Goal: Task Accomplishment & Management: Manage account settings

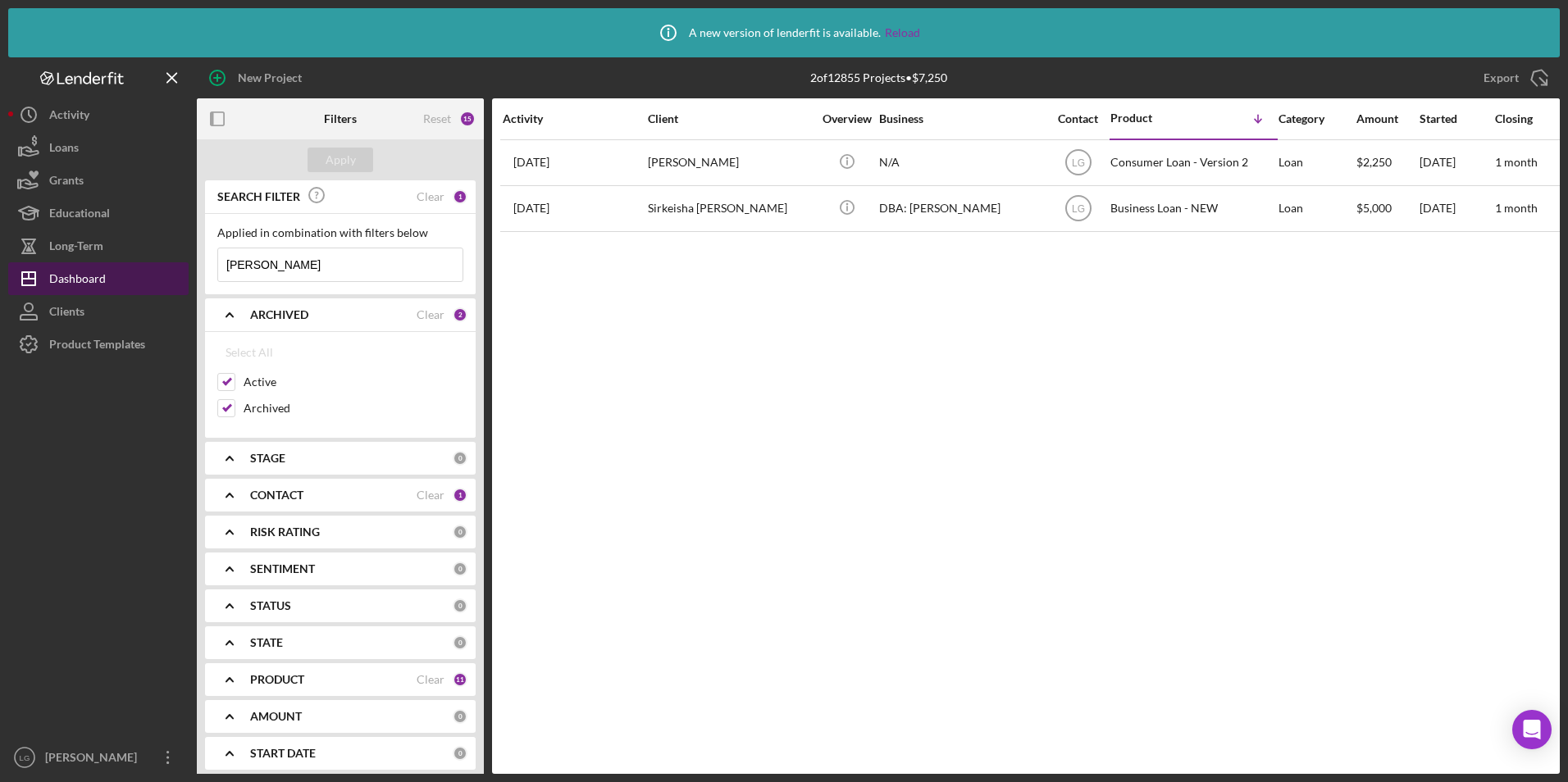
drag, startPoint x: 89, startPoint y: 287, endPoint x: 163, endPoint y: 287, distance: 74.0
click at [89, 287] on div "Dashboard" at bounding box center [77, 281] width 56 height 37
drag, startPoint x: 297, startPoint y: 264, endPoint x: 131, endPoint y: 265, distance: 166.0
click at [173, 260] on div "New Project 2 of 12855 Projects • $7,250 Export Icon/Export Filters Reset 15 Ap…" at bounding box center [784, 415] width 1551 height 717
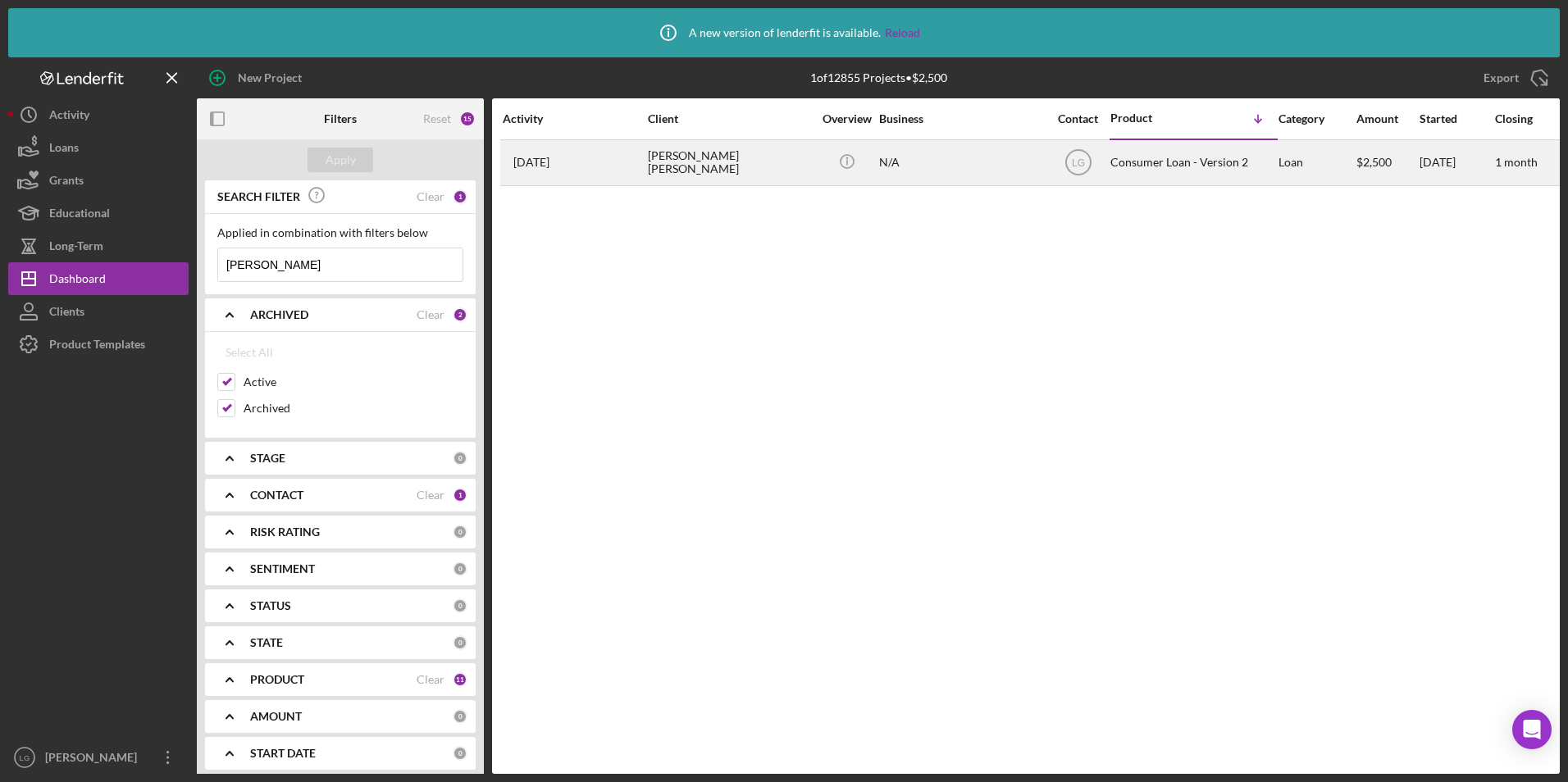
type input "brown-sanders"
click at [629, 160] on div "4 days ago Meca- Brown Sanders" at bounding box center [575, 163] width 143 height 44
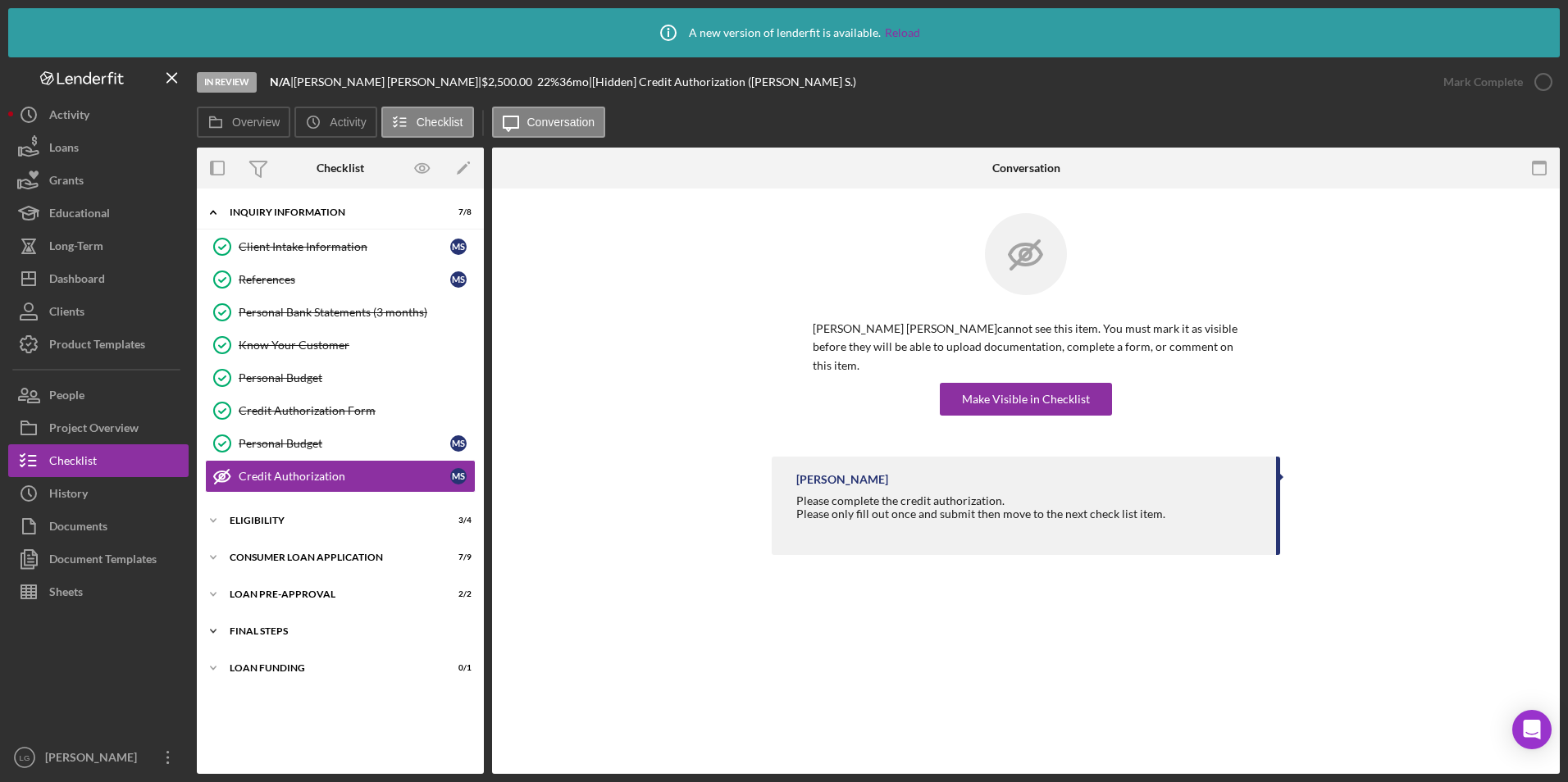
click at [270, 635] on div "FINAL STEPS" at bounding box center [346, 632] width 233 height 10
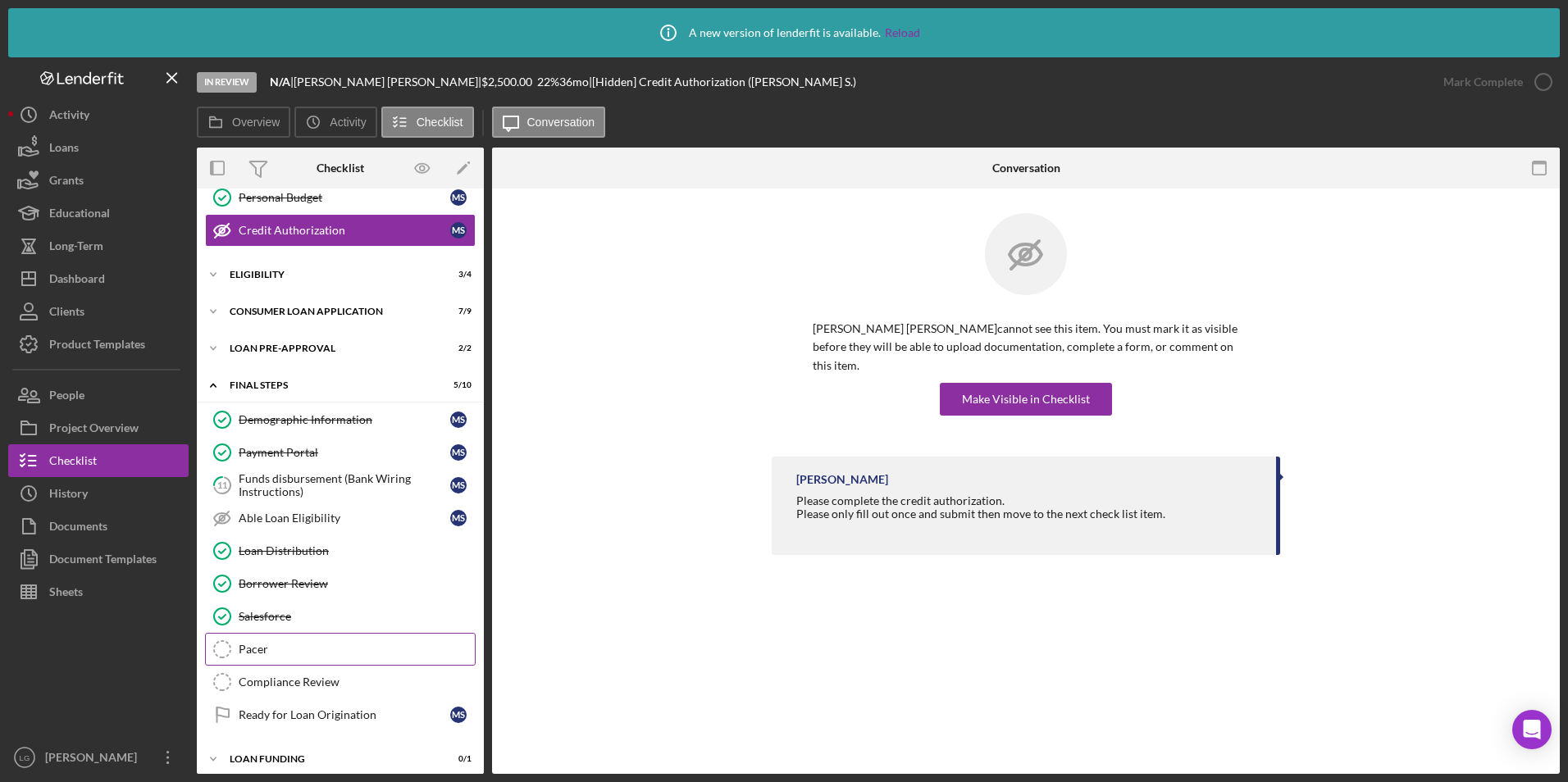
scroll to position [257, 0]
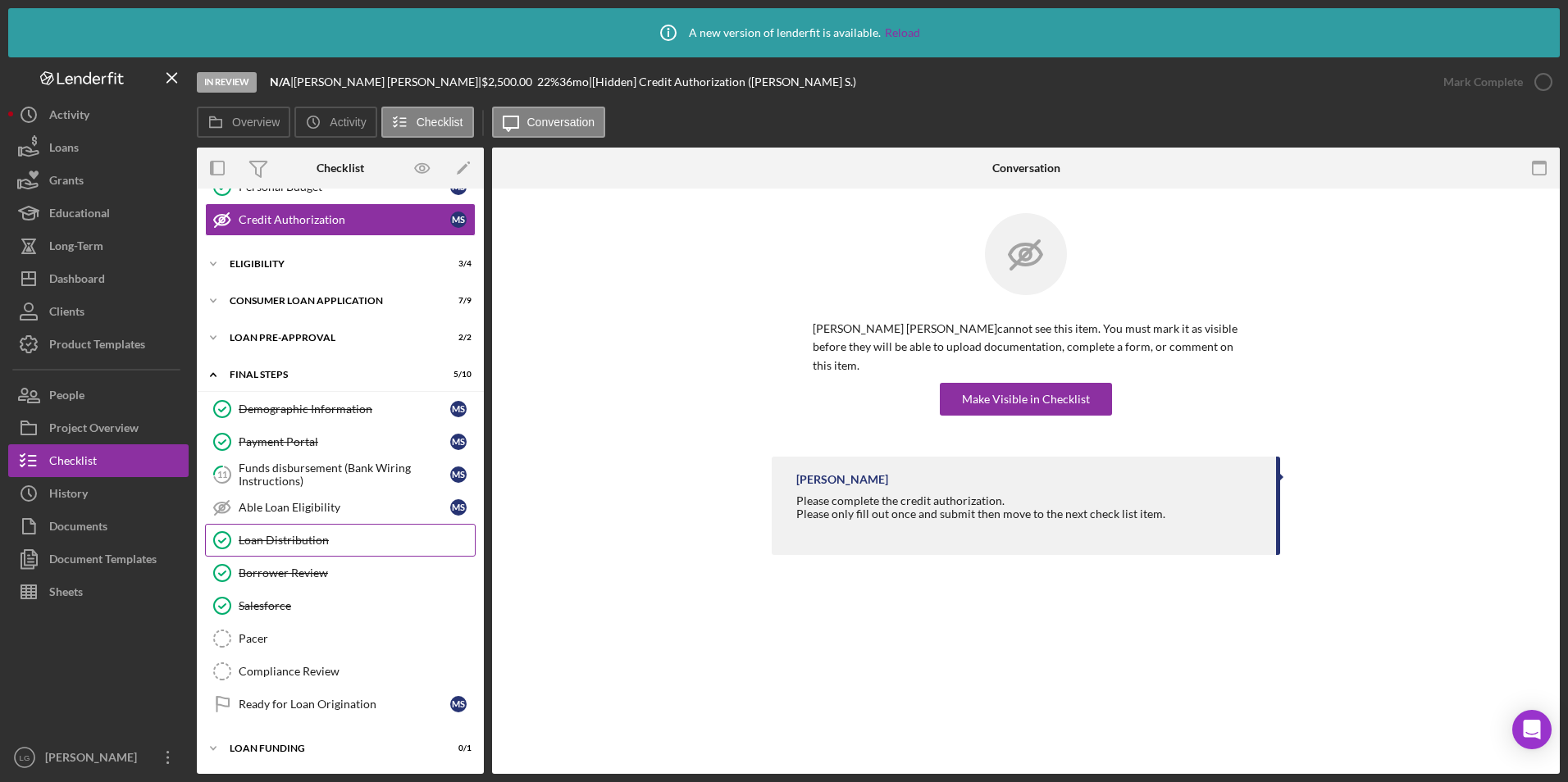
click at [283, 538] on div "Loan Distribution" at bounding box center [356, 541] width 236 height 13
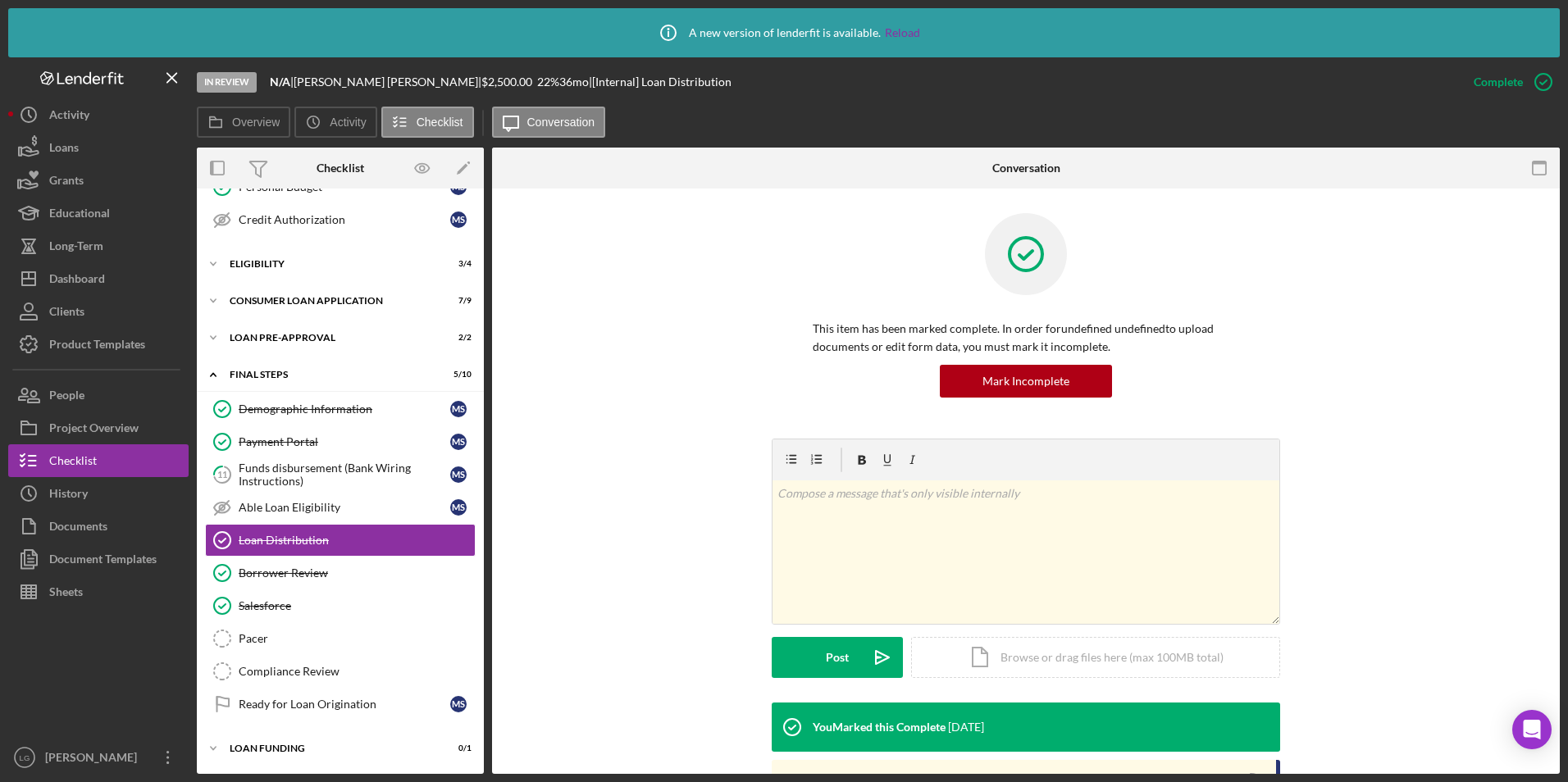
scroll to position [246, 0]
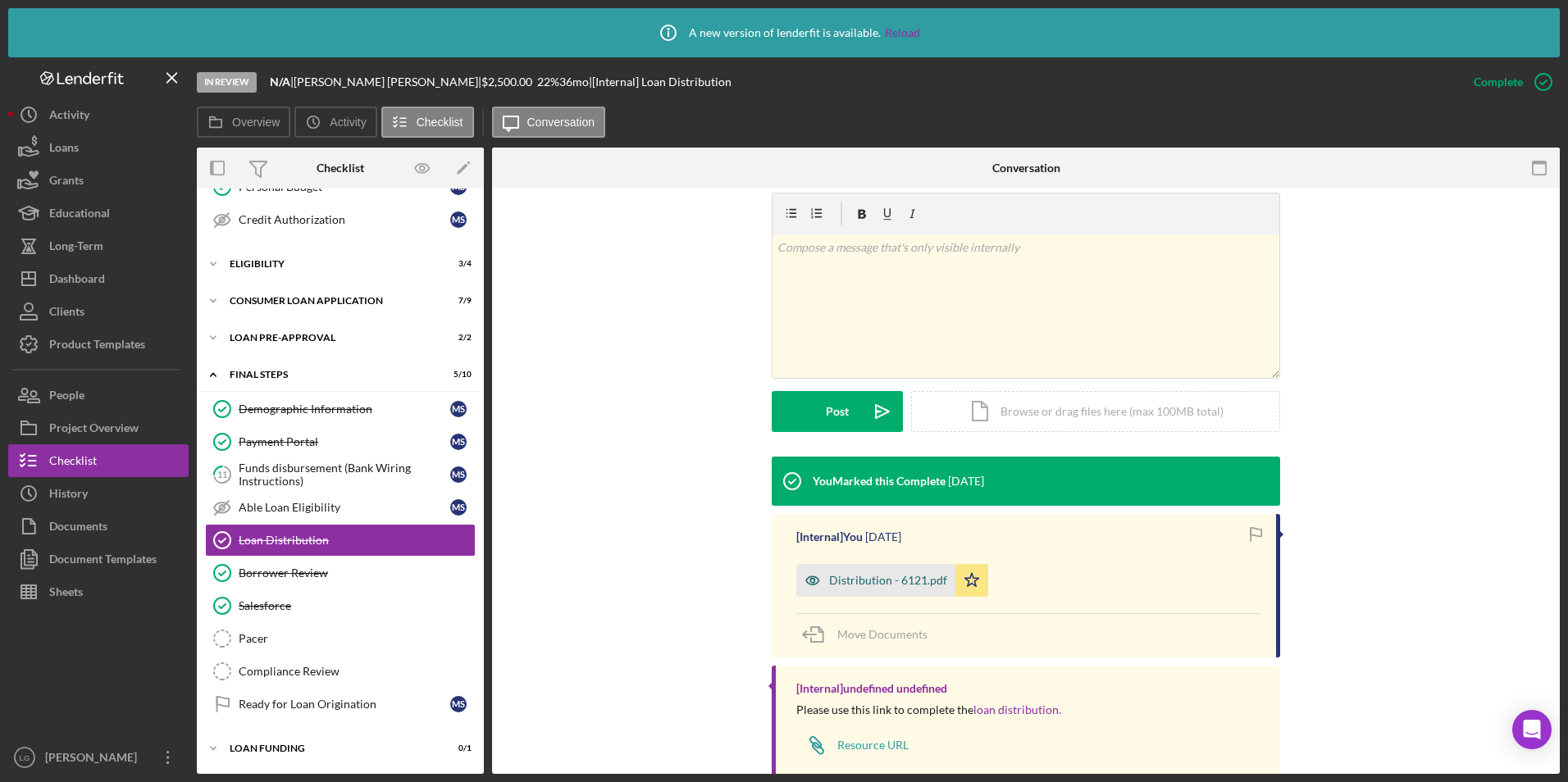
click at [903, 586] on div "Distribution - 6121.pdf" at bounding box center [888, 581] width 118 height 13
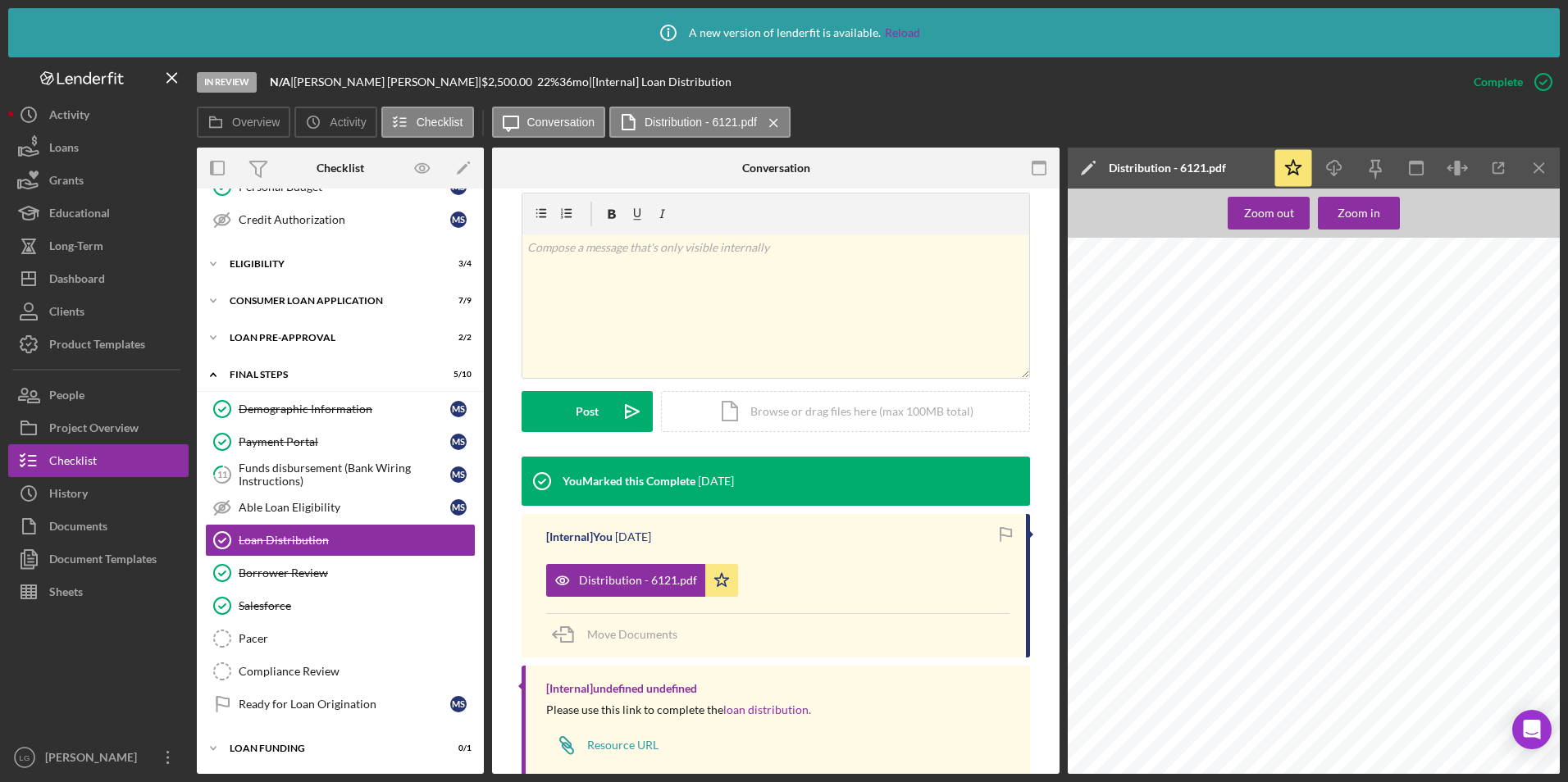
scroll to position [492, 0]
click at [324, 469] on div "Funds disbursement (Bank Wiring Instructions)" at bounding box center [344, 474] width 211 height 26
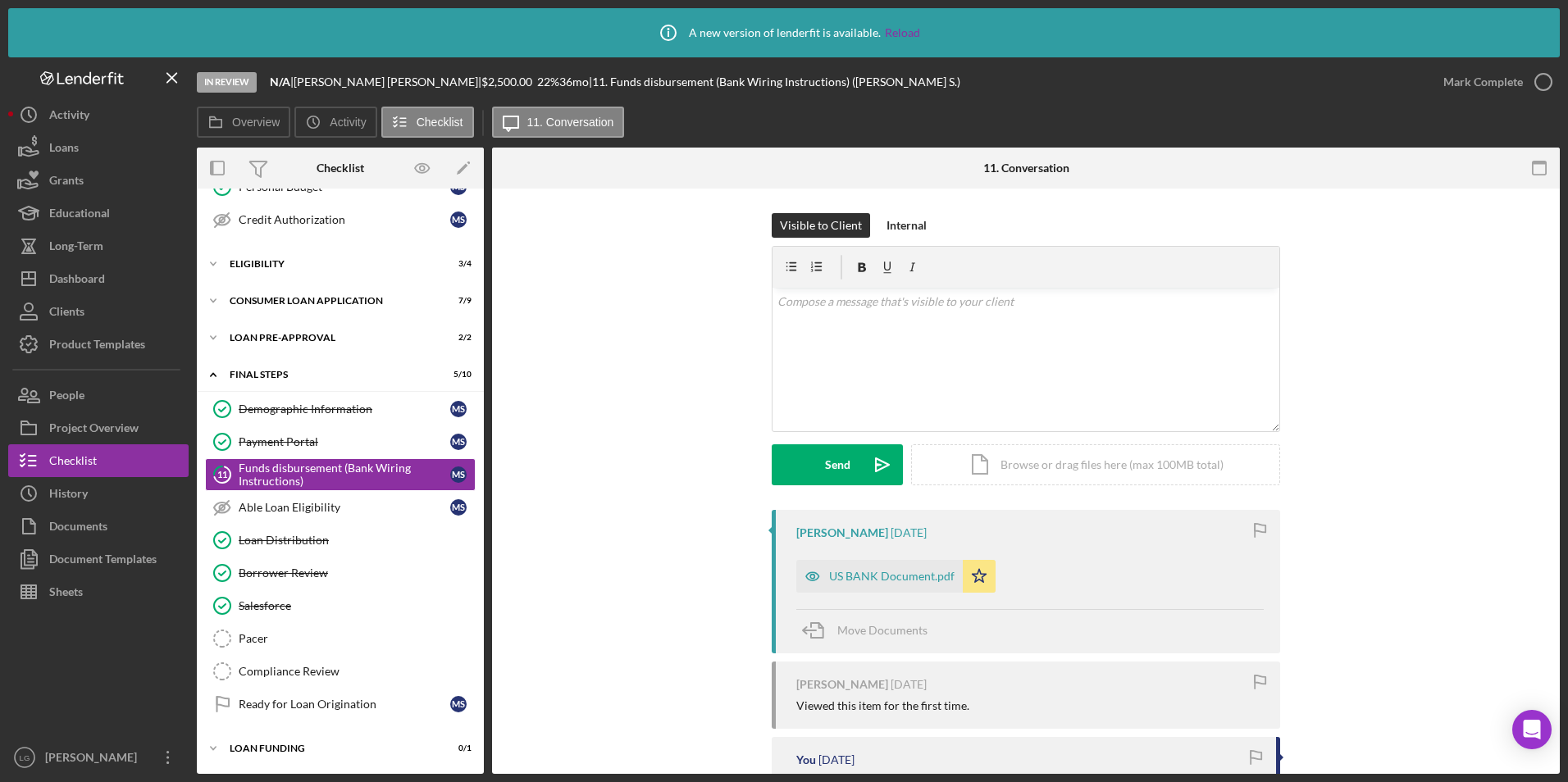
scroll to position [257, 0]
click at [872, 581] on div "US BANK Document.pdf" at bounding box center [891, 576] width 126 height 13
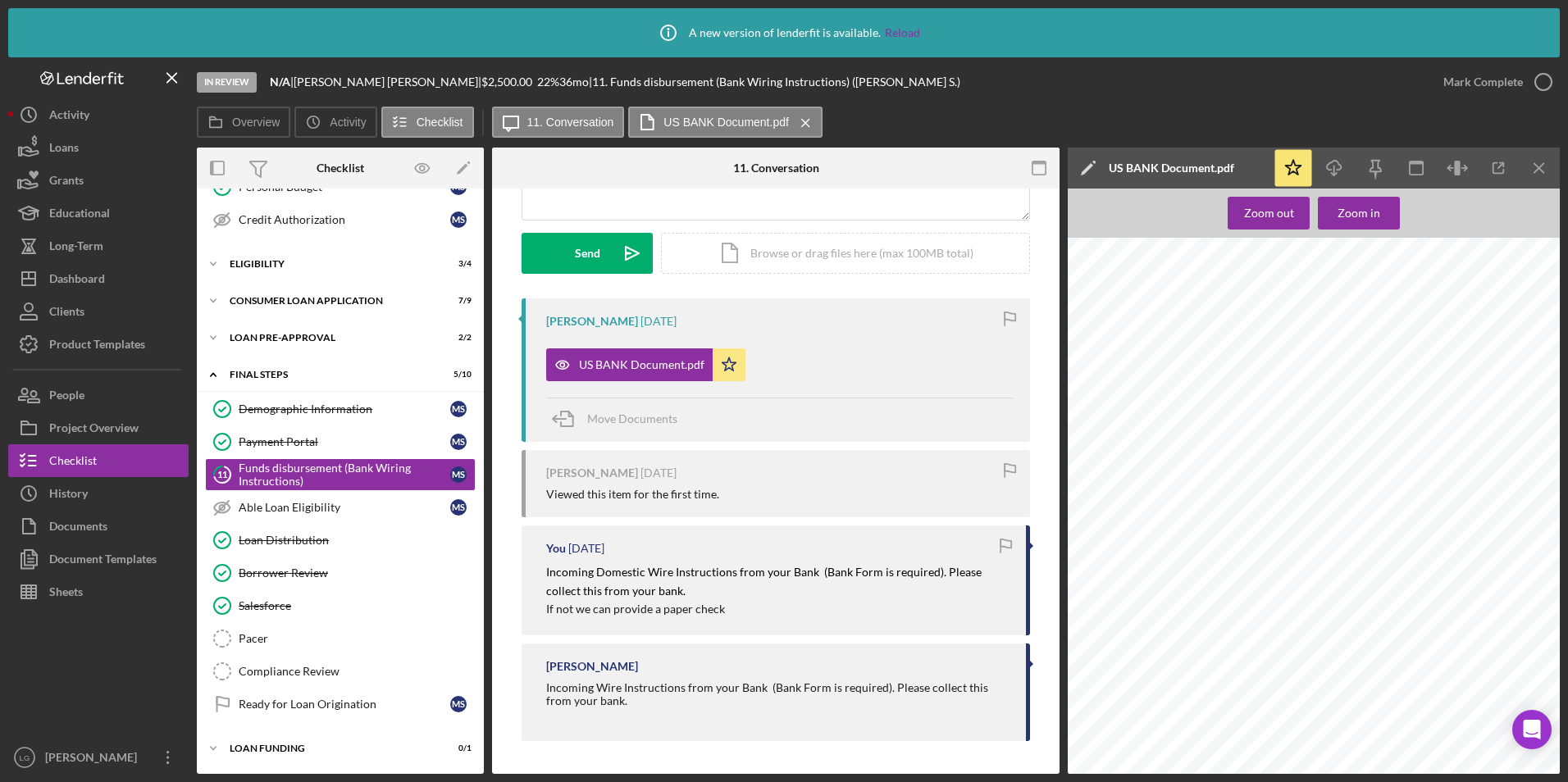
scroll to position [0, 0]
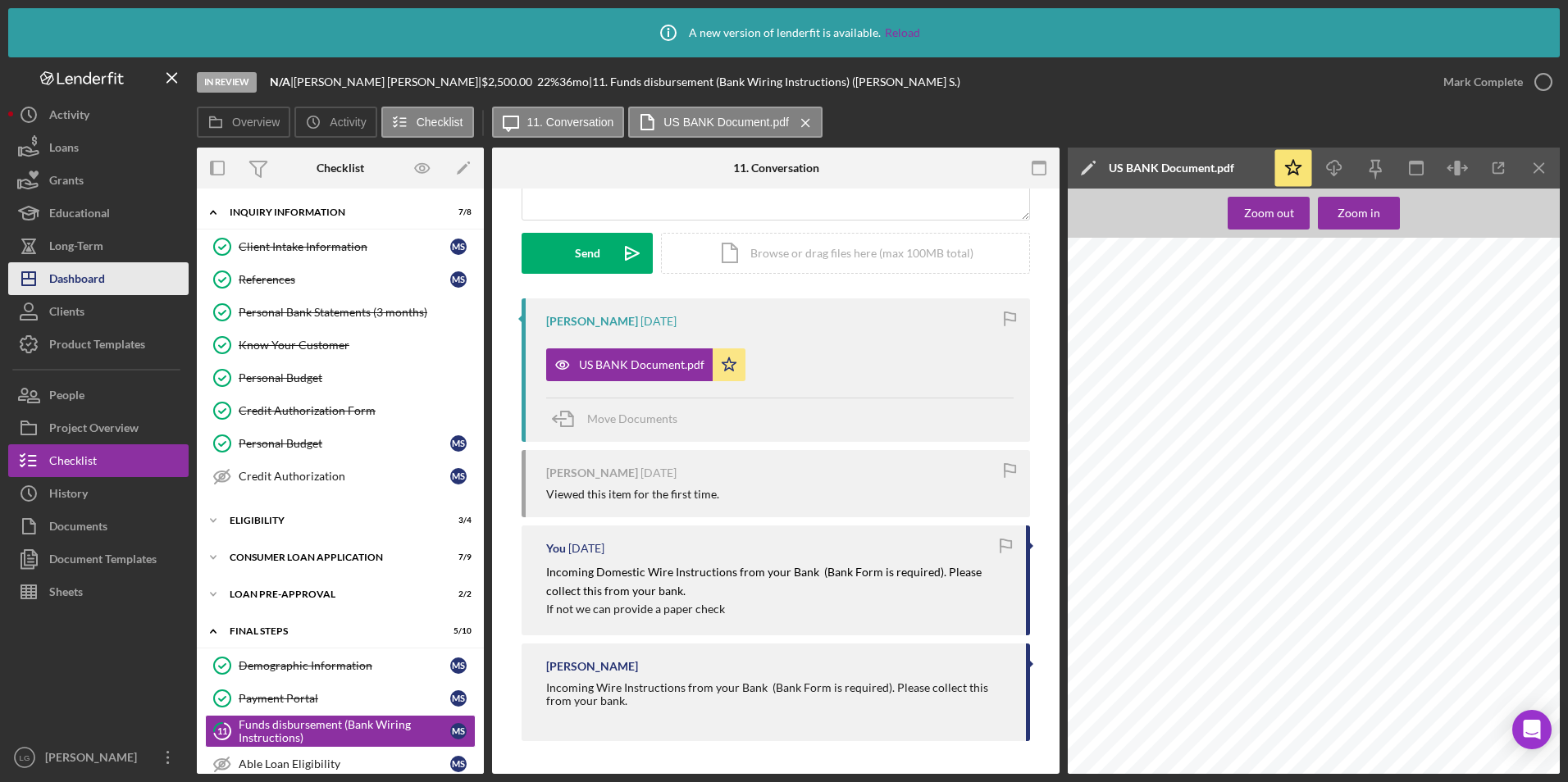
click at [78, 277] on div "Dashboard" at bounding box center [77, 281] width 56 height 37
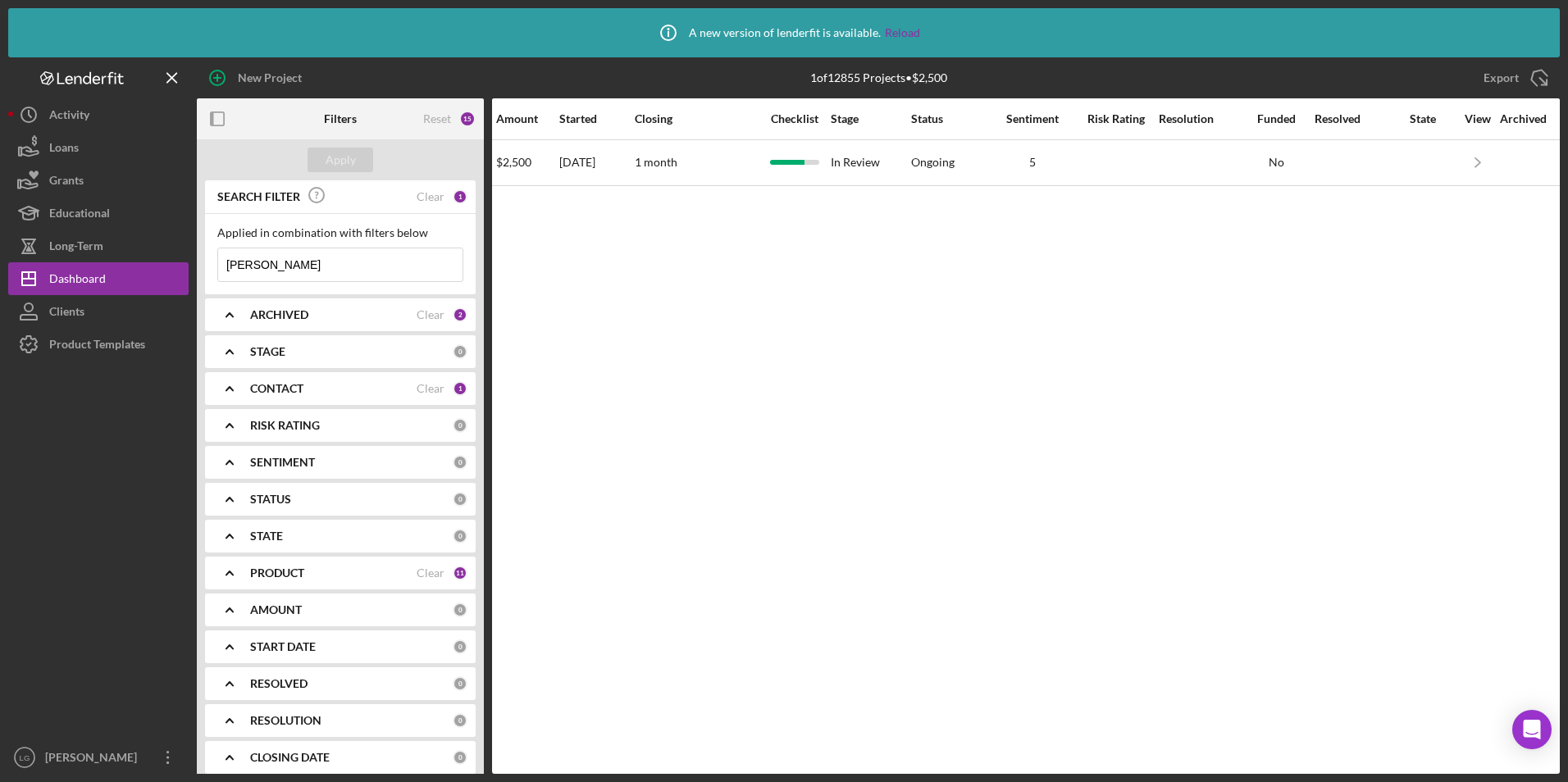
scroll to position [0, 893]
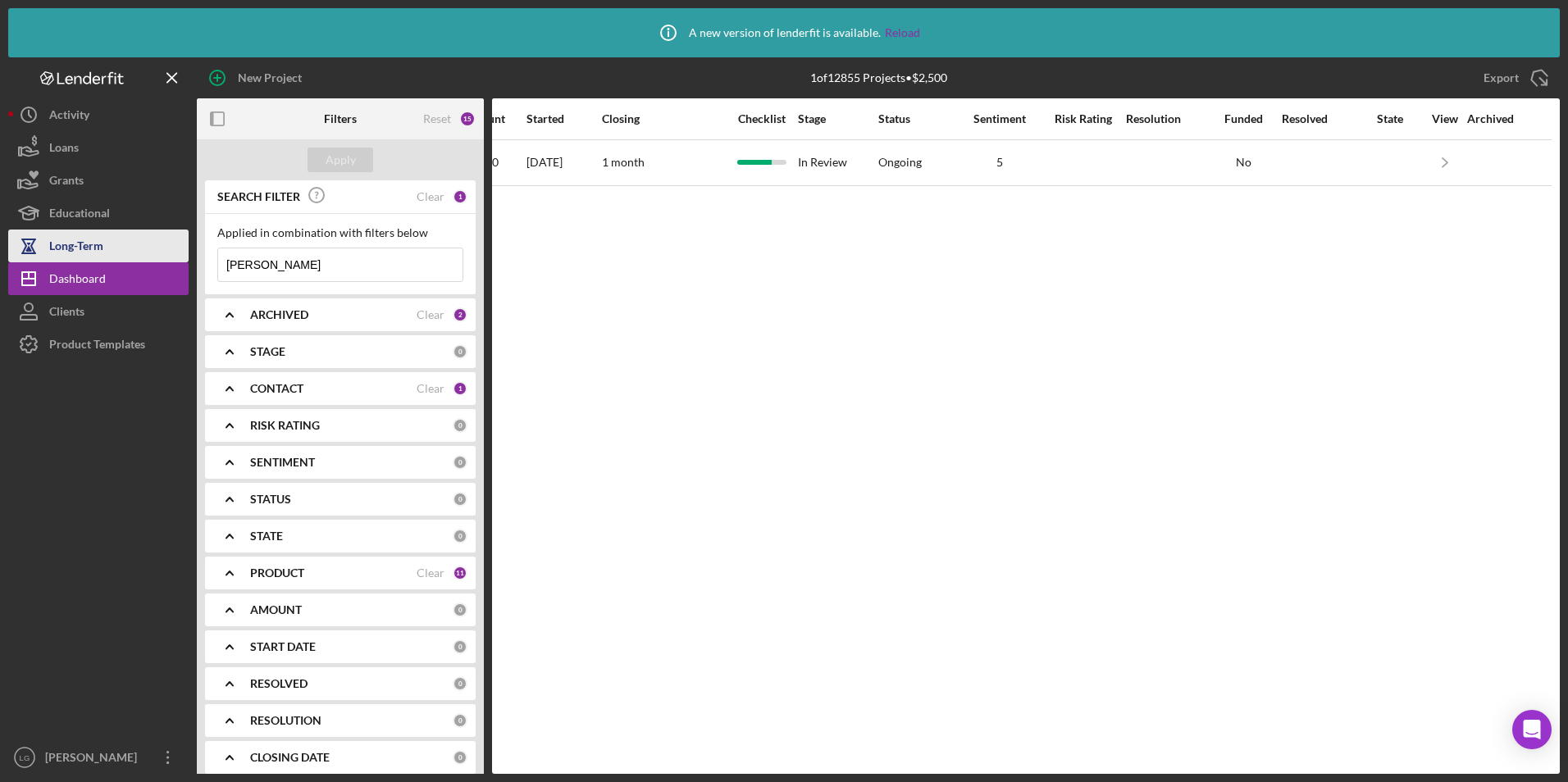
drag, startPoint x: 273, startPoint y: 260, endPoint x: 149, endPoint y: 260, distance: 124.0
click at [149, 260] on div "New Project 1 of 12855 Projects • $2,500 brown-sanders Export Icon/Export Filte…" at bounding box center [784, 415] width 1551 height 717
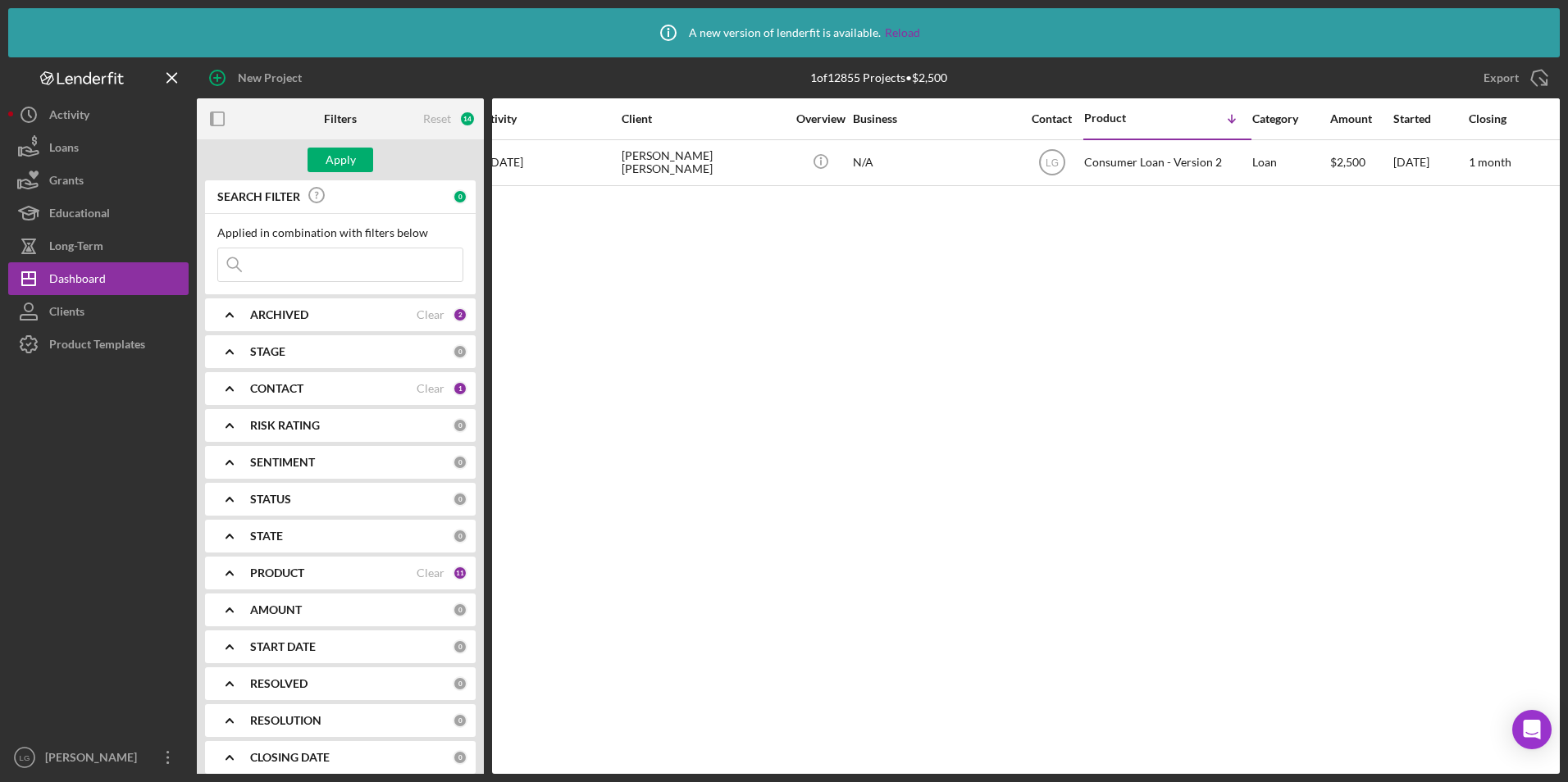
scroll to position [0, 0]
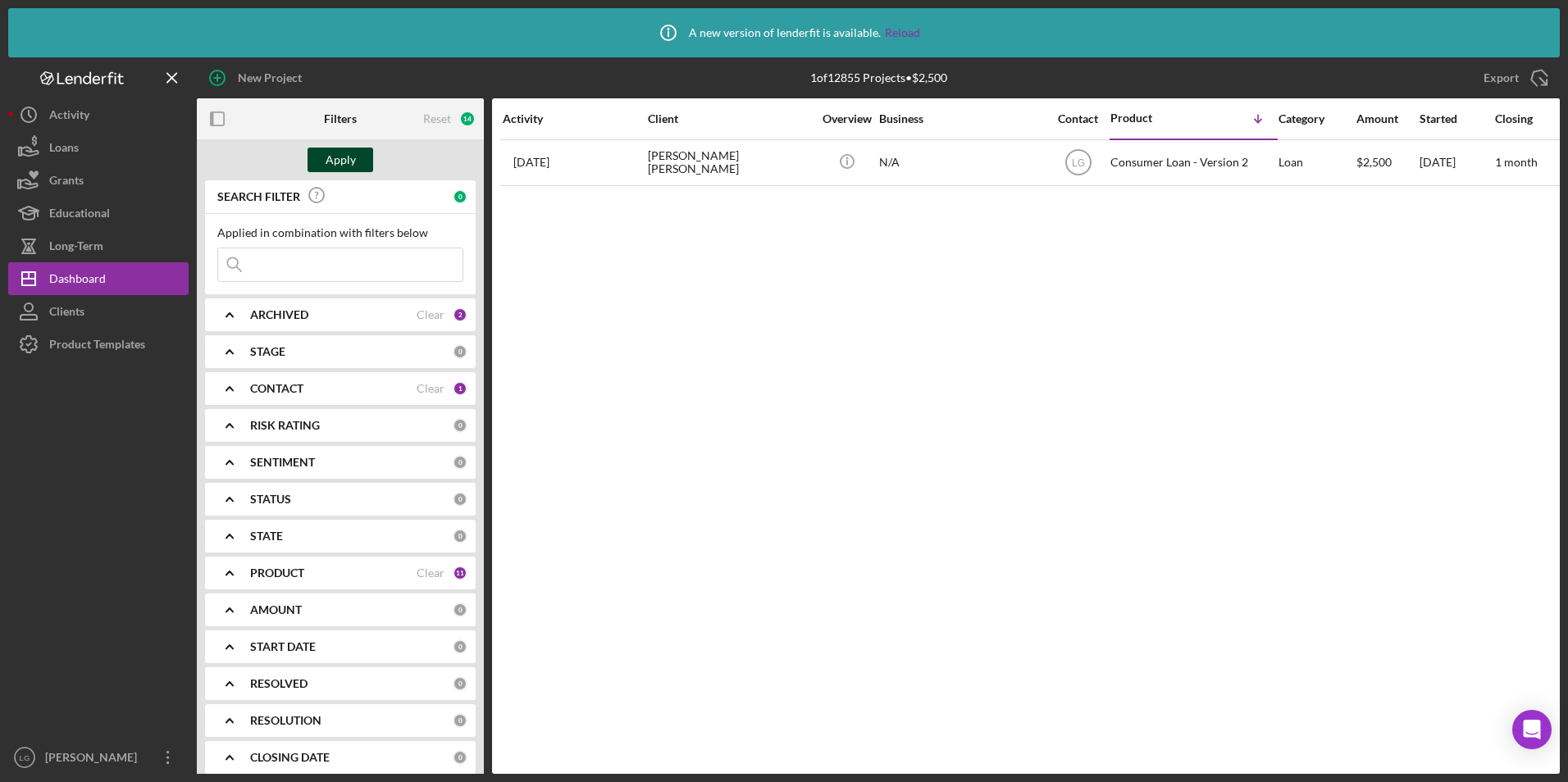
click at [333, 161] on div "Apply" at bounding box center [340, 159] width 30 height 24
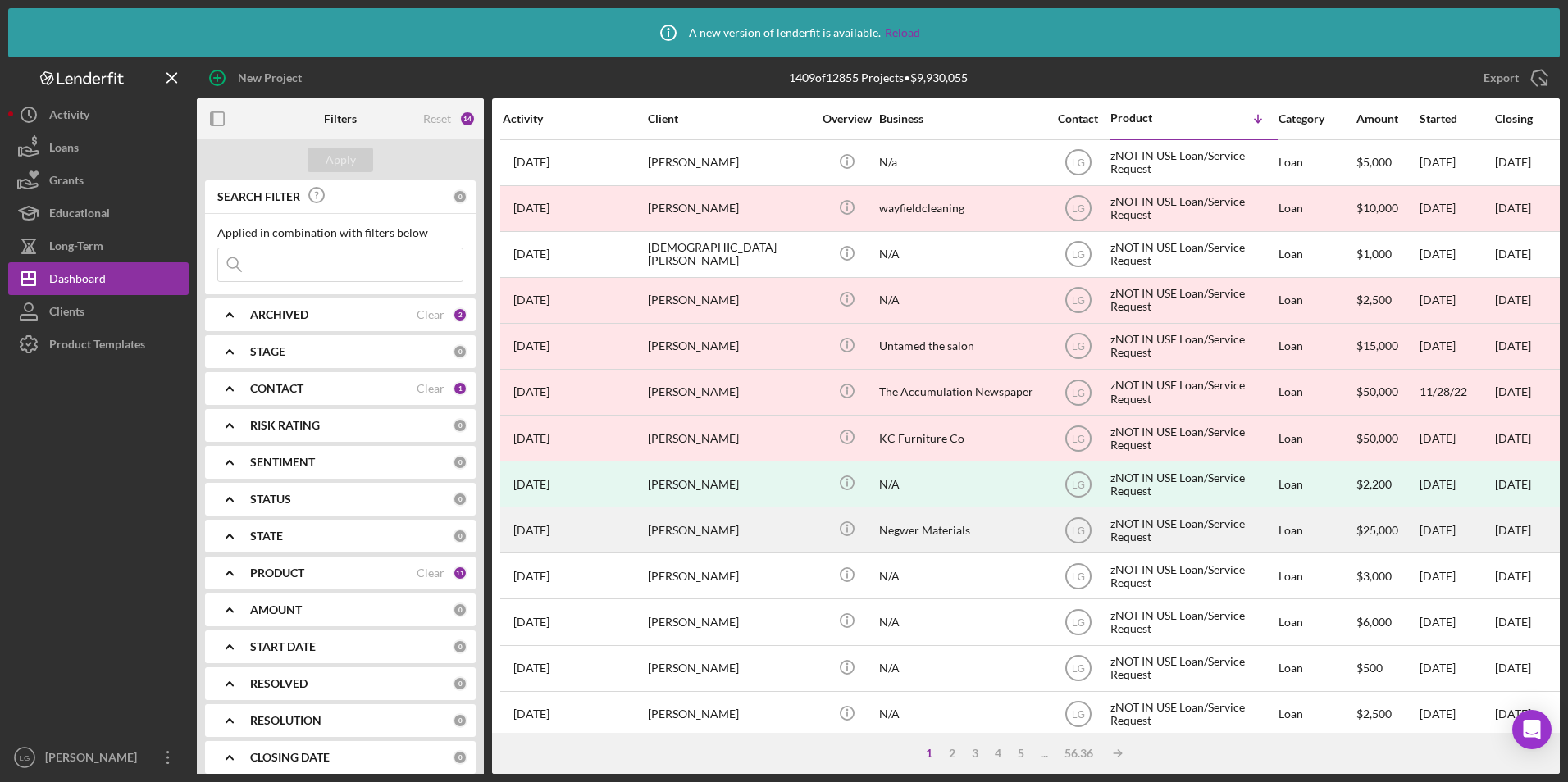
scroll to position [164, 0]
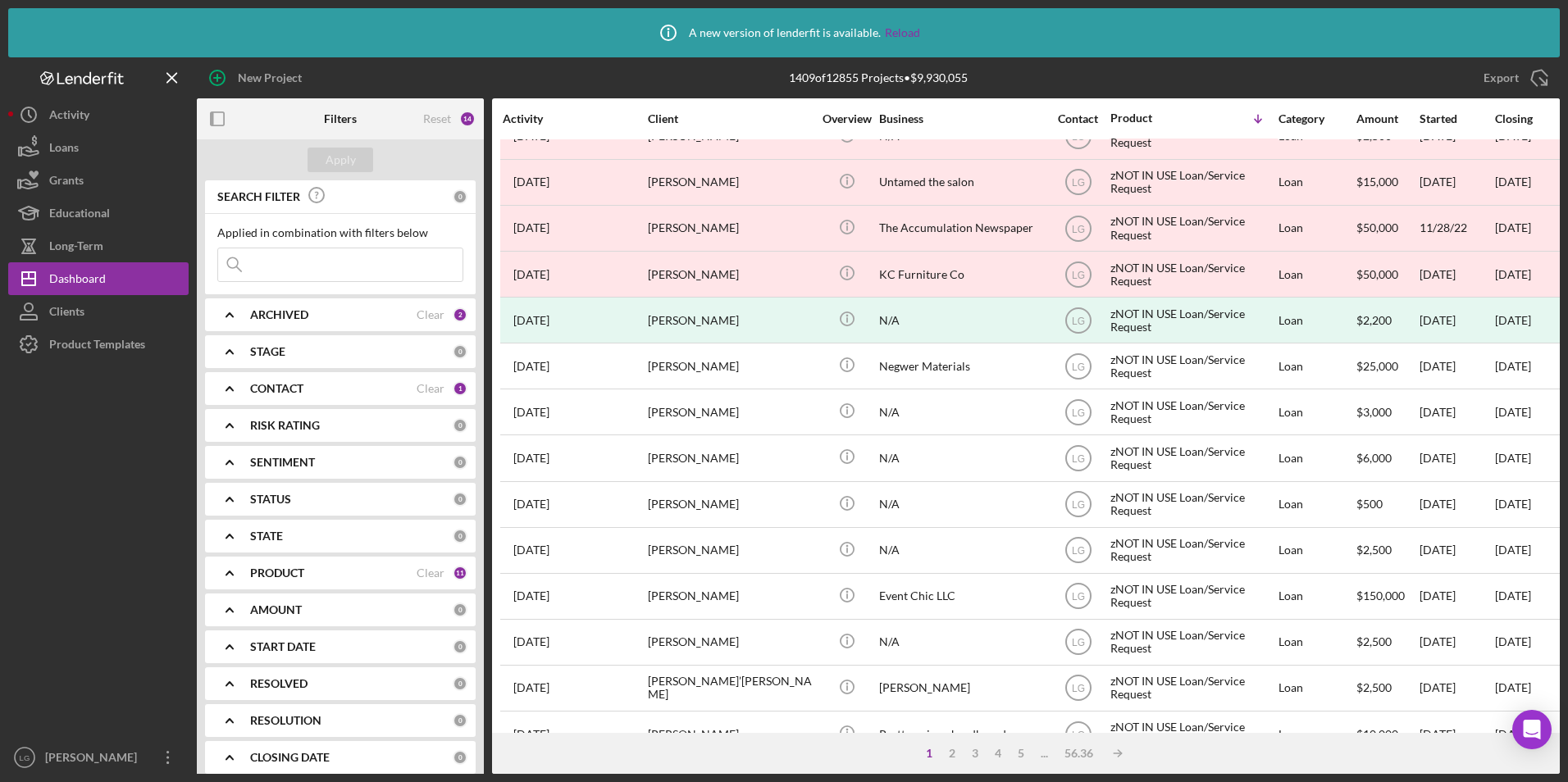
click at [297, 389] on b "CONTACT" at bounding box center [276, 389] width 53 height 13
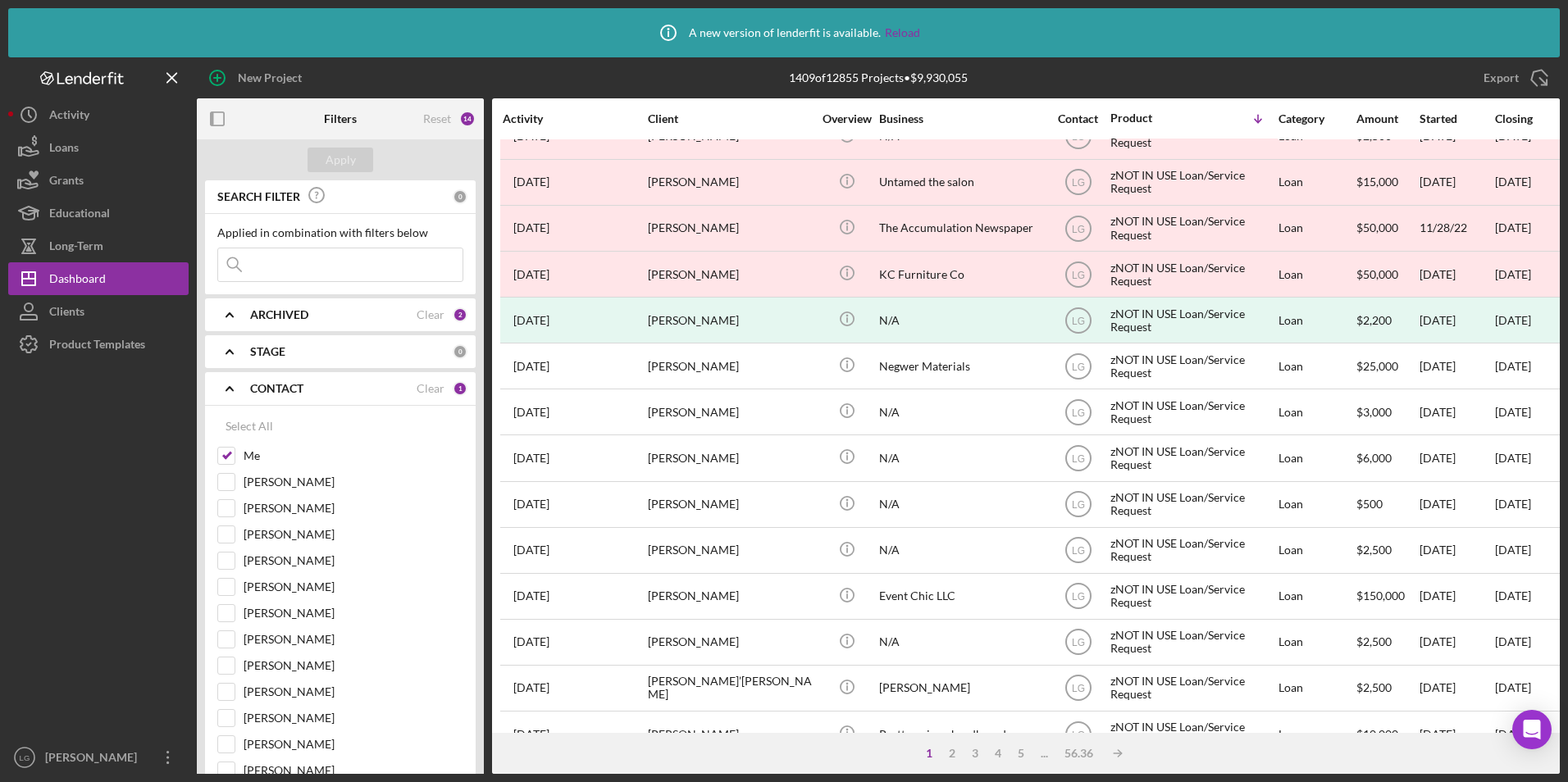
click at [299, 383] on b "CONTACT" at bounding box center [276, 389] width 53 height 13
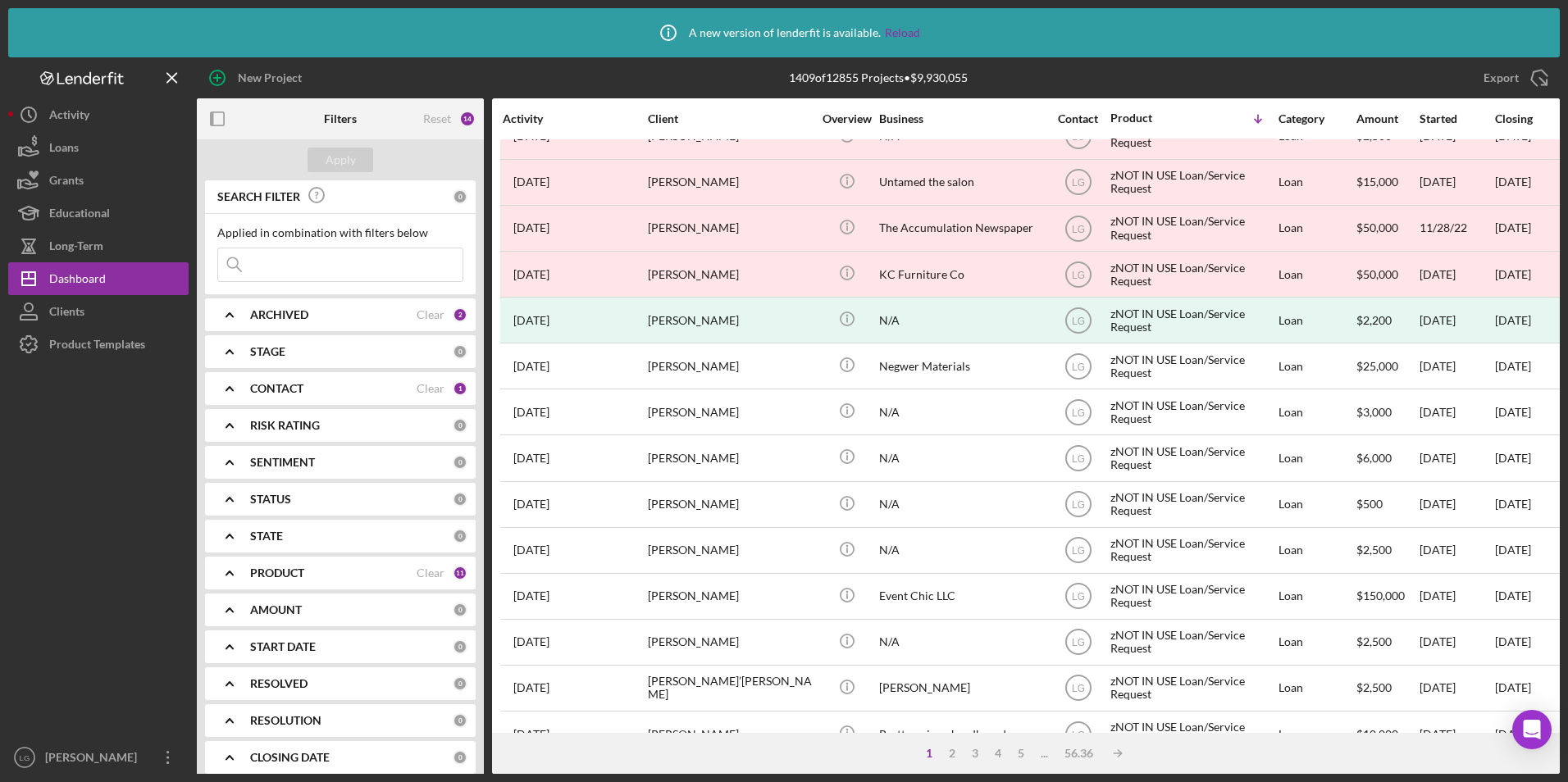
click at [282, 309] on b "ARCHIVED" at bounding box center [279, 315] width 58 height 13
click at [224, 399] on div at bounding box center [226, 408] width 18 height 18
click at [218, 406] on input "Archived" at bounding box center [226, 408] width 16 height 16
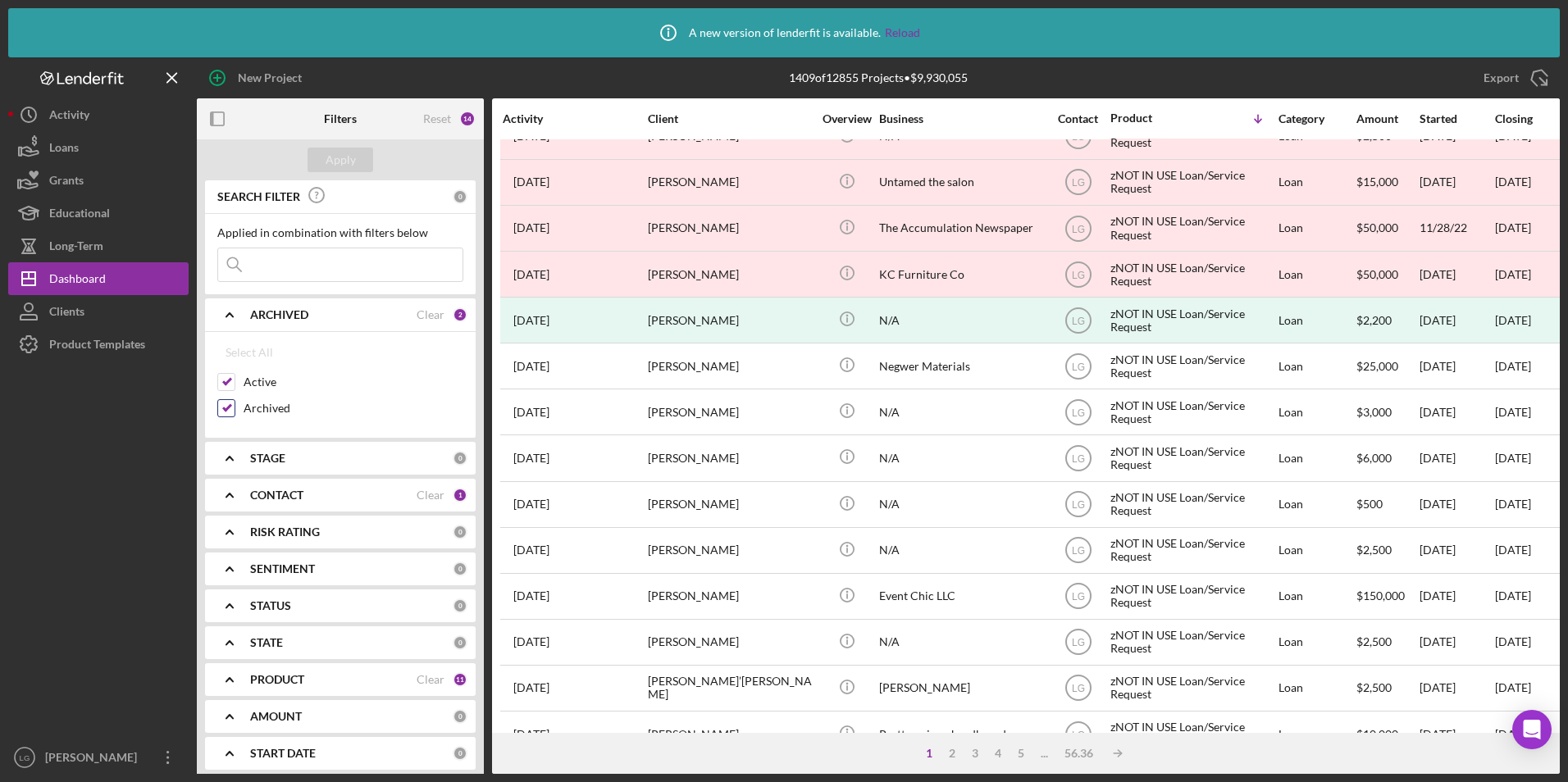
checkbox input "false"
click at [329, 160] on div "Apply" at bounding box center [340, 159] width 30 height 24
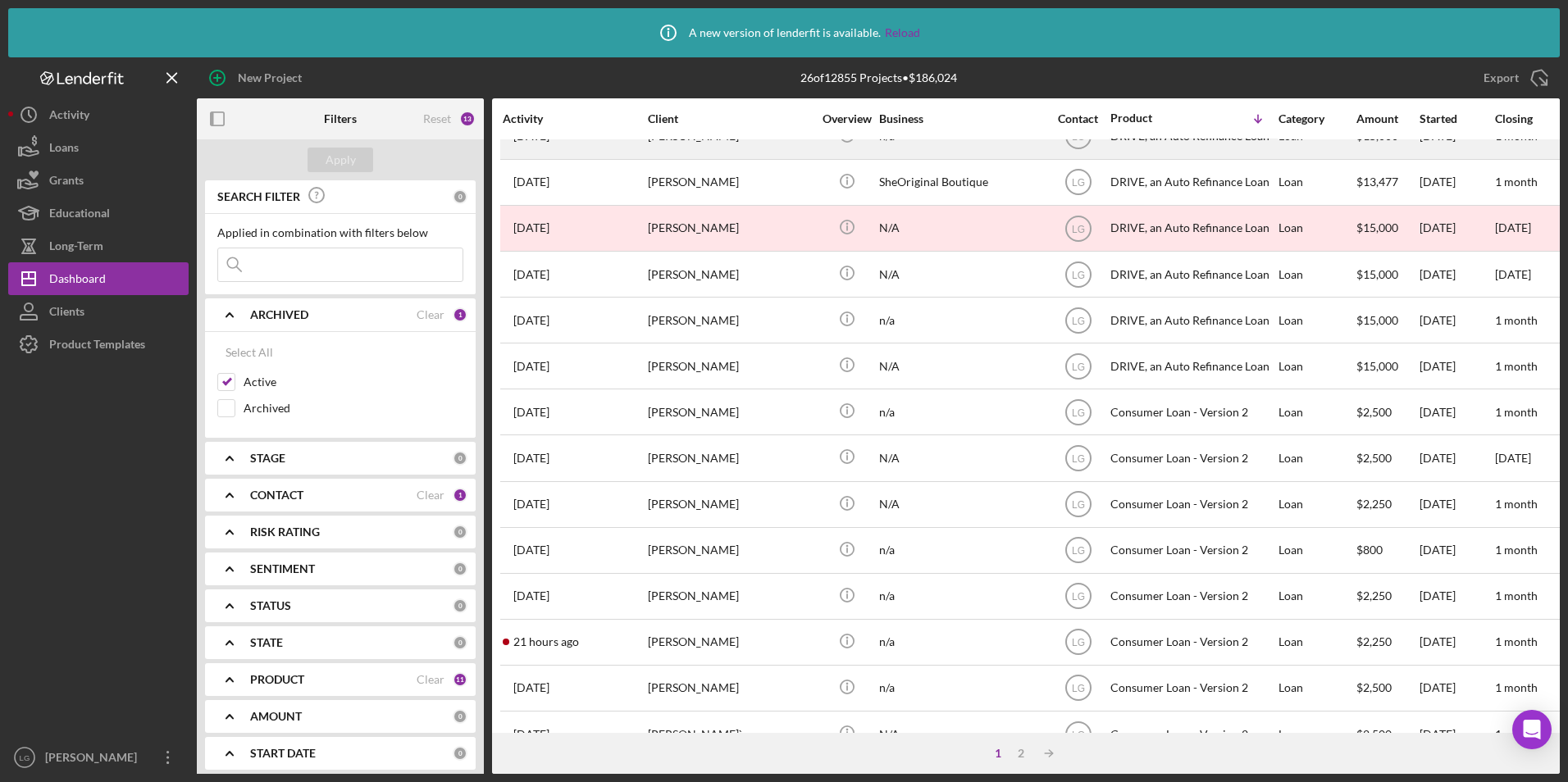
scroll to position [0, 0]
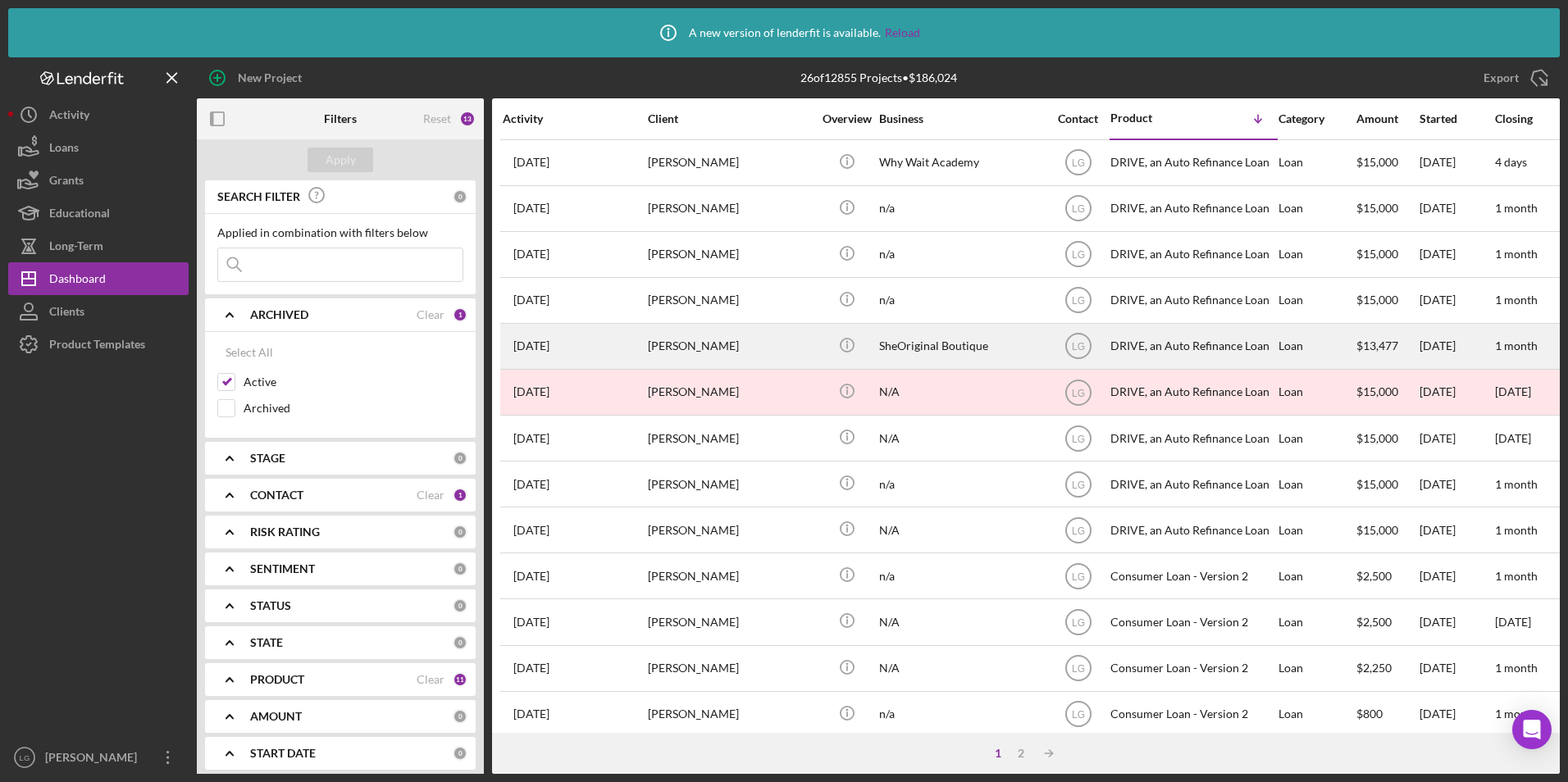
click at [915, 345] on div "SheOriginal Boutique" at bounding box center [961, 346] width 164 height 44
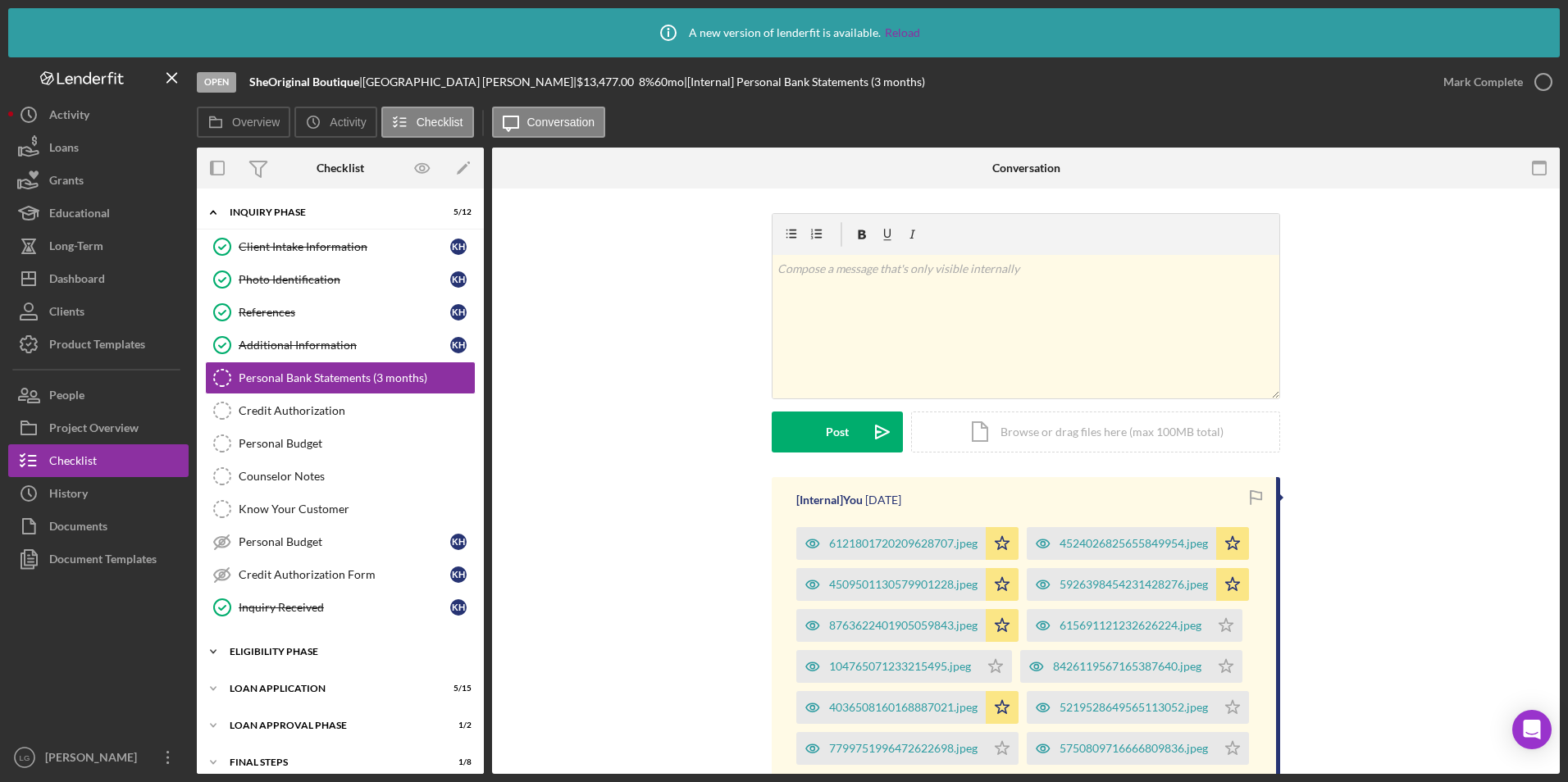
scroll to position [51, 0]
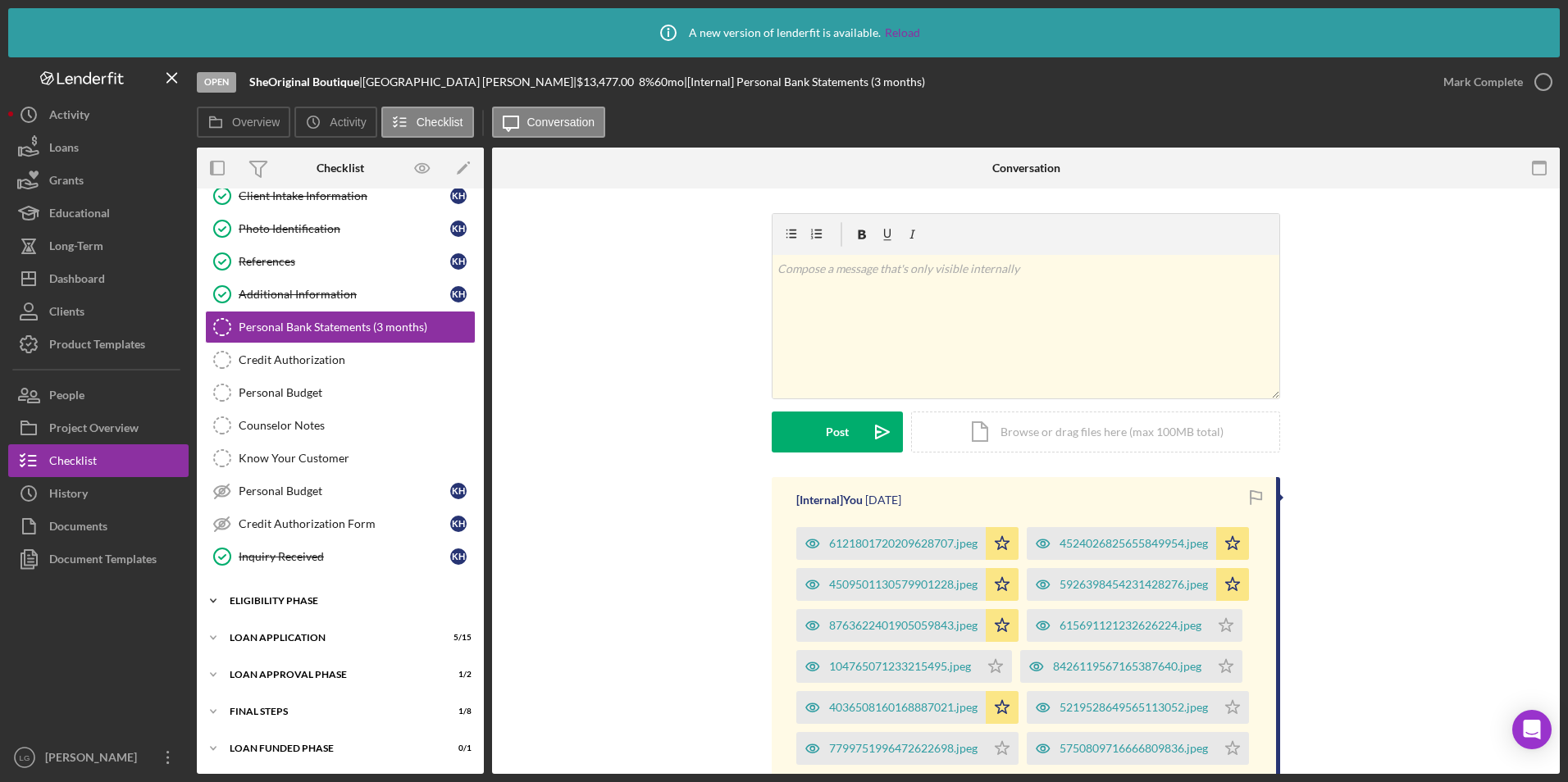
drag, startPoint x: 277, startPoint y: 604, endPoint x: 286, endPoint y: 585, distance: 21.0
click at [277, 604] on div "Eligibility Phase" at bounding box center [330, 602] width 201 height 10
click at [299, 403] on link "Personal Budget Personal Budget" at bounding box center [340, 393] width 270 height 33
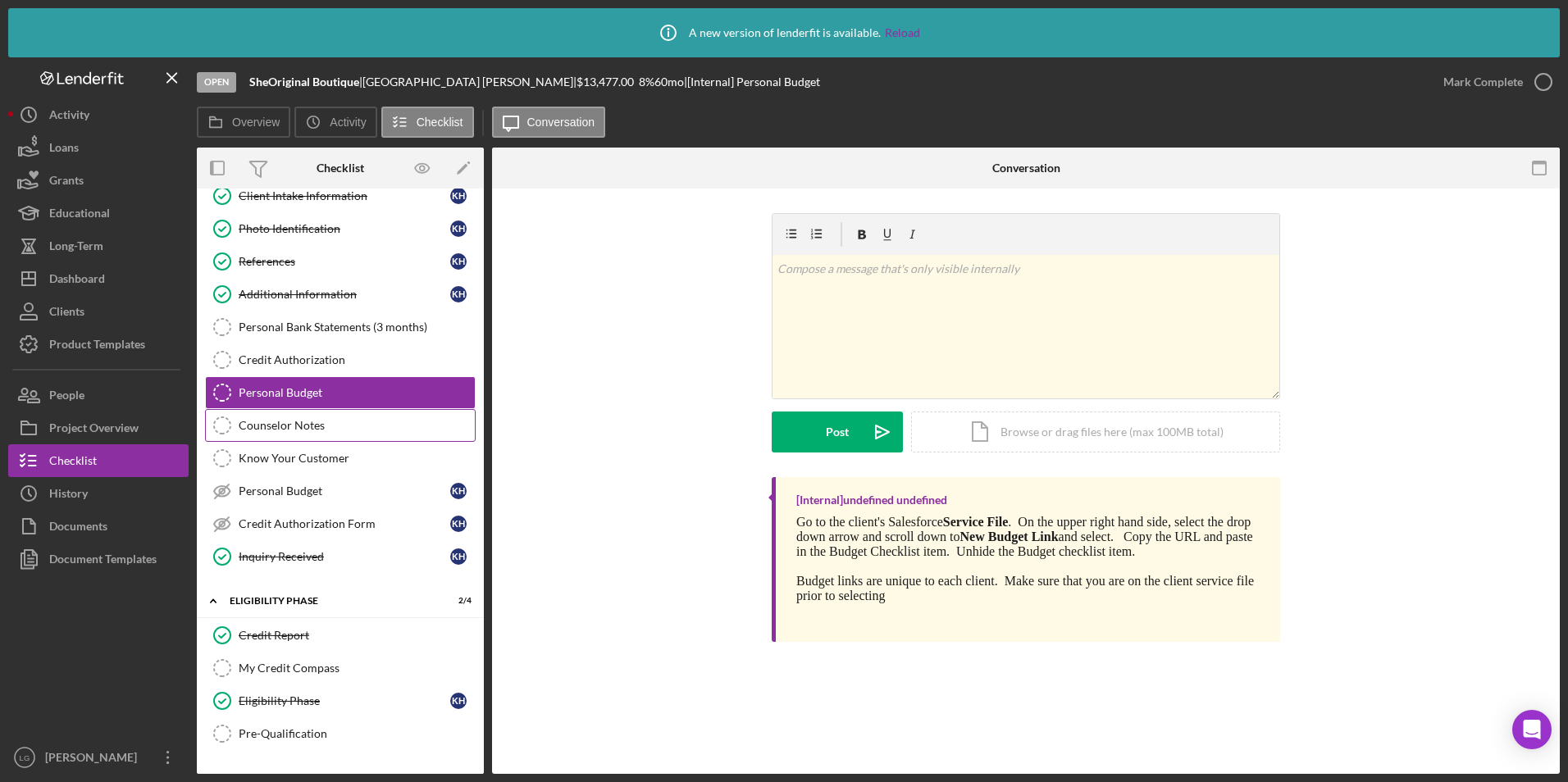
click at [299, 422] on div "Counselor Notes" at bounding box center [356, 426] width 236 height 13
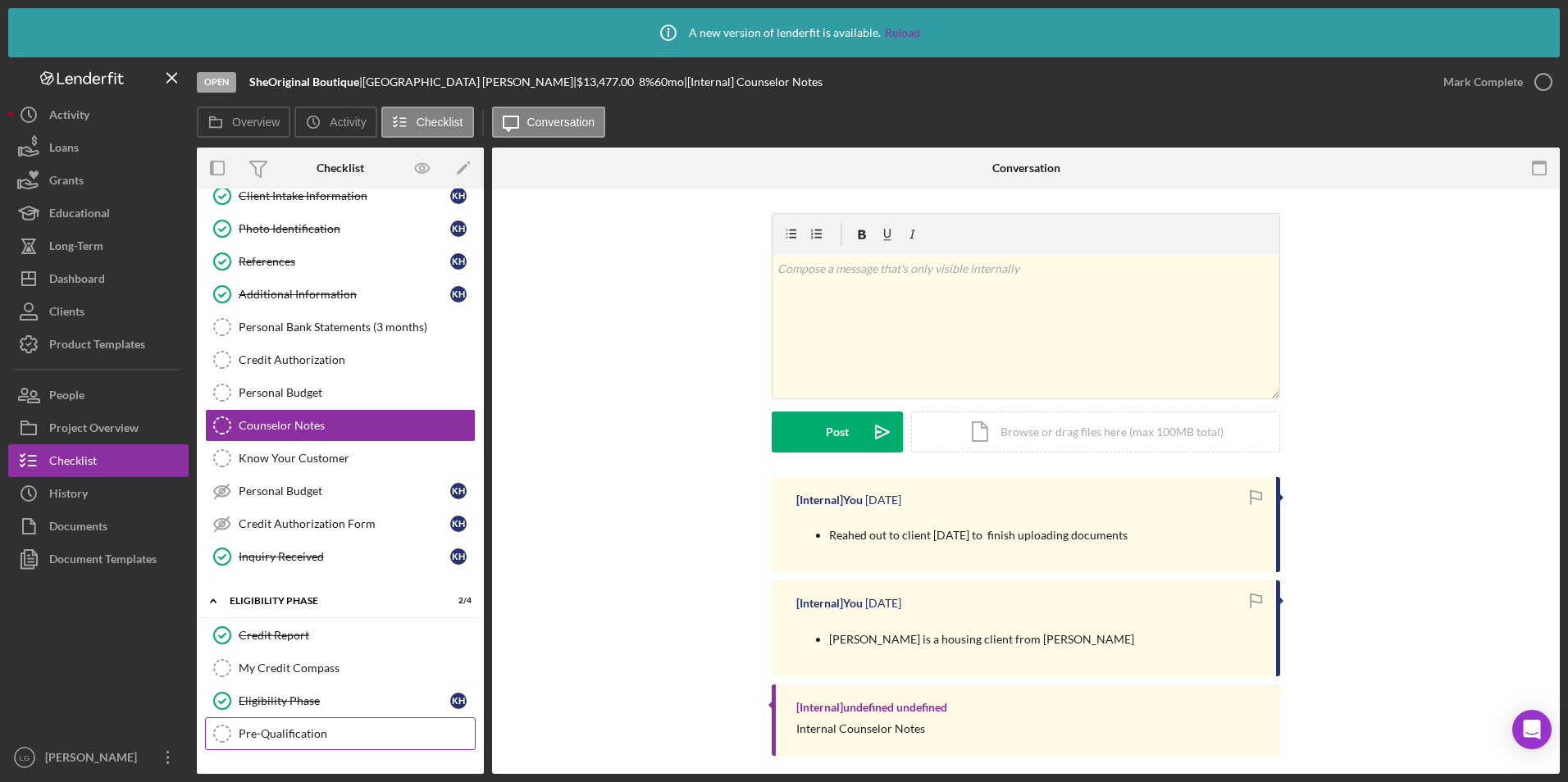
scroll to position [191, 0]
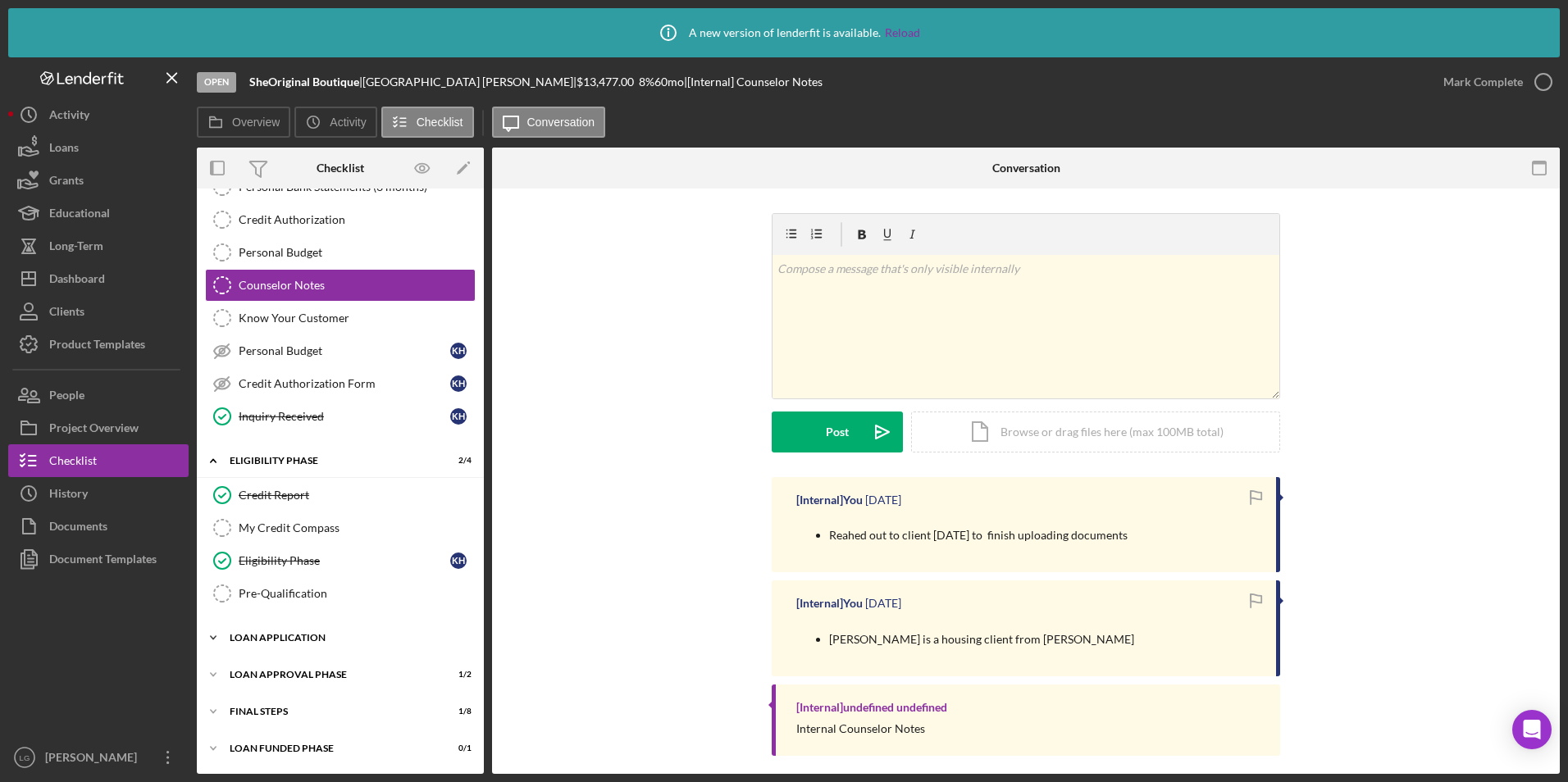
click at [282, 640] on div "Loan Application" at bounding box center [346, 638] width 233 height 10
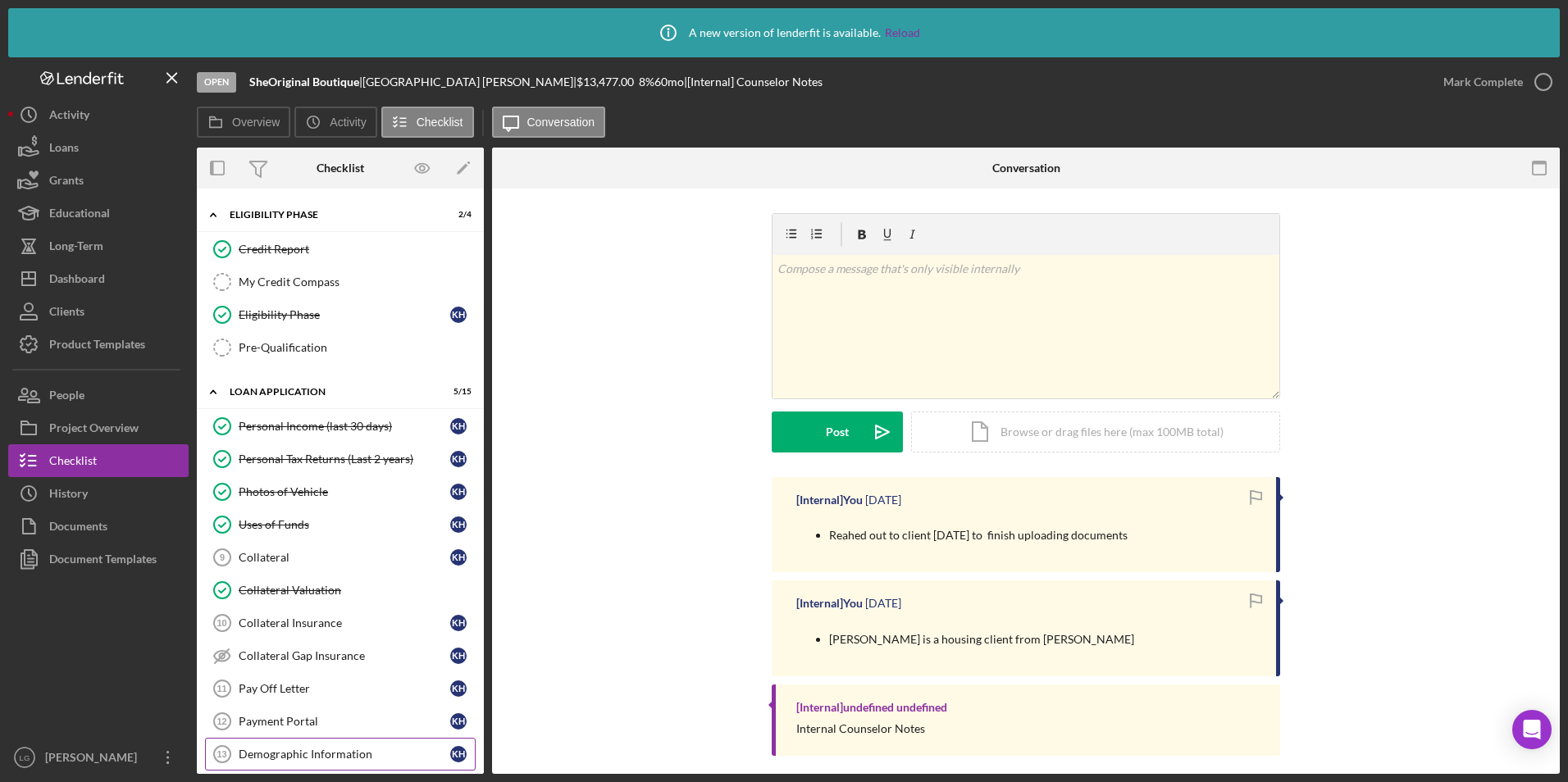
scroll to position [519, 0]
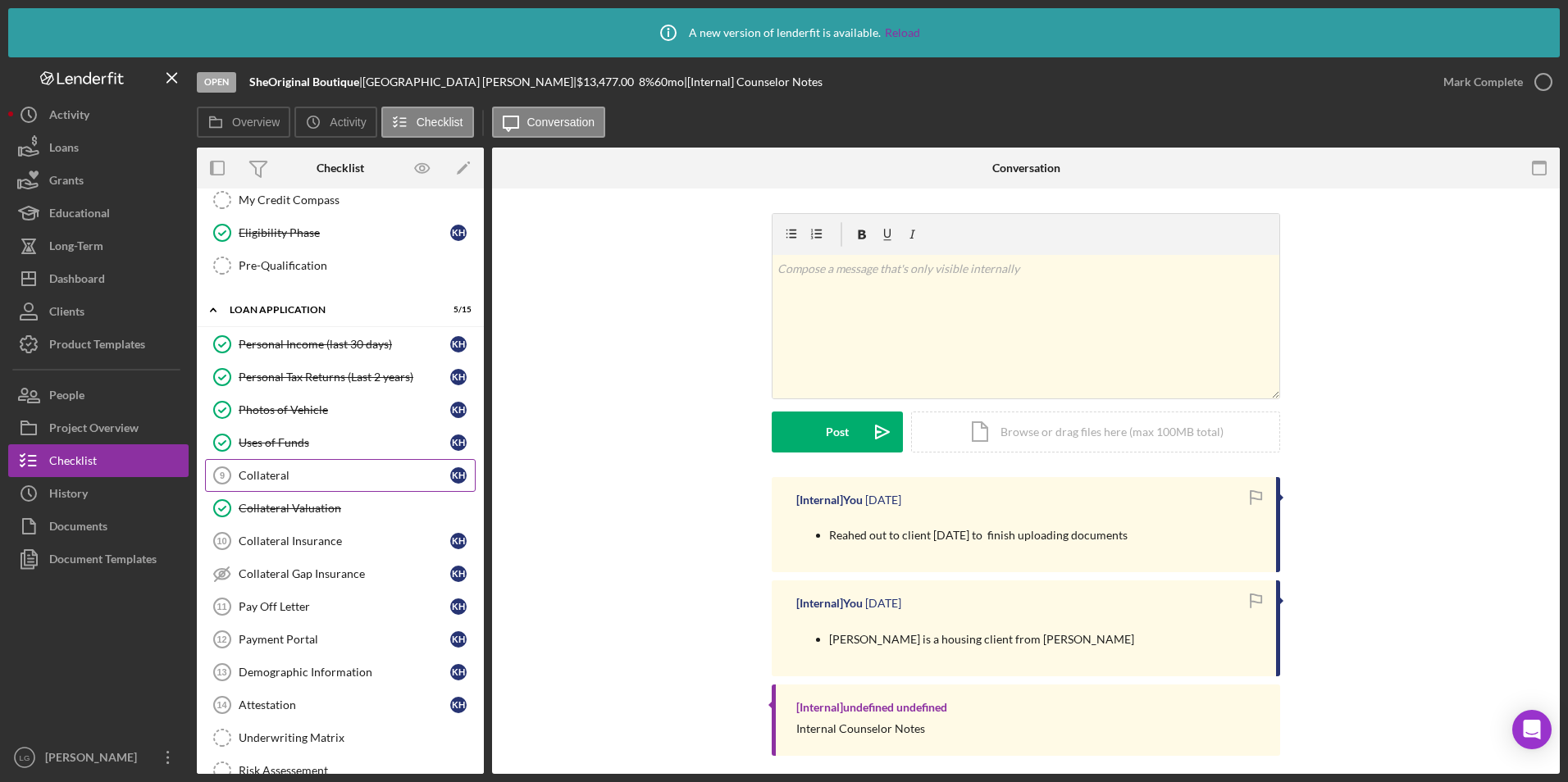
click at [292, 466] on link "Collateral 9 Collateral K H" at bounding box center [340, 475] width 270 height 33
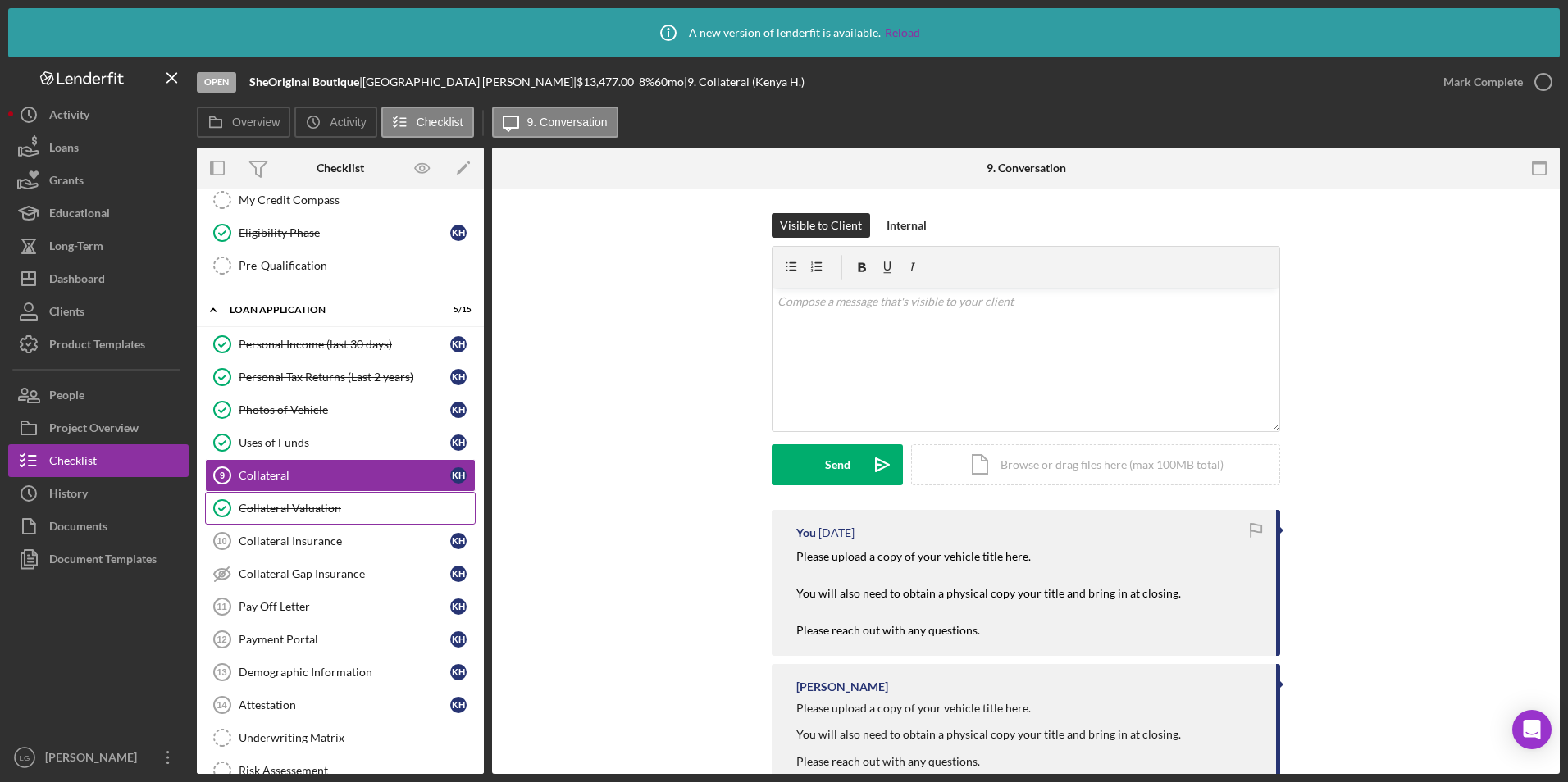
click at [314, 507] on div "Collateral Valuation" at bounding box center [356, 509] width 236 height 13
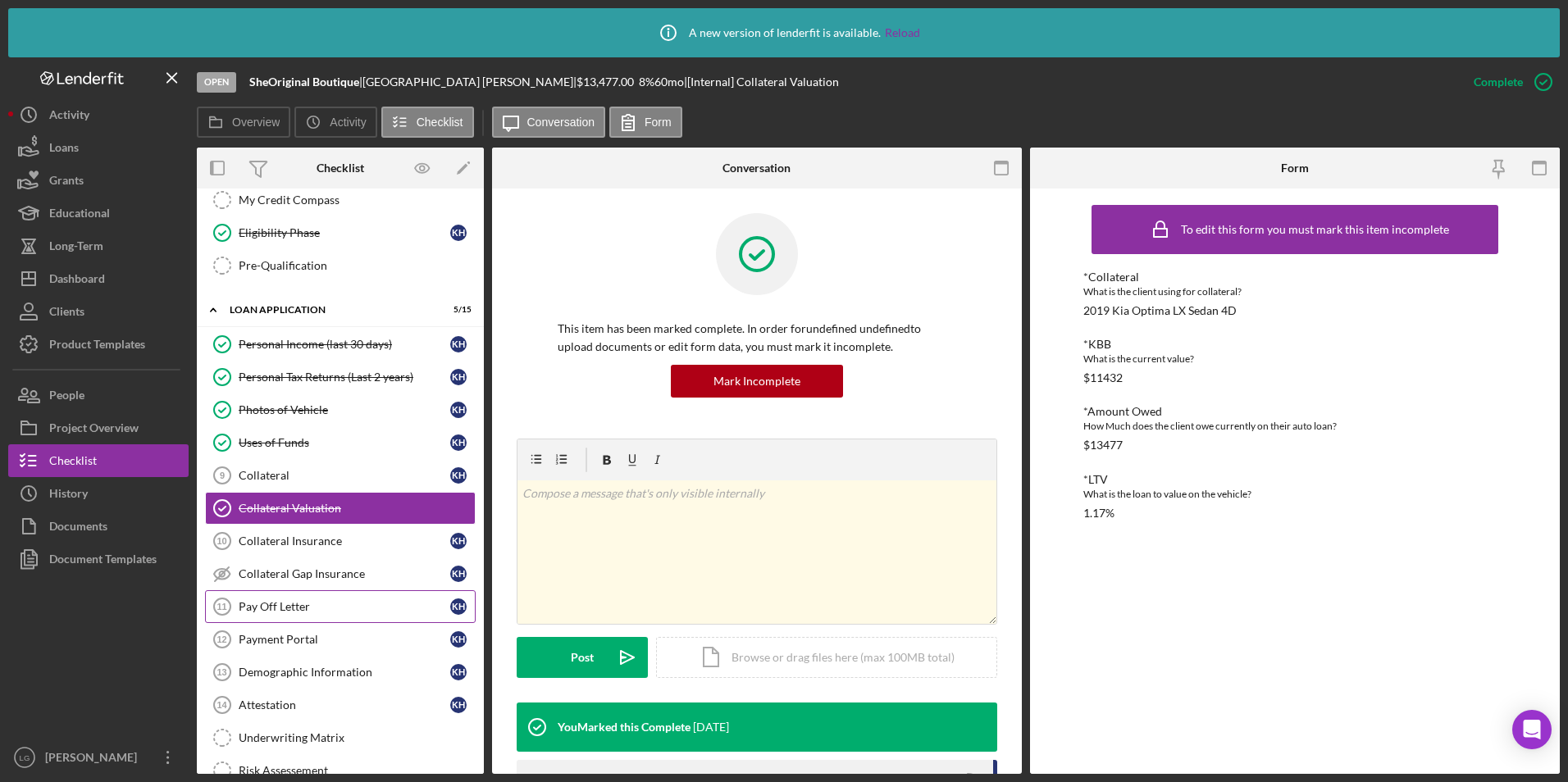
click at [277, 621] on link "Pay Off Letter 11 Pay Off Letter K H" at bounding box center [340, 607] width 270 height 33
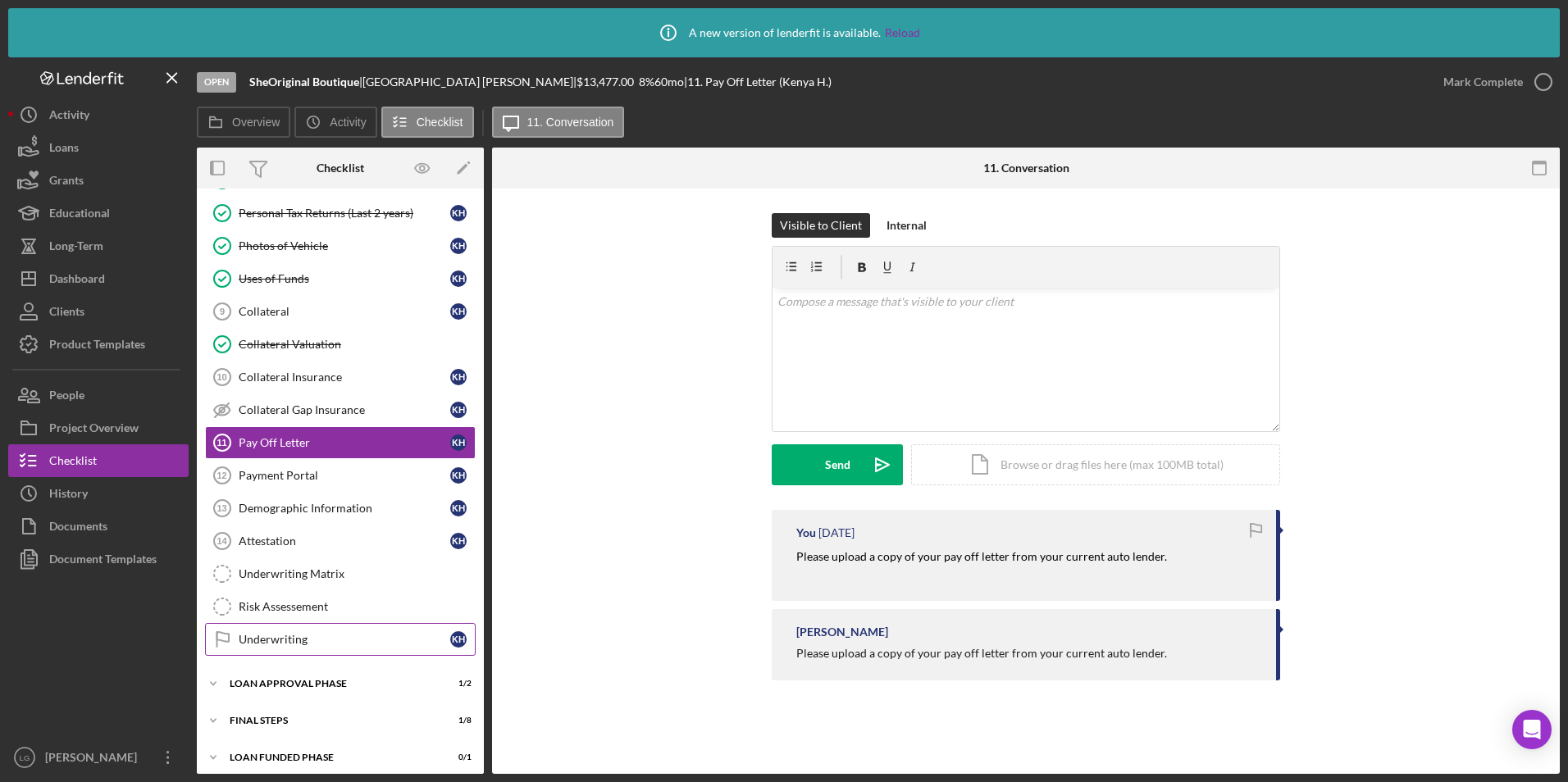
scroll to position [692, 0]
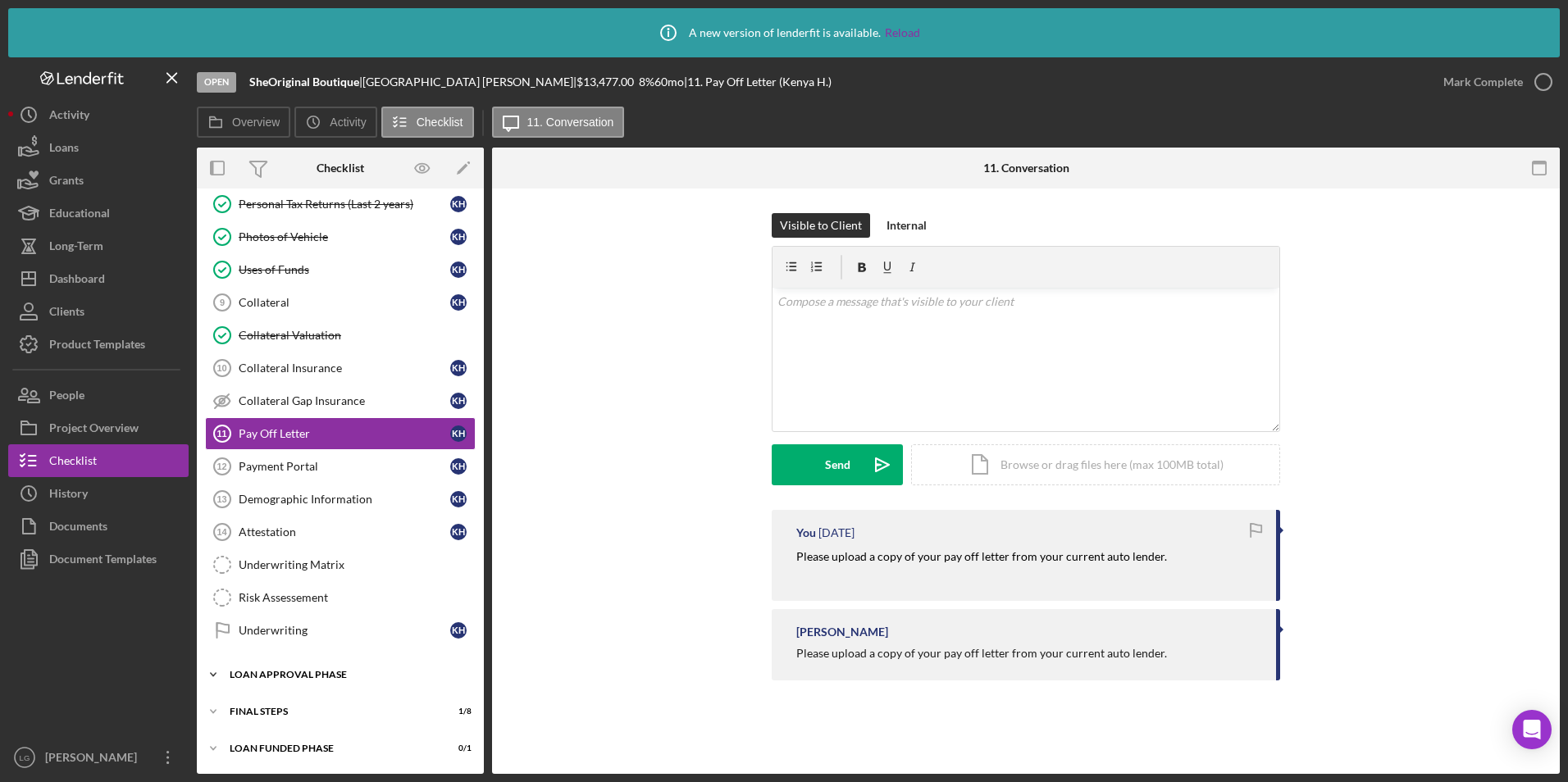
click at [222, 676] on icon "Icon/Expander" at bounding box center [213, 675] width 33 height 33
click at [54, 273] on div "Dashboard" at bounding box center [77, 281] width 56 height 37
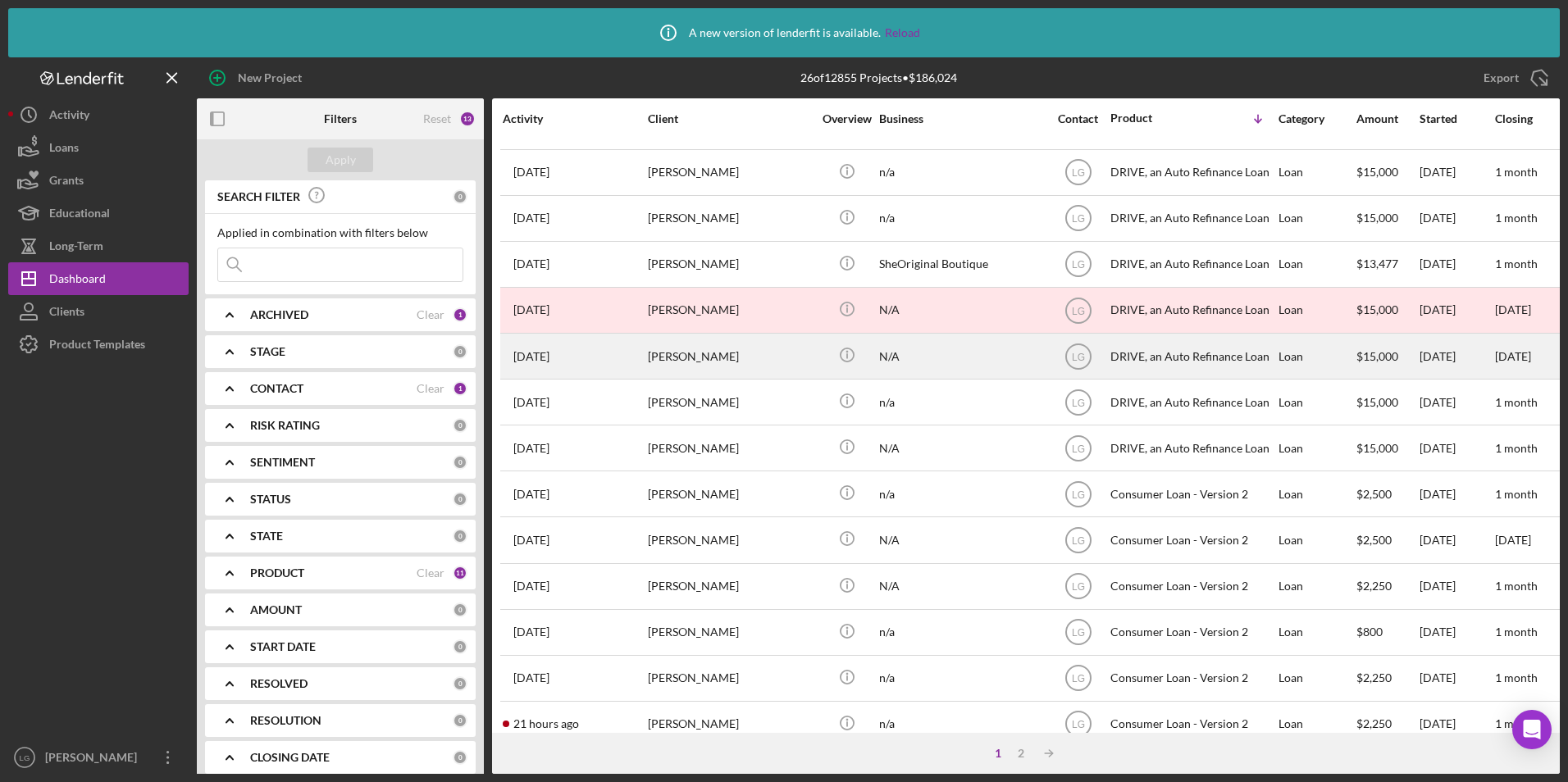
scroll to position [246, 0]
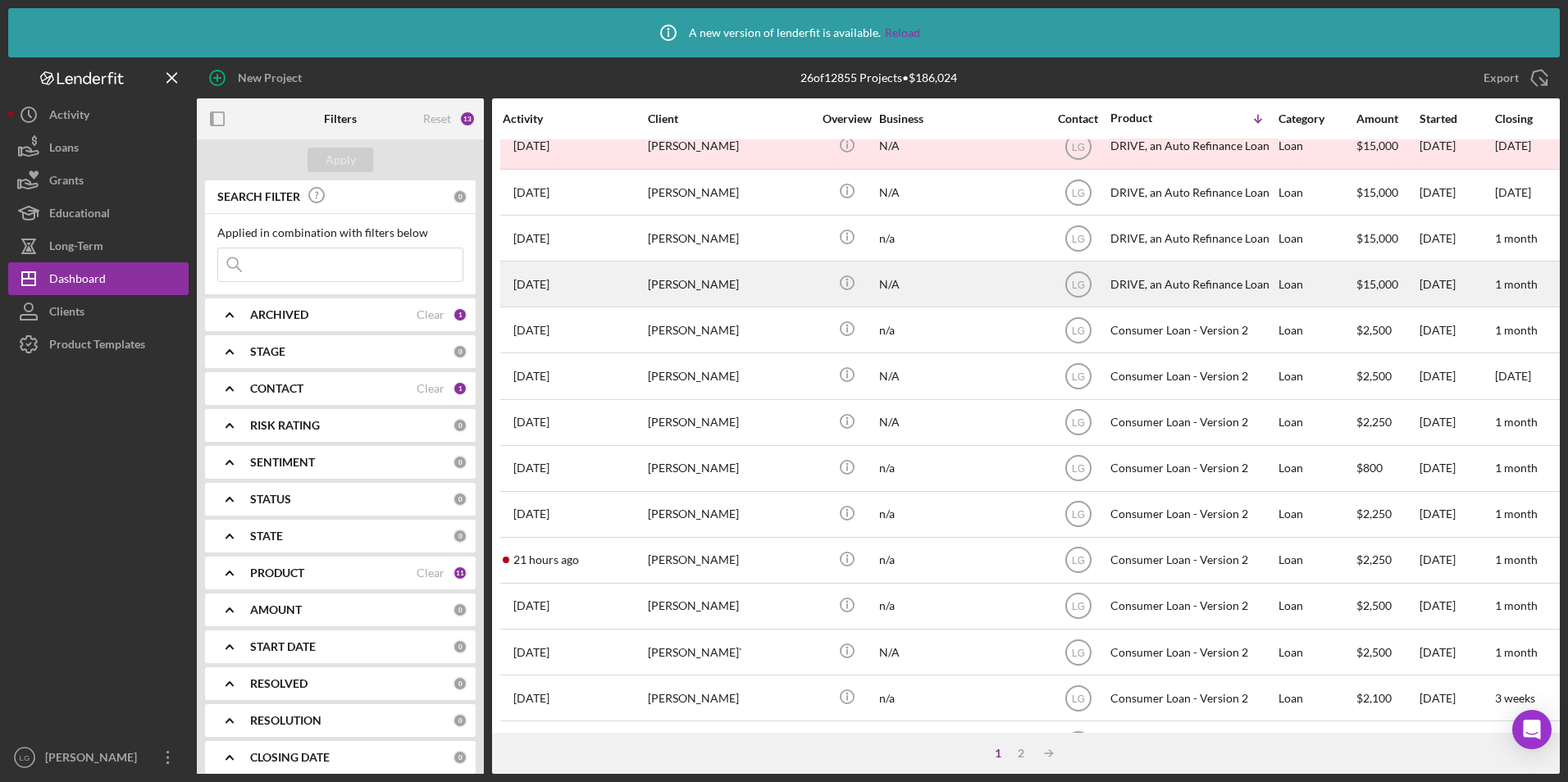
click at [692, 271] on div "Danielle Ptasienski" at bounding box center [730, 284] width 164 height 44
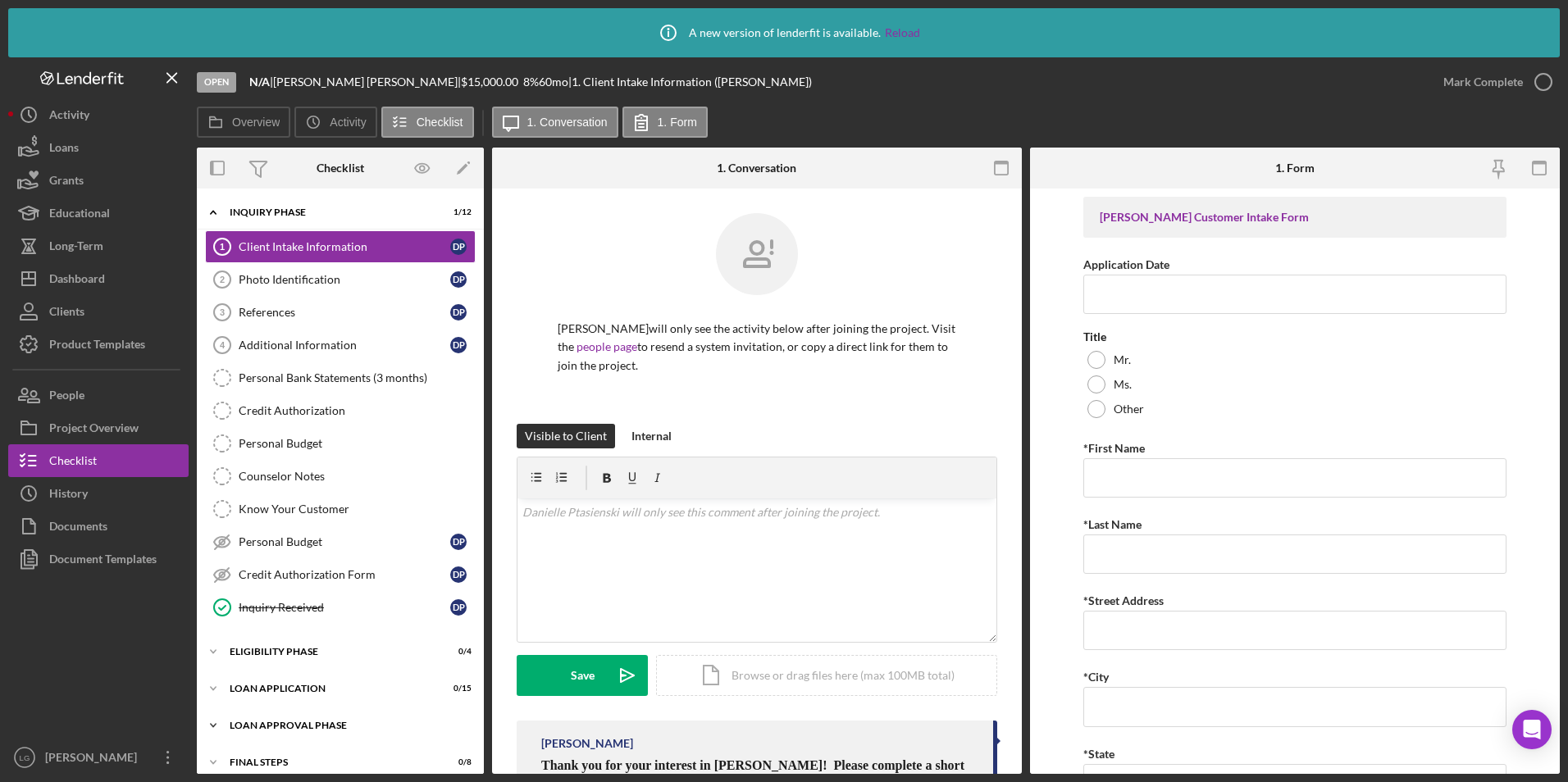
click at [298, 728] on div "Loan Approval Phase" at bounding box center [346, 726] width 233 height 10
click at [286, 656] on div "Eligibility Phase" at bounding box center [346, 652] width 233 height 10
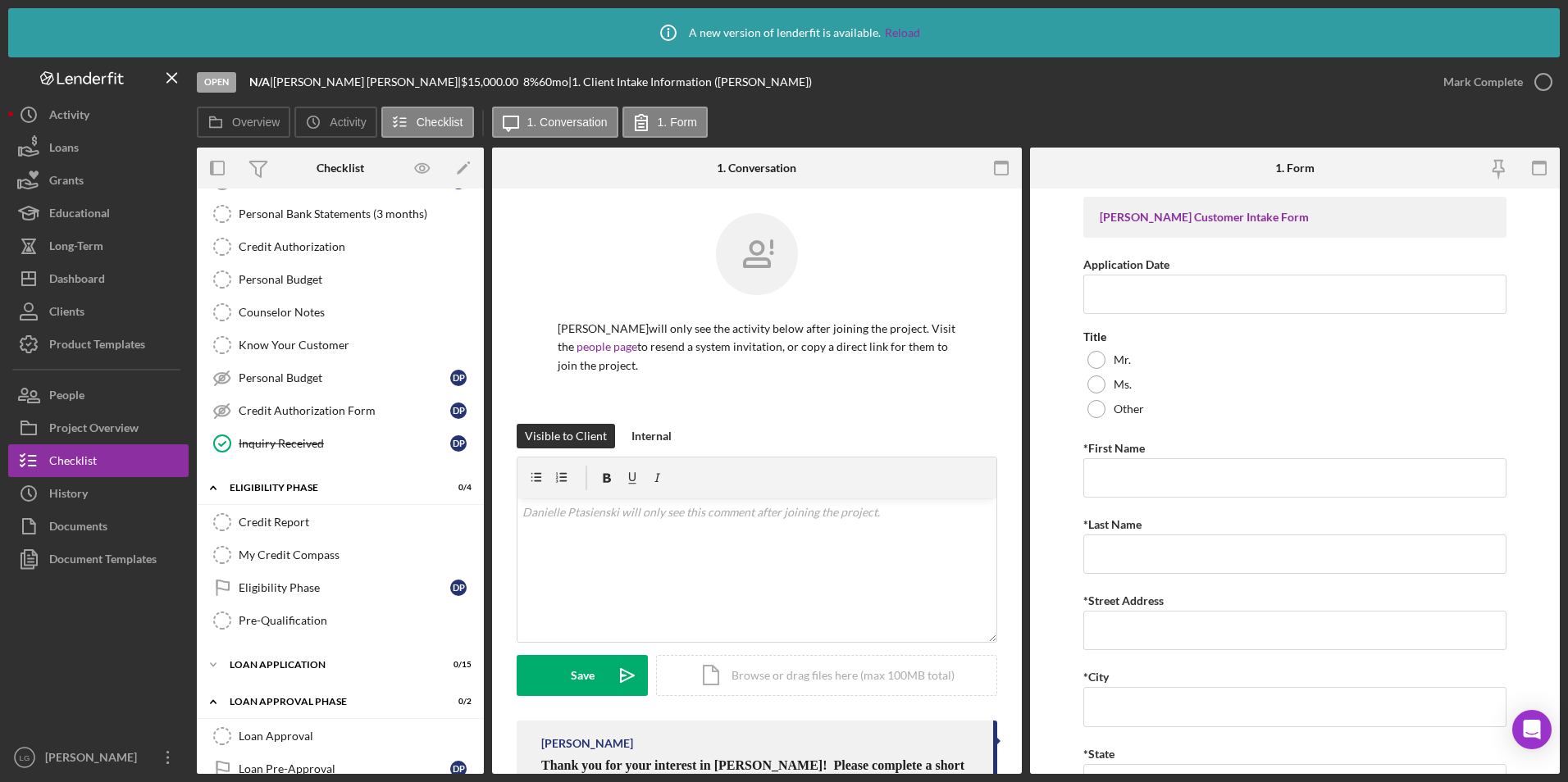
scroll to position [265, 0]
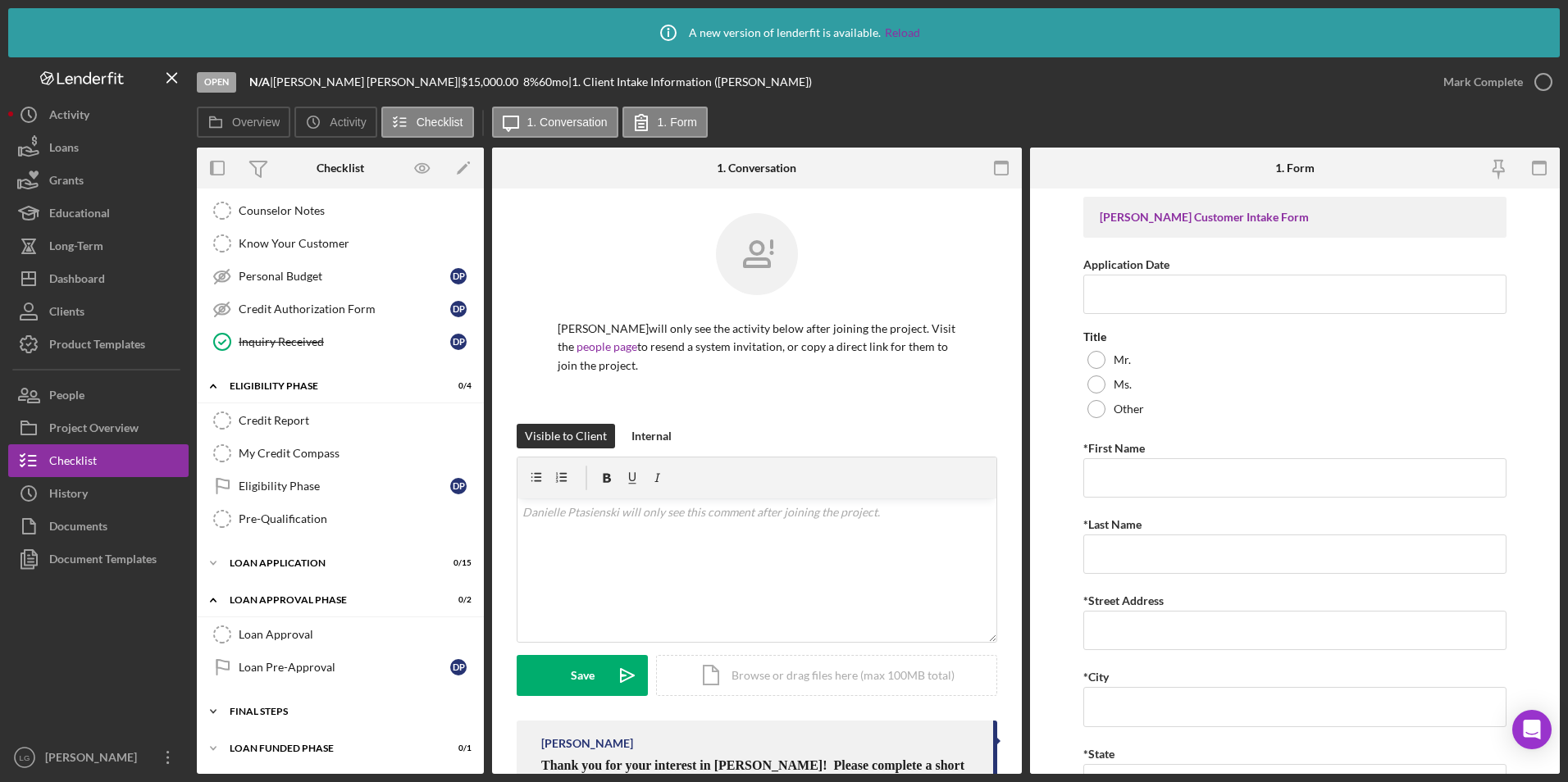
click at [257, 704] on div "Icon/Expander FINAL STEPS 0 / 8" at bounding box center [340, 711] width 287 height 33
click at [283, 495] on link "Eligibility Phase Eligibility Phase D P" at bounding box center [340, 486] width 270 height 33
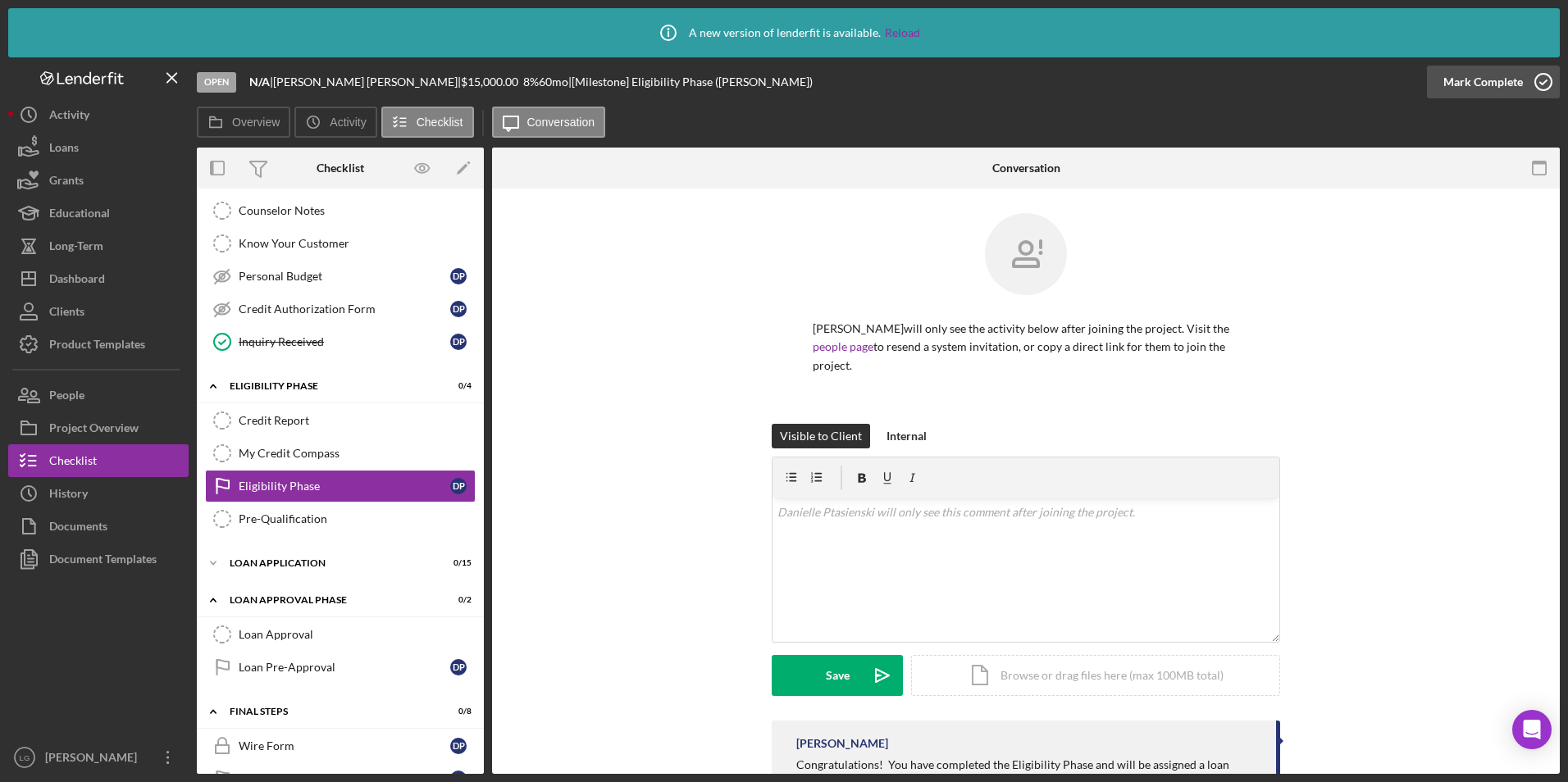
click at [1474, 84] on div "Mark Complete" at bounding box center [1483, 82] width 79 height 33
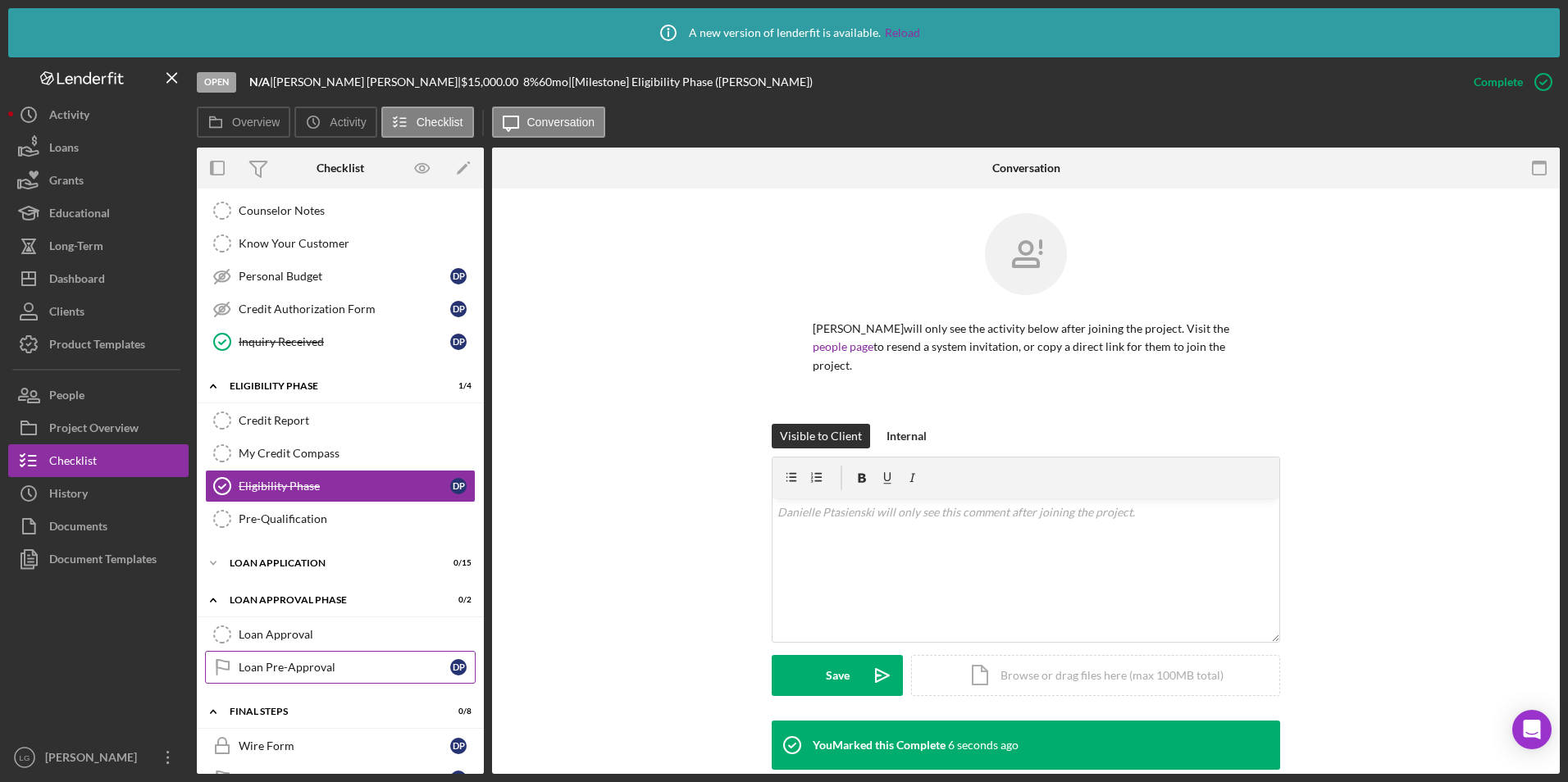
click at [306, 669] on div "Loan Pre-Approval" at bounding box center [344, 667] width 211 height 13
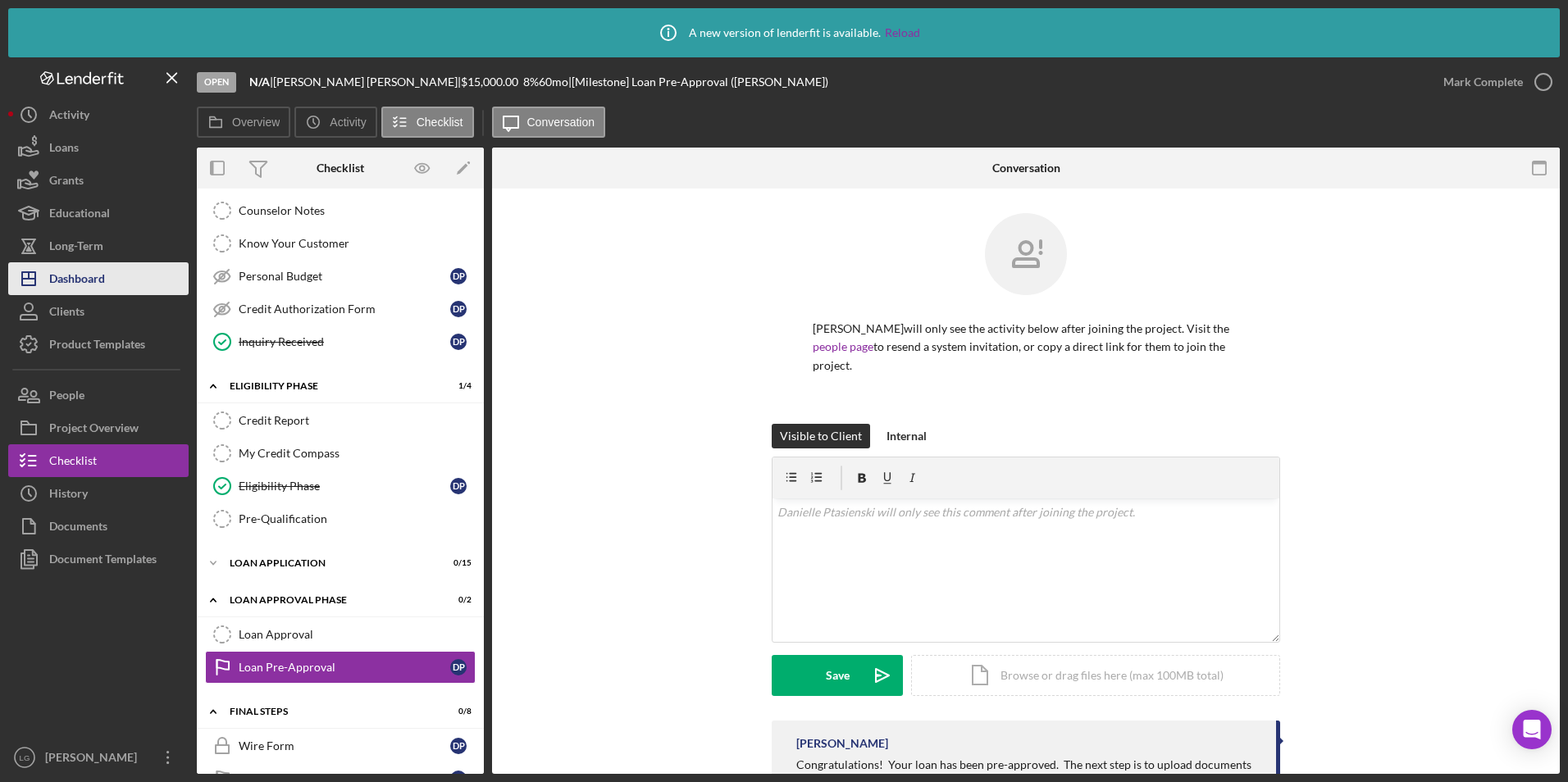
click at [66, 292] on div "Dashboard" at bounding box center [77, 281] width 56 height 37
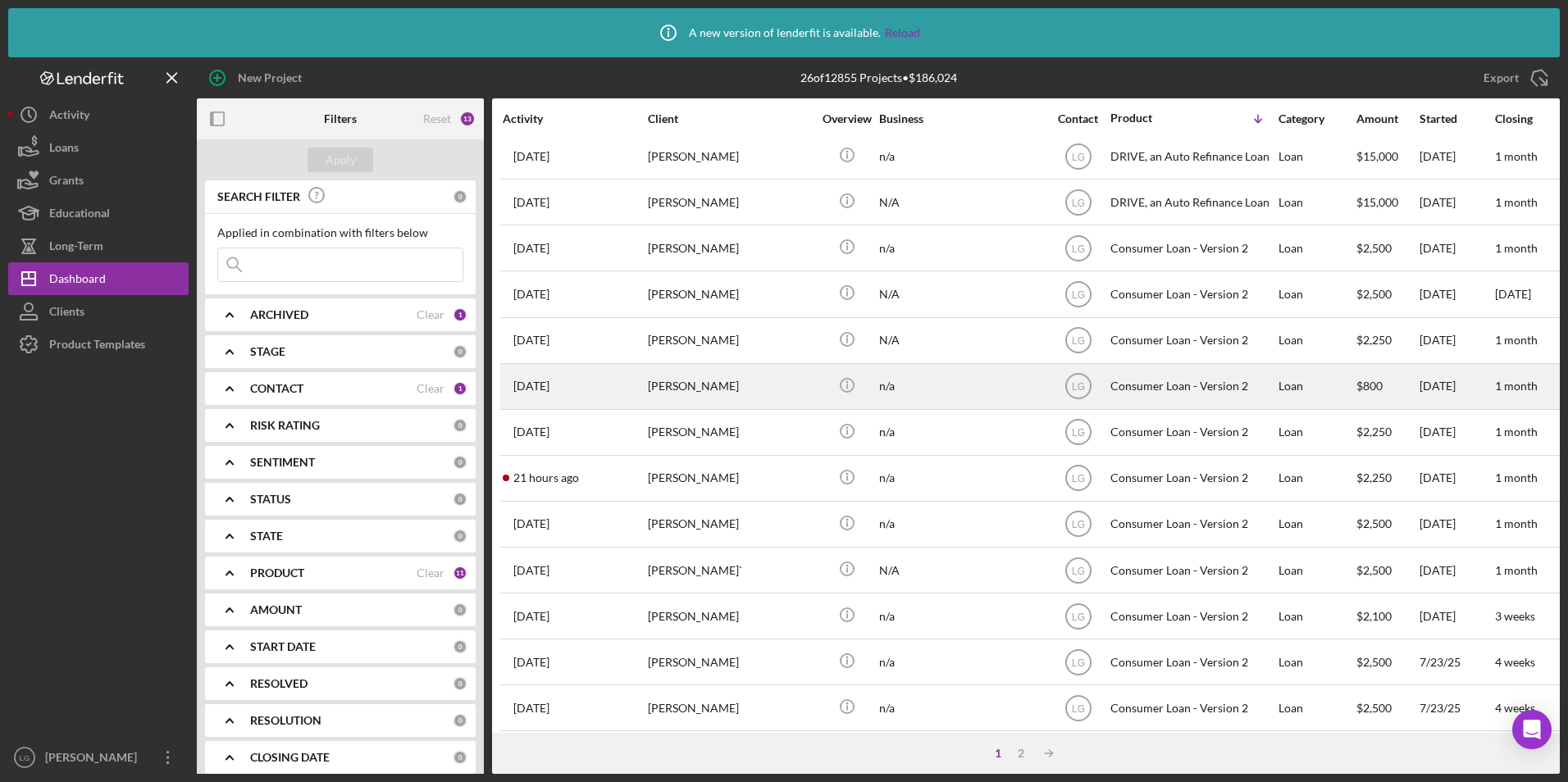
scroll to position [410, 0]
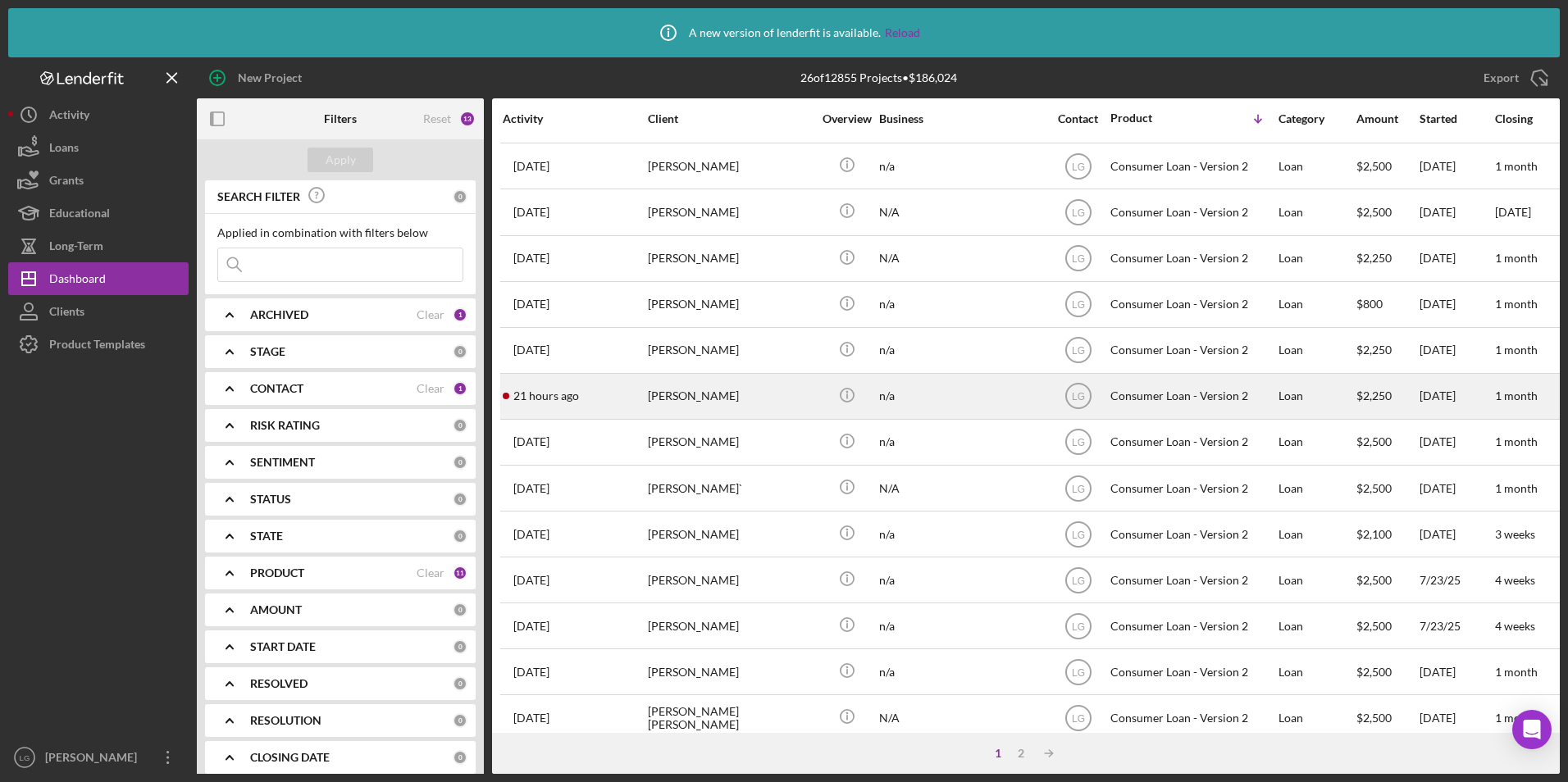
click at [707, 405] on div "Keisha Harrison" at bounding box center [730, 397] width 164 height 44
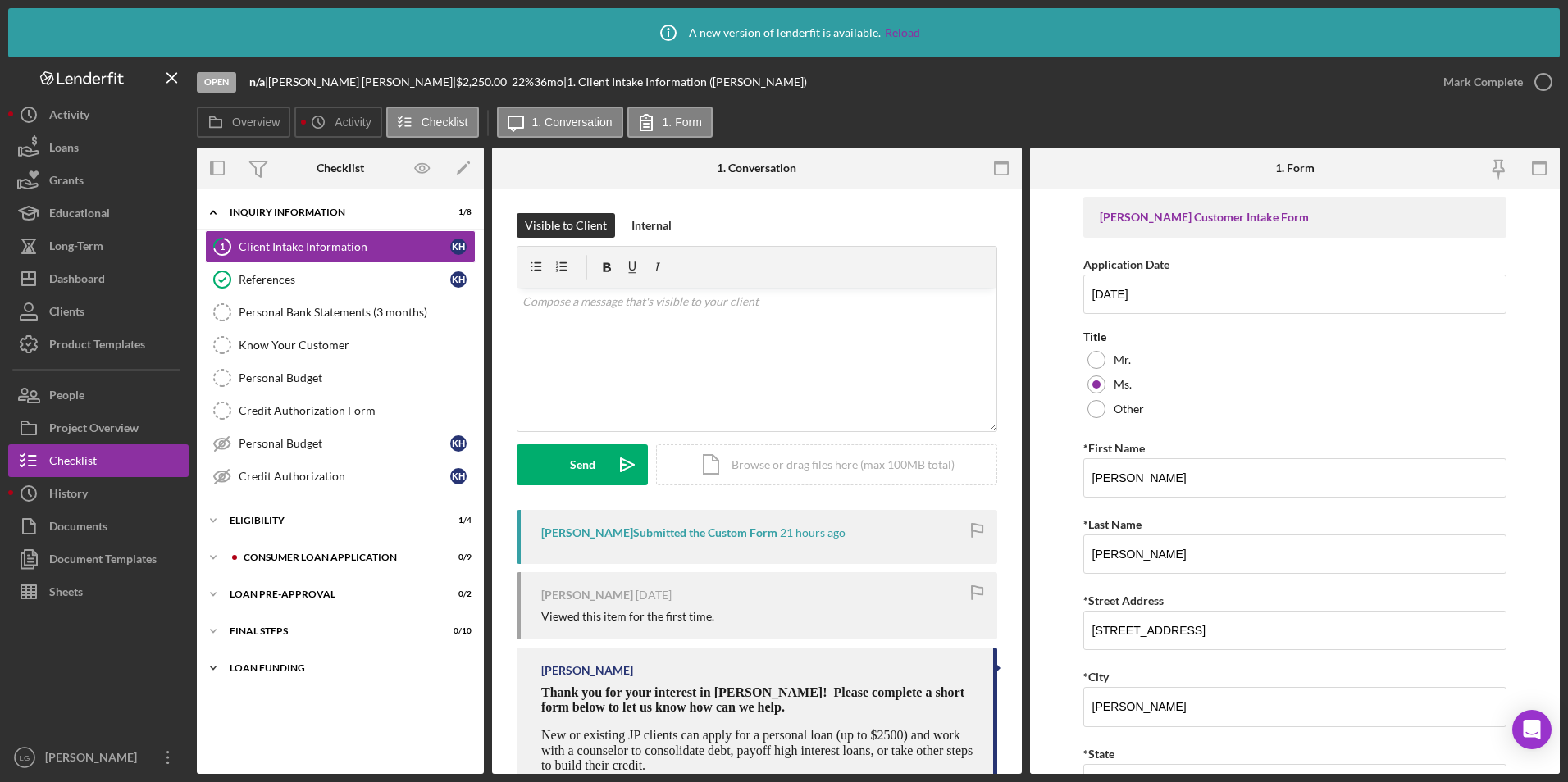
drag, startPoint x: 251, startPoint y: 663, endPoint x: 270, endPoint y: 645, distance: 26.2
click at [252, 664] on div "Loan Funding" at bounding box center [330, 668] width 201 height 10
click at [255, 623] on div "Icon/Expander FINAL STEPS 0 / 10" at bounding box center [340, 631] width 287 height 33
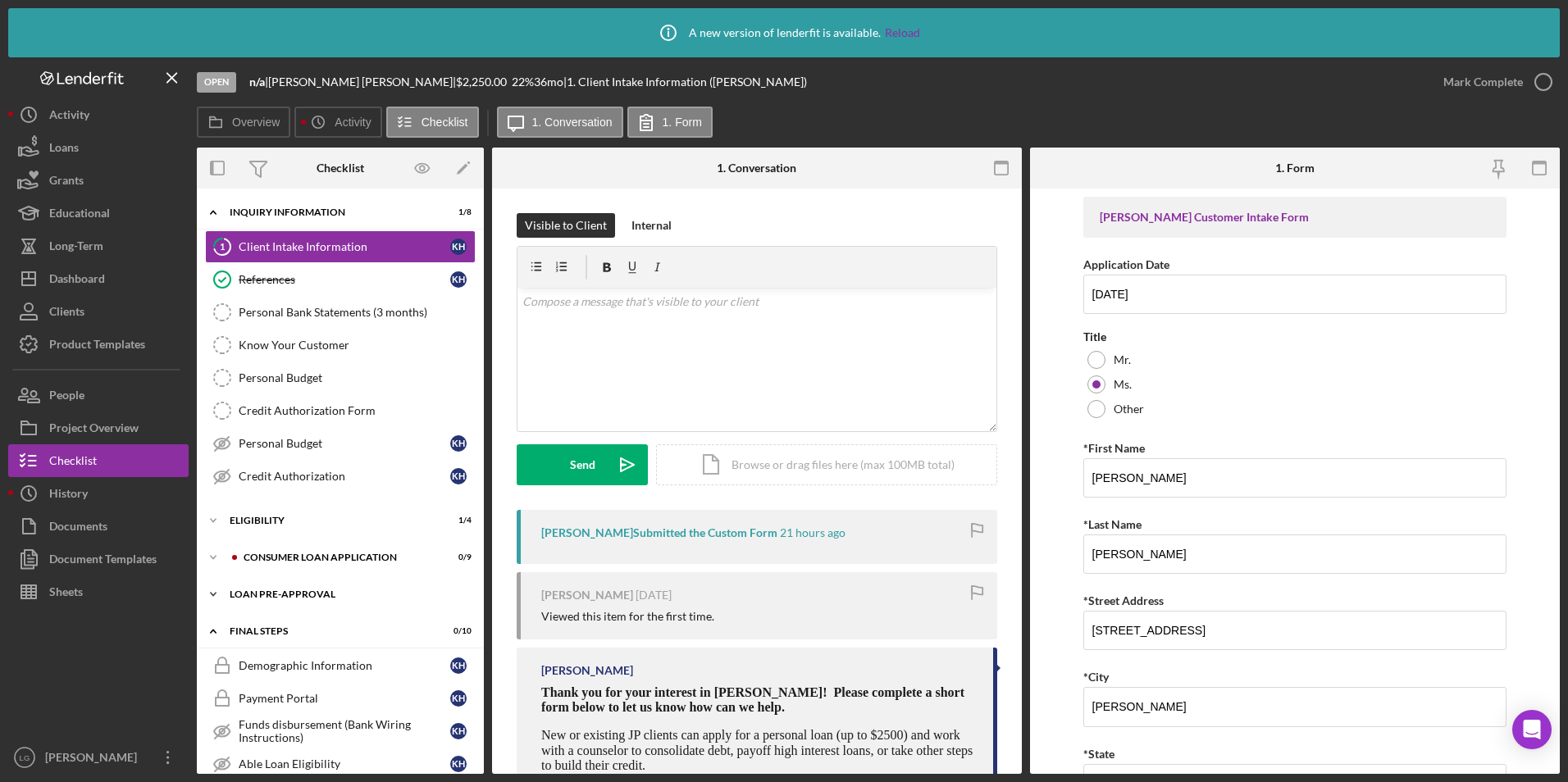
click at [255, 586] on div "Icon/Expander Loan Pre-Approval 0 / 2" at bounding box center [340, 594] width 287 height 33
click at [256, 549] on div "Icon/Expander Consumer Loan Application 0 / 9" at bounding box center [340, 557] width 287 height 33
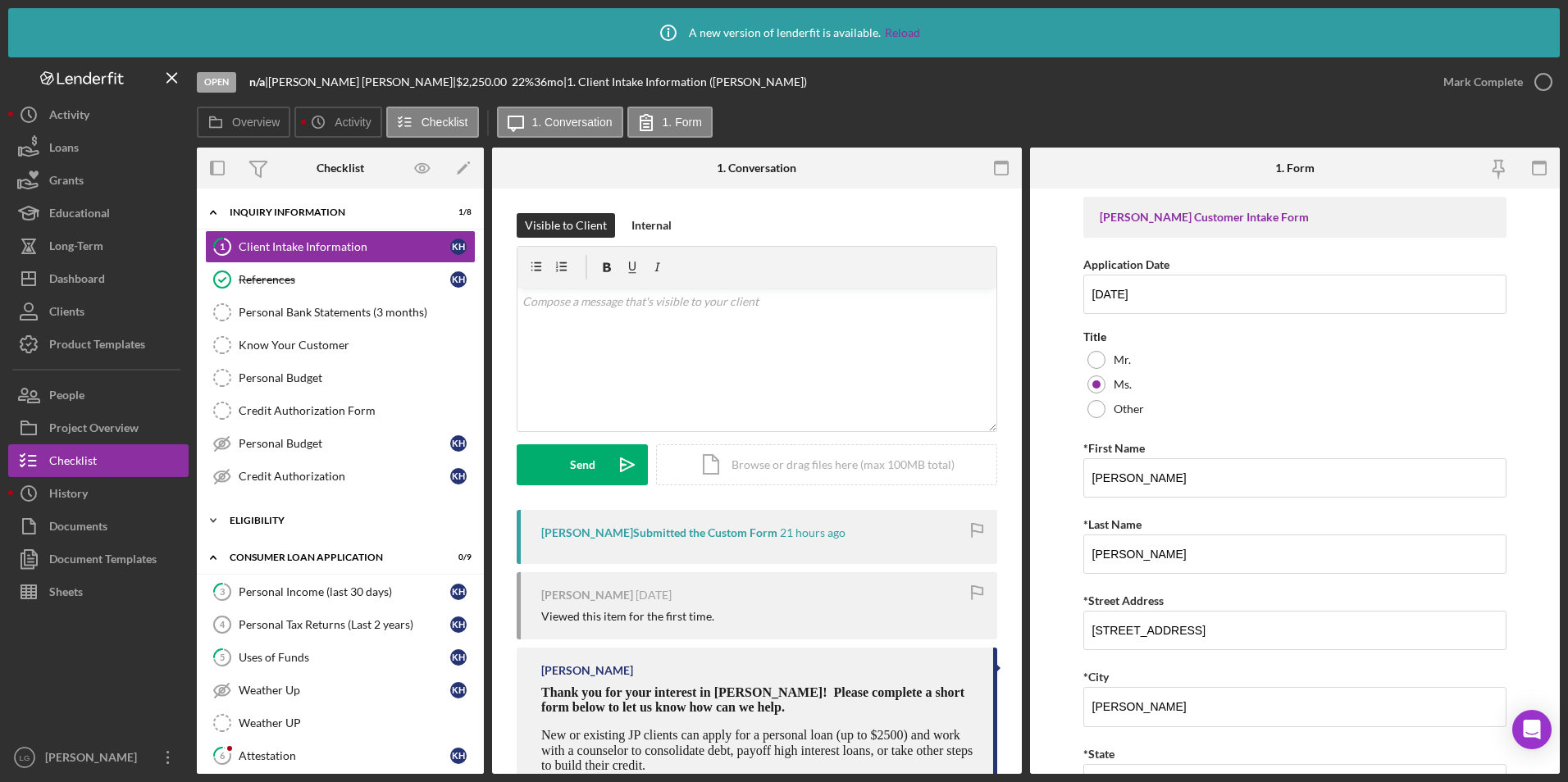
click at [251, 520] on div "Eligibility" at bounding box center [346, 521] width 233 height 10
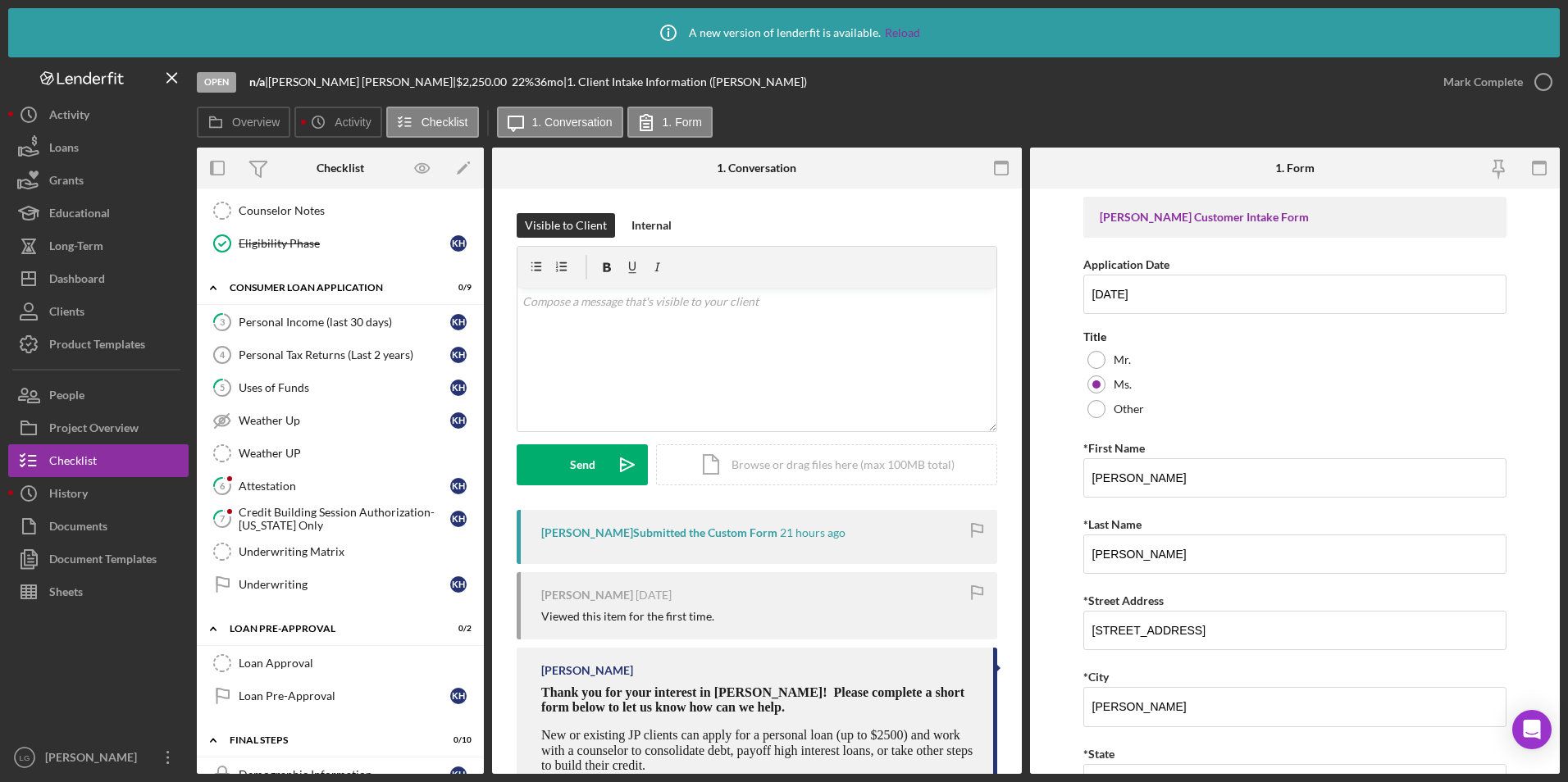
scroll to position [574, 0]
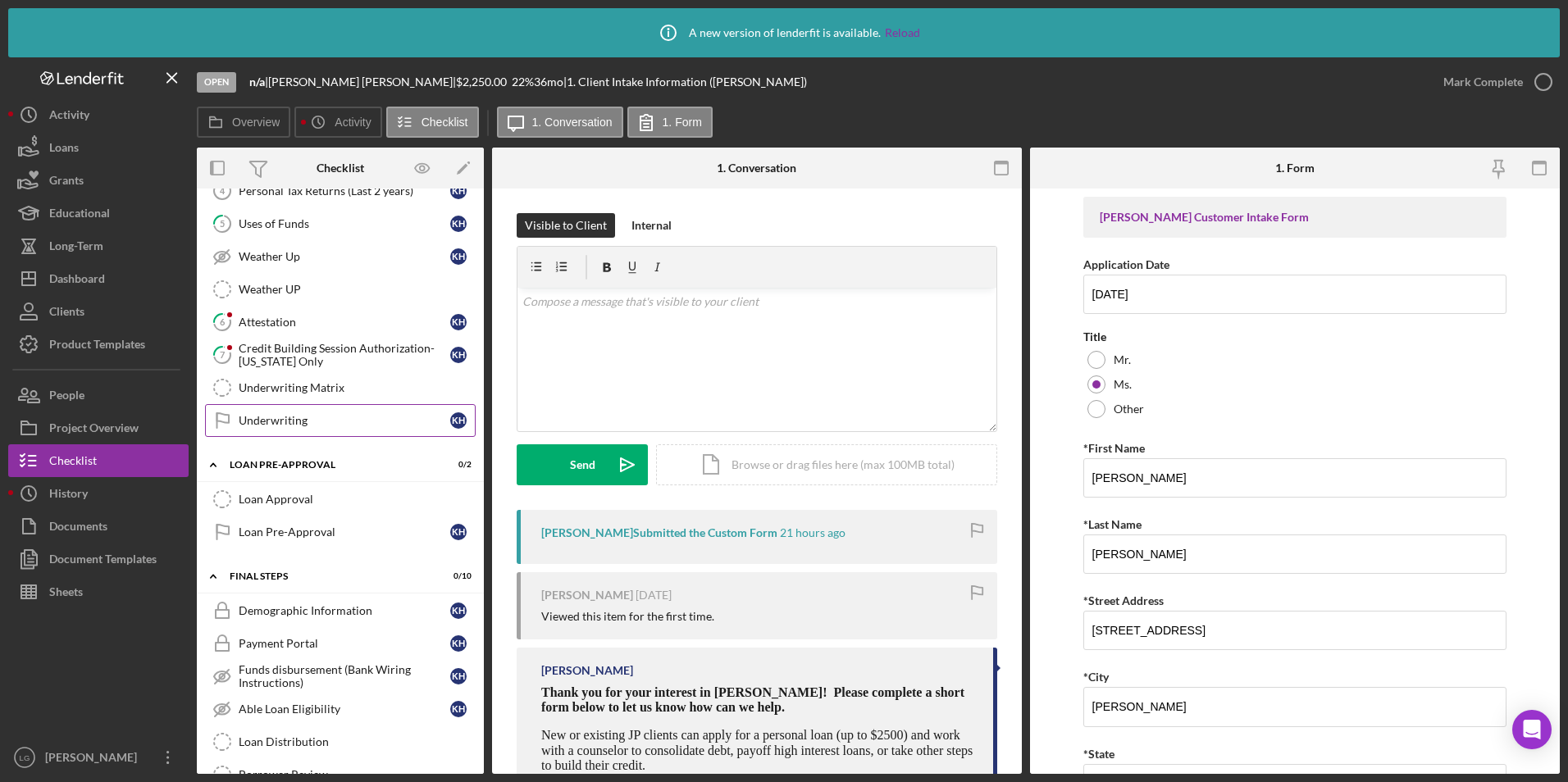
click at [279, 430] on link "Underwriting Underwriting K H" at bounding box center [340, 420] width 270 height 33
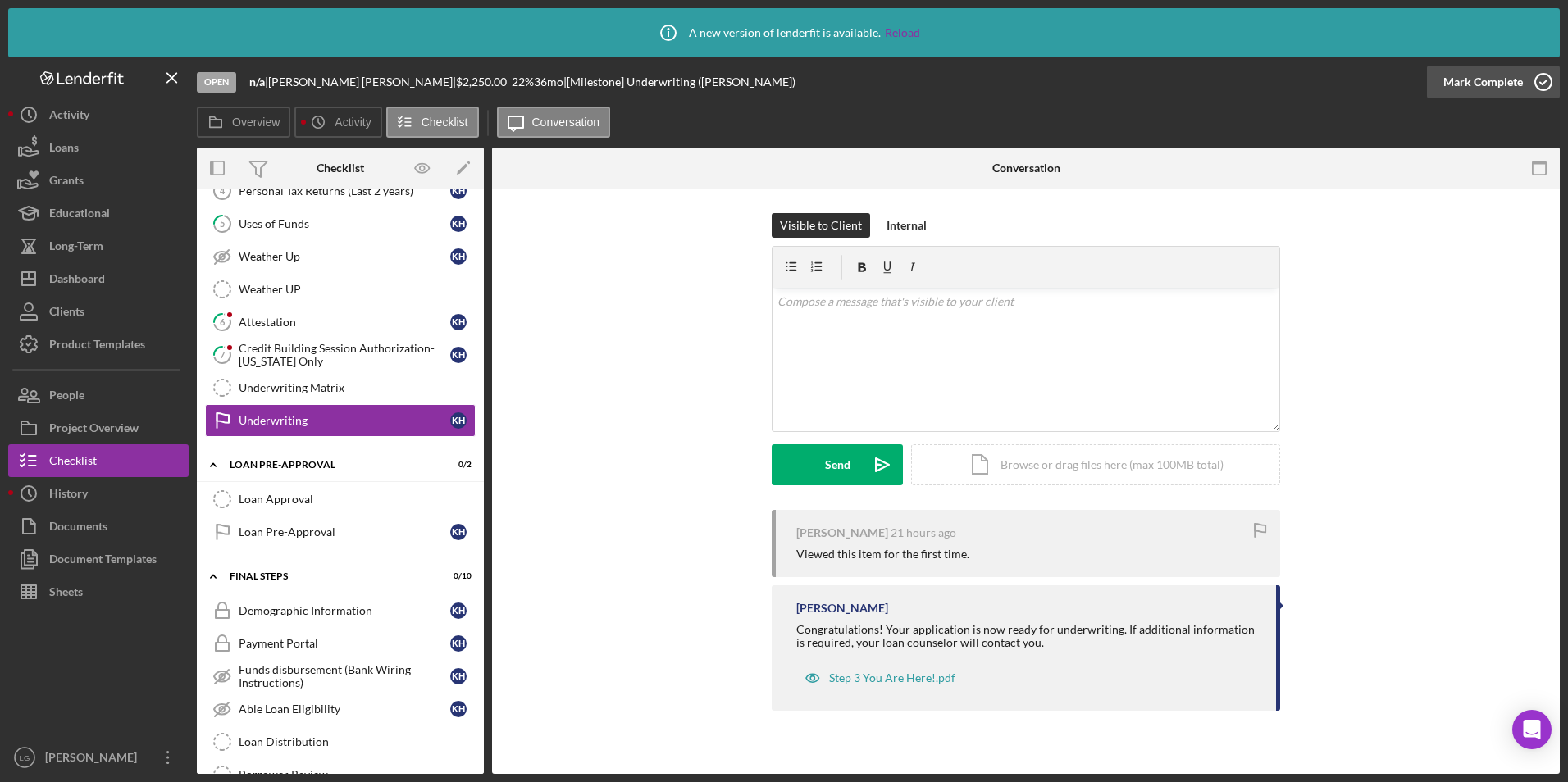
click at [1440, 93] on button "Mark Complete" at bounding box center [1493, 82] width 133 height 33
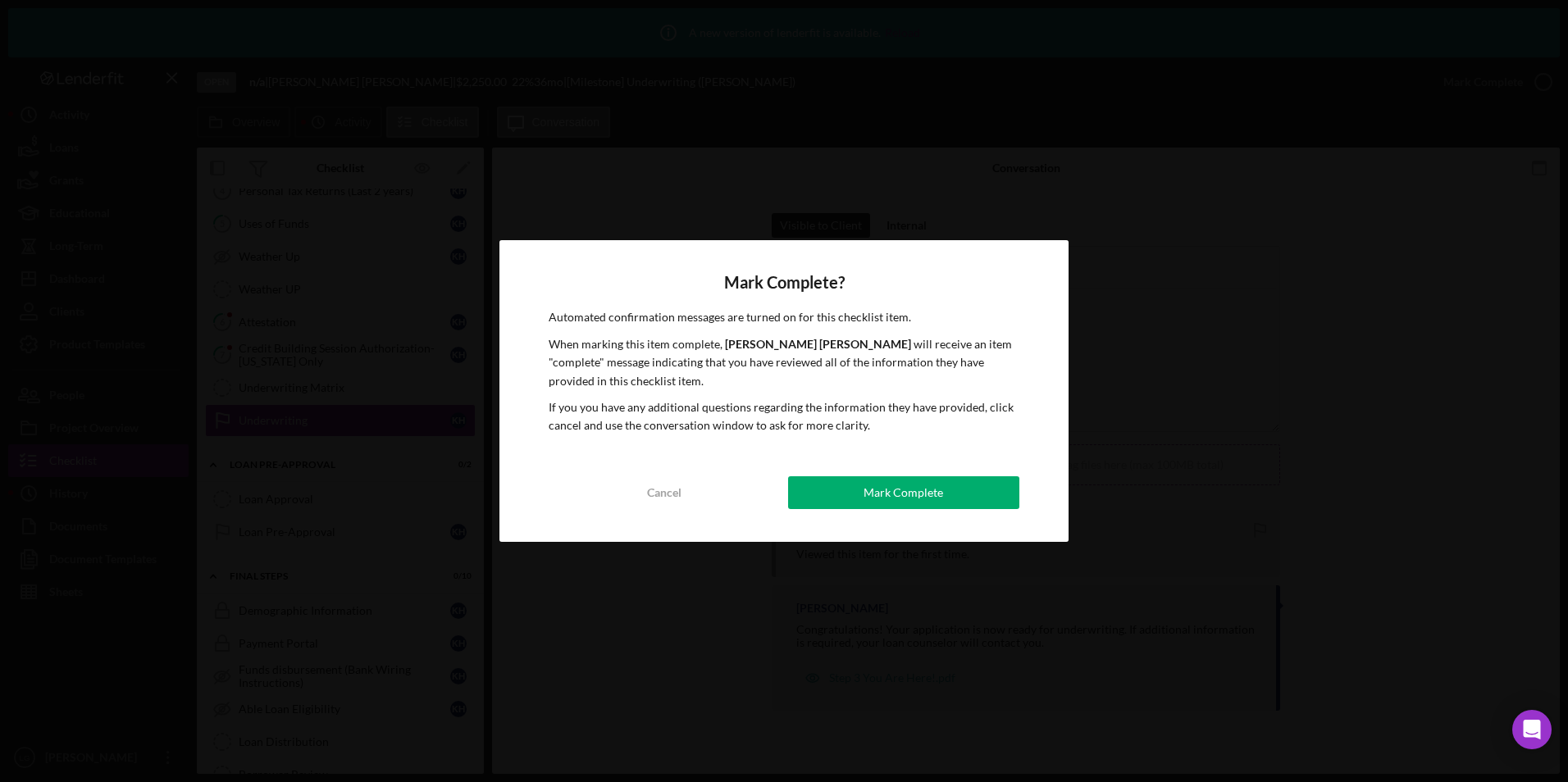
click at [983, 493] on button "Mark Complete" at bounding box center [903, 492] width 231 height 33
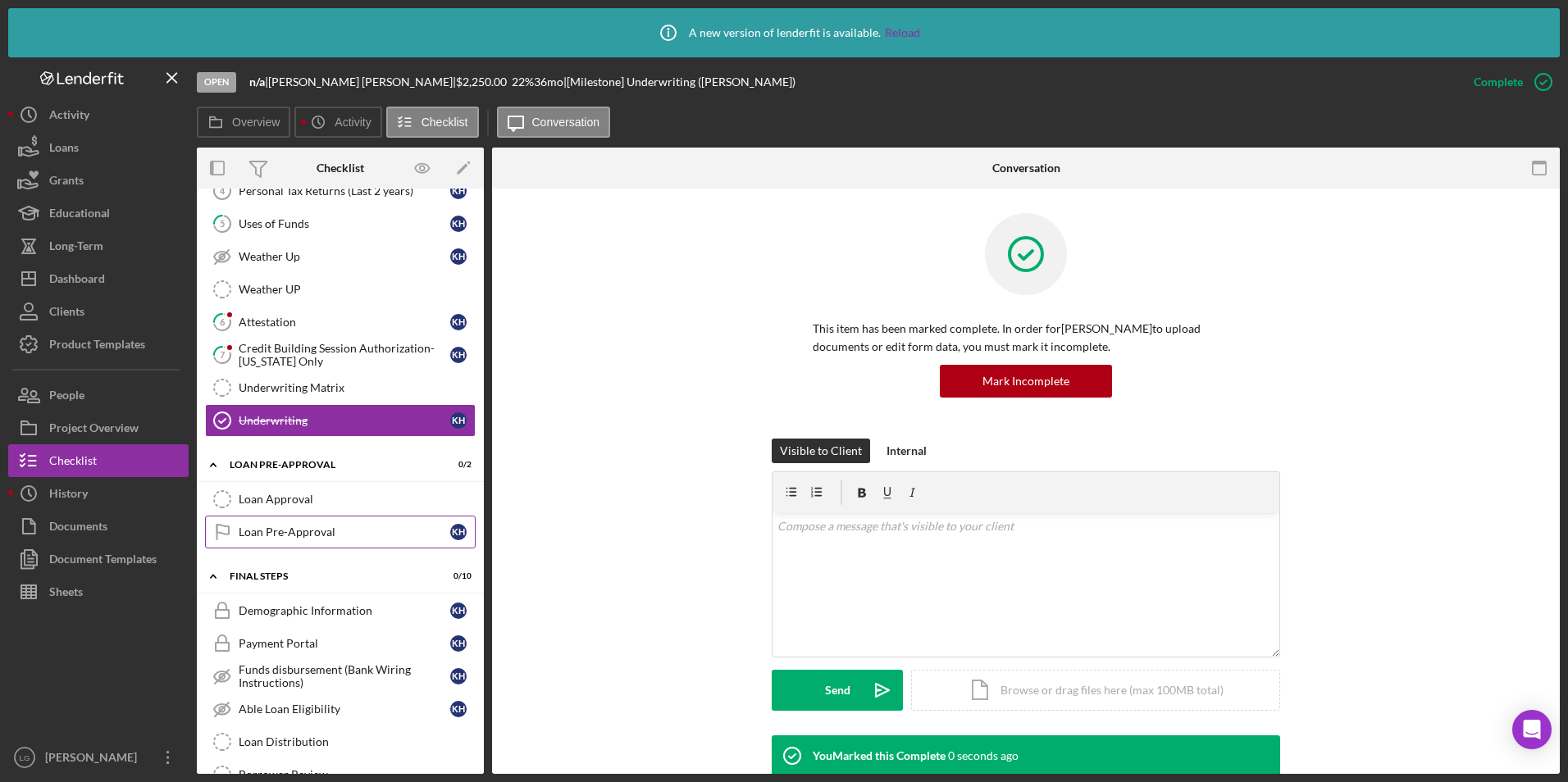
click at [274, 536] on div "Loan Pre-Approval" at bounding box center [344, 533] width 211 height 13
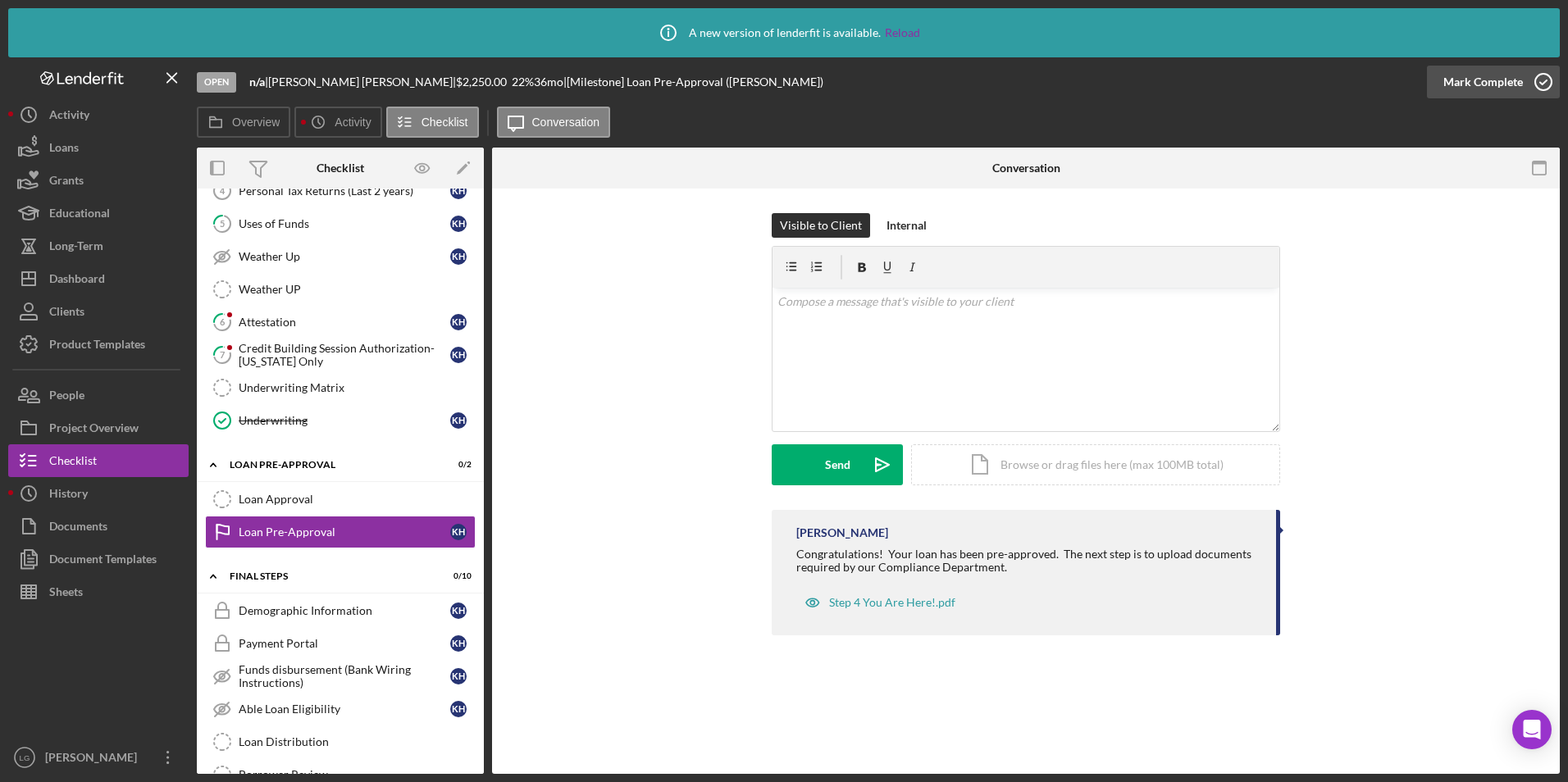
click at [1491, 92] on div "Mark Complete" at bounding box center [1483, 82] width 79 height 33
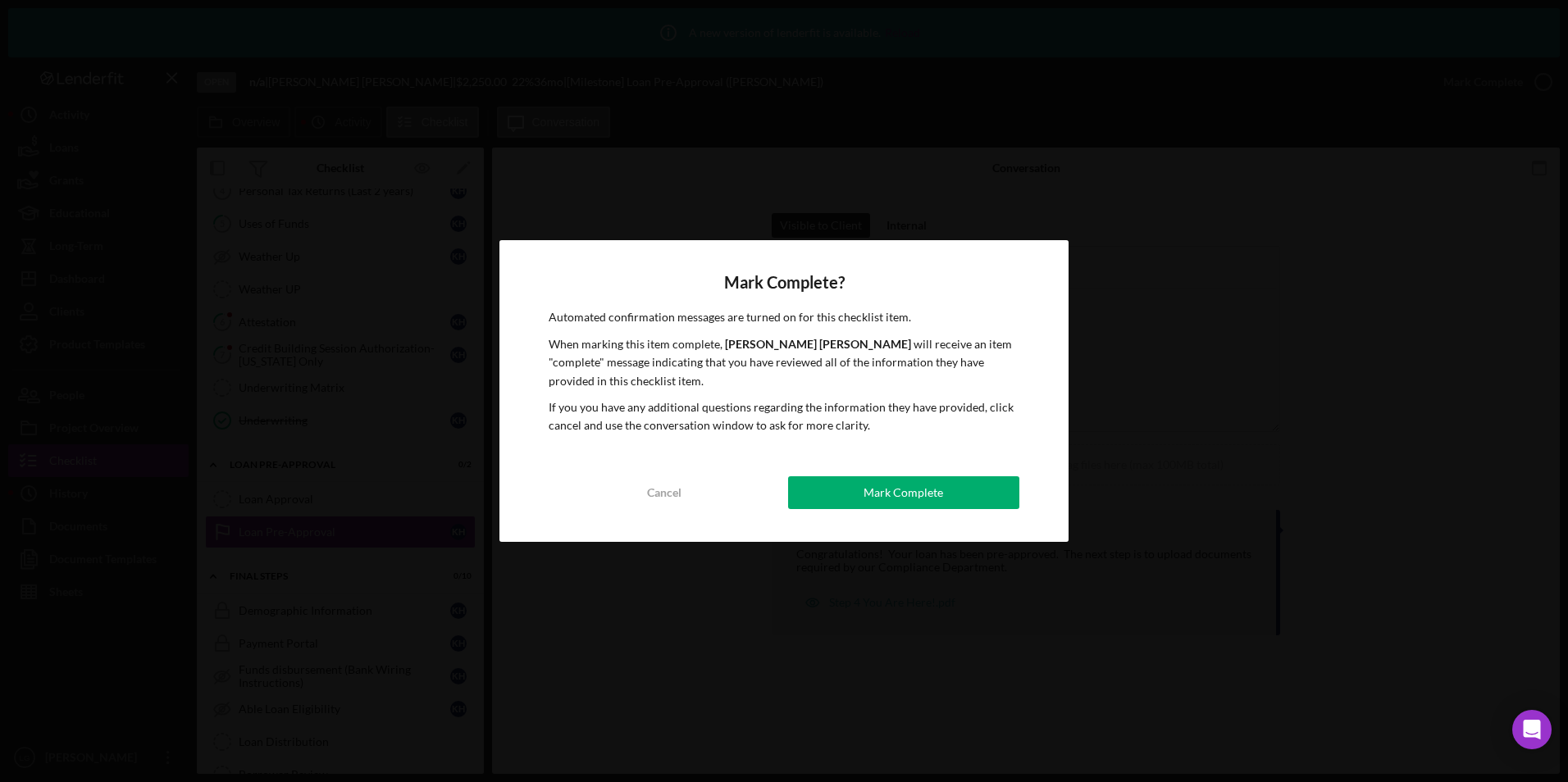
click at [984, 508] on button "Mark Complete" at bounding box center [903, 492] width 231 height 33
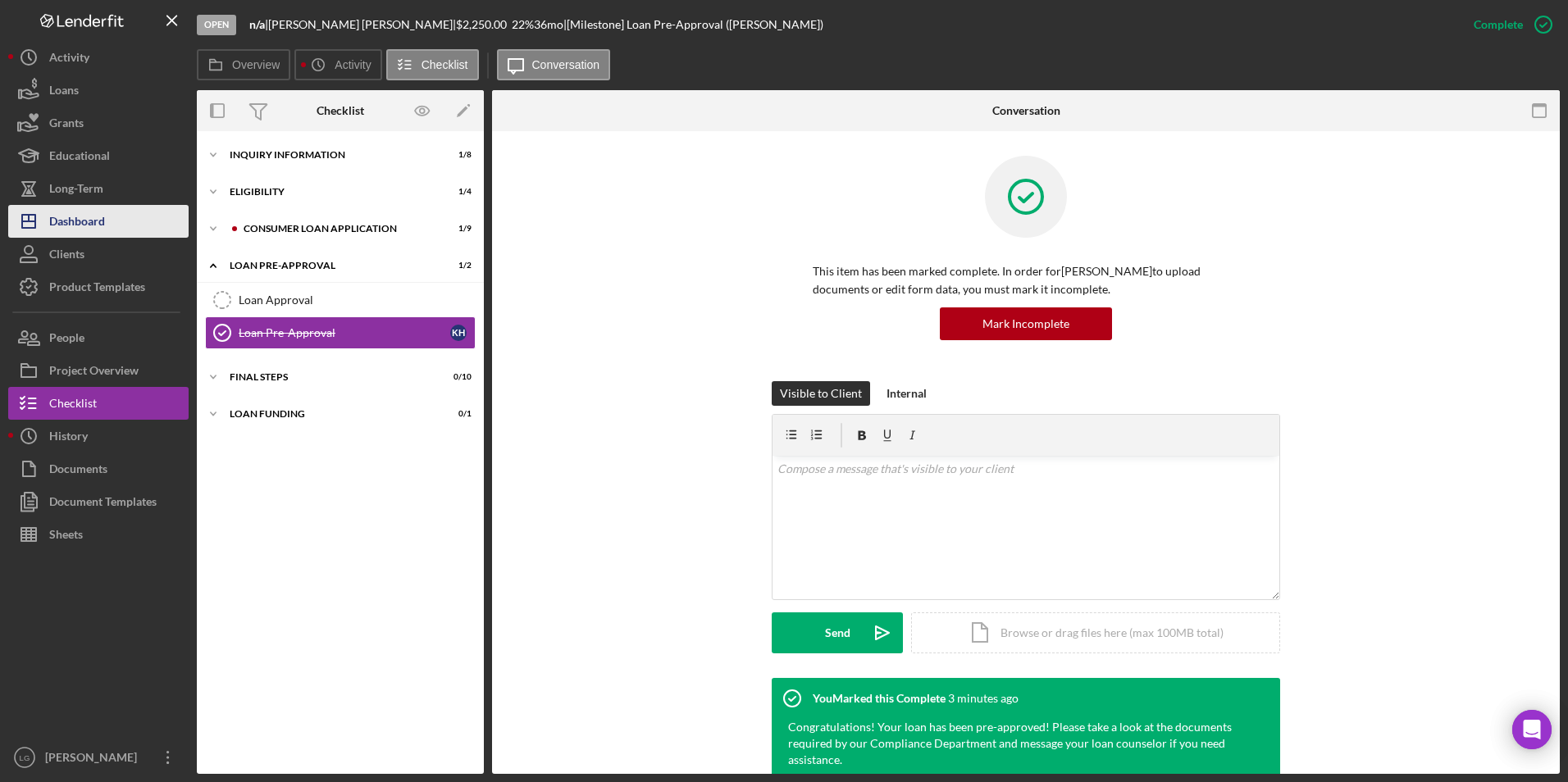
click at [51, 228] on div "Dashboard" at bounding box center [77, 223] width 56 height 37
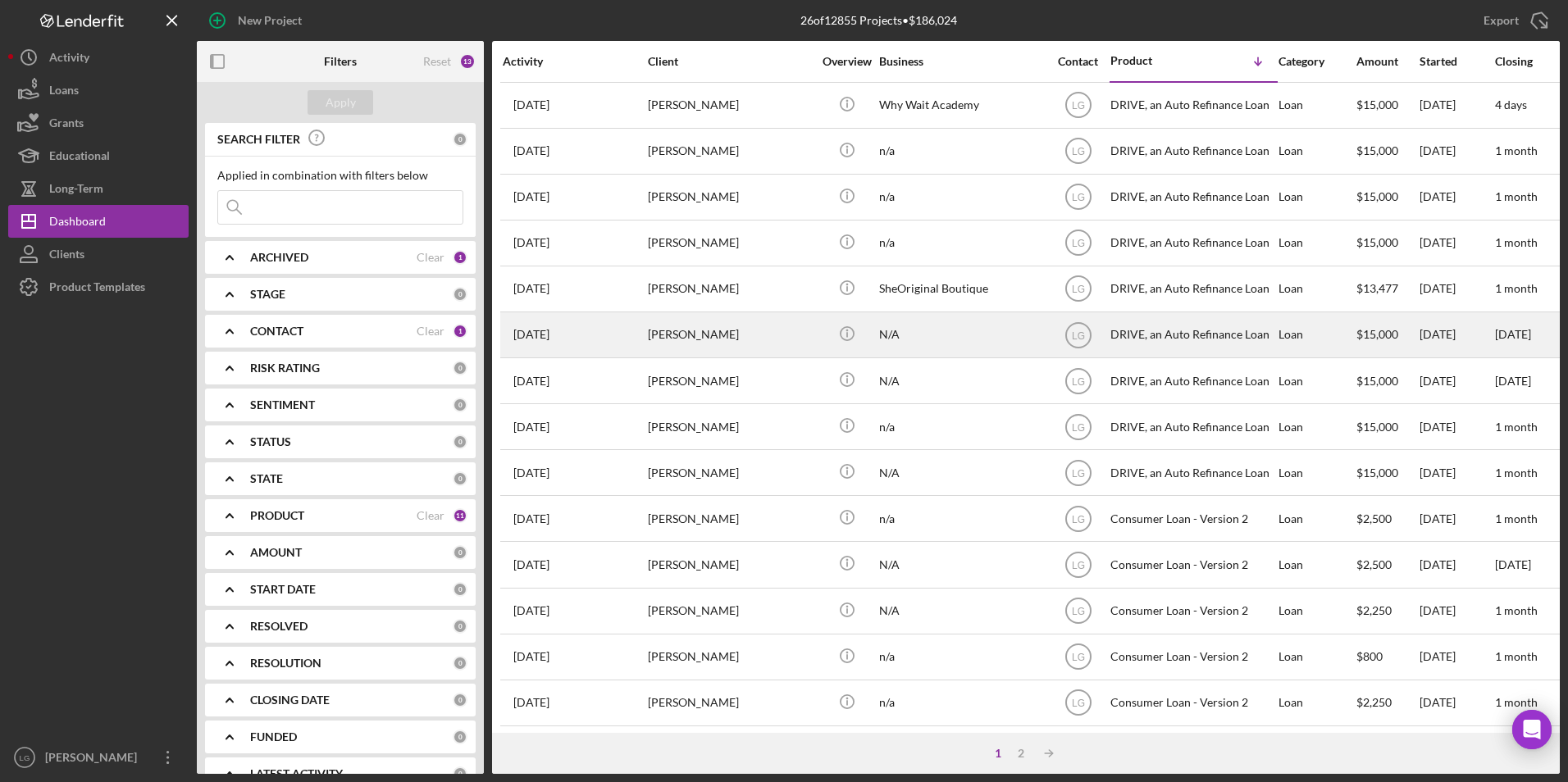
click at [734, 337] on div "[PERSON_NAME]" at bounding box center [730, 335] width 164 height 44
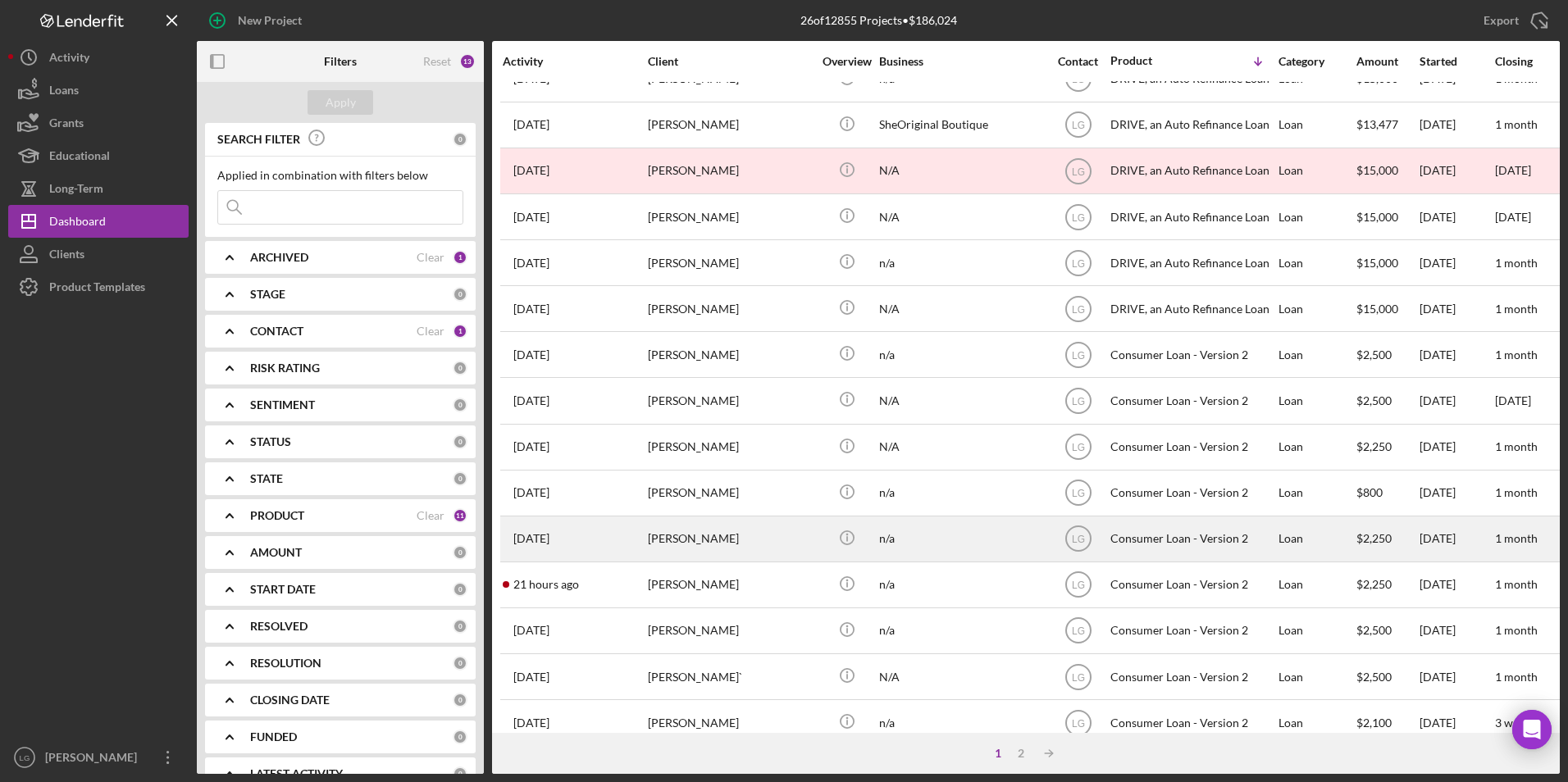
scroll to position [246, 0]
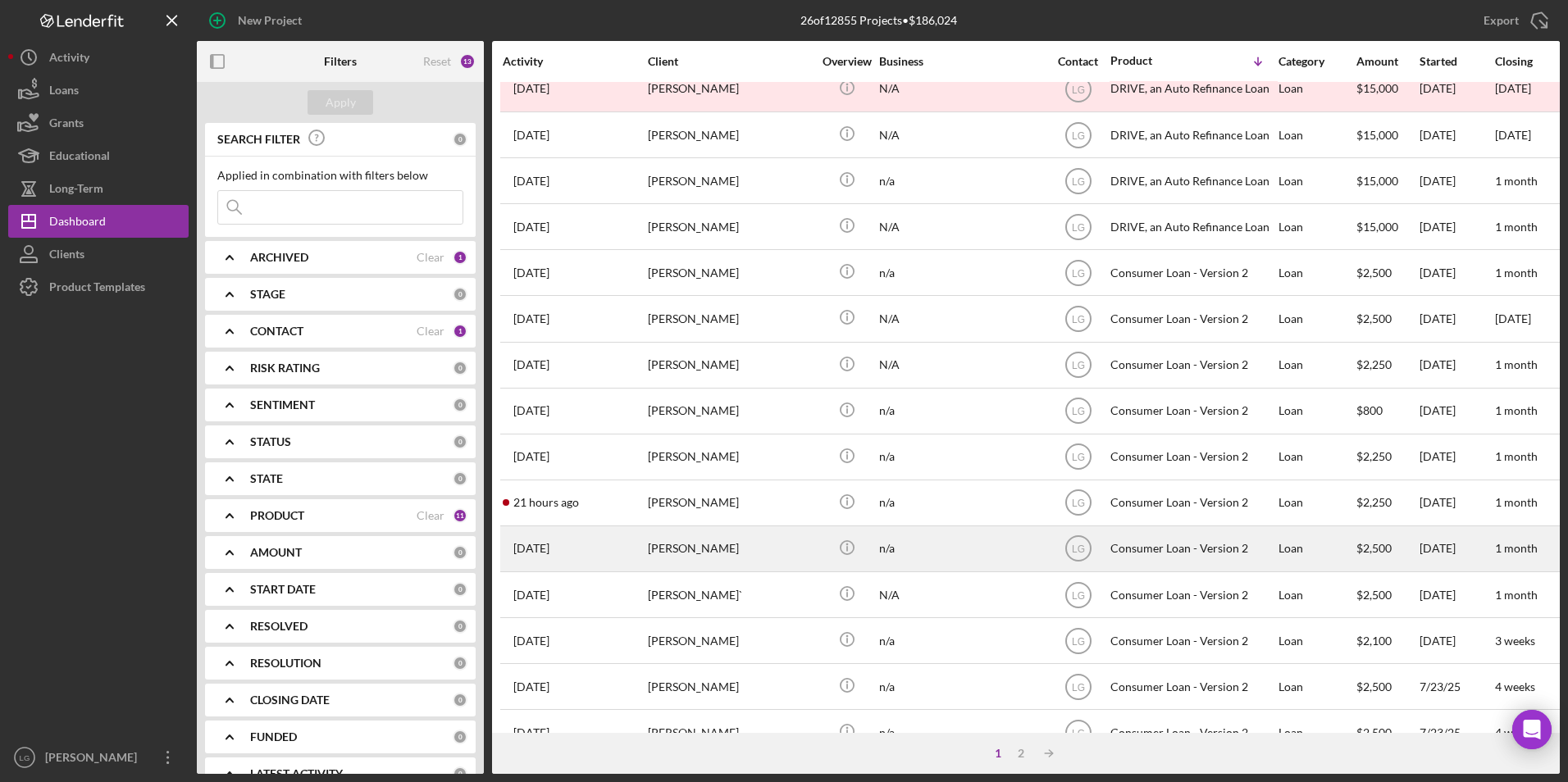
click at [671, 548] on div "Andrea Cooper" at bounding box center [730, 549] width 164 height 44
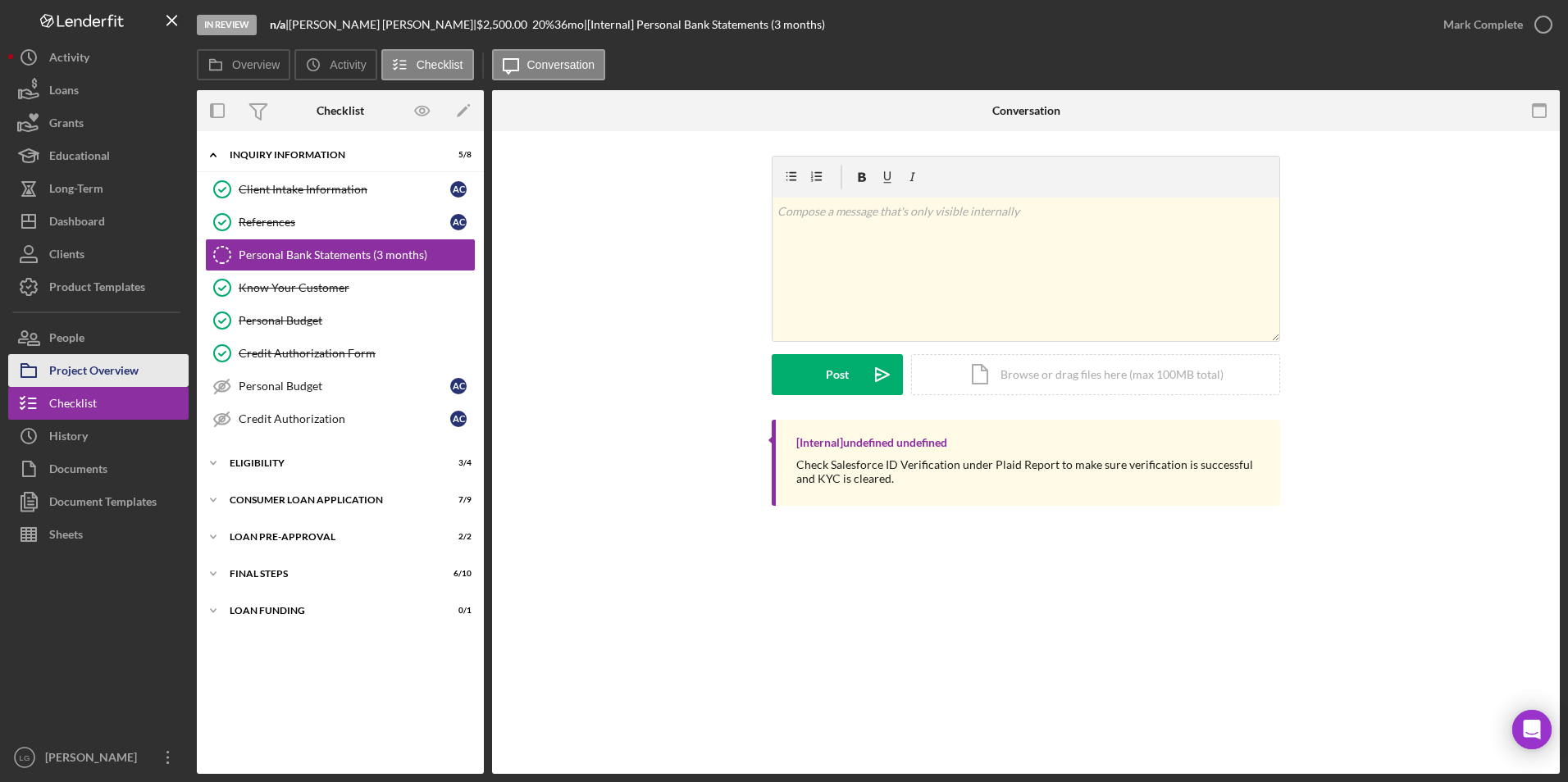
click at [115, 372] on div "Project Overview" at bounding box center [94, 372] width 89 height 37
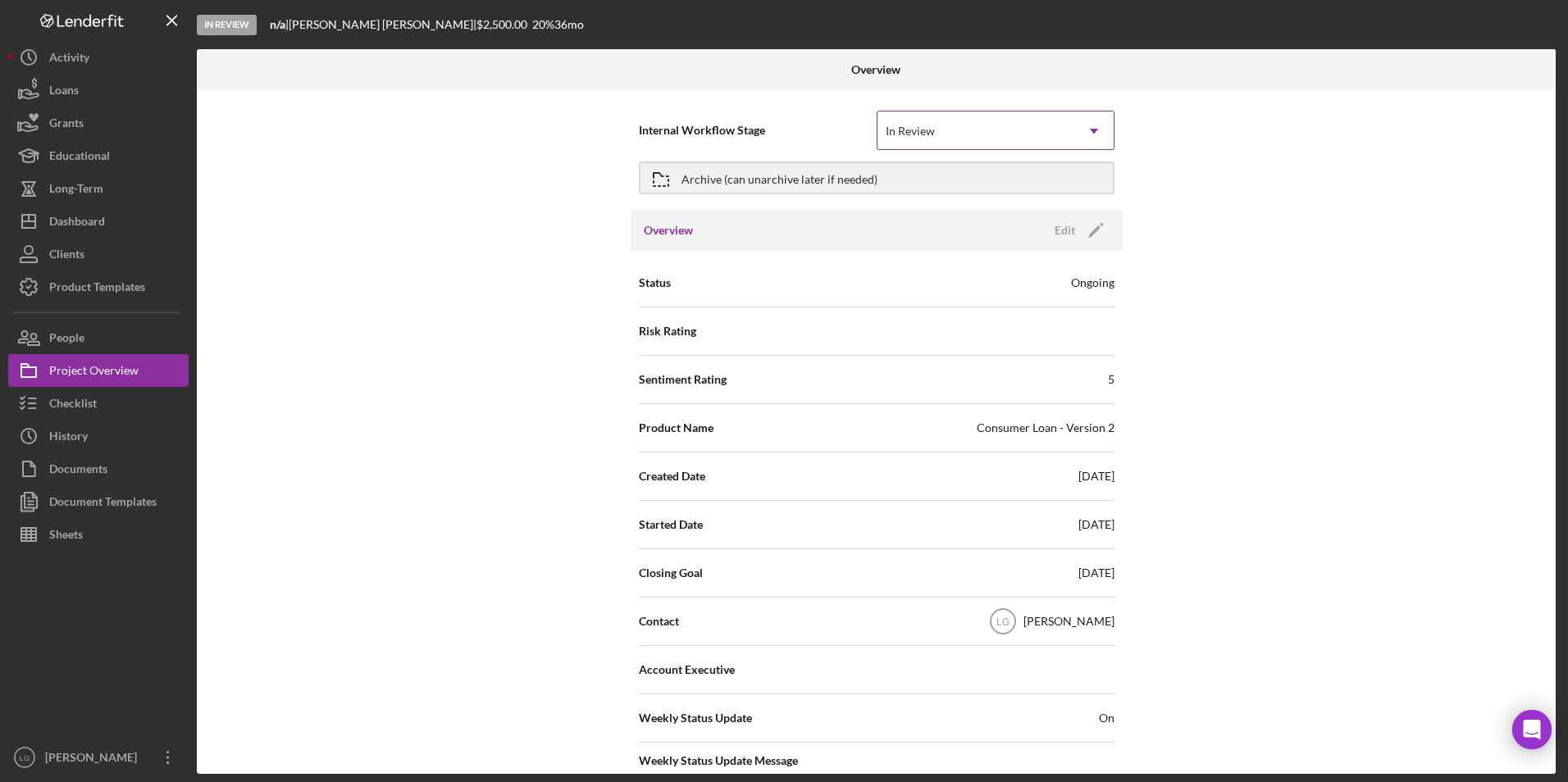
click at [948, 131] on div "In Review" at bounding box center [976, 131] width 197 height 38
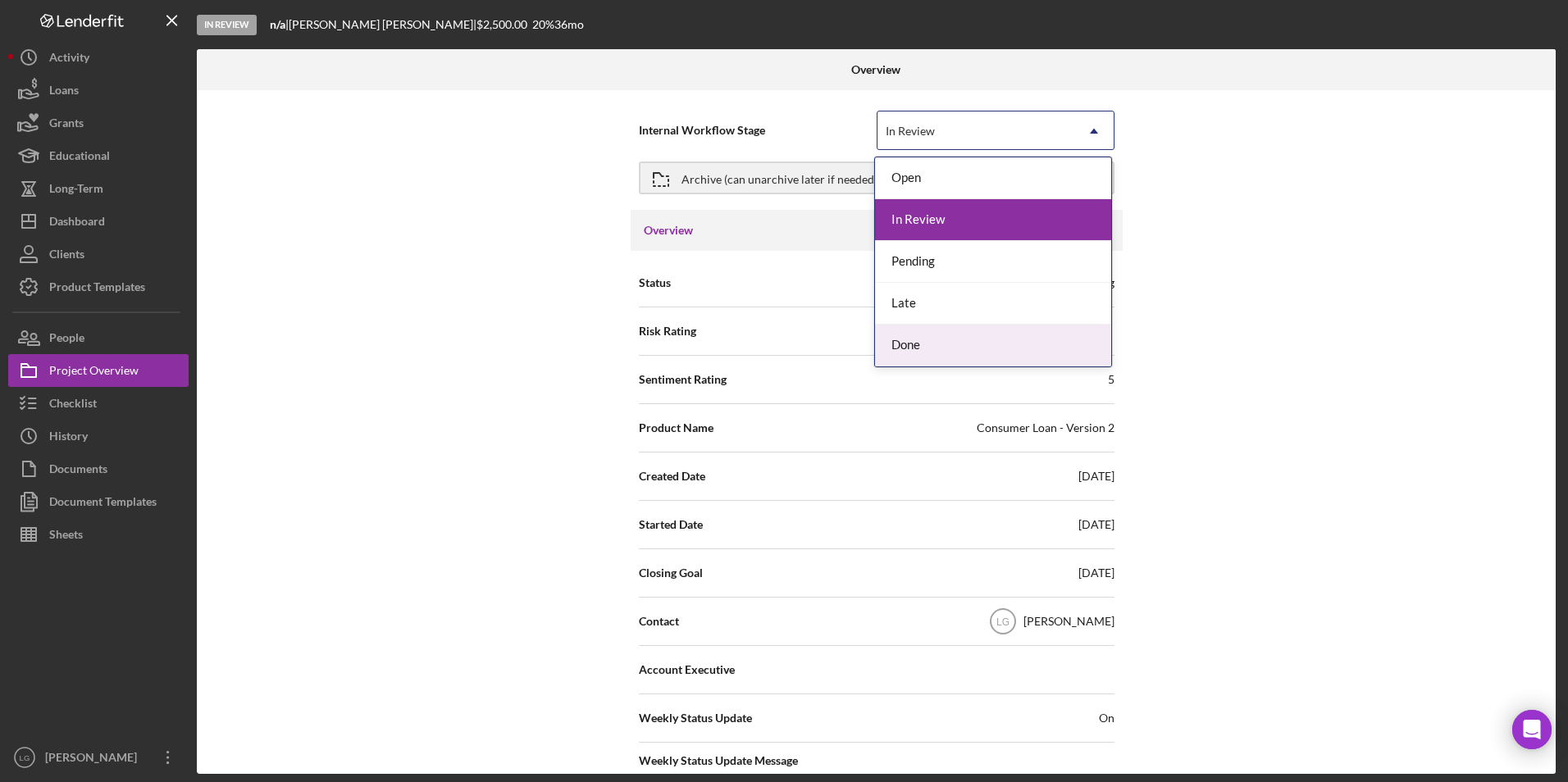
click at [898, 352] on div "Done" at bounding box center [993, 345] width 236 height 42
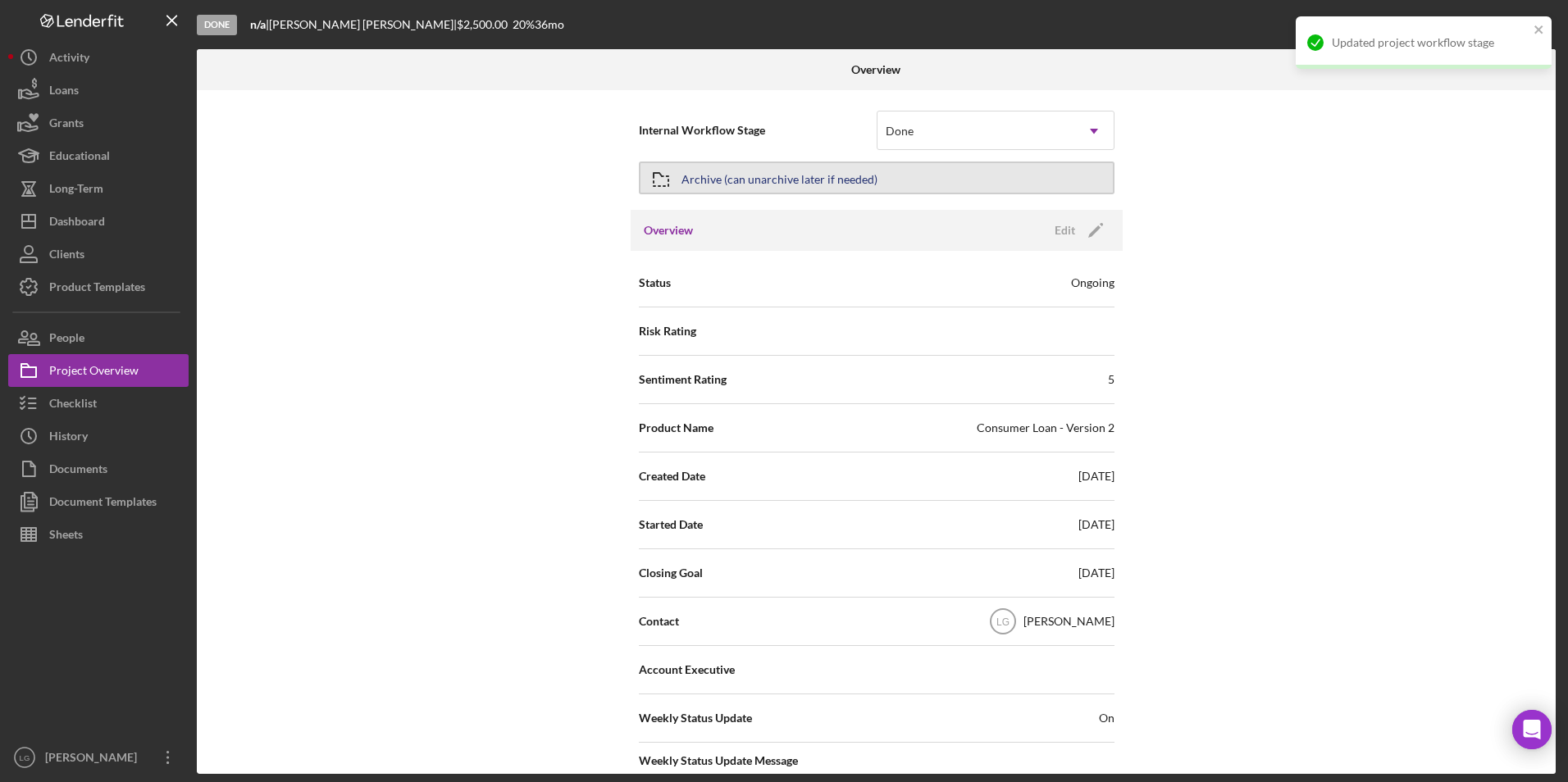
click at [993, 178] on button "Archive (can unarchive later if needed)" at bounding box center [876, 178] width 475 height 33
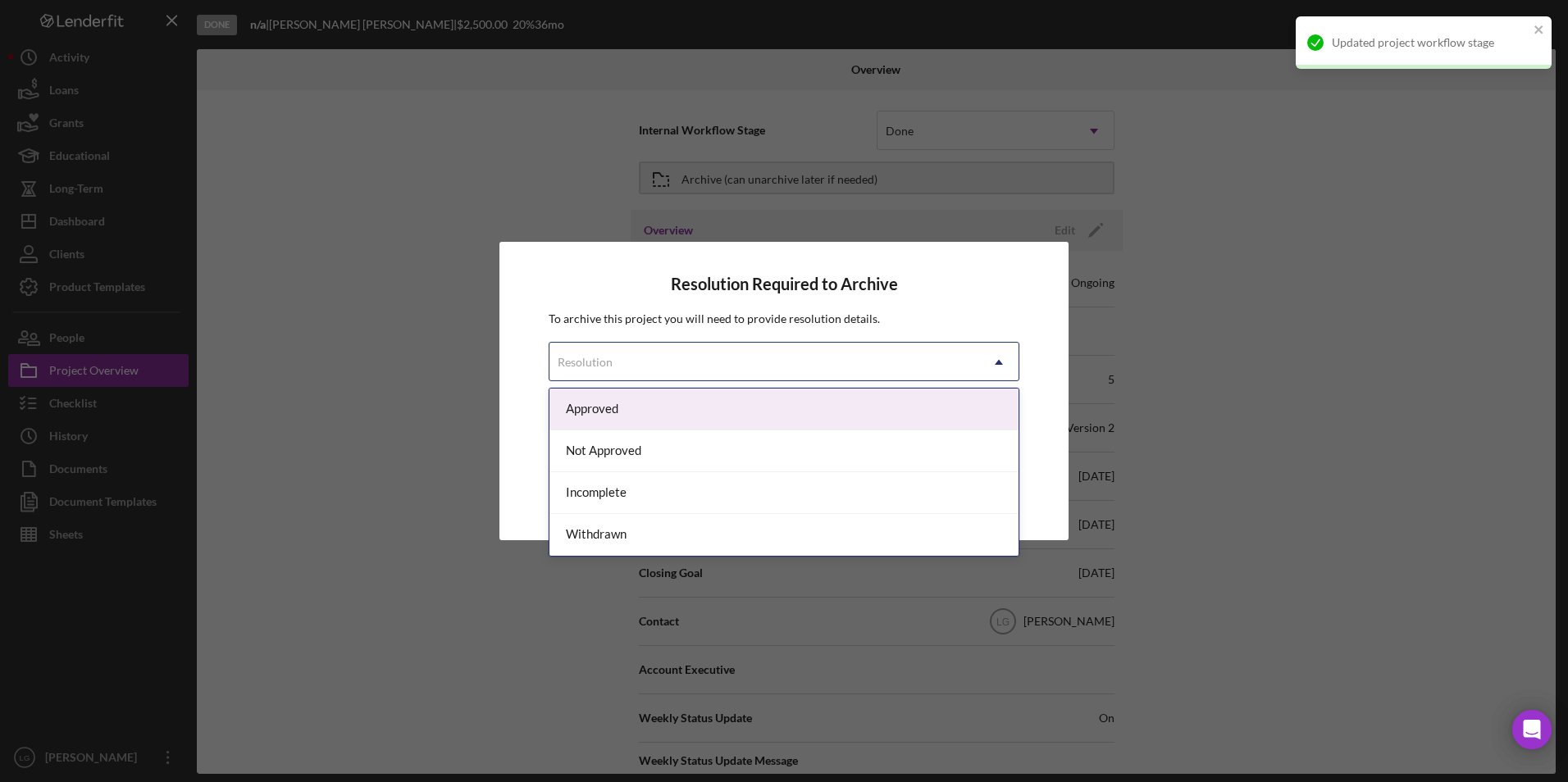
click at [720, 359] on div "Resolution" at bounding box center [764, 362] width 430 height 38
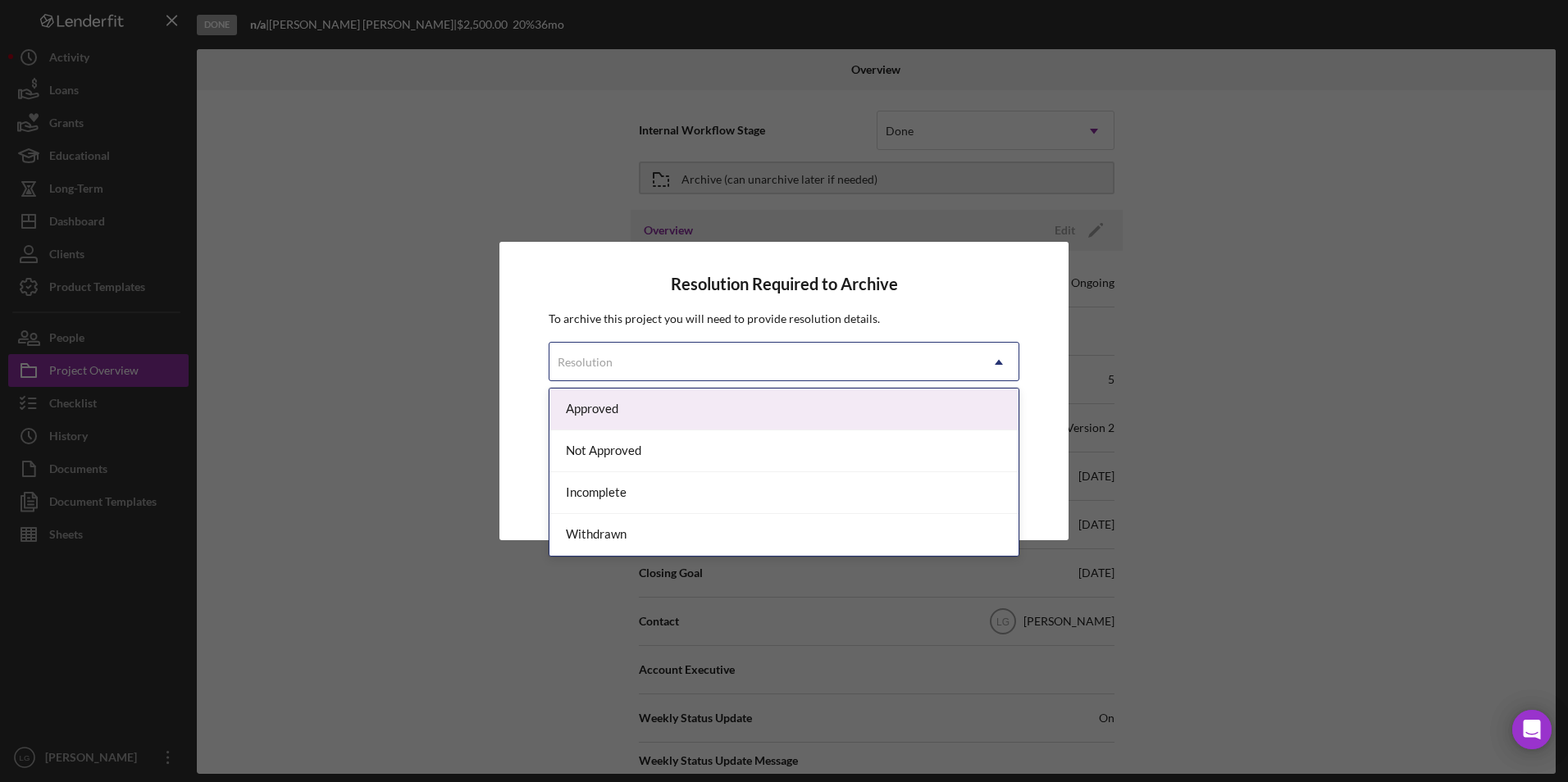
click at [645, 412] on div "Approved" at bounding box center [784, 410] width 469 height 42
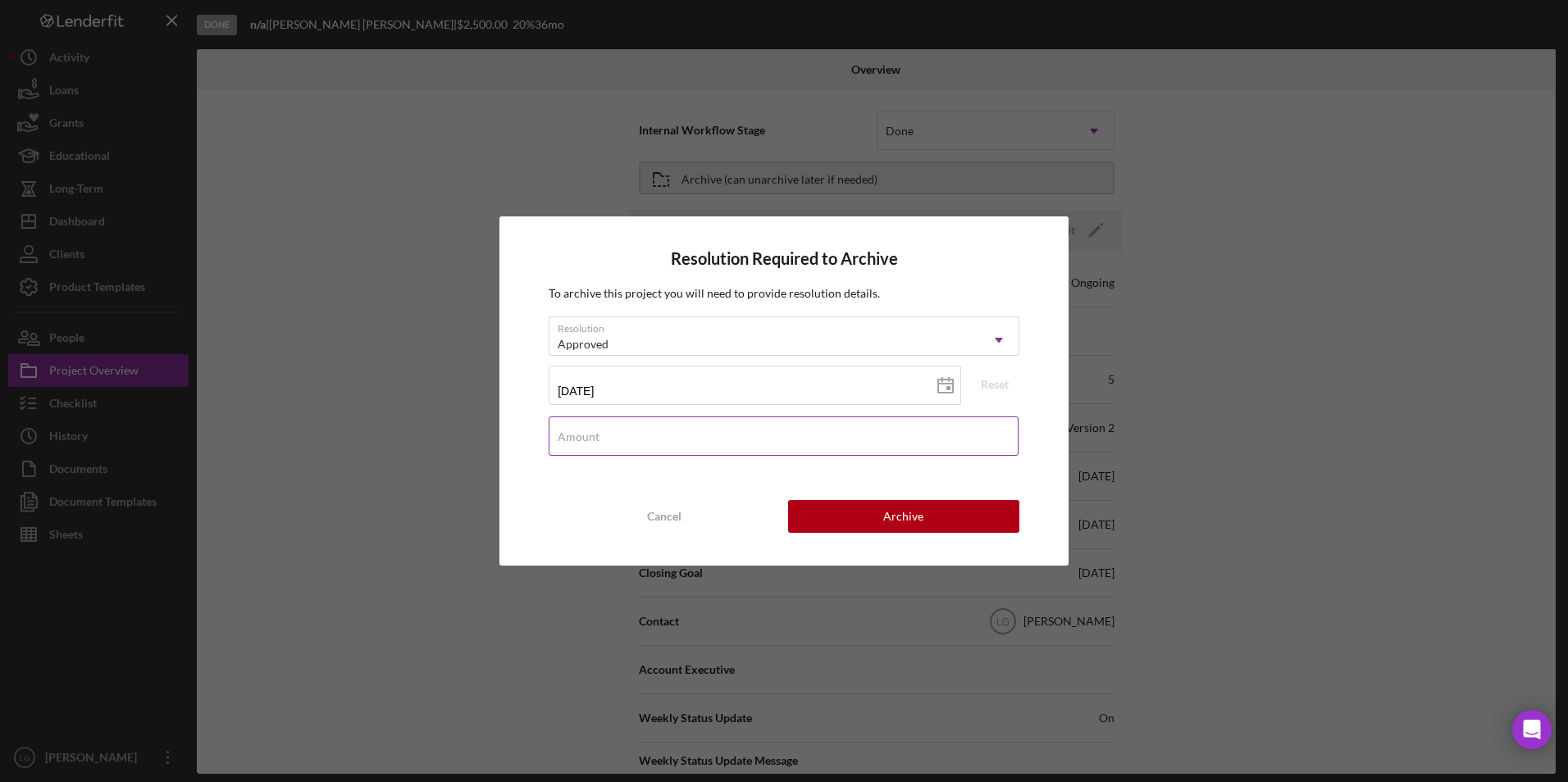
click at [795, 438] on input "Amount" at bounding box center [784, 436] width 470 height 40
click at [912, 452] on input "Amount" at bounding box center [784, 436] width 470 height 40
type input "$2,250"
click at [950, 513] on button "Archive" at bounding box center [903, 517] width 231 height 33
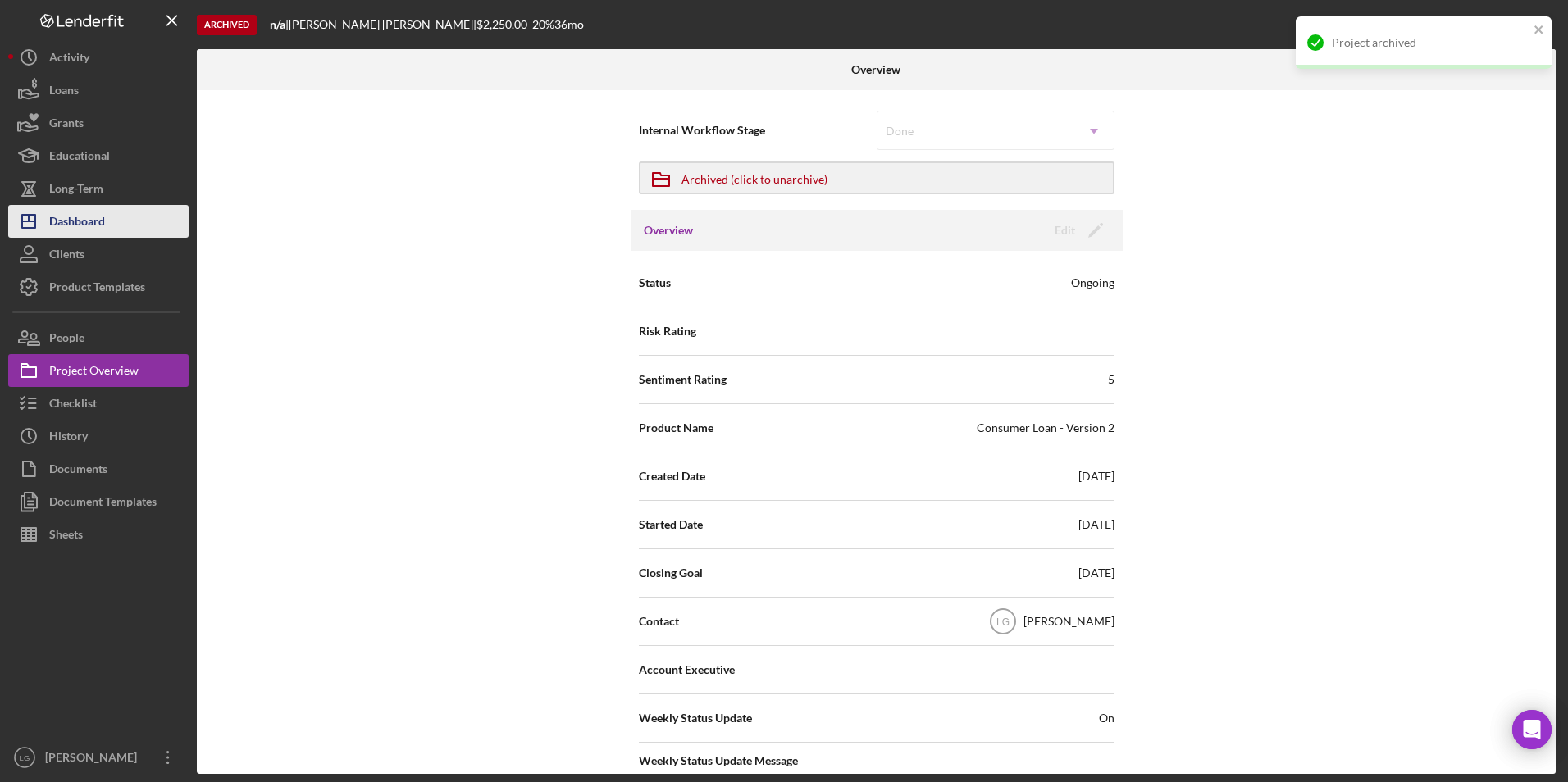
drag, startPoint x: 66, startPoint y: 215, endPoint x: 85, endPoint y: 222, distance: 20.2
click at [66, 215] on div "Dashboard" at bounding box center [77, 223] width 56 height 37
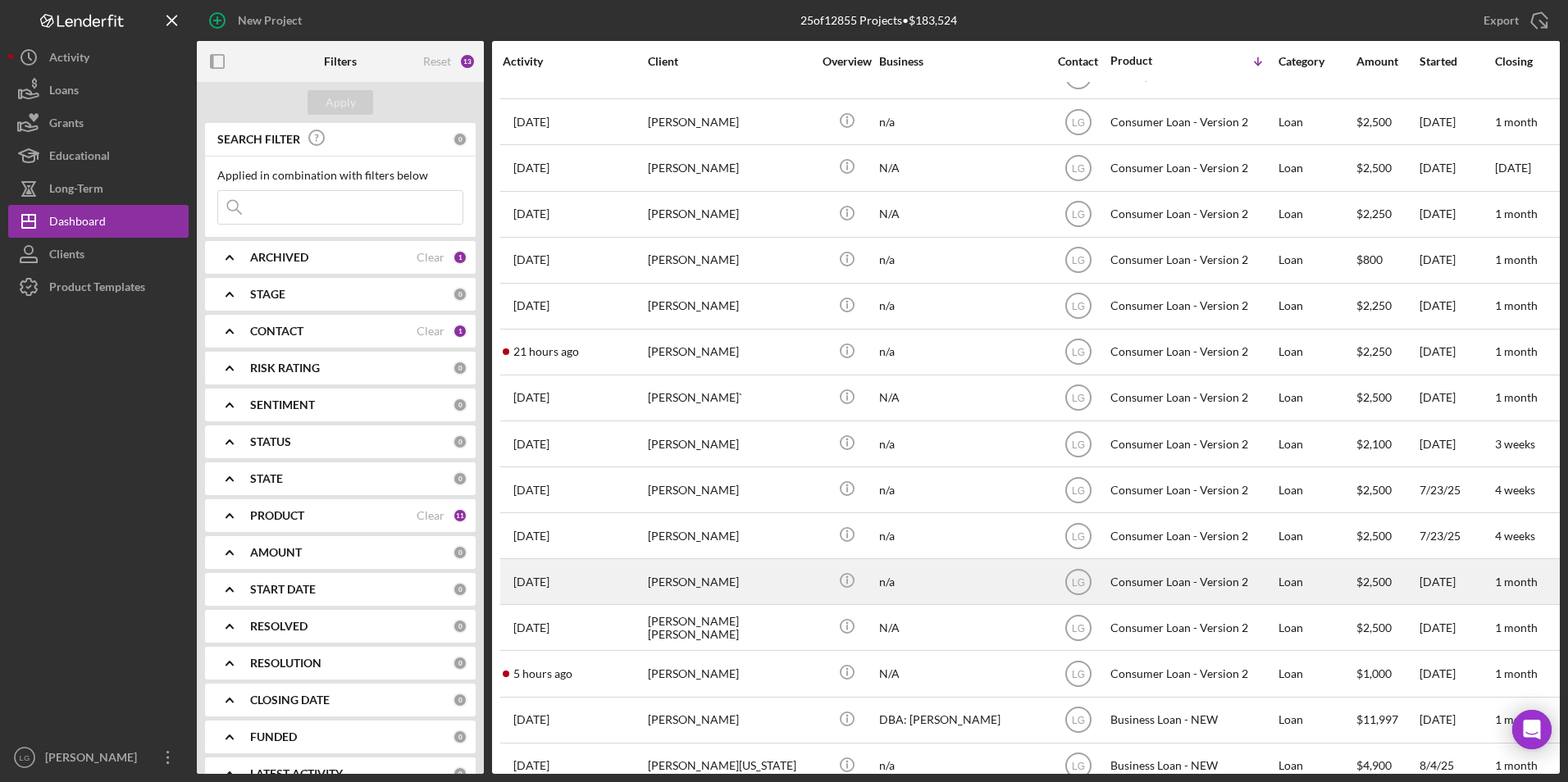
scroll to position [233, 0]
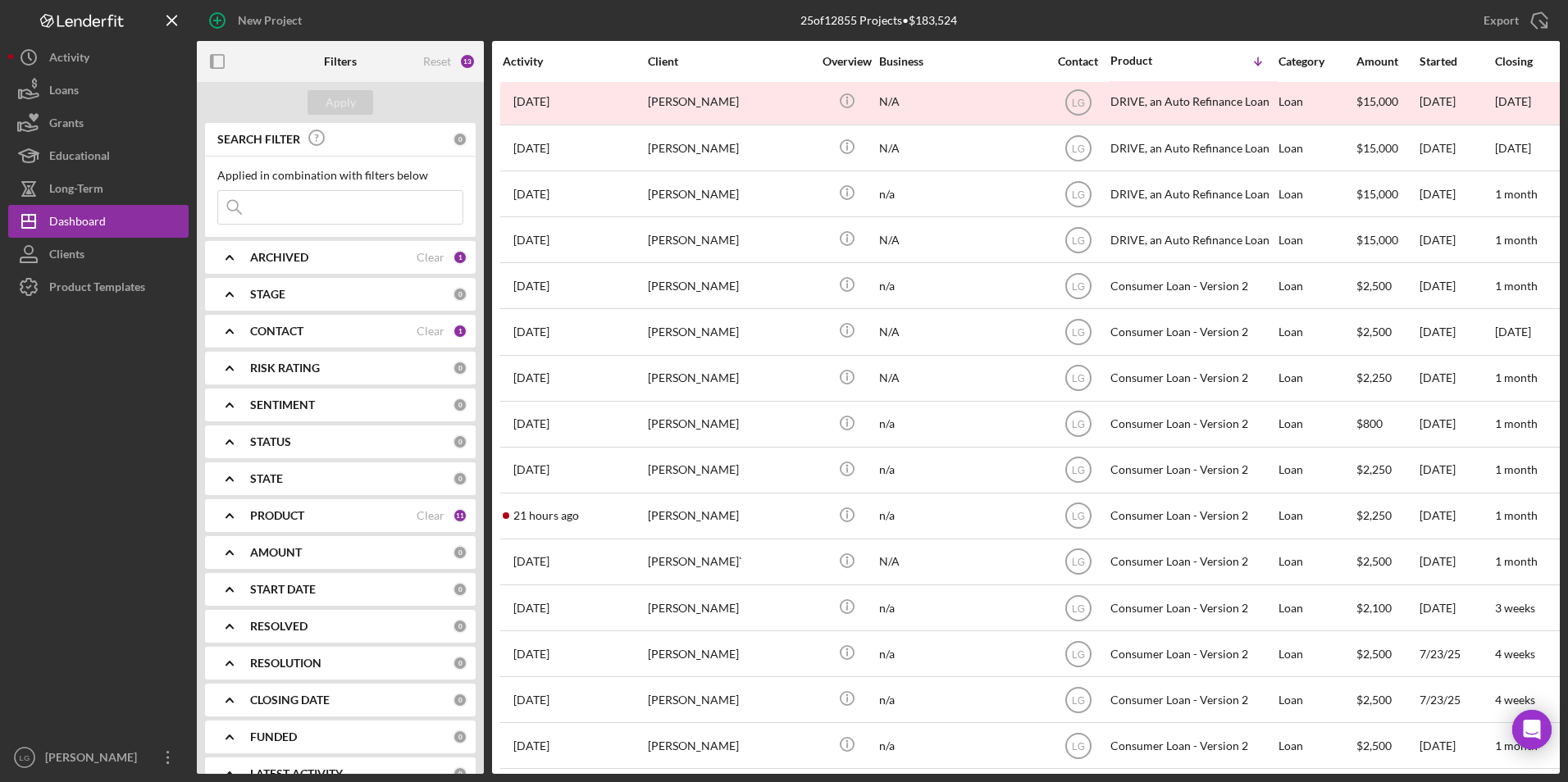
click at [68, 429] on div at bounding box center [99, 522] width 180 height 438
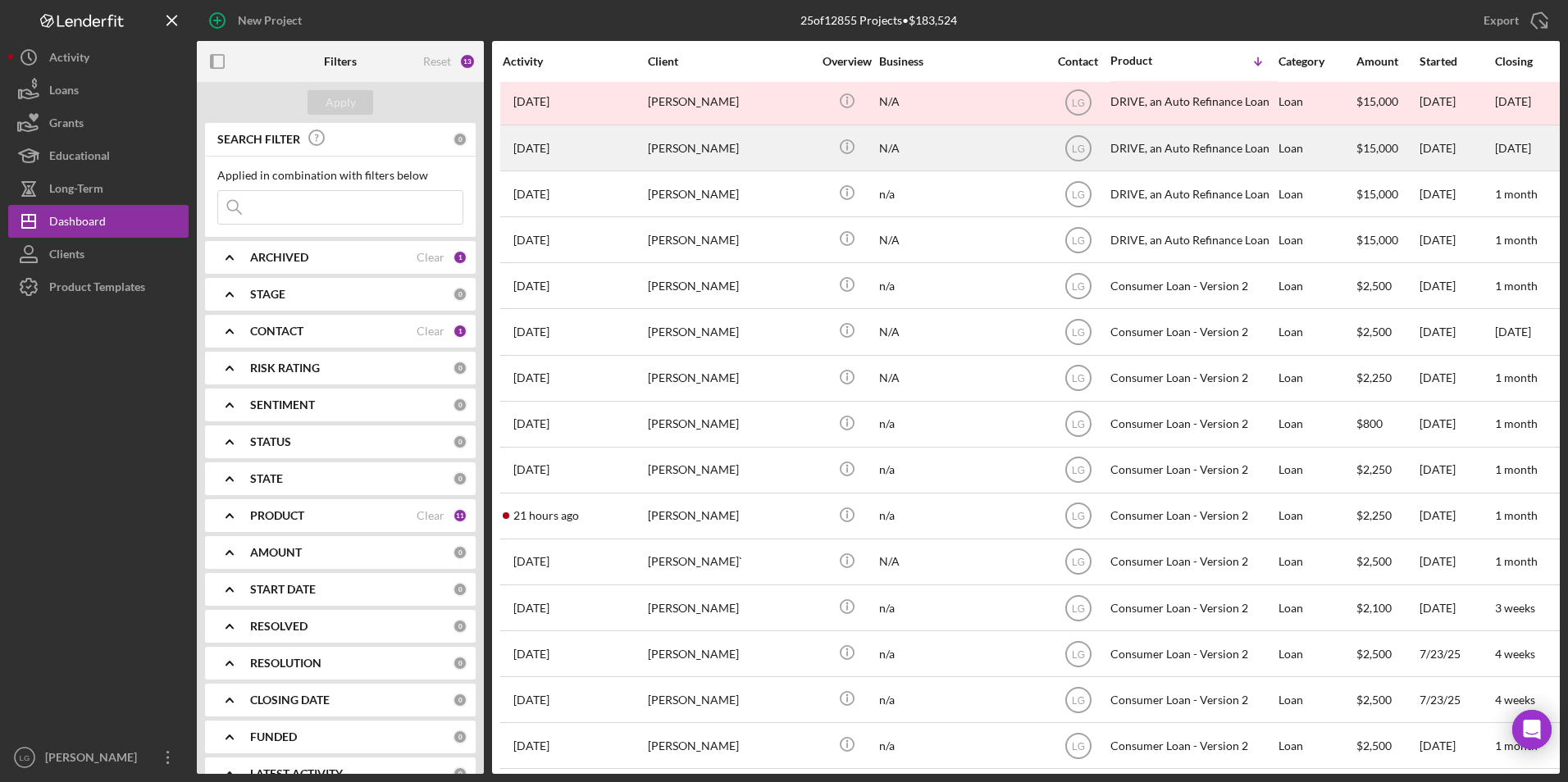
scroll to position [0, 0]
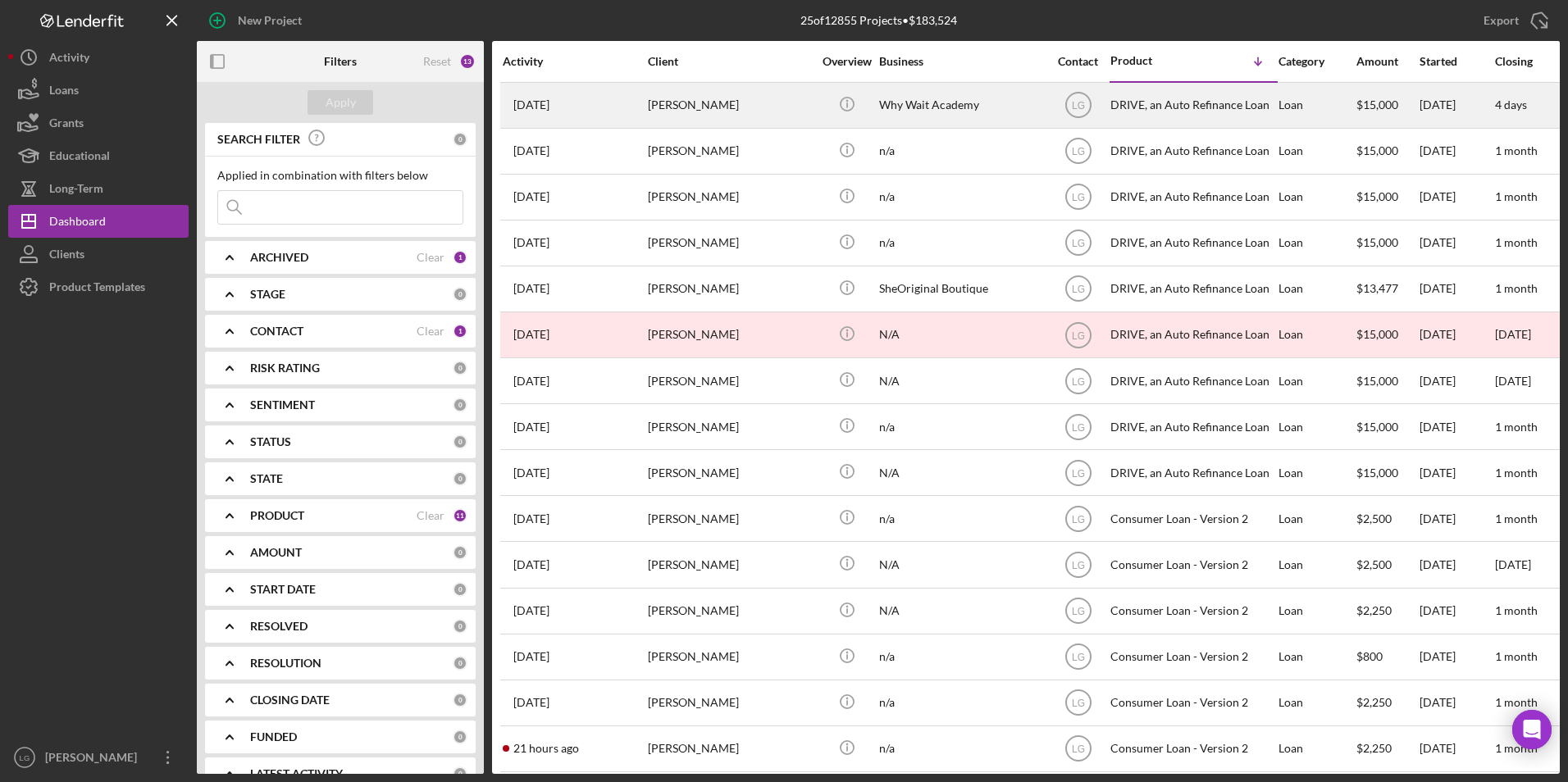
click at [768, 107] on div "Lisa Galbreath" at bounding box center [730, 105] width 164 height 44
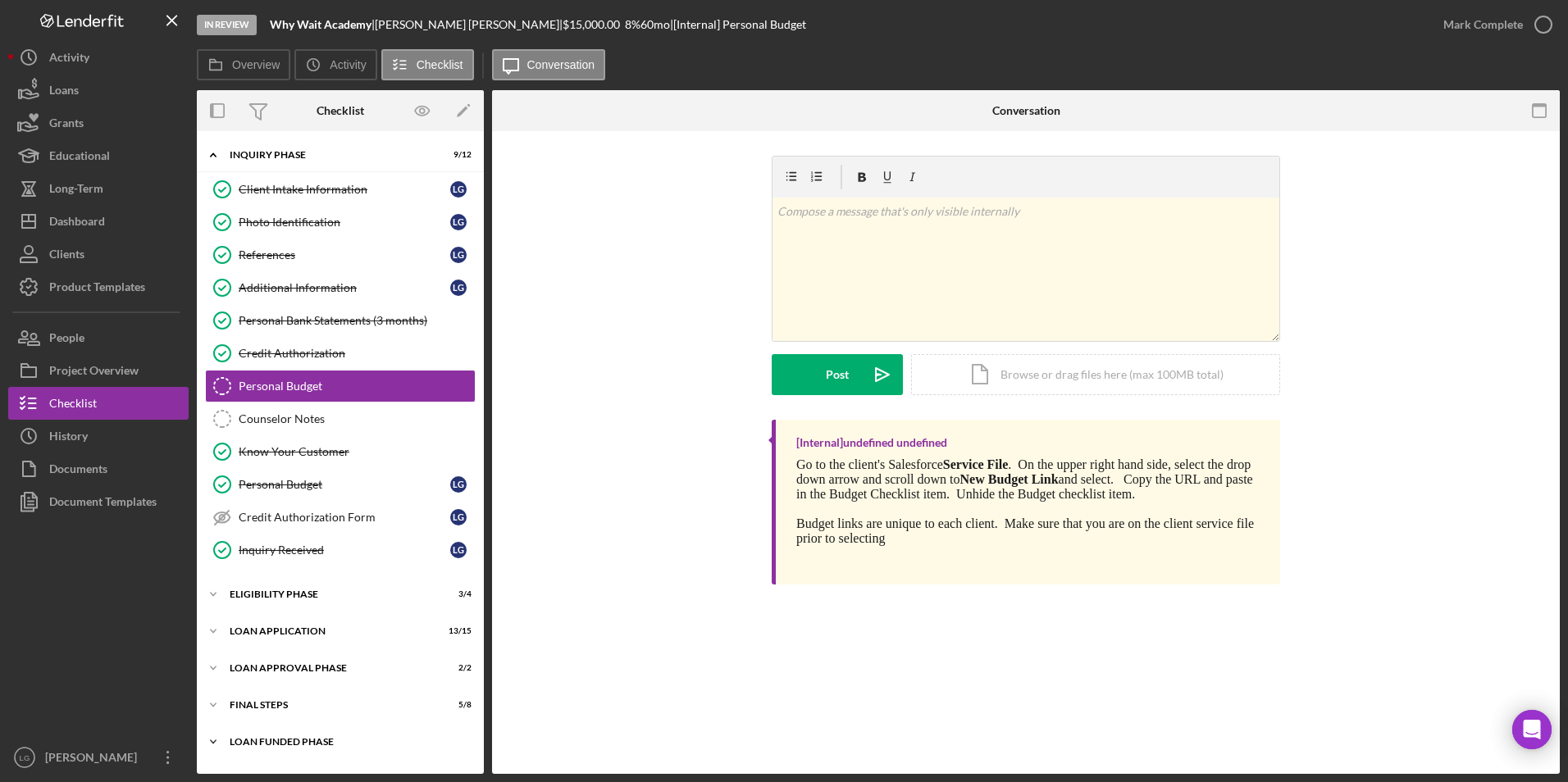
click at [321, 742] on div "Loan Funded Phase" at bounding box center [346, 742] width 233 height 10
click at [266, 704] on div "FINAL STEPS" at bounding box center [346, 705] width 233 height 10
drag, startPoint x: 267, startPoint y: 675, endPoint x: 271, endPoint y: 633, distance: 42.2
click at [268, 672] on div "Icon/Expander Loan Approval Phase 2 / 2" at bounding box center [340, 668] width 287 height 33
click at [271, 633] on div "Loan Application" at bounding box center [346, 632] width 233 height 10
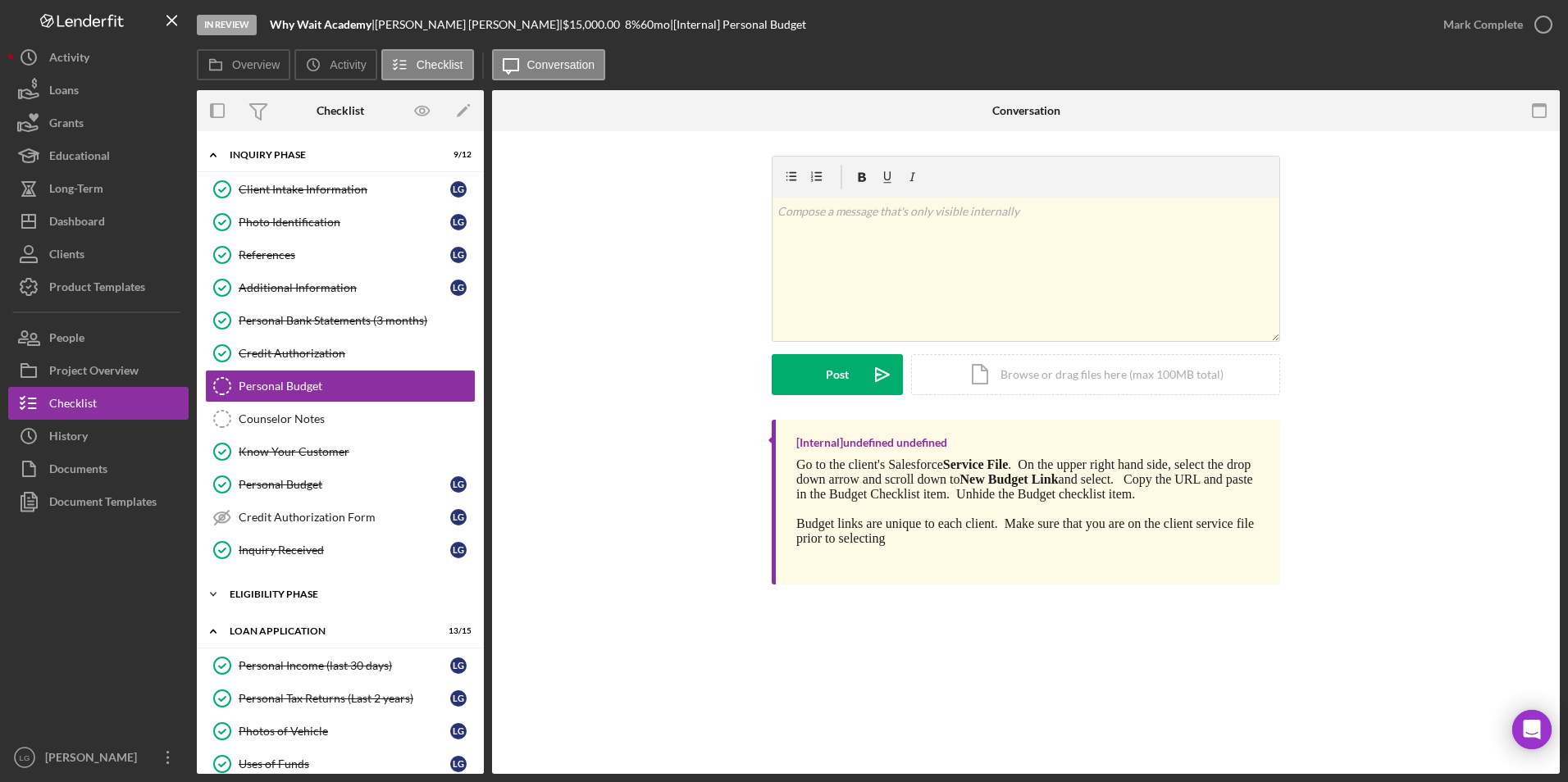
click at [274, 586] on div "Icon/Expander Eligibility Phase 3 / 4" at bounding box center [340, 594] width 287 height 33
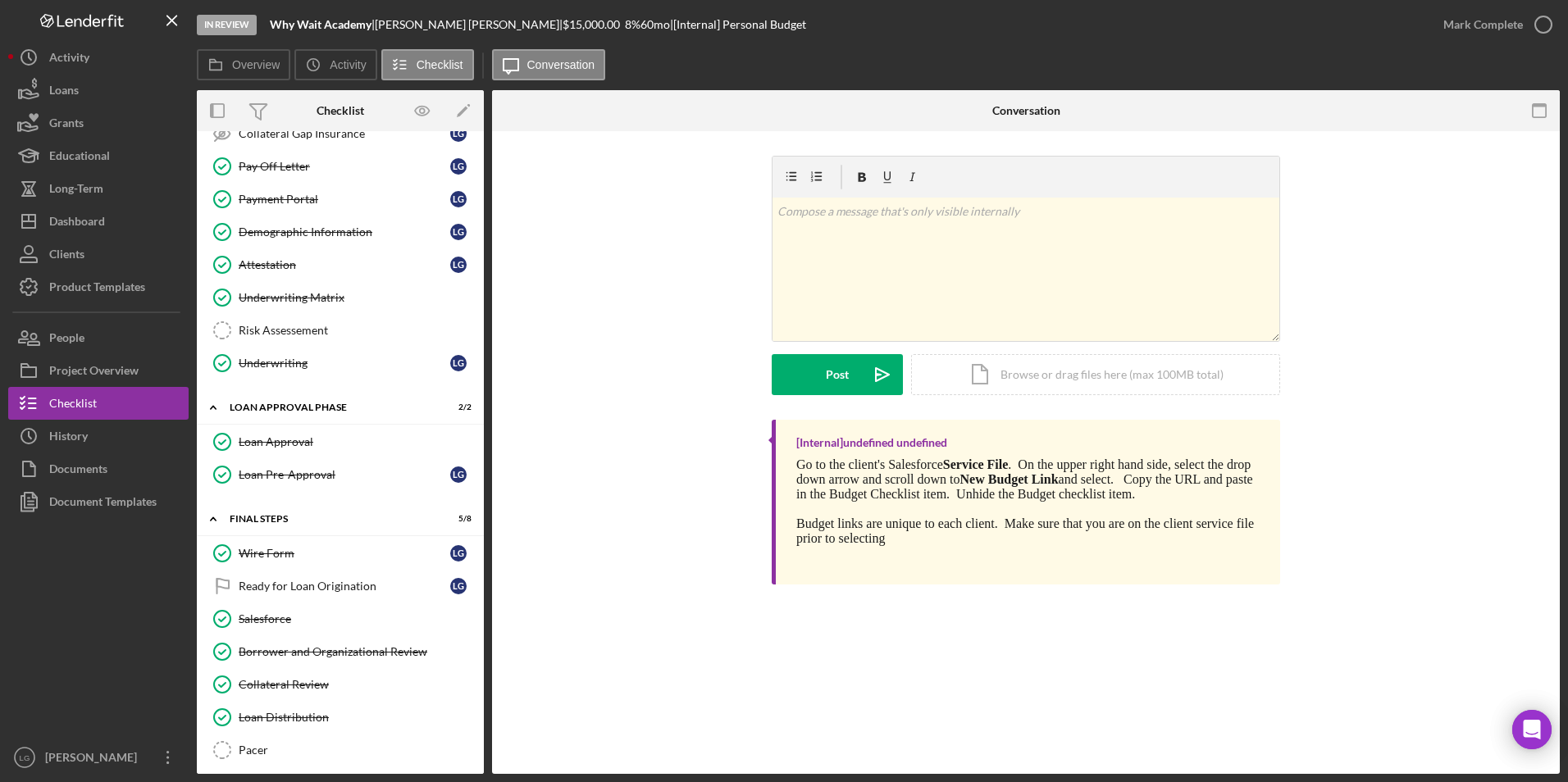
scroll to position [1023, 0]
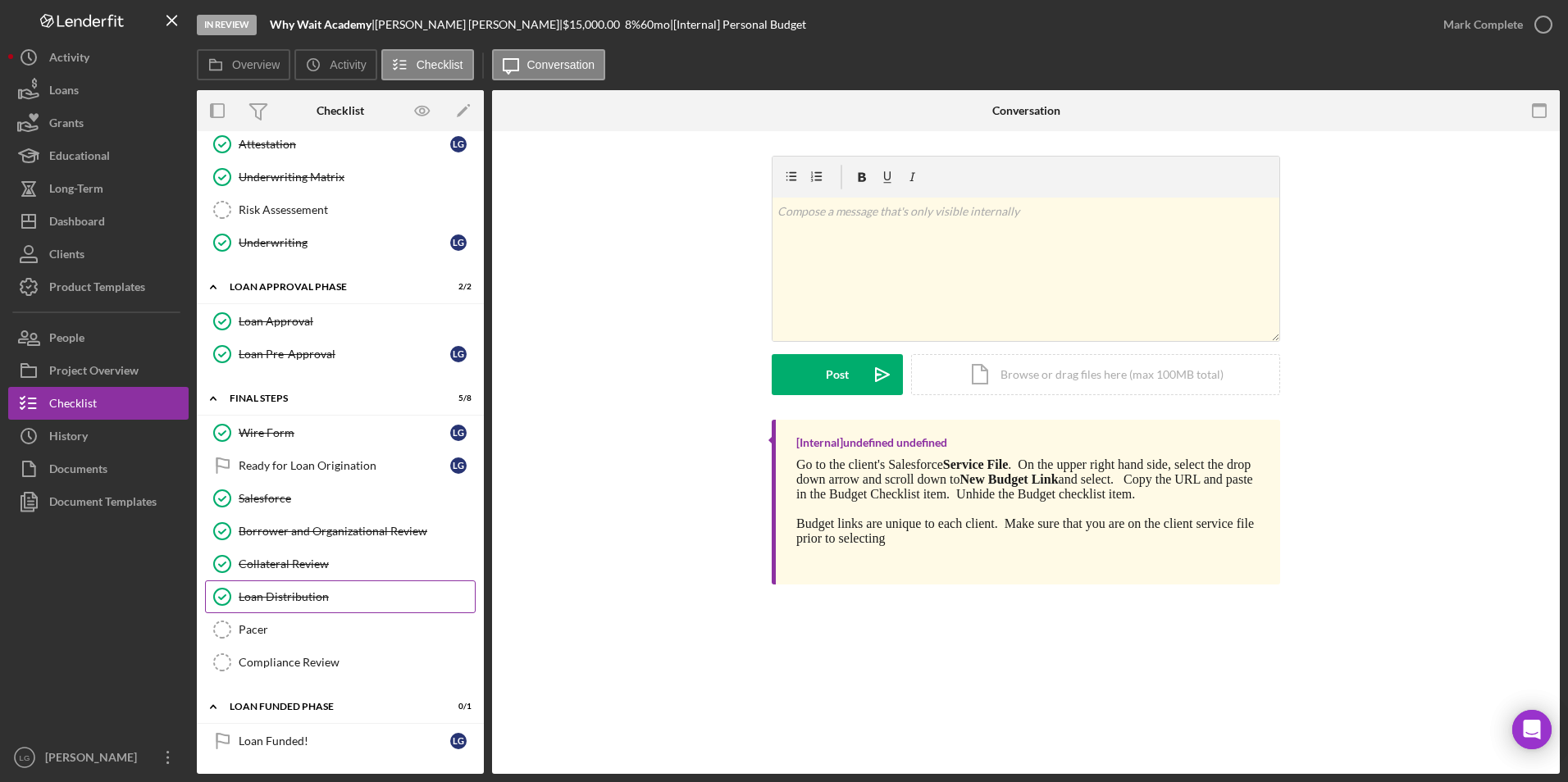
click at [307, 601] on div "Loan Distribution" at bounding box center [356, 597] width 236 height 13
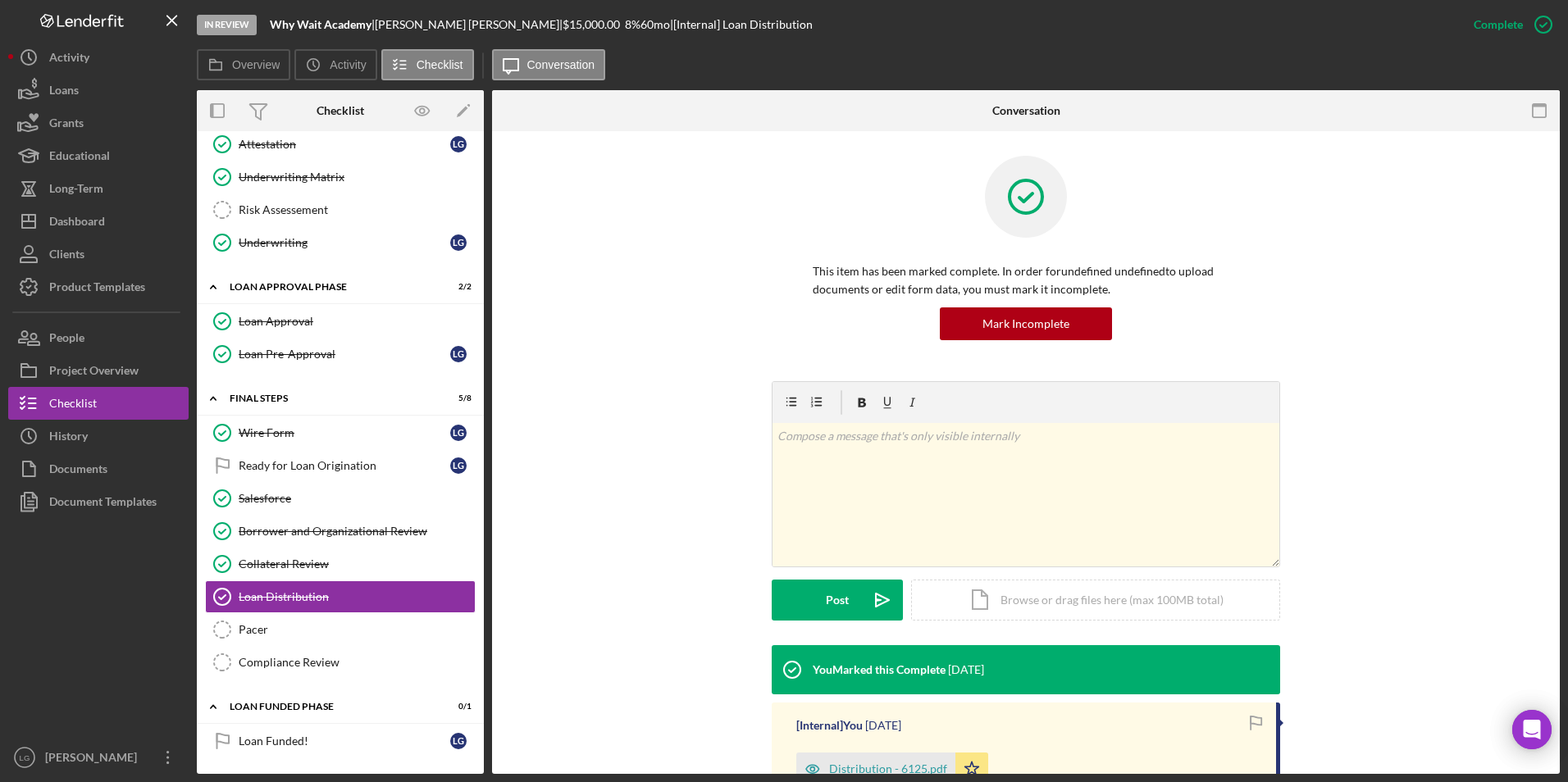
scroll to position [164, 0]
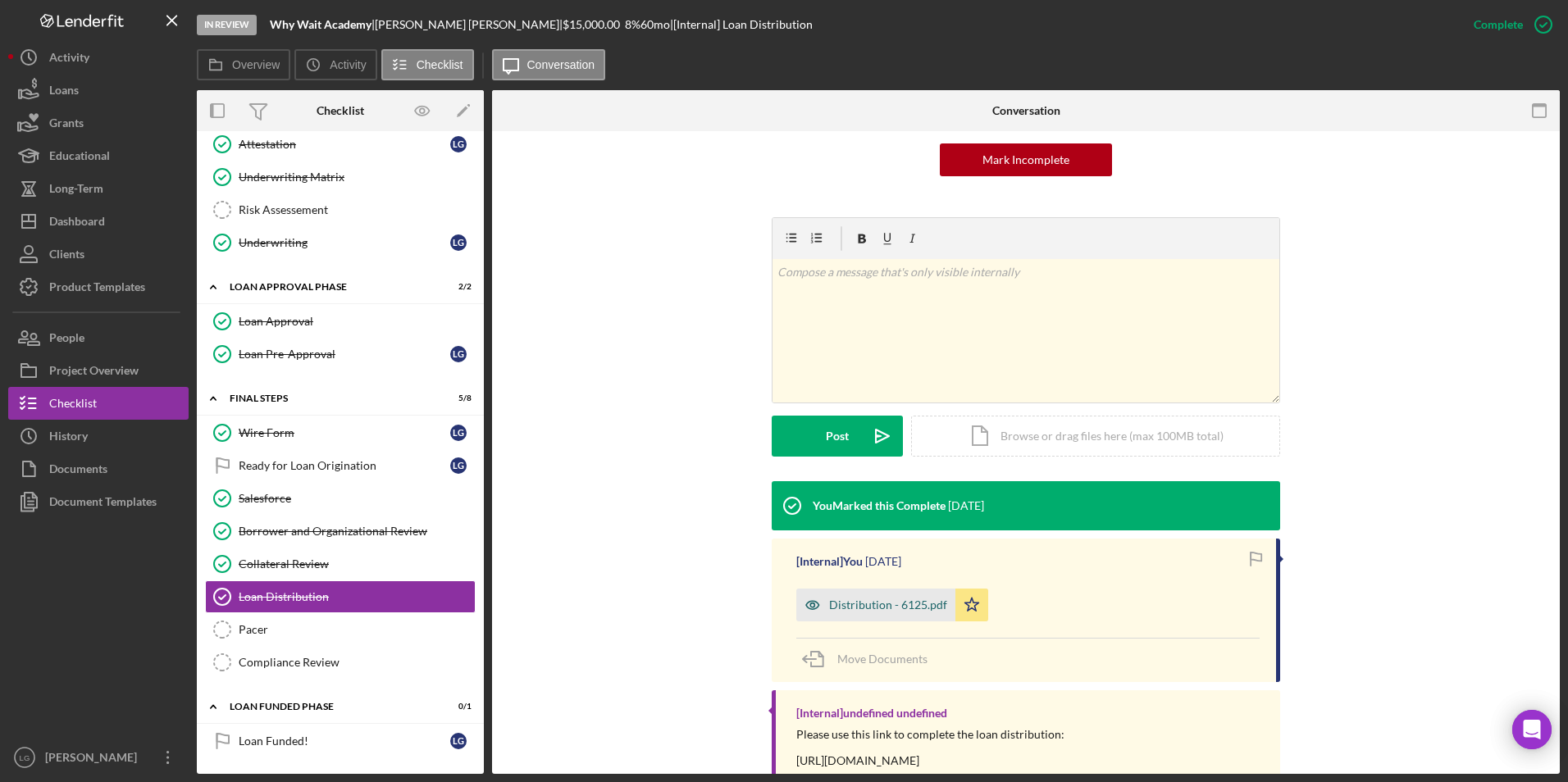
click at [867, 591] on div "Distribution - 6125.pdf" at bounding box center [875, 605] width 159 height 33
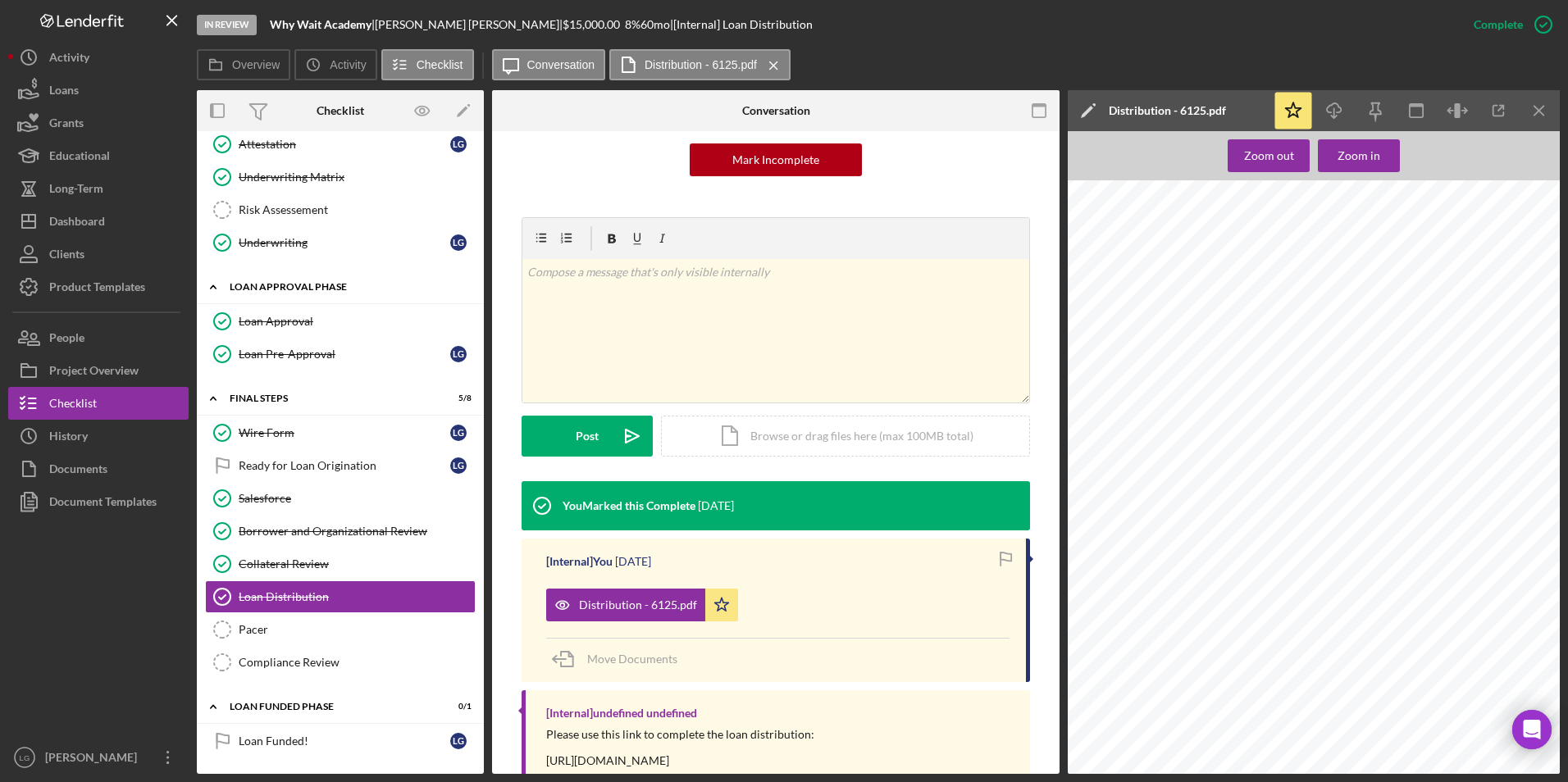
scroll to position [859, 0]
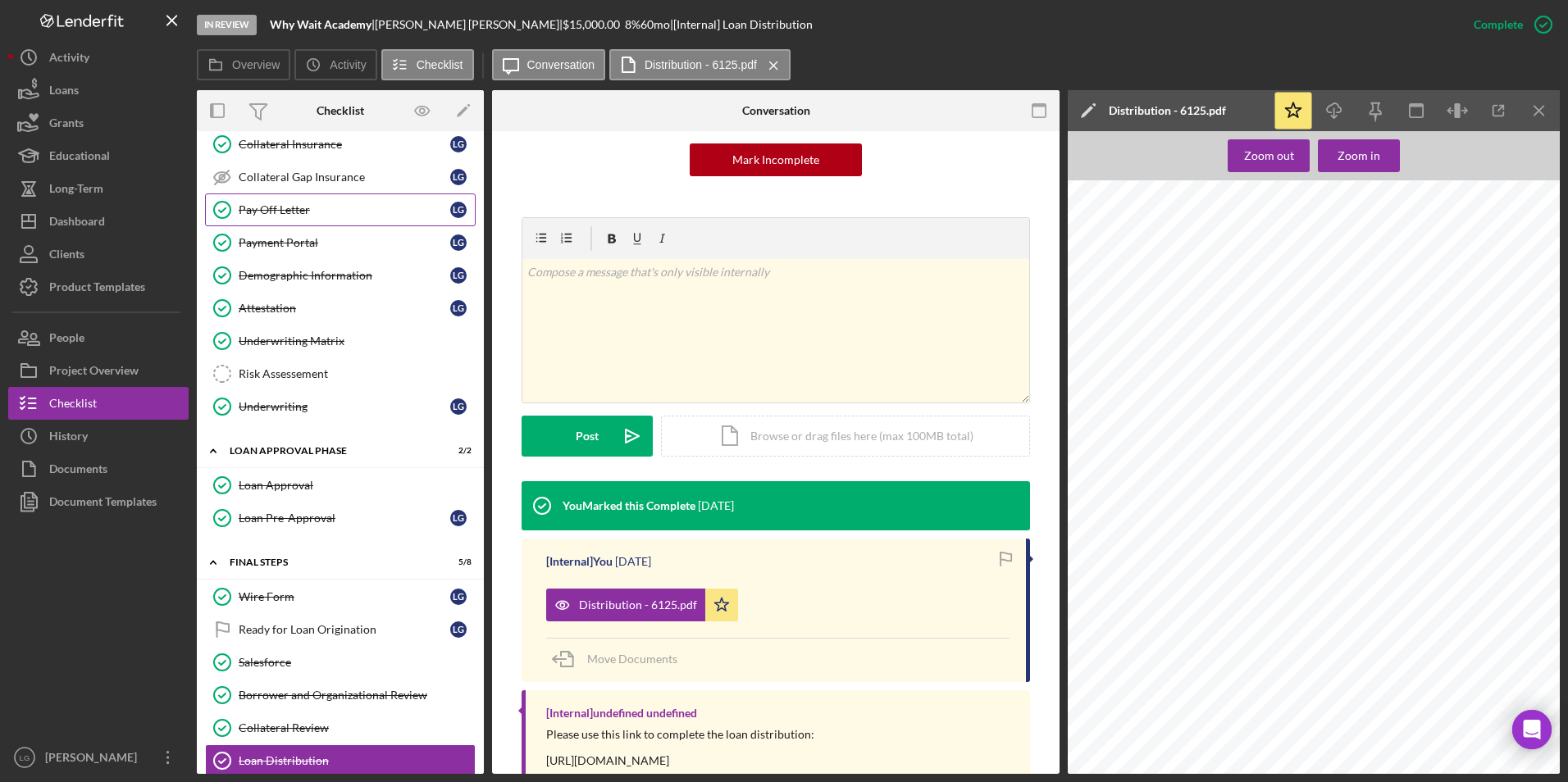
click at [288, 217] on div "Pay Off Letter" at bounding box center [344, 210] width 211 height 13
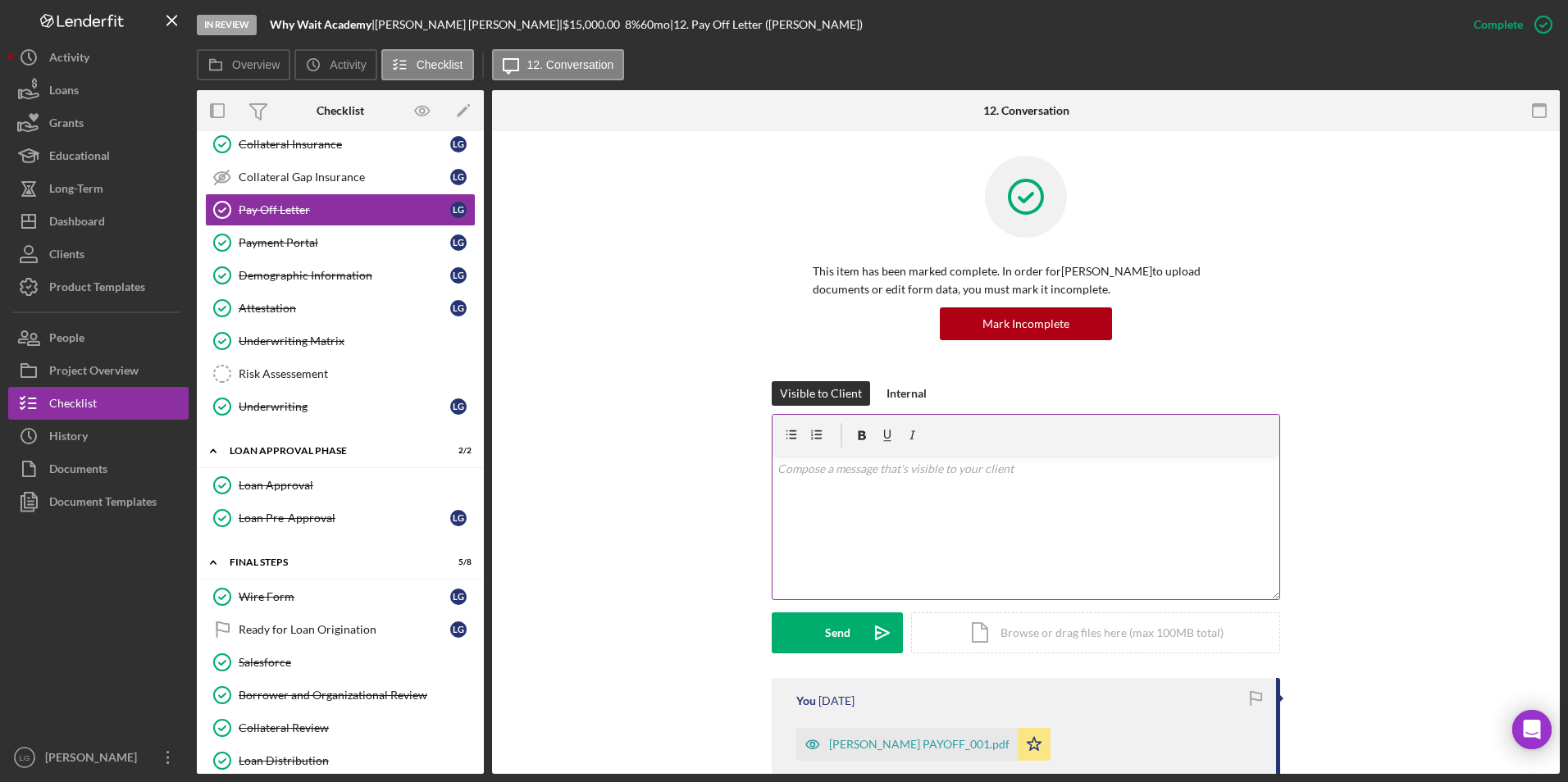
scroll to position [164, 0]
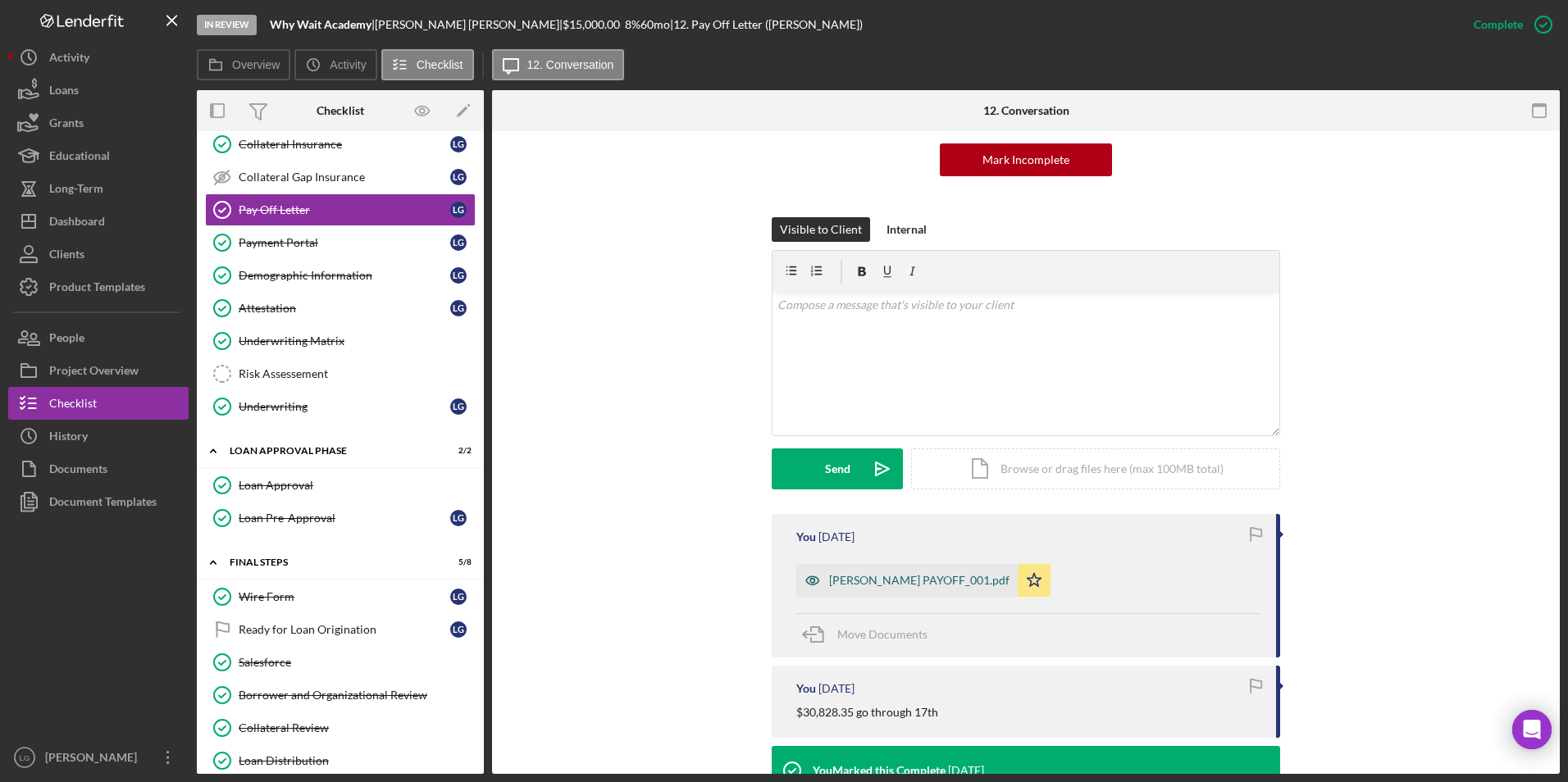
click at [857, 580] on div "LISA G PAYOFF_001.pdf" at bounding box center [919, 581] width 180 height 13
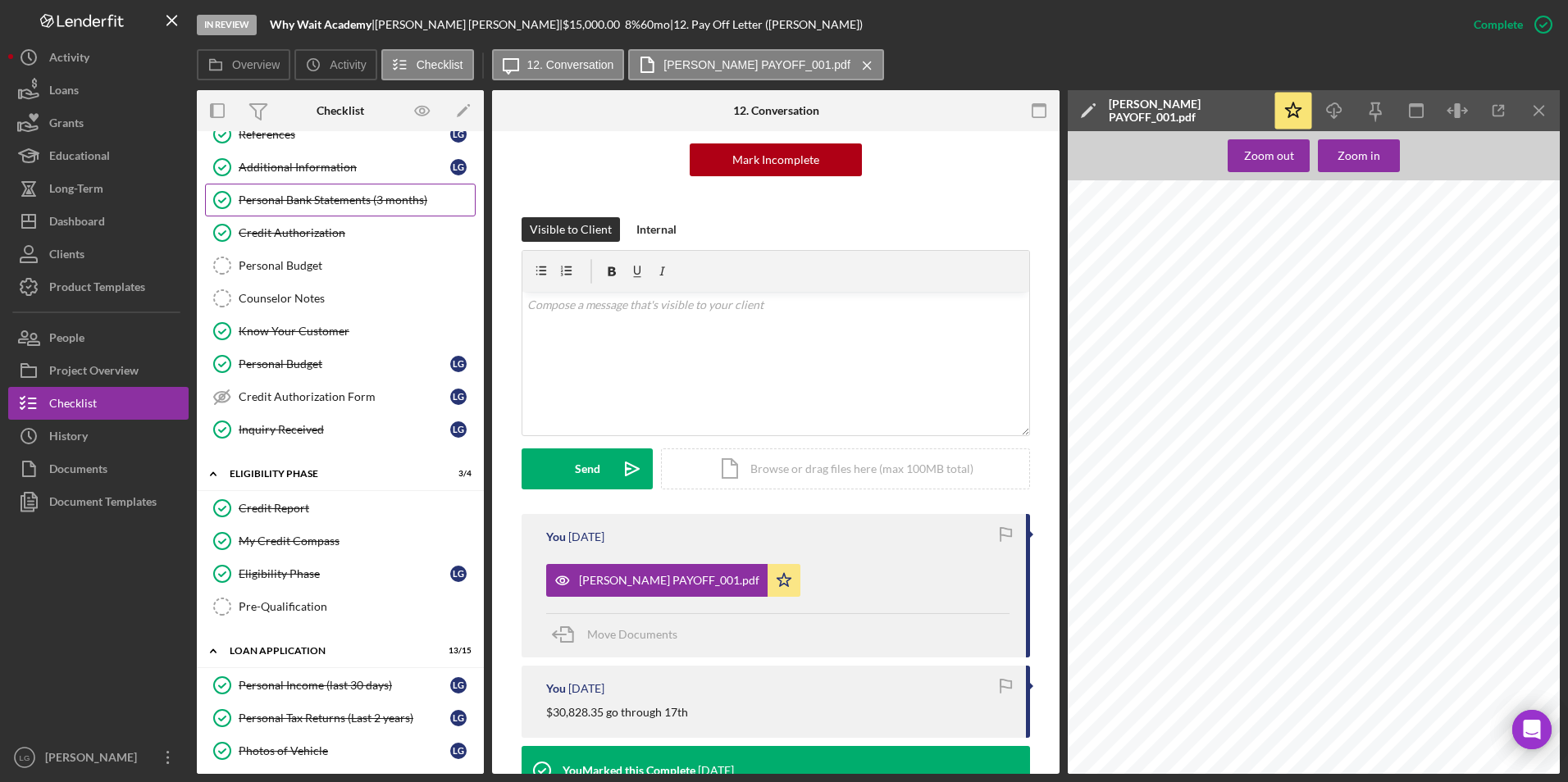
scroll to position [0, 0]
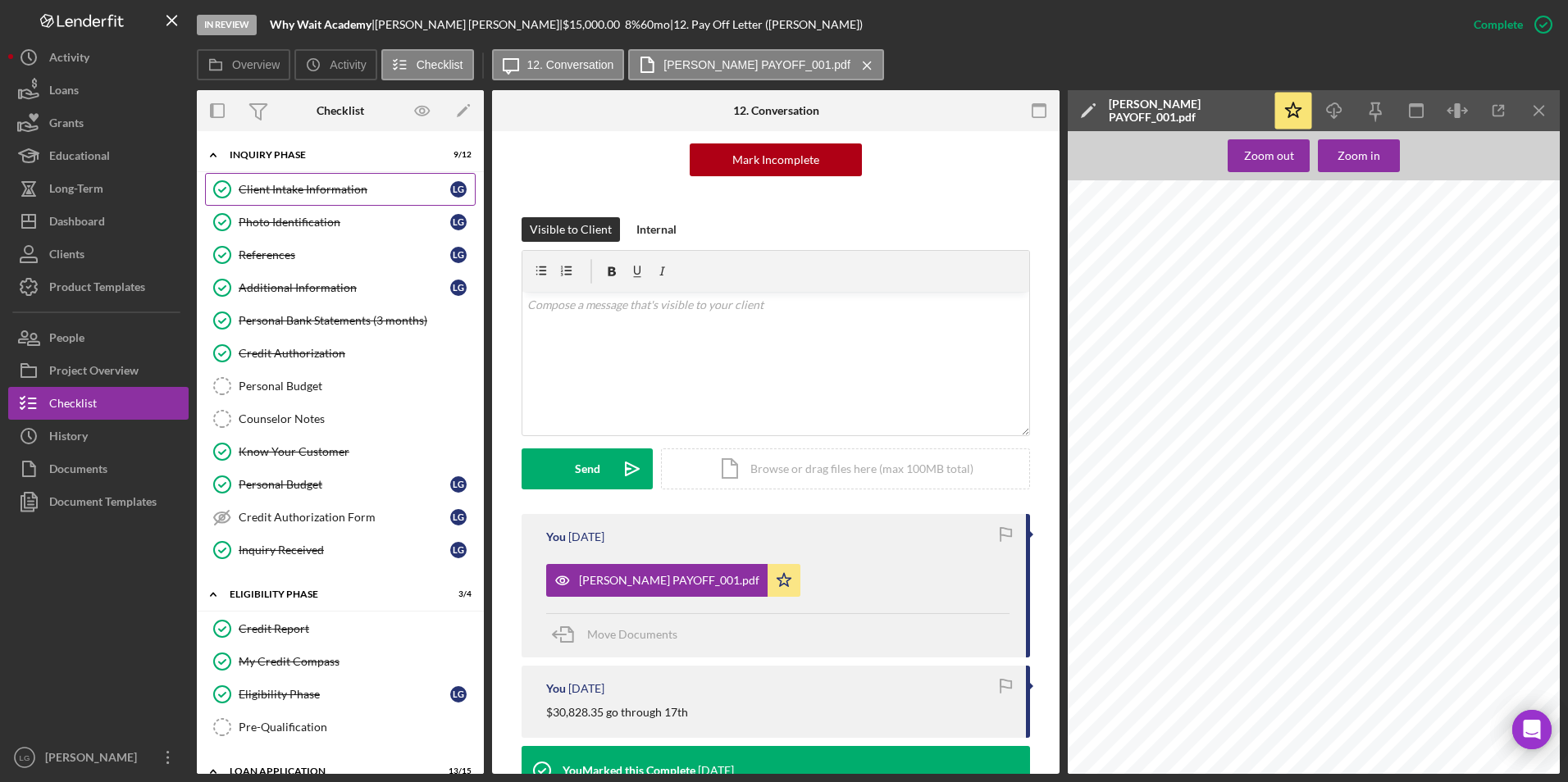
click at [314, 190] on div "Client Intake Information" at bounding box center [344, 190] width 211 height 13
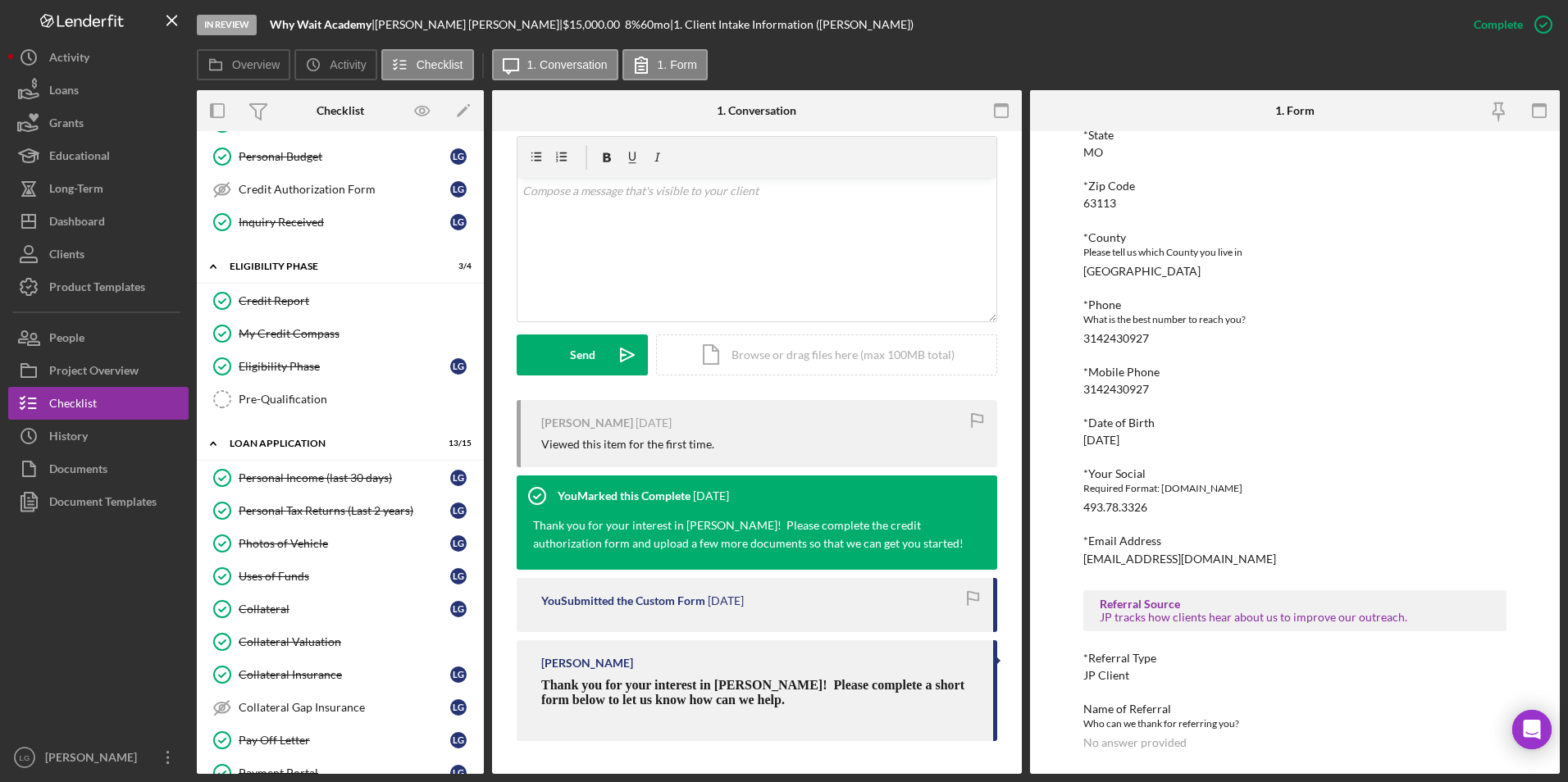
scroll to position [492, 0]
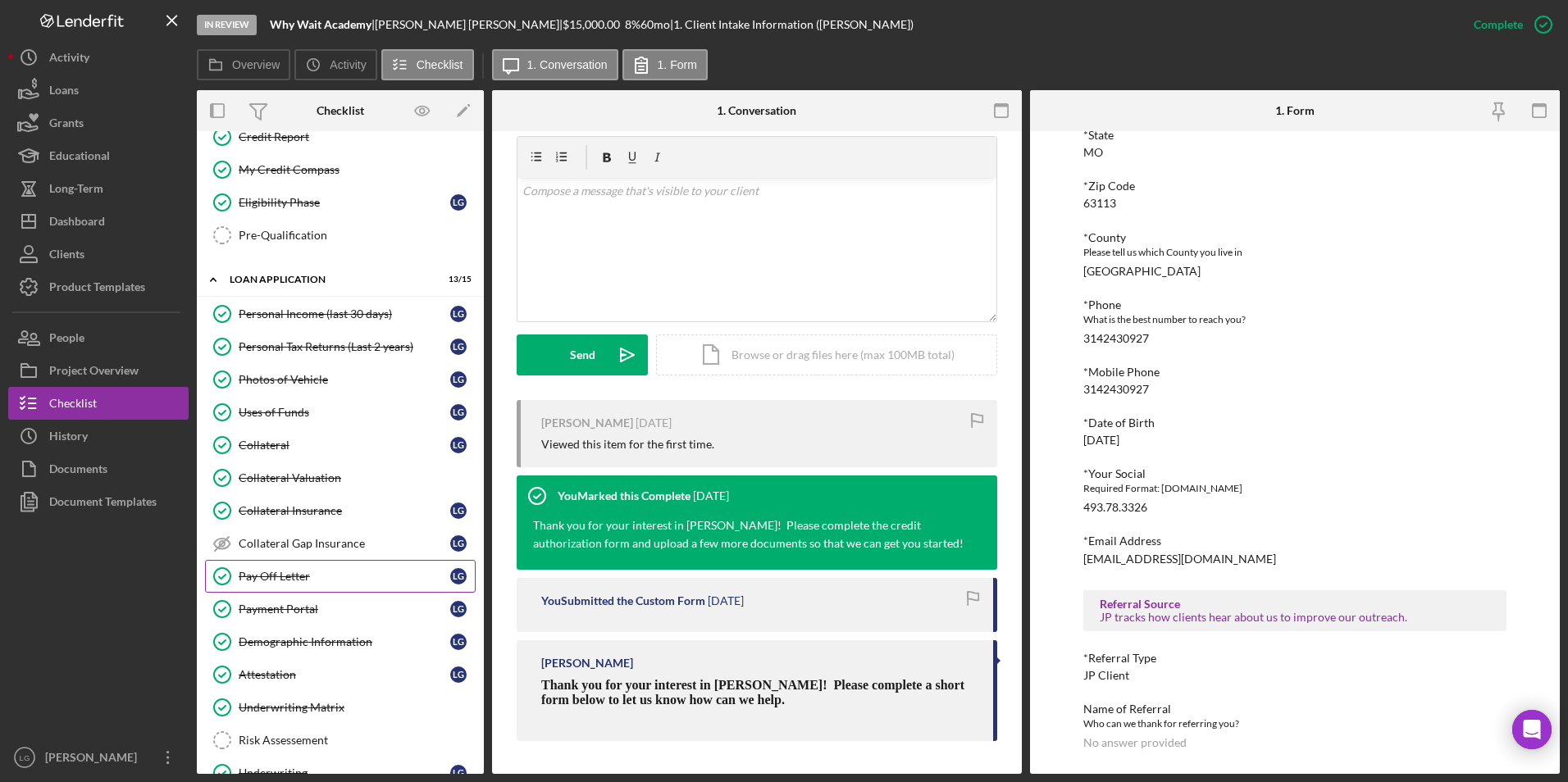
click at [255, 576] on div "Pay Off Letter" at bounding box center [344, 576] width 211 height 13
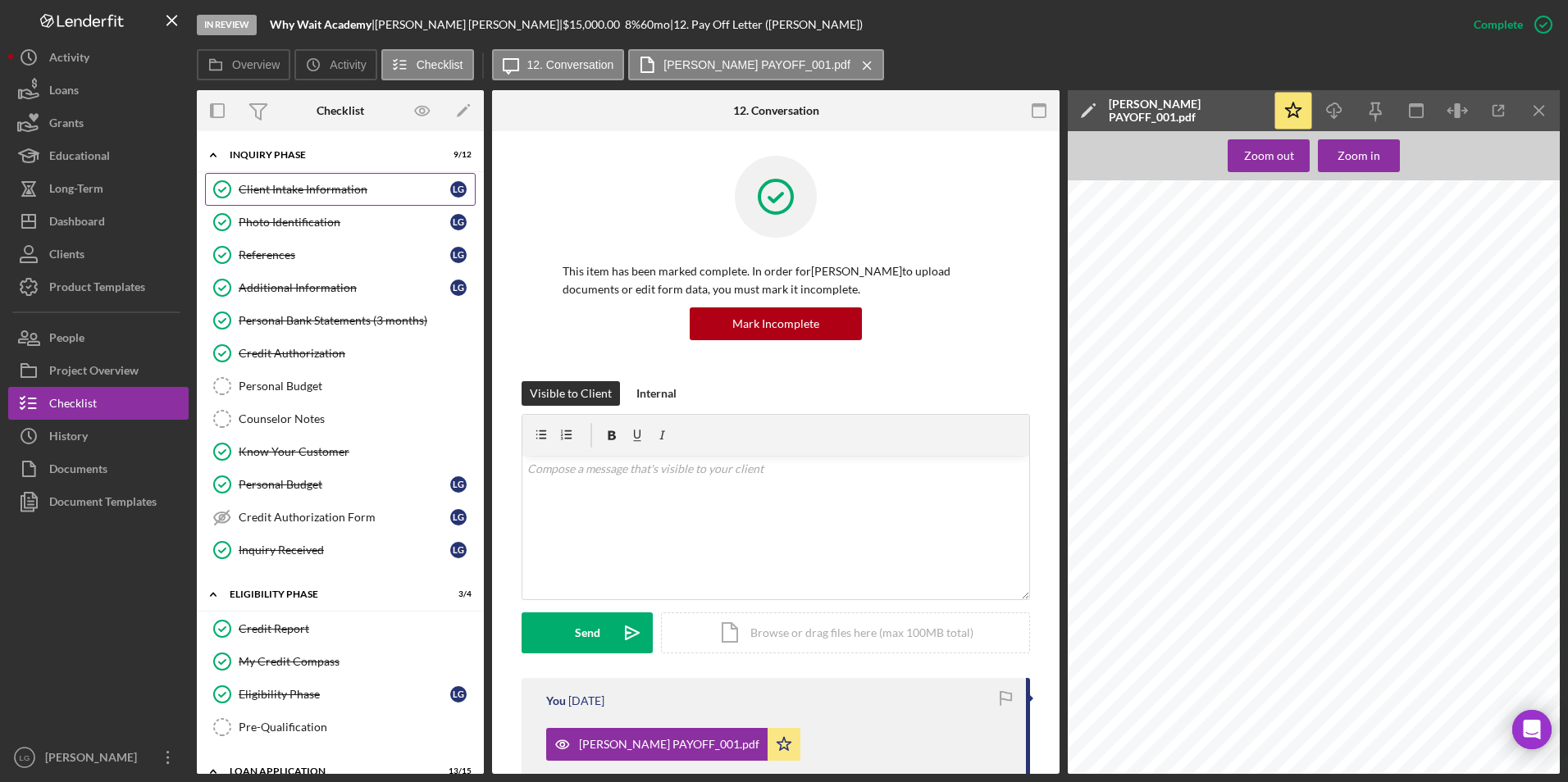
click at [335, 179] on link "Client Intake Information Client Intake Information L G" at bounding box center [340, 189] width 270 height 33
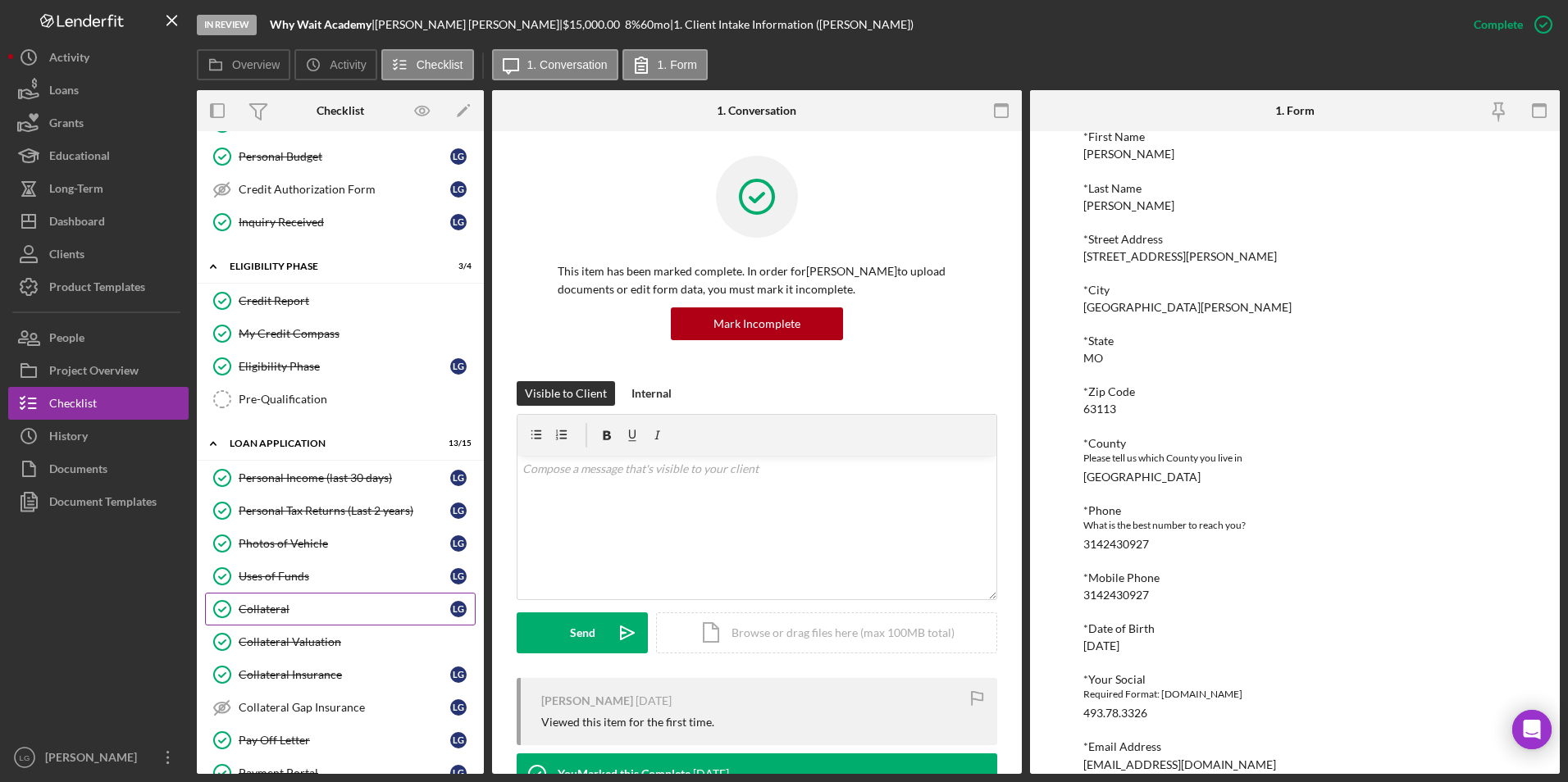
scroll to position [410, 0]
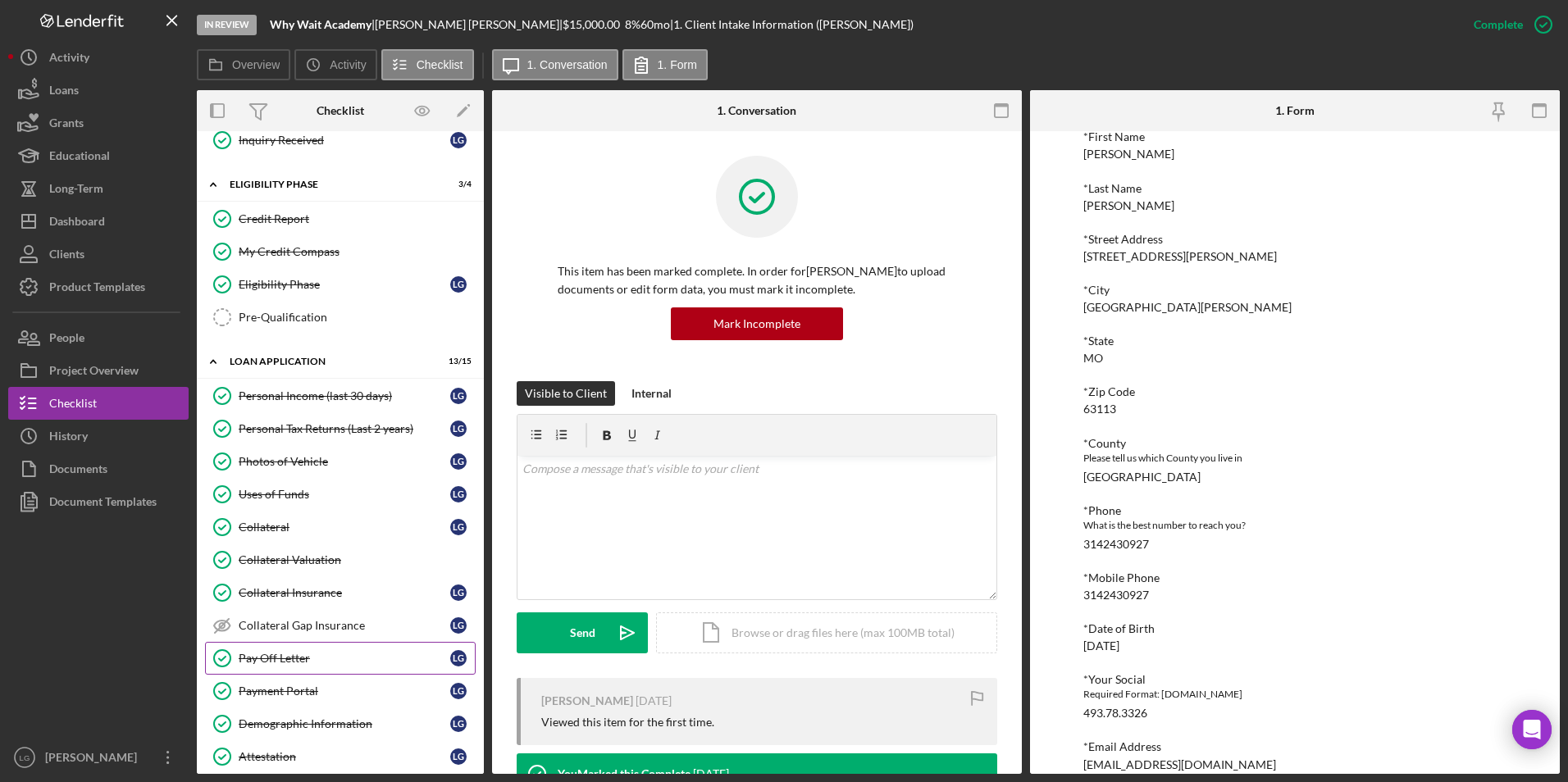
click at [312, 657] on div "Pay Off Letter" at bounding box center [344, 659] width 211 height 13
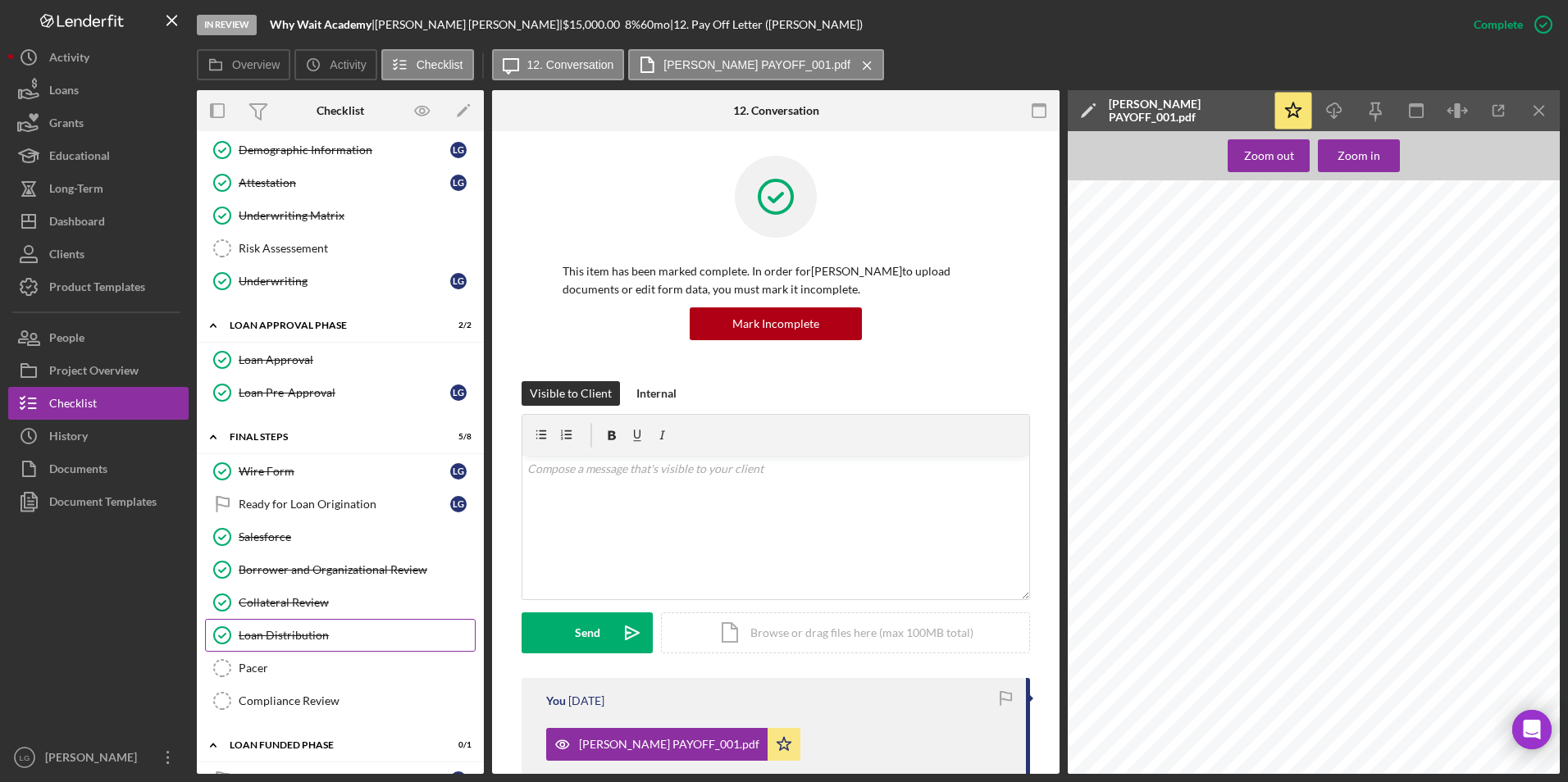
scroll to position [1023, 0]
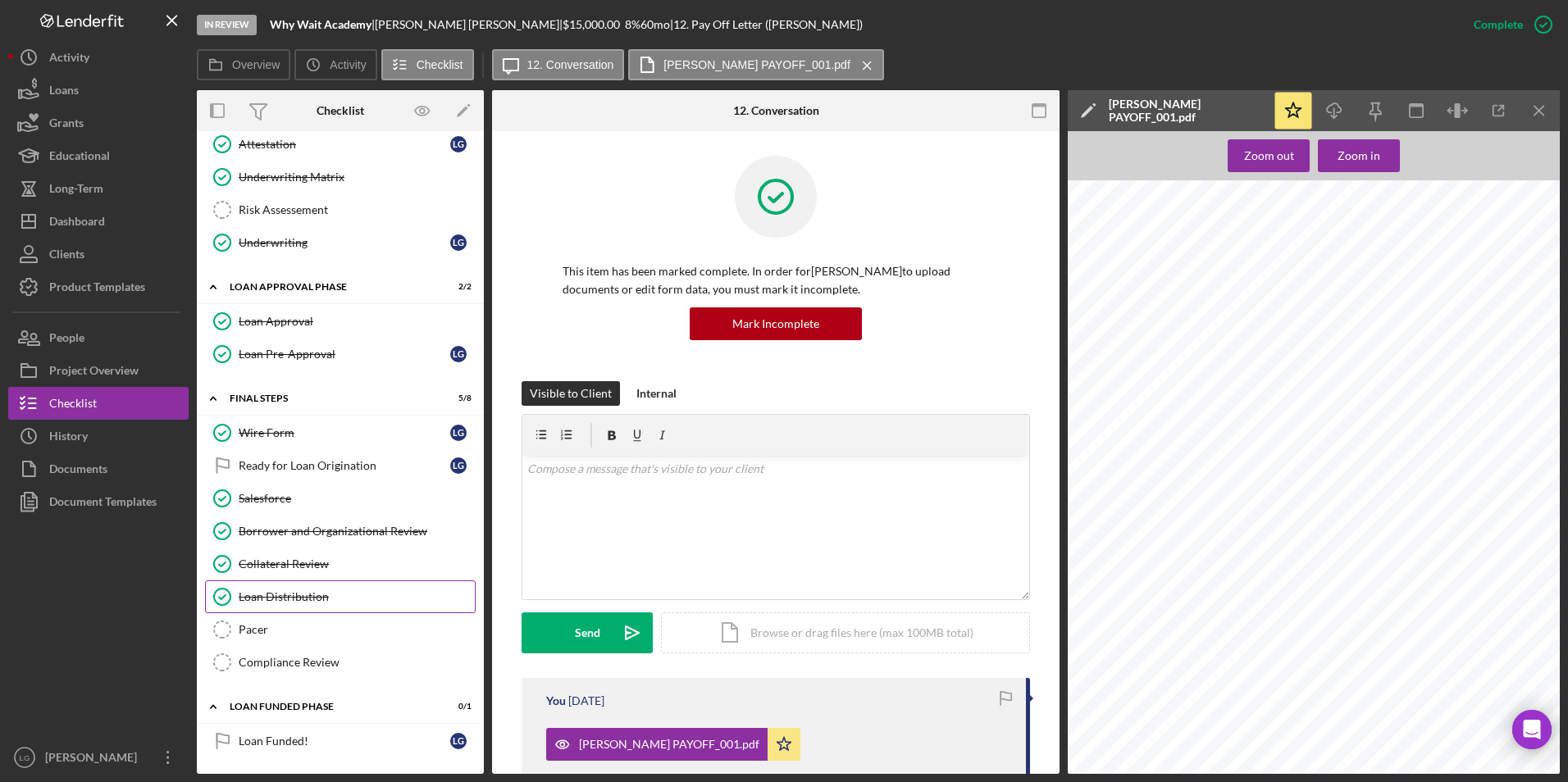
click at [316, 597] on div "Loan Distribution" at bounding box center [356, 597] width 236 height 13
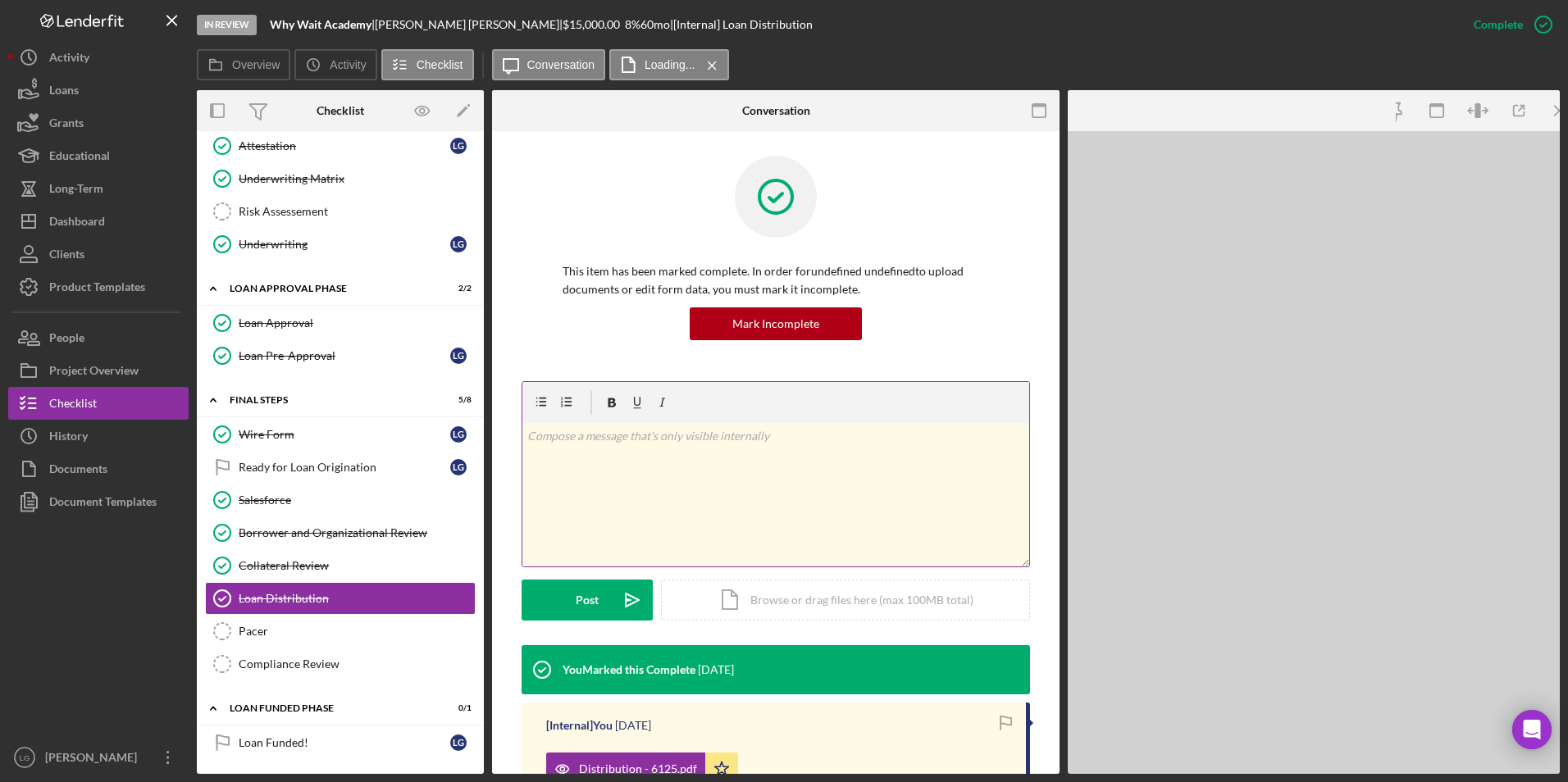
scroll to position [1023, 0]
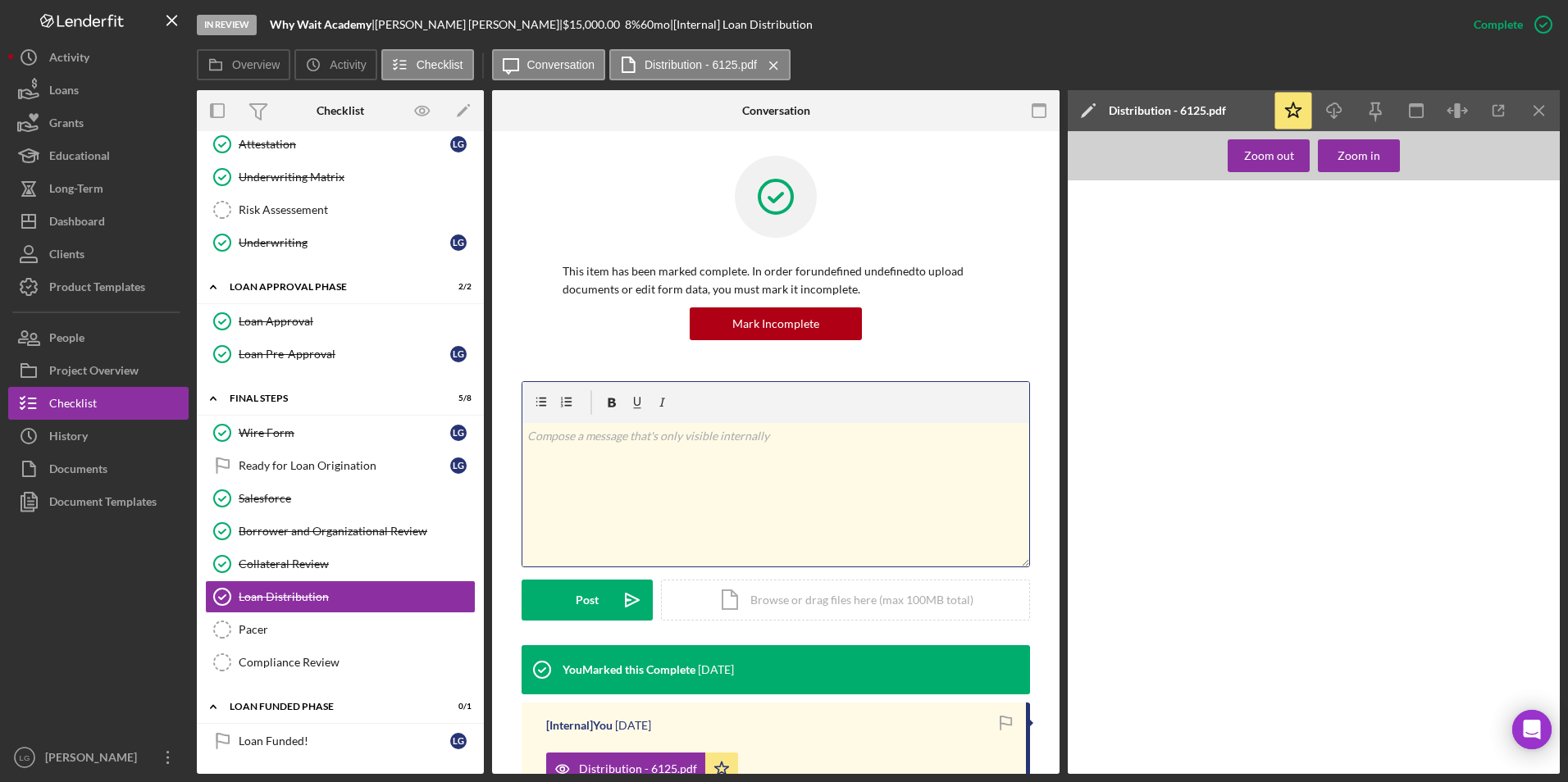
click at [799, 498] on div "v Color teal Color pink Remove color Add row above Add row below Add column bef…" at bounding box center [775, 495] width 506 height 143
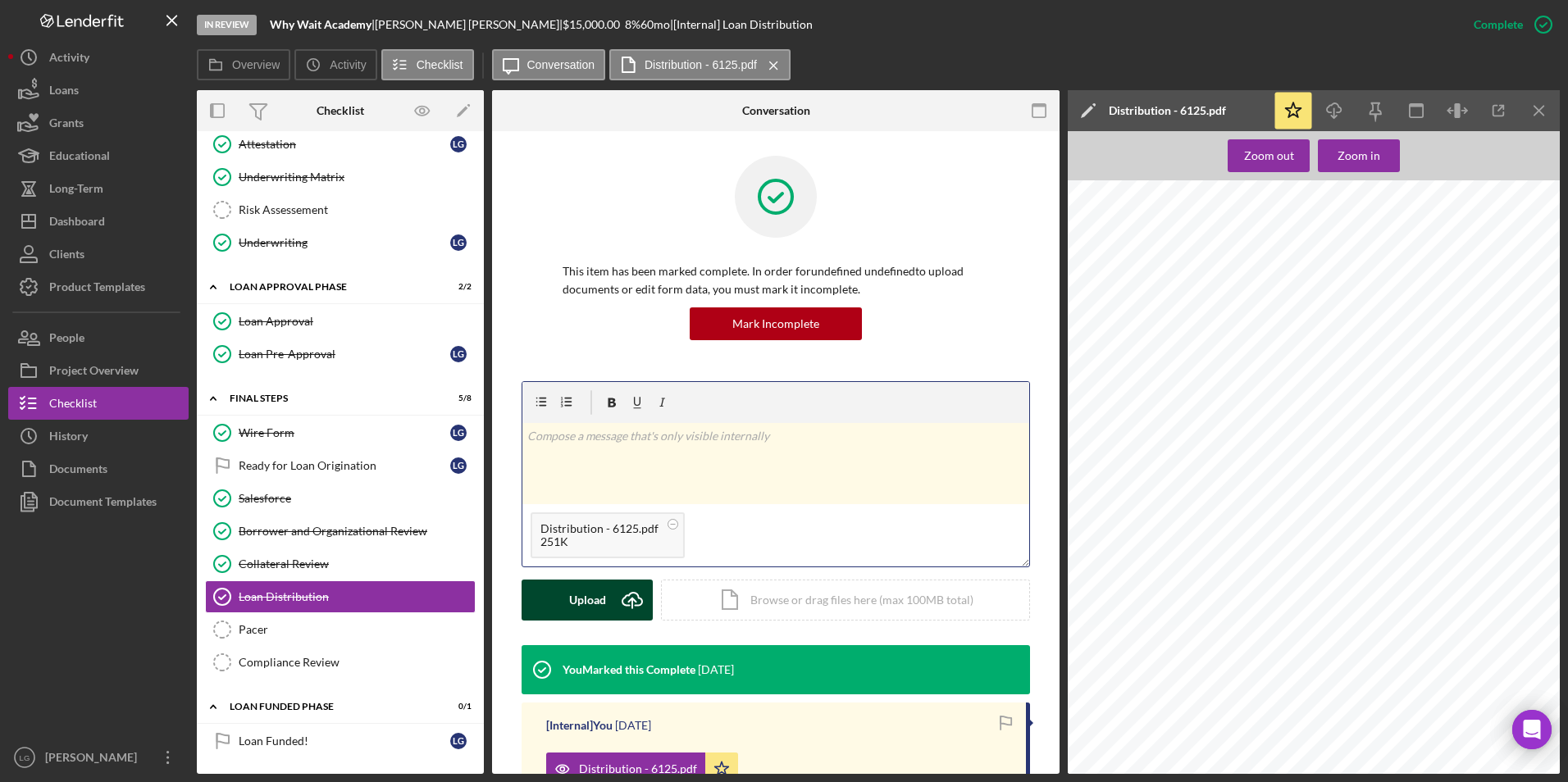
click at [587, 592] on div "Upload" at bounding box center [587, 600] width 37 height 41
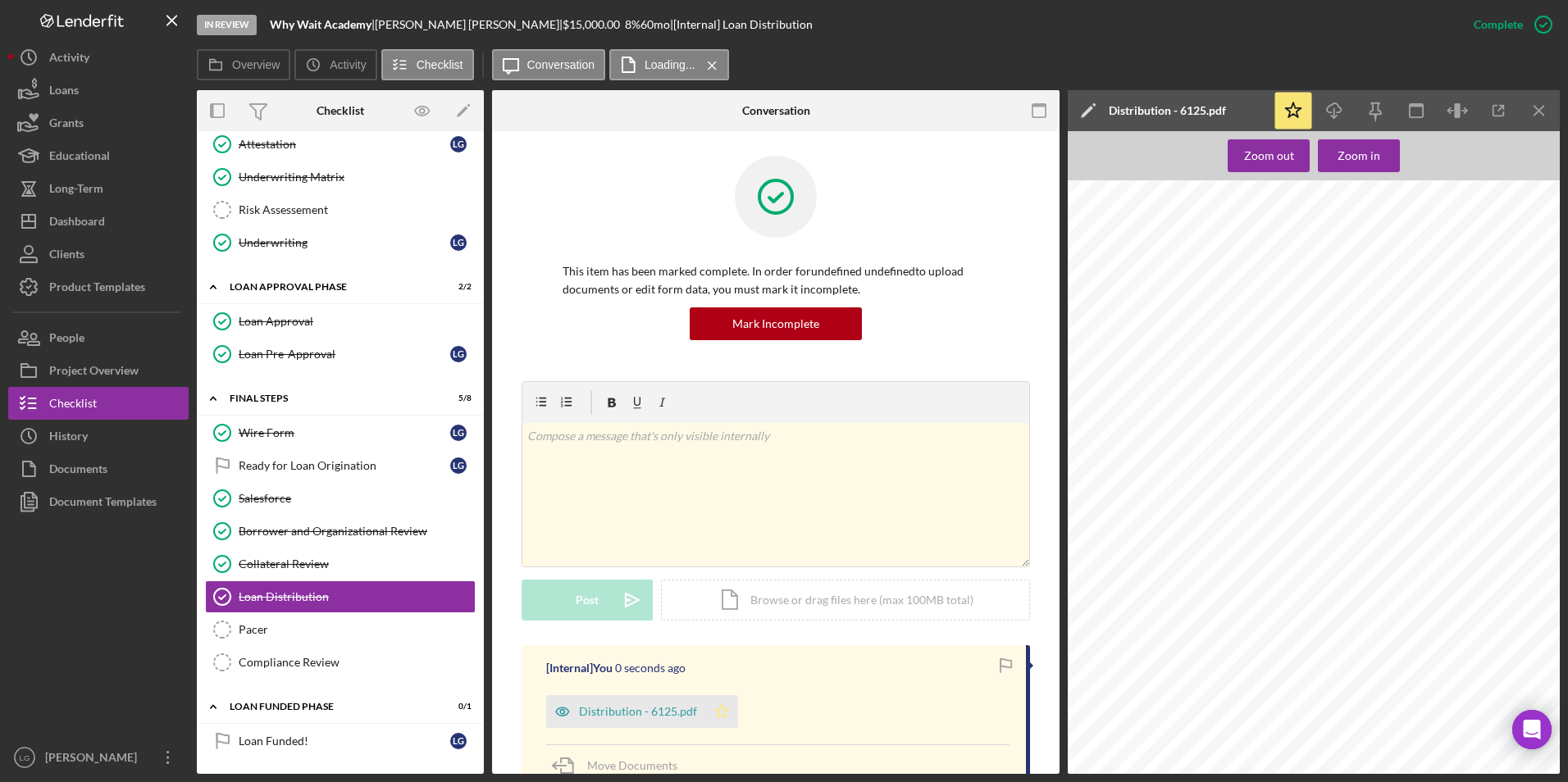
click at [720, 720] on icon "Icon/Star" at bounding box center [721, 711] width 33 height 33
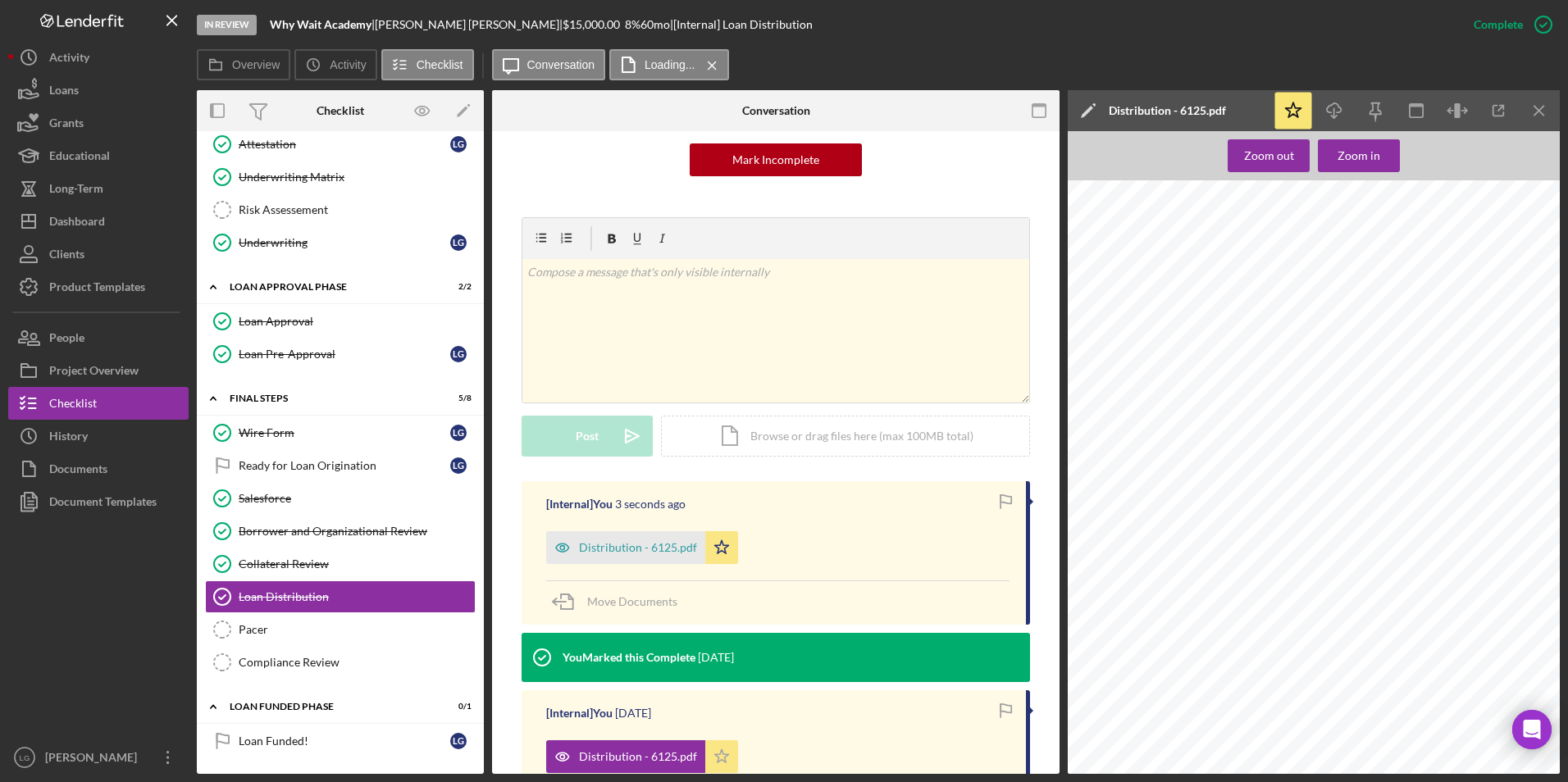
click at [724, 768] on icon "Icon/Star" at bounding box center [721, 757] width 33 height 33
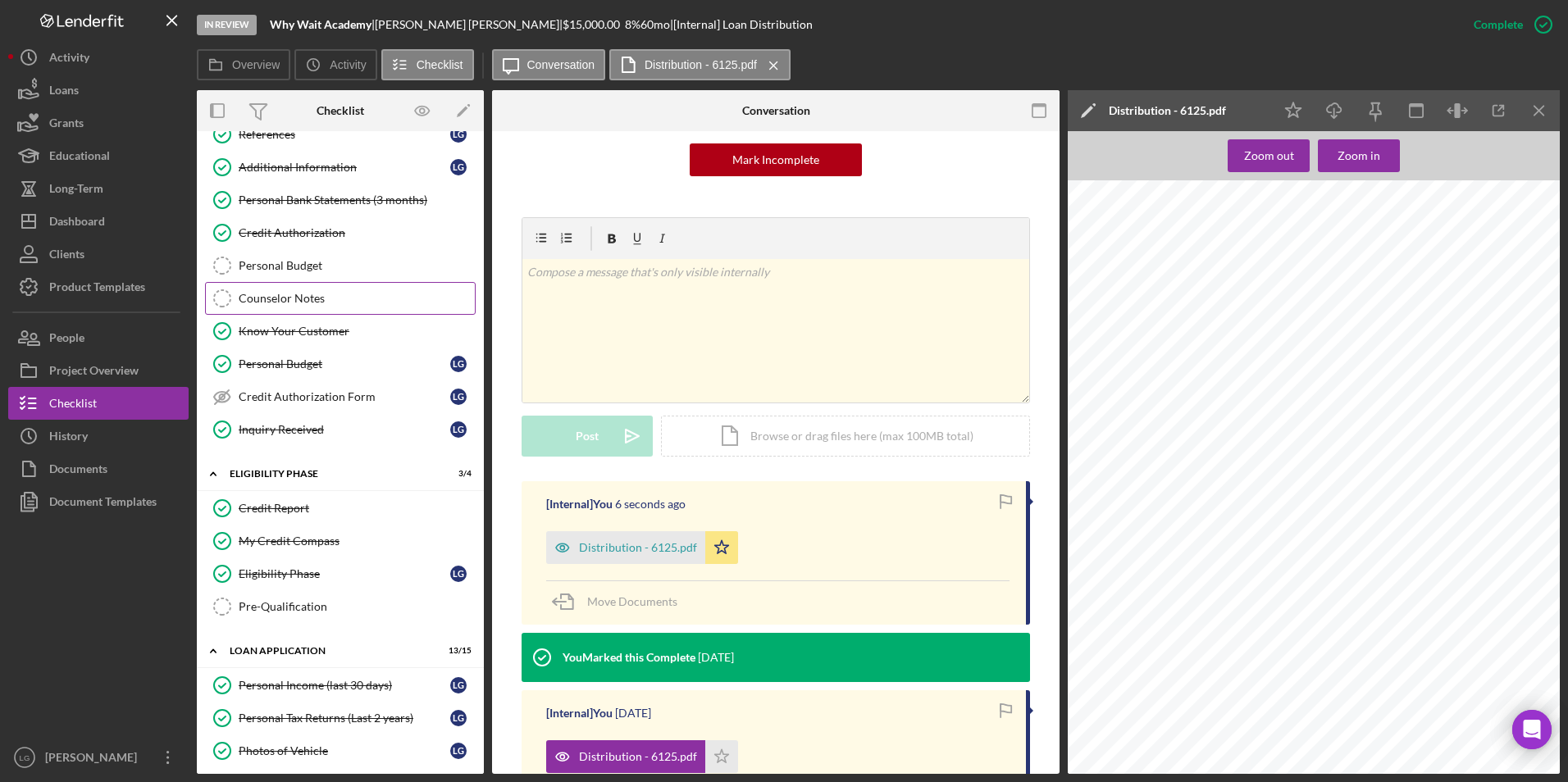
scroll to position [0, 0]
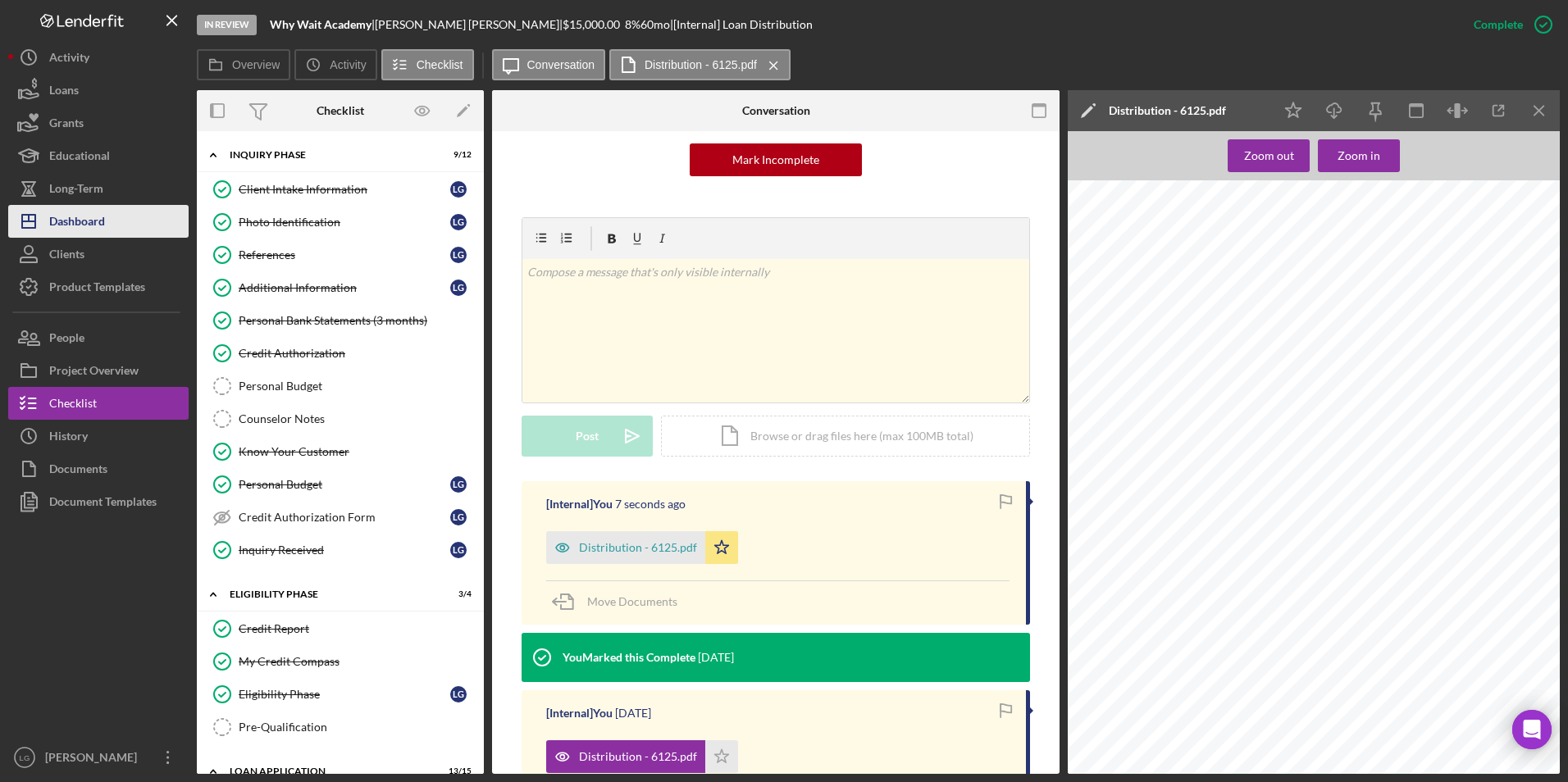
click at [50, 225] on div "Dashboard" at bounding box center [77, 223] width 56 height 37
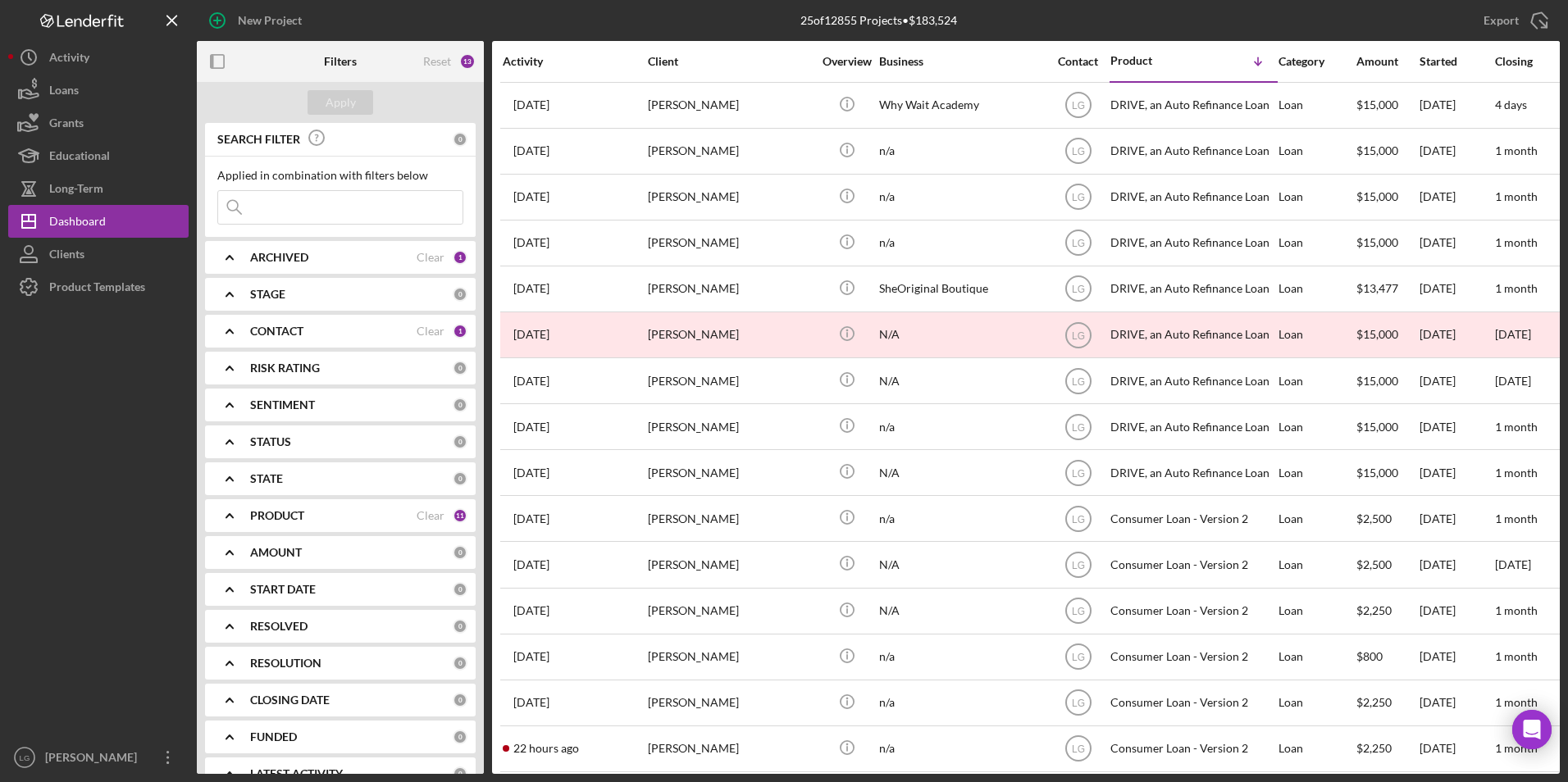
click at [306, 209] on input at bounding box center [340, 207] width 244 height 33
type input "singleton"
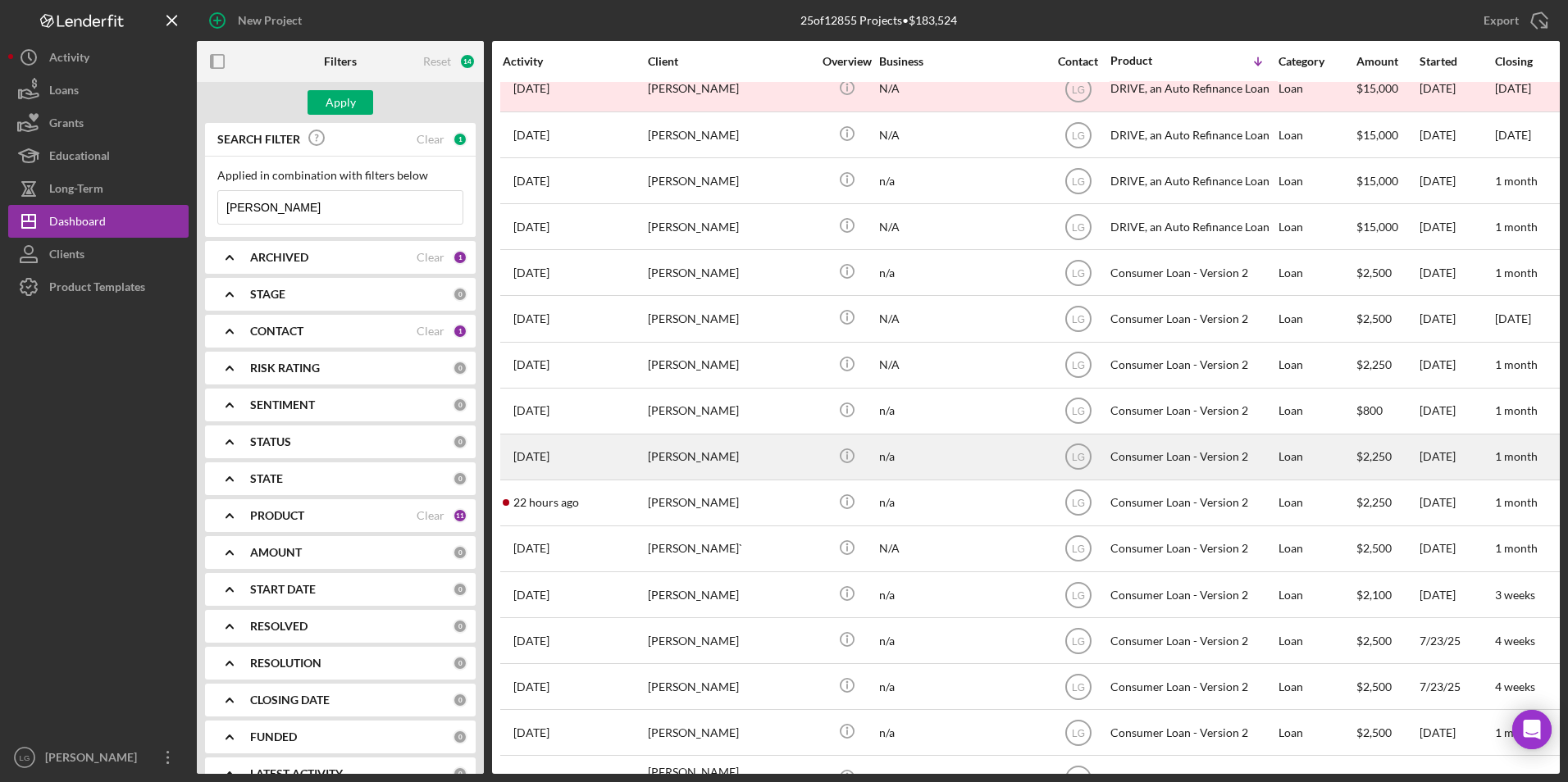
scroll to position [479, 0]
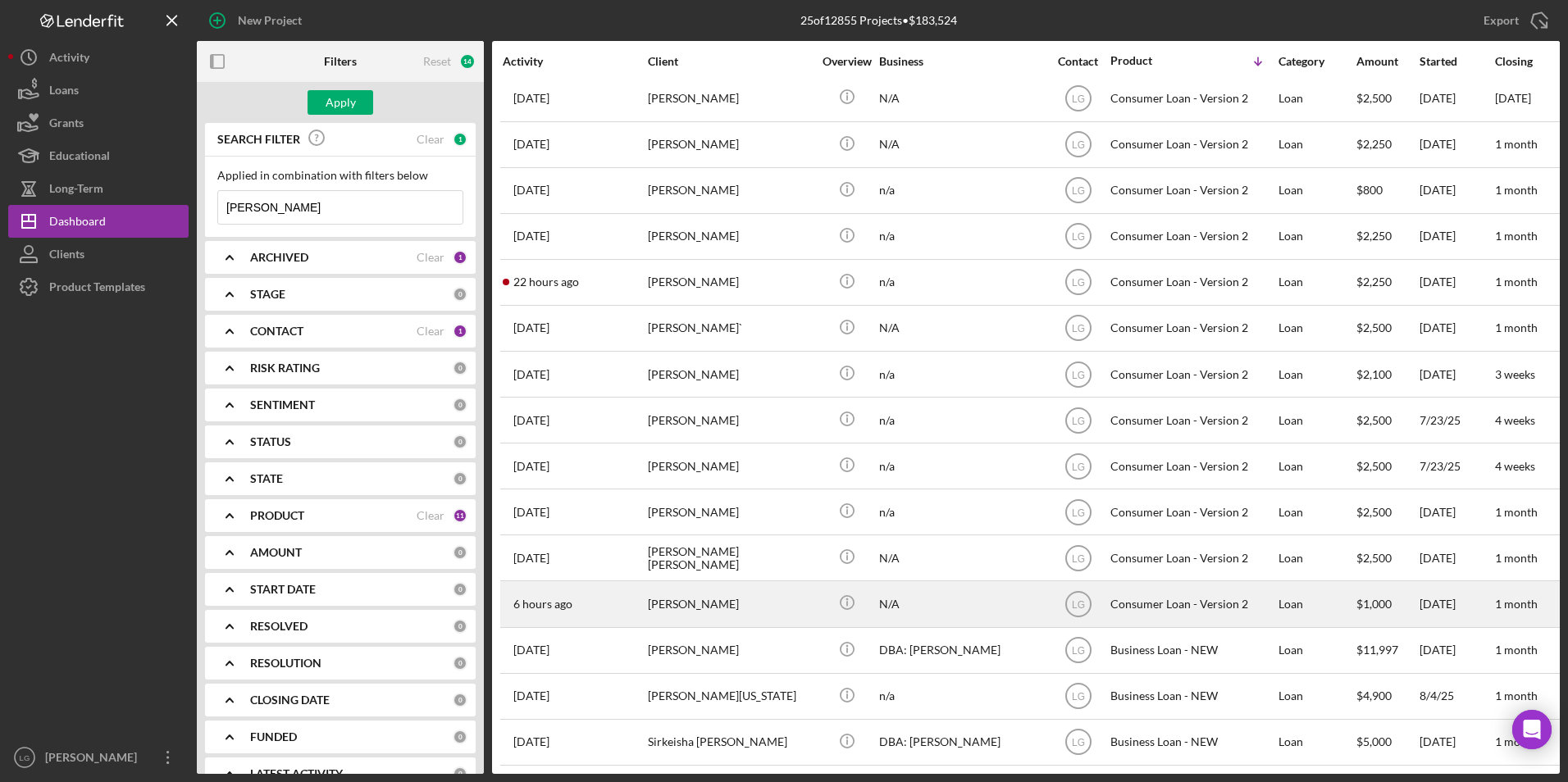
click at [681, 609] on div "Tamela Singleton" at bounding box center [730, 604] width 164 height 44
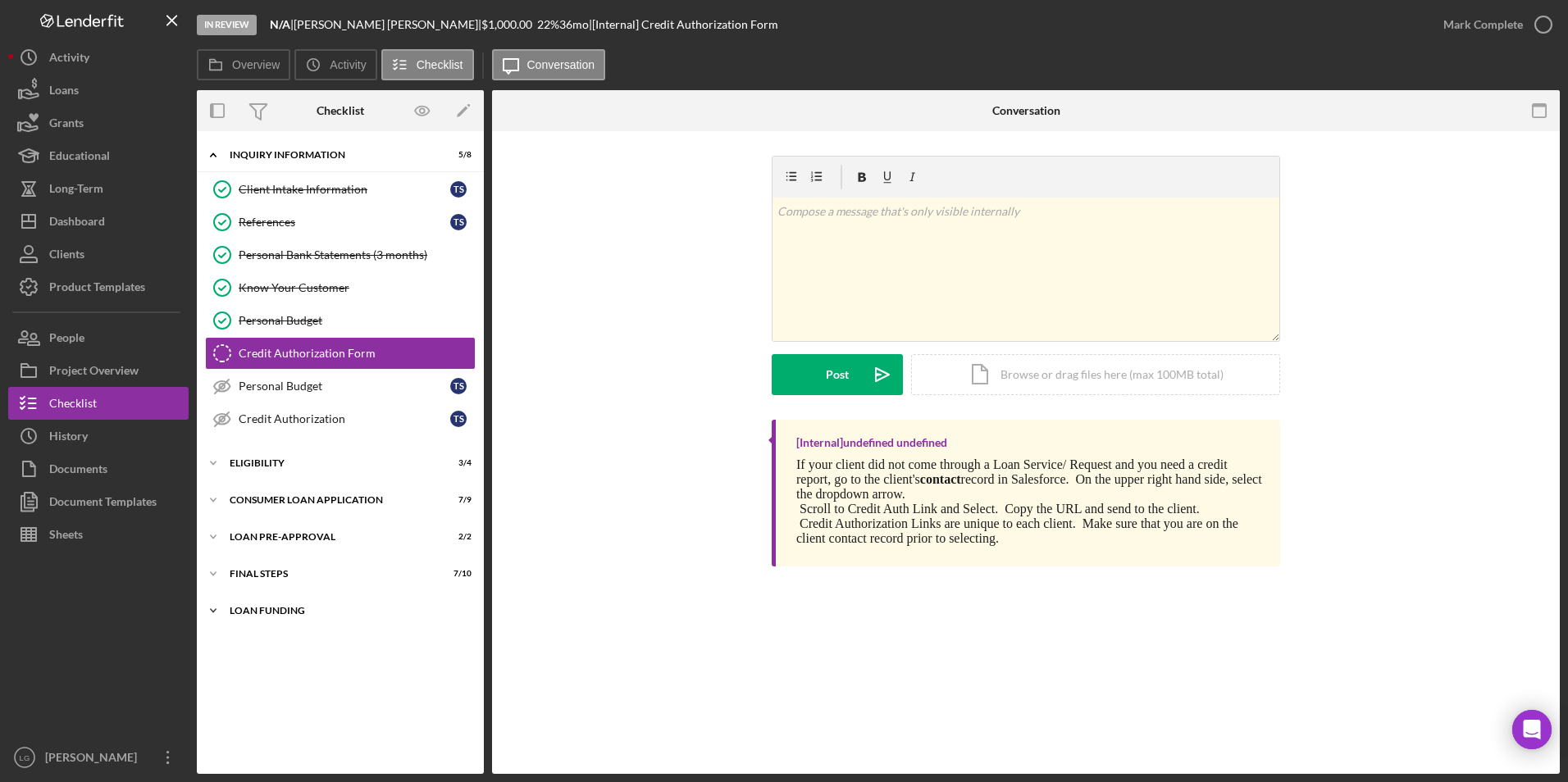
click at [283, 611] on div "Loan Funding" at bounding box center [346, 611] width 233 height 10
click at [260, 577] on div "FINAL STEPS" at bounding box center [346, 574] width 233 height 10
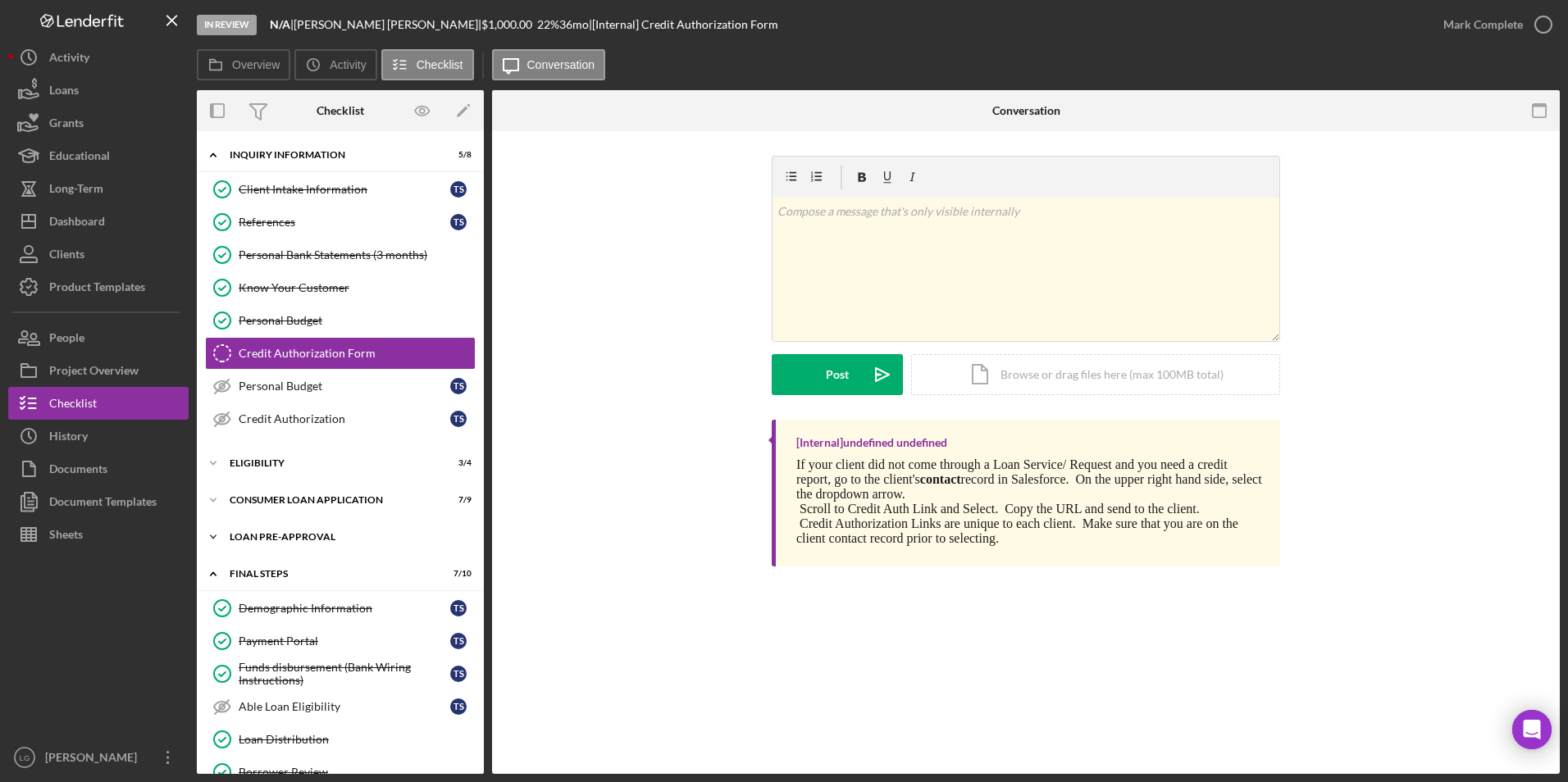
click at [249, 532] on div "Icon/Expander Loan Pre-Approval 2 / 2" at bounding box center [340, 537] width 287 height 33
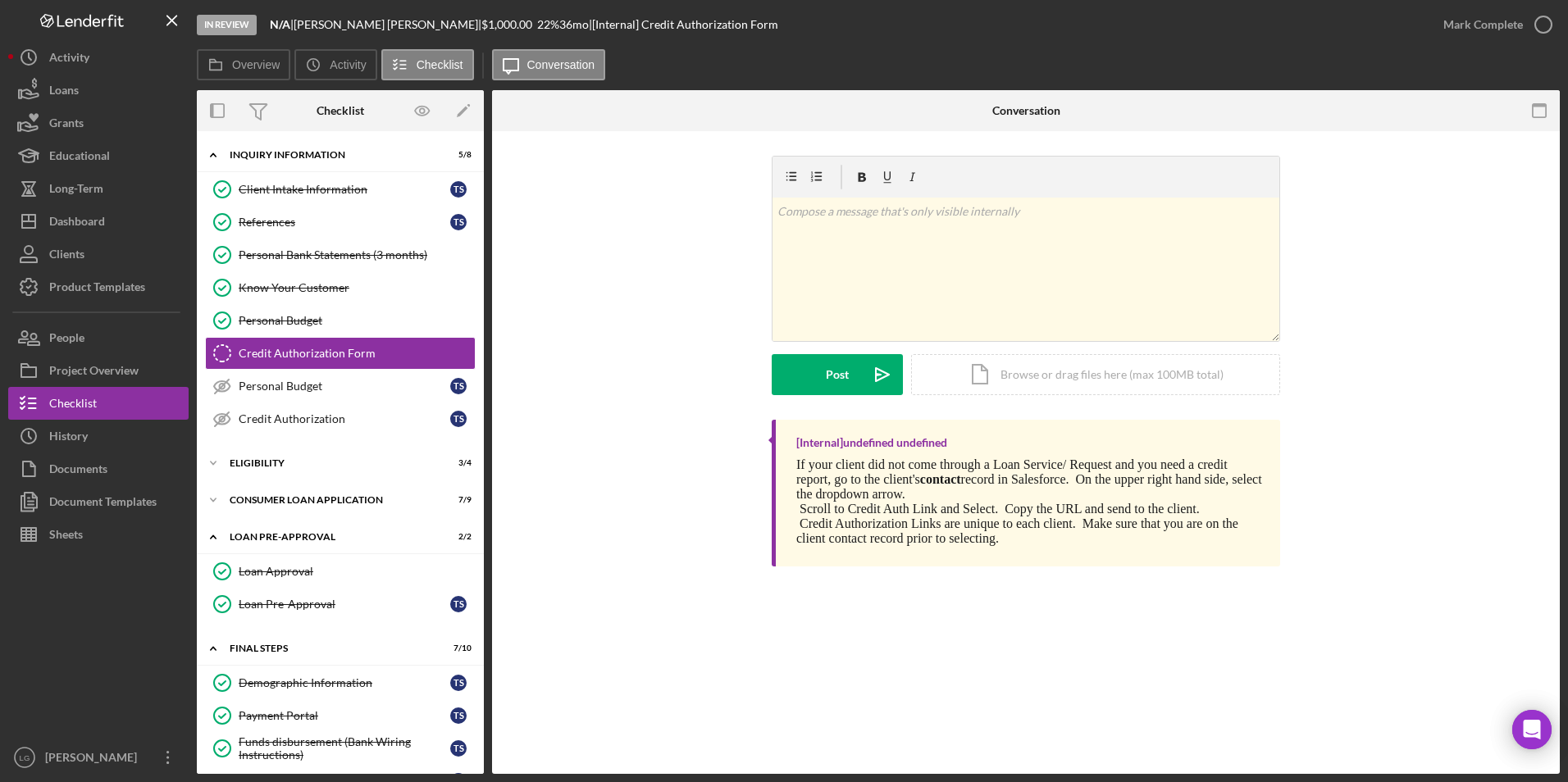
drag, startPoint x: 243, startPoint y: 513, endPoint x: 239, endPoint y: 482, distance: 31.3
click at [243, 512] on div "Icon/Expander Consumer Loan Application 7 / 9" at bounding box center [340, 500] width 287 height 33
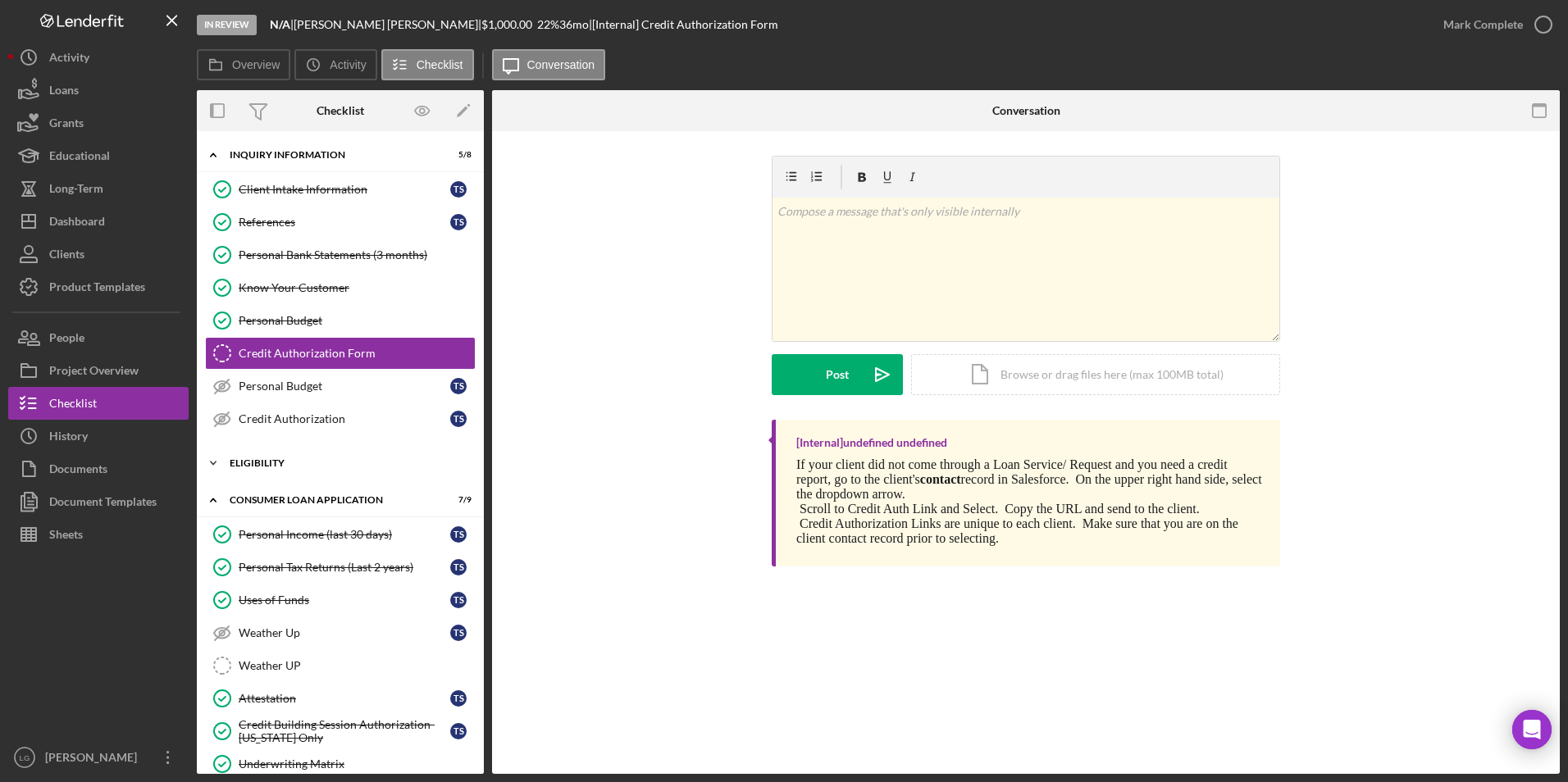
click at [239, 466] on div "Eligibility" at bounding box center [346, 463] width 233 height 10
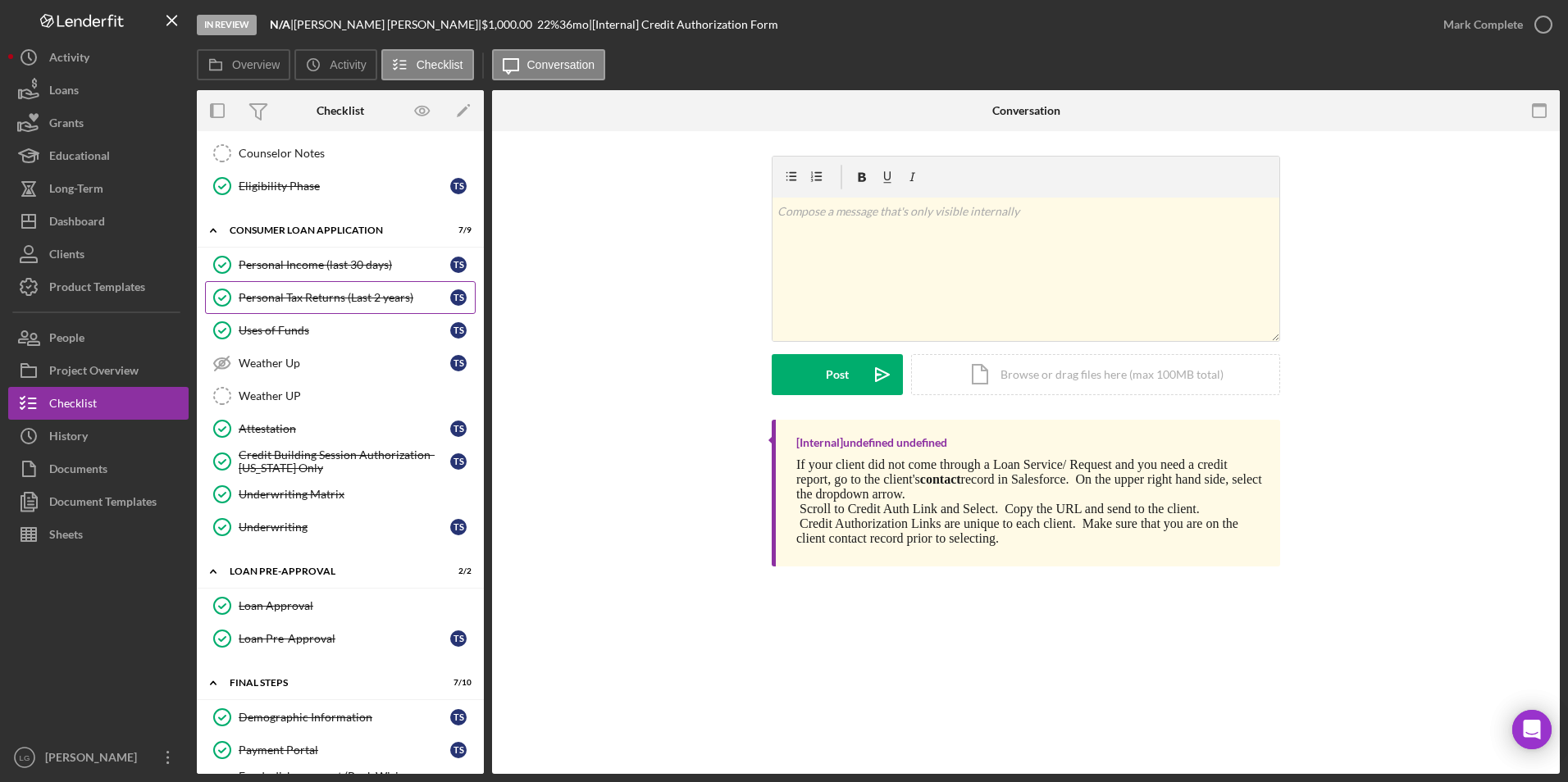
scroll to position [246, 0]
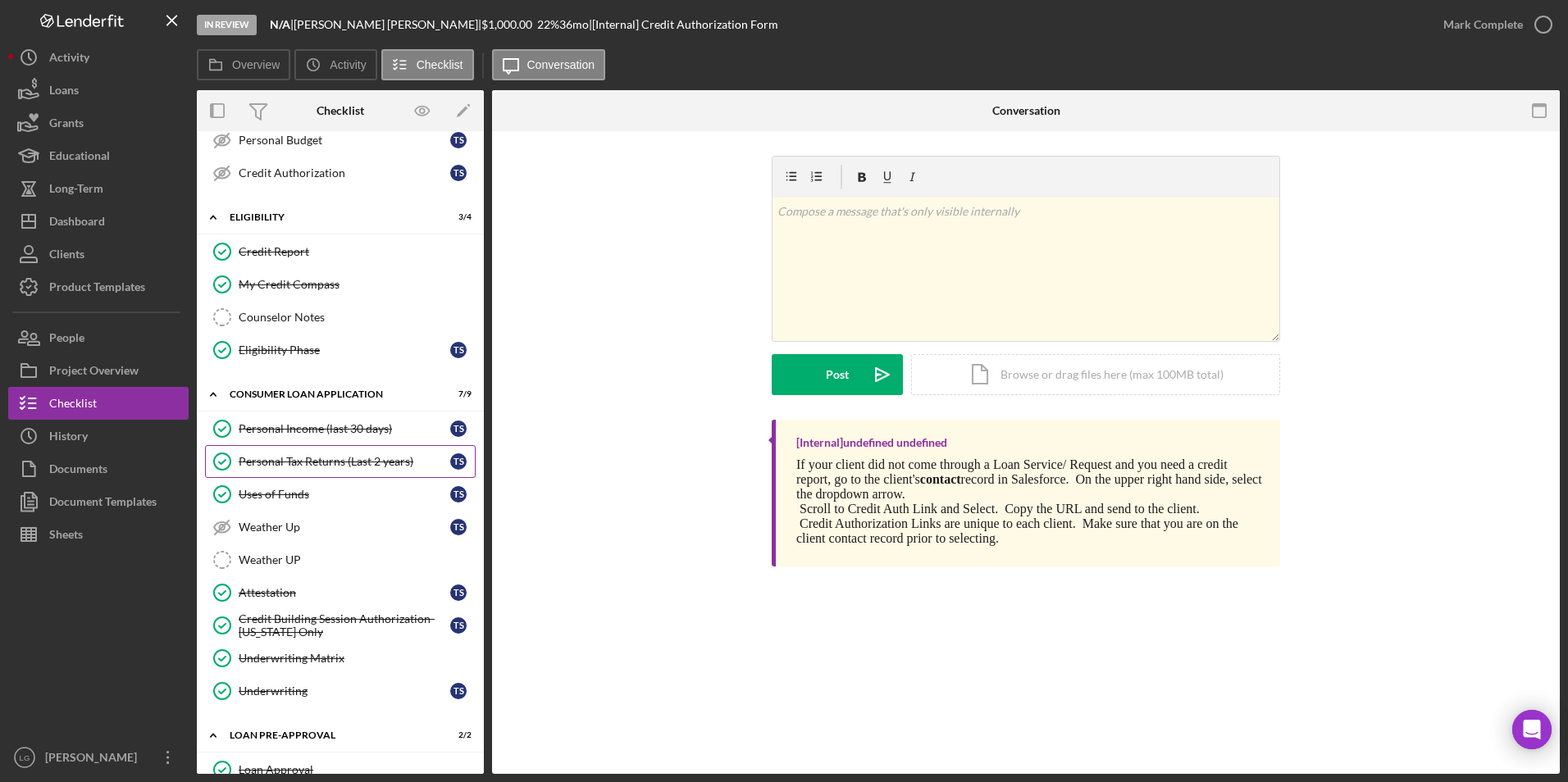
click at [332, 475] on link "Personal Tax Returns (Last 2 years) Personal Tax Returns (Last 2 years) T S" at bounding box center [340, 461] width 270 height 33
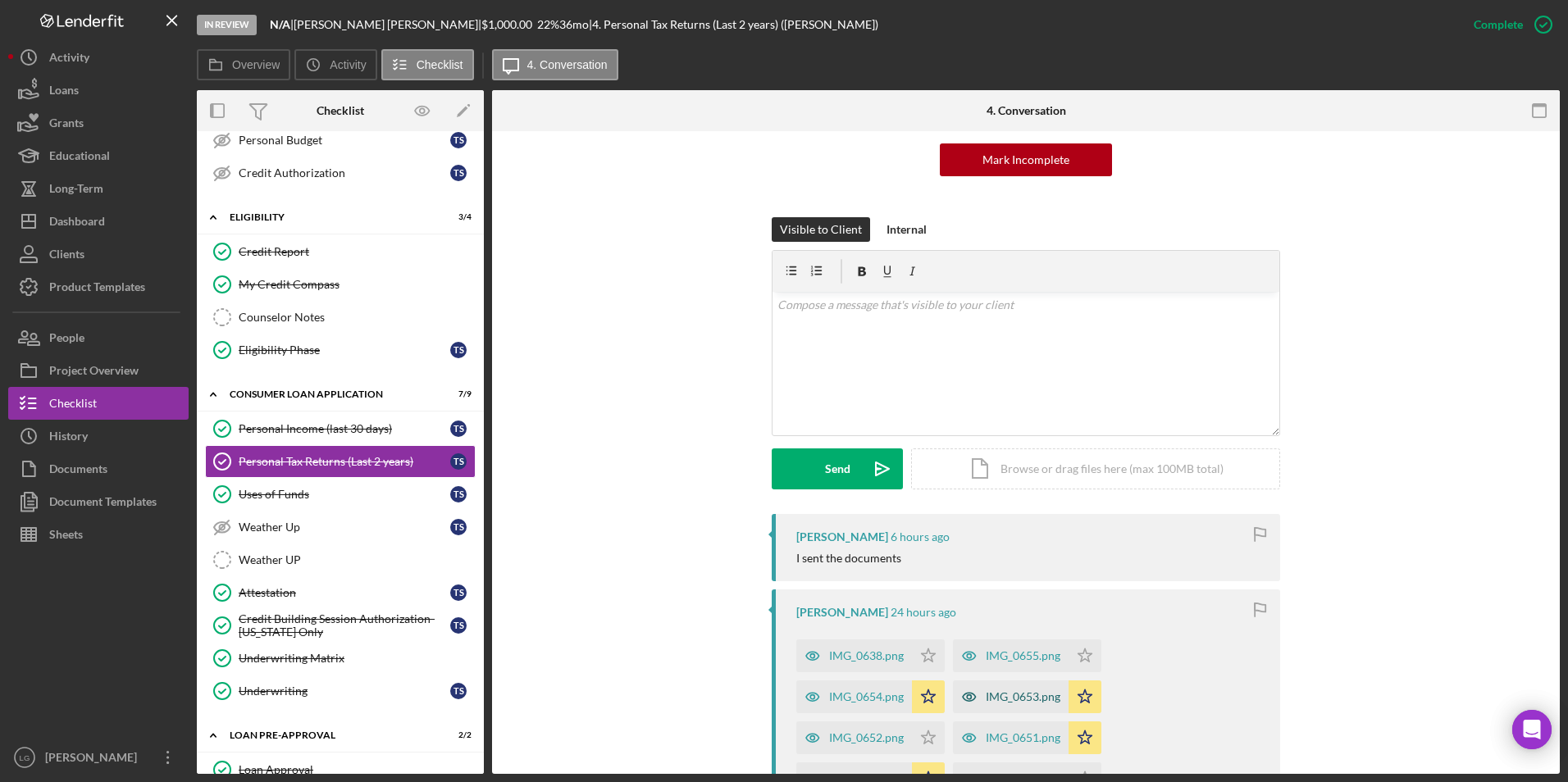
scroll to position [328, 0]
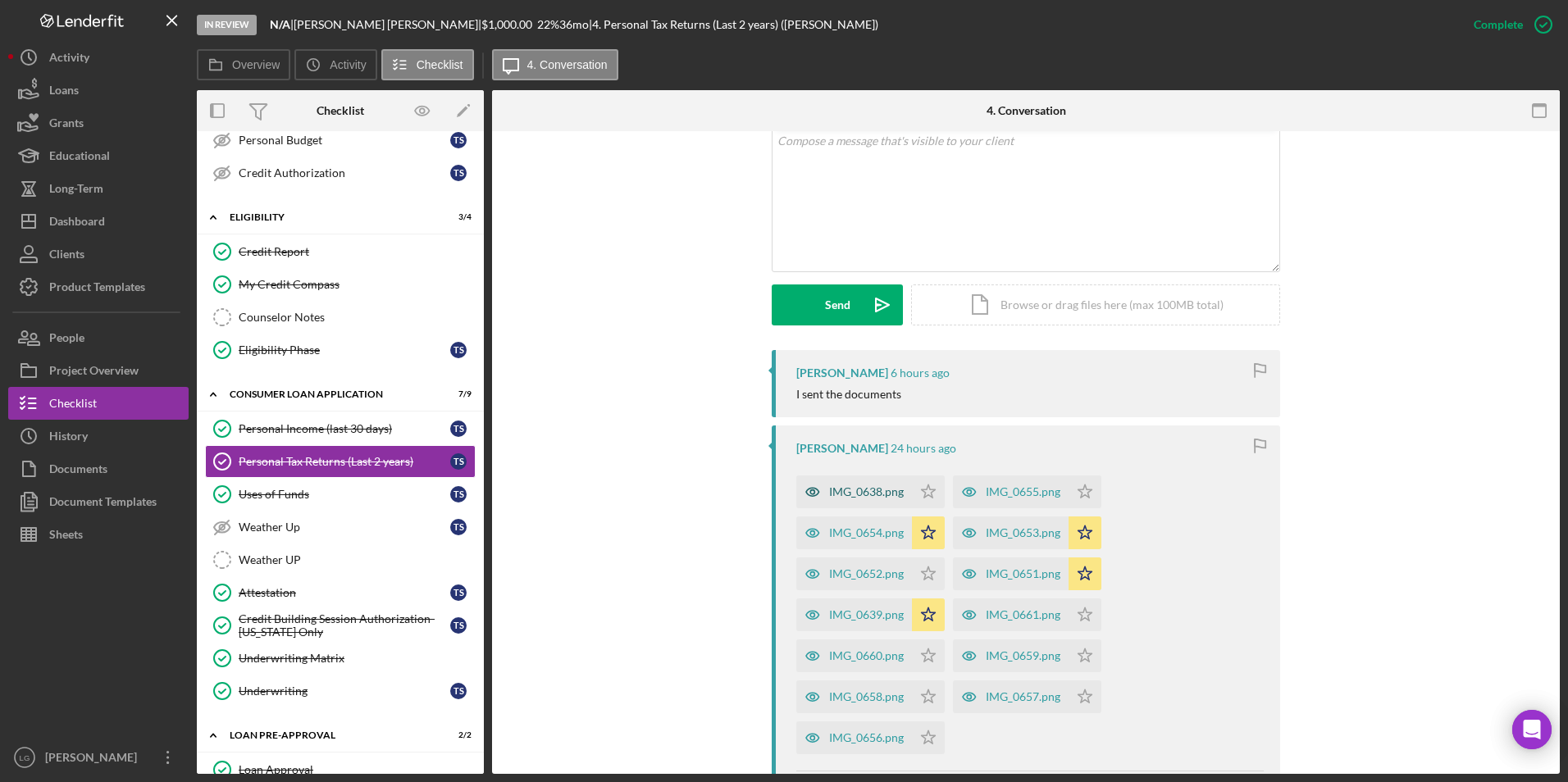
click at [847, 479] on div "IMG_0638.png" at bounding box center [854, 491] width 115 height 33
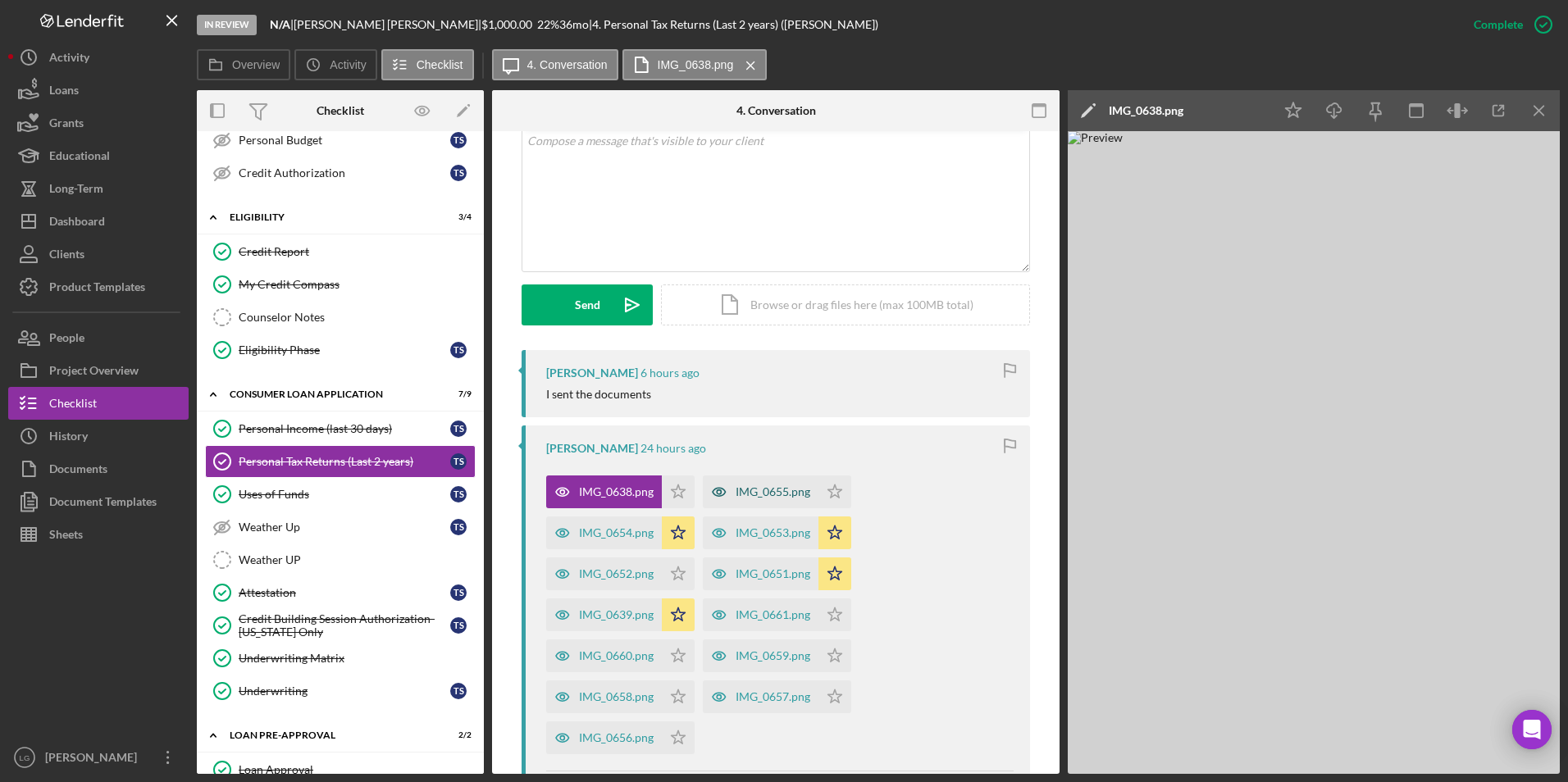
click at [763, 485] on div "IMG_0655.png" at bounding box center [773, 492] width 75 height 13
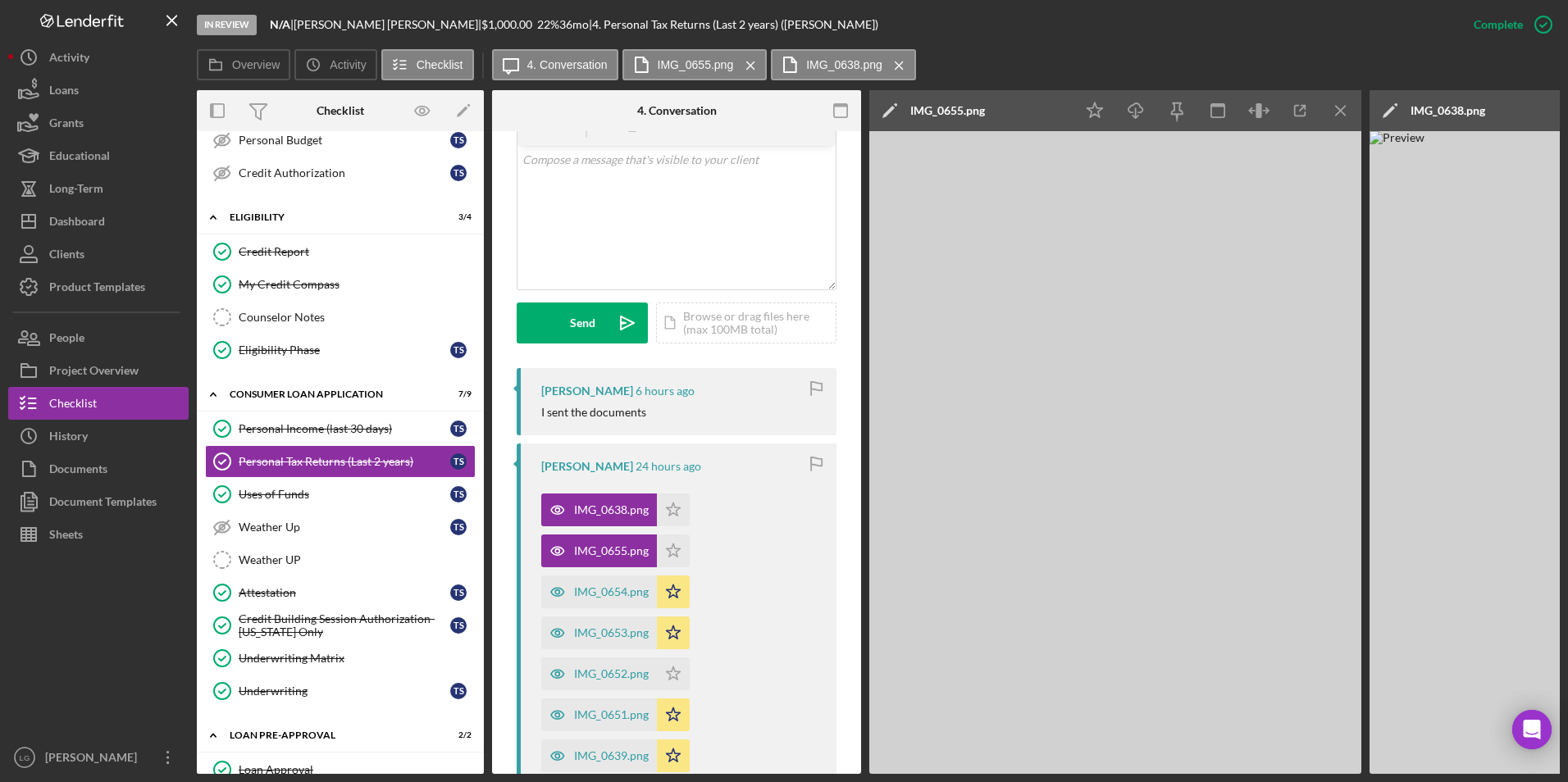
scroll to position [347, 0]
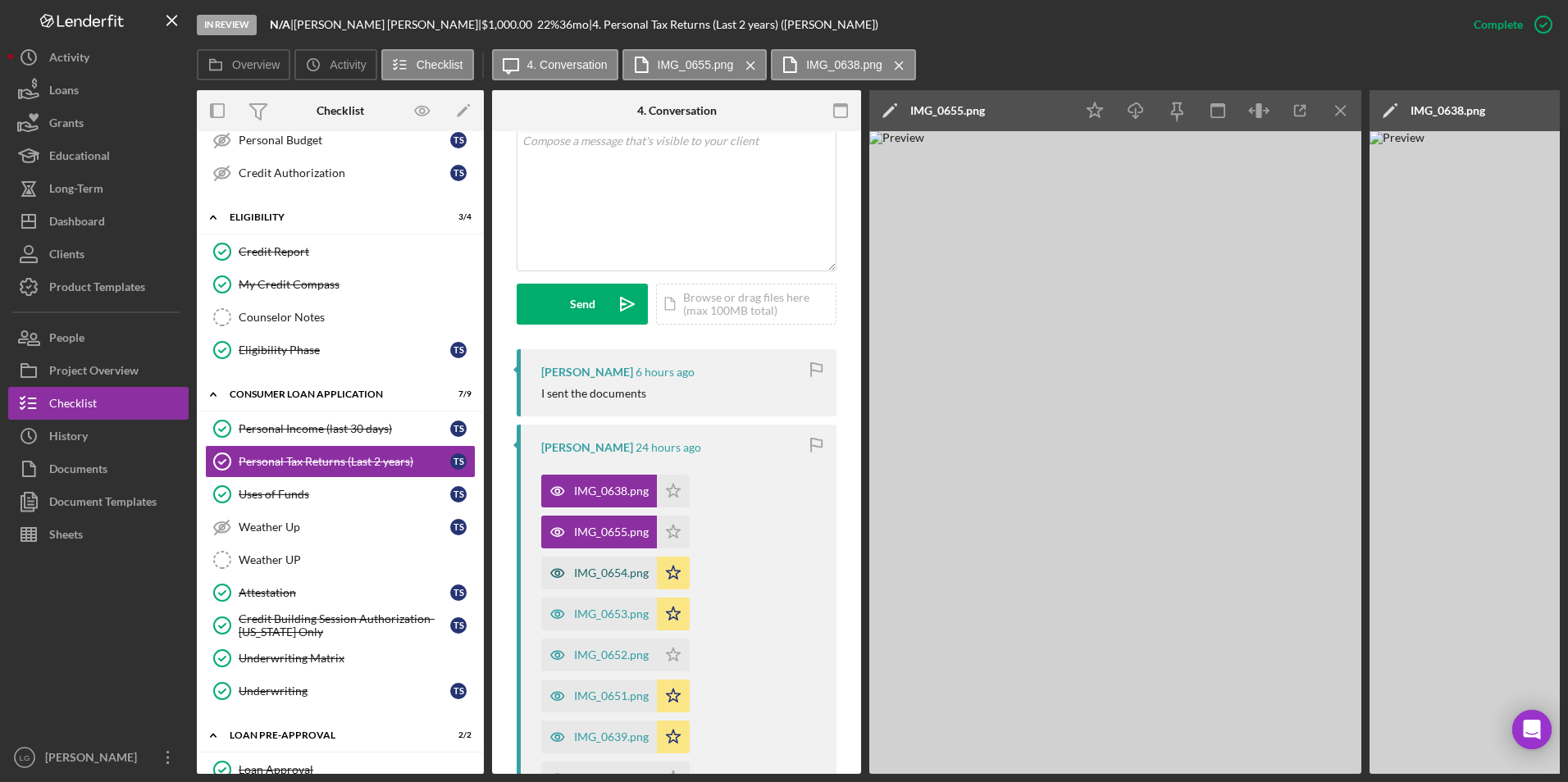
click at [631, 571] on div "IMG_0654.png" at bounding box center [611, 574] width 75 height 13
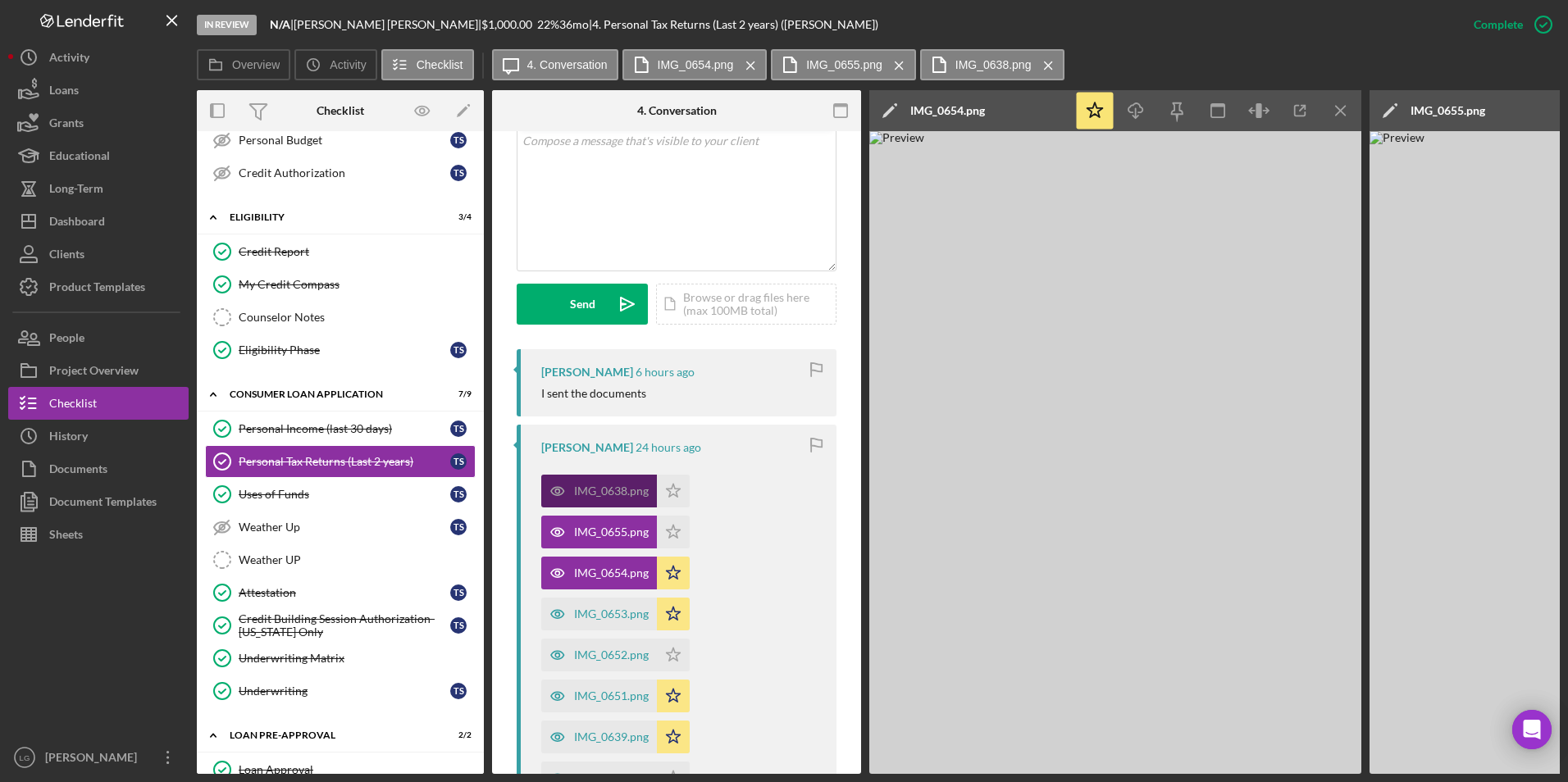
click at [612, 491] on div "IMG_0638.png" at bounding box center [611, 491] width 75 height 13
click at [679, 581] on icon "Icon/Star" at bounding box center [673, 573] width 33 height 33
click at [677, 581] on icon "Icon/Star" at bounding box center [673, 573] width 33 height 33
click at [589, 605] on div "IMG_0653.png" at bounding box center [598, 613] width 115 height 33
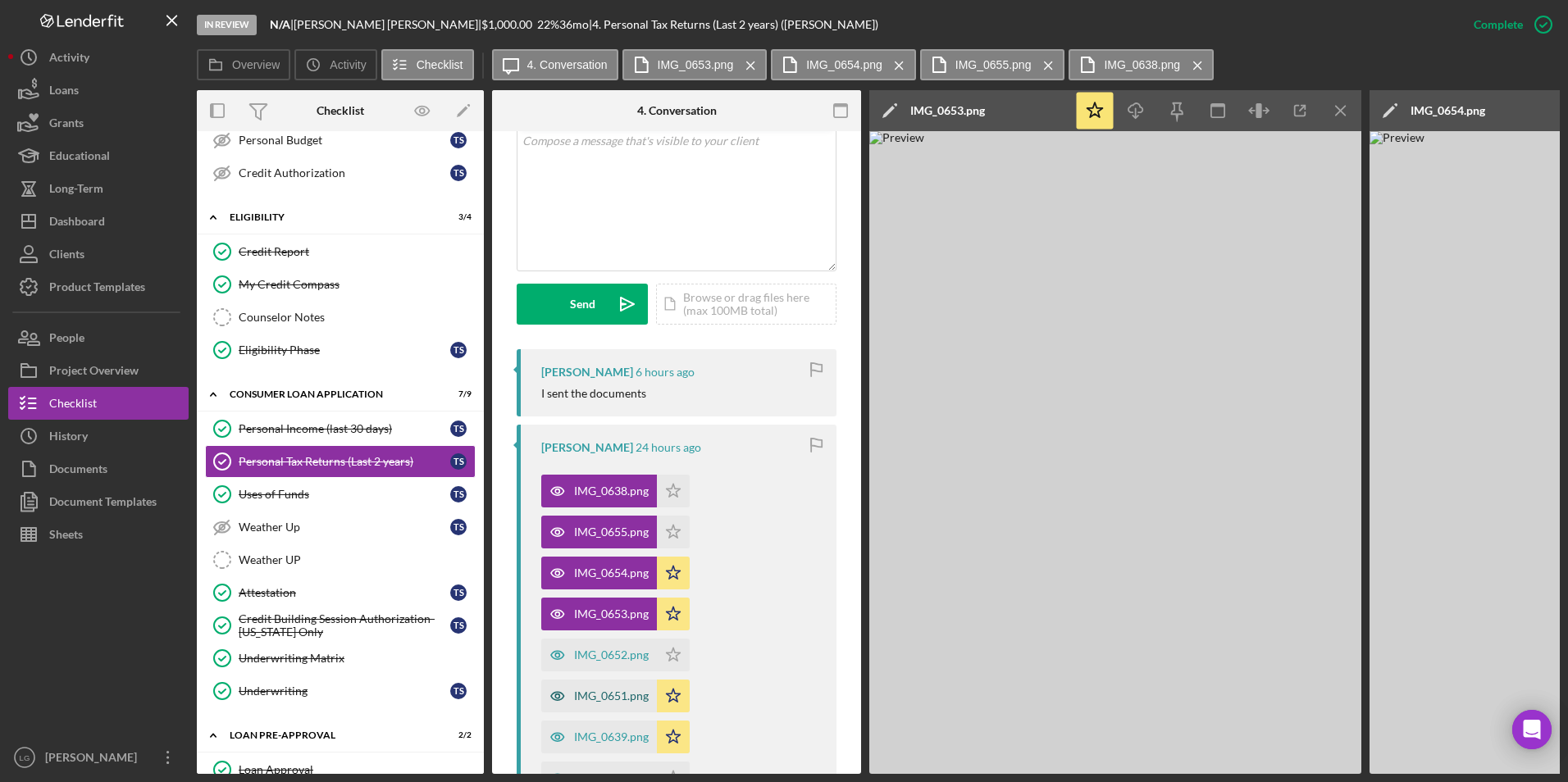
click at [601, 692] on div "IMG_0651.png" at bounding box center [611, 696] width 75 height 13
click at [603, 723] on div "IMG_0639.png" at bounding box center [598, 736] width 115 height 33
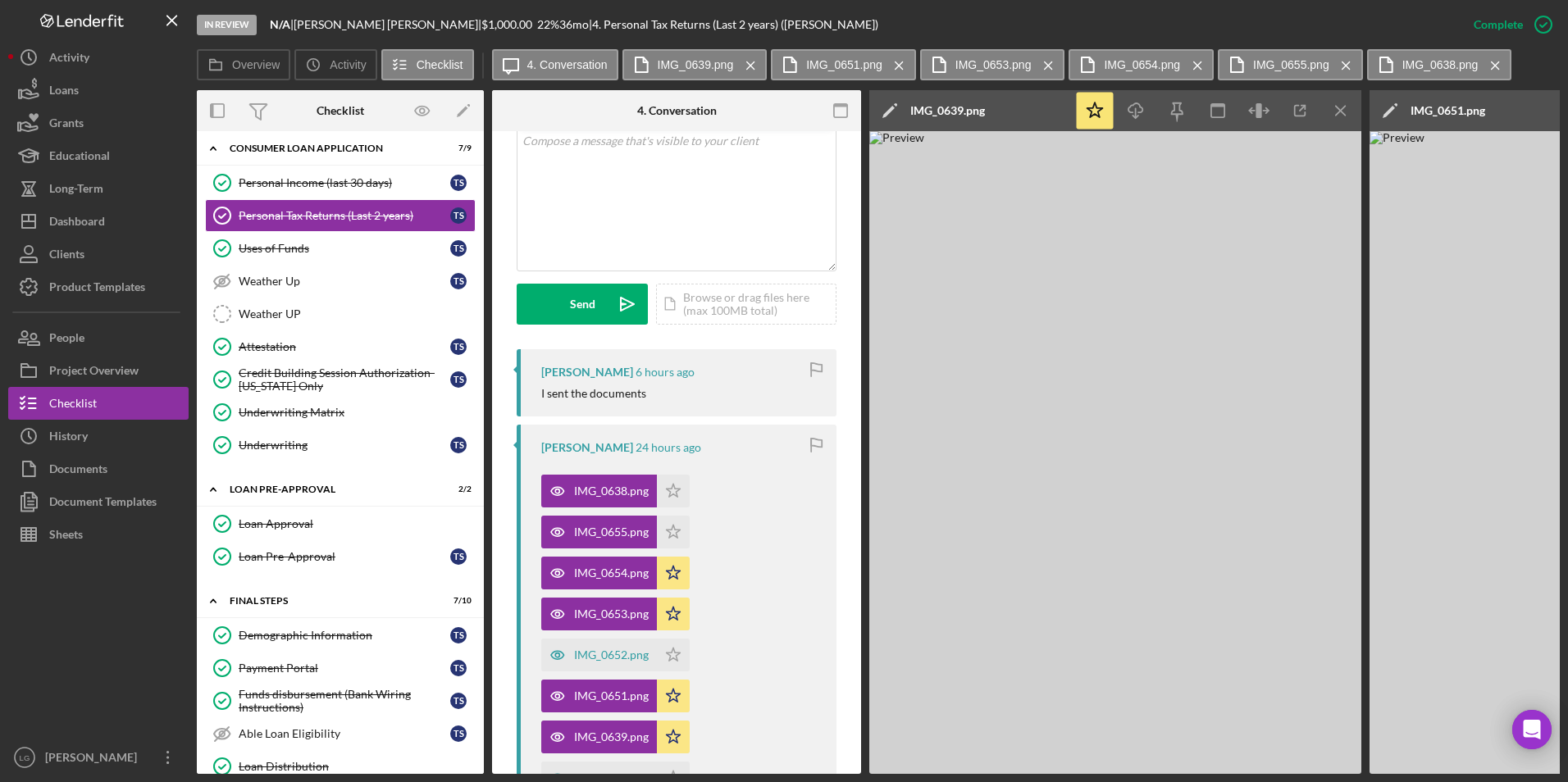
scroll to position [593, 0]
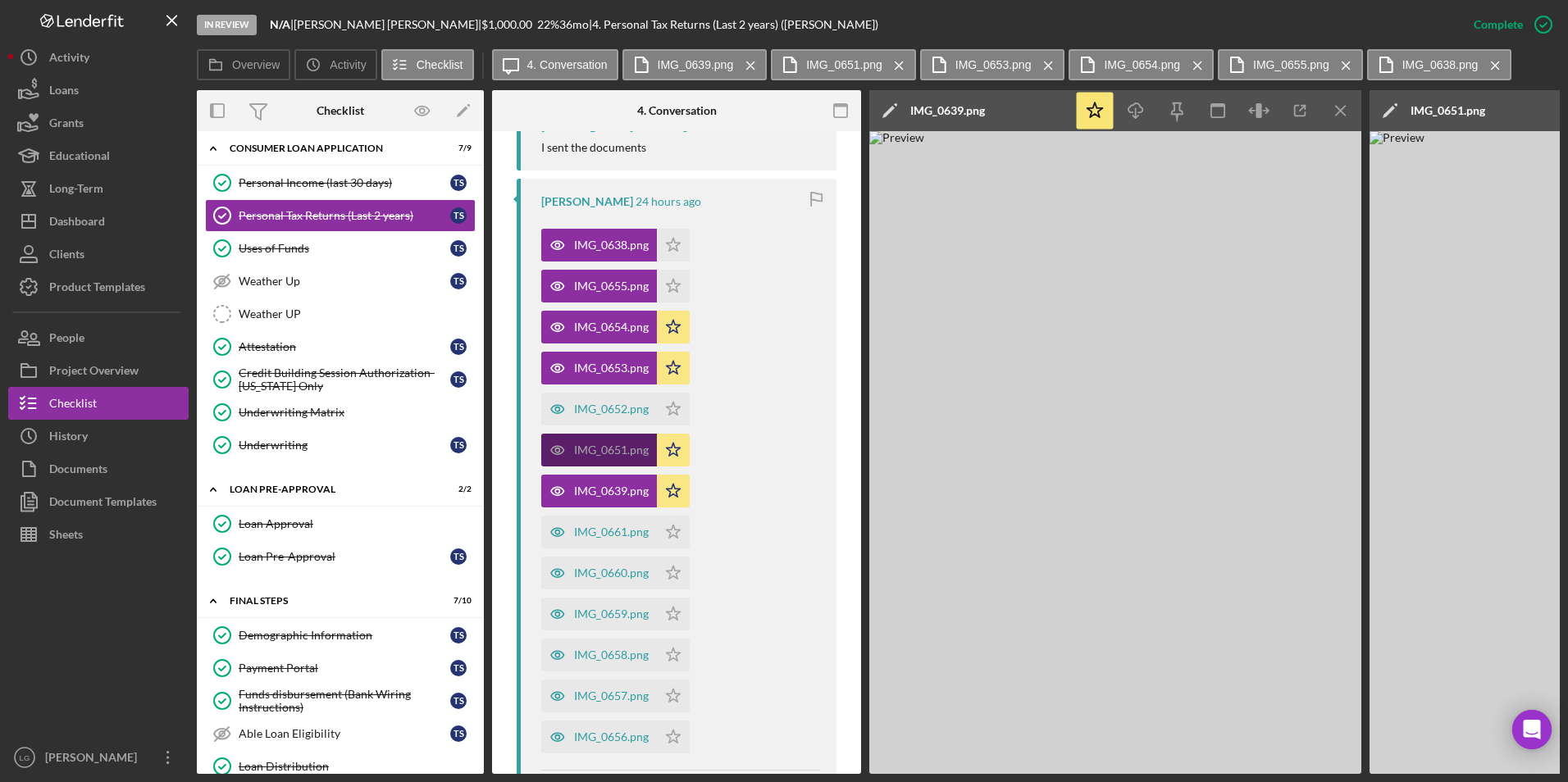
click at [618, 454] on div "IMG_0651.png" at bounding box center [611, 451] width 75 height 13
click at [667, 491] on icon "Icon/Star" at bounding box center [673, 491] width 33 height 33
click at [627, 408] on div "IMG_0652.png" at bounding box center [611, 410] width 75 height 13
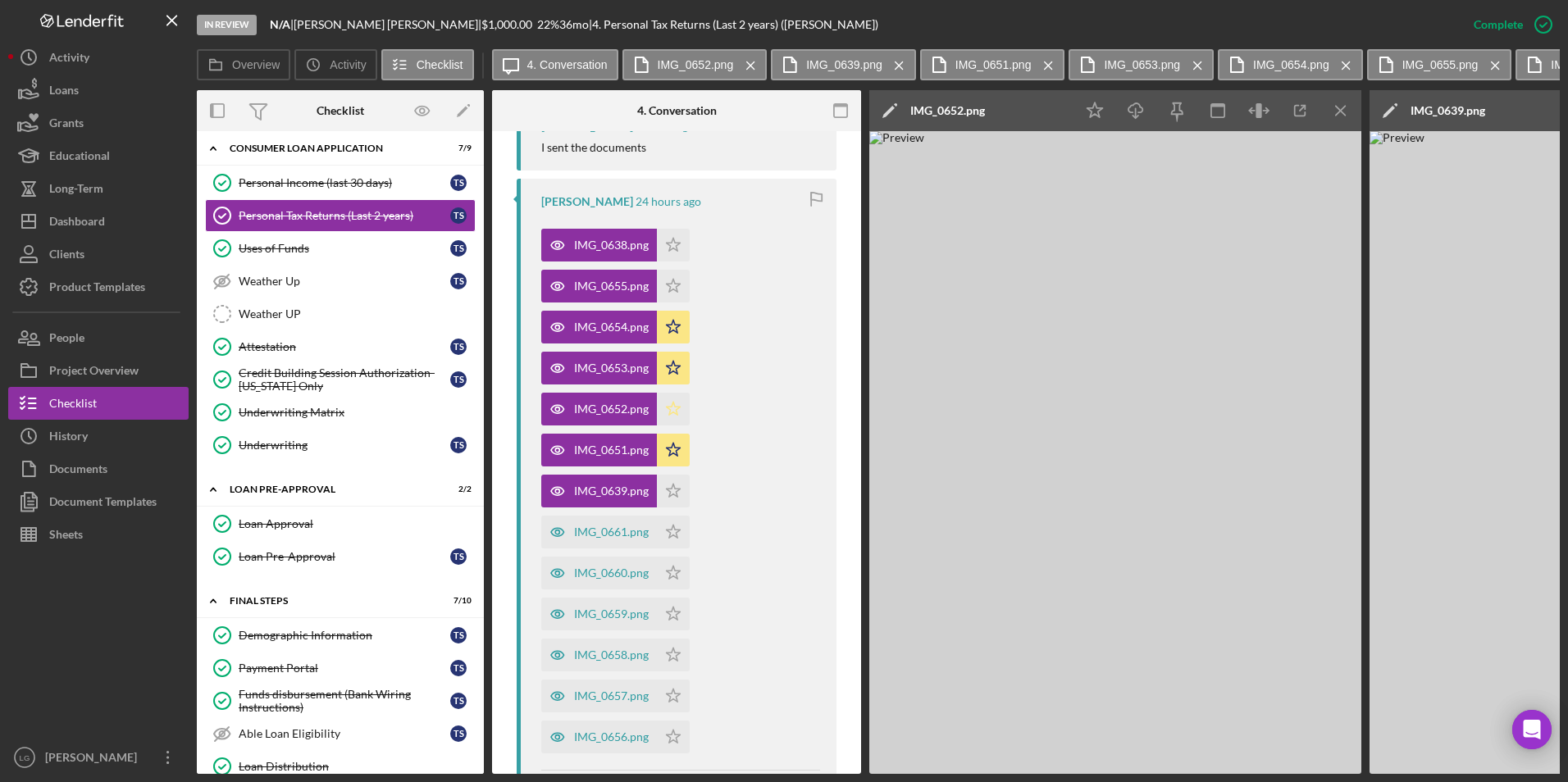
click at [670, 252] on polygon "button" at bounding box center [673, 245] width 14 height 13
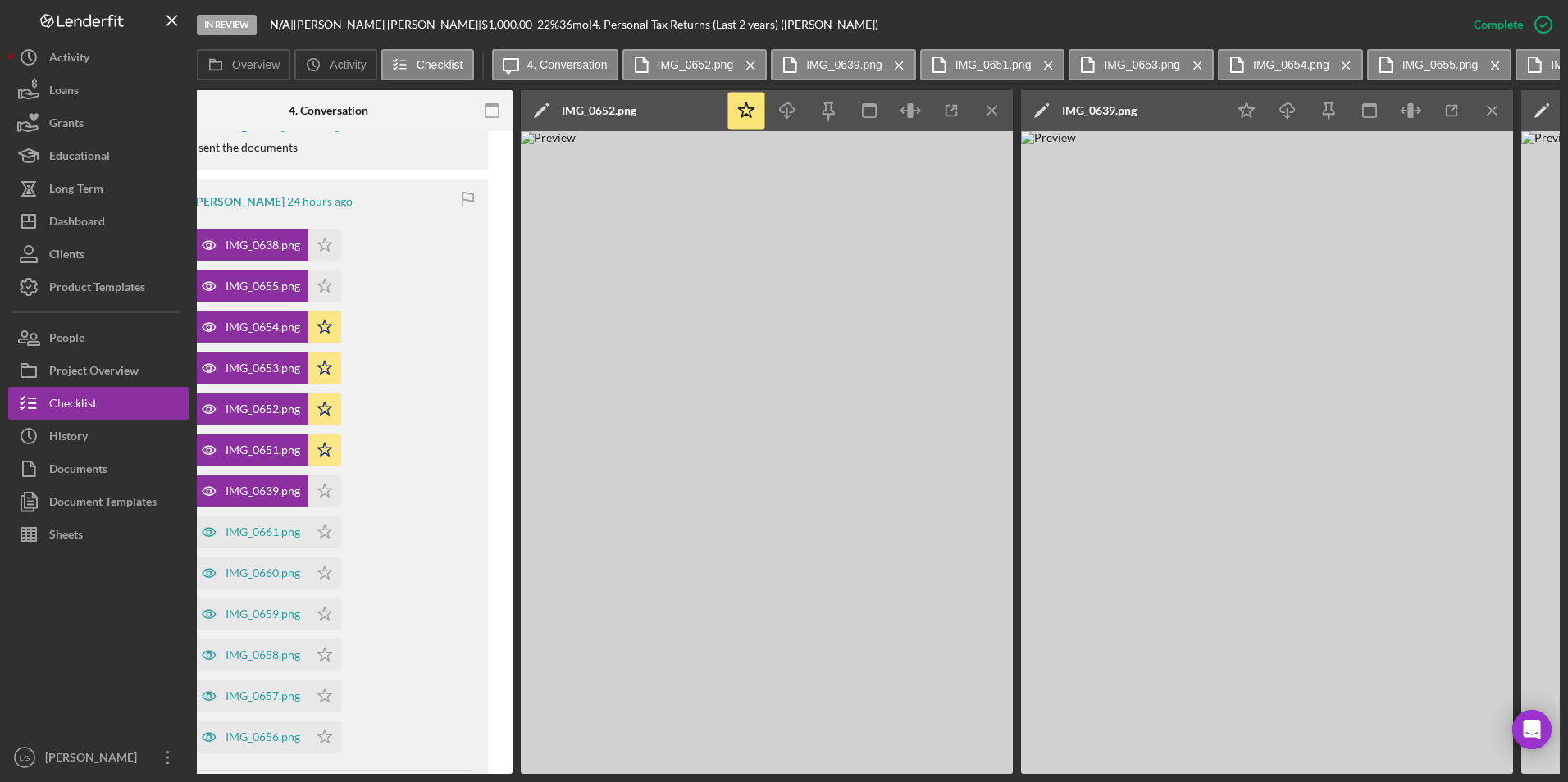
scroll to position [0, 401]
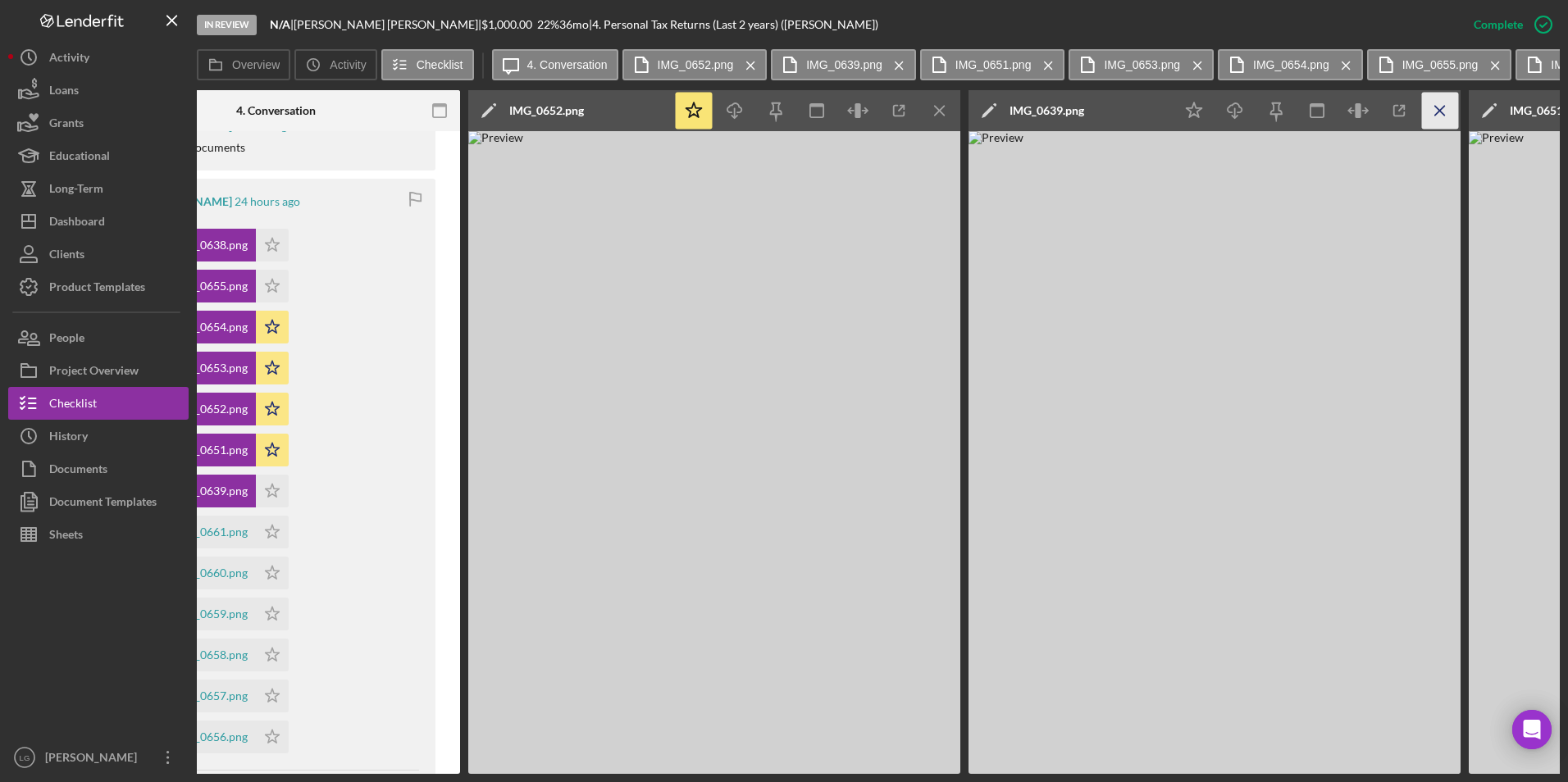
click at [1432, 110] on icon "Icon/Menu Close" at bounding box center [1441, 111] width 37 height 37
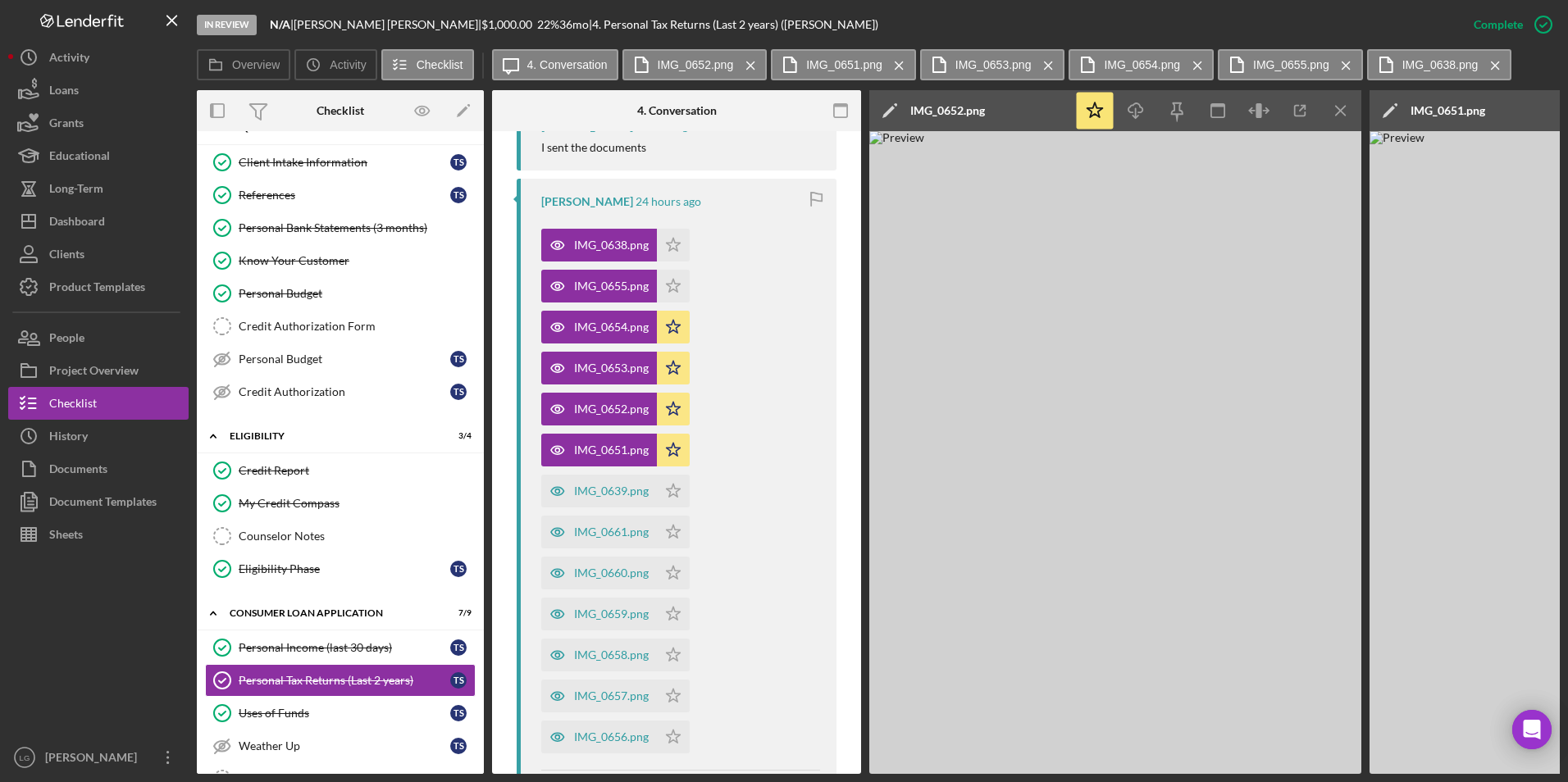
scroll to position [0, 0]
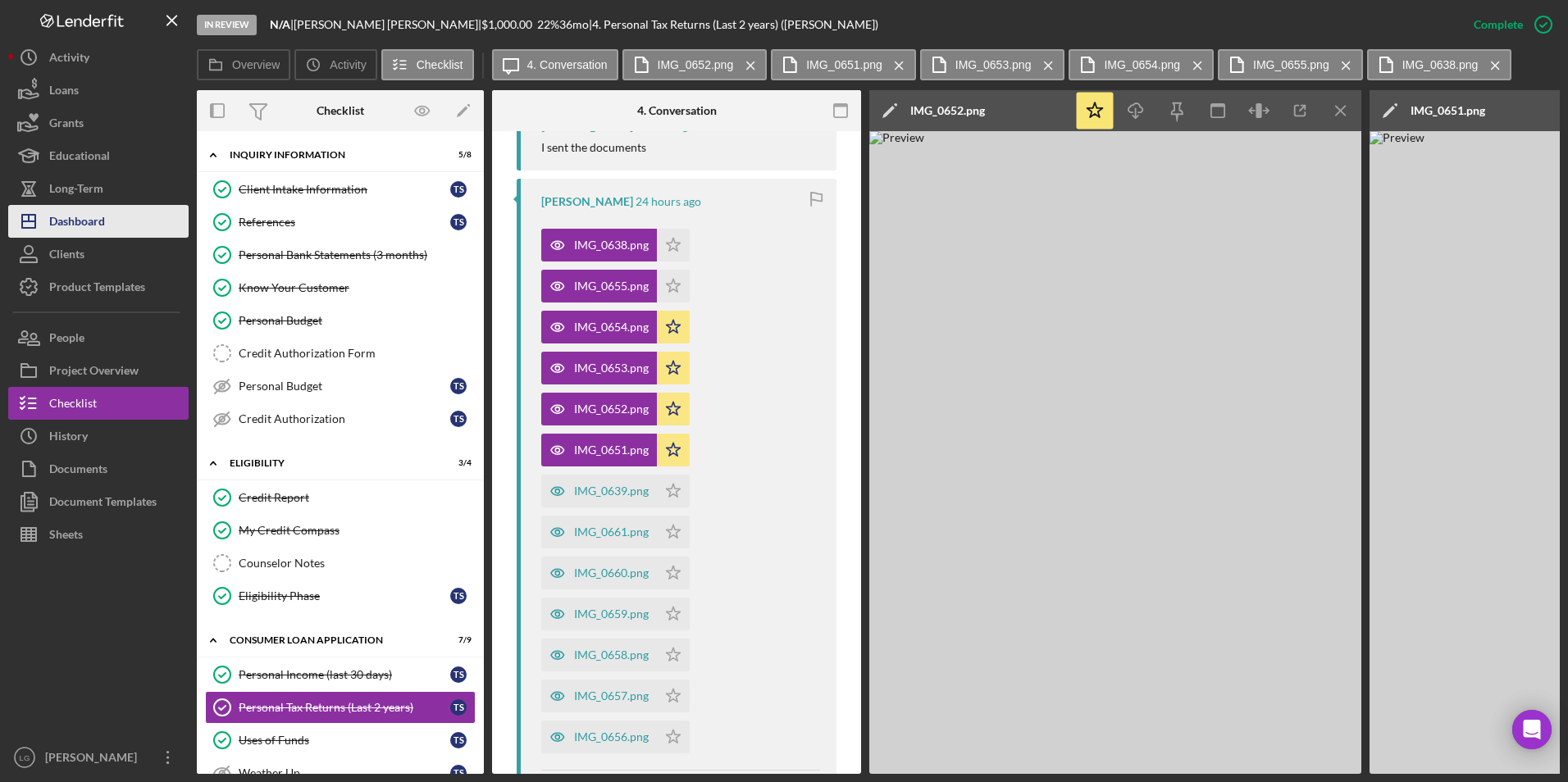
click at [69, 219] on div "Dashboard" at bounding box center [77, 223] width 56 height 37
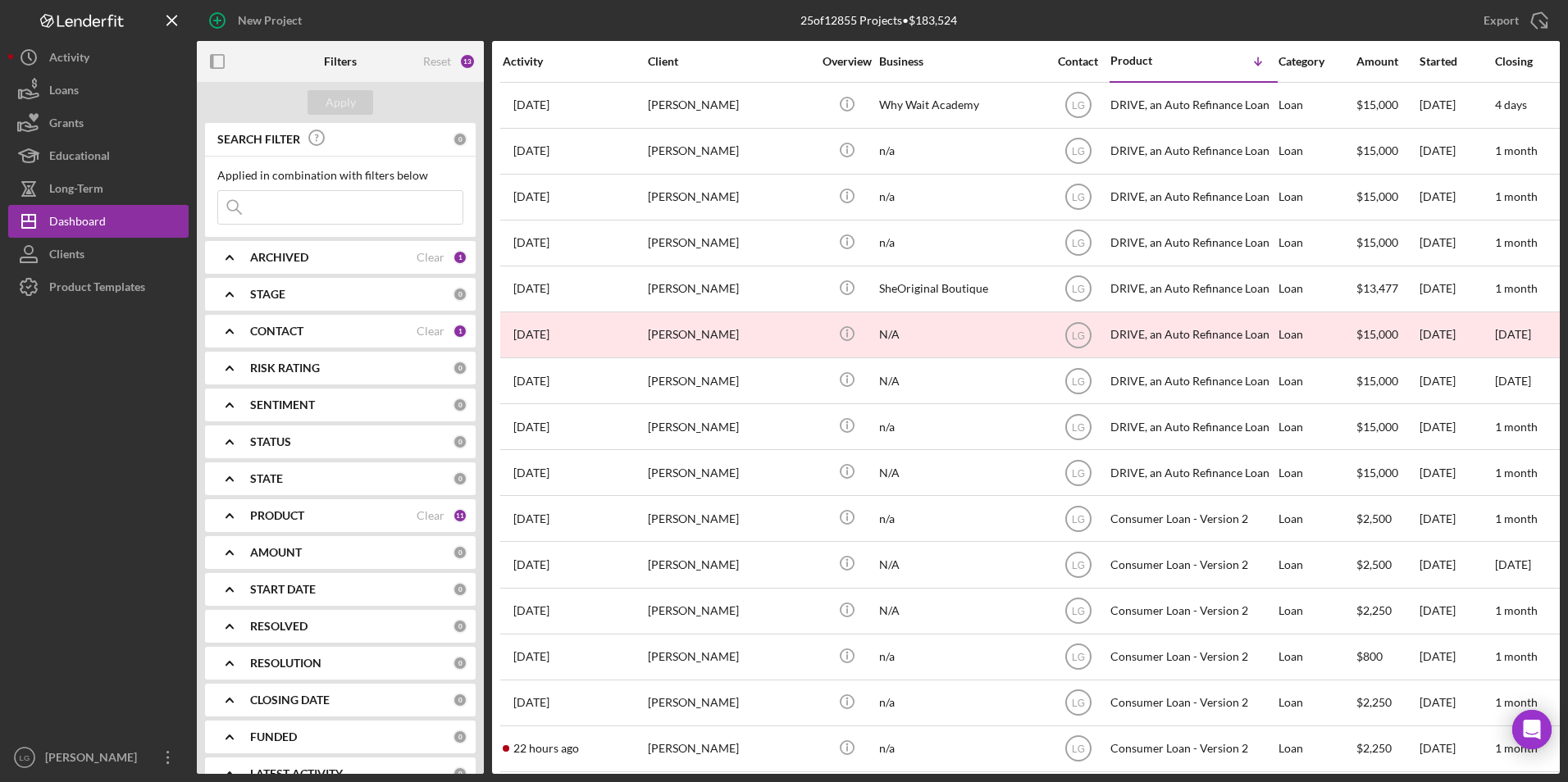
click at [352, 214] on input at bounding box center [340, 207] width 244 height 33
type input "redmond"
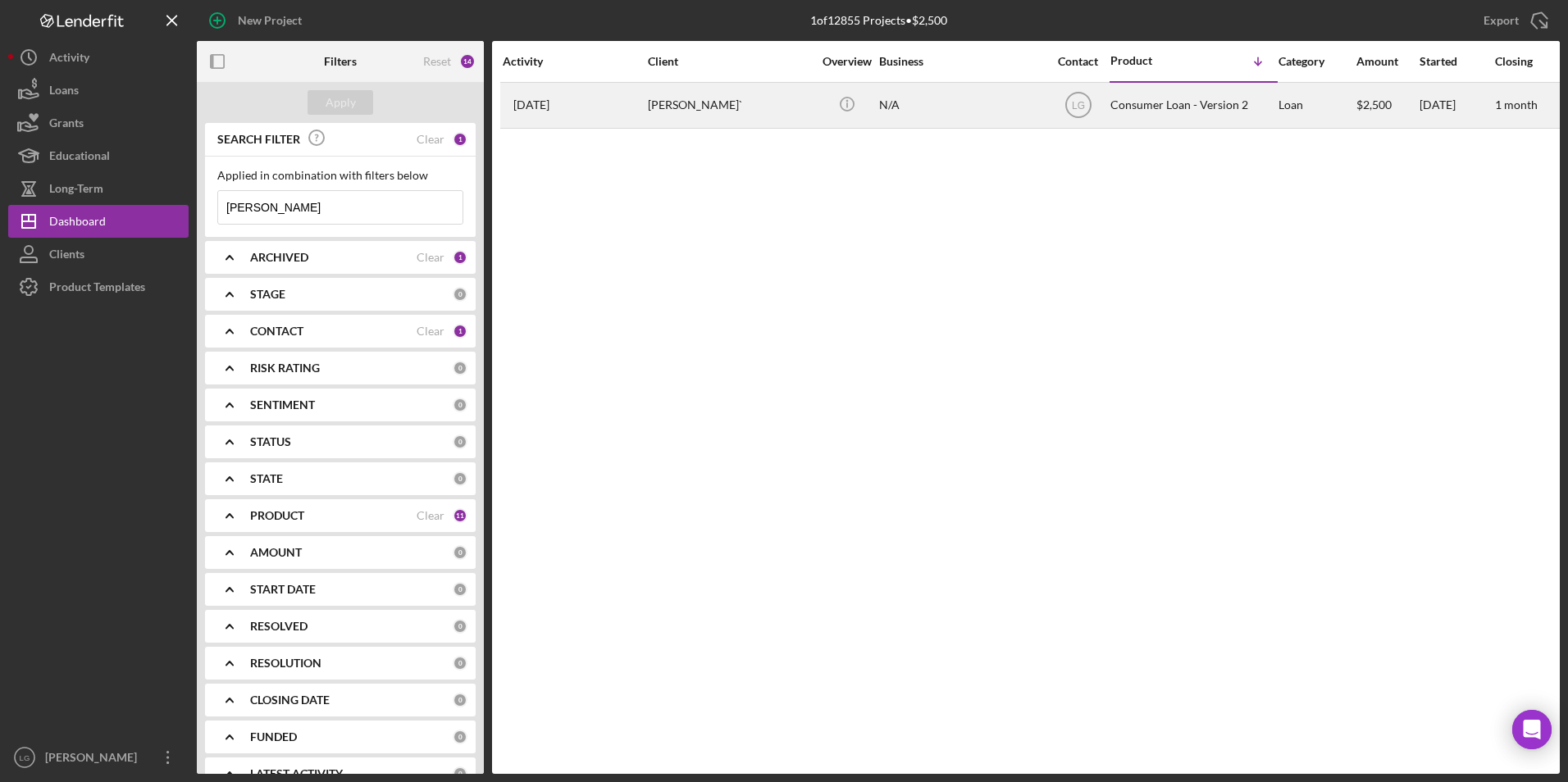
click at [690, 113] on div "carmelitta redmond`" at bounding box center [730, 105] width 164 height 44
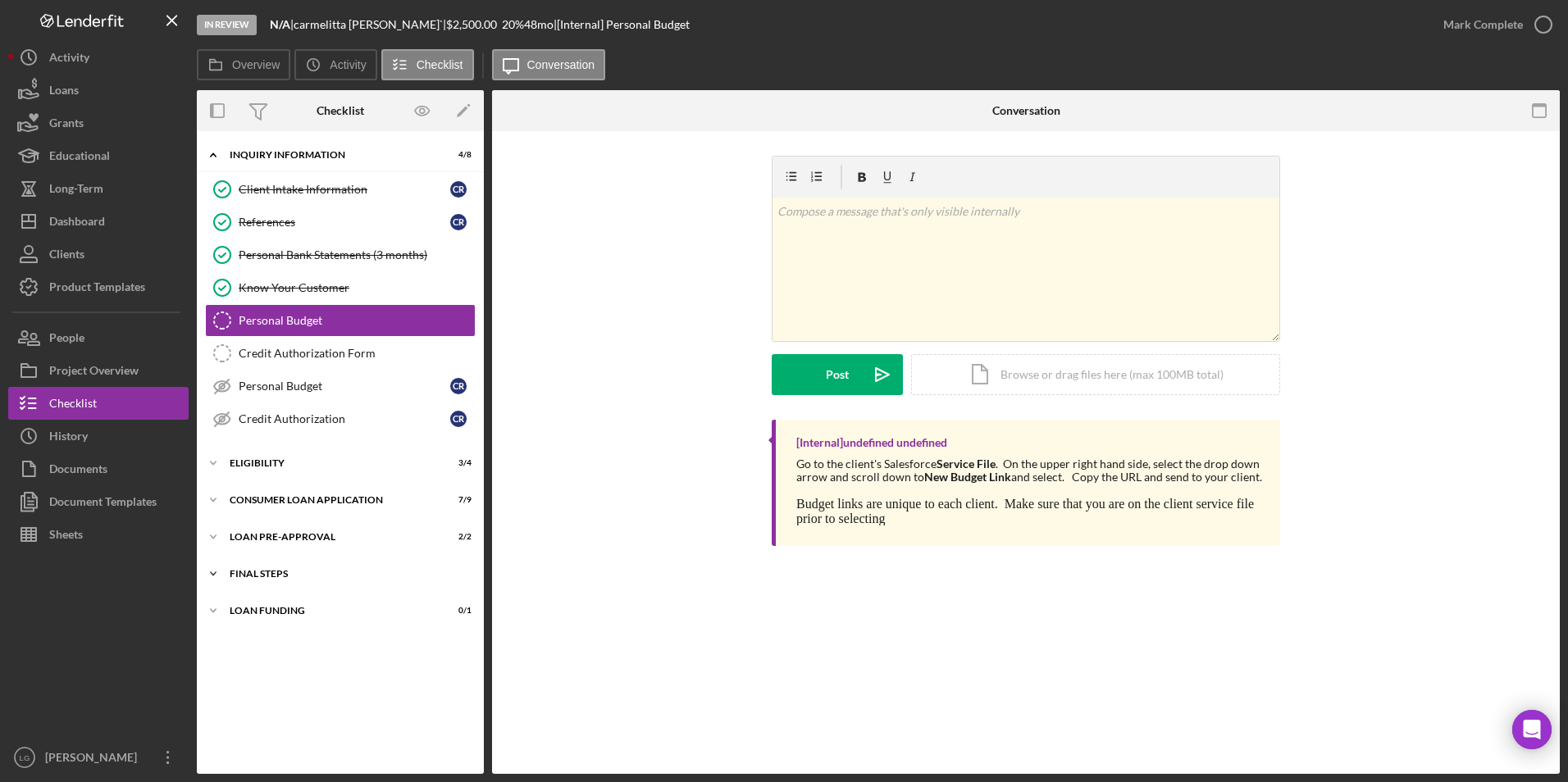
click at [275, 582] on div "Icon/Expander FINAL STEPS 6 / 10" at bounding box center [340, 574] width 287 height 33
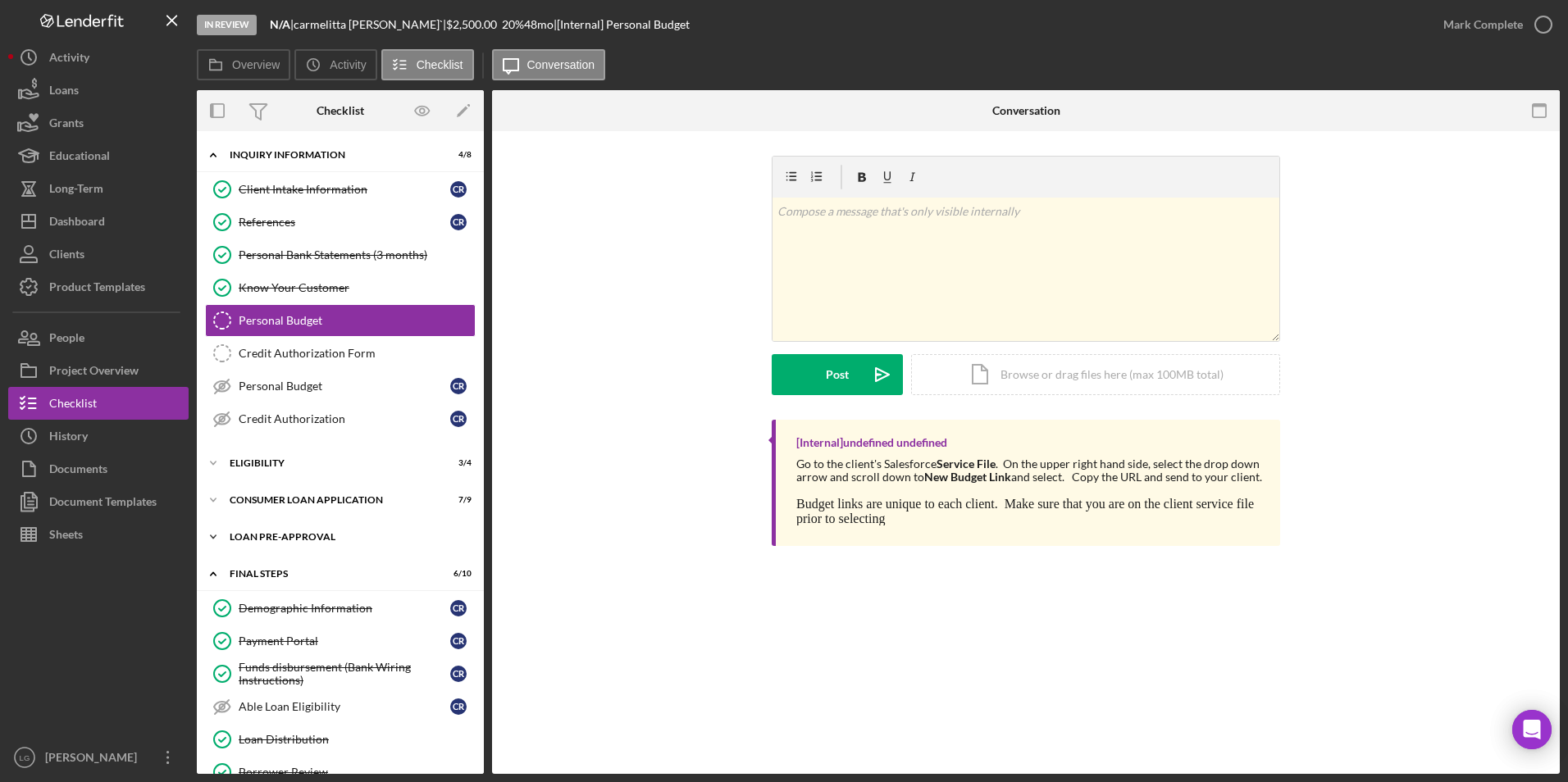
click at [268, 538] on div "Loan Pre-Approval" at bounding box center [346, 538] width 233 height 10
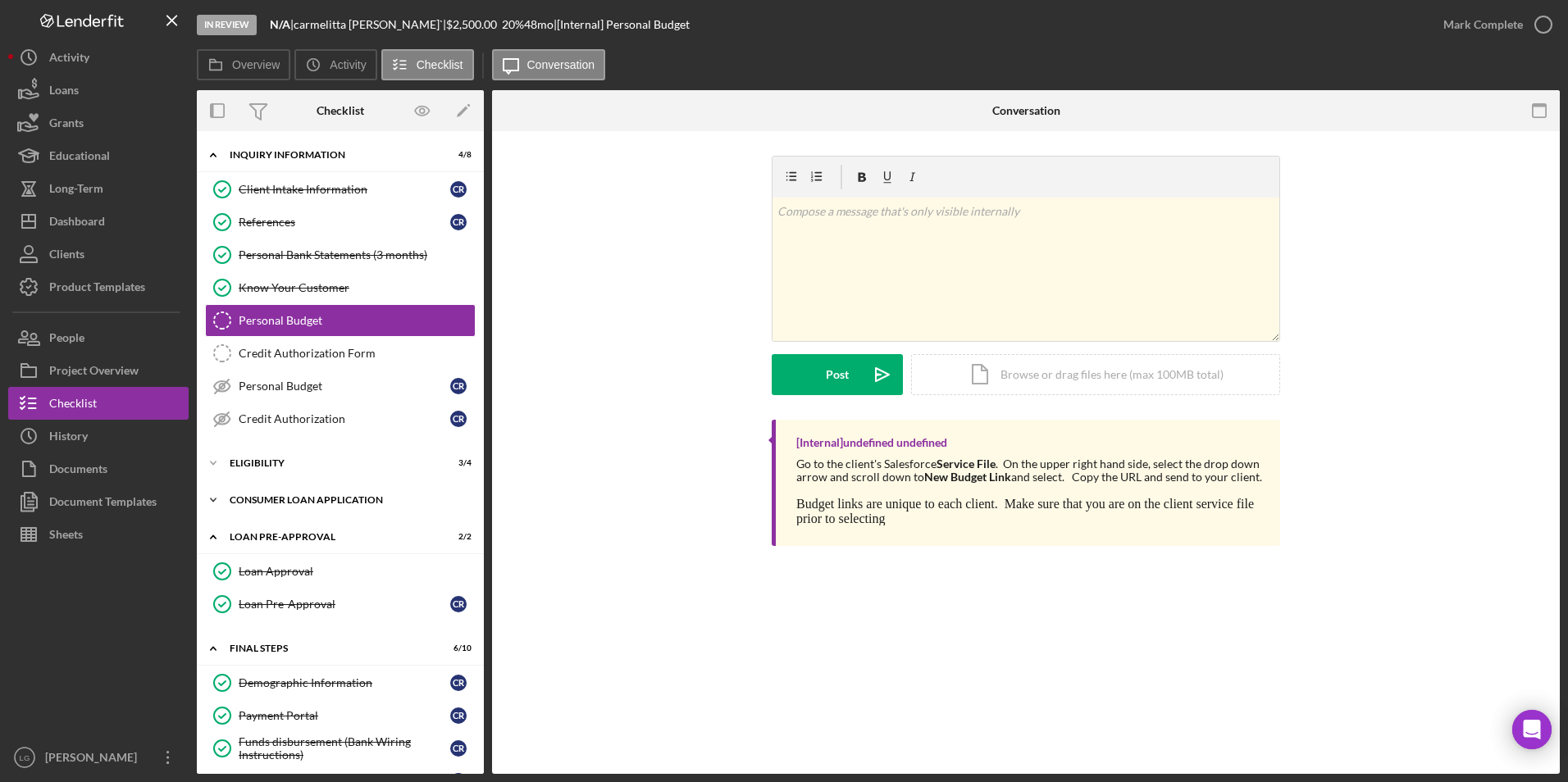
click at [266, 508] on div "Icon/Expander Consumer Loan Application 7 / 9" at bounding box center [340, 500] width 287 height 33
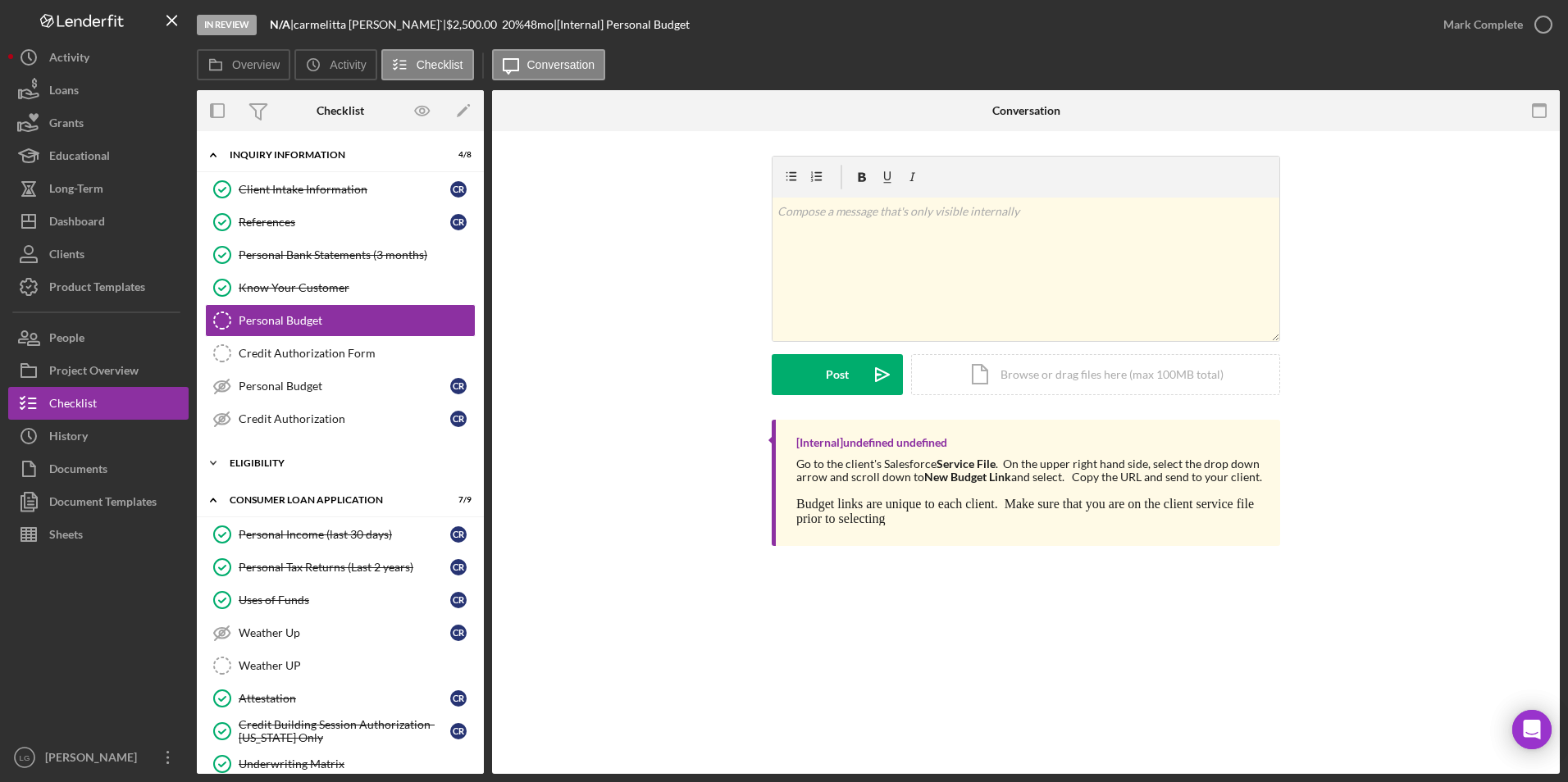
click at [266, 473] on div "Icon/Expander Eligibility 3 / 4" at bounding box center [340, 463] width 287 height 33
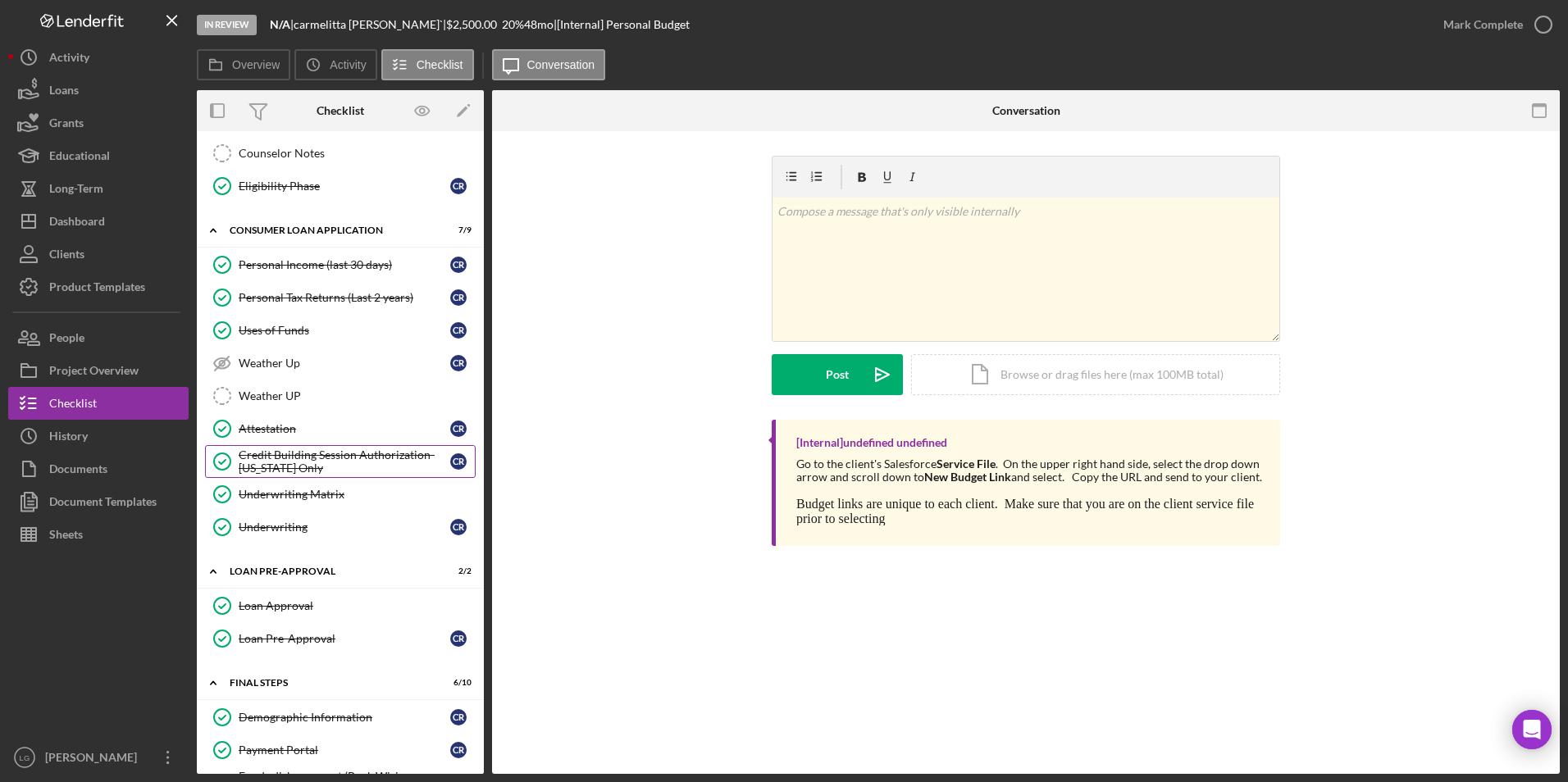
scroll to position [164, 0]
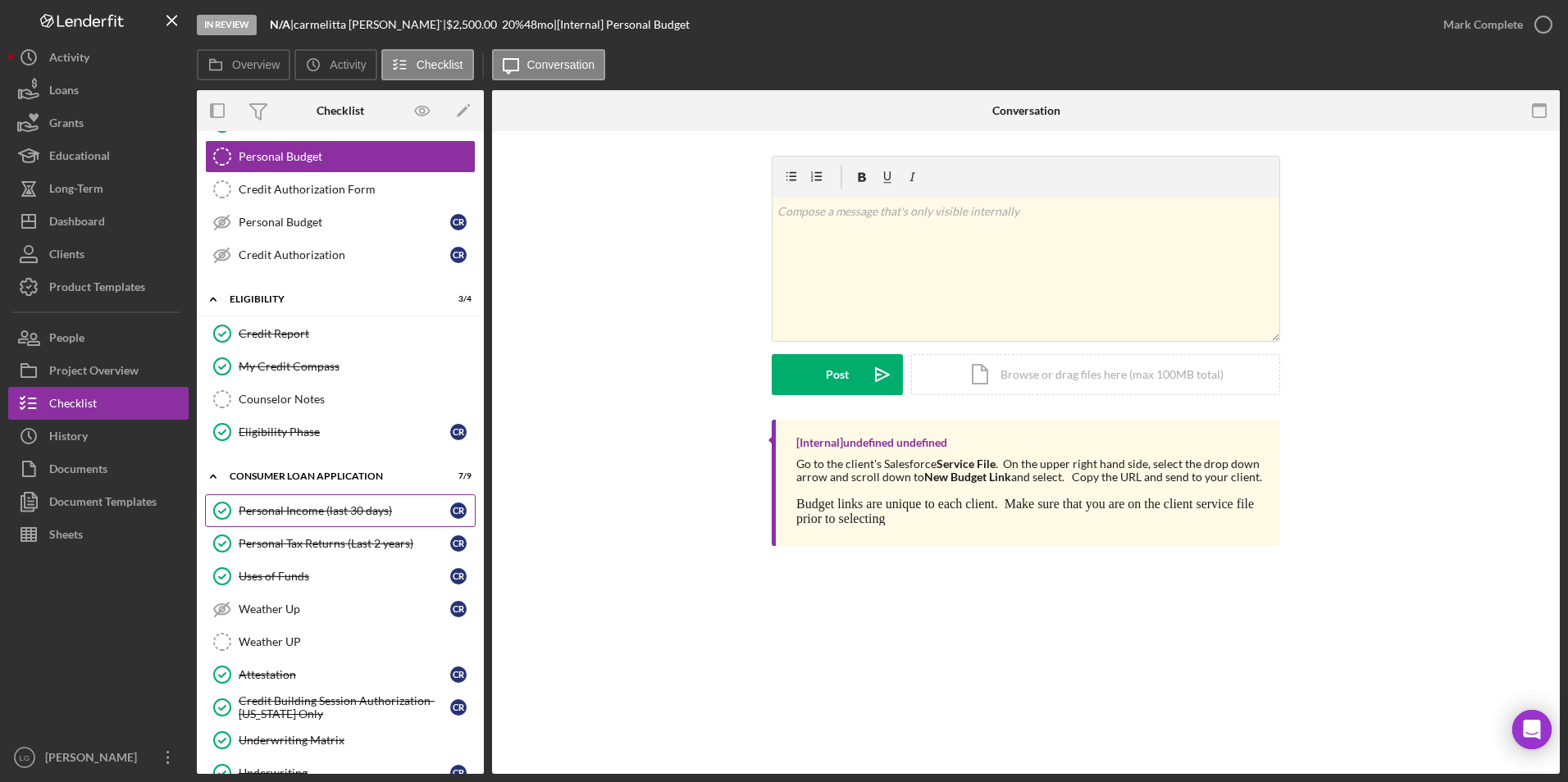
click at [276, 523] on link "Personal Income (last 30 days) Personal Income (last 30 days) c r" at bounding box center [340, 511] width 270 height 33
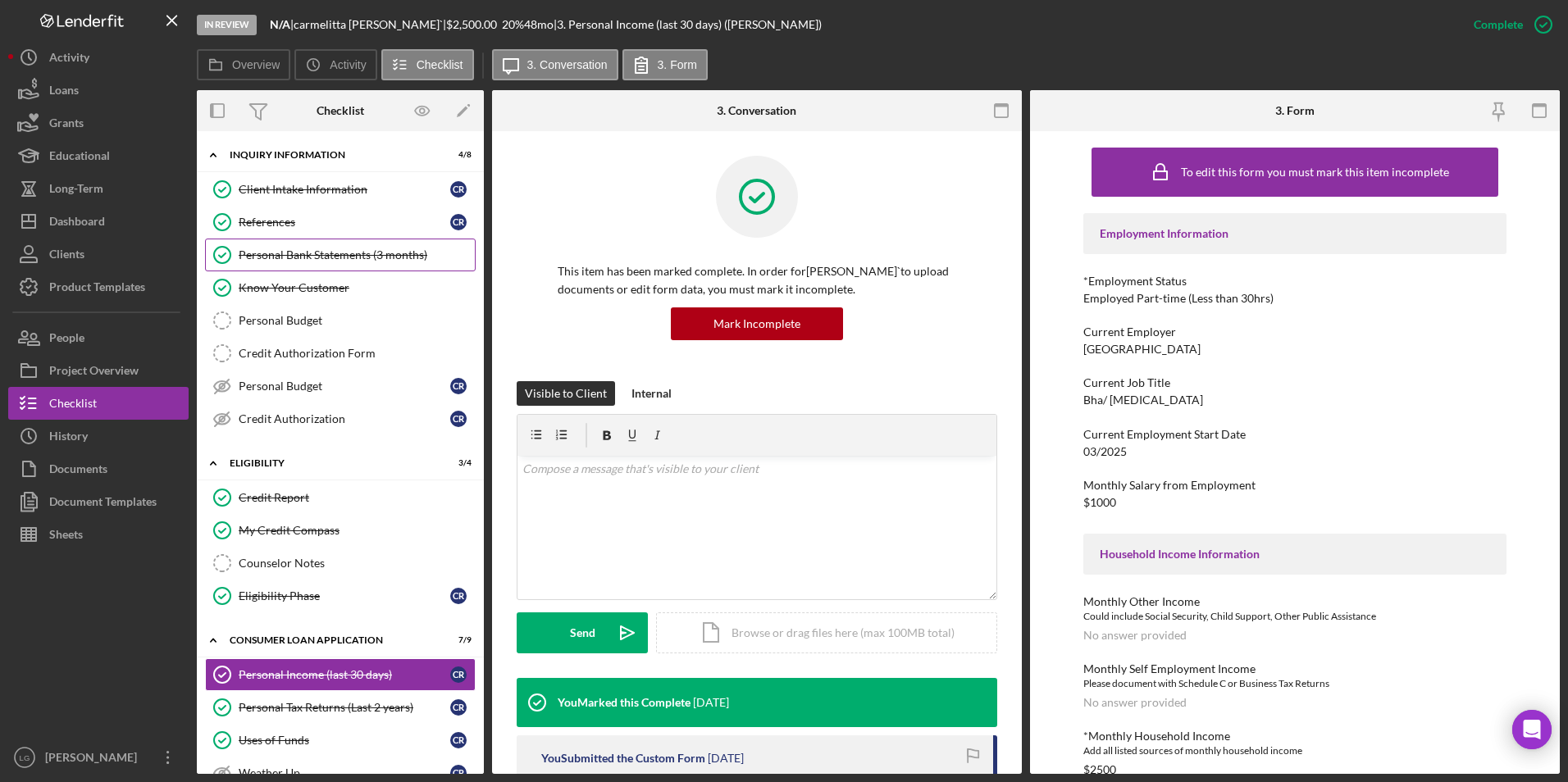
click at [375, 245] on link "Personal Bank Statements (3 months) Personal Bank Statements (3 months)" at bounding box center [340, 254] width 270 height 33
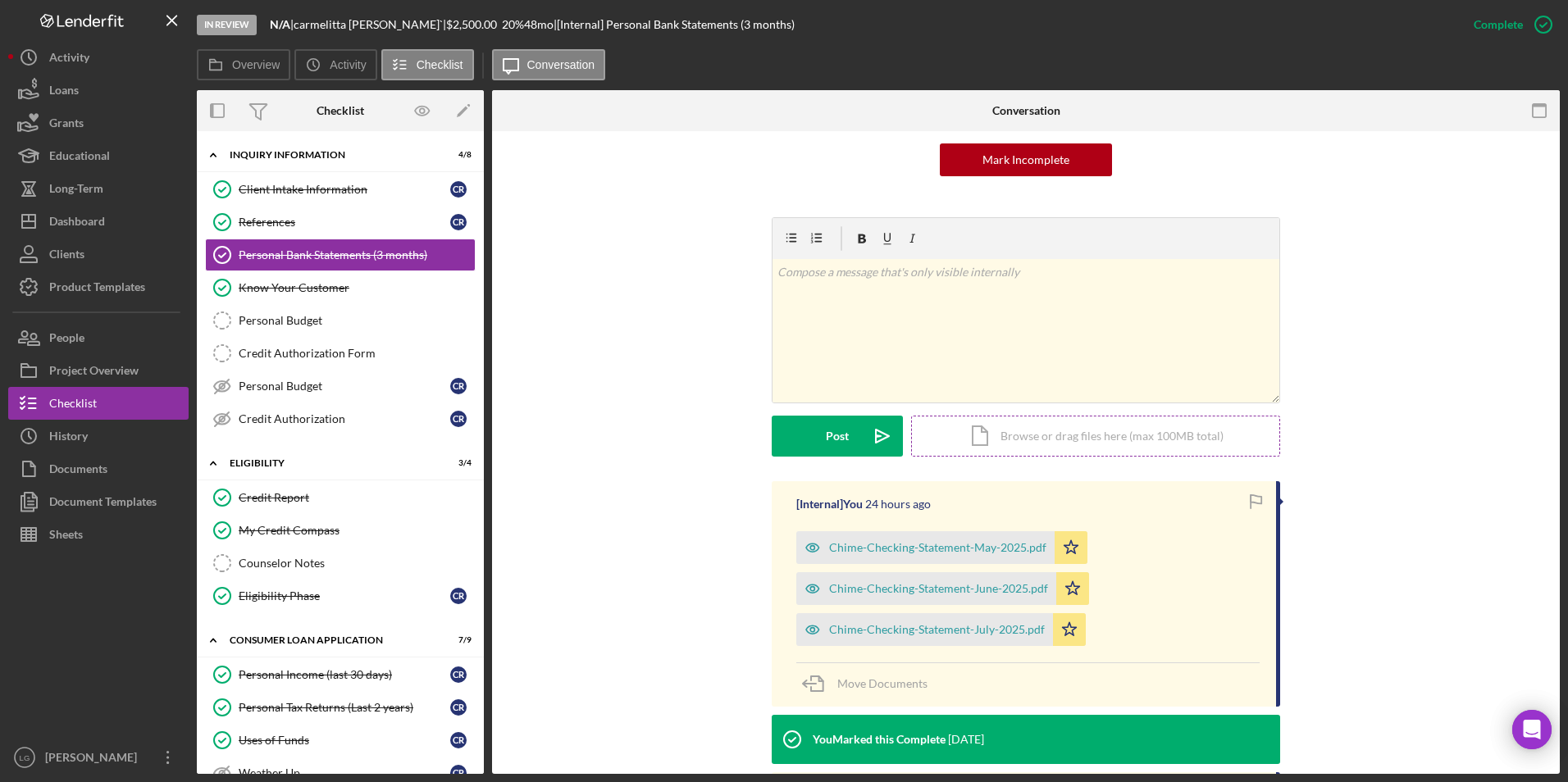
scroll to position [328, 0]
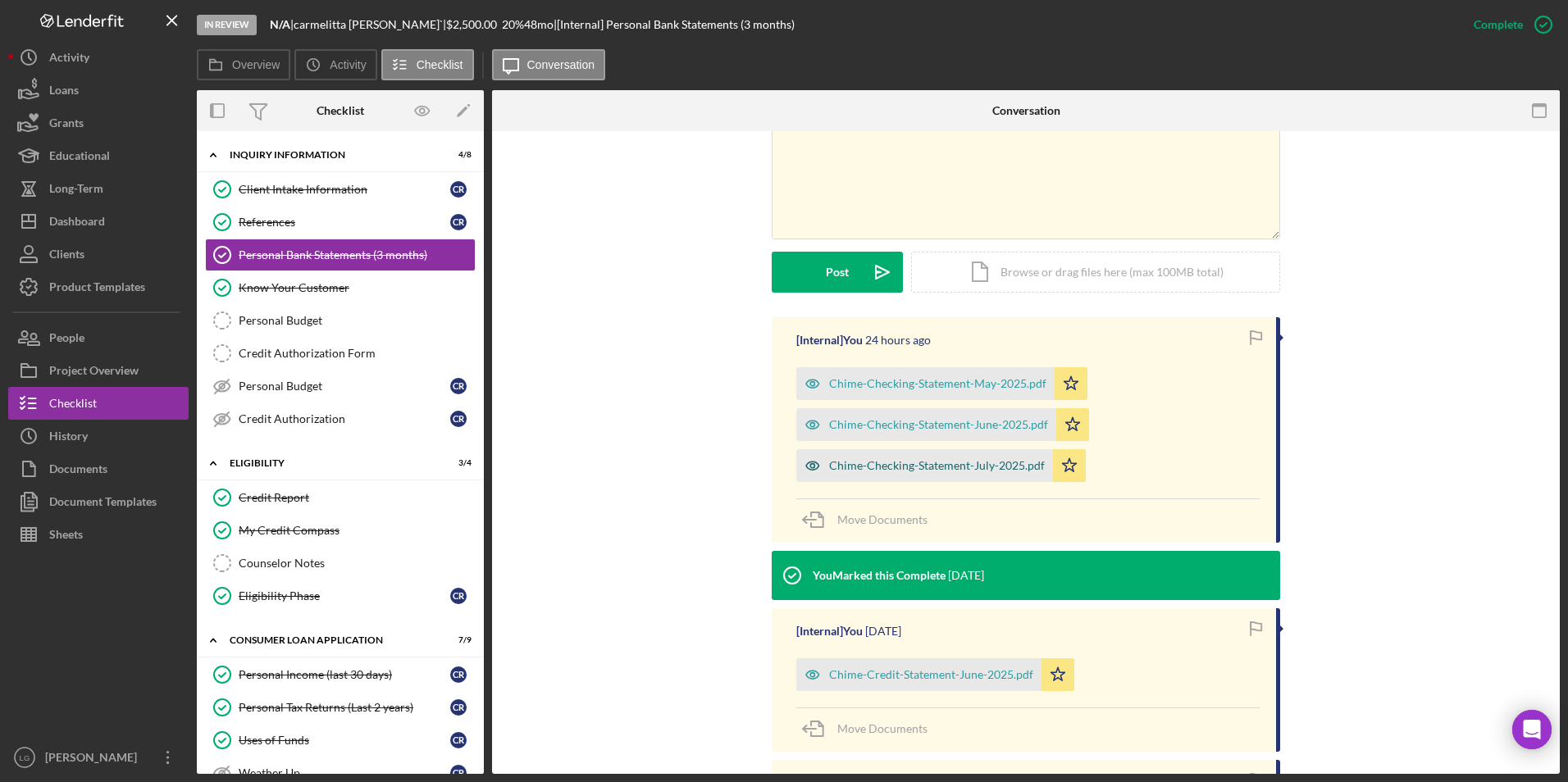
click at [916, 480] on div "Chime-Checking-Statement-July-2025.pdf" at bounding box center [924, 465] width 257 height 33
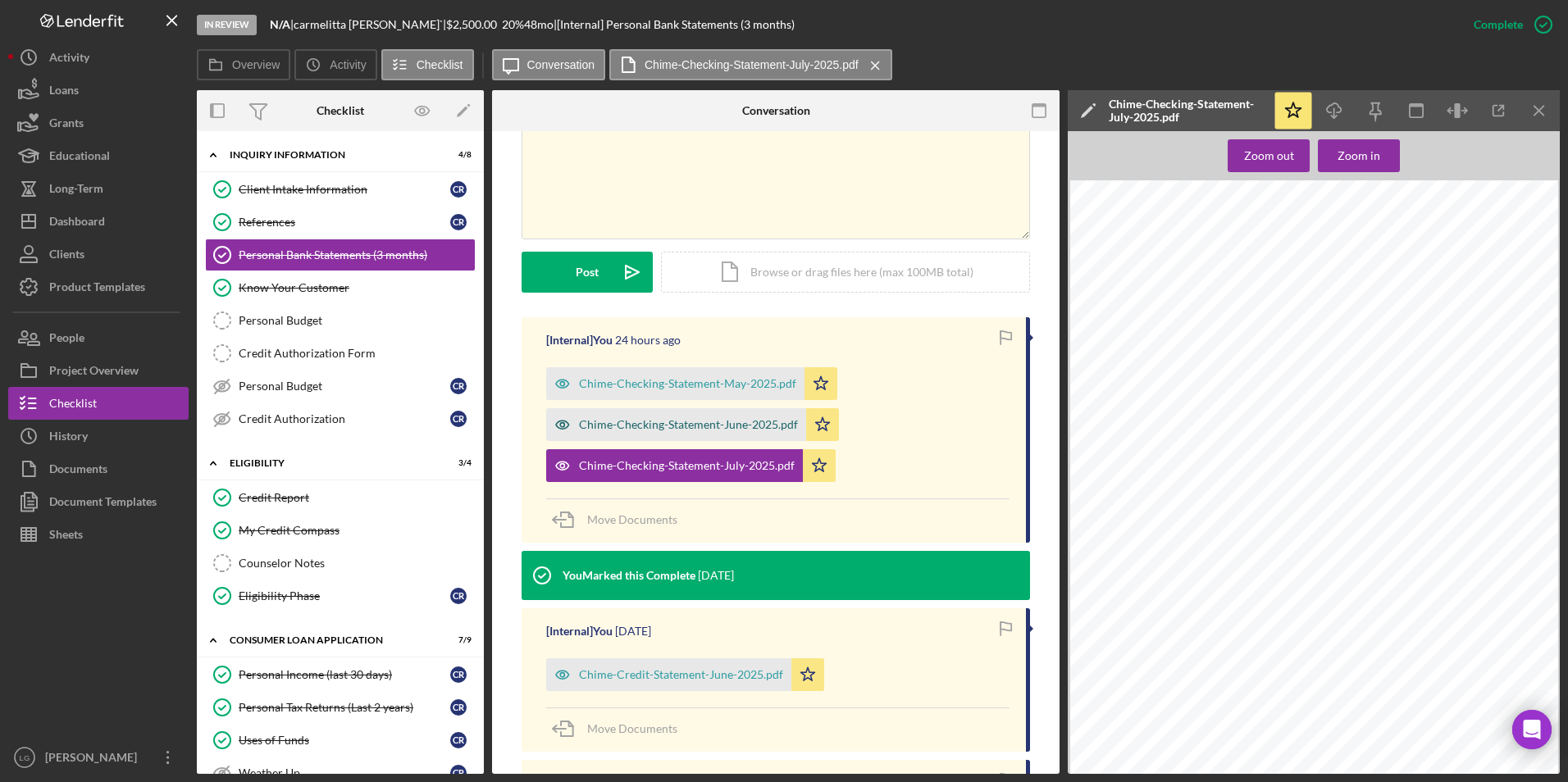
click at [712, 413] on div "Chime-Checking-Statement-June-2025.pdf" at bounding box center [676, 425] width 260 height 33
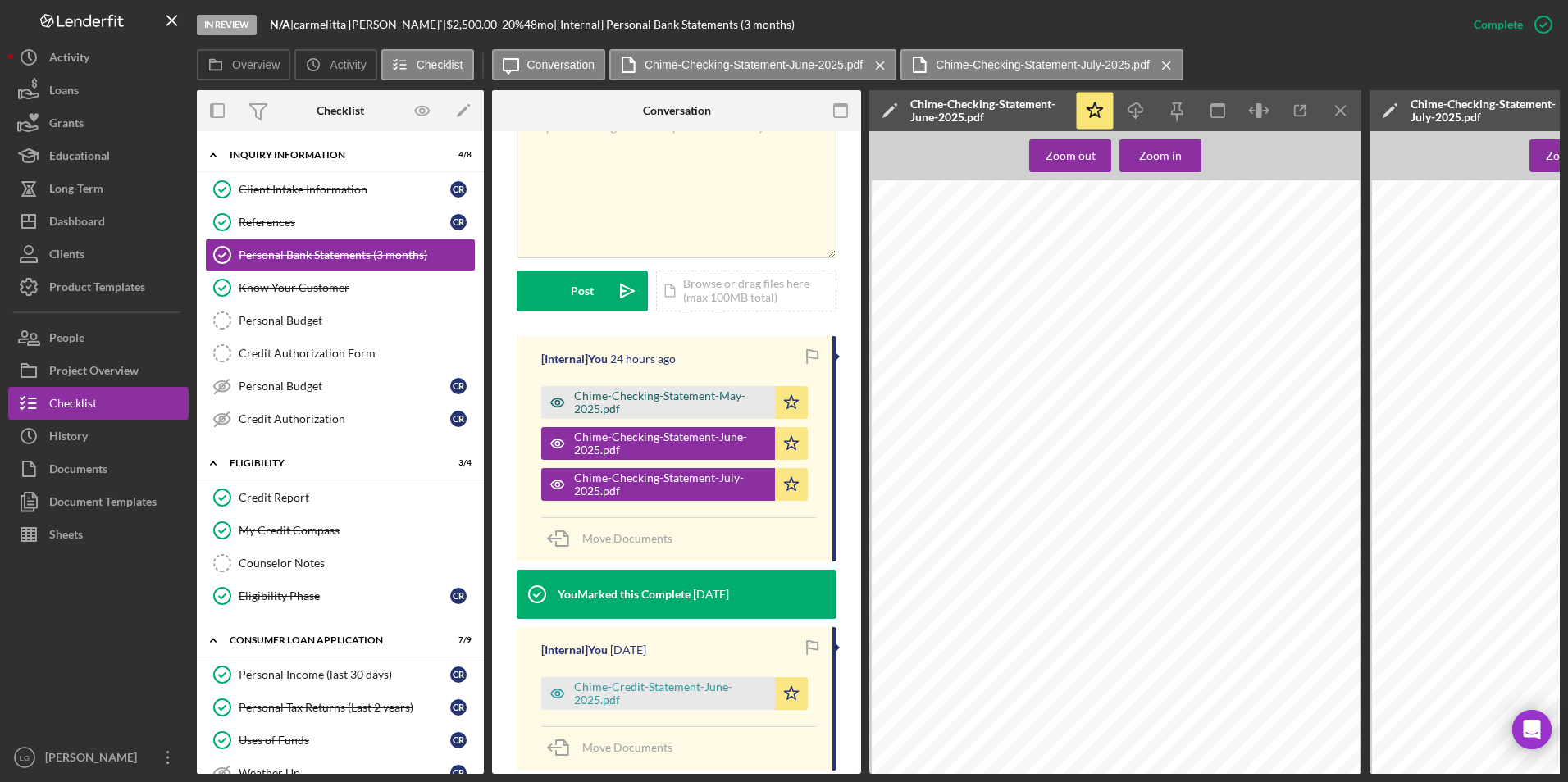
click at [682, 389] on div "Chime-Checking-Statement-May-2025.pdf" at bounding box center [670, 402] width 193 height 26
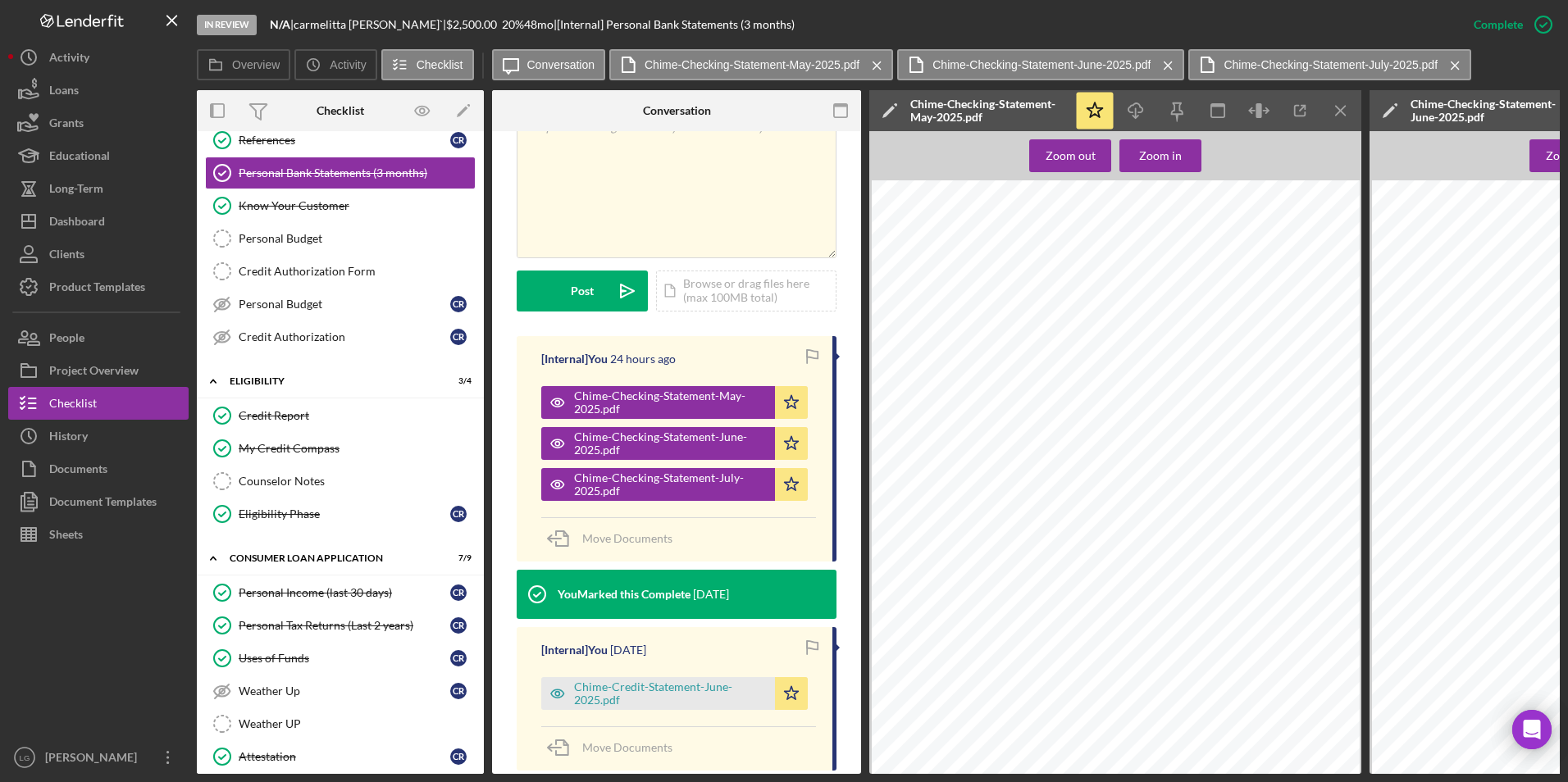
scroll to position [328, 0]
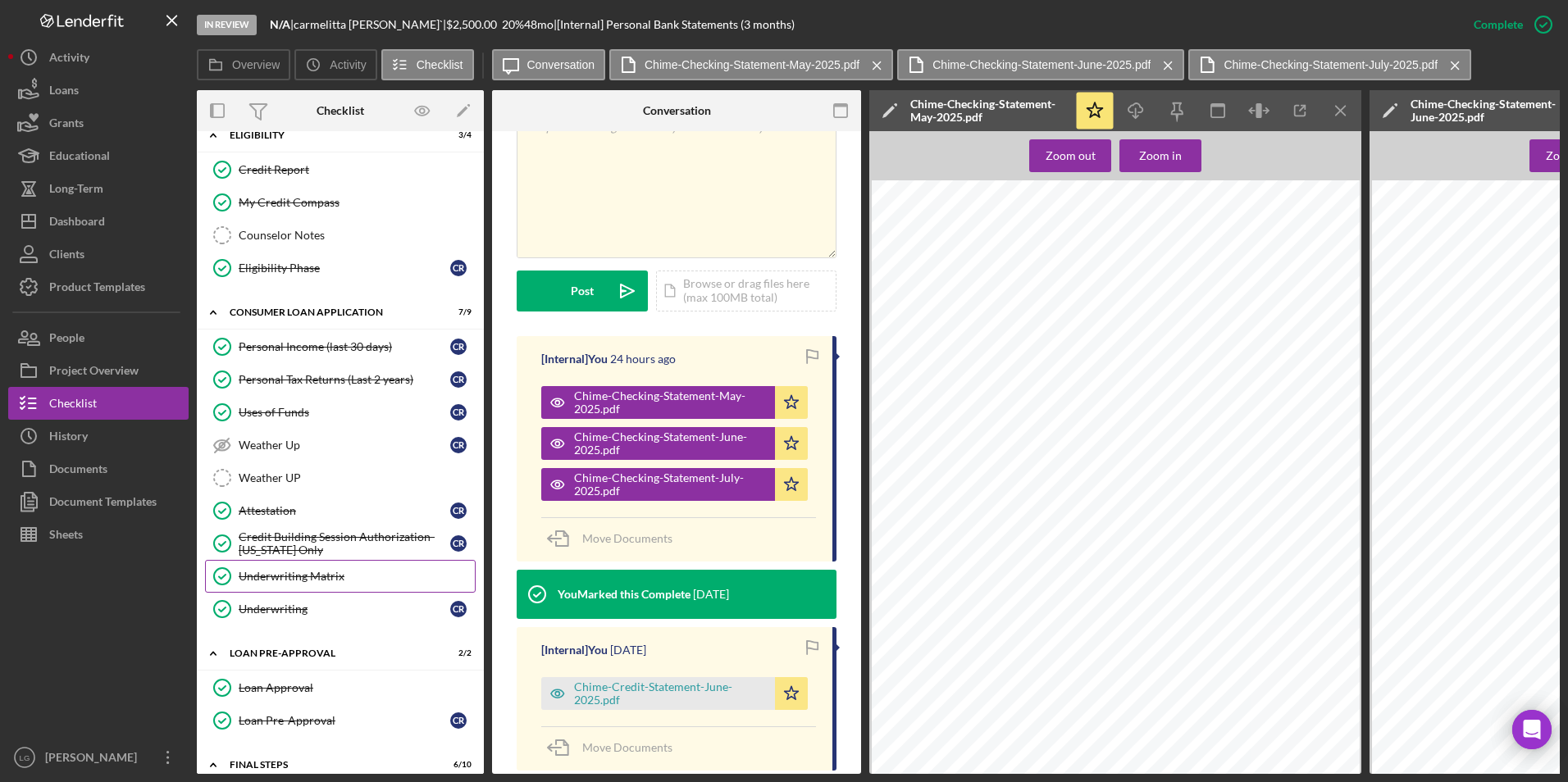
click at [357, 574] on div "Underwriting Matrix" at bounding box center [356, 576] width 236 height 13
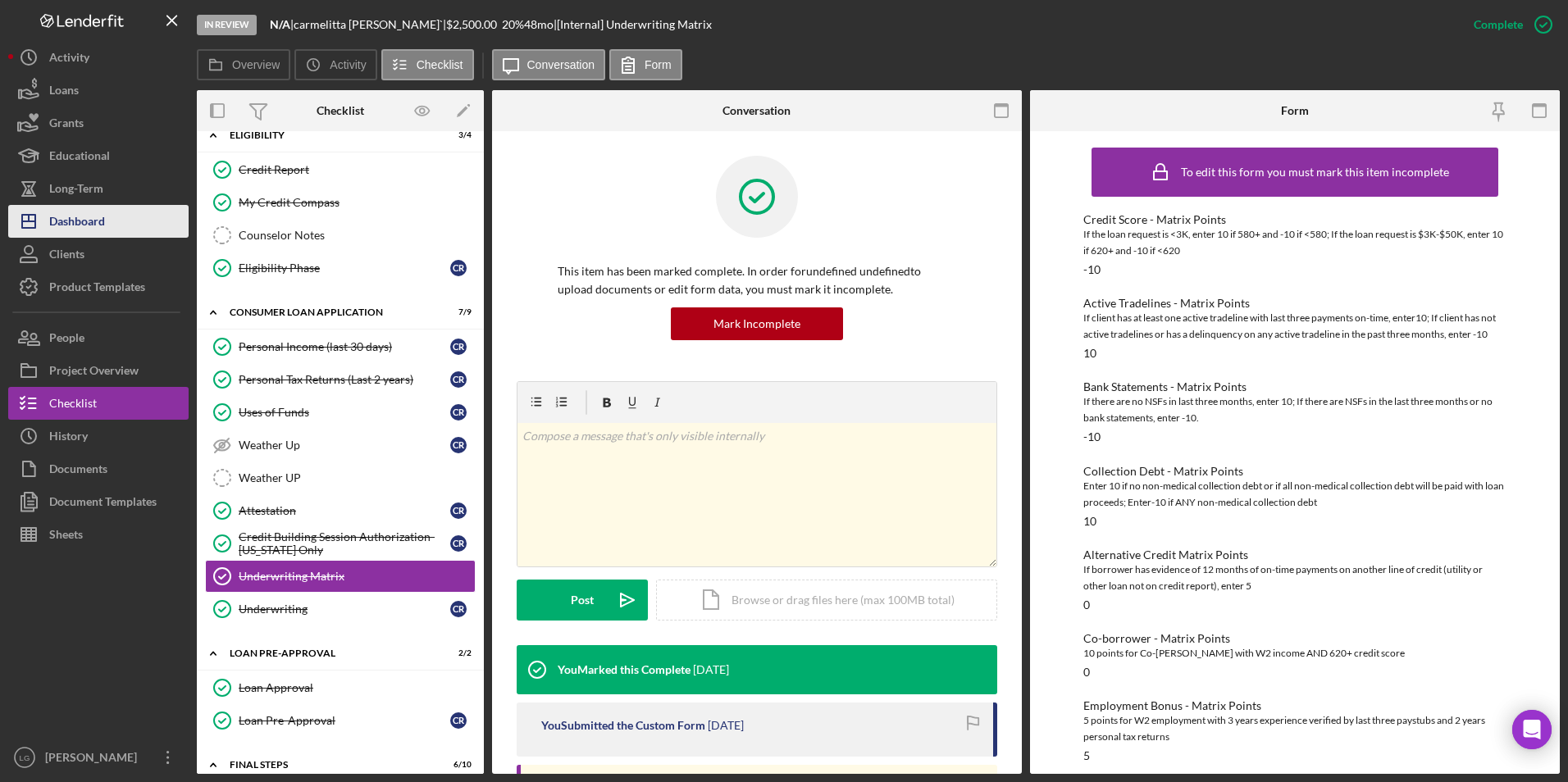
click at [69, 230] on div "Dashboard" at bounding box center [77, 223] width 56 height 37
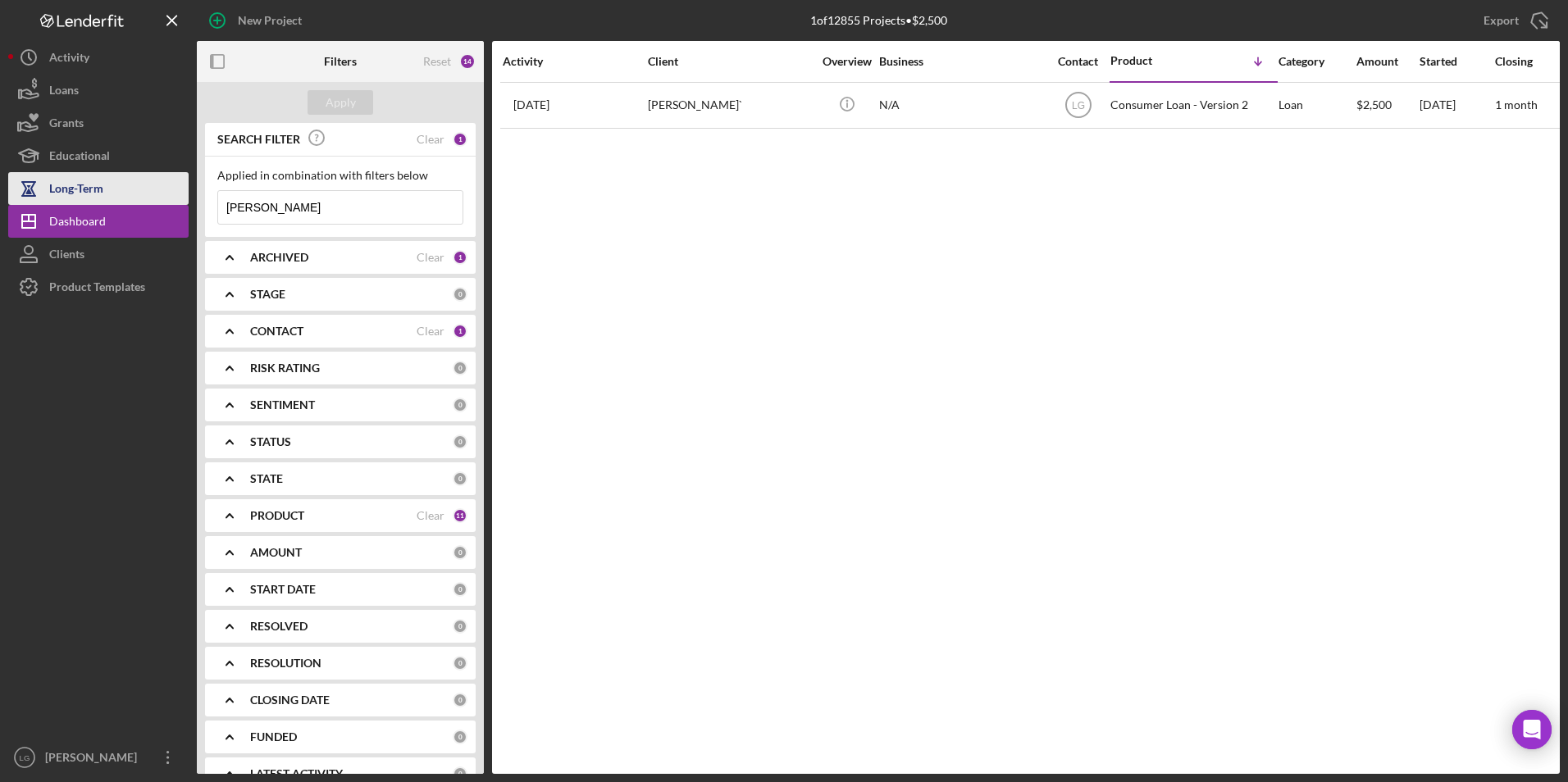
drag, startPoint x: 312, startPoint y: 206, endPoint x: 99, endPoint y: 185, distance: 214.0
click at [125, 193] on div "New Project 1 of 12855 Projects • $2,500 redmond Export Icon/Export Filters Res…" at bounding box center [784, 387] width 1551 height 774
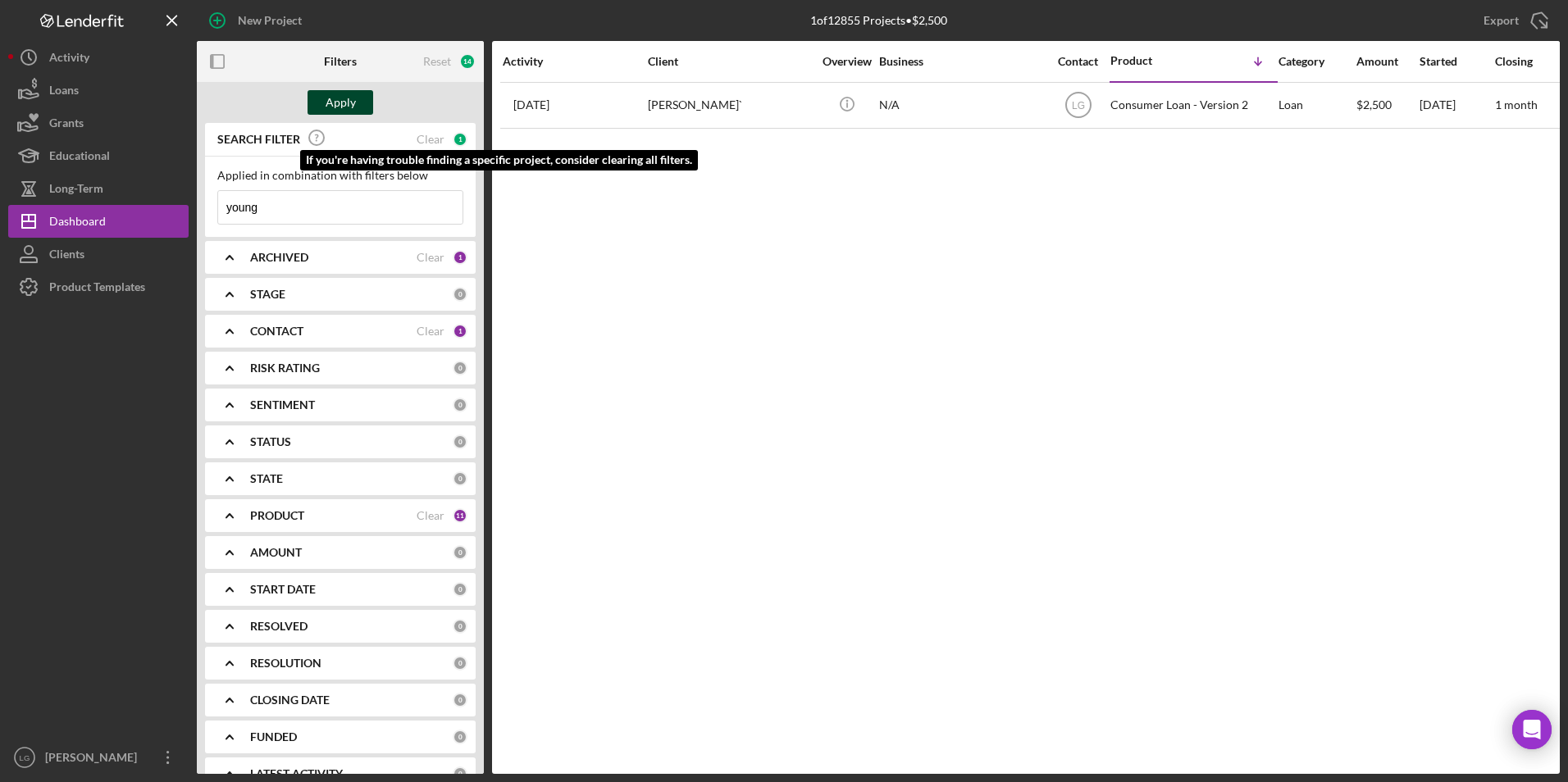
type input "young"
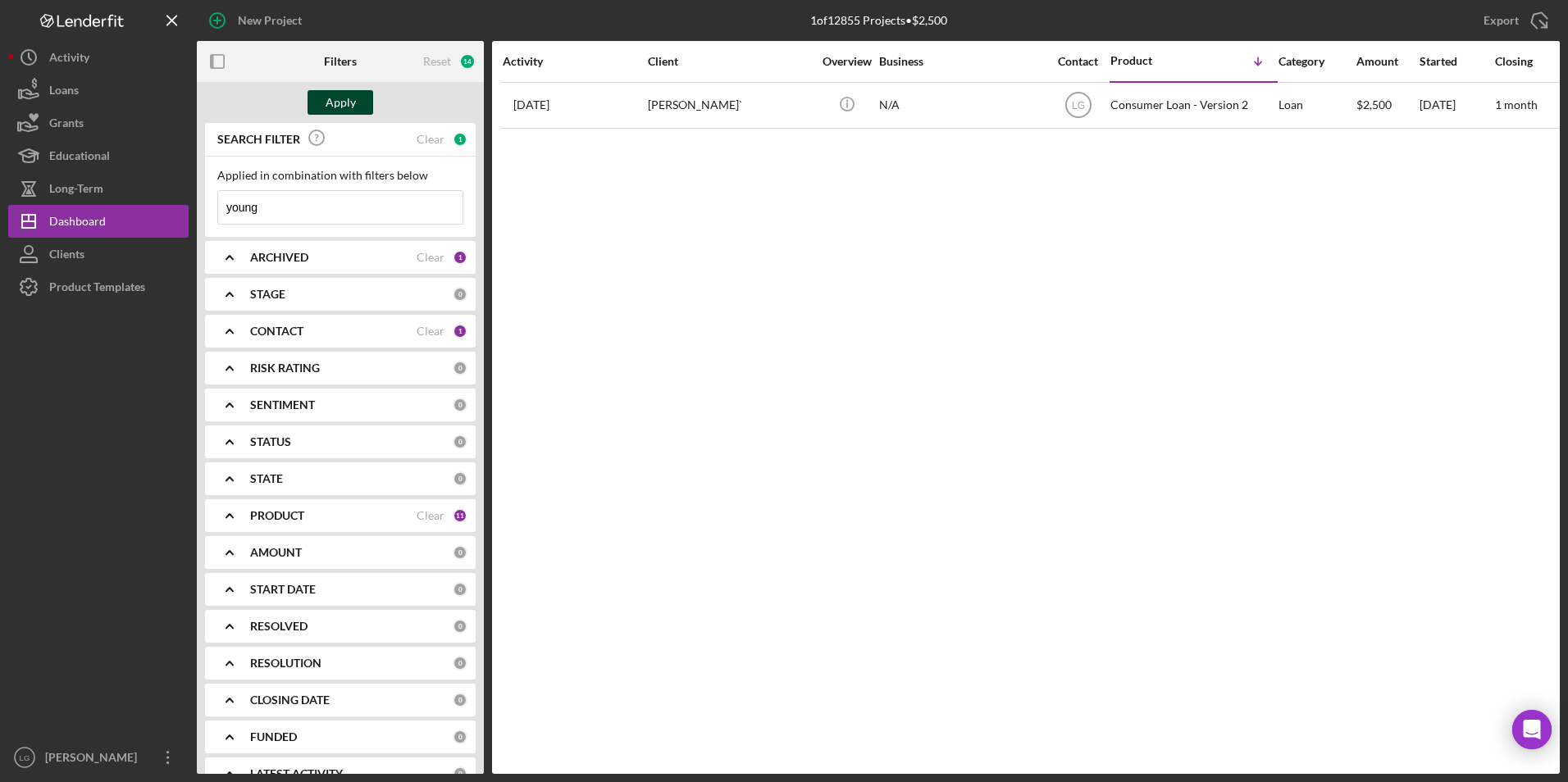
click at [332, 107] on div "Apply" at bounding box center [340, 102] width 30 height 24
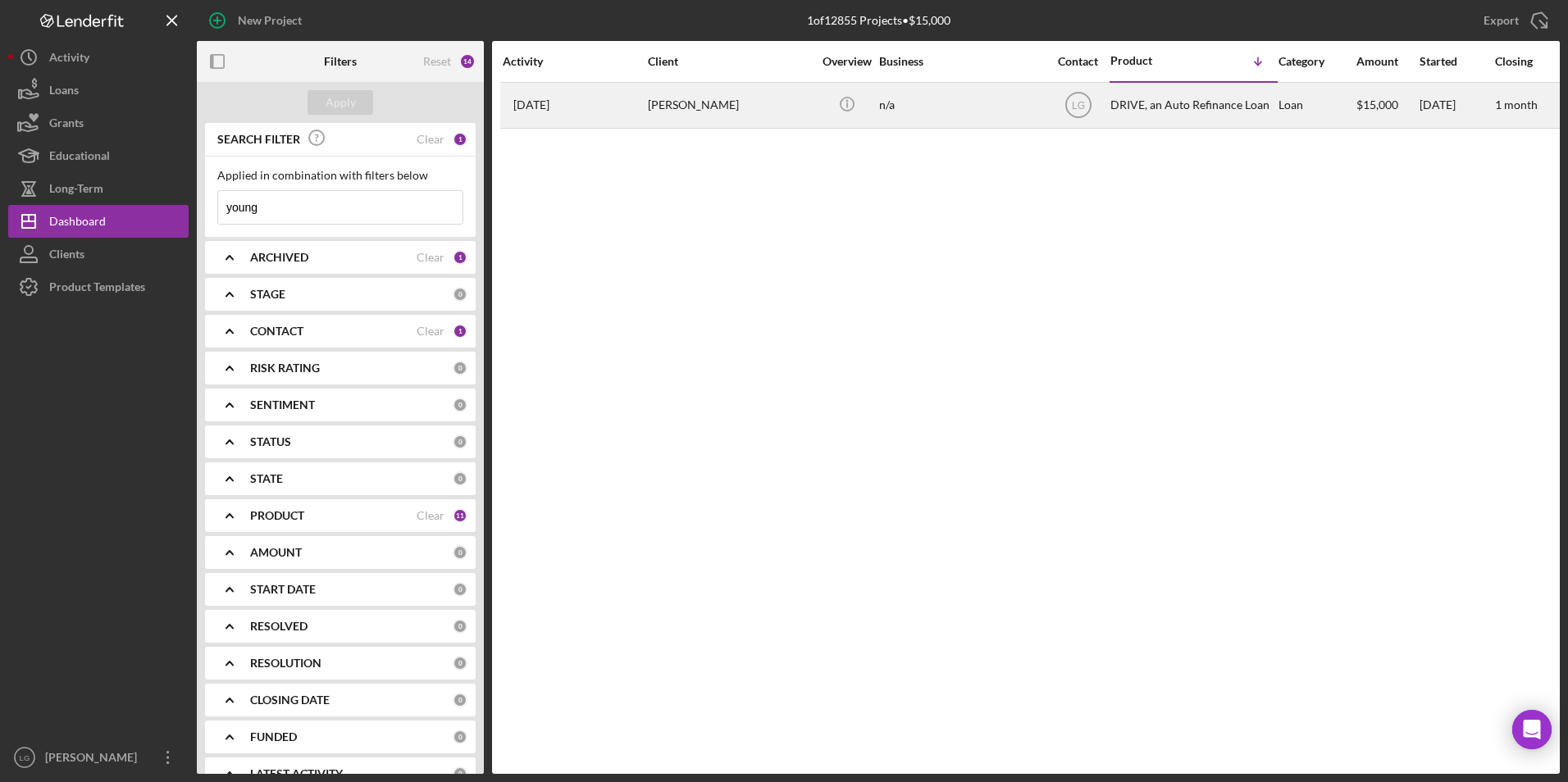
click at [724, 104] on div "Cassaundra Young" at bounding box center [730, 105] width 164 height 44
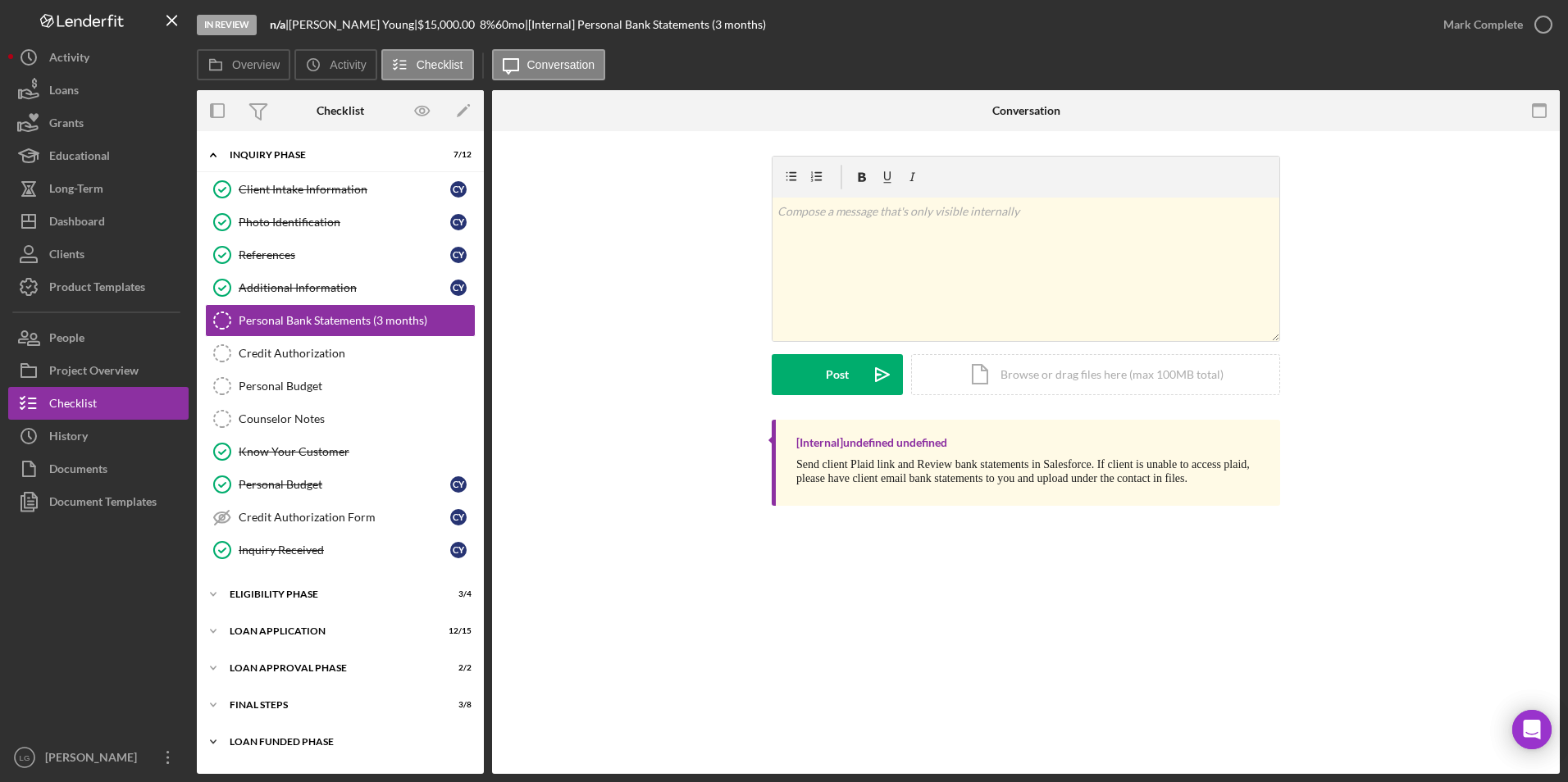
click at [278, 741] on div "Loan Funded Phase" at bounding box center [346, 742] width 233 height 10
click at [252, 707] on div "FINAL STEPS" at bounding box center [346, 705] width 233 height 10
click at [251, 661] on div "Icon/Expander Loan Approval Phase 2 / 2" at bounding box center [340, 668] width 287 height 33
click at [244, 628] on div "Loan Application" at bounding box center [346, 632] width 233 height 10
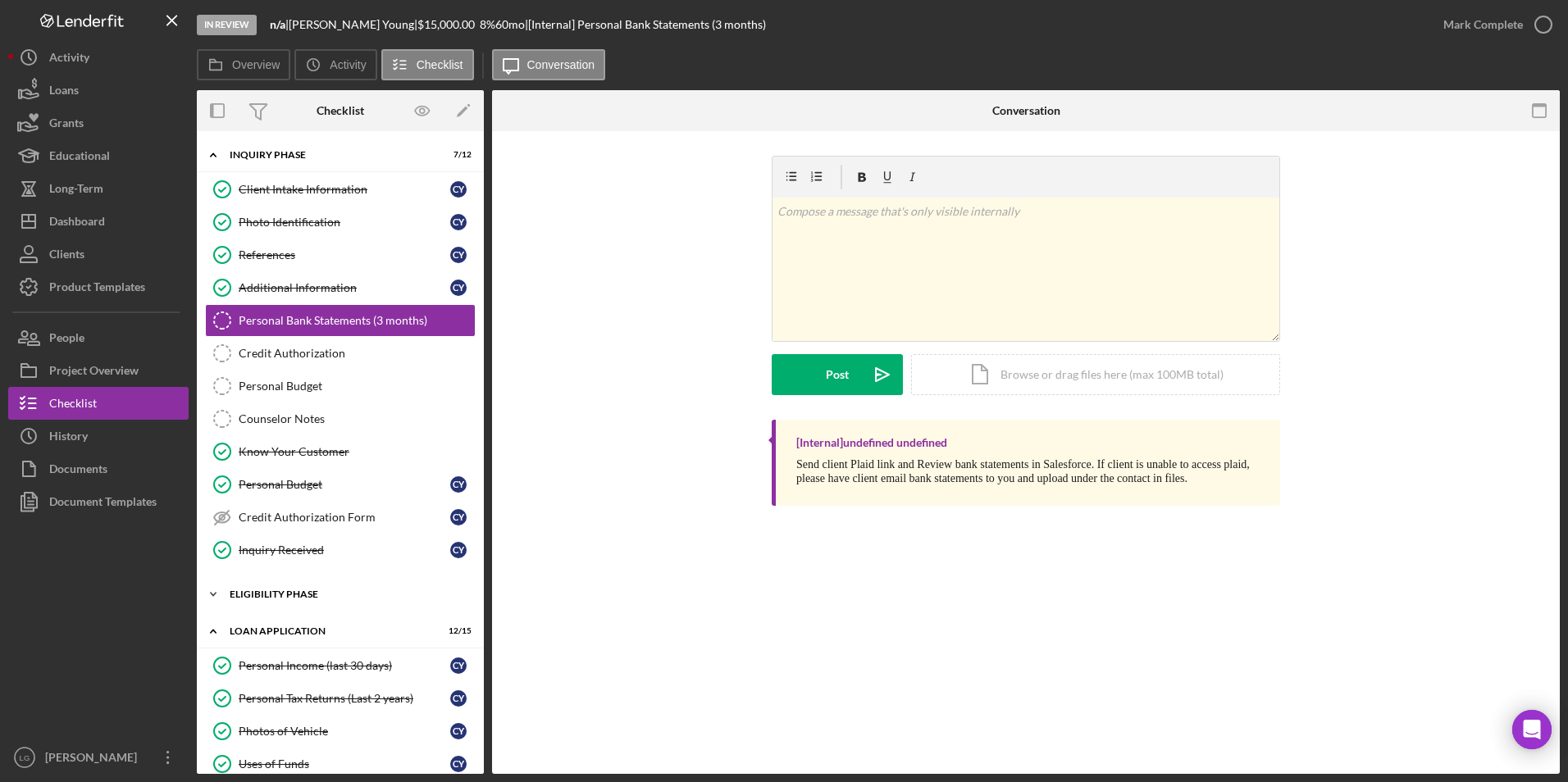
click at [233, 593] on div "Eligibility Phase" at bounding box center [346, 595] width 233 height 10
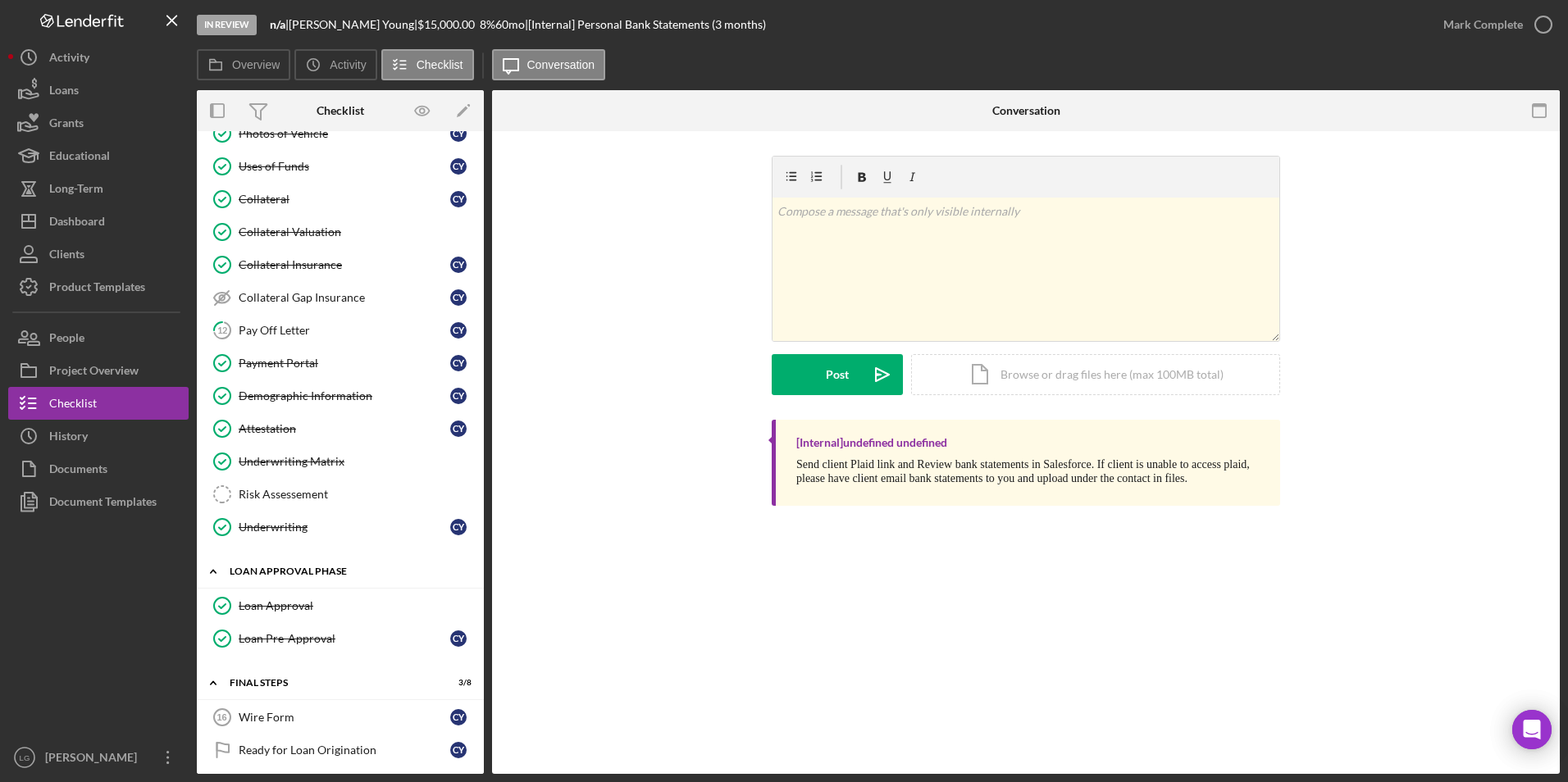
scroll to position [1023, 0]
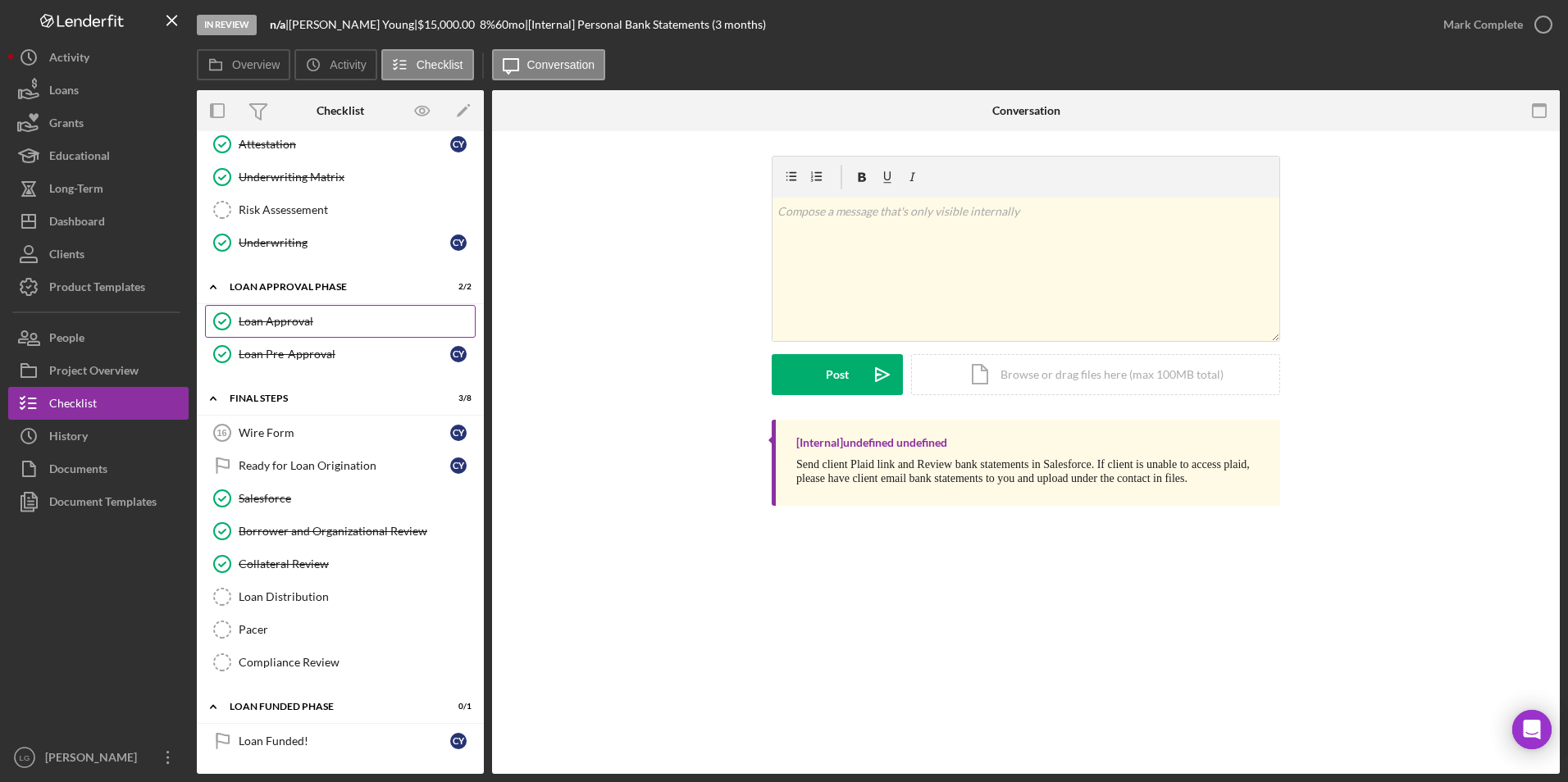
click at [290, 326] on div "Loan Approval" at bounding box center [356, 322] width 236 height 13
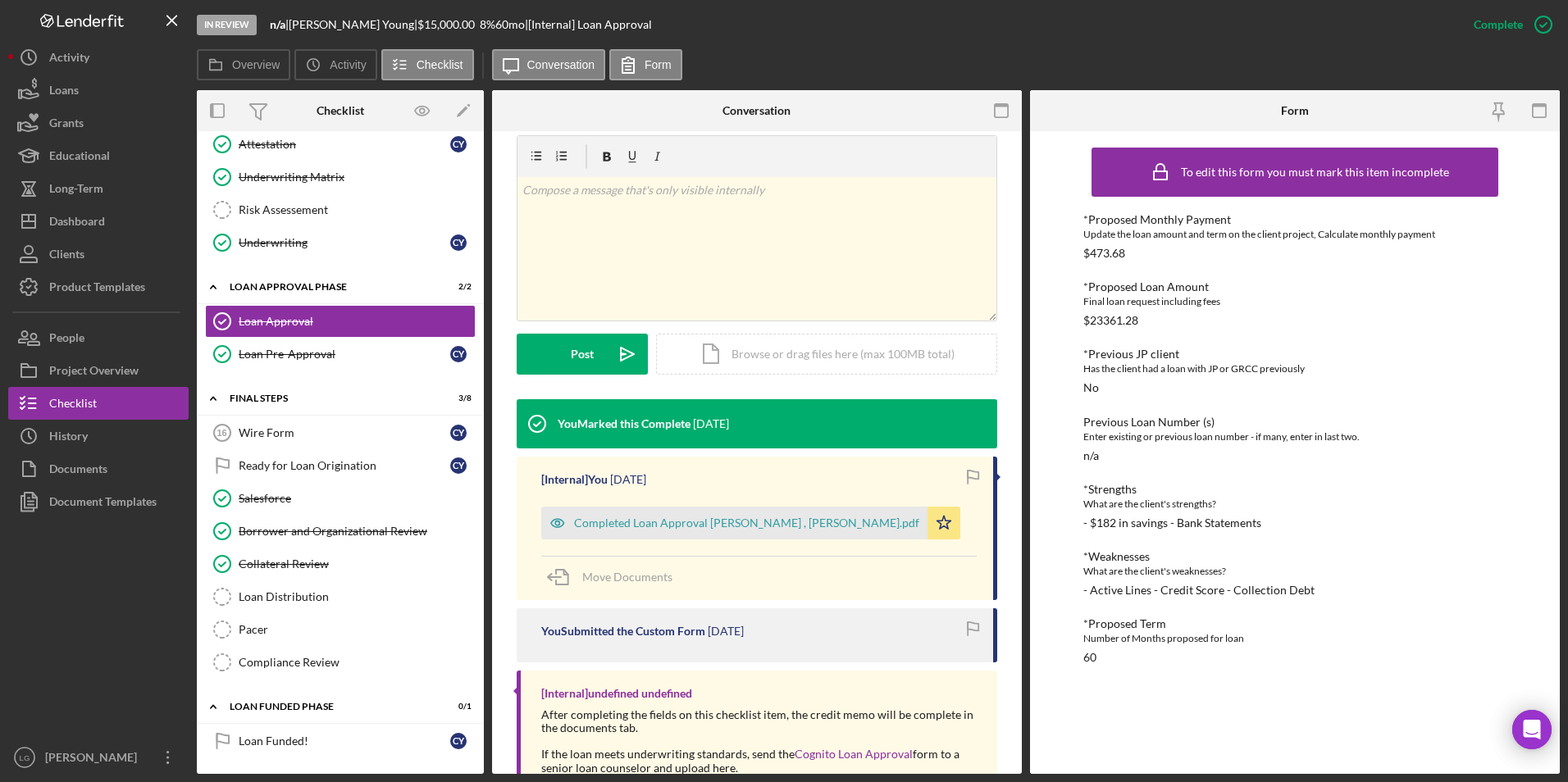
scroll to position [328, 0]
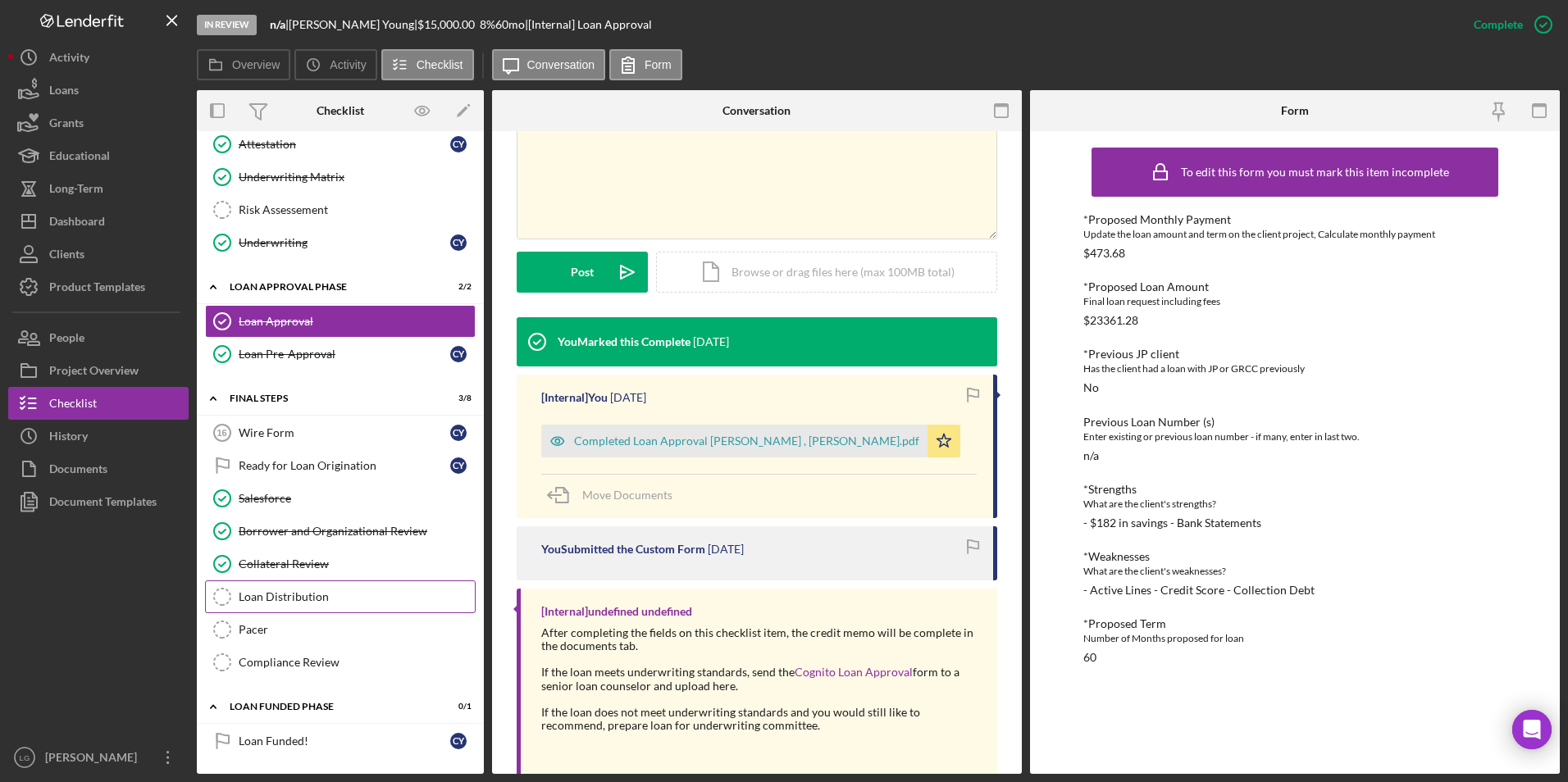
click at [313, 592] on div "Loan Distribution" at bounding box center [356, 597] width 236 height 13
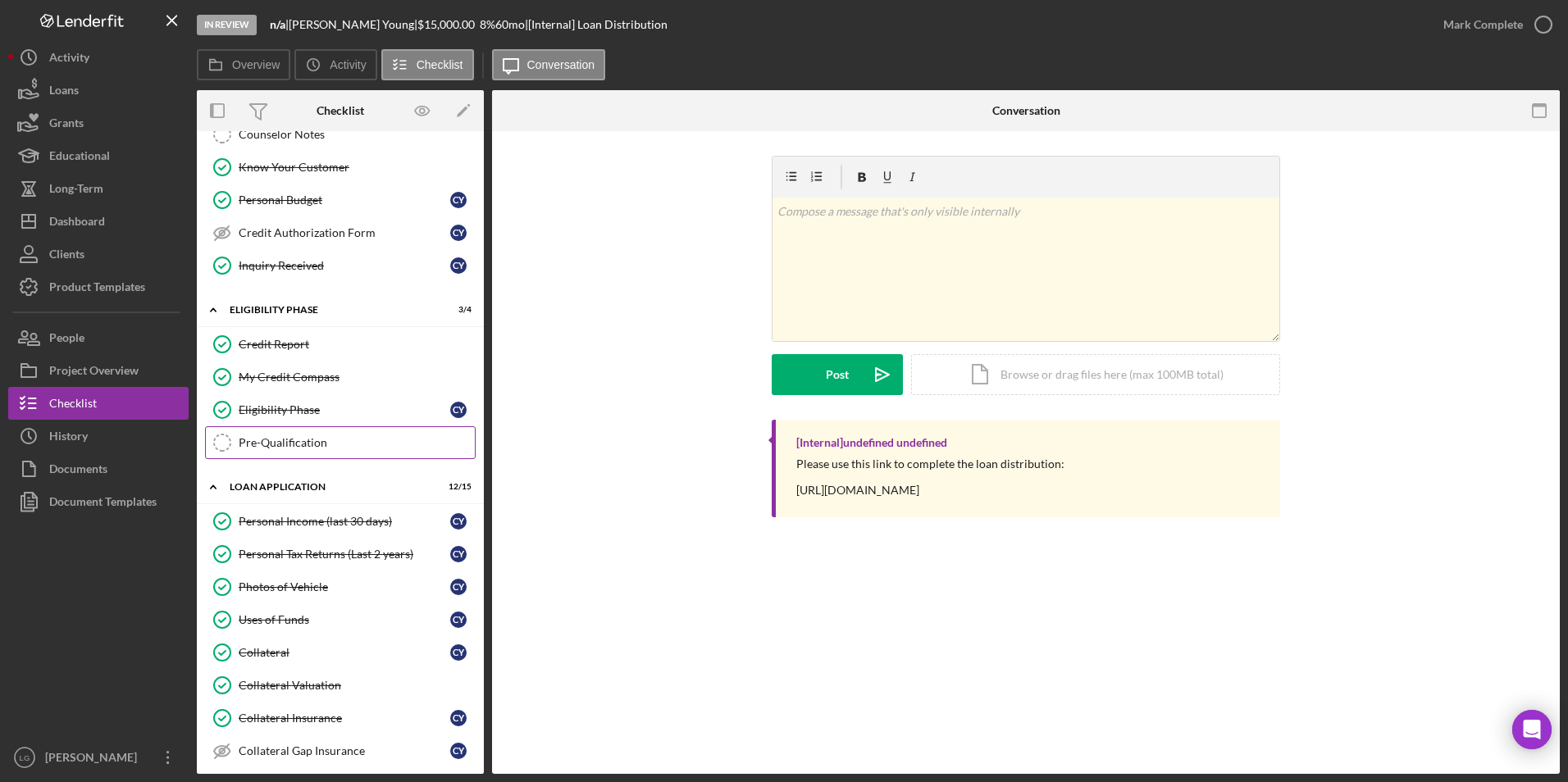
scroll to position [531, 0]
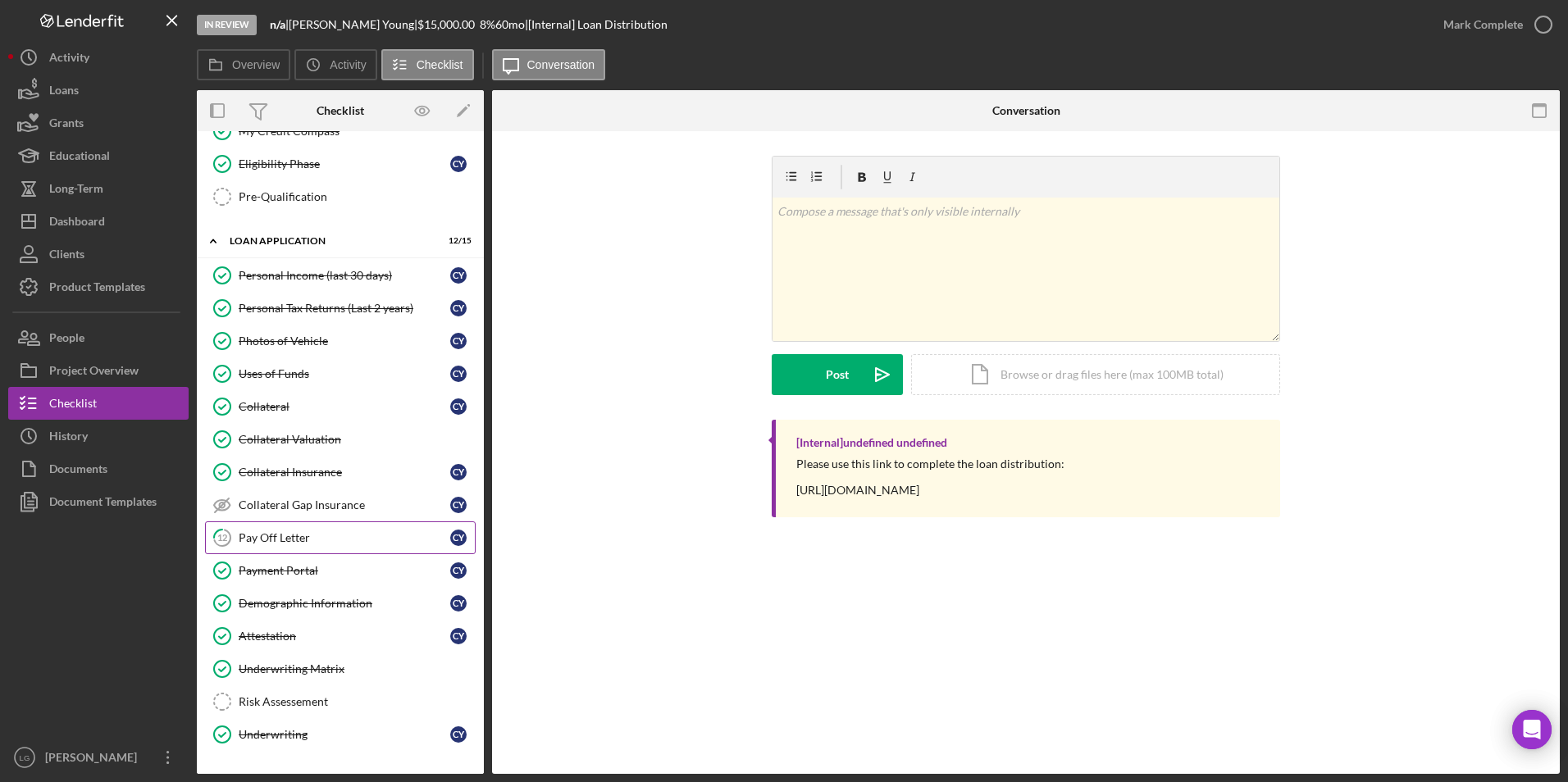
click at [312, 548] on link "12 Pay Off Letter C Y" at bounding box center [340, 538] width 270 height 33
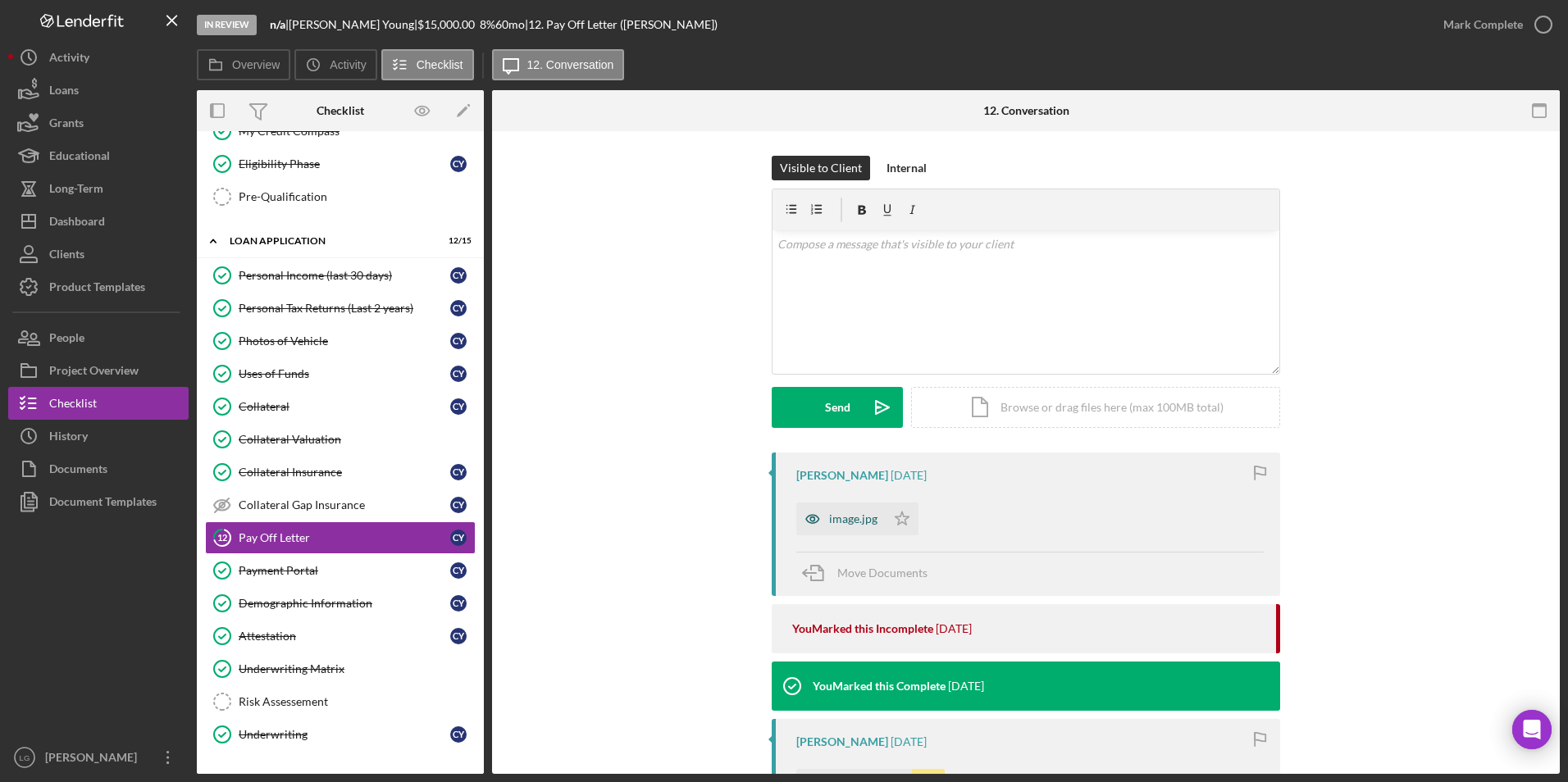
click at [837, 520] on div "image.jpg" at bounding box center [853, 519] width 48 height 13
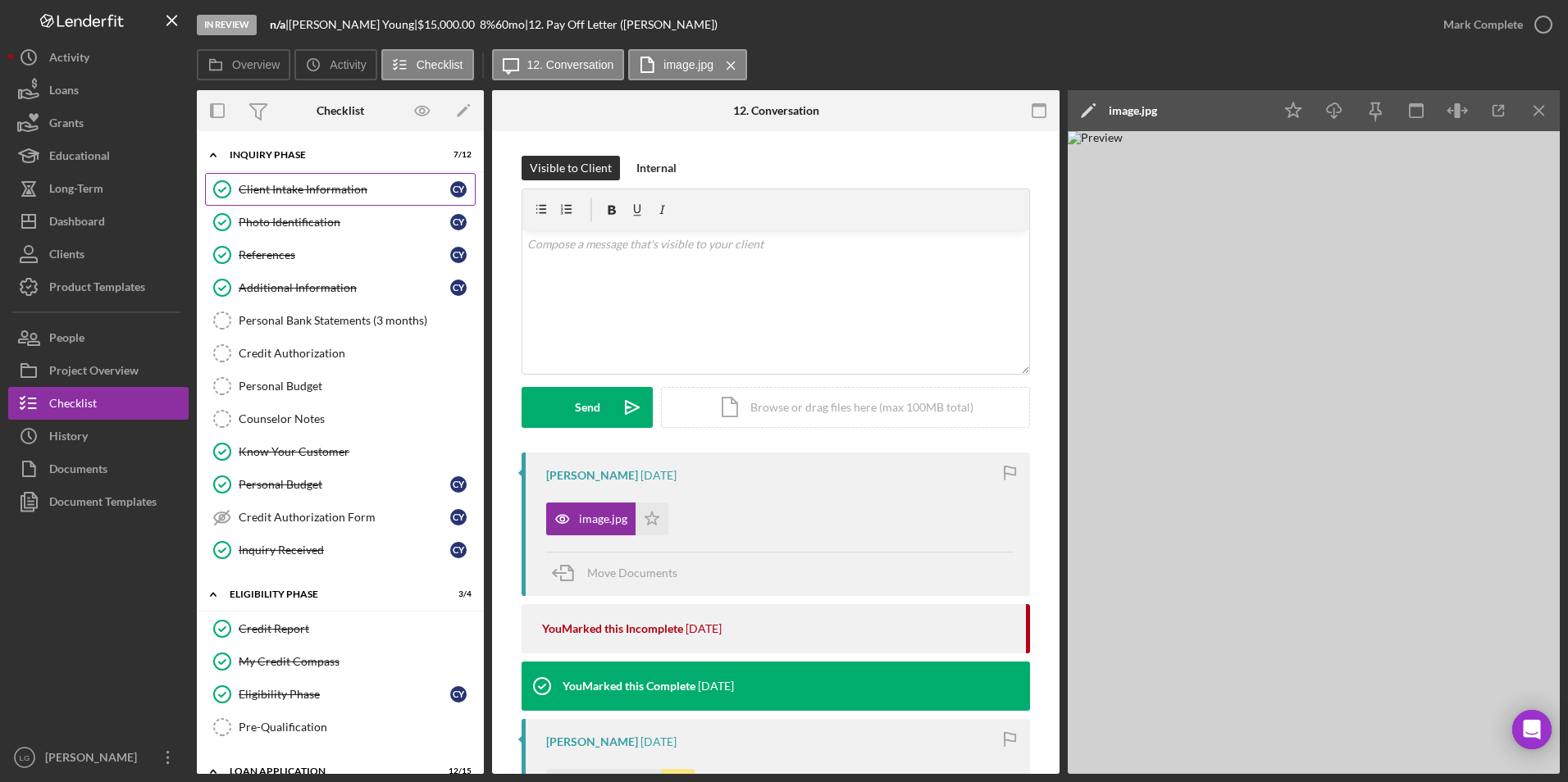
click at [323, 195] on div "Client Intake Information" at bounding box center [344, 190] width 211 height 13
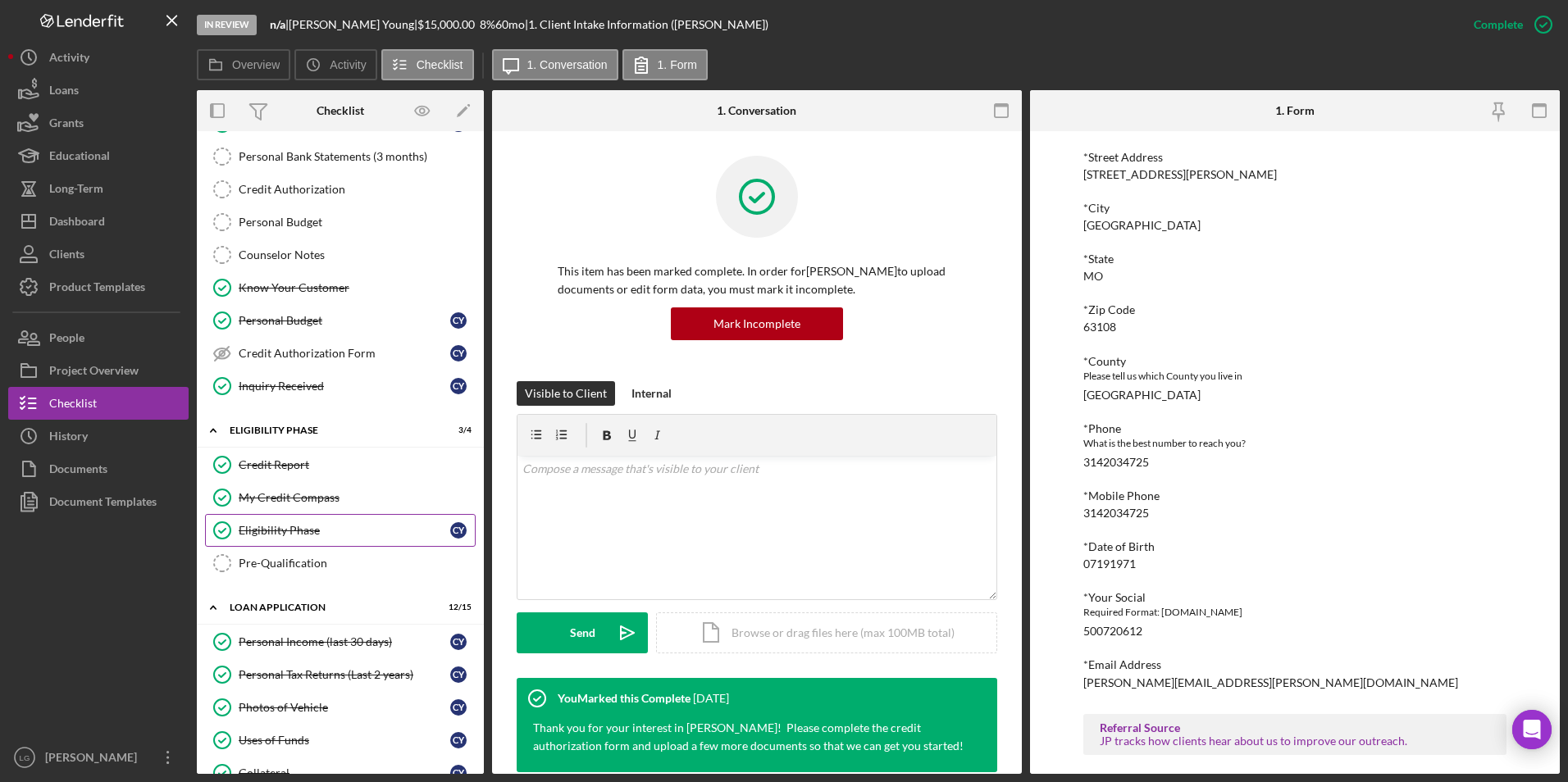
scroll to position [410, 0]
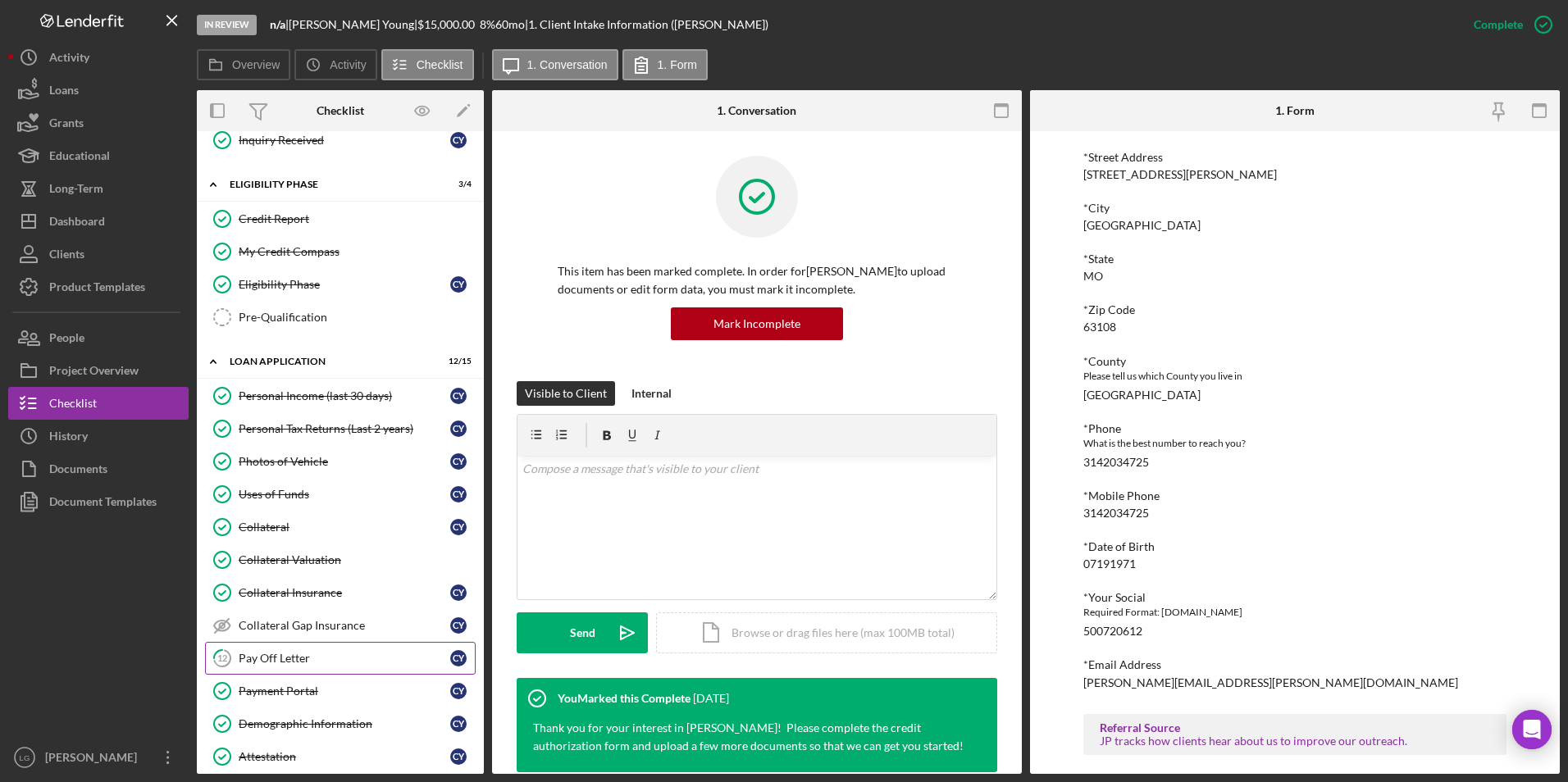
click at [271, 650] on link "12 Pay Off Letter C Y" at bounding box center [340, 658] width 270 height 33
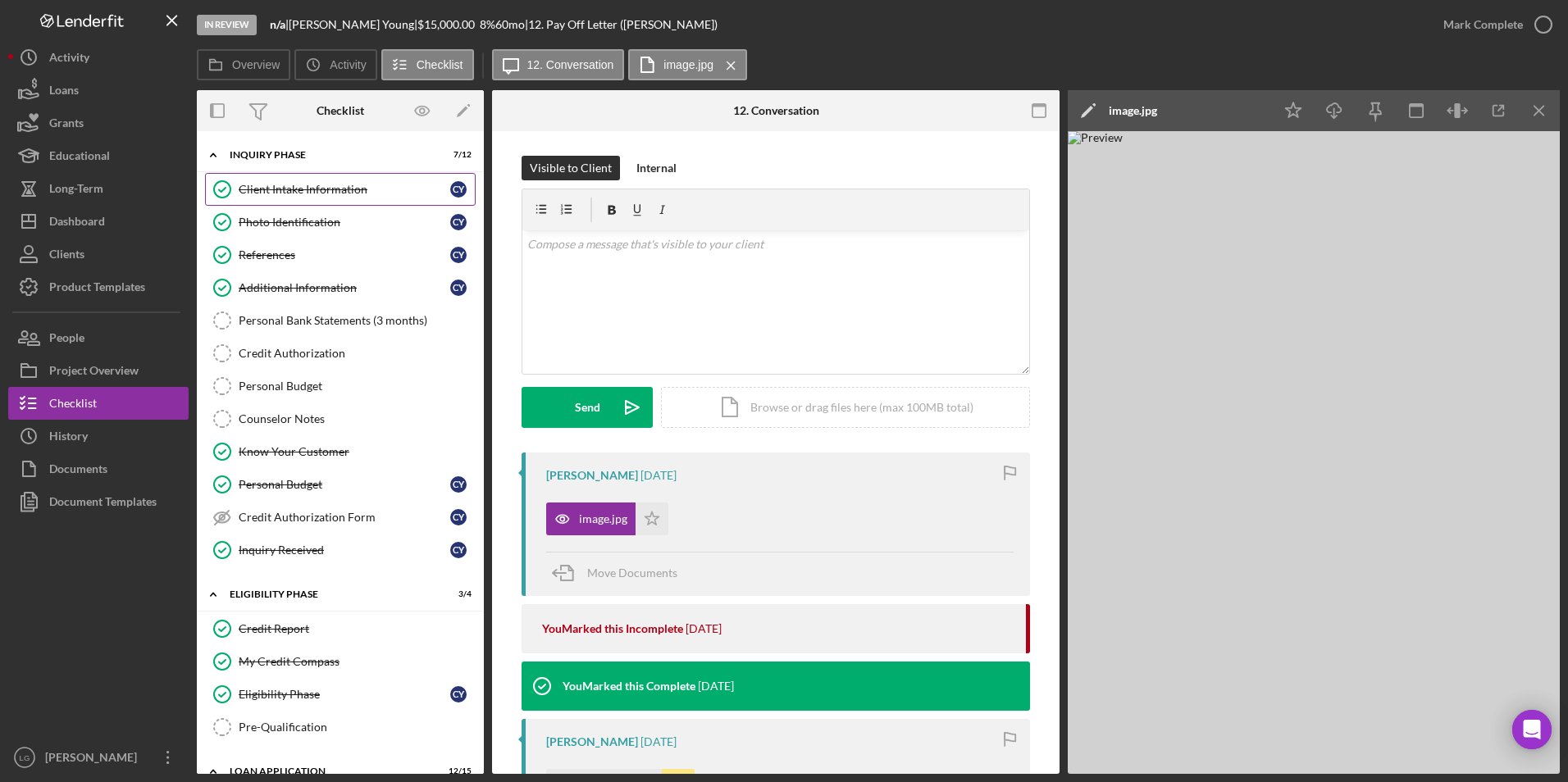
click at [305, 190] on div "Client Intake Information" at bounding box center [344, 190] width 211 height 13
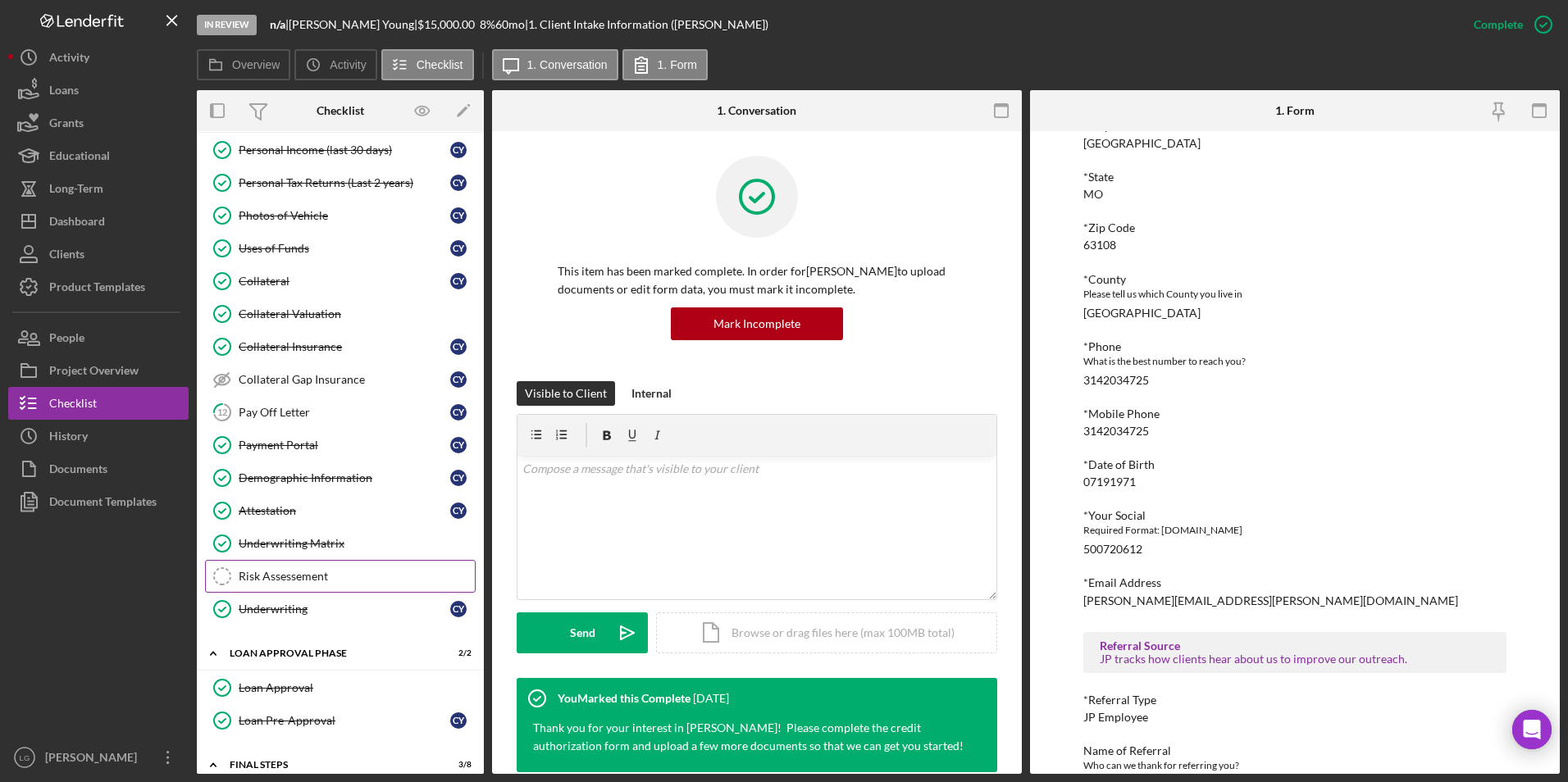
scroll to position [820, 0]
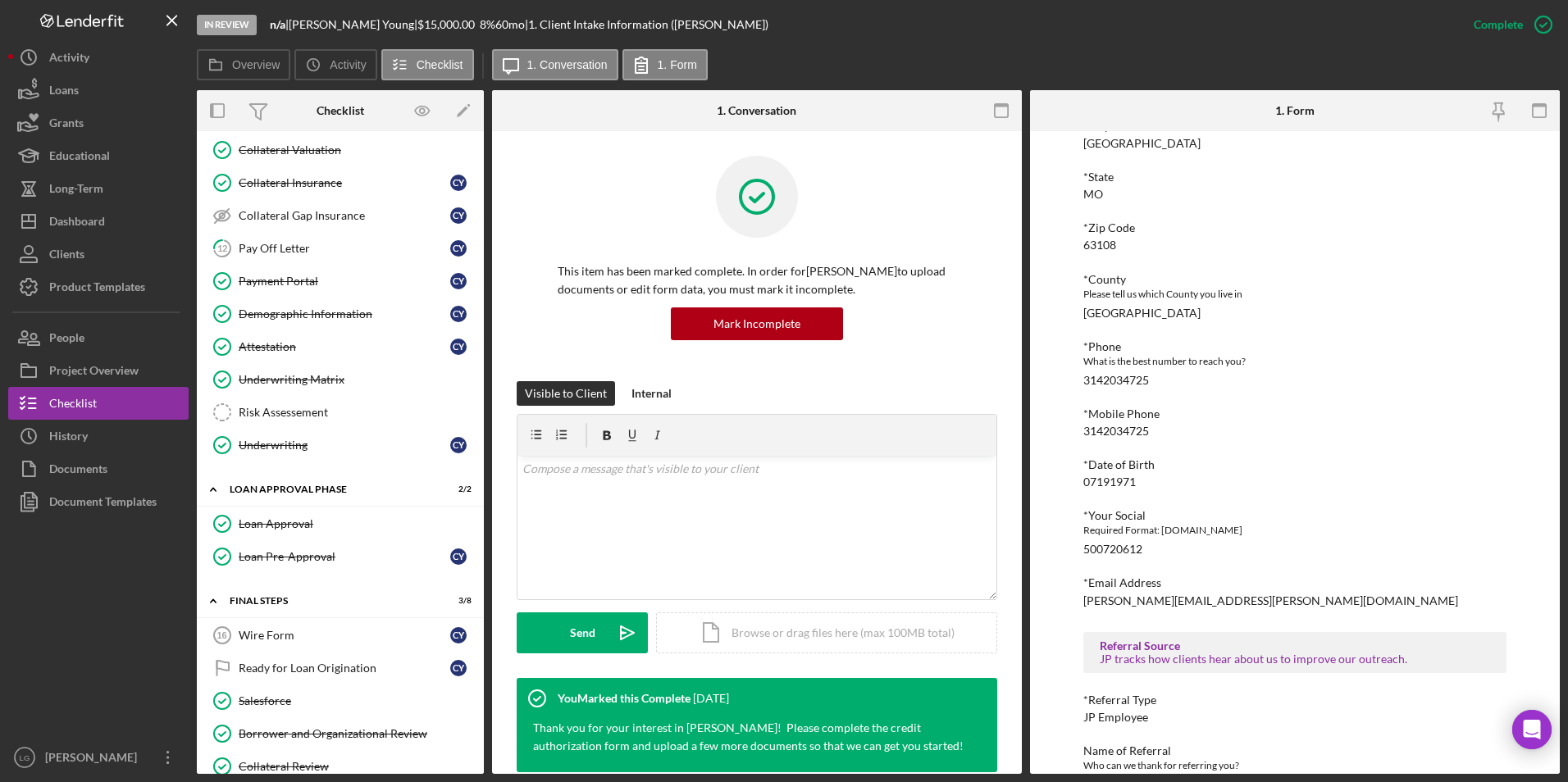
click at [277, 244] on div "Pay Off Letter" at bounding box center [344, 249] width 211 height 13
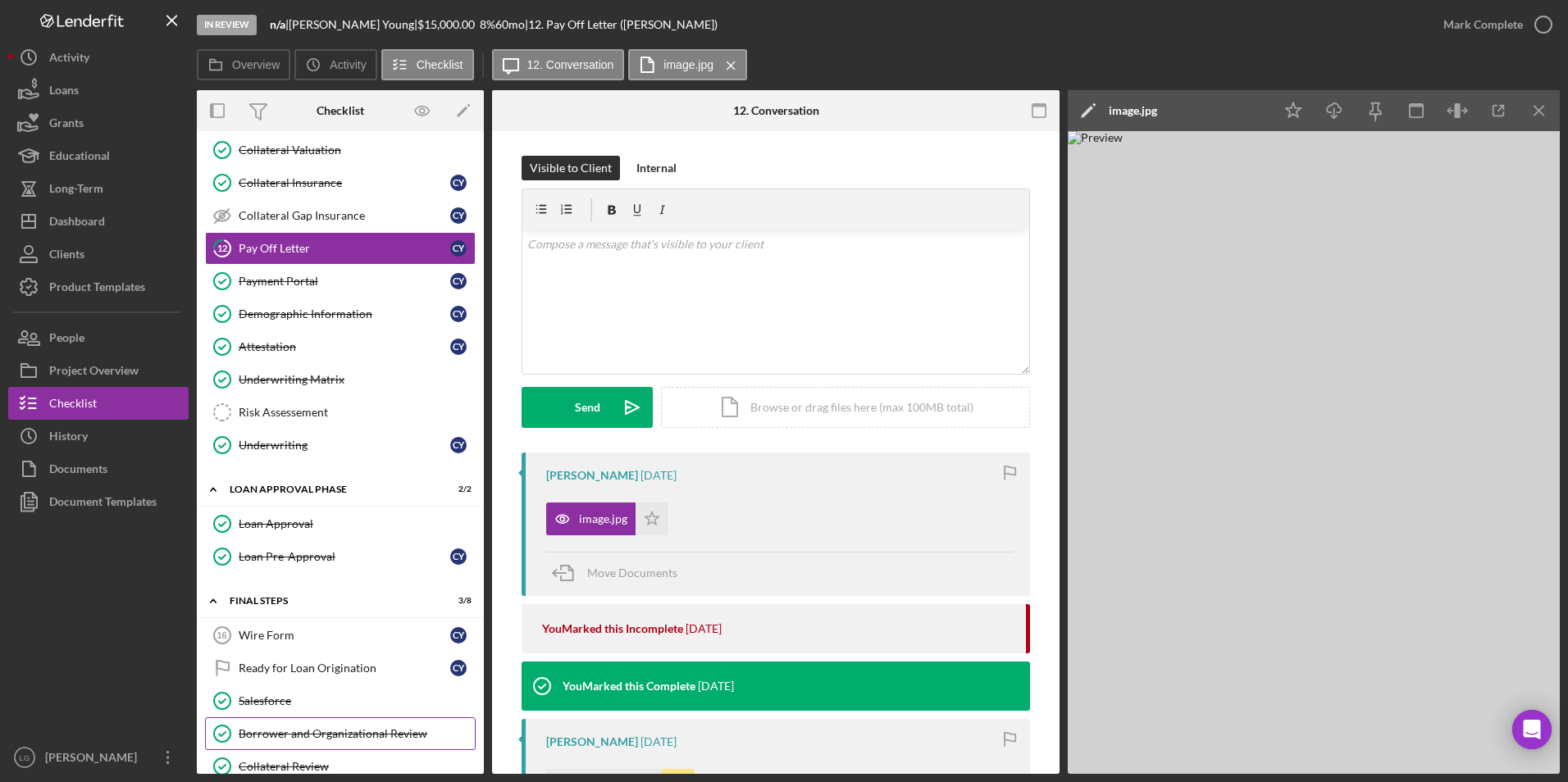
scroll to position [984, 0]
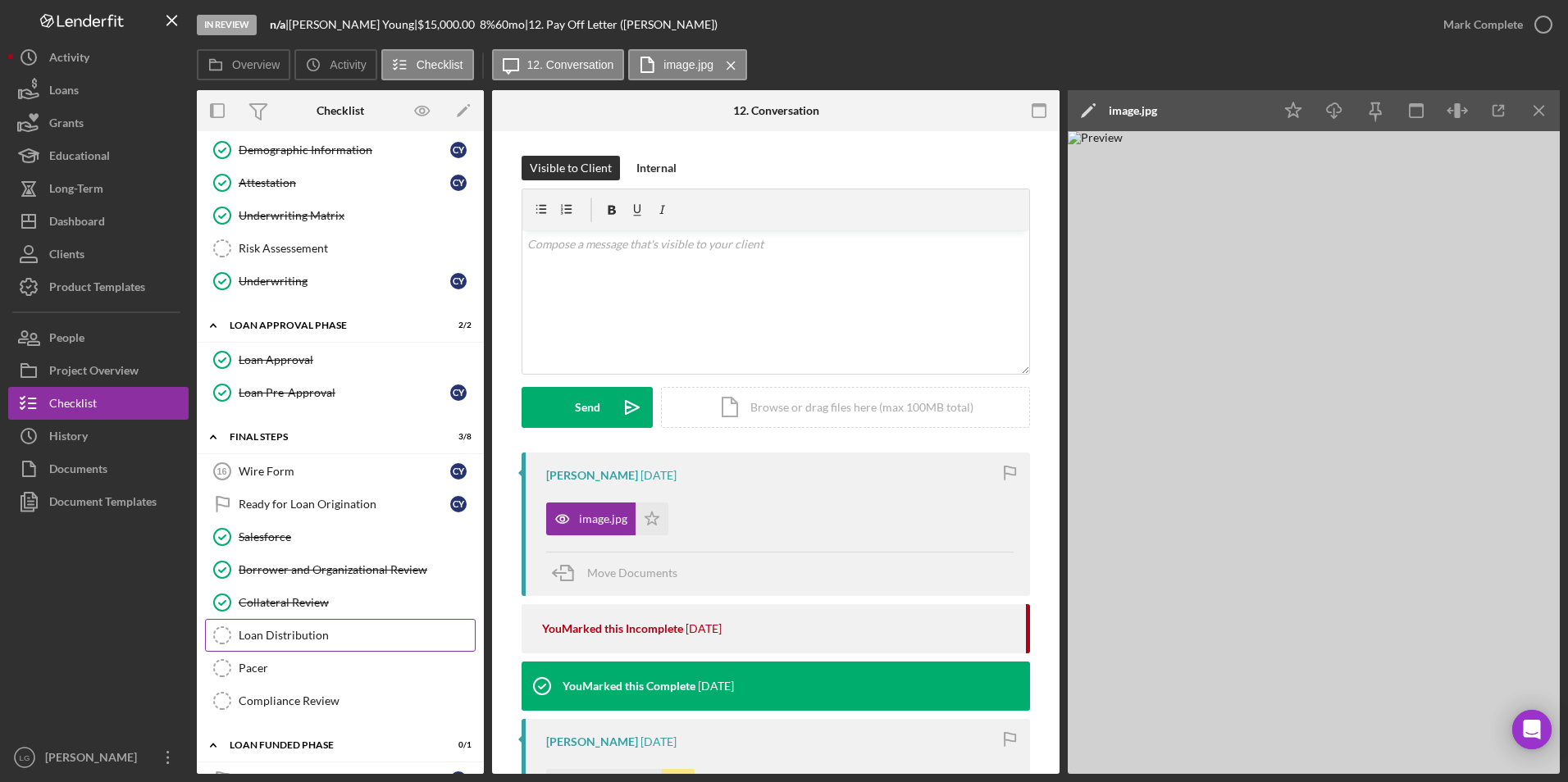
click at [280, 644] on link "Loan Distribution Loan Distribution" at bounding box center [340, 635] width 270 height 33
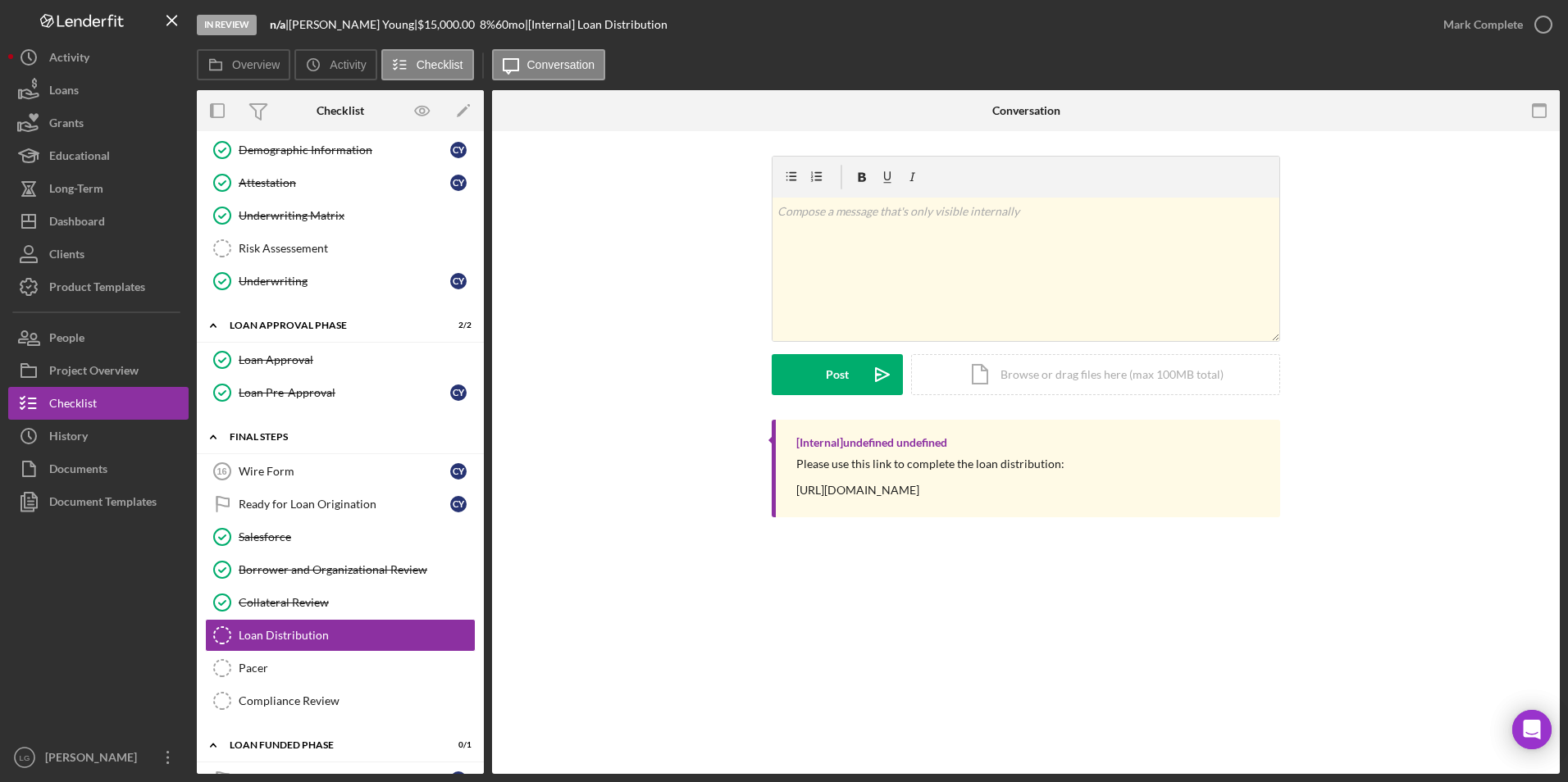
scroll to position [738, 0]
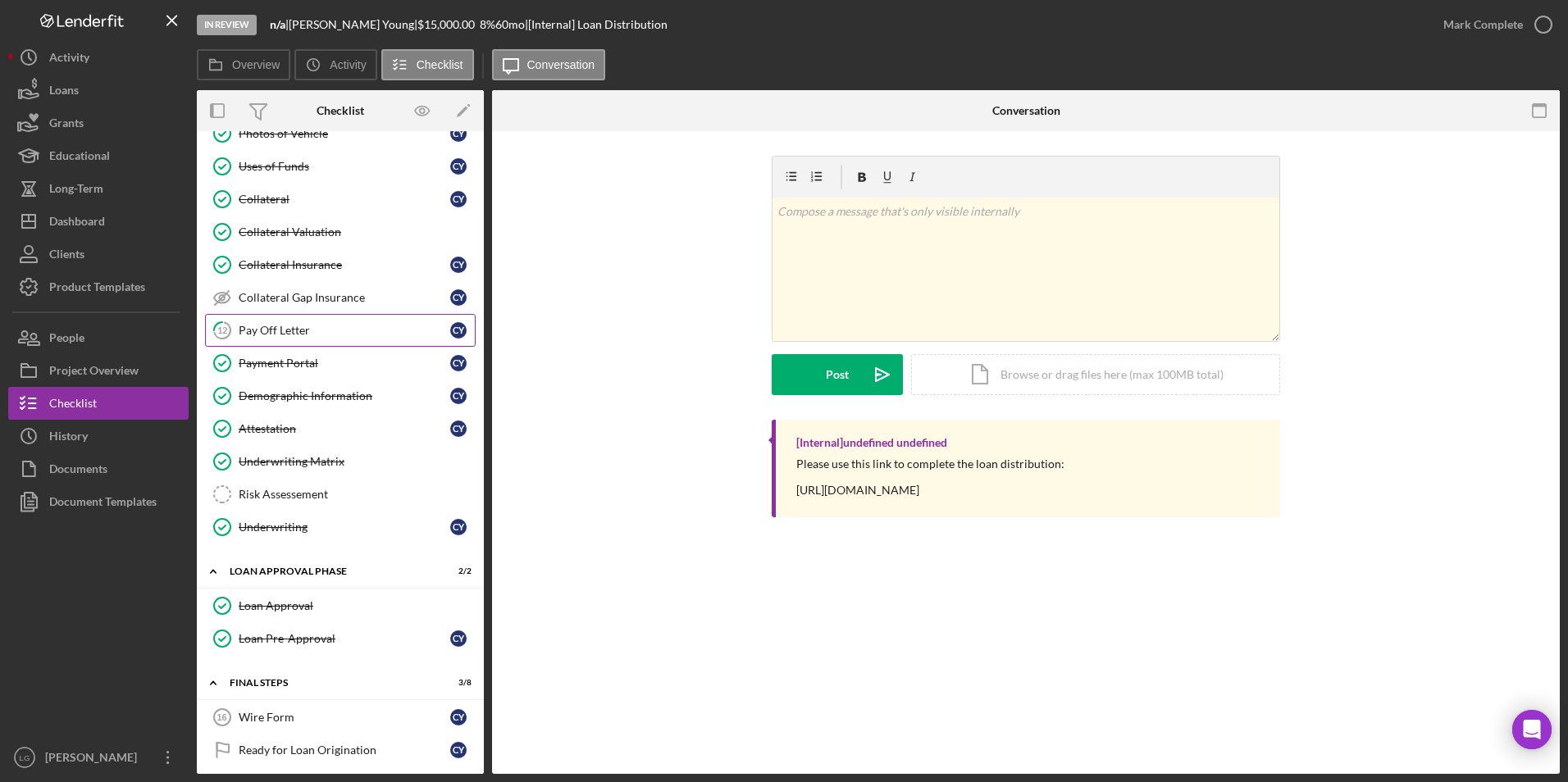
click at [292, 328] on div "Pay Off Letter" at bounding box center [344, 330] width 211 height 13
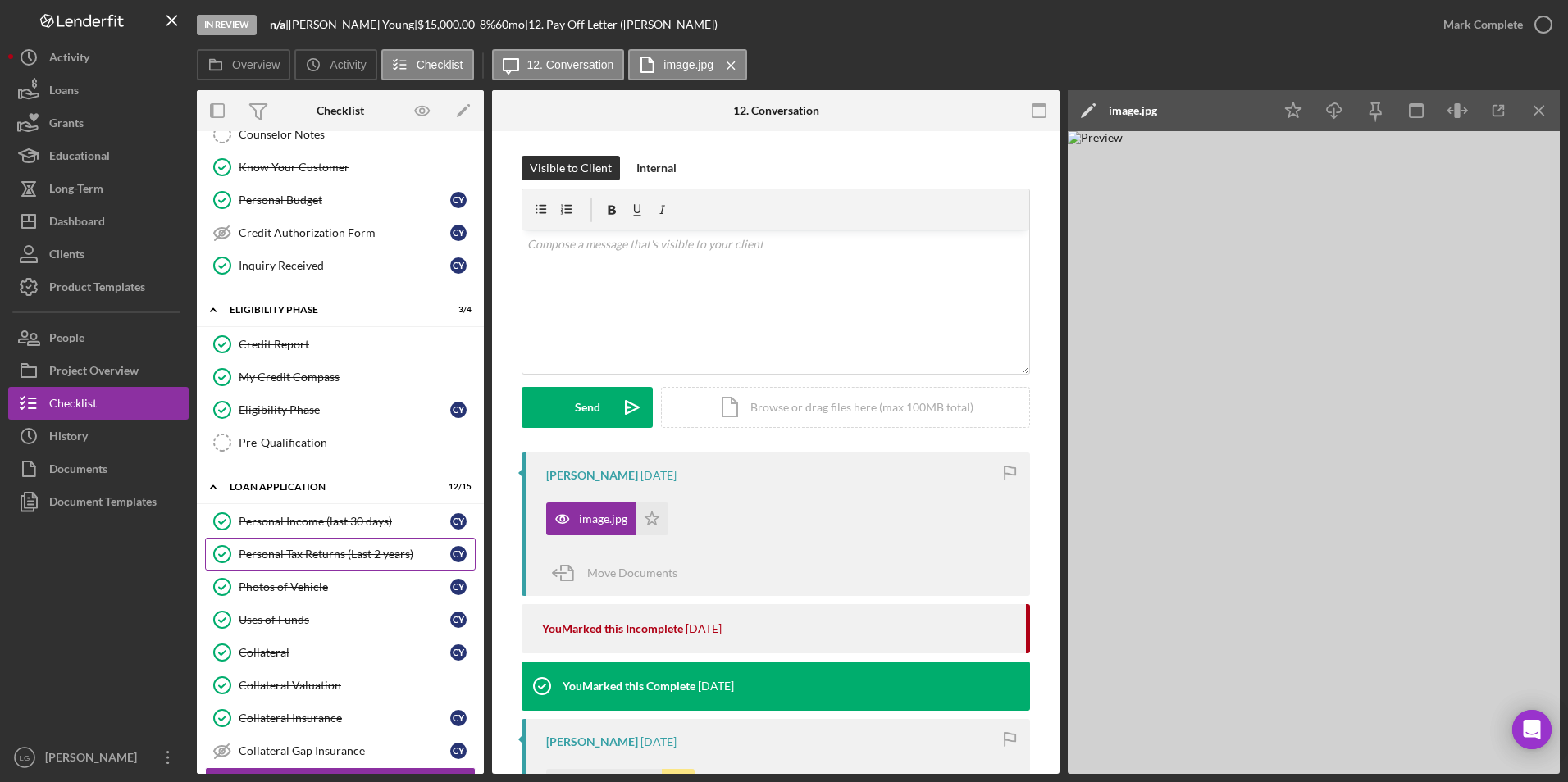
scroll to position [531, 0]
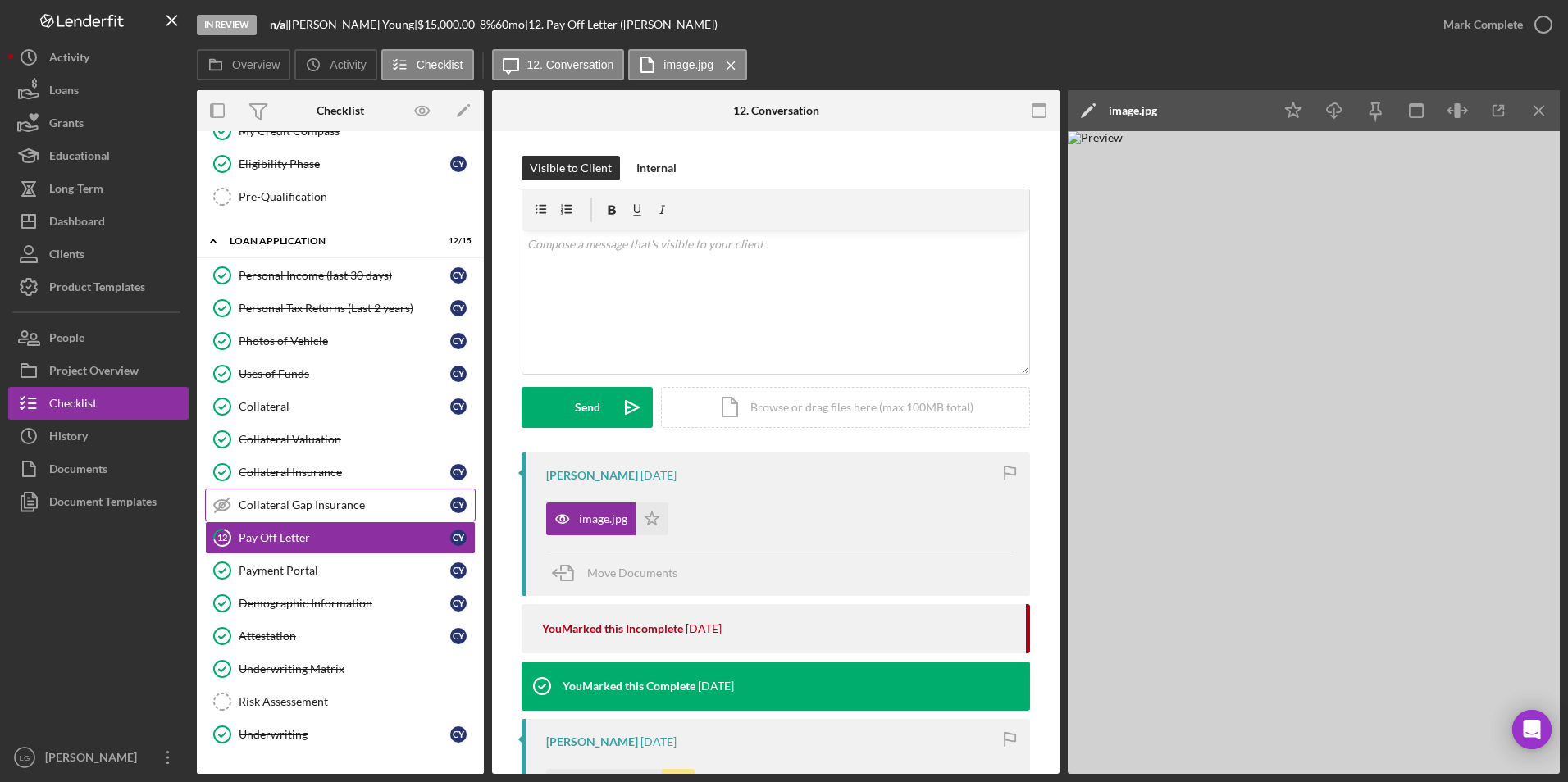
drag, startPoint x: 275, startPoint y: 504, endPoint x: 379, endPoint y: 505, distance: 104.0
click at [275, 504] on div "Collateral Gap Insurance" at bounding box center [344, 506] width 211 height 13
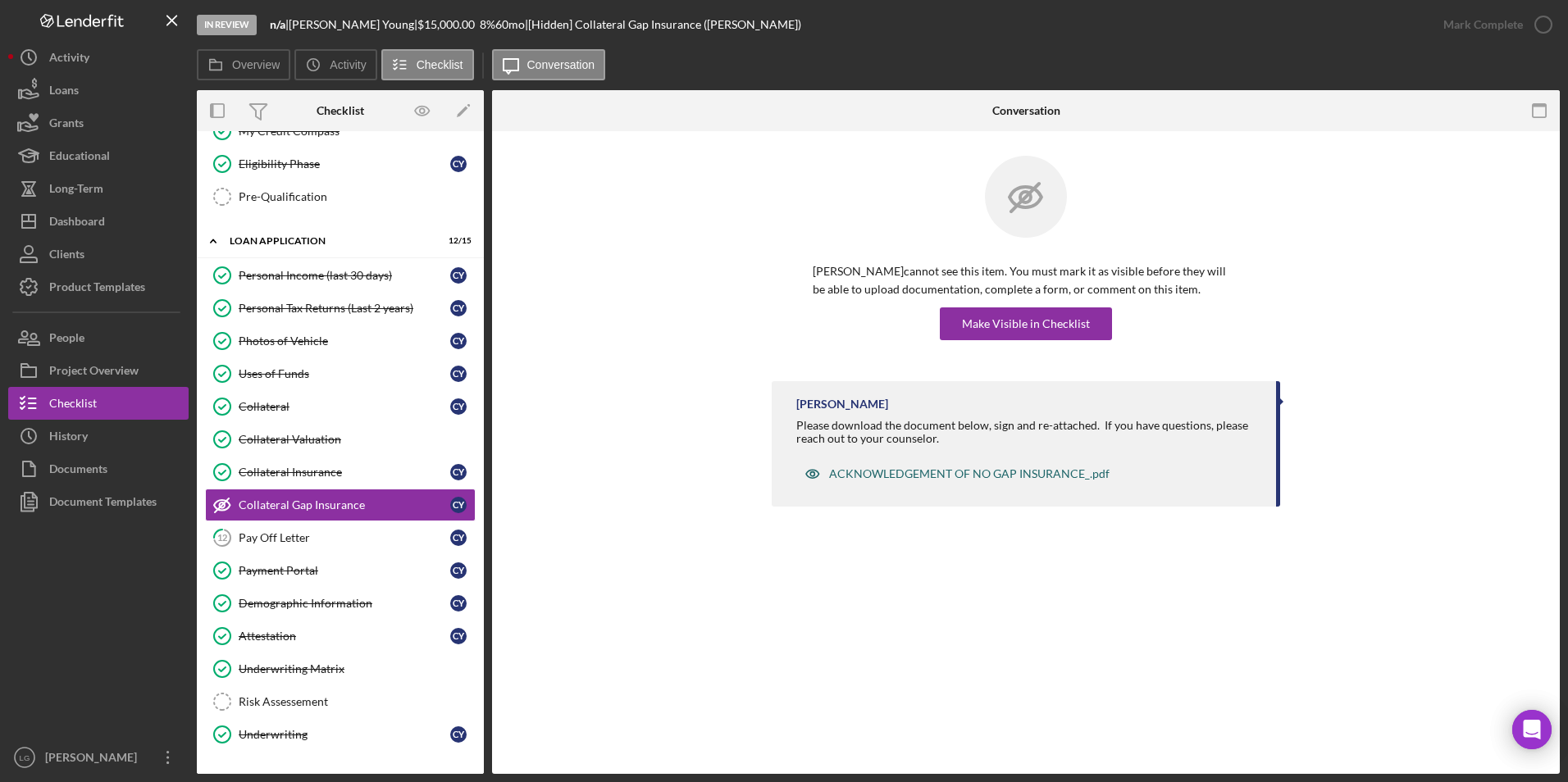
click at [918, 479] on div "ACKNOWLEDGEMENT OF NO GAP INSURANCE_.pdf" at bounding box center [969, 474] width 281 height 13
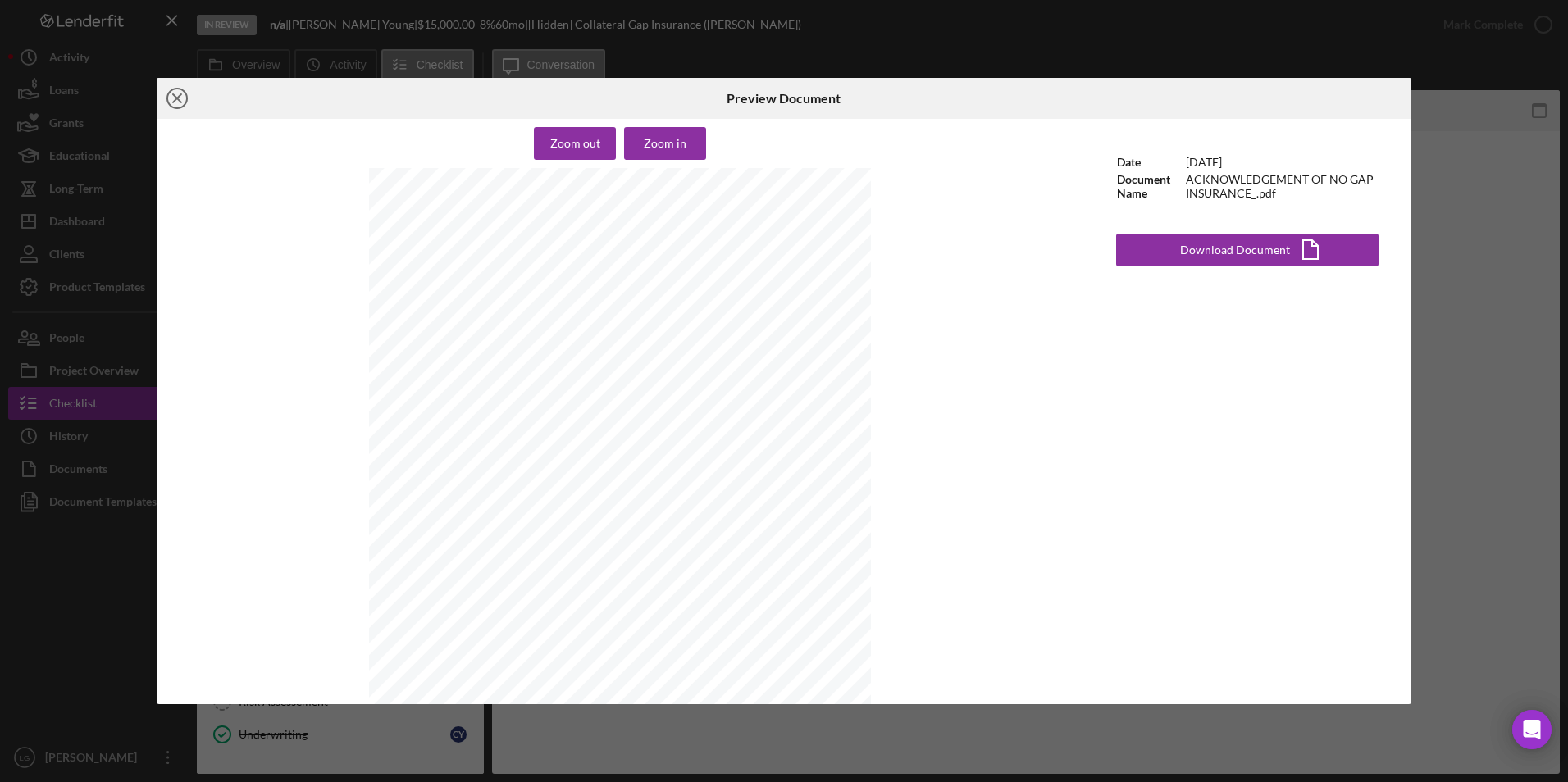
click at [183, 111] on icon "Icon/Close" at bounding box center [177, 98] width 41 height 41
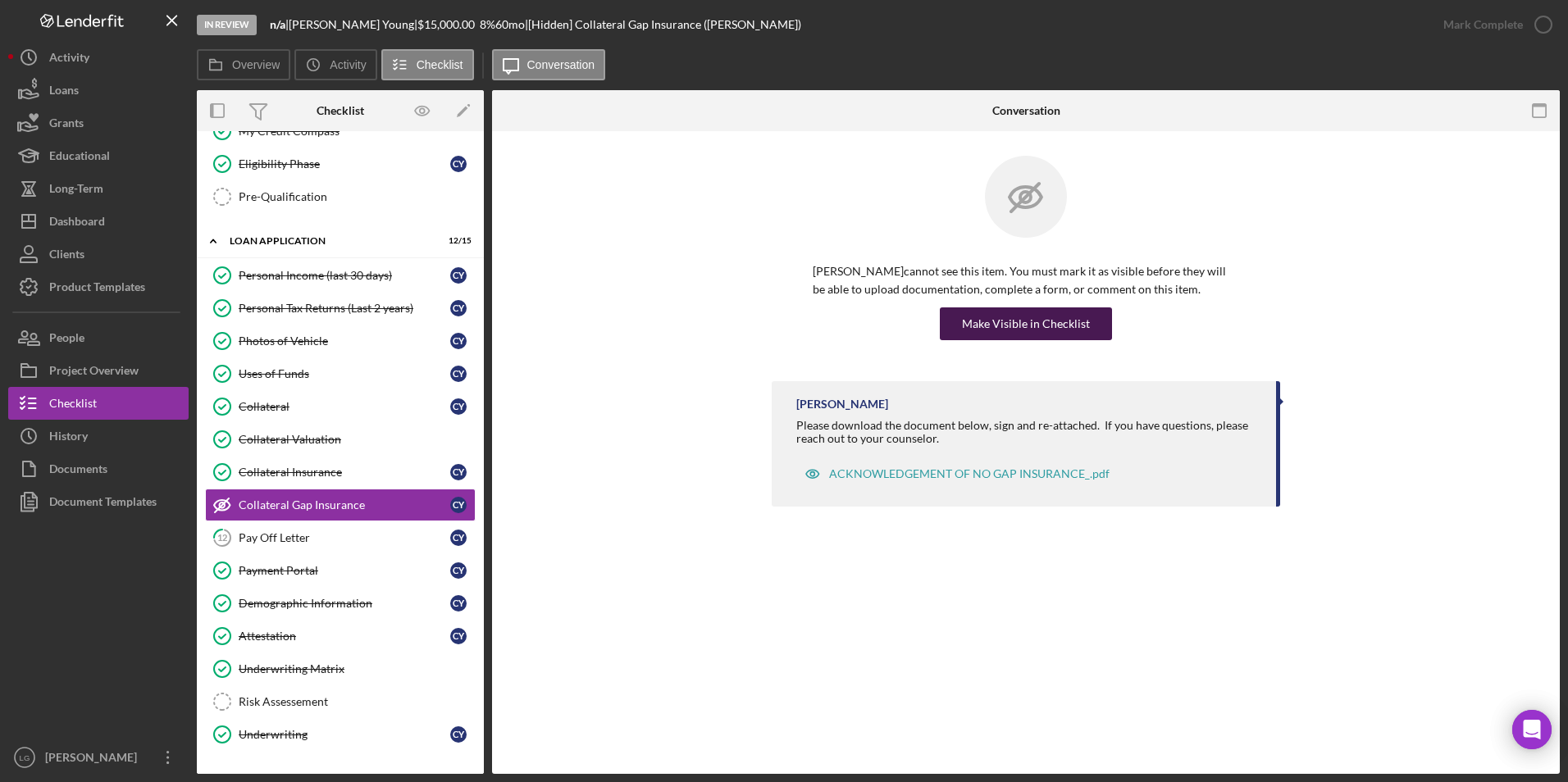
click at [981, 330] on div "Make Visible in Checklist" at bounding box center [1026, 324] width 128 height 33
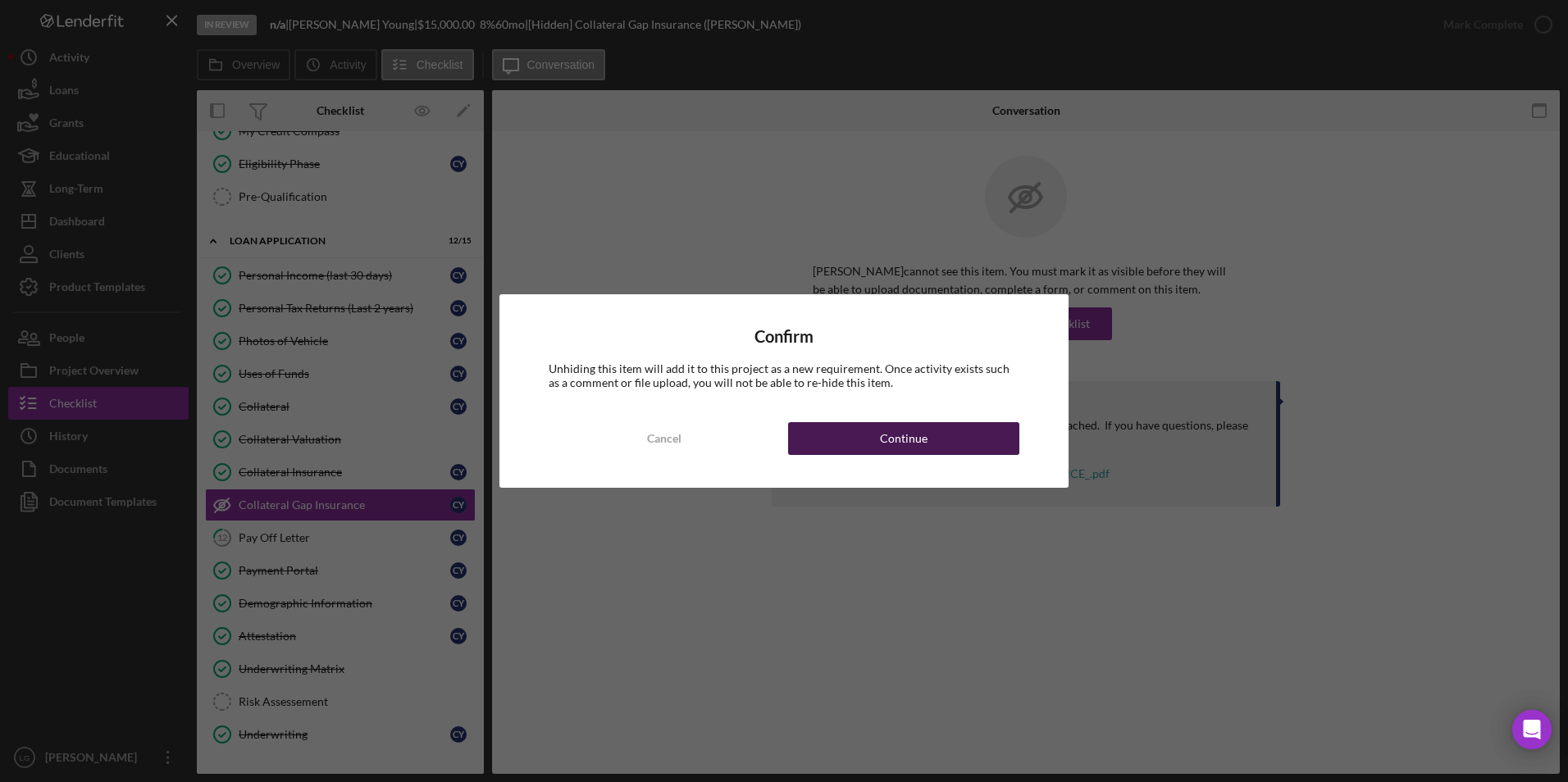
click at [836, 432] on button "Continue" at bounding box center [903, 438] width 231 height 33
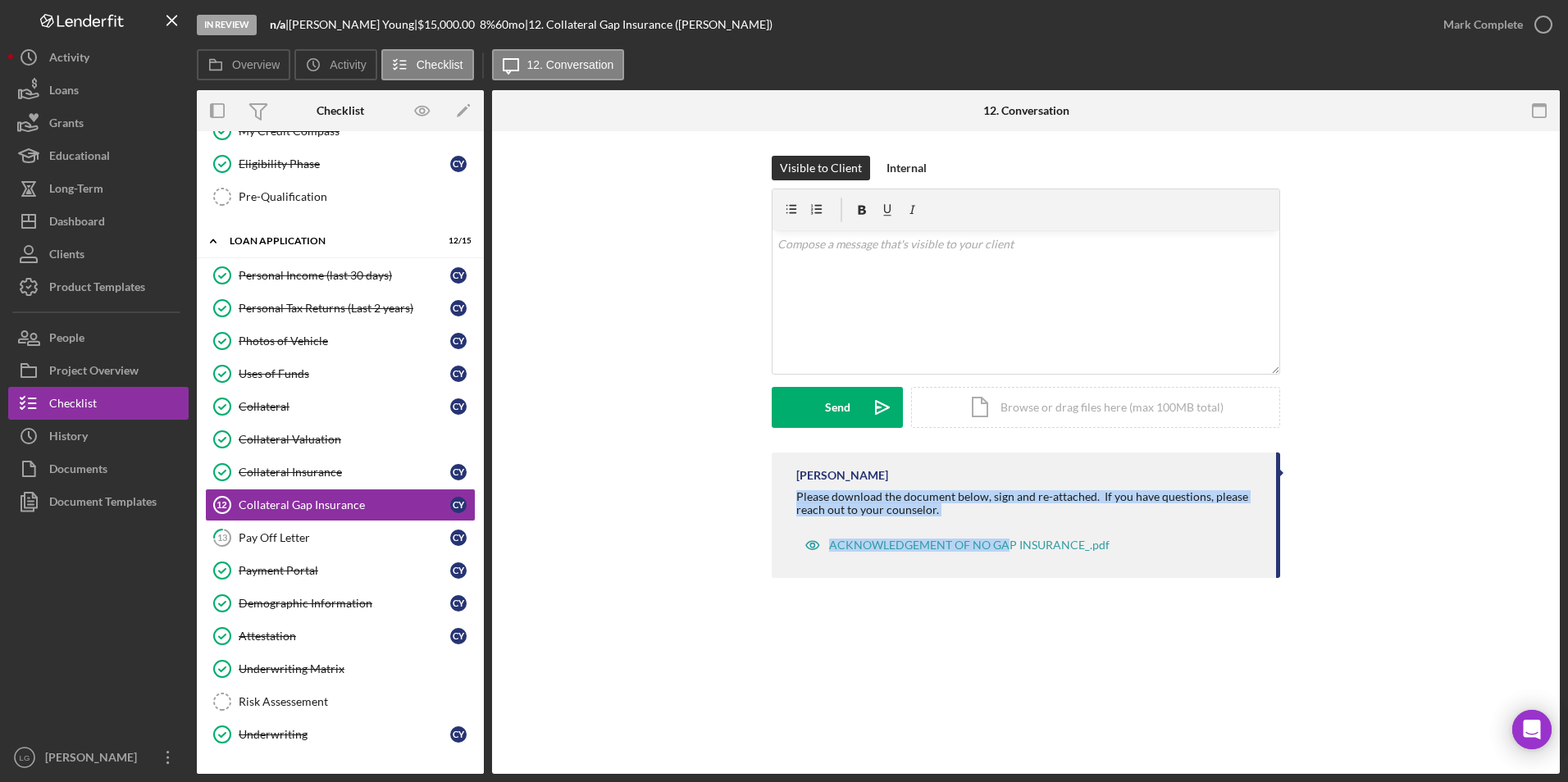
drag, startPoint x: 784, startPoint y: 495, endPoint x: 1008, endPoint y: 528, distance: 226.4
click at [1008, 528] on div "LaTrisha Gandy Please download the document below, sign and re-attached. If you…" at bounding box center [1025, 515] width 508 height 126
click at [778, 484] on div "LaTrisha Gandy Please download the document below, sign and re-attached. If you…" at bounding box center [1025, 515] width 508 height 126
drag, startPoint x: 778, startPoint y: 484, endPoint x: 969, endPoint y: 517, distance: 193.8
click at [969, 517] on div "LaTrisha Gandy Please download the document below, sign and re-attached. If you…" at bounding box center [1025, 515] width 508 height 126
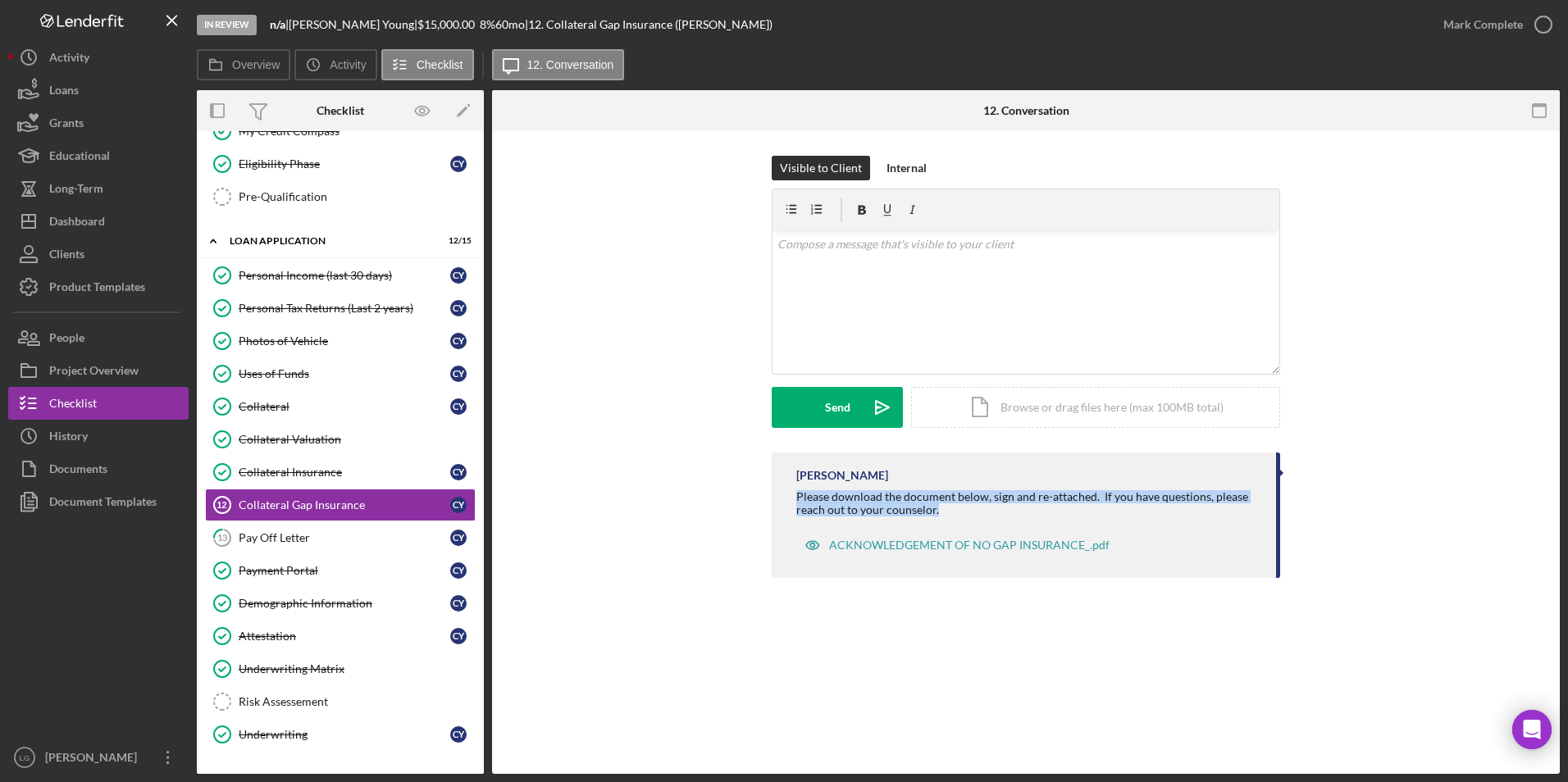
drag, startPoint x: 969, startPoint y: 517, endPoint x: 895, endPoint y: 495, distance: 77.2
copy div "Please download the document below, sign and re-attached. If you have questions…"
click at [928, 288] on div "v Color teal Color pink Remove color Add row above Add row below Add column bef…" at bounding box center [1025, 302] width 506 height 143
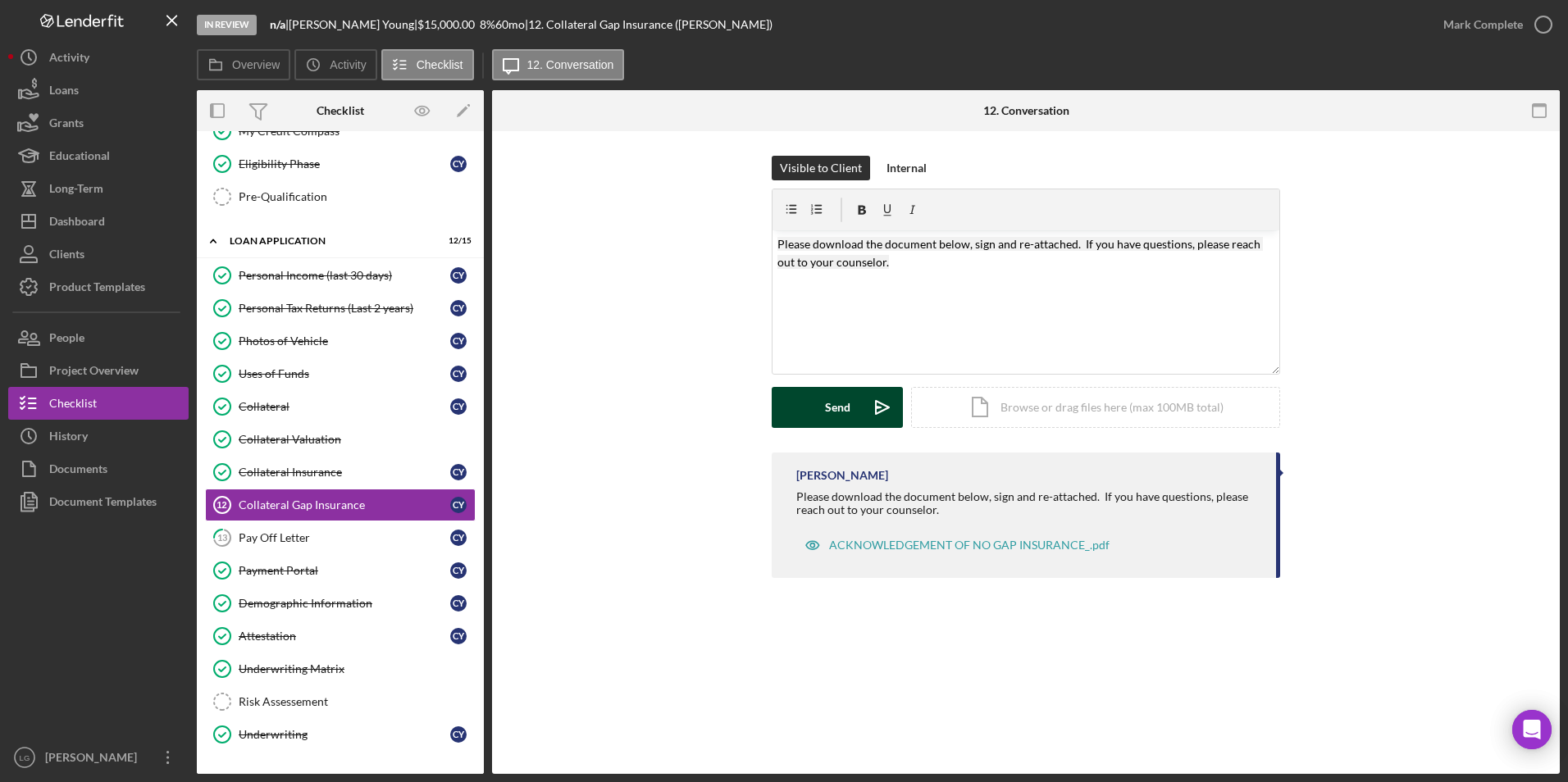
click at [816, 420] on button "Send Icon/icon-invite-send" at bounding box center [838, 407] width 131 height 41
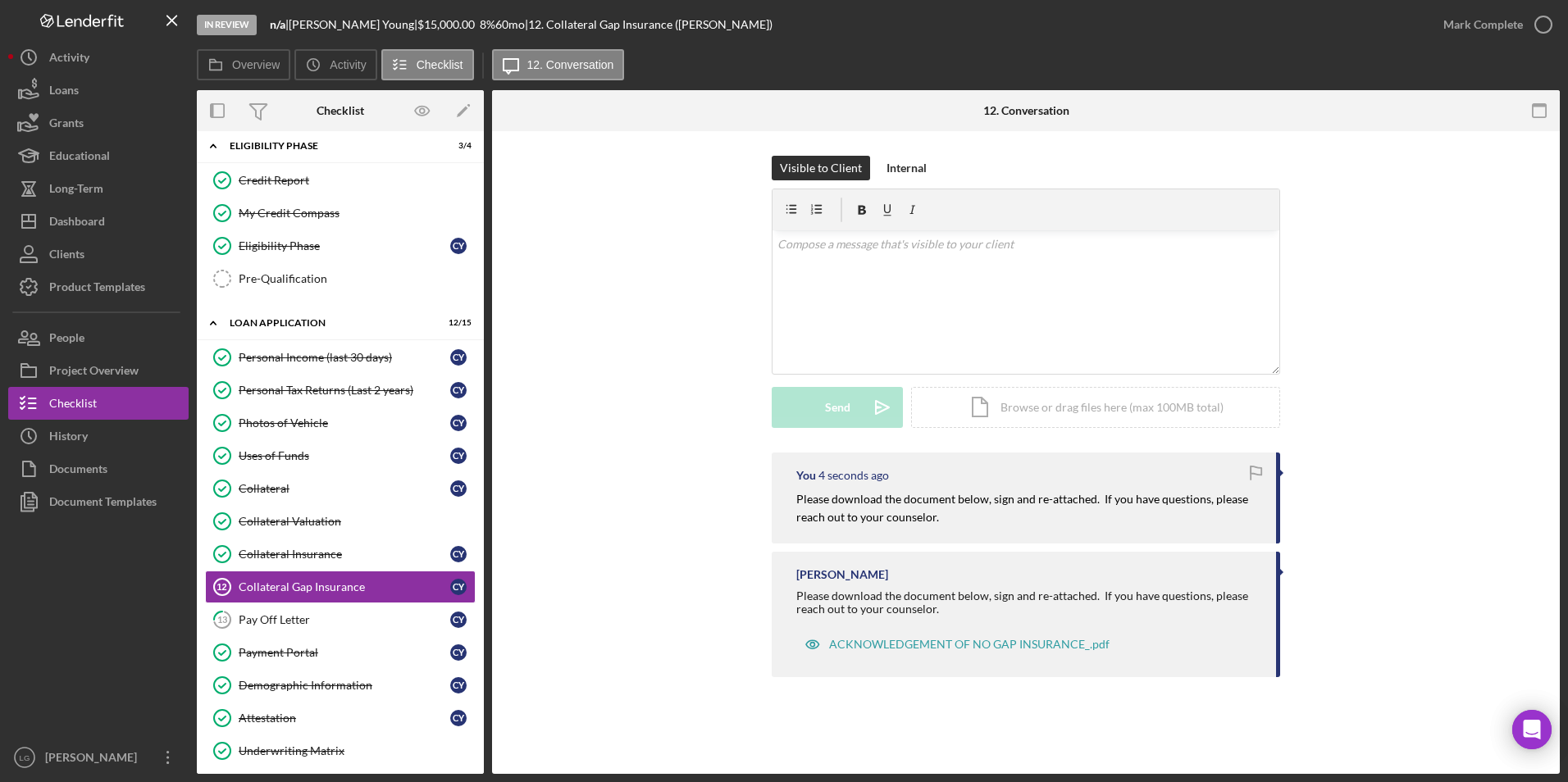
scroll to position [121, 0]
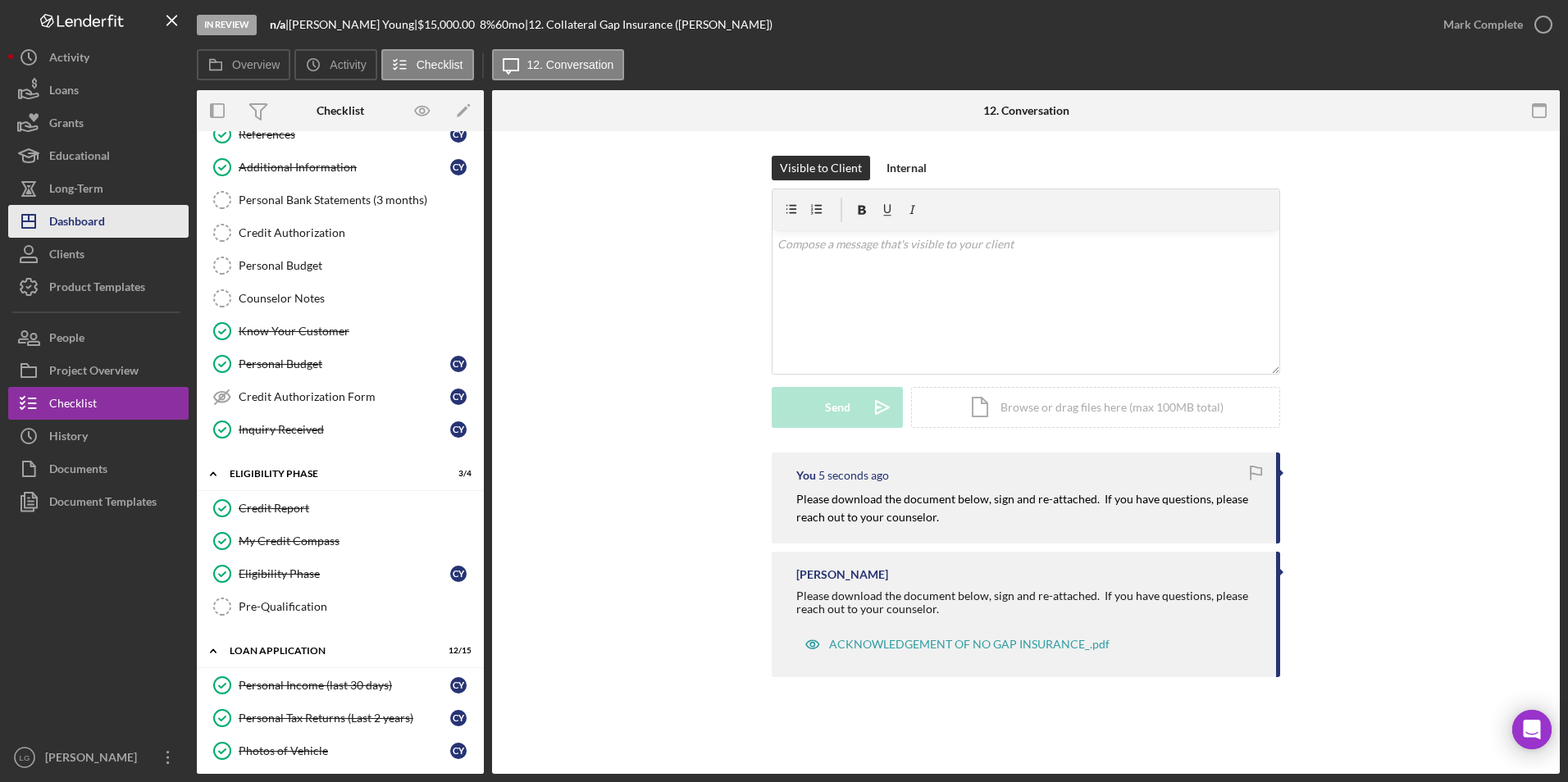
click at [94, 206] on div "Dashboard" at bounding box center [77, 223] width 56 height 37
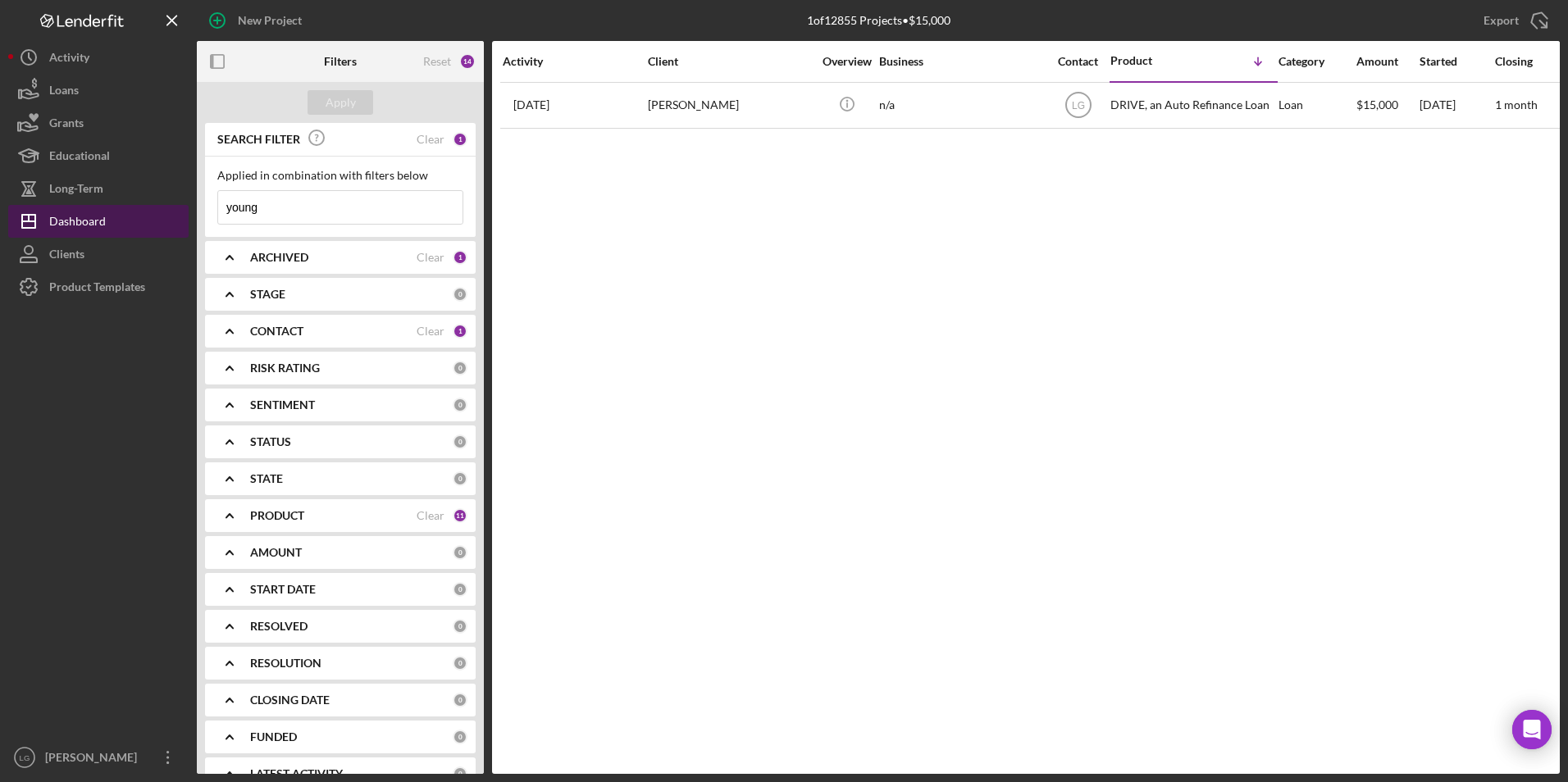
drag, startPoint x: 283, startPoint y: 214, endPoint x: 153, endPoint y: 212, distance: 130.0
click at [153, 212] on div "New Project 1 of 12855 Projects • $15,000 young Export Icon/Export Filters Rese…" at bounding box center [784, 387] width 1551 height 774
type input "mass"
click at [323, 96] on button "Apply" at bounding box center [340, 102] width 66 height 24
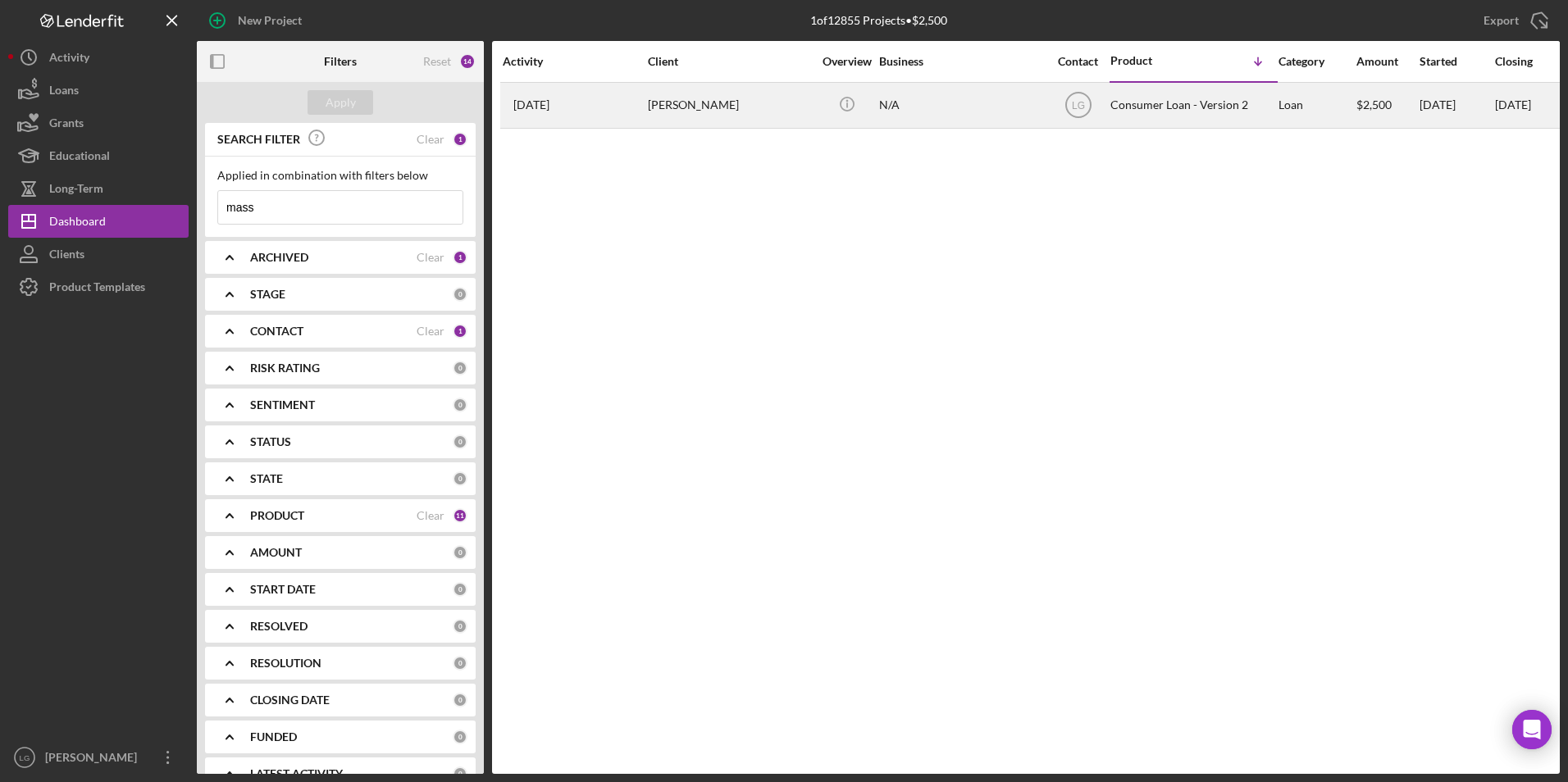
click at [549, 110] on time "[DATE]" at bounding box center [531, 105] width 36 height 13
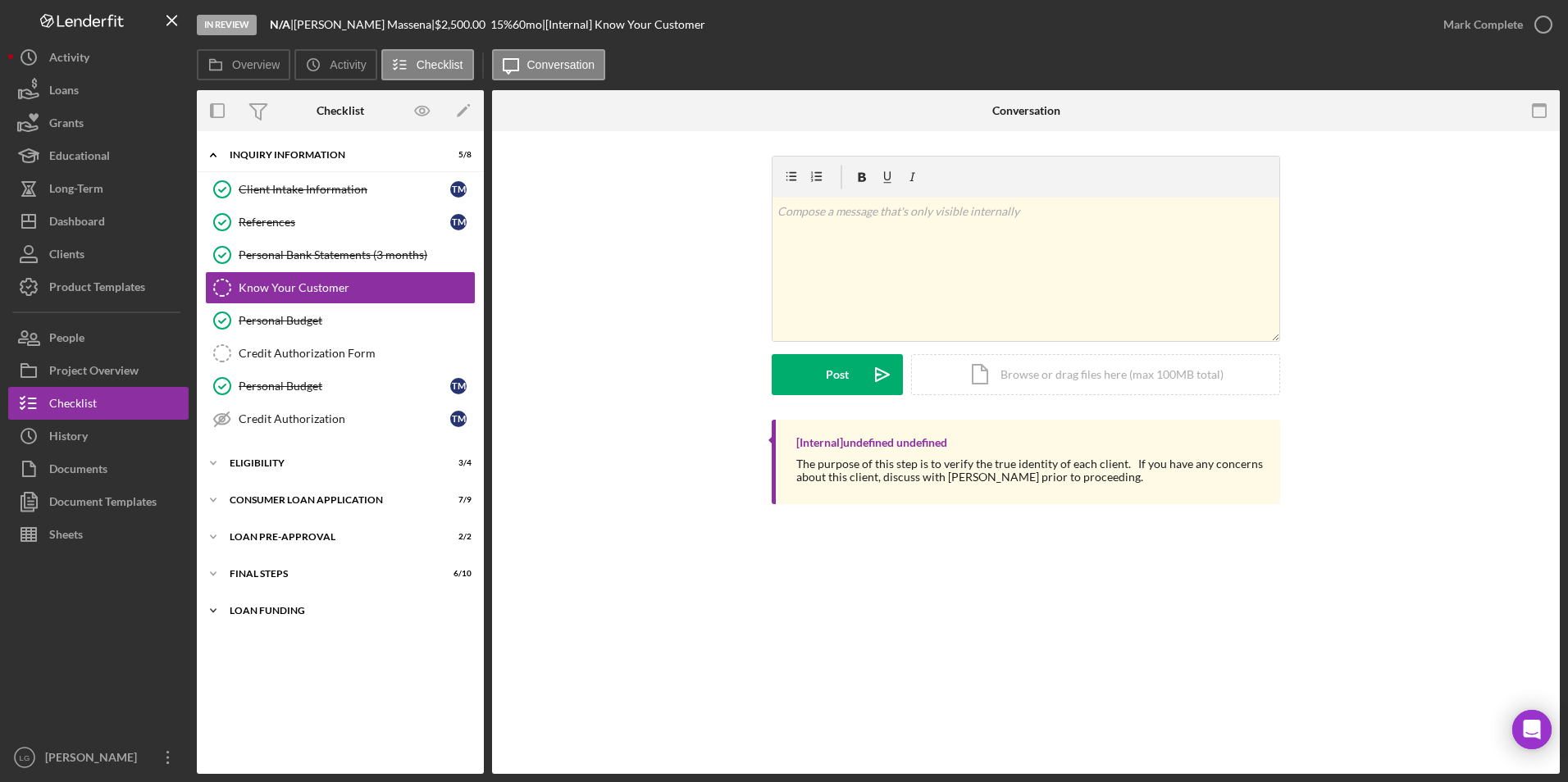
click at [290, 612] on div "Loan Funding" at bounding box center [346, 611] width 233 height 10
click at [270, 581] on div "Icon/Expander FINAL STEPS 6 / 10" at bounding box center [340, 574] width 287 height 33
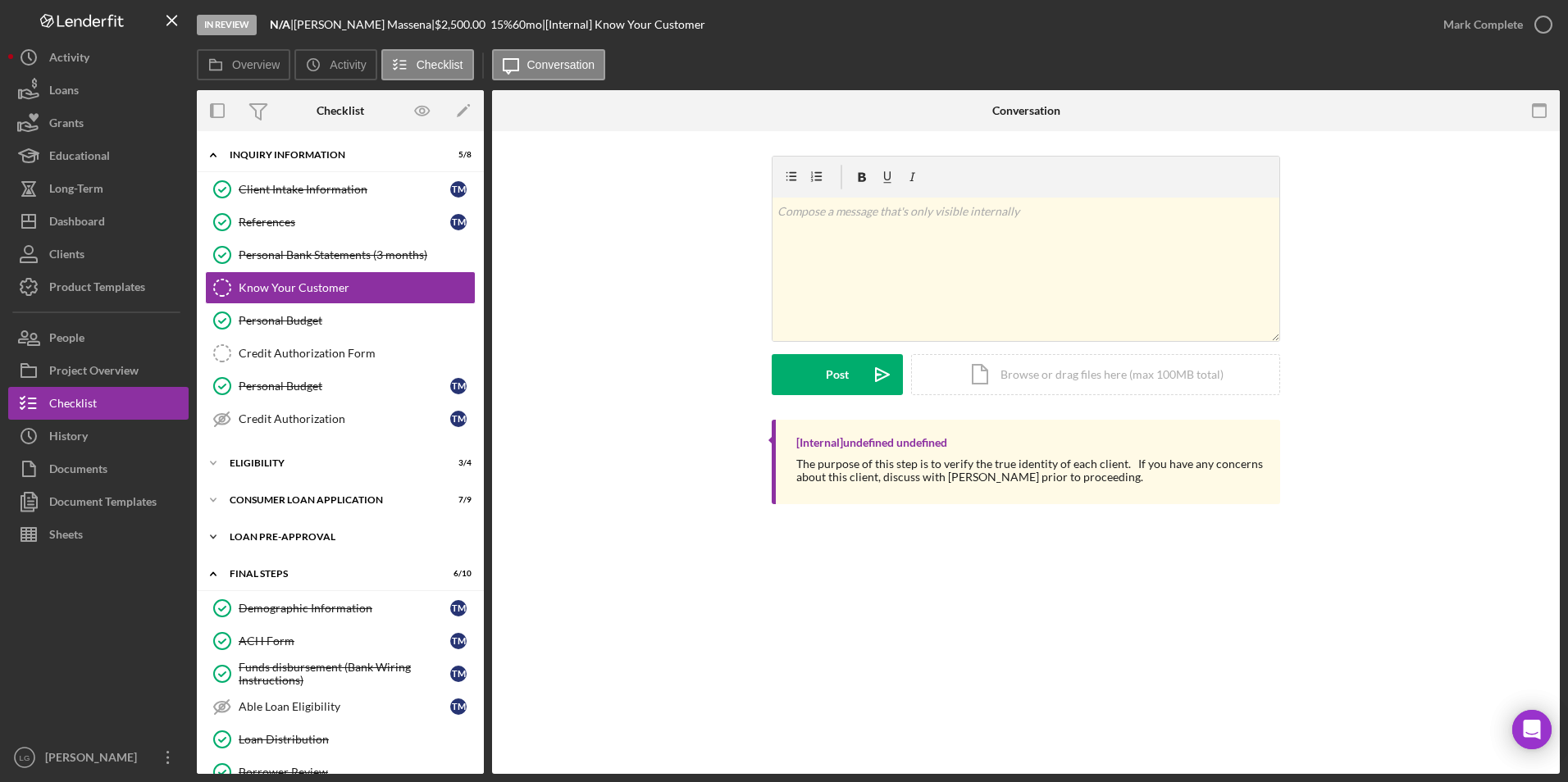
click at [266, 544] on div "Icon/Expander Loan Pre-Approval 2 / 2" at bounding box center [340, 537] width 287 height 33
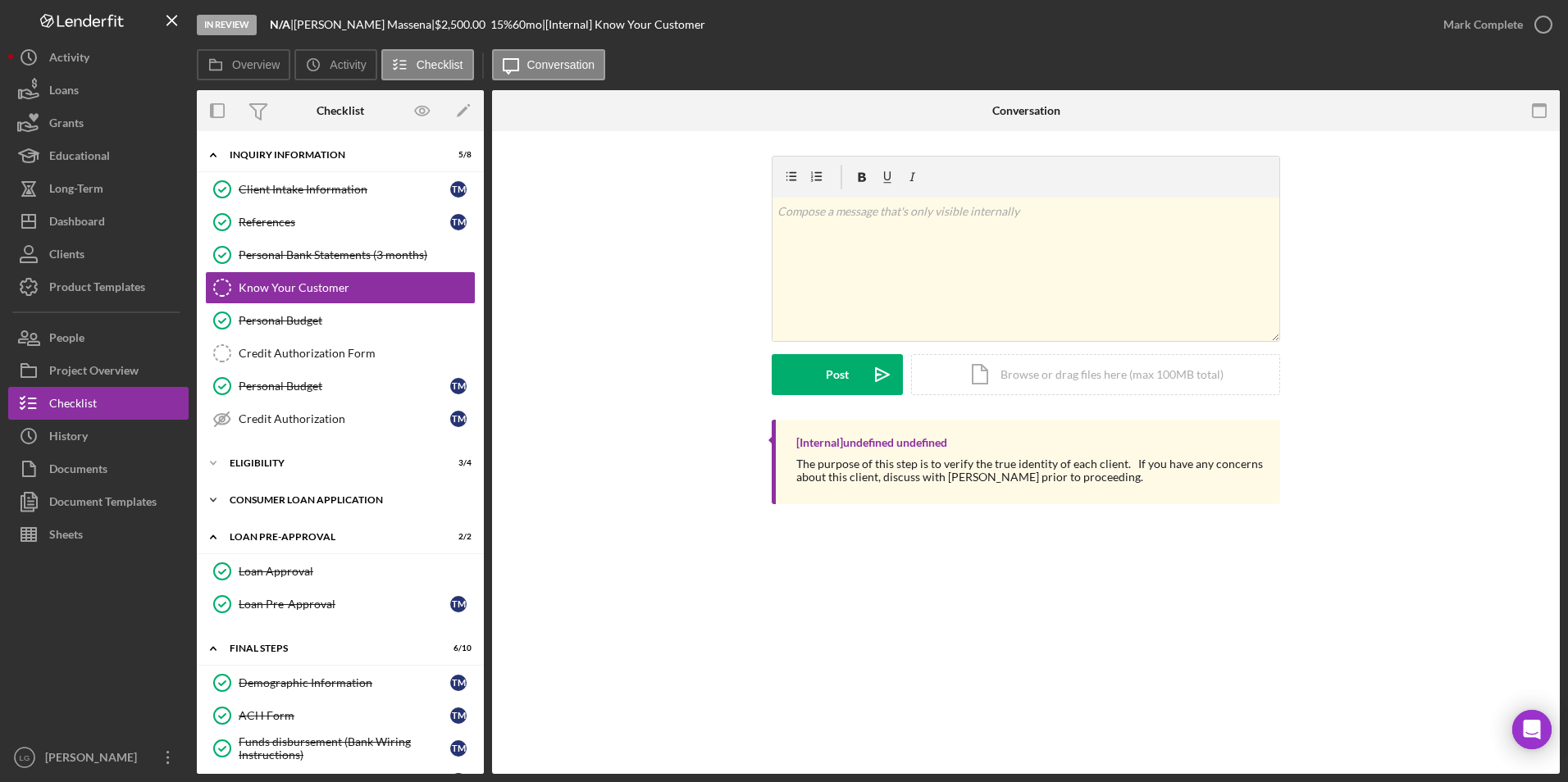
click at [260, 498] on div "Consumer Loan Application" at bounding box center [346, 501] width 233 height 10
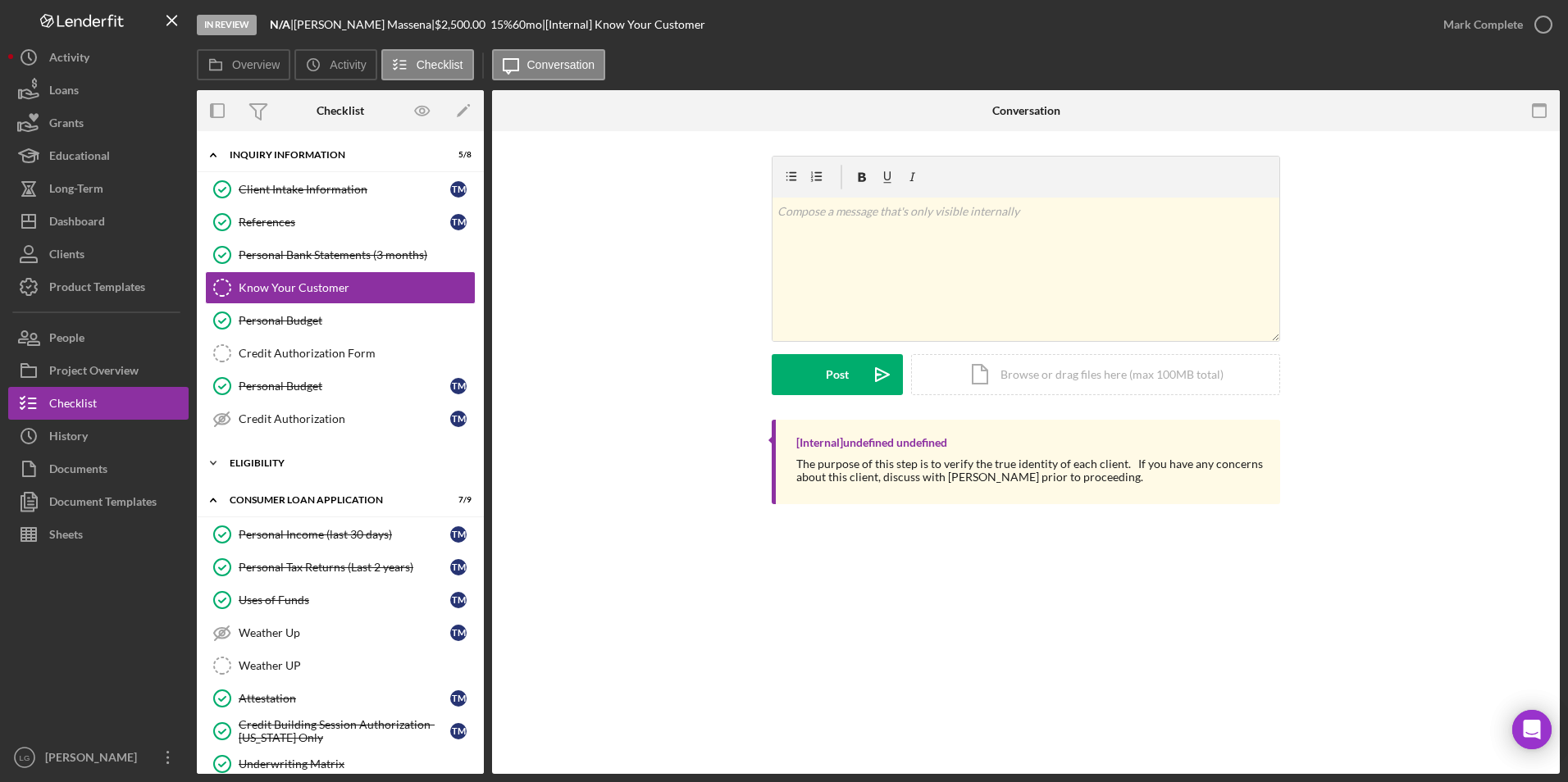
click at [256, 465] on div "Eligibility" at bounding box center [346, 463] width 233 height 10
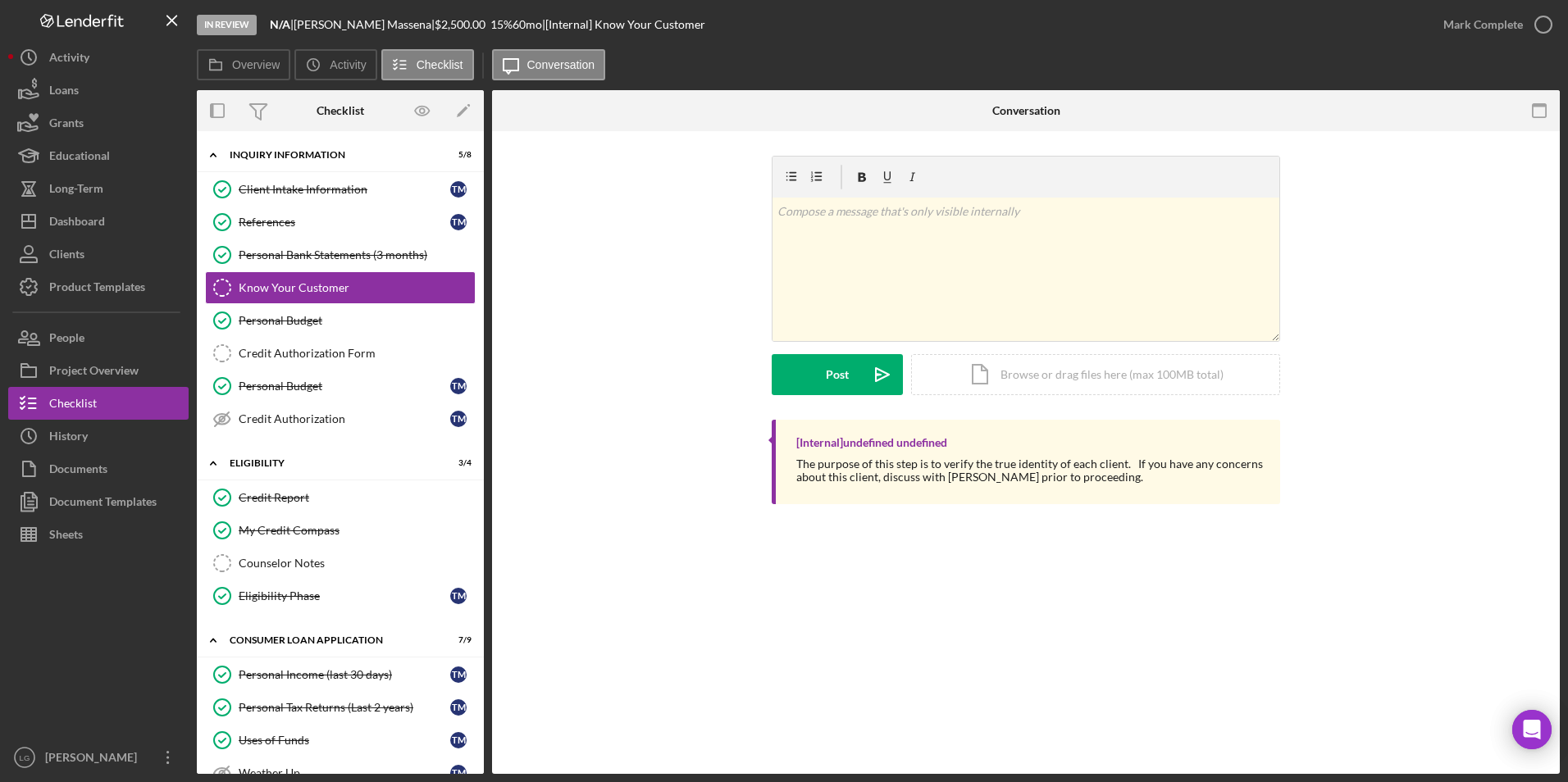
scroll to position [246, 0]
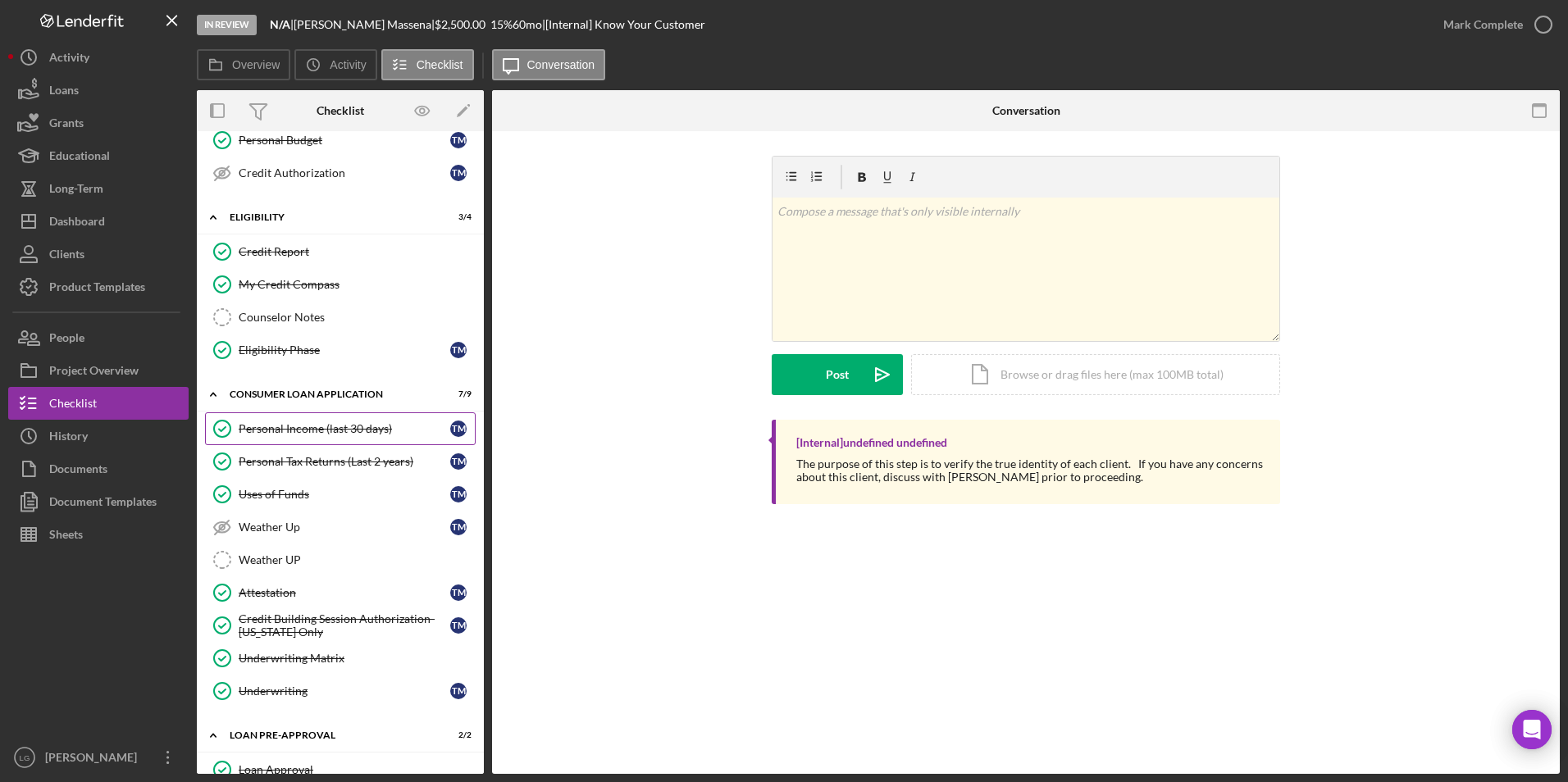
click at [308, 426] on div "Personal Income (last 30 days)" at bounding box center [344, 429] width 211 height 13
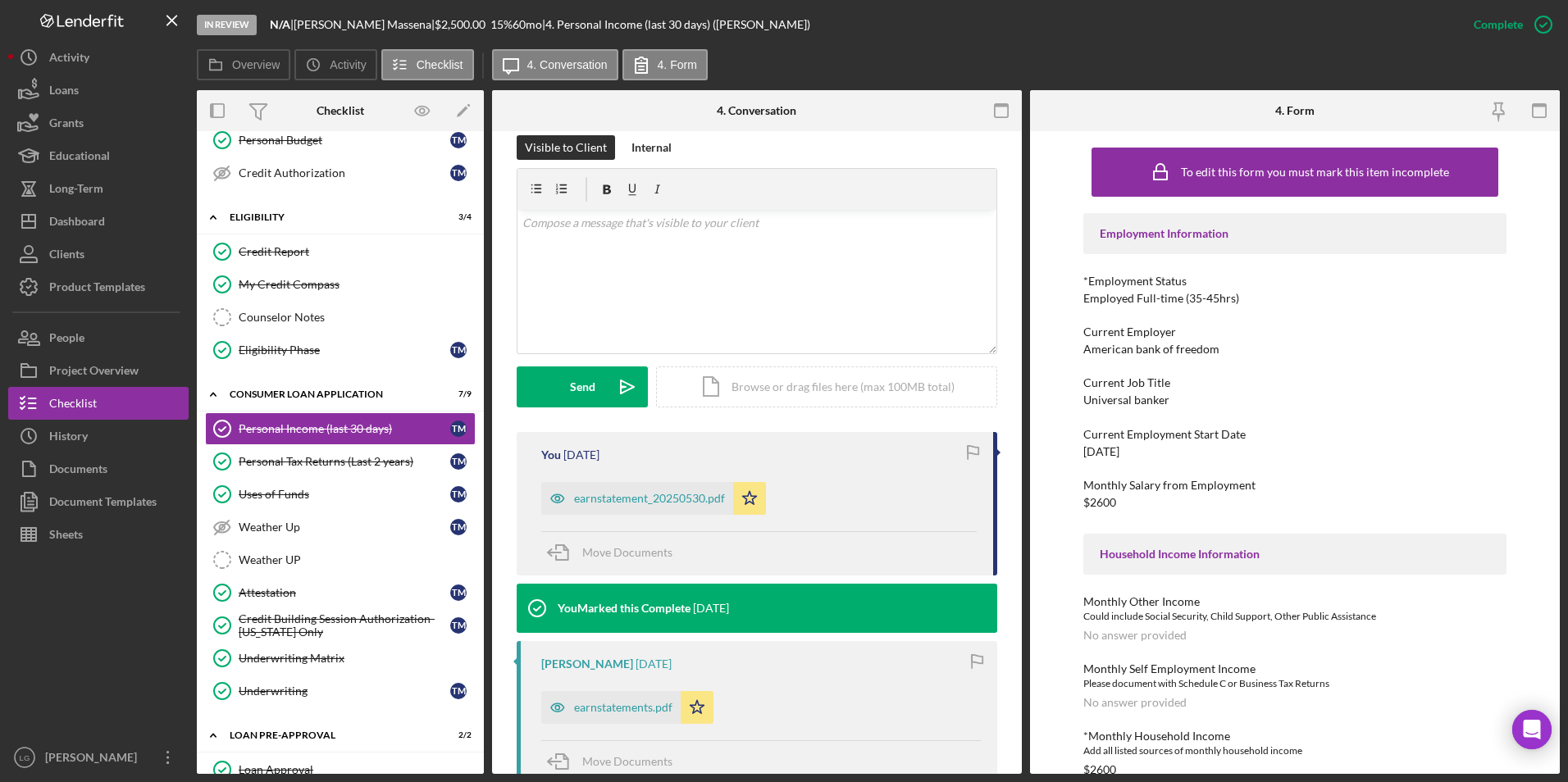
scroll to position [492, 0]
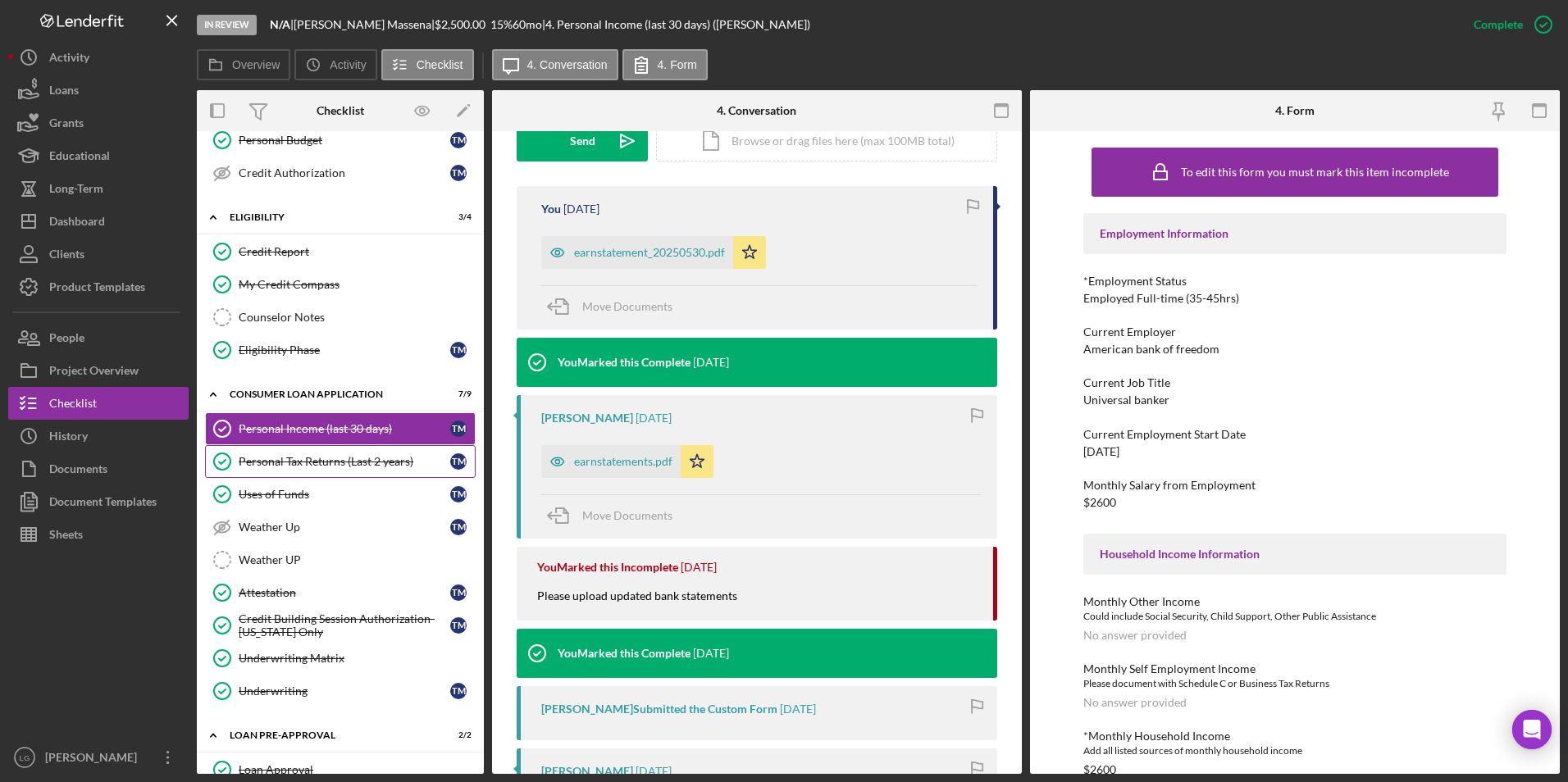
click at [340, 452] on link "Personal Tax Returns (Last 2 years) Personal Tax Returns (Last 2 years) T M" at bounding box center [340, 461] width 270 height 33
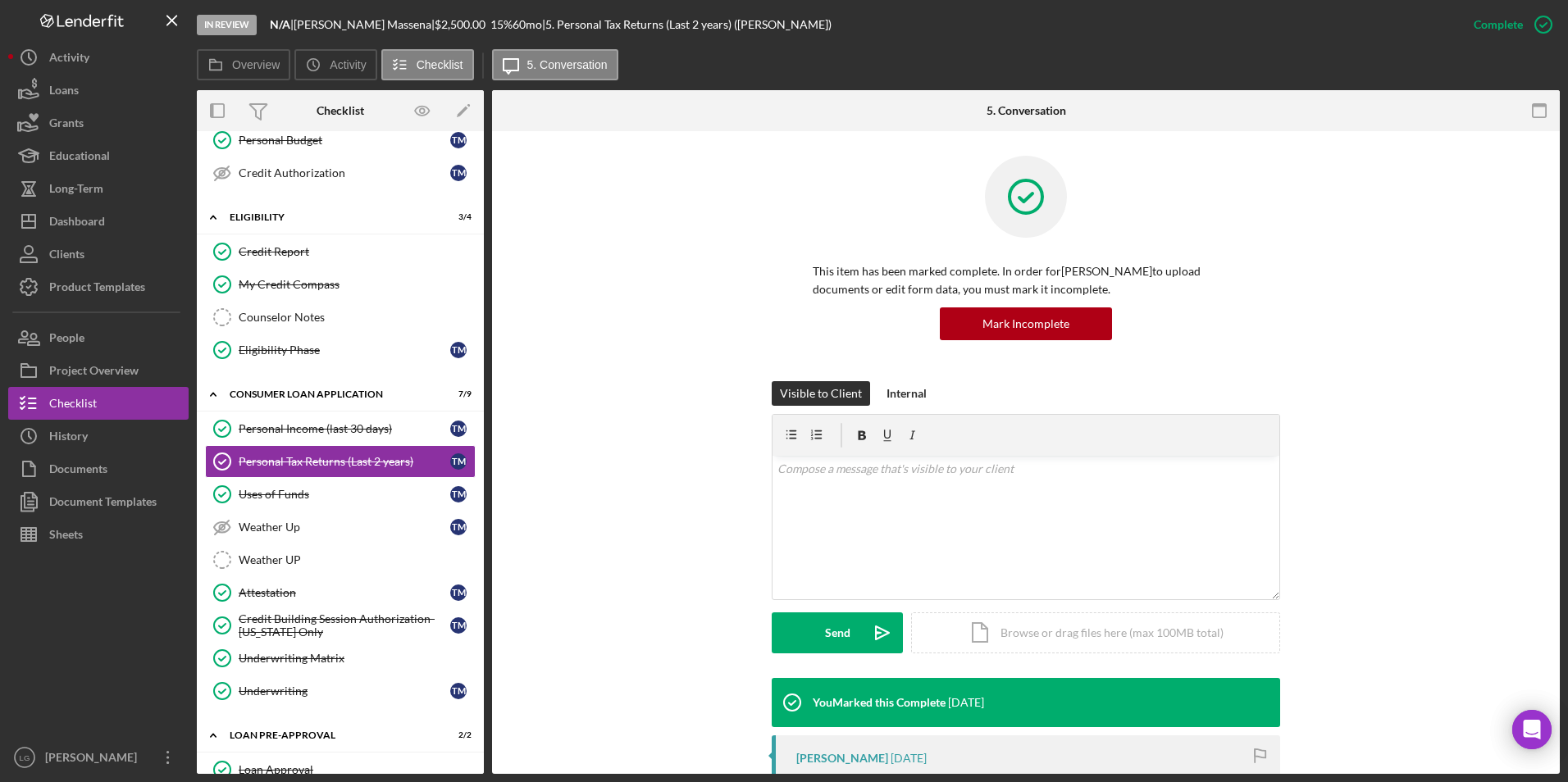
scroll to position [246, 0]
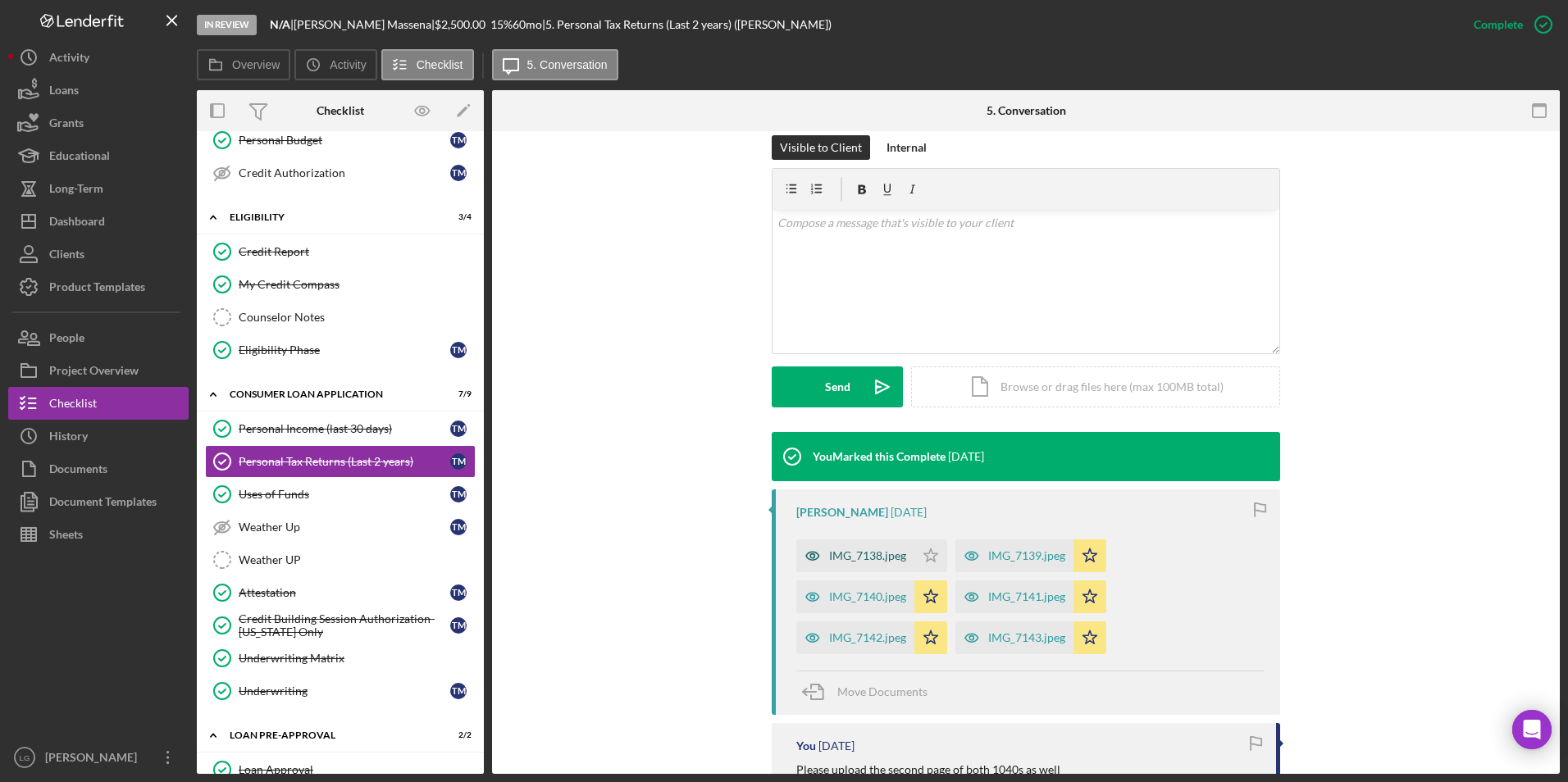
click at [848, 556] on div "IMG_7138.jpeg" at bounding box center [867, 556] width 77 height 13
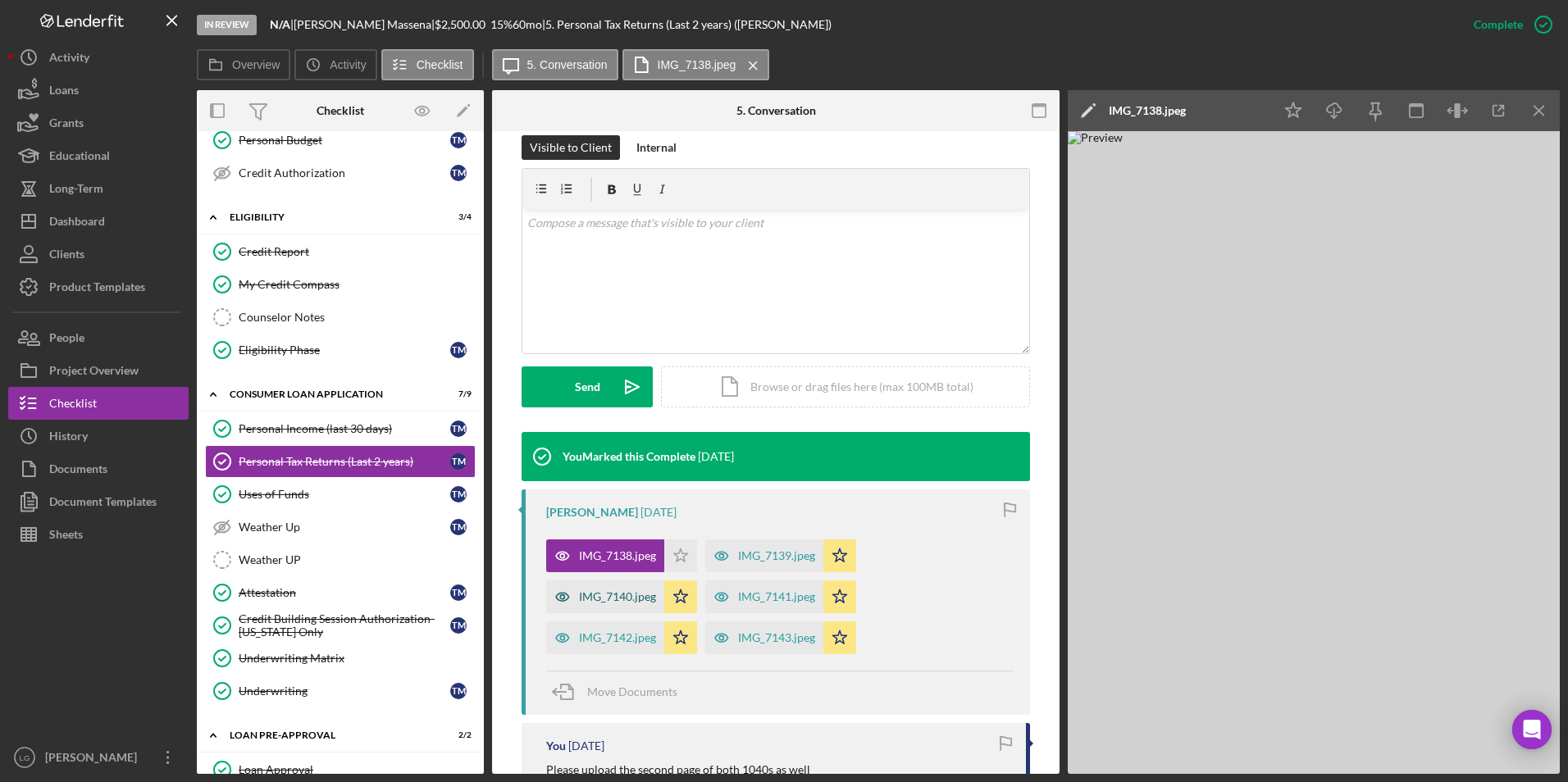
click at [613, 591] on div "IMG_7140.jpeg" at bounding box center [617, 597] width 77 height 13
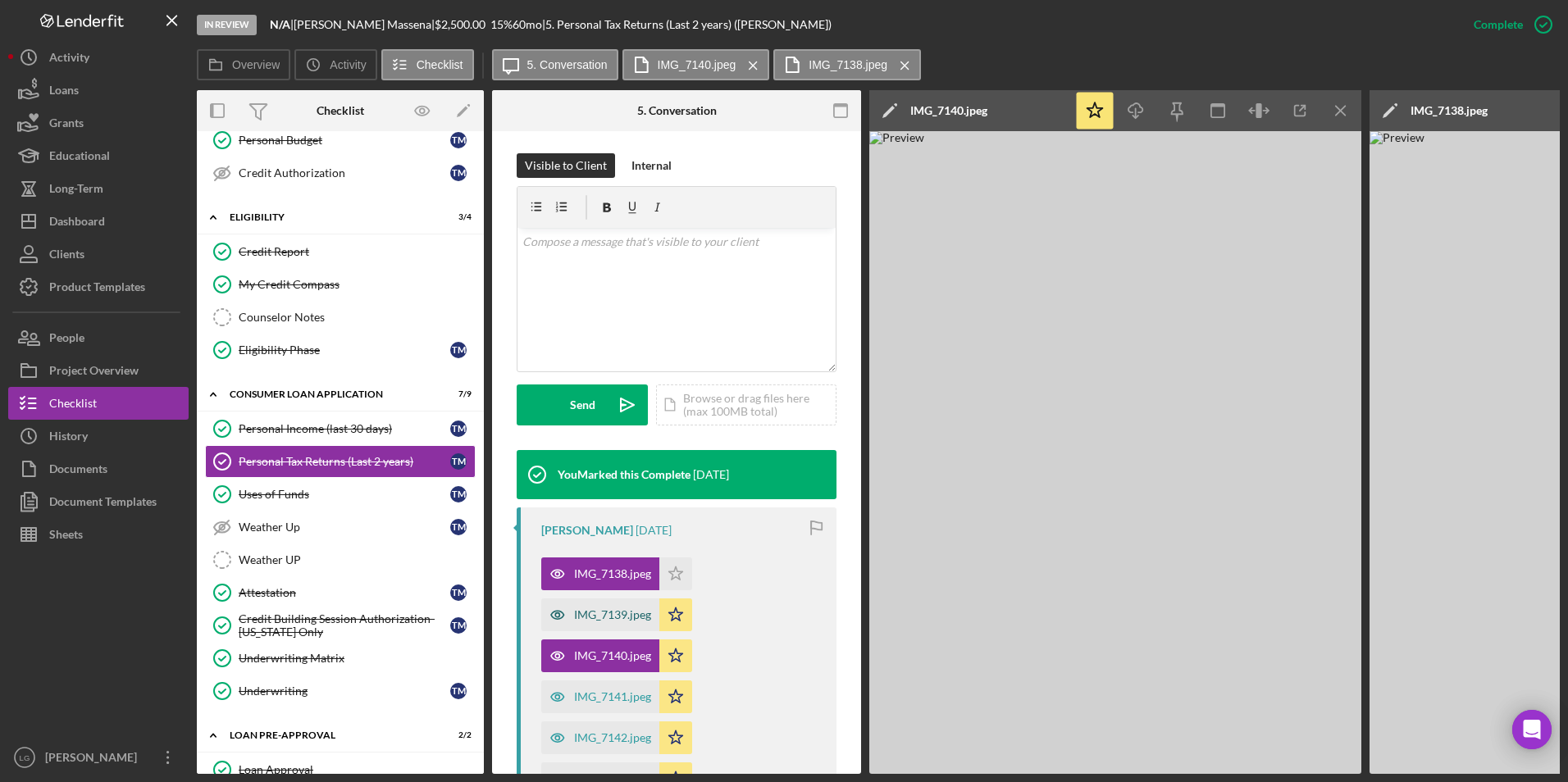
click at [628, 619] on div "IMG_7139.jpeg" at bounding box center [612, 615] width 77 height 13
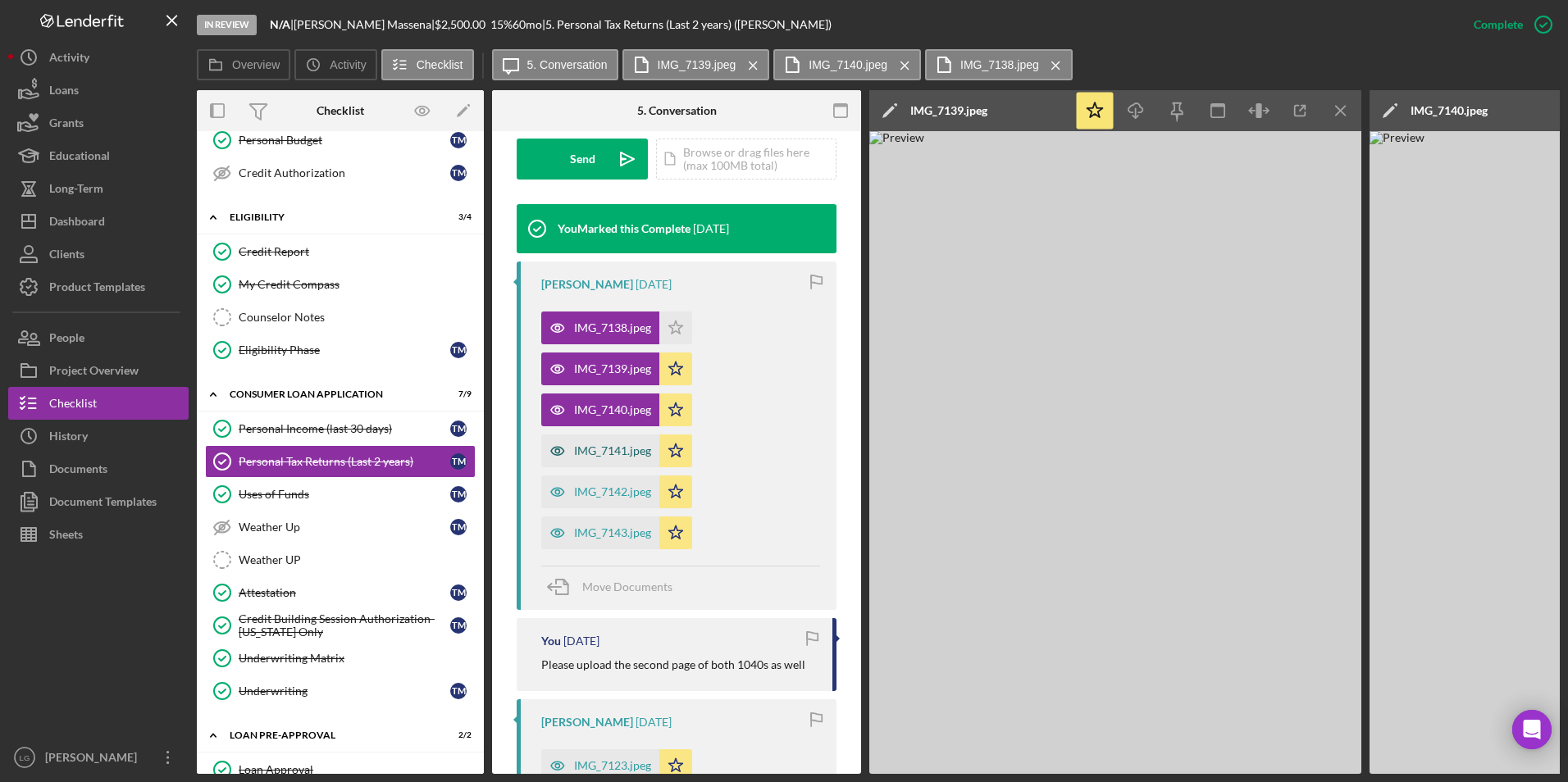
click at [615, 454] on div "IMG_7141.jpeg" at bounding box center [612, 451] width 77 height 13
click at [676, 366] on icon "Icon/Star" at bounding box center [675, 368] width 33 height 33
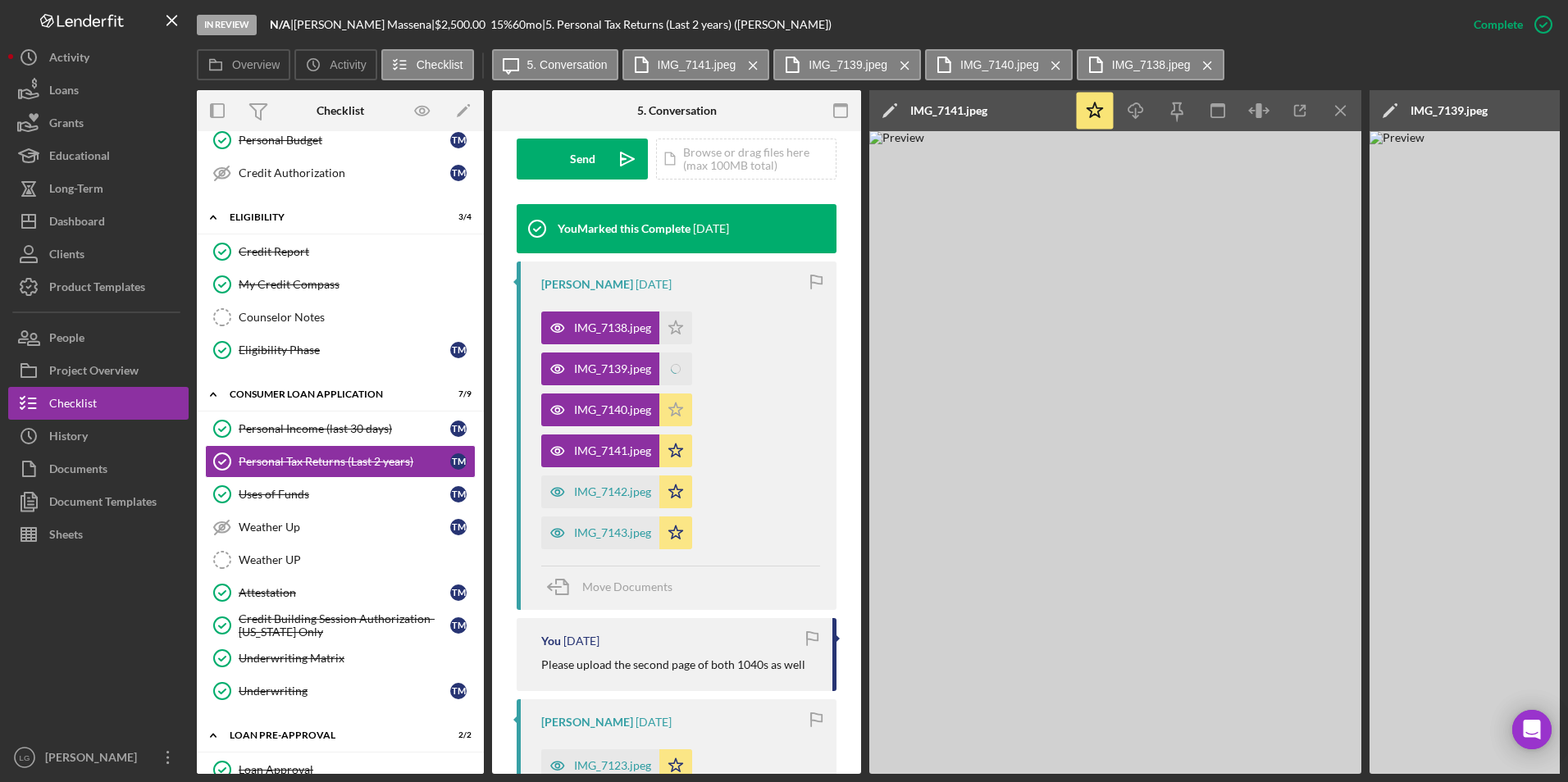
click at [672, 419] on icon "Icon/Star" at bounding box center [675, 410] width 33 height 33
click at [676, 469] on div "IMG_7142.jpeg Icon/Star" at bounding box center [620, 488] width 159 height 41
click at [676, 500] on icon "Icon/Star" at bounding box center [675, 491] width 33 height 33
click at [670, 451] on icon "Icon/Star" at bounding box center [675, 451] width 33 height 33
click at [672, 527] on icon "Icon/Star" at bounding box center [675, 533] width 33 height 33
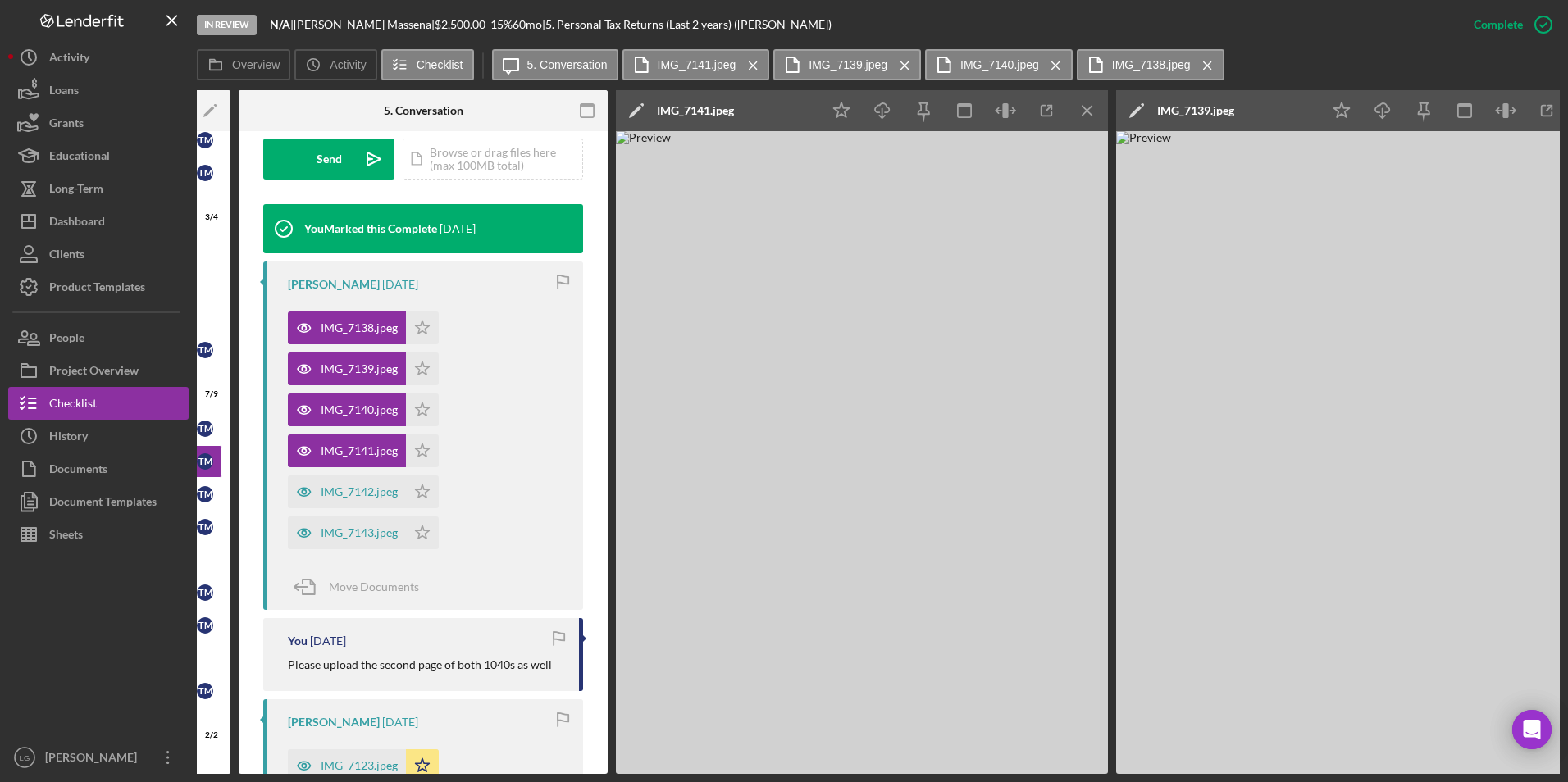
scroll to position [0, 0]
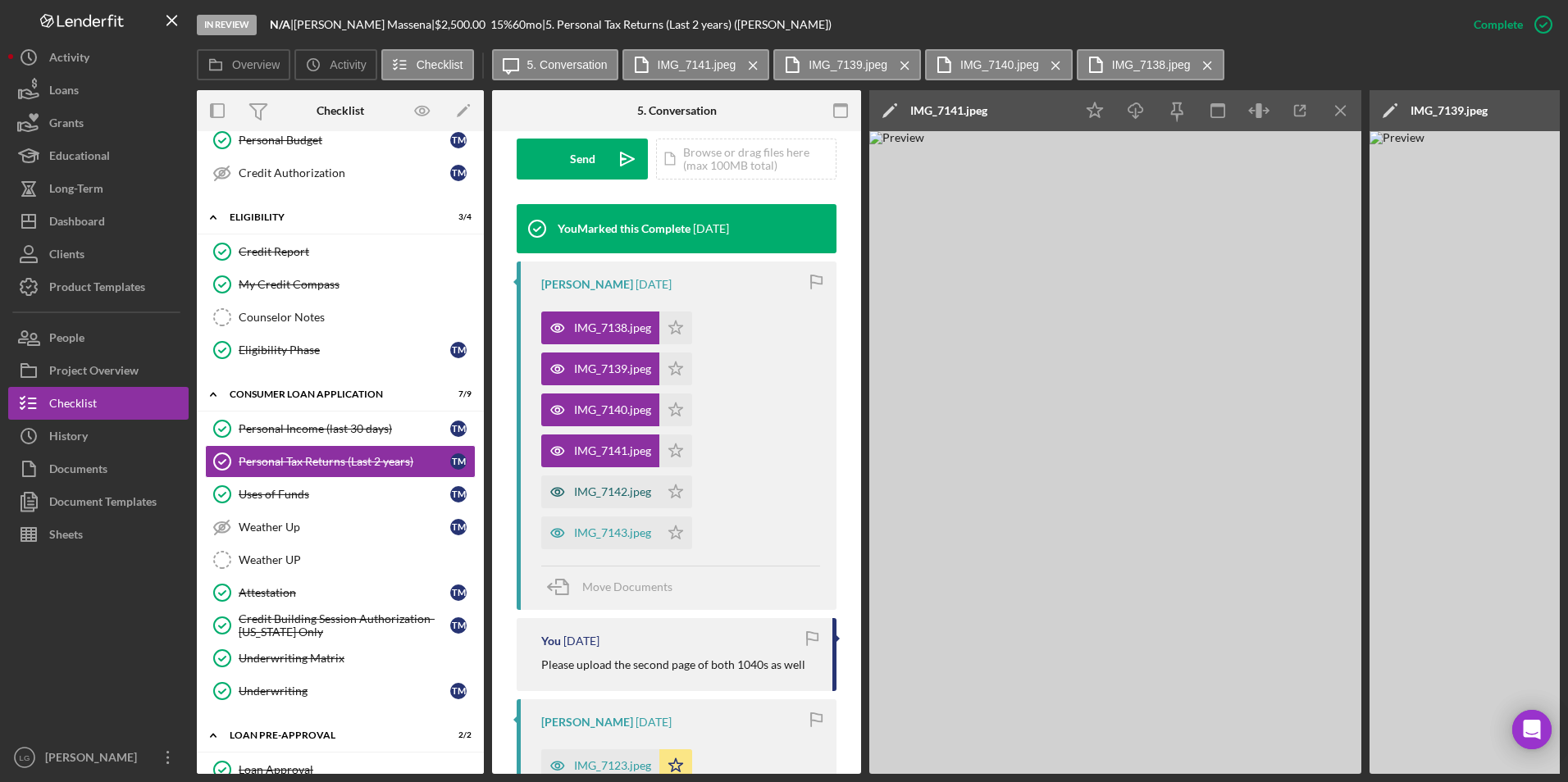
click at [613, 506] on div "IMG_7142.jpeg" at bounding box center [600, 491] width 118 height 33
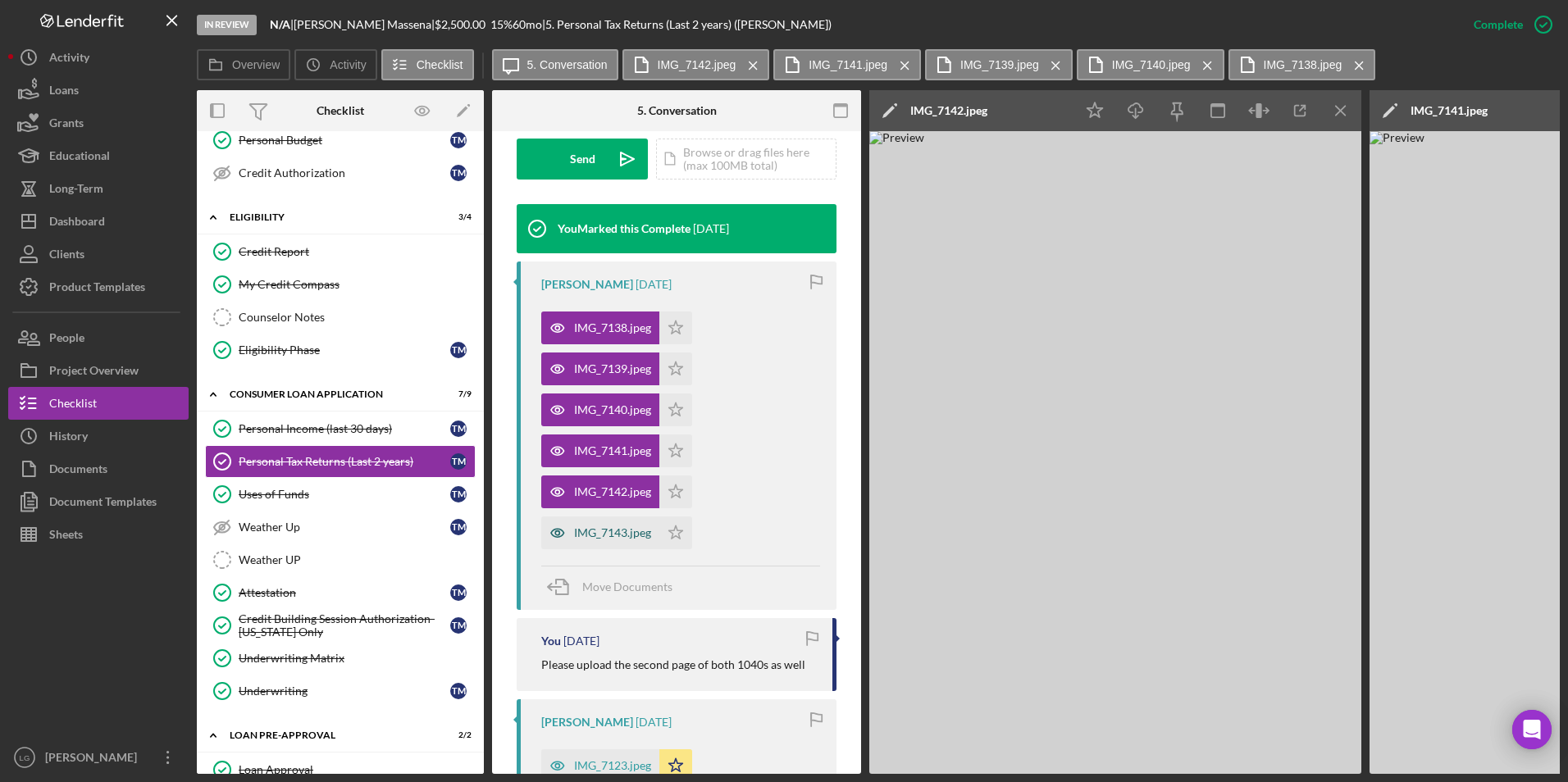
click at [606, 535] on div "IMG_7143.jpeg" at bounding box center [612, 533] width 77 height 13
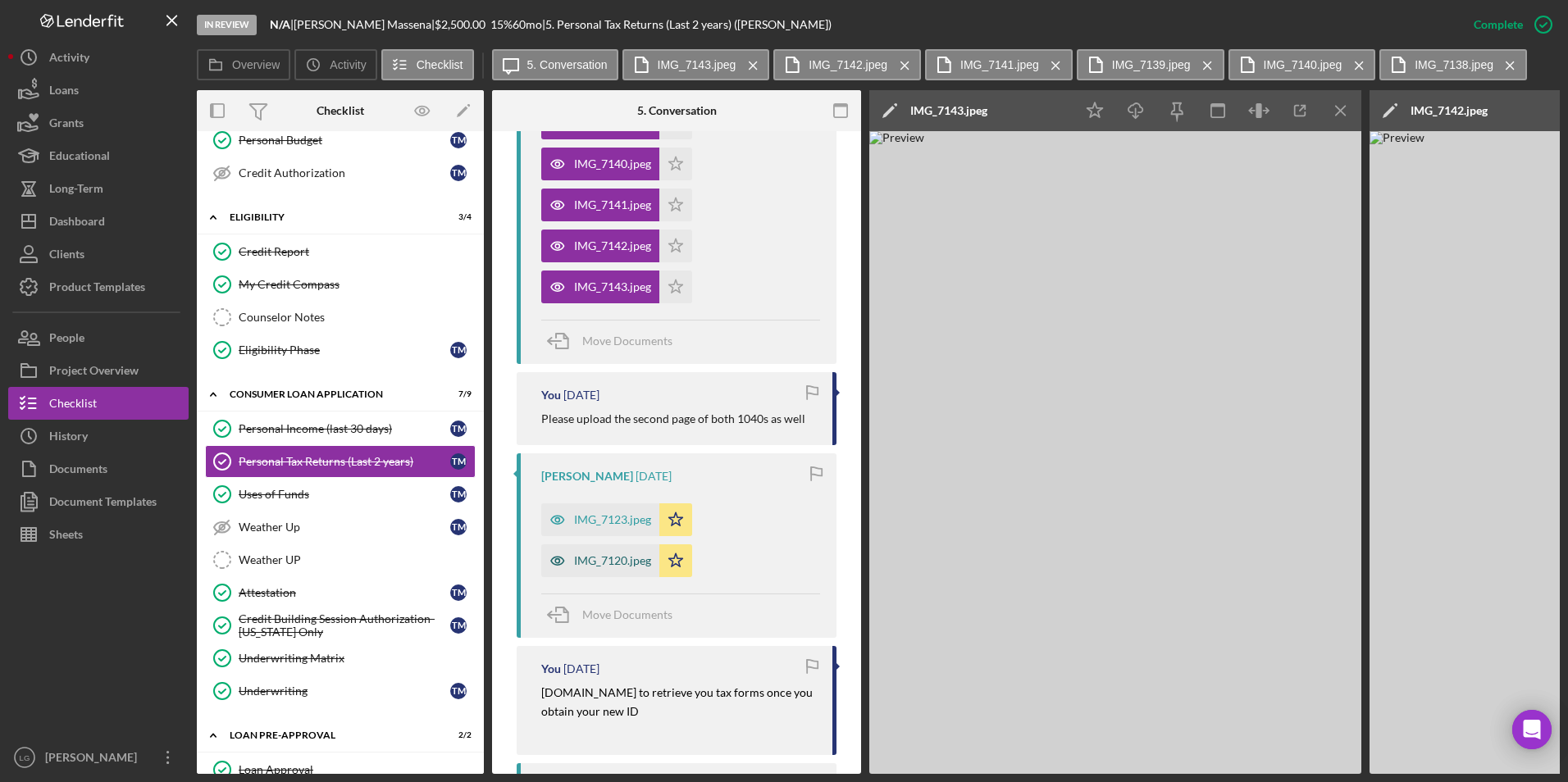
click at [597, 555] on div "IMG_7120.jpeg" at bounding box center [612, 561] width 77 height 13
click at [637, 514] on div "IMG_7123.jpeg" at bounding box center [612, 520] width 77 height 13
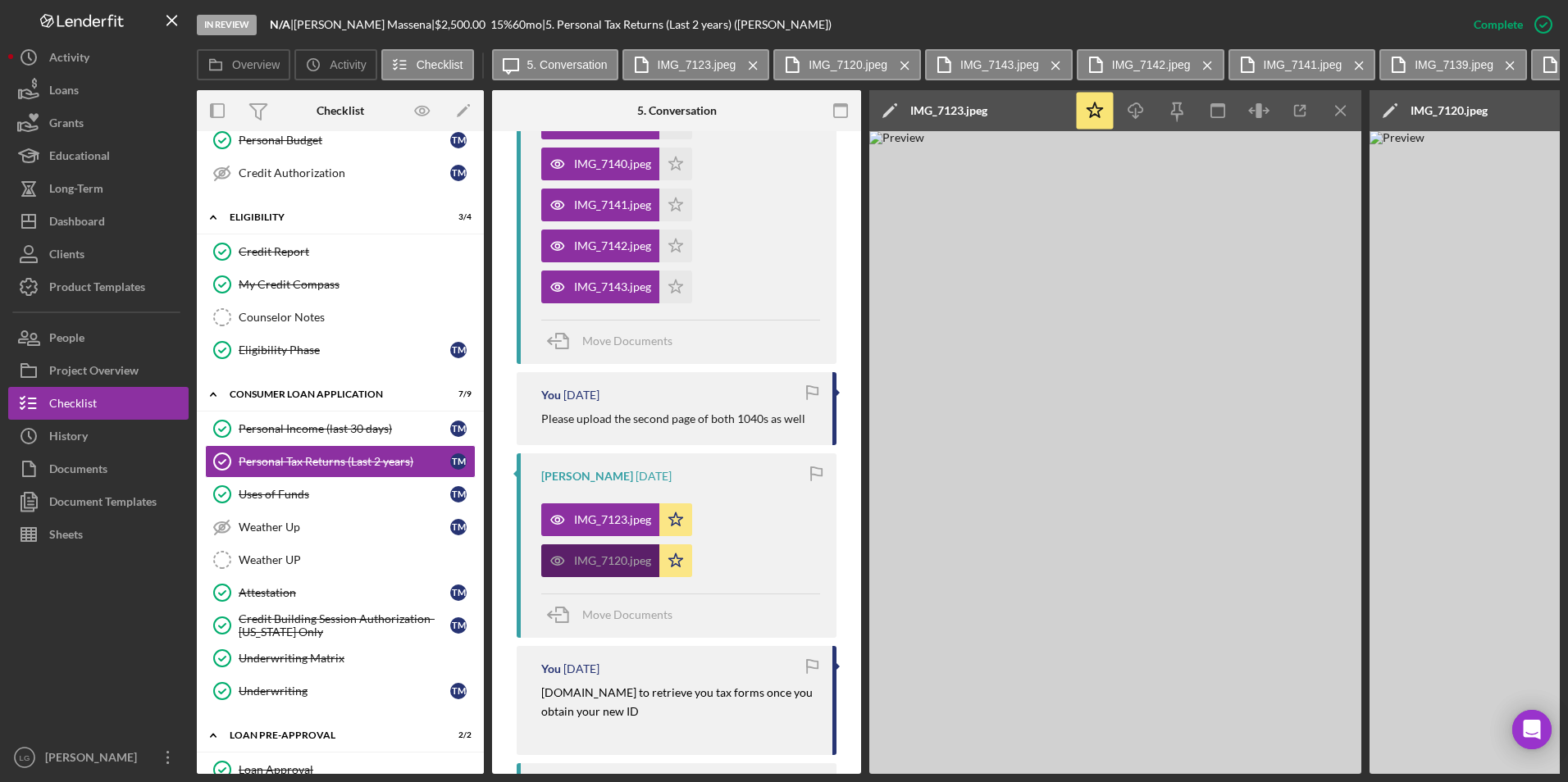
click at [620, 566] on div "IMG_7120.jpeg" at bounding box center [612, 561] width 77 height 13
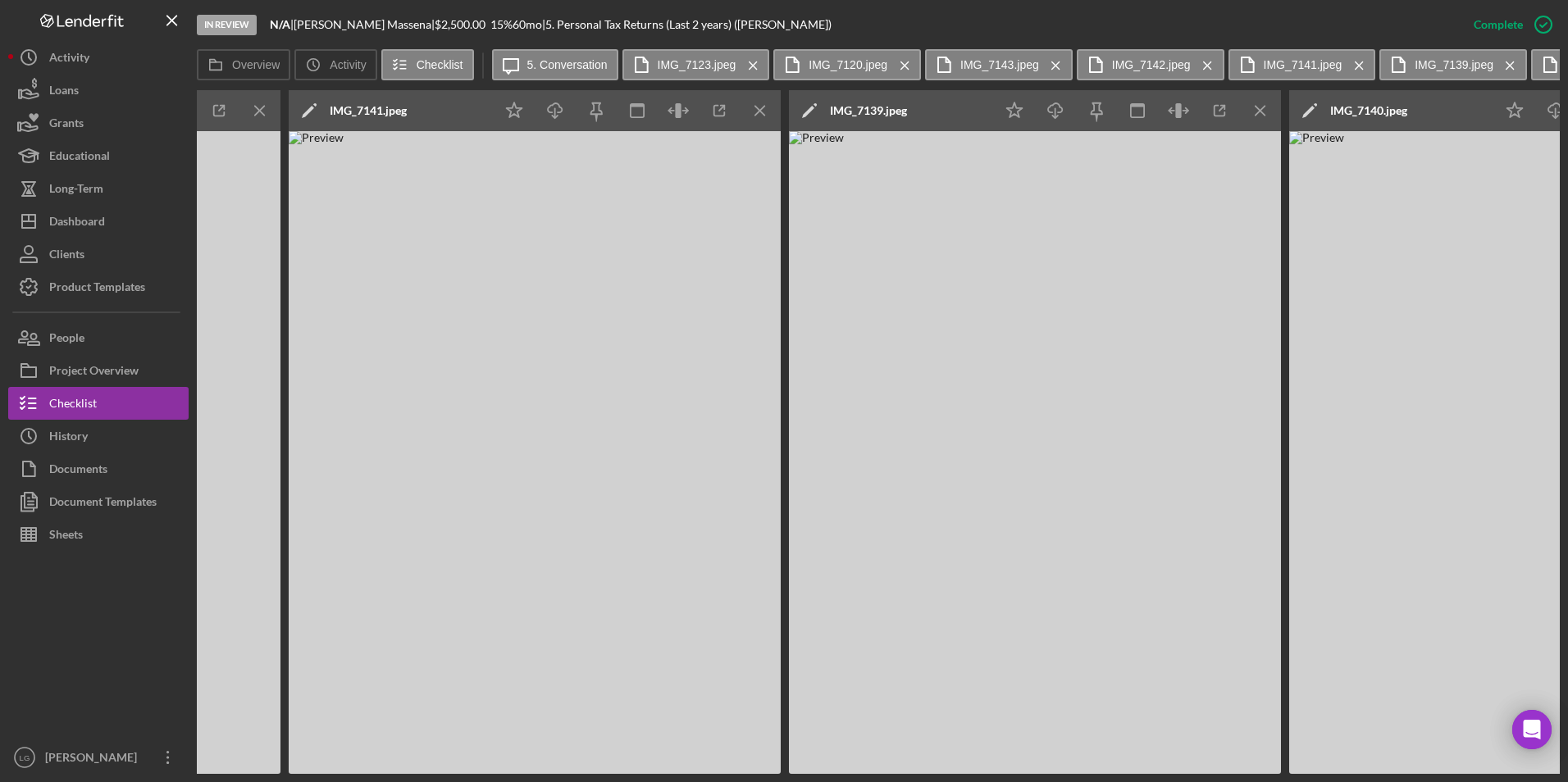
scroll to position [0, 2425]
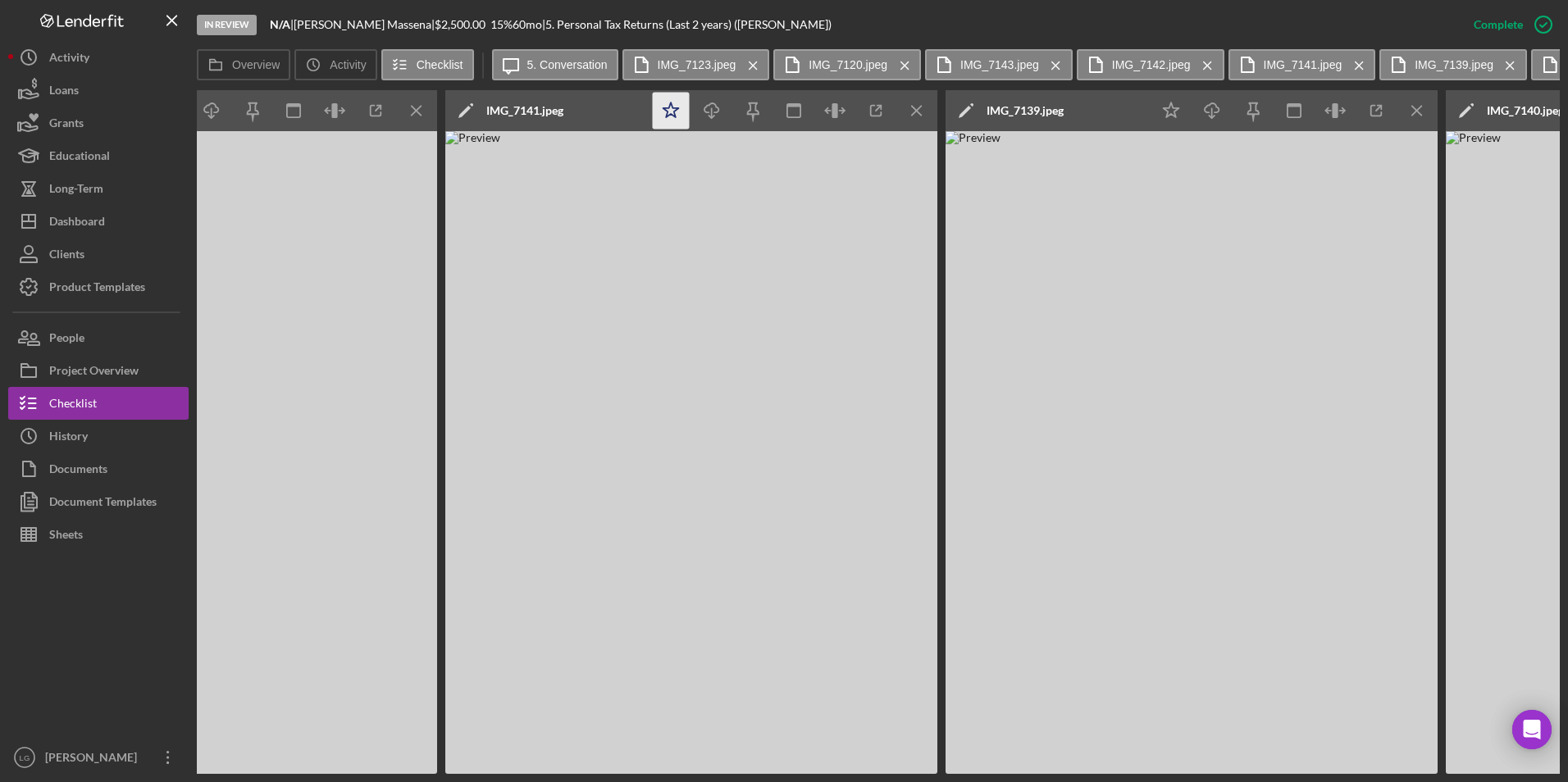
click at [678, 114] on icon "Icon/Star" at bounding box center [672, 111] width 37 height 37
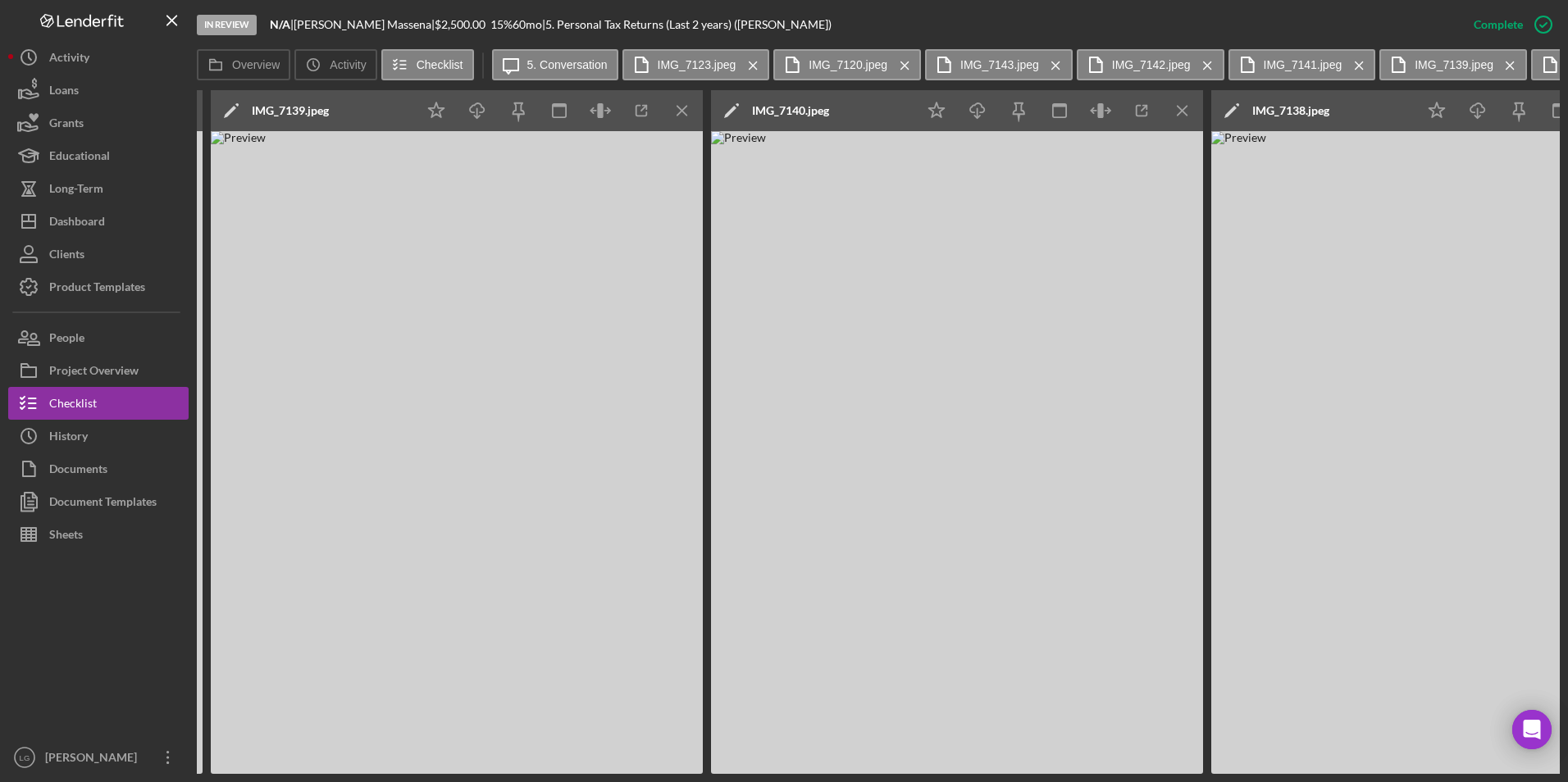
scroll to position [0, 3303]
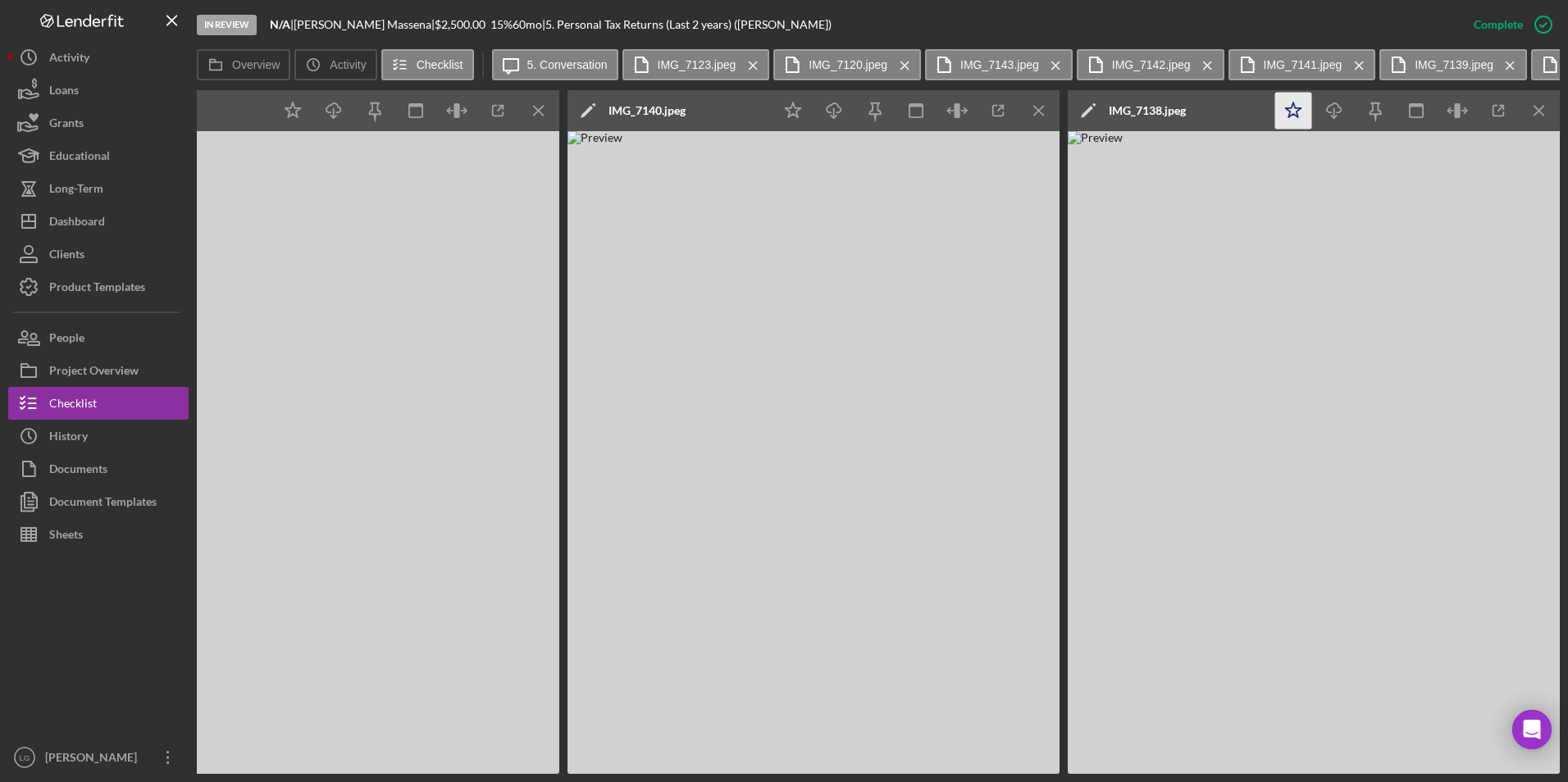
click at [1301, 101] on icon "Icon/Star" at bounding box center [1293, 111] width 37 height 37
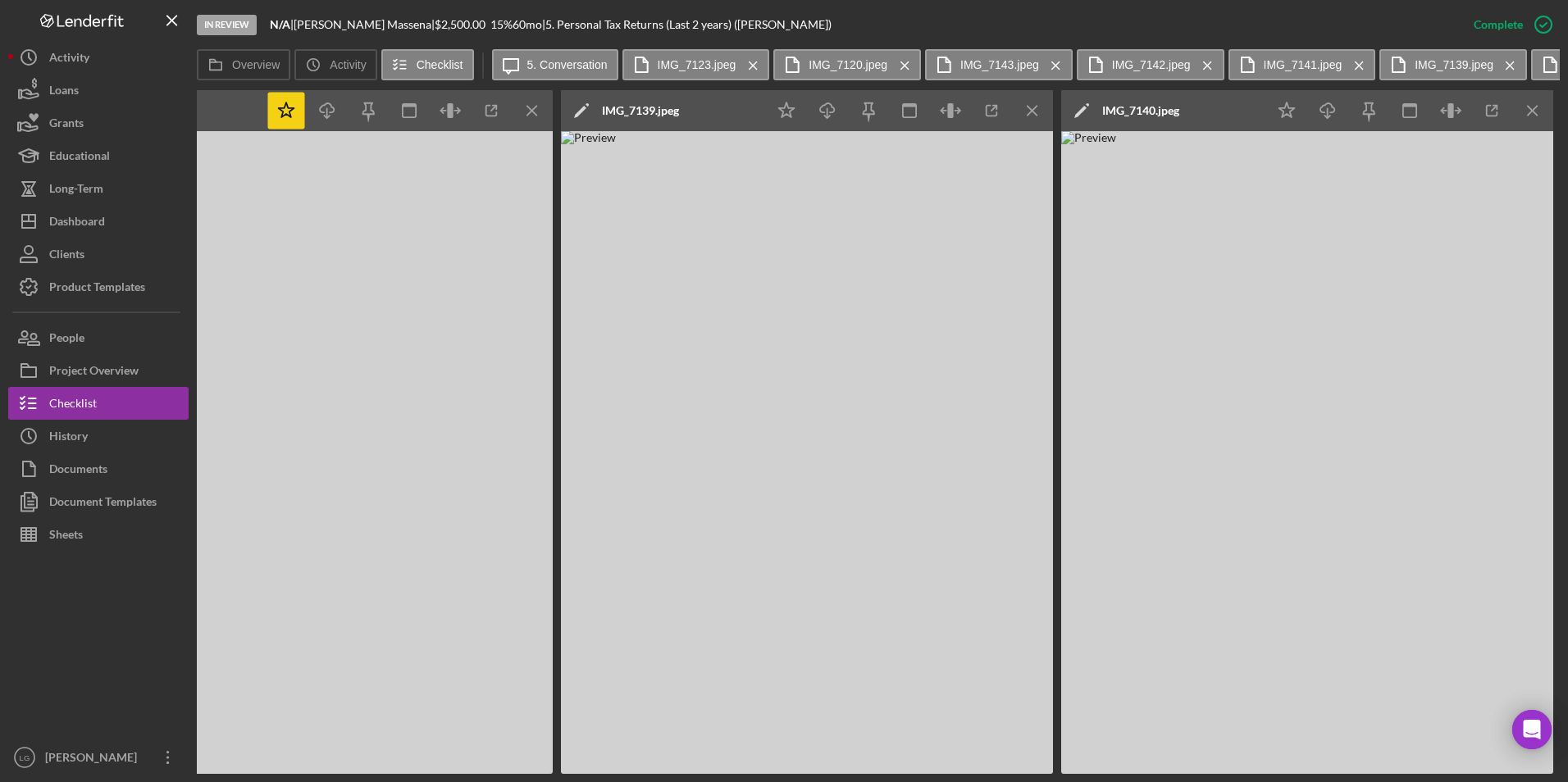
scroll to position [0, 2795]
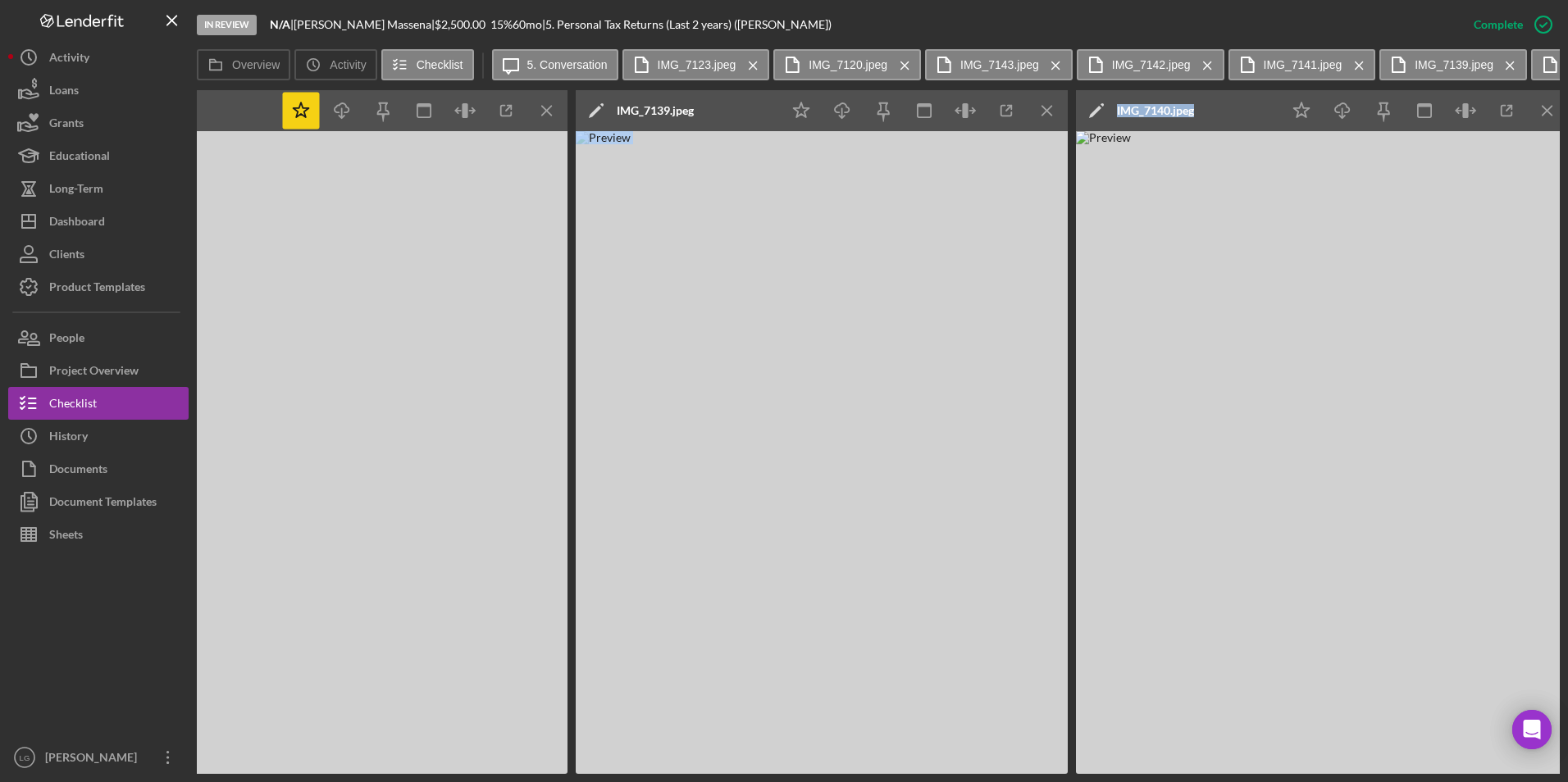
drag, startPoint x: 1115, startPoint y: 774, endPoint x: 993, endPoint y: 779, distance: 122.1
click at [993, 779] on div "In Review N/A | Tiffany Massena | $2,500.00 15 % 60 mo | 5. Personal Tax Return…" at bounding box center [784, 391] width 1568 height 782
drag, startPoint x: 993, startPoint y: 779, endPoint x: 1063, endPoint y: 766, distance: 71.2
click at [1063, 765] on img at bounding box center [821, 453] width 492 height 643
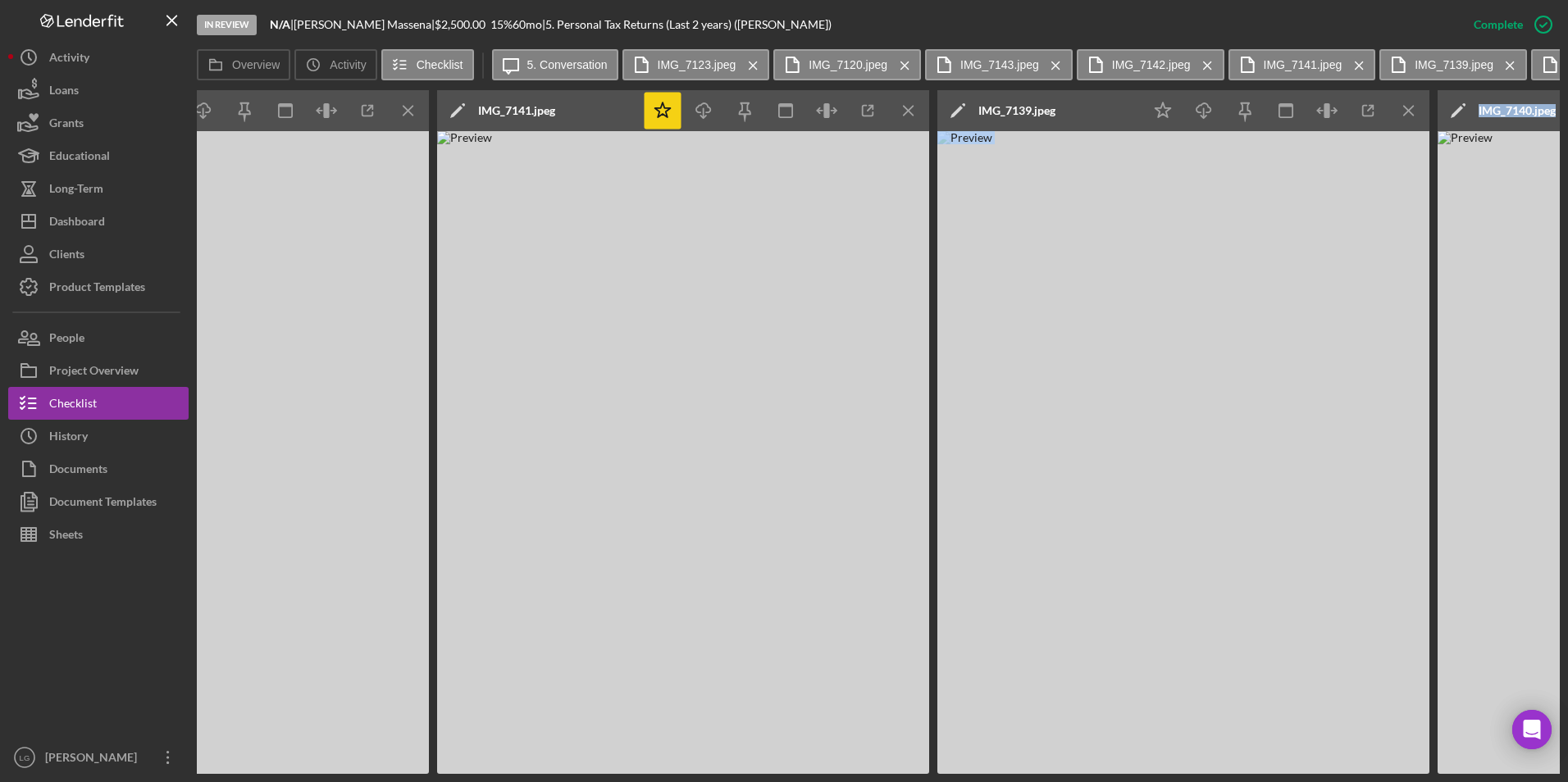
scroll to position [0, 2402]
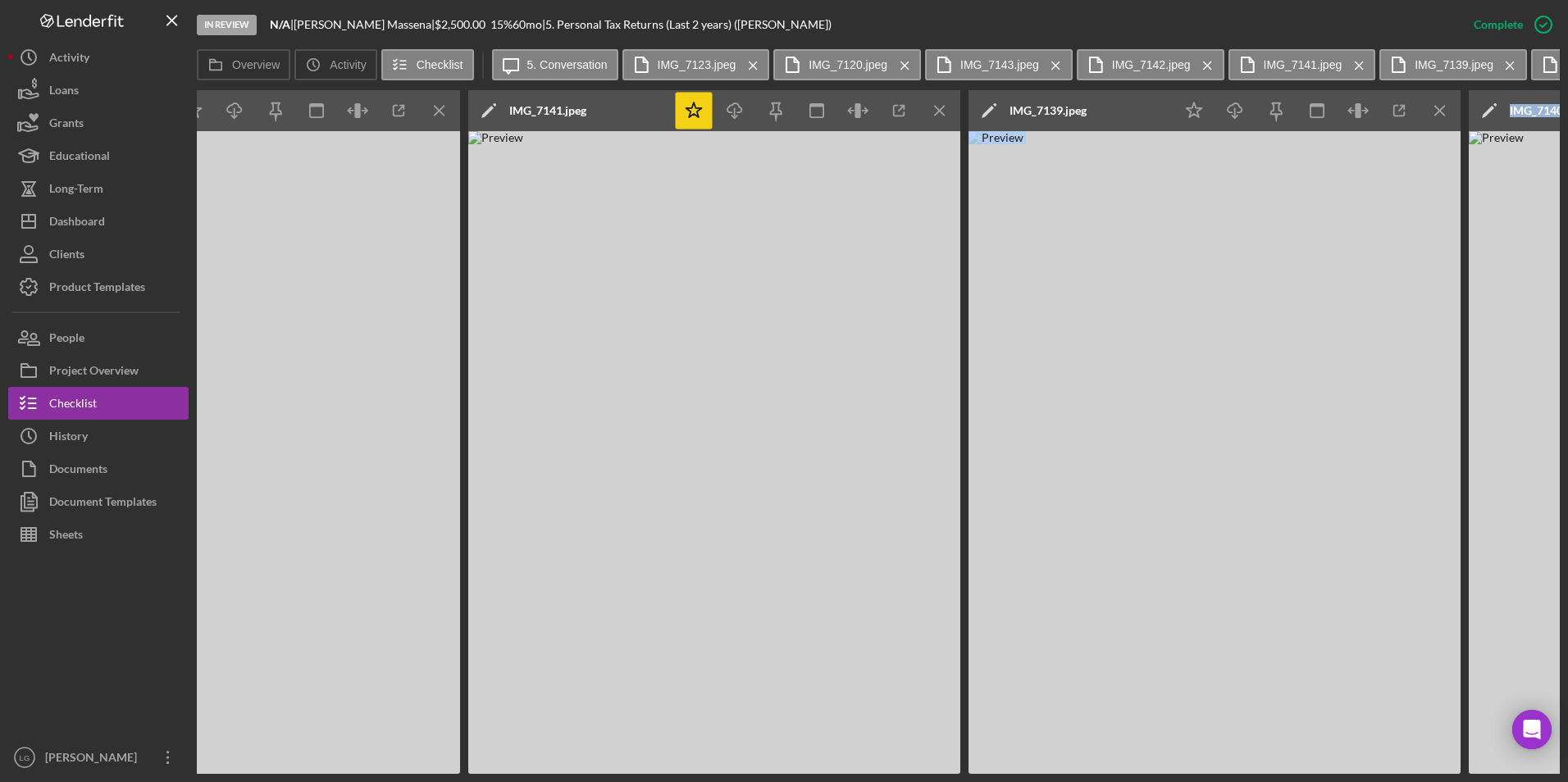
click at [880, 706] on img at bounding box center [714, 453] width 492 height 643
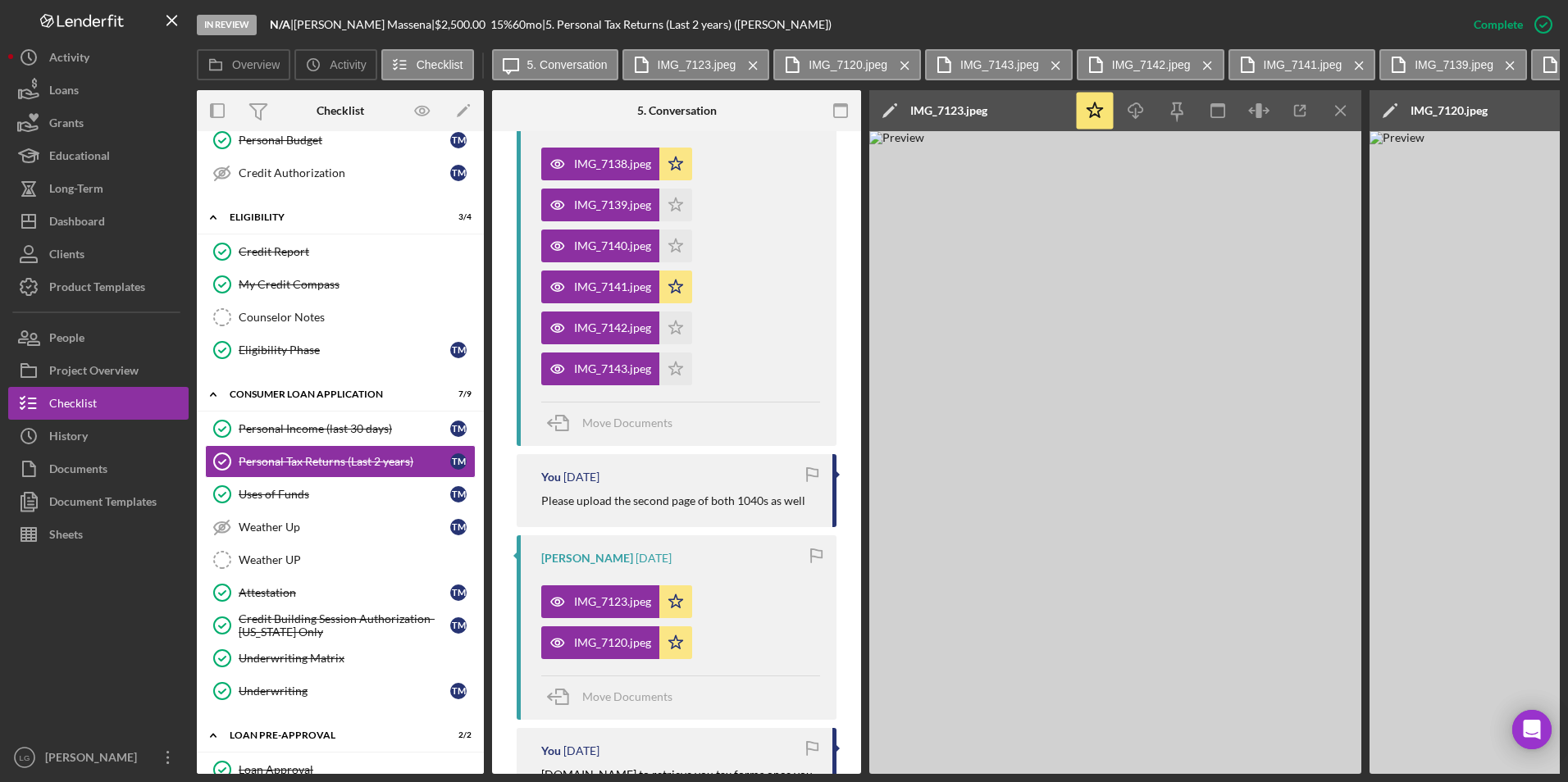
scroll to position [492, 0]
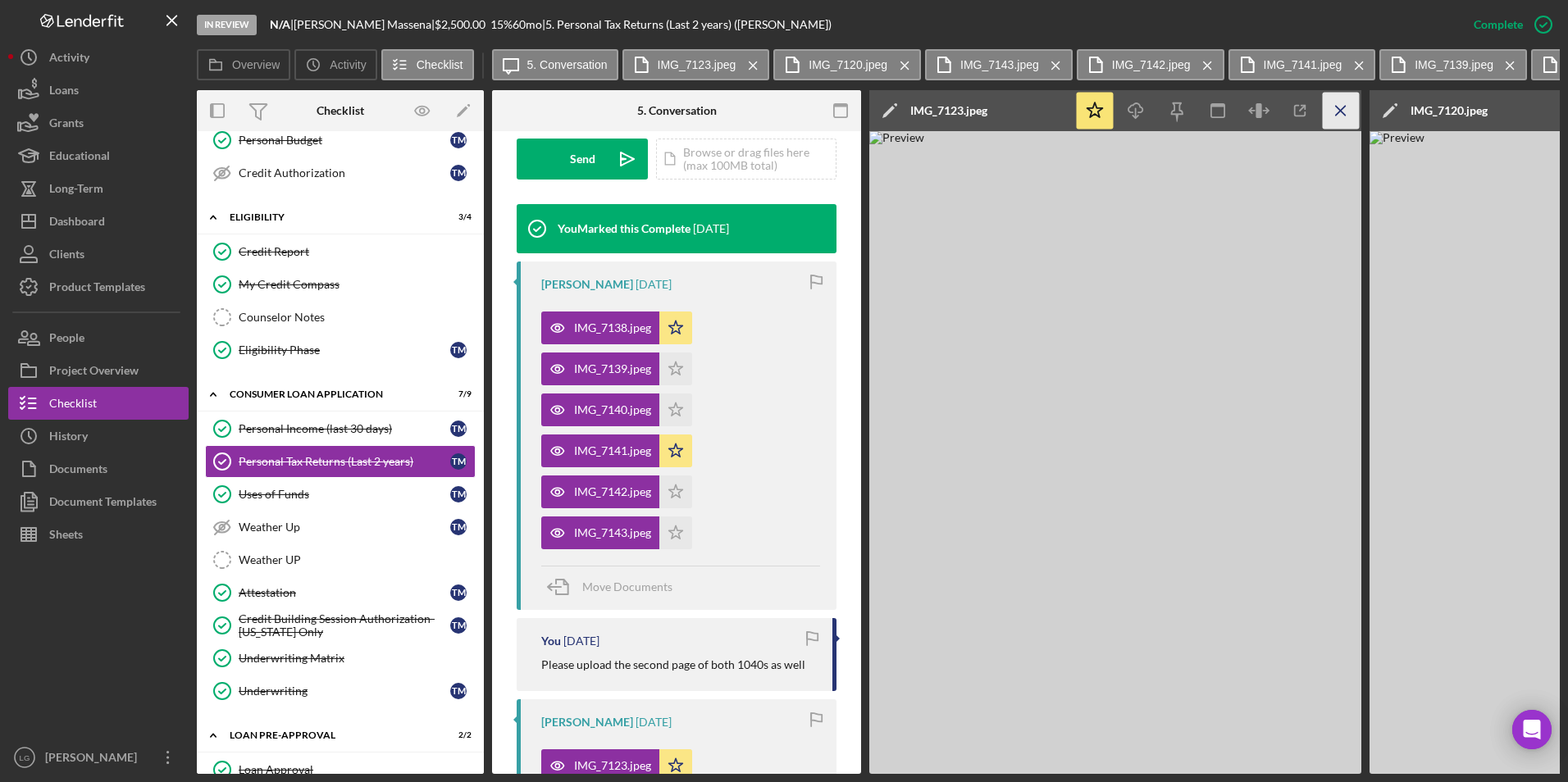
click at [1343, 111] on icon "Icon/Menu Close" at bounding box center [1341, 111] width 37 height 37
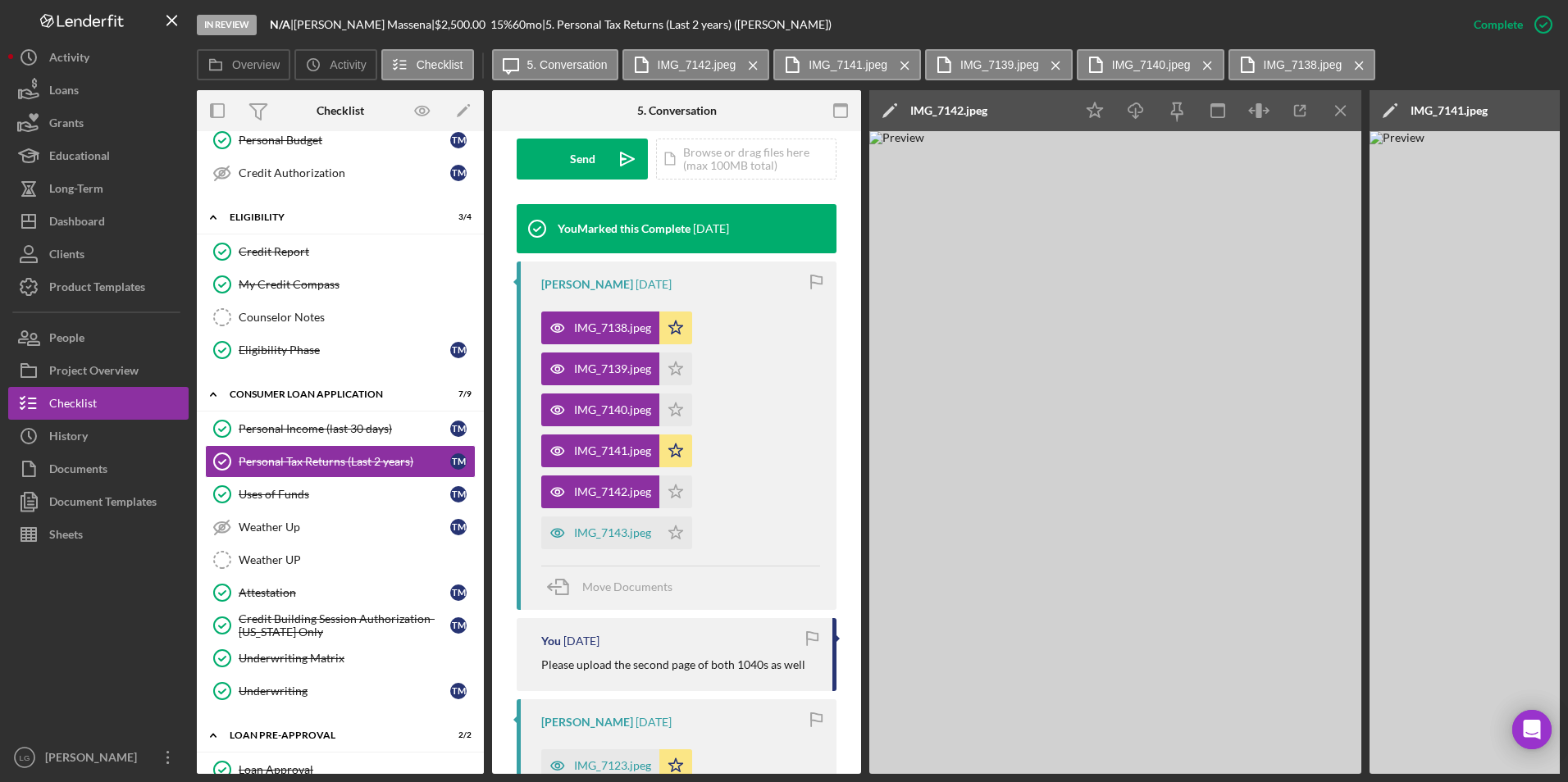
click at [1343, 111] on icon "Icon/Menu Close" at bounding box center [1341, 111] width 37 height 37
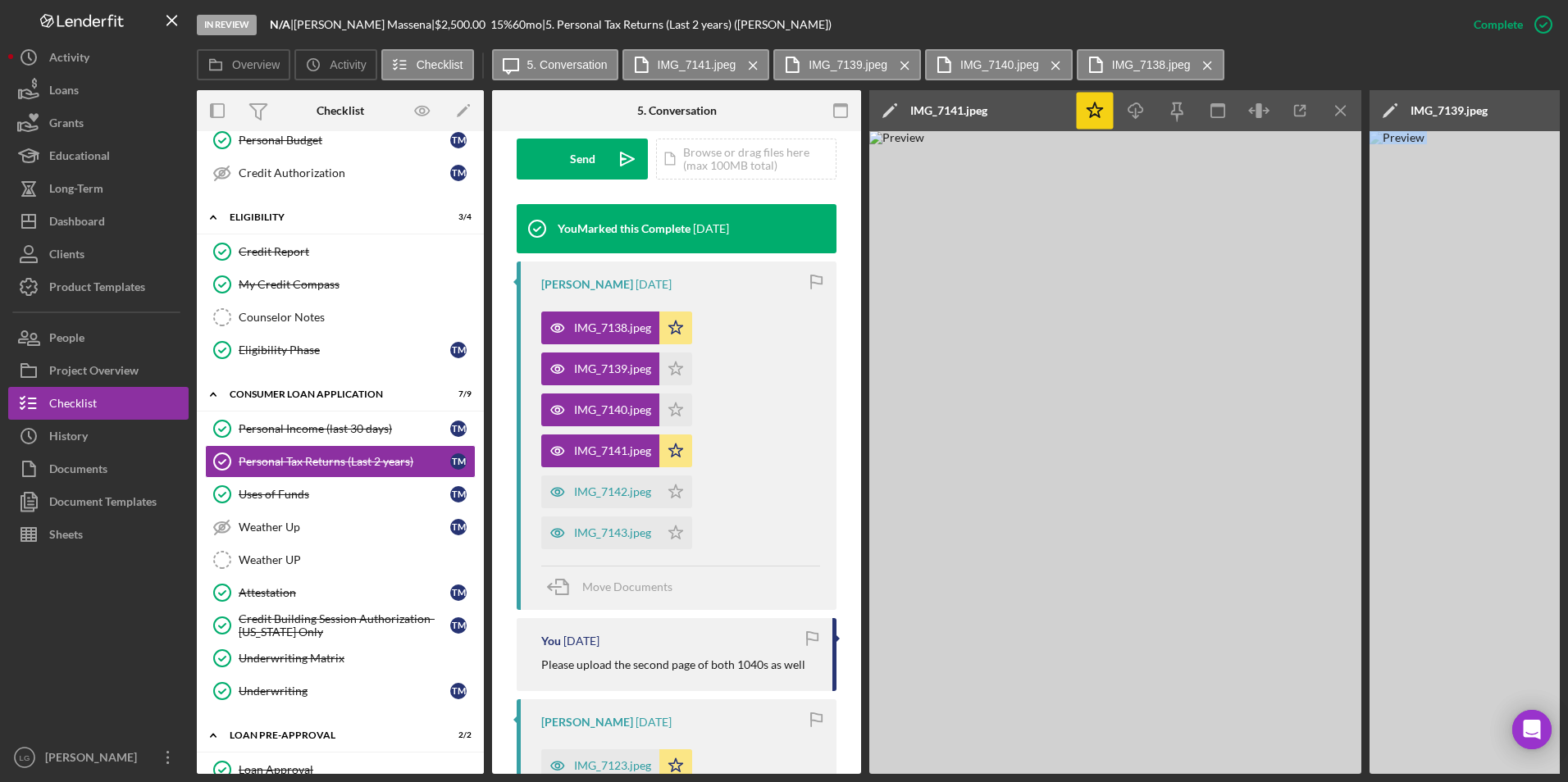
click at [1343, 111] on icon "Icon/Menu Close" at bounding box center [1341, 111] width 37 height 37
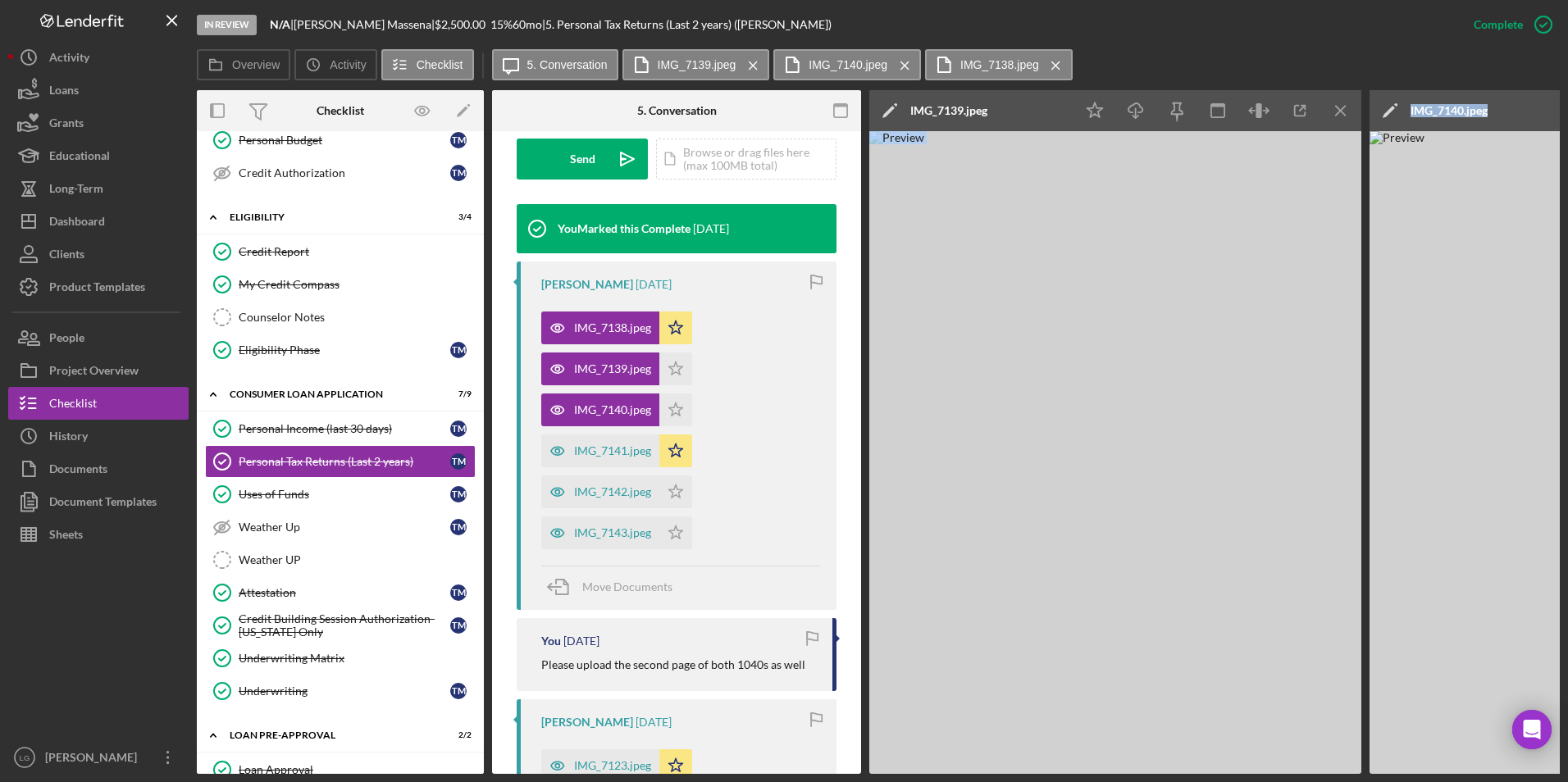
click at [1343, 111] on icon "Icon/Menu Close" at bounding box center [1341, 111] width 37 height 37
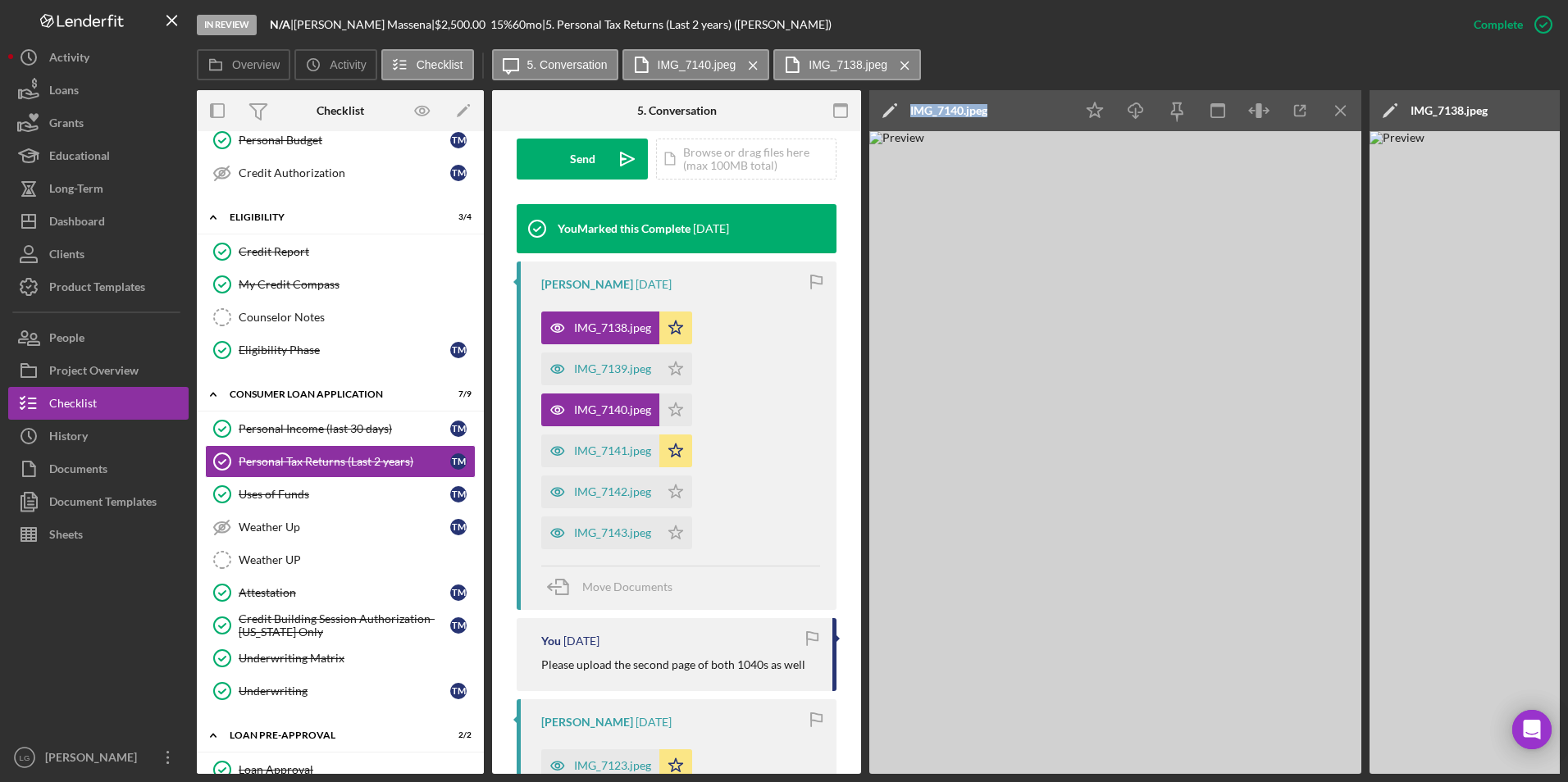
click at [1343, 111] on icon "Icon/Menu Close" at bounding box center [1341, 111] width 37 height 37
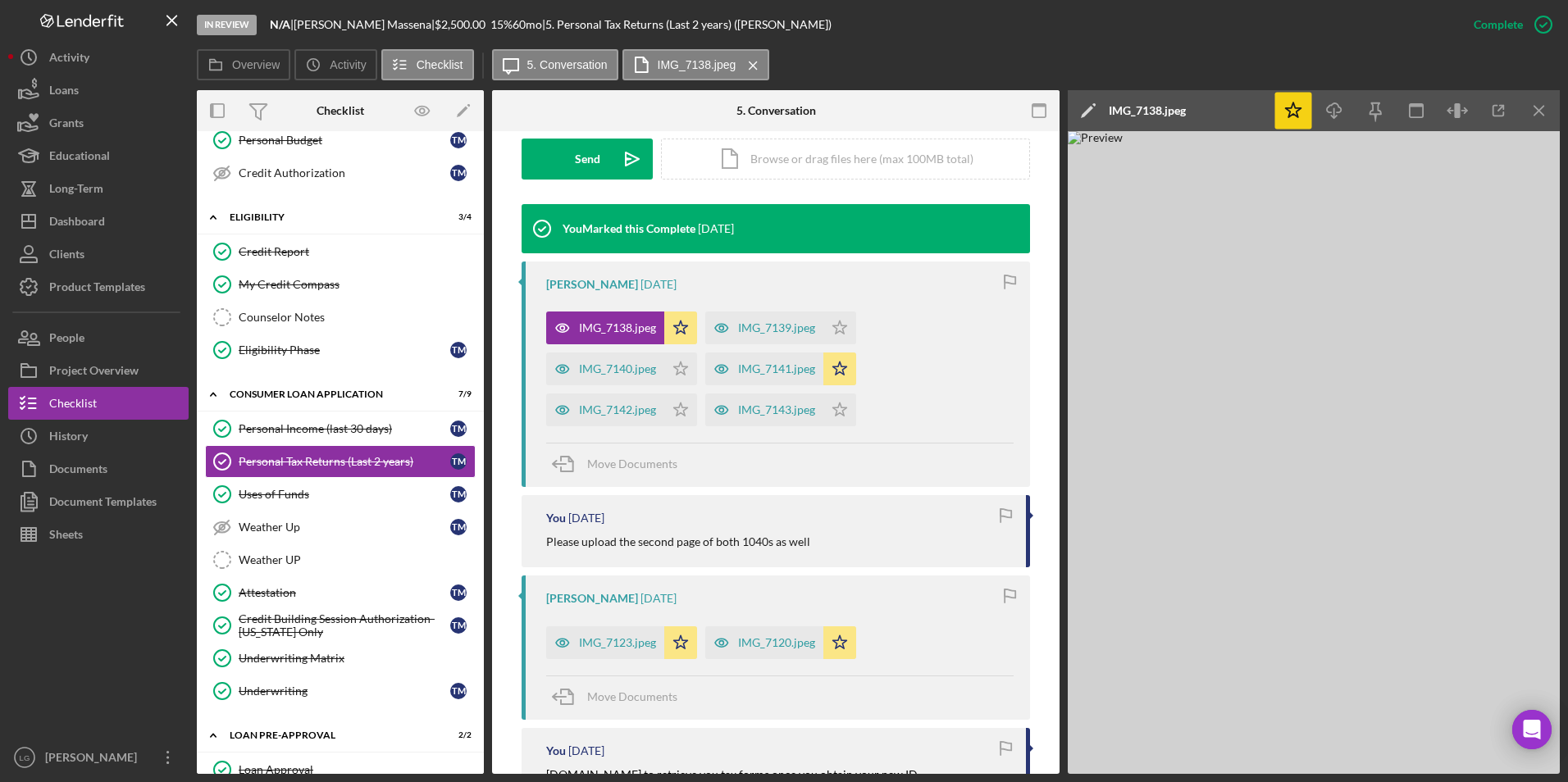
click at [1343, 111] on icon "Icon/Download" at bounding box center [1335, 111] width 37 height 37
click at [1538, 107] on icon "Icon/Menu Close" at bounding box center [1539, 111] width 37 height 37
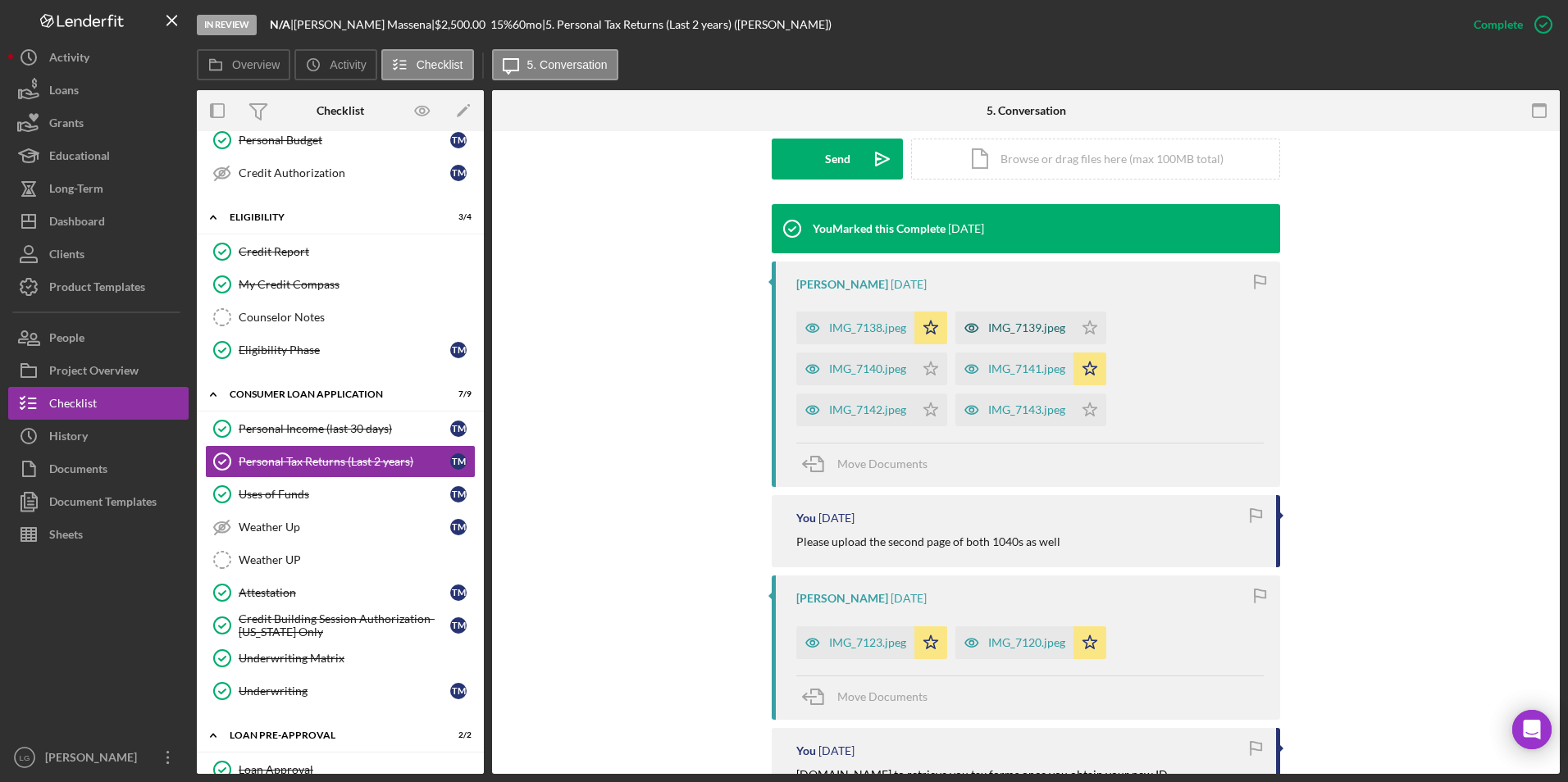
click at [1004, 312] on div "IMG_7139.jpeg" at bounding box center [1014, 328] width 118 height 33
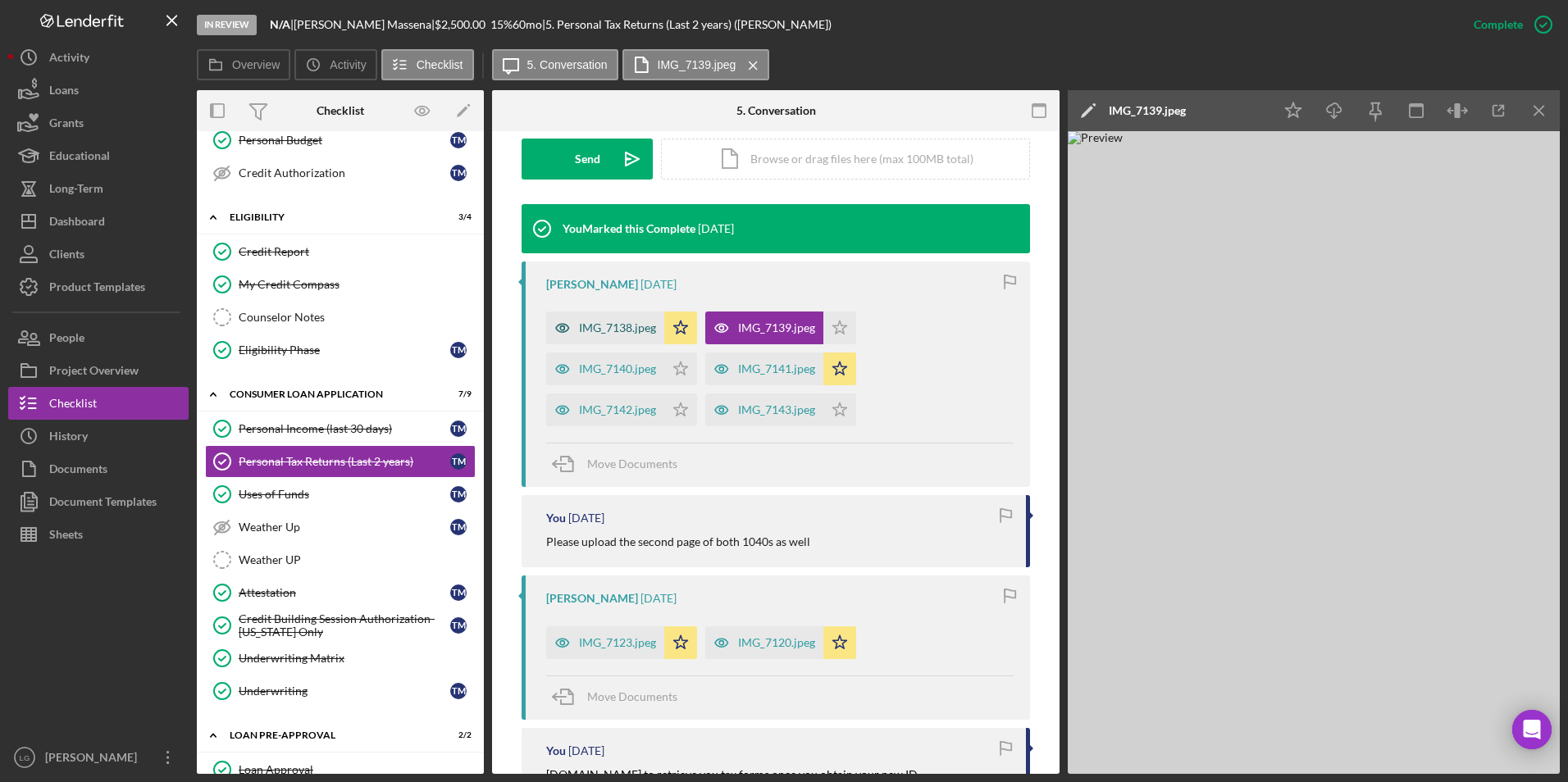
click at [612, 318] on div "IMG_7138.jpeg" at bounding box center [605, 328] width 118 height 33
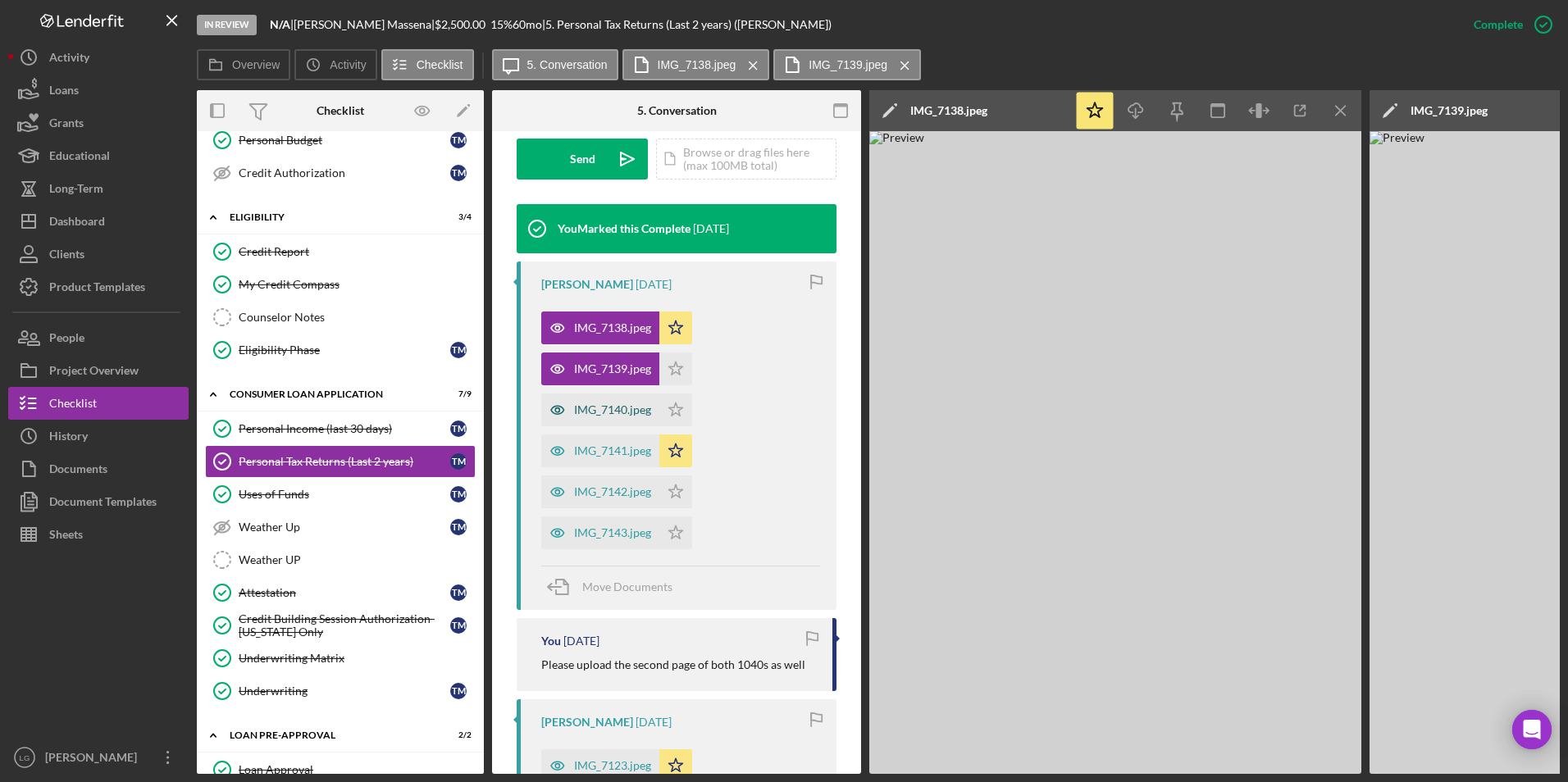
click at [608, 411] on div "IMG_7140.jpeg" at bounding box center [612, 410] width 77 height 13
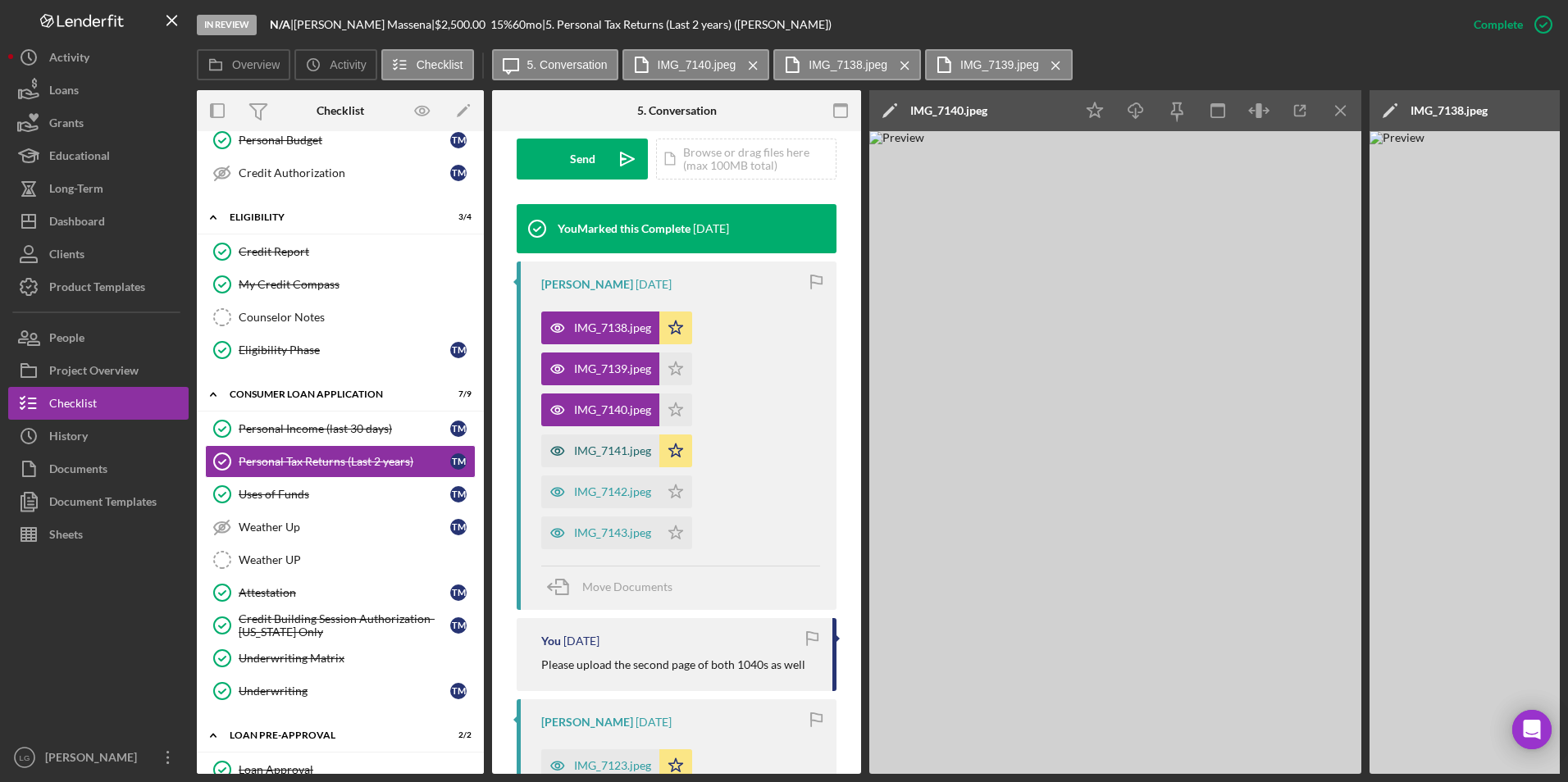
click at [629, 455] on div "IMG_7141.jpeg" at bounding box center [612, 451] width 77 height 13
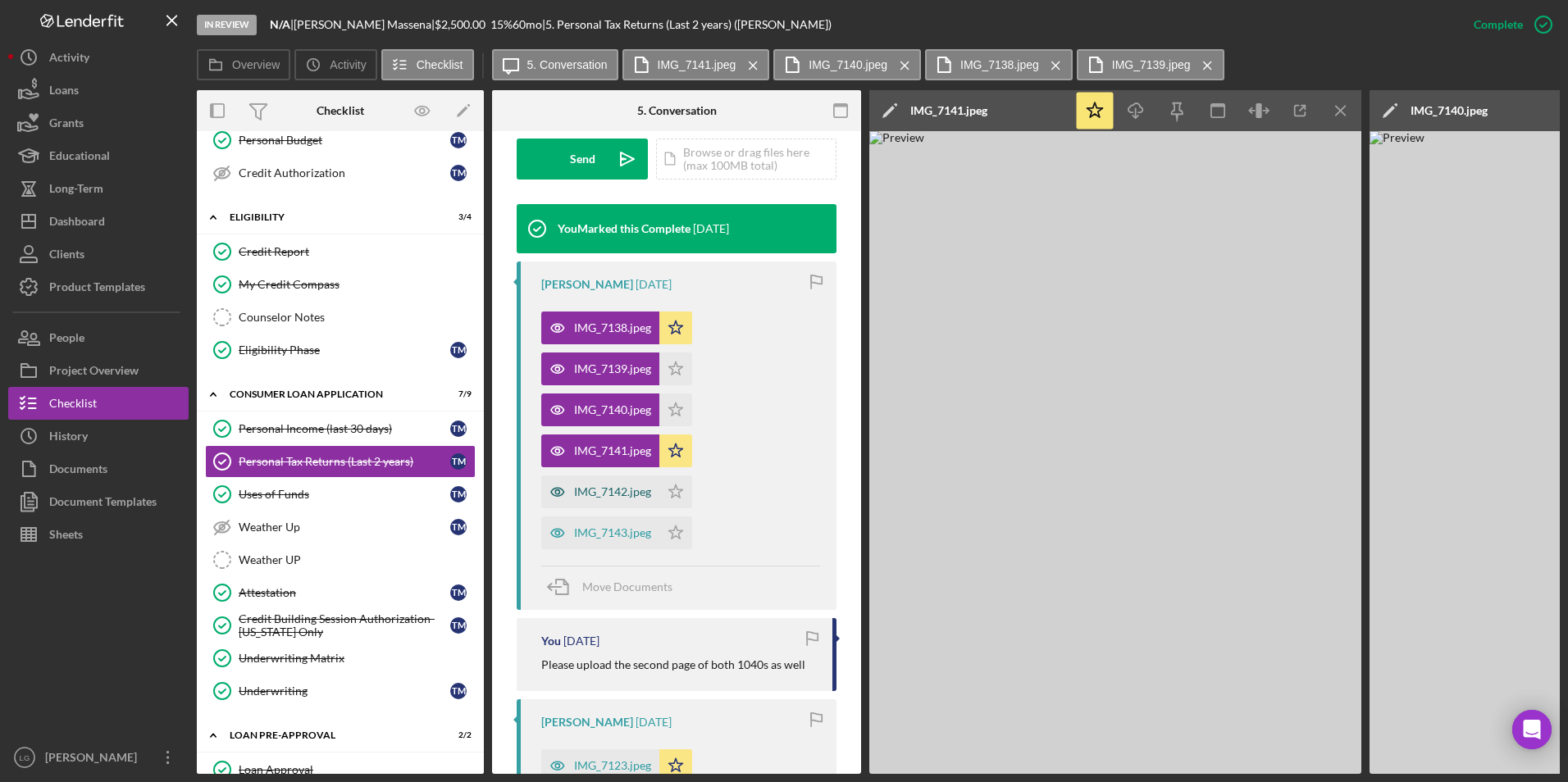
click at [614, 498] on div "IMG_7142.jpeg" at bounding box center [612, 492] width 77 height 13
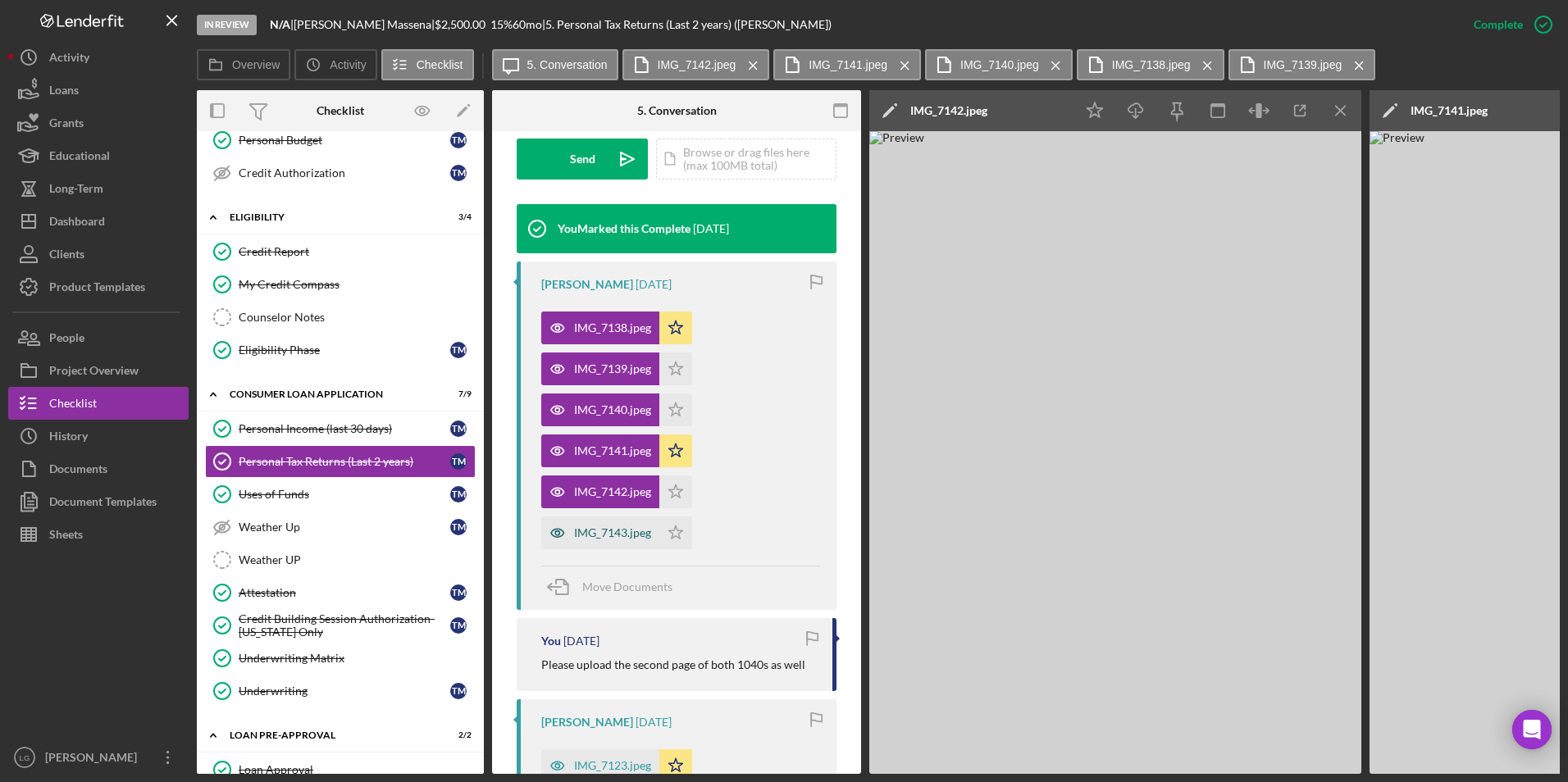
click at [619, 536] on div "IMG_7143.jpeg" at bounding box center [612, 533] width 77 height 13
click at [687, 449] on icon "Icon/Star" at bounding box center [675, 451] width 33 height 33
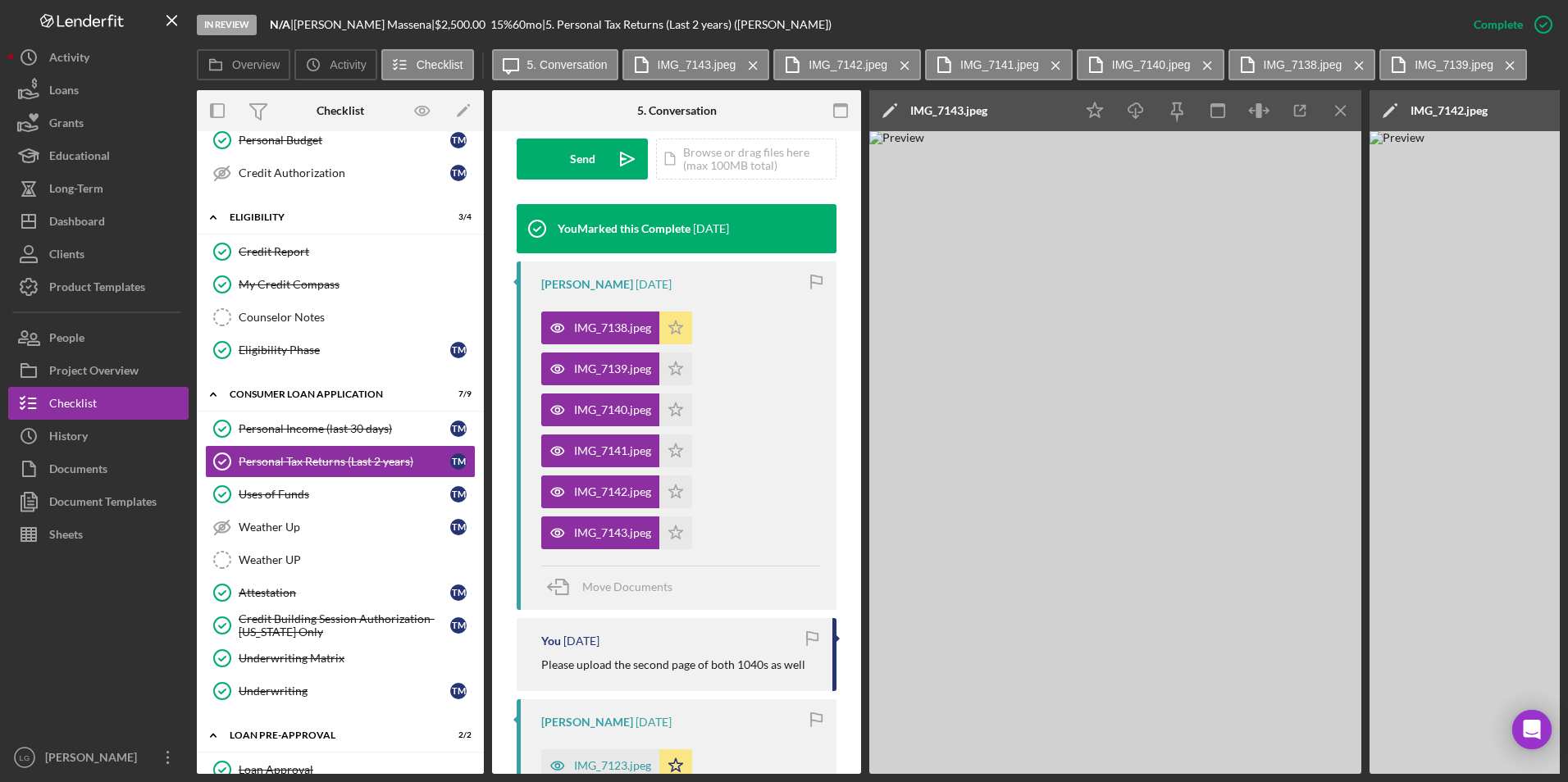
click at [668, 323] on icon "Icon/Star" at bounding box center [675, 328] width 33 height 33
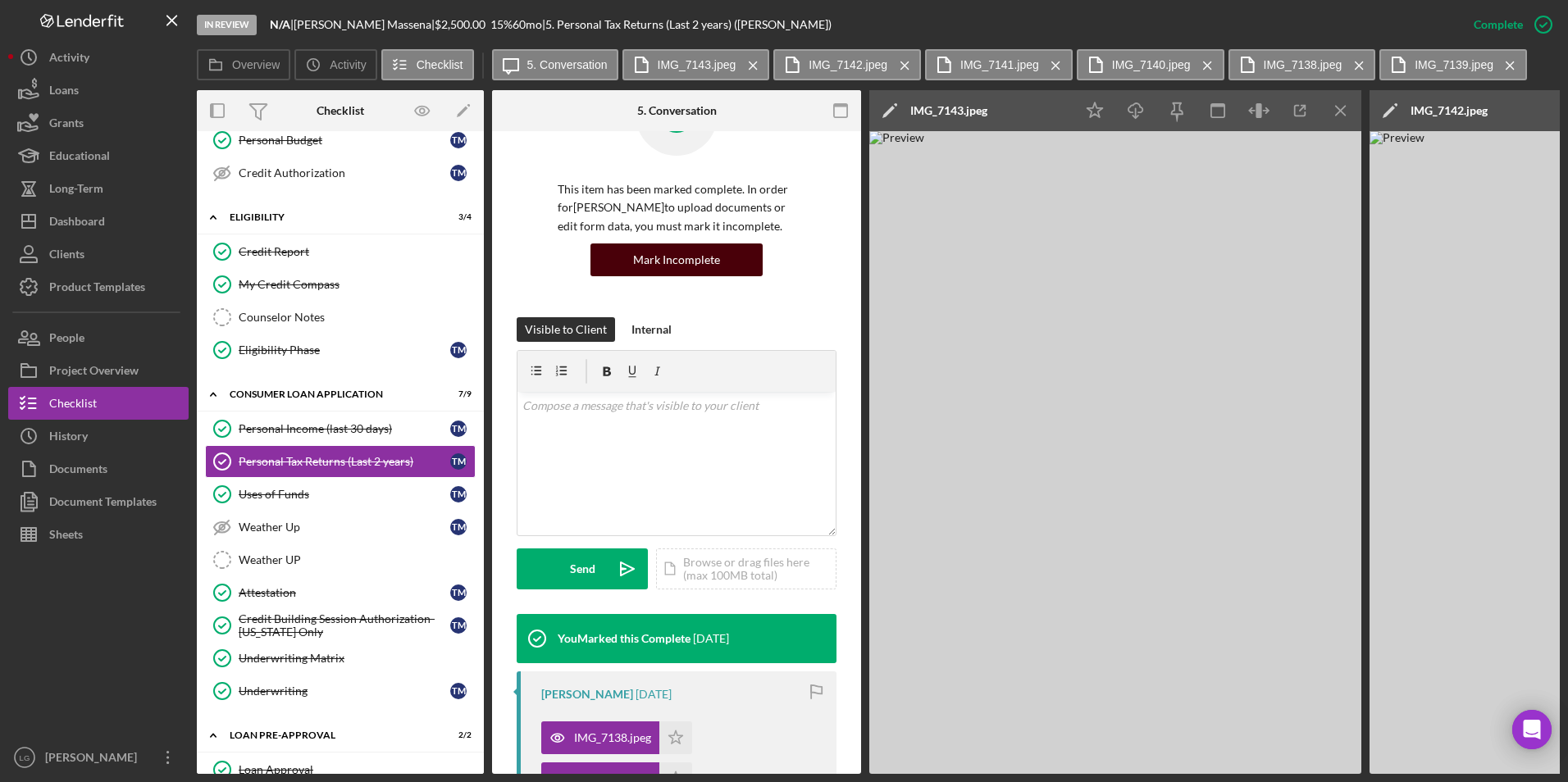
scroll to position [0, 0]
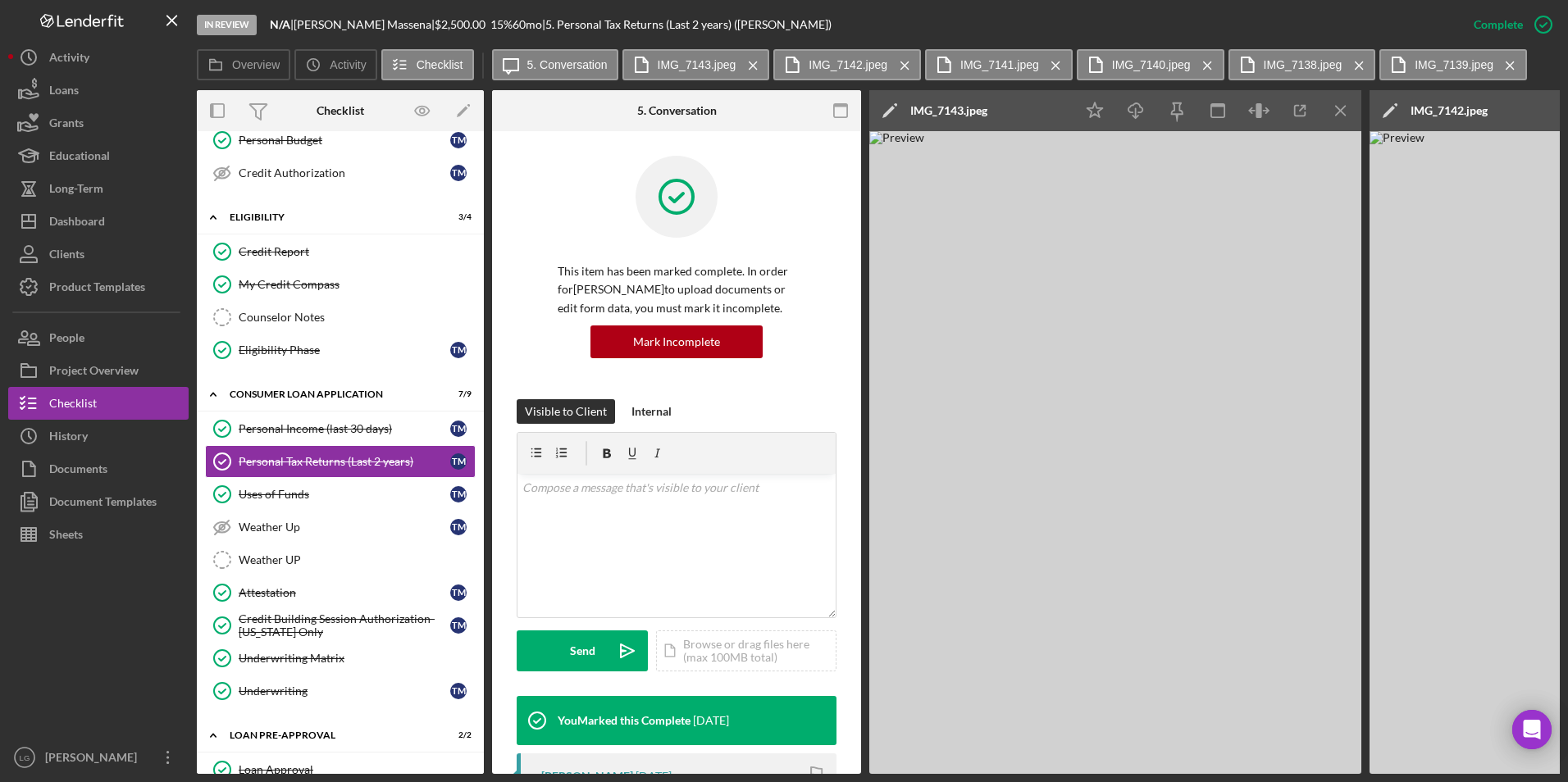
click at [656, 514] on div "v Color teal Color pink Remove color Add row above Add row below Add column bef…" at bounding box center [677, 546] width 318 height 143
click at [665, 710] on div "You Marked this Complete 6 days ago" at bounding box center [623, 720] width 212 height 49
click at [1014, 592] on img at bounding box center [1116, 453] width 492 height 643
click at [620, 505] on div "v Color teal Color pink Remove color Add row above Add row below Add column bef…" at bounding box center [677, 546] width 318 height 143
click at [601, 495] on p at bounding box center [677, 487] width 309 height 18
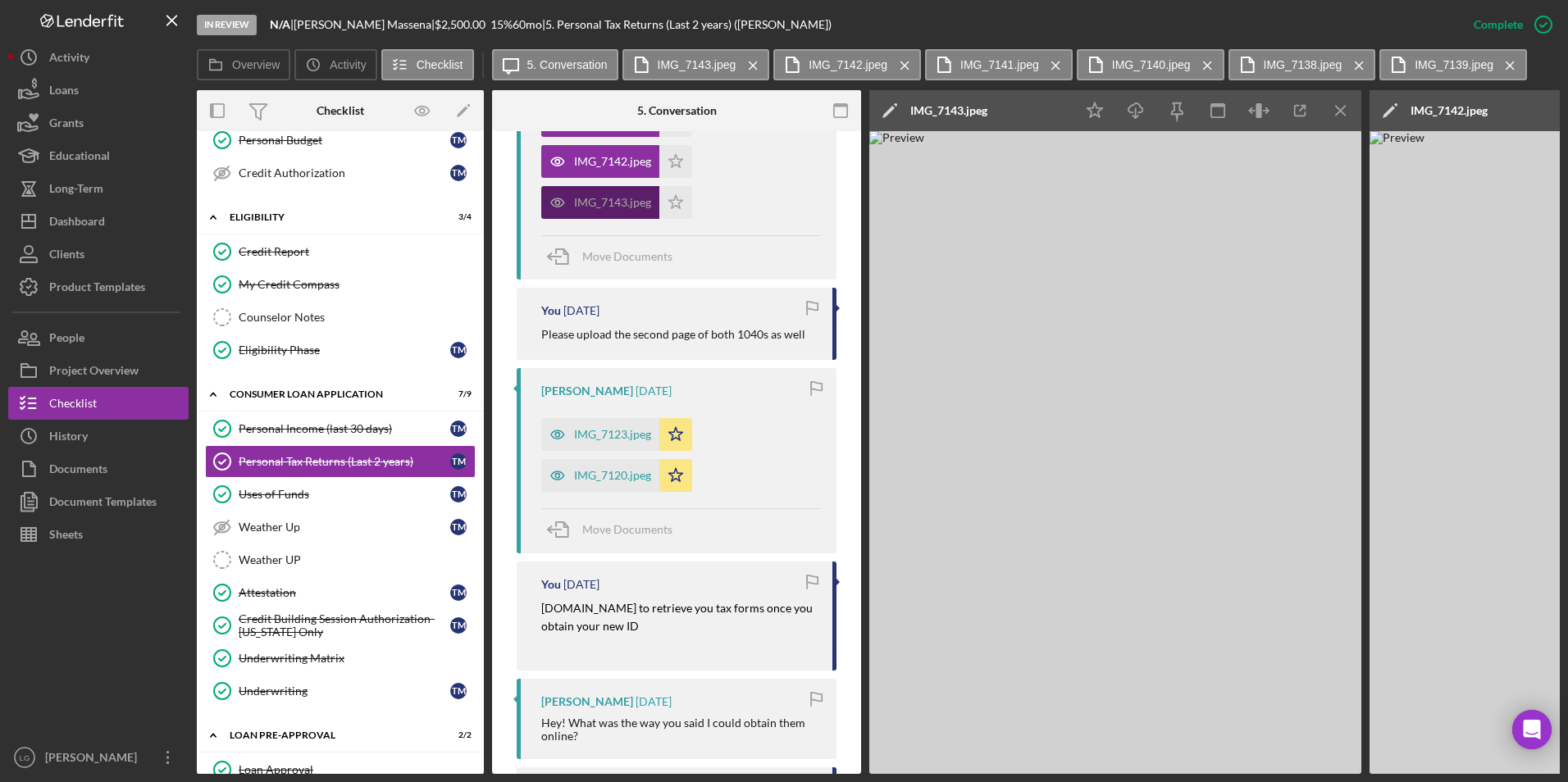
scroll to position [738, 0]
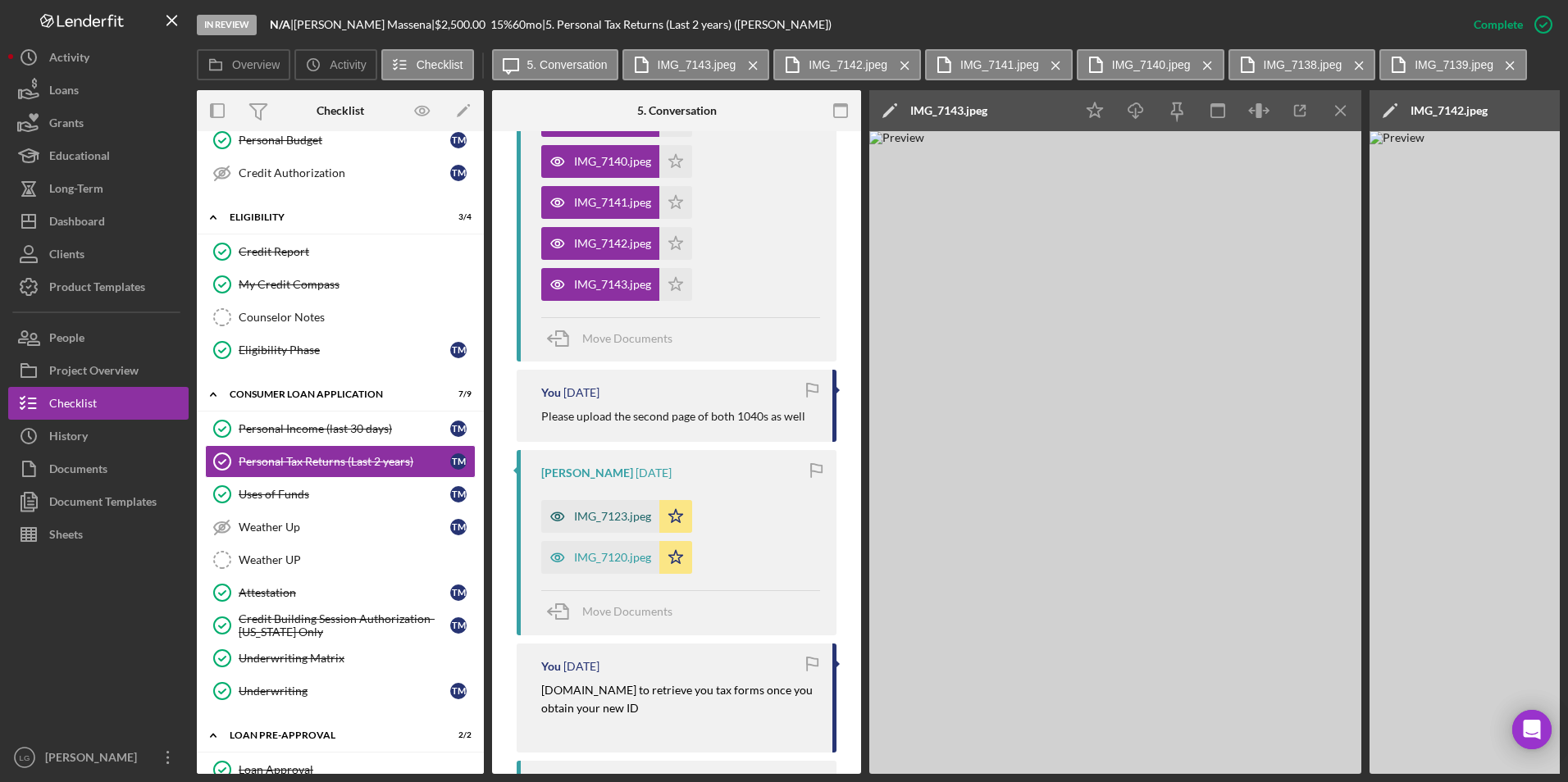
click at [590, 512] on div "IMG_7123.jpeg" at bounding box center [612, 517] width 77 height 13
click at [590, 556] on div "IMG_7120.jpeg" at bounding box center [612, 558] width 77 height 13
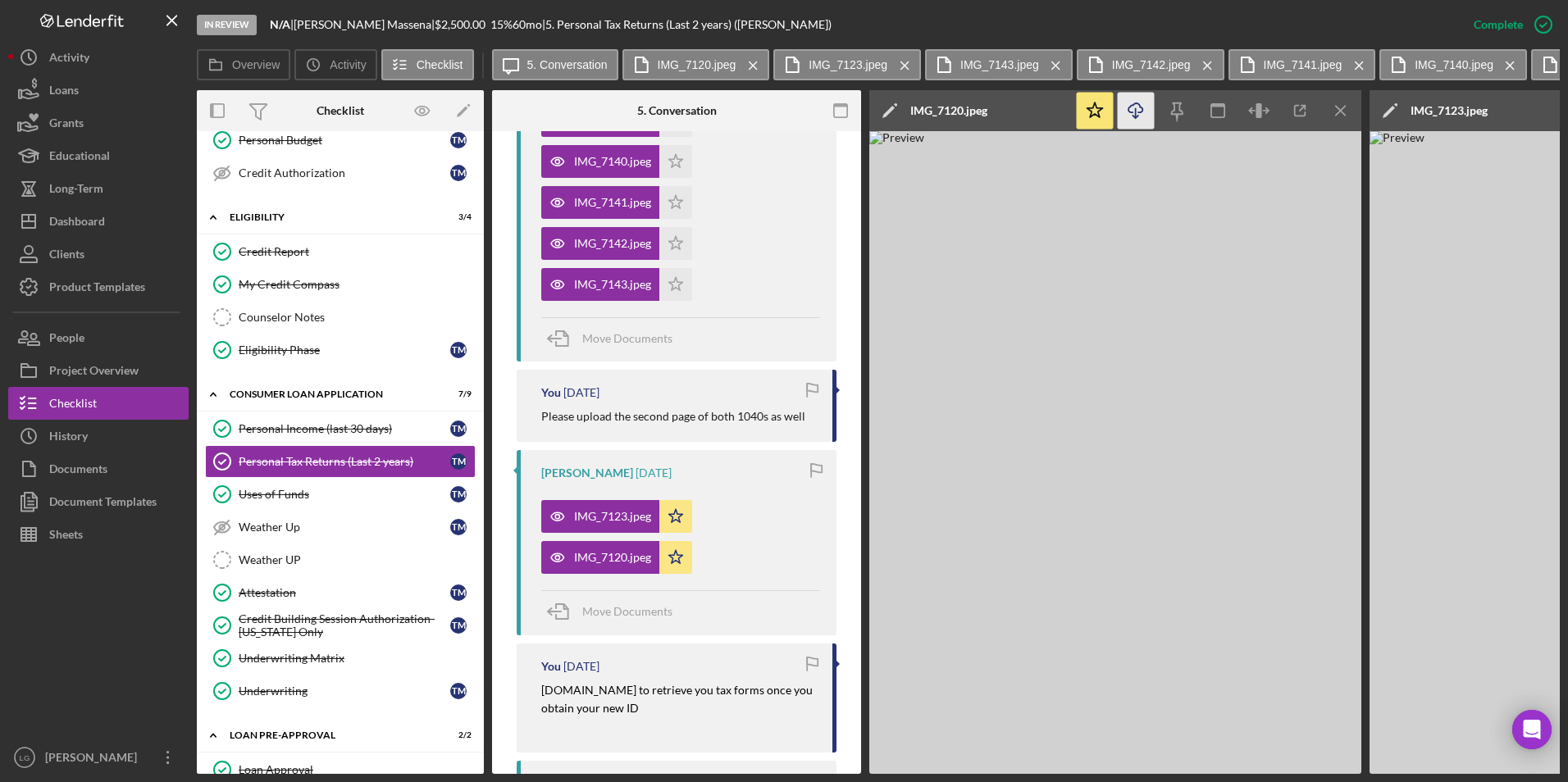
click at [1136, 110] on line "button" at bounding box center [1136, 112] width 0 height 9
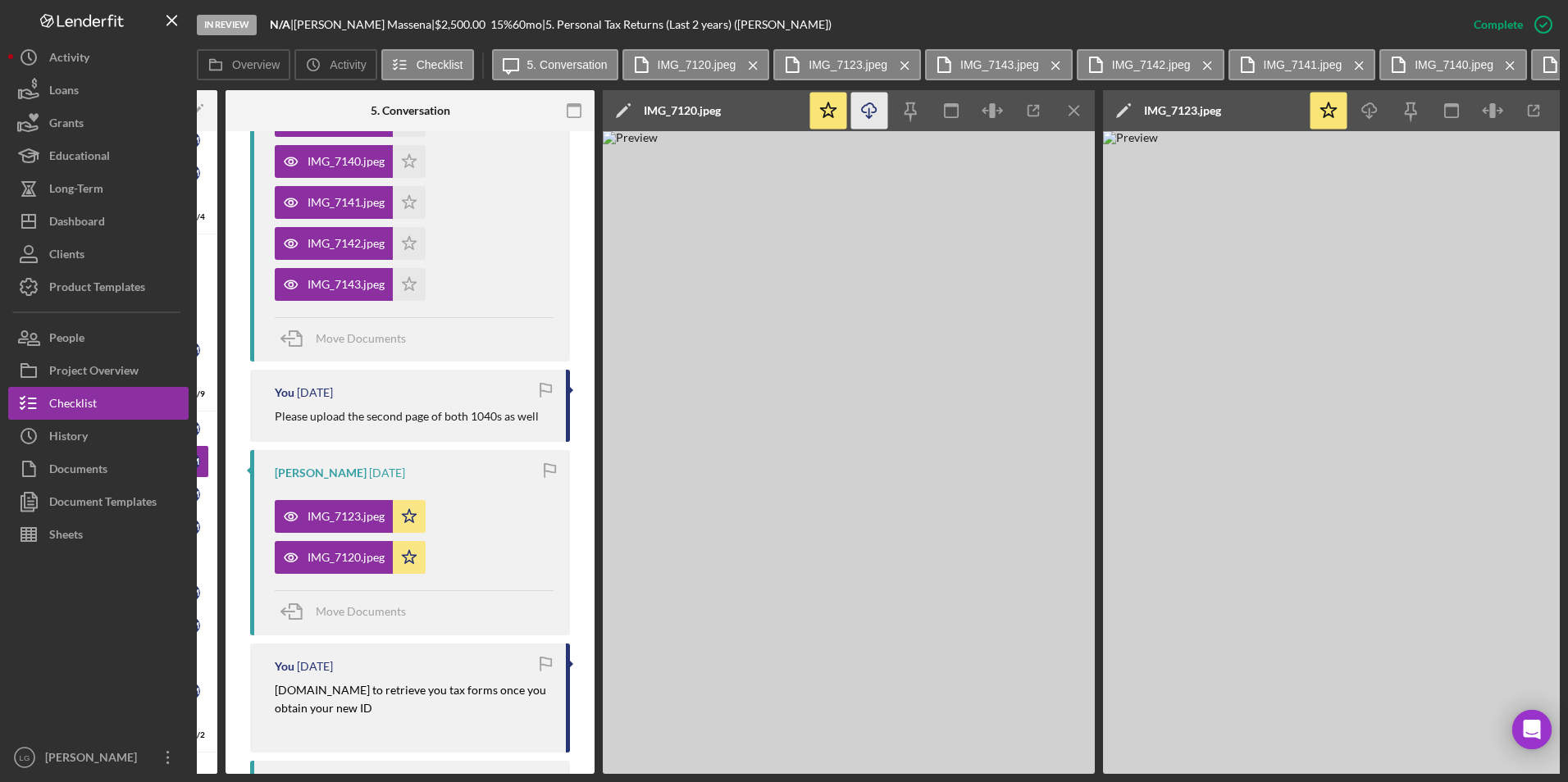
scroll to position [0, 367]
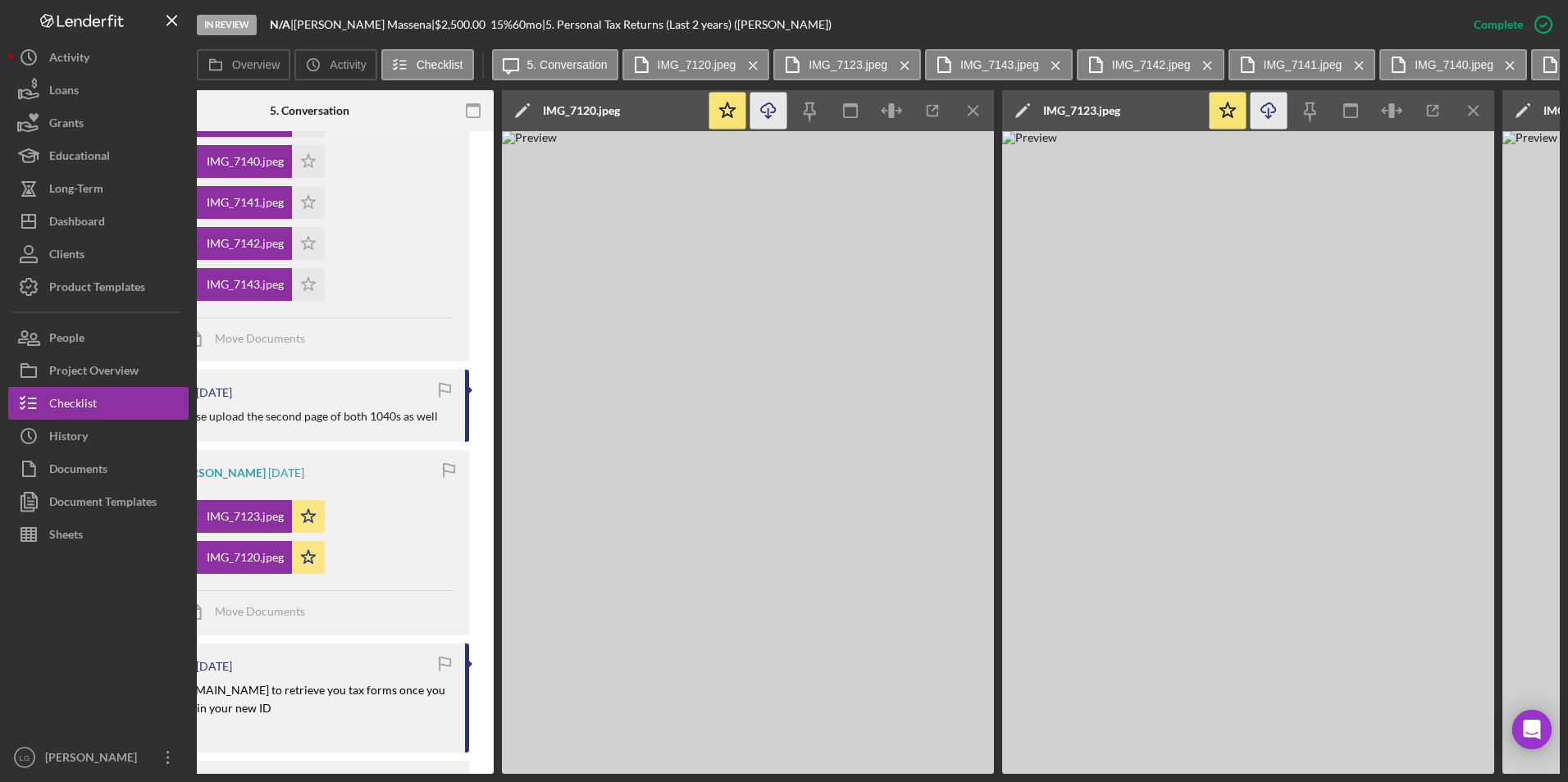
click at [1260, 120] on icon "Icon/Download" at bounding box center [1269, 111] width 37 height 37
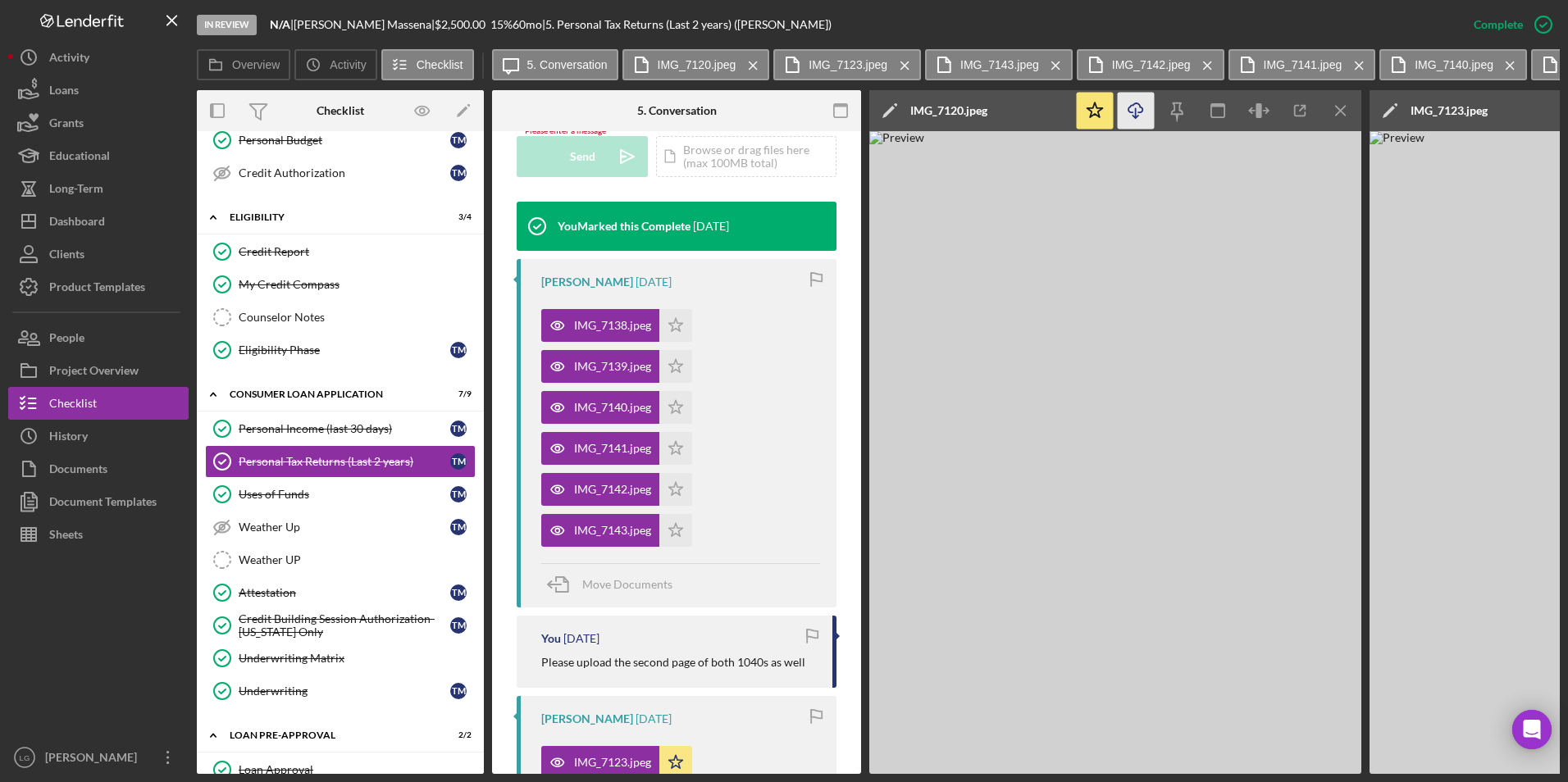
scroll to position [164, 0]
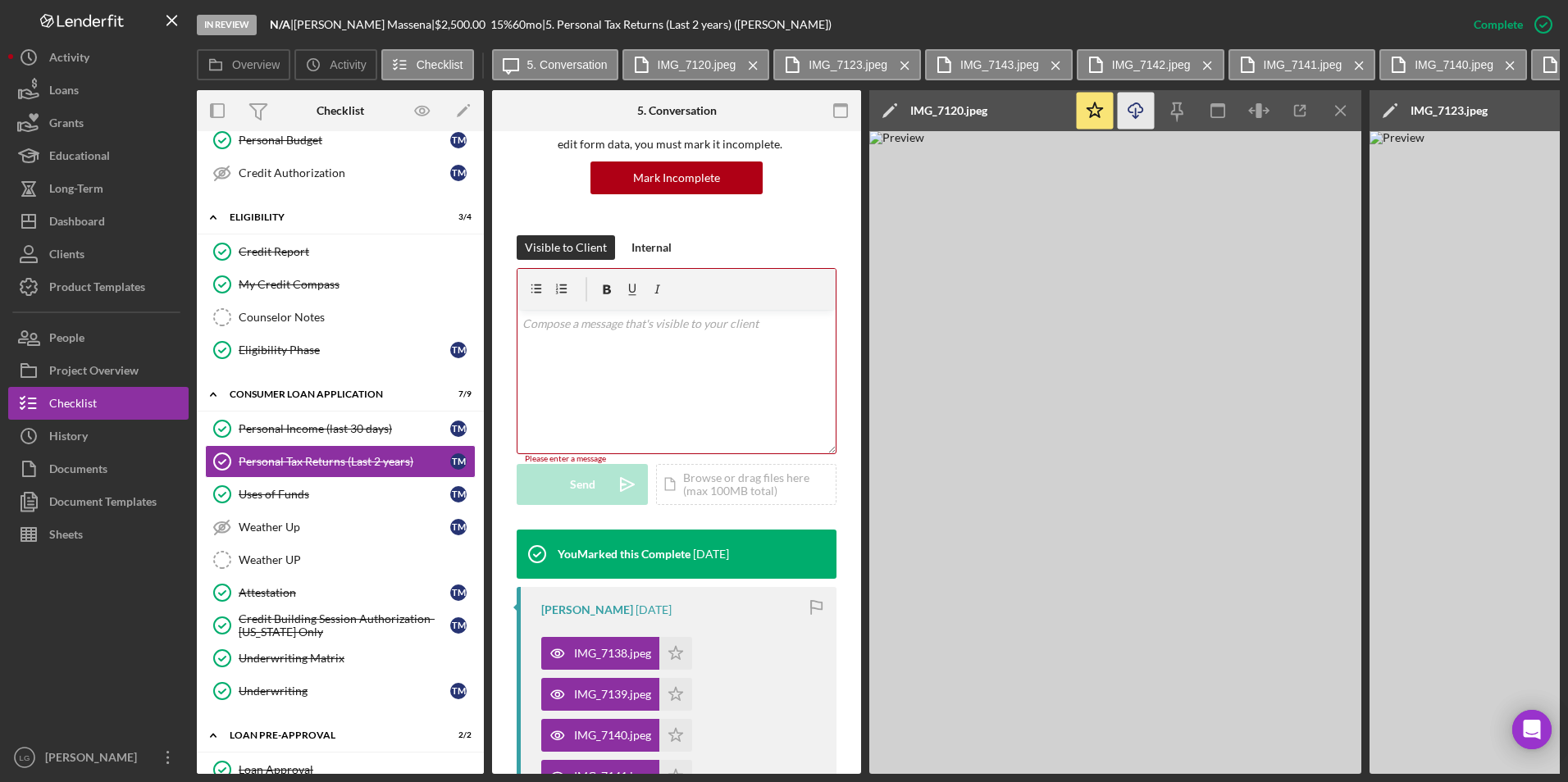
click at [599, 328] on p at bounding box center [677, 324] width 309 height 18
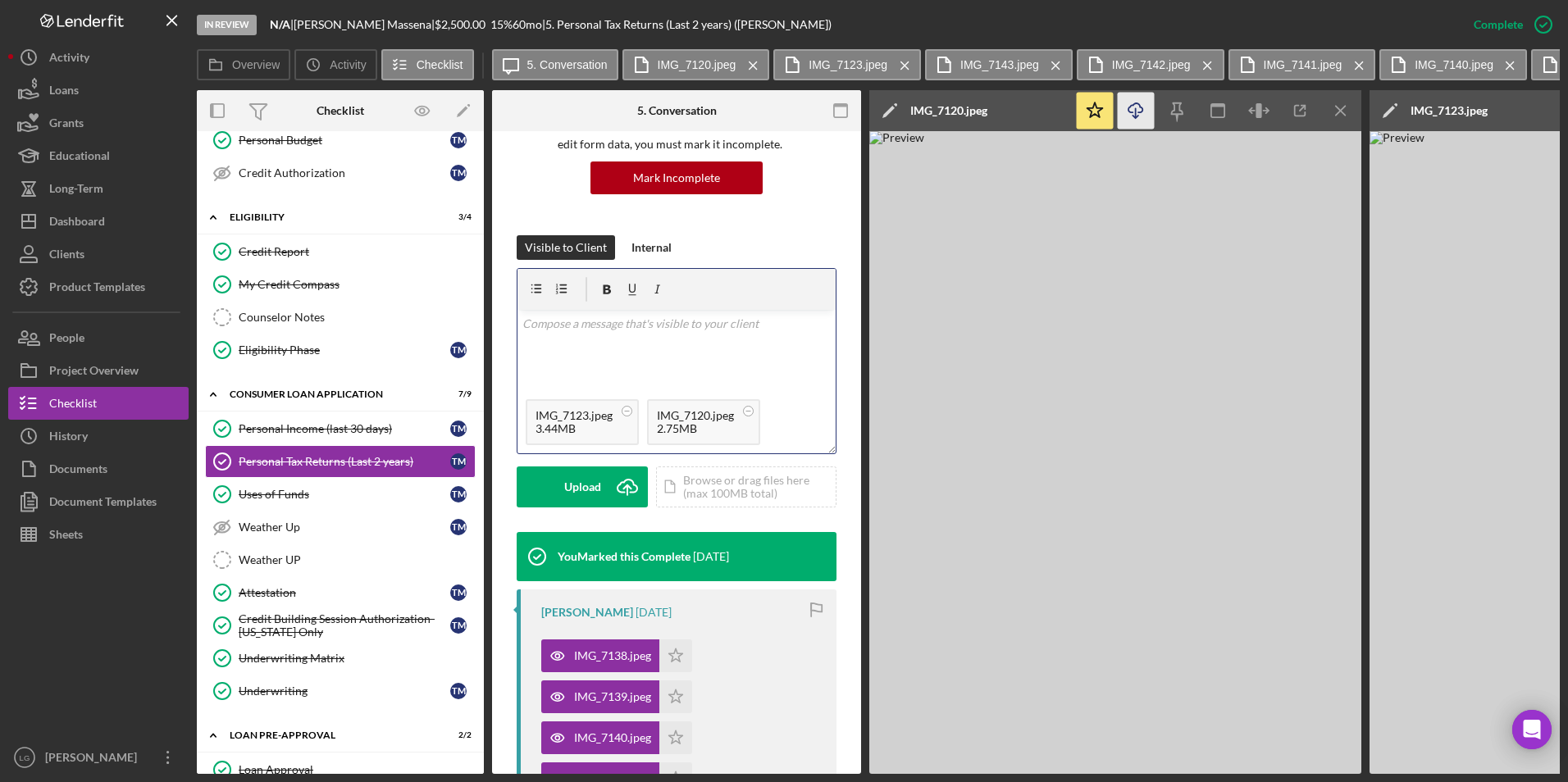
click at [602, 338] on div "v Color teal Color pink Remove color Add row above Add row below Add column bef…" at bounding box center [677, 351] width 318 height 81
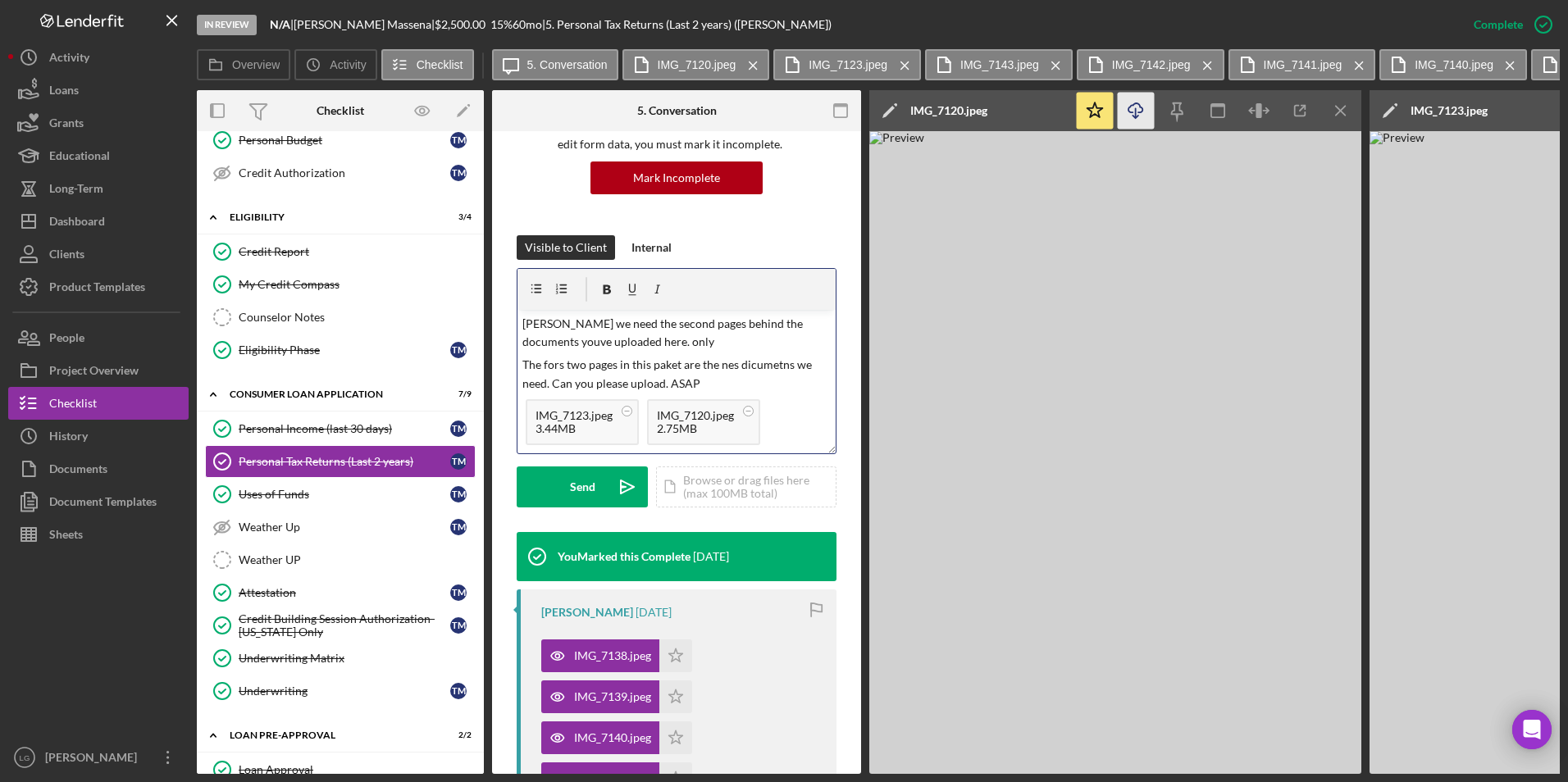
click at [537, 340] on p "Tiffany we need the second pages behind the documents youve uploaded here. only" at bounding box center [677, 334] width 309 height 37
click at [540, 336] on p "Tiffany we need the second pages behind the documents youve uploaded here. only" at bounding box center [677, 334] width 309 height 37
drag, startPoint x: 551, startPoint y: 372, endPoint x: 703, endPoint y: 345, distance: 154.4
click at [703, 345] on p "Tiffany we need the second pages behind the documents you've uploaded here. only" at bounding box center [677, 334] width 309 height 37
drag, startPoint x: 546, startPoint y: 362, endPoint x: 720, endPoint y: 377, distance: 174.6
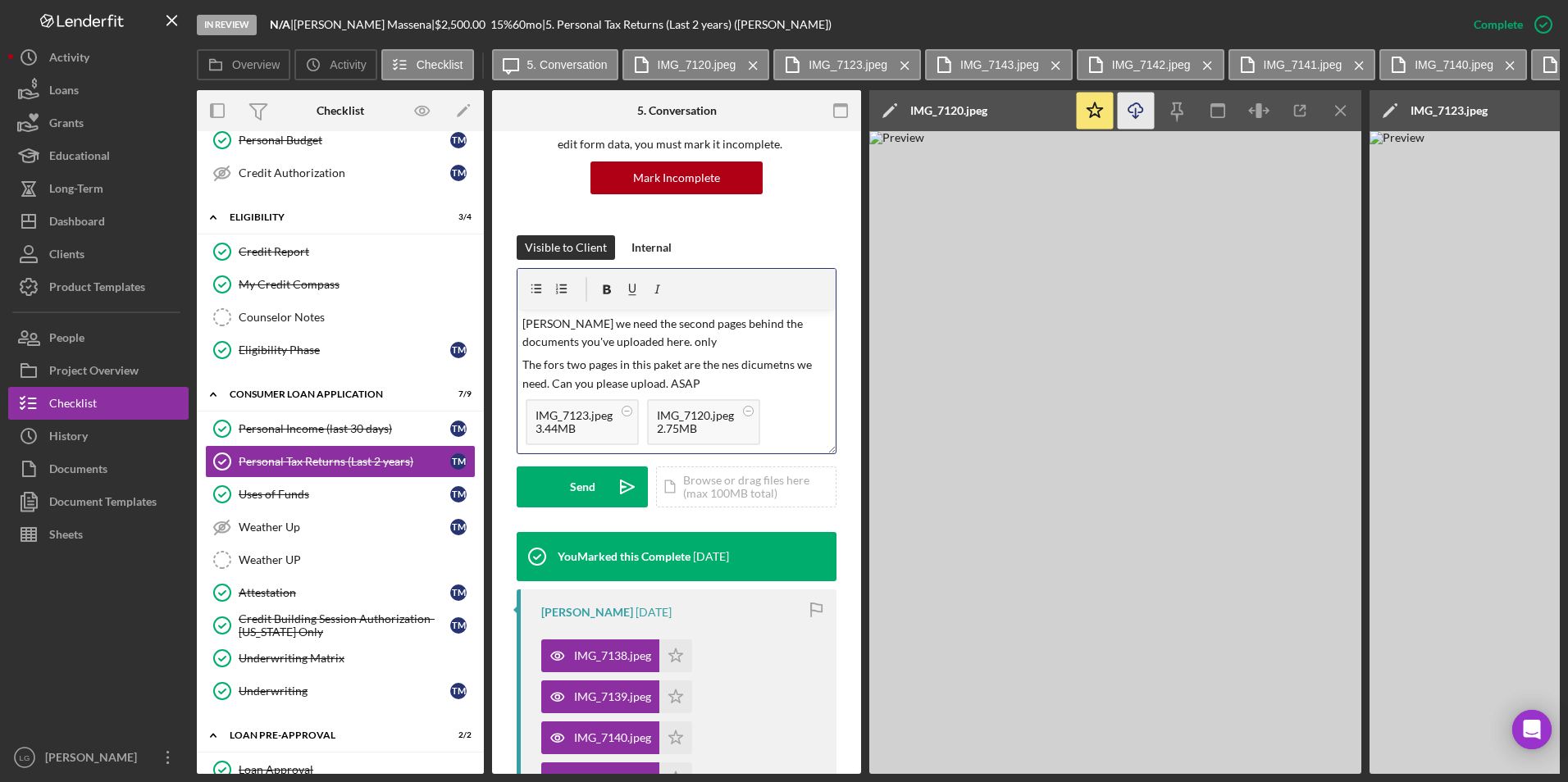
click at [720, 377] on p "The fors two pages in this paket are the nes dicumetns we need. Can you please …" at bounding box center [677, 374] width 309 height 37
click at [659, 362] on p "The fors two pages in this paket are the nes documents we need. Can you please …" at bounding box center [677, 374] width 309 height 37
drag, startPoint x: 544, startPoint y: 360, endPoint x: 697, endPoint y: 346, distance: 153.6
click at [697, 346] on p "Tiffany we need the second pages behind the documents you've uploaded here. only" at bounding box center [677, 334] width 309 height 37
drag, startPoint x: 563, startPoint y: 362, endPoint x: 546, endPoint y: 371, distance: 19.2
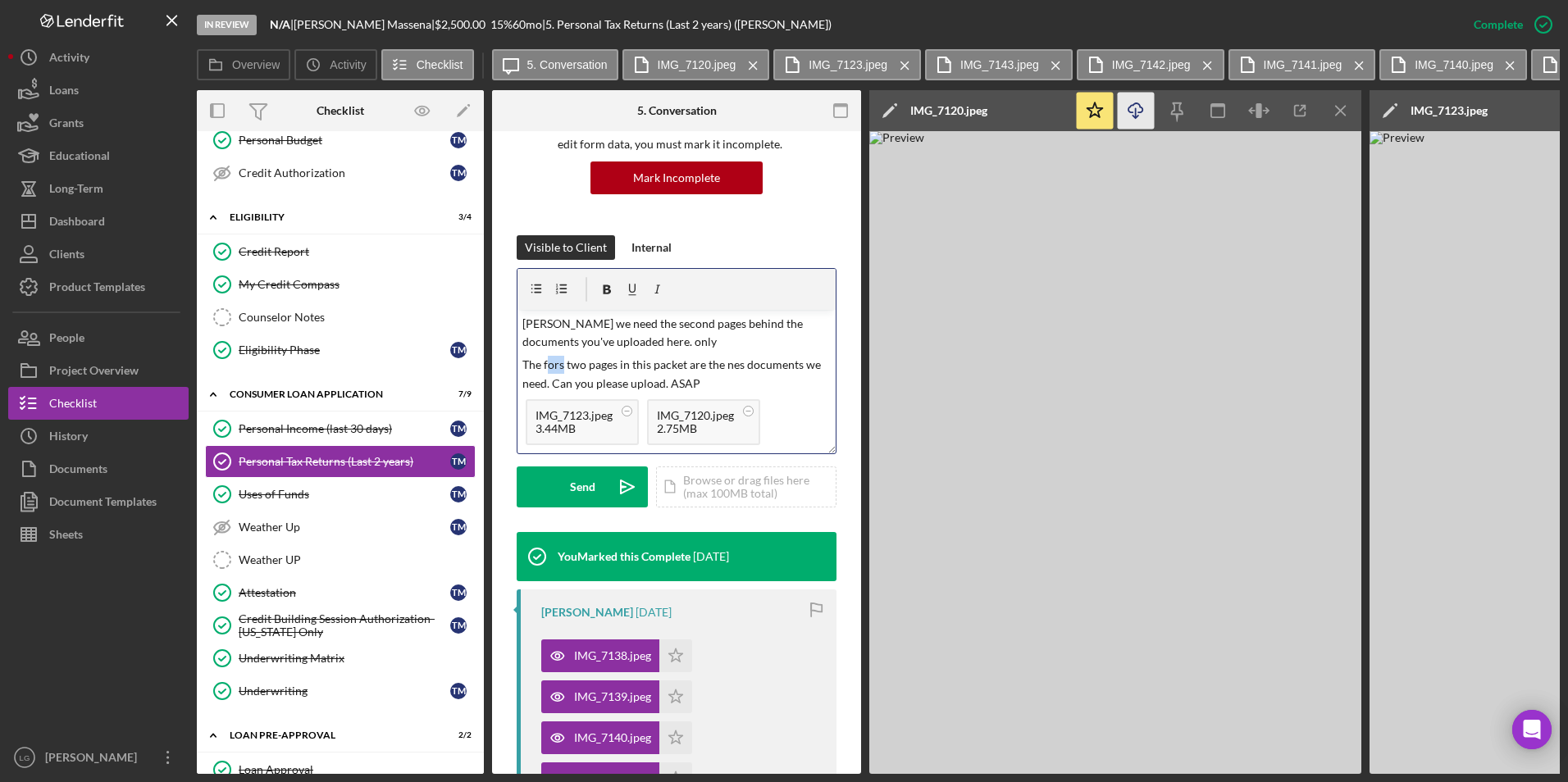
click at [546, 371] on p "The fors two pages in this packet are the nes documents we need. Can you please…" at bounding box center [677, 374] width 309 height 37
click at [736, 349] on p "Tiffany we need the second pages behind the documents you've uploaded here. only" at bounding box center [677, 334] width 309 height 37
drag, startPoint x: 660, startPoint y: 343, endPoint x: 634, endPoint y: 347, distance: 26.3
click at [634, 347] on p "Tiffany we need the second pages behind the documents you've uploaded here. only" at bounding box center [677, 334] width 309 height 37
drag, startPoint x: 749, startPoint y: 363, endPoint x: 727, endPoint y: 362, distance: 22.0
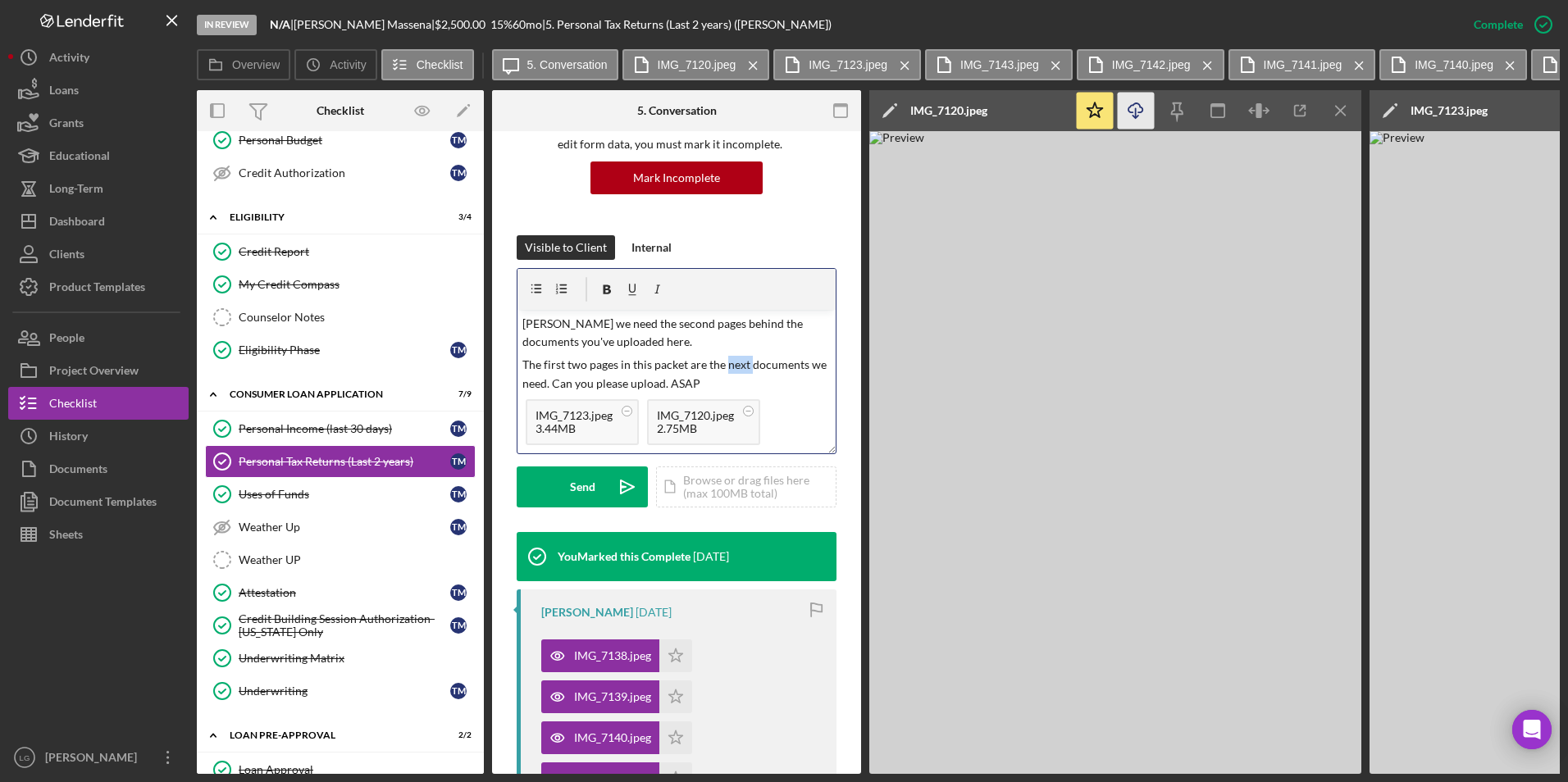
click at [727, 362] on p "The first two pages in this packet are the next documents we need. Can you plea…" at bounding box center [677, 374] width 309 height 37
click at [586, 487] on div "Send" at bounding box center [582, 487] width 25 height 41
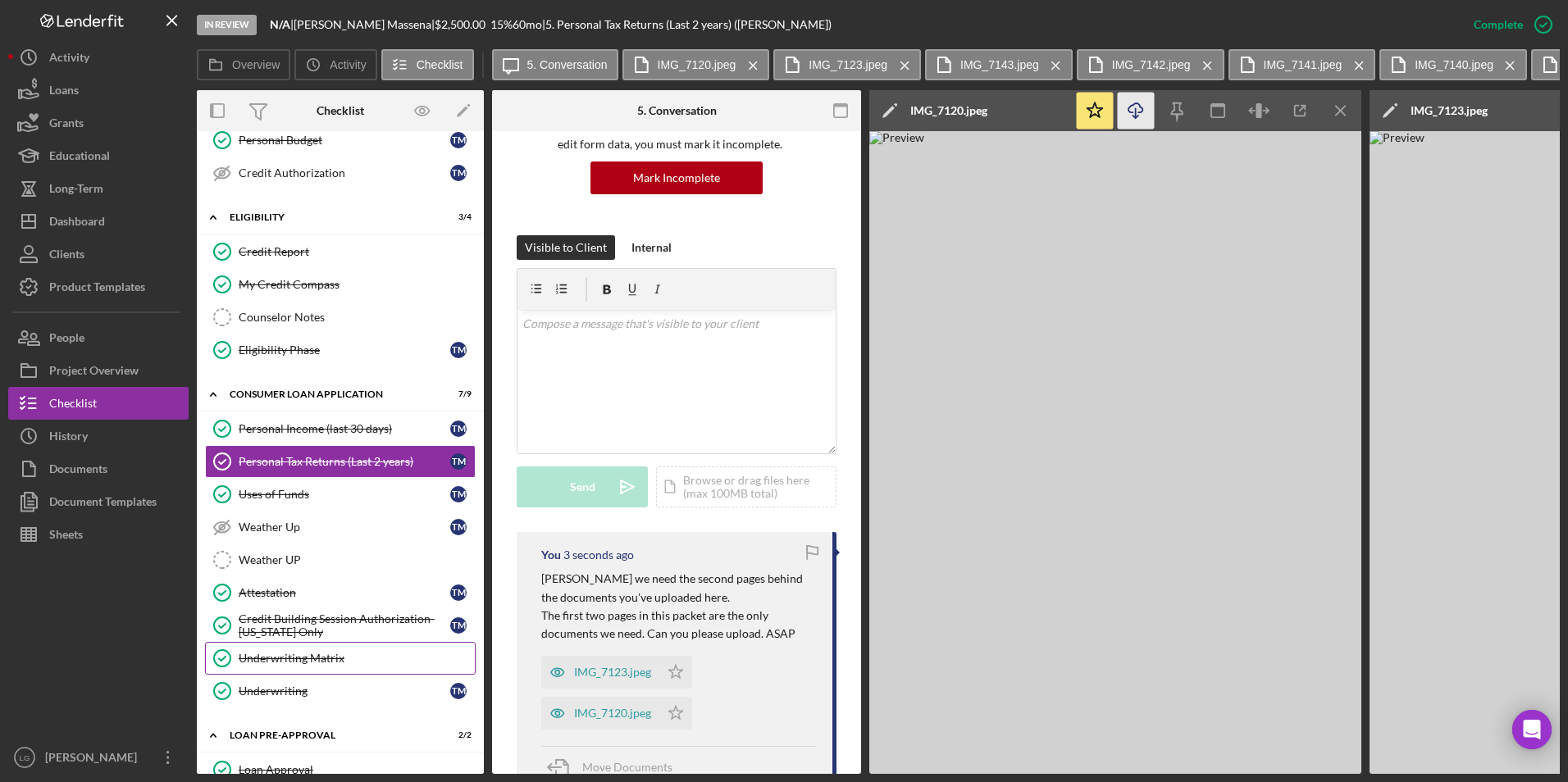
scroll to position [410, 0]
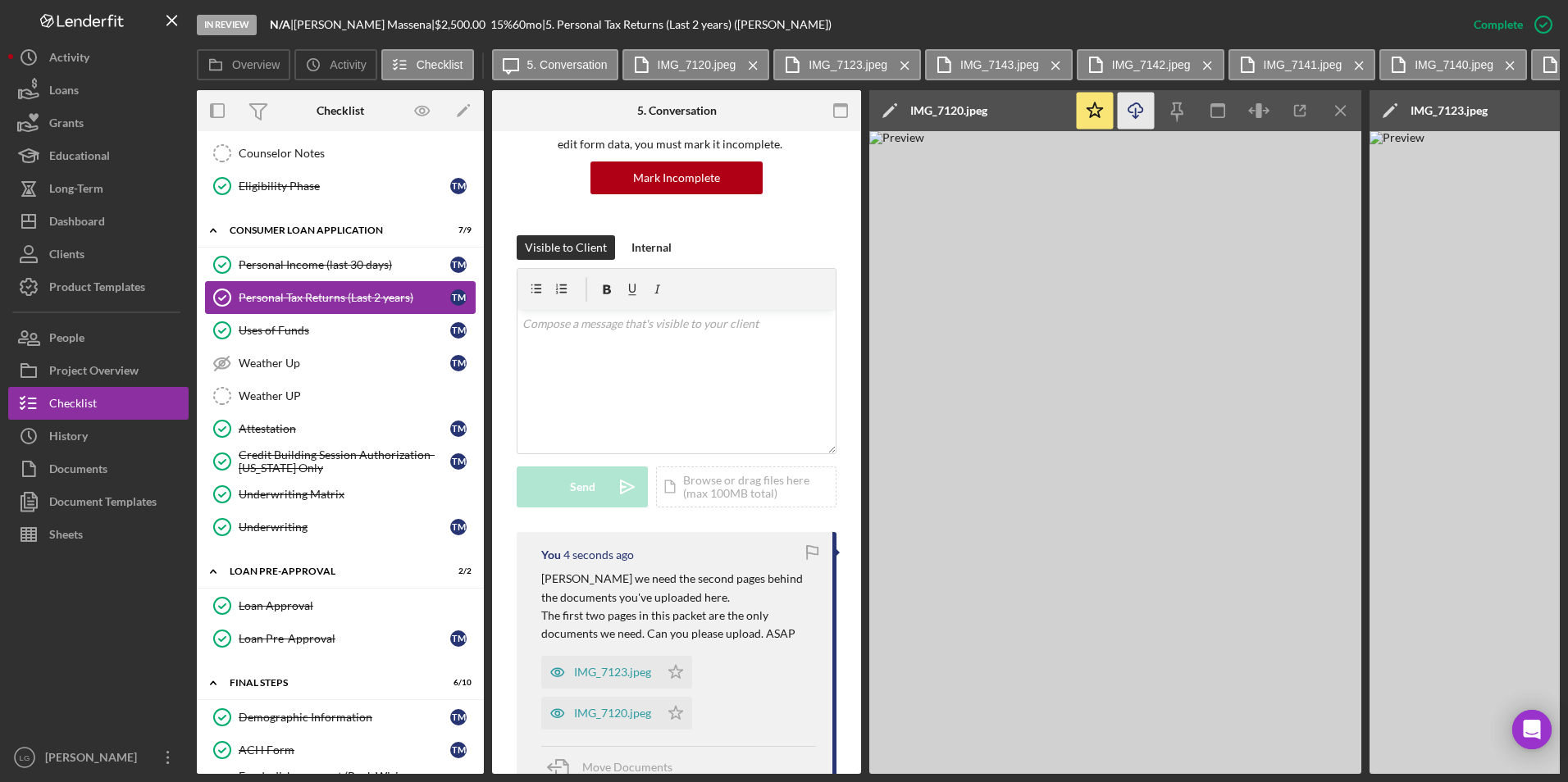
drag, startPoint x: 365, startPoint y: 296, endPoint x: 384, endPoint y: 300, distance: 19.4
click at [365, 296] on div "Personal Tax Returns (Last 2 years)" at bounding box center [344, 298] width 211 height 13
click at [1511, 16] on div "Mark Incomplete" at bounding box center [1479, 24] width 88 height 33
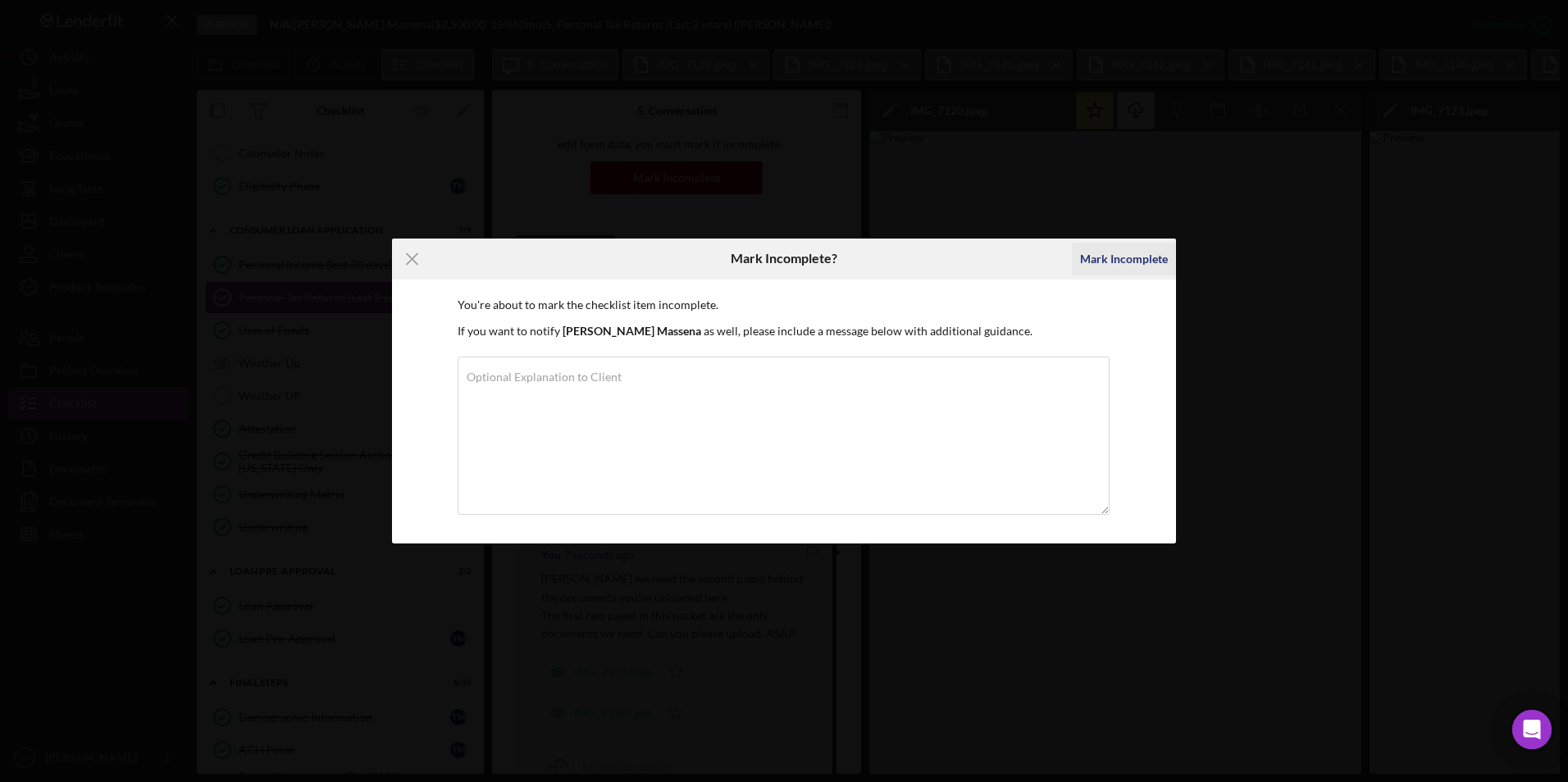
click at [1137, 259] on div "Mark Incomplete" at bounding box center [1124, 259] width 88 height 33
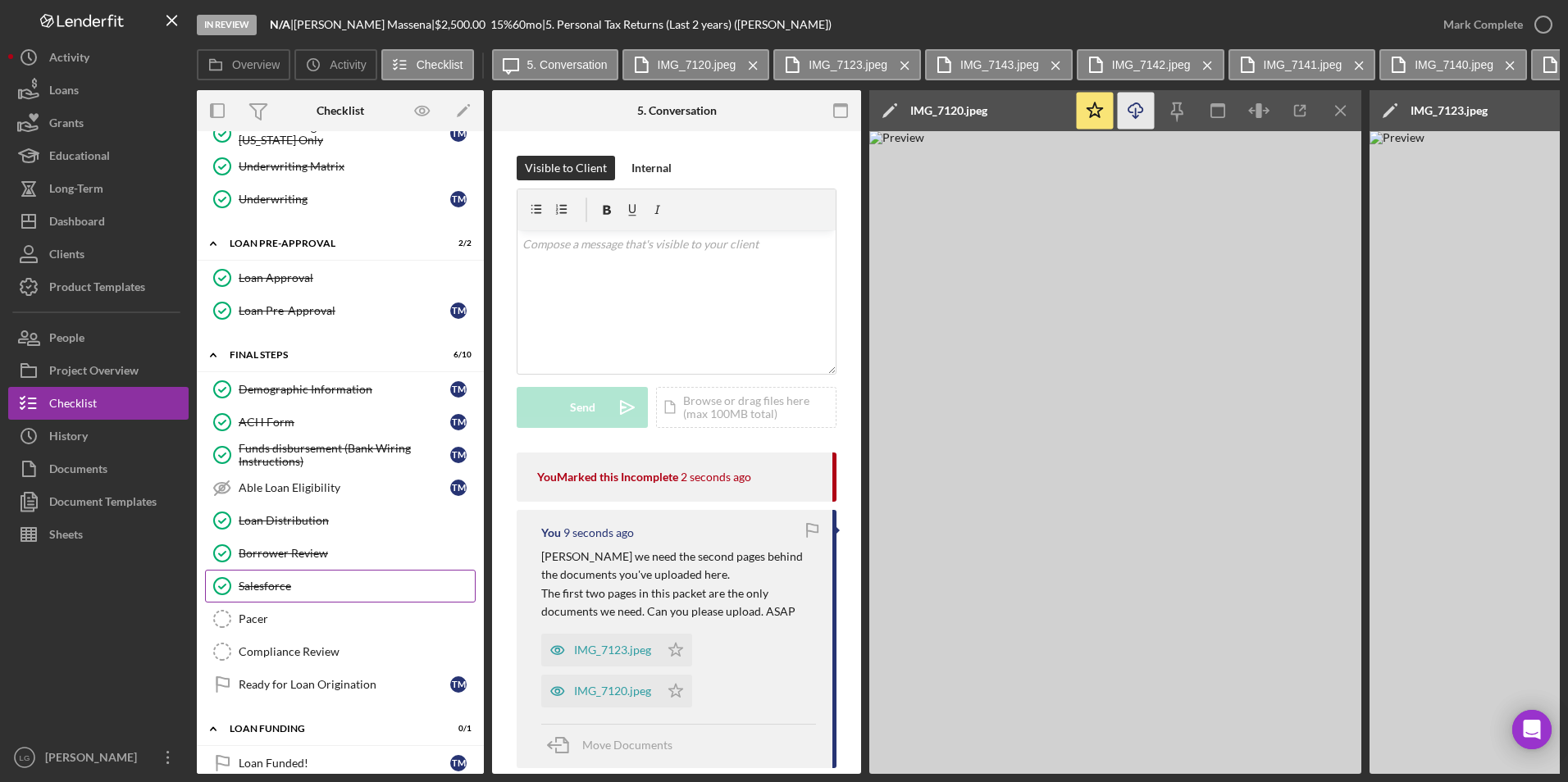
scroll to position [765, 0]
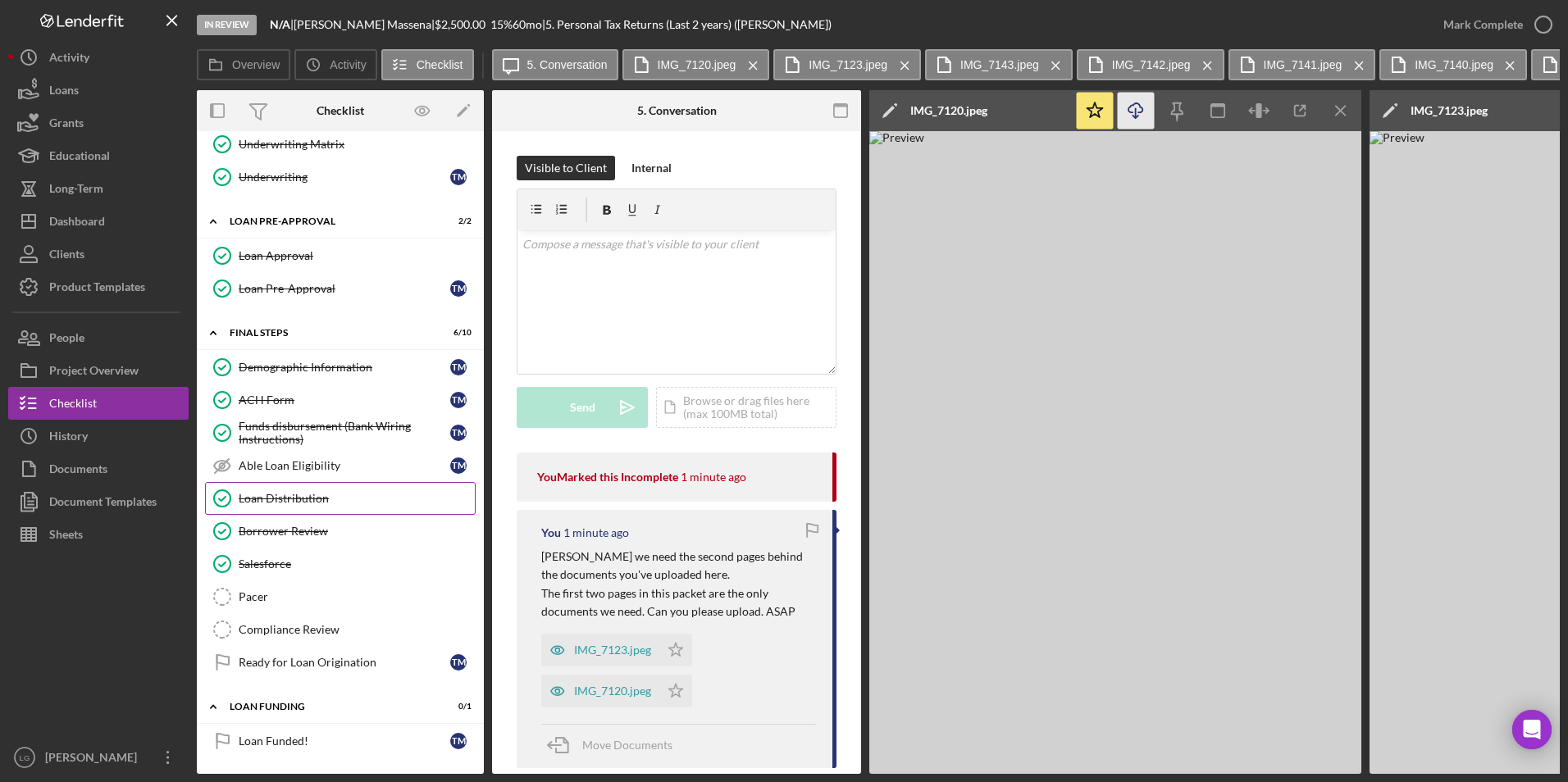
drag, startPoint x: 317, startPoint y: 495, endPoint x: 339, endPoint y: 486, distance: 23.8
click at [317, 495] on div "Loan Distribution" at bounding box center [356, 499] width 236 height 13
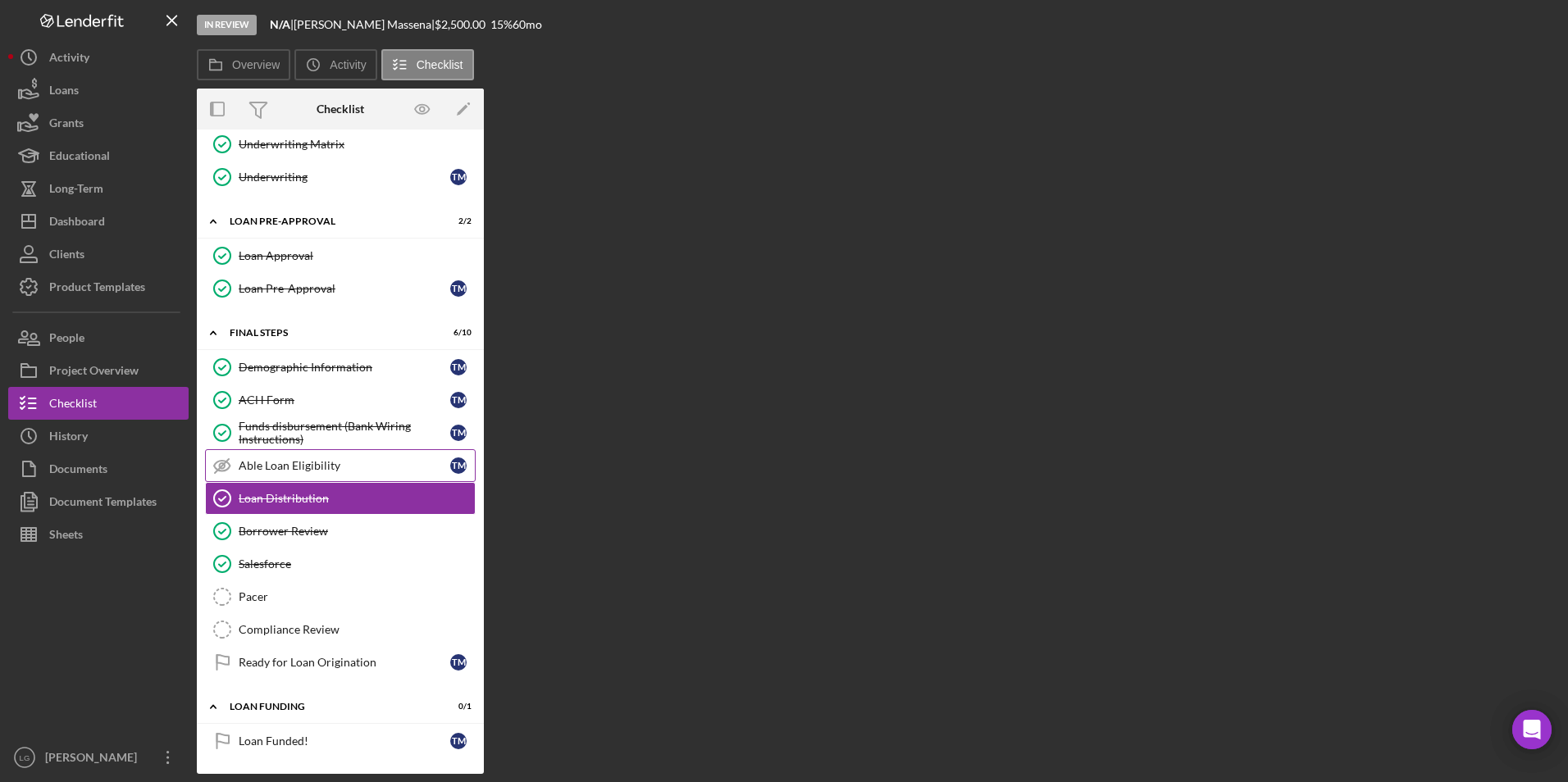
scroll to position [758, 0]
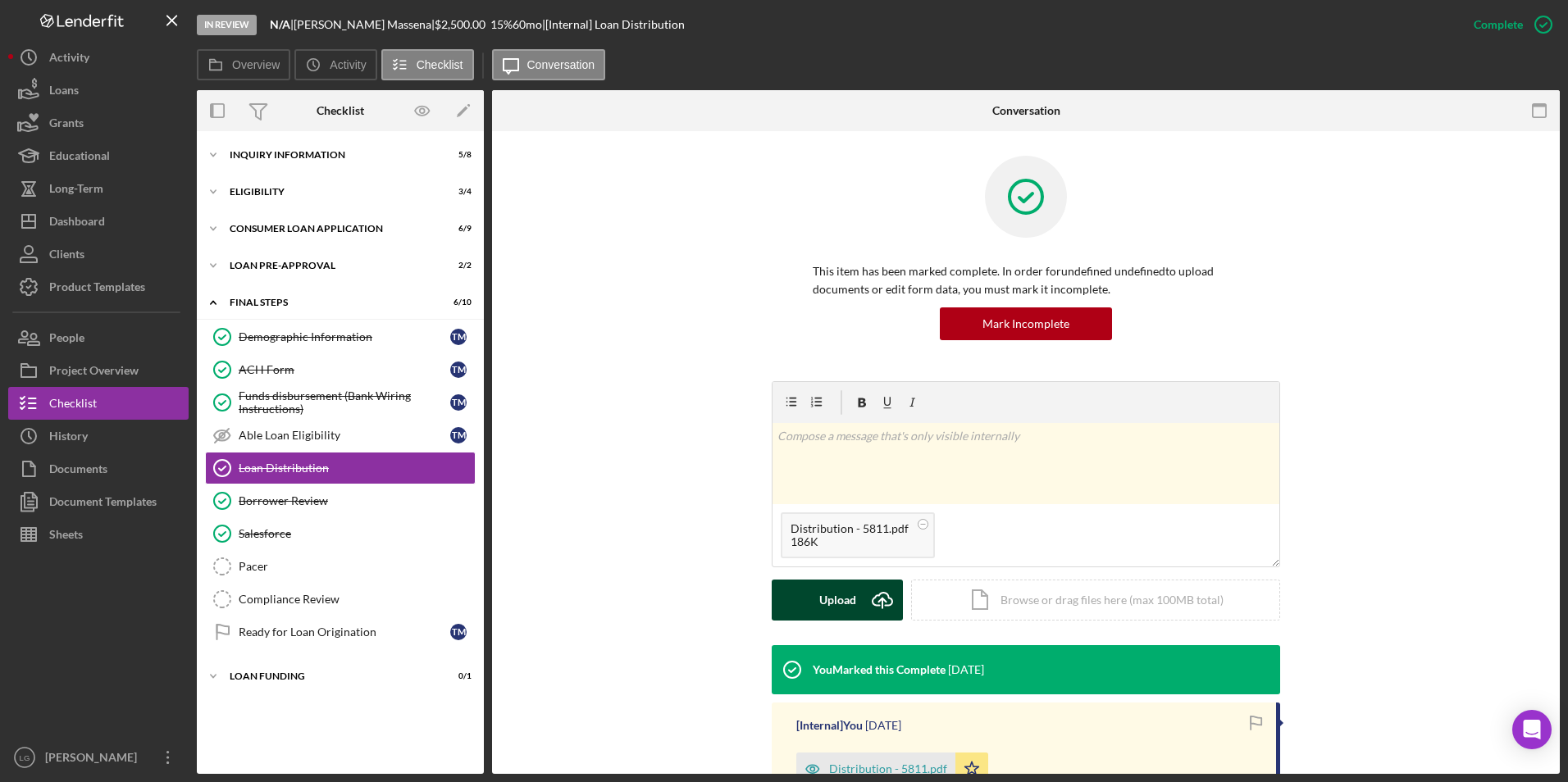
click at [844, 603] on div "Upload" at bounding box center [838, 600] width 37 height 41
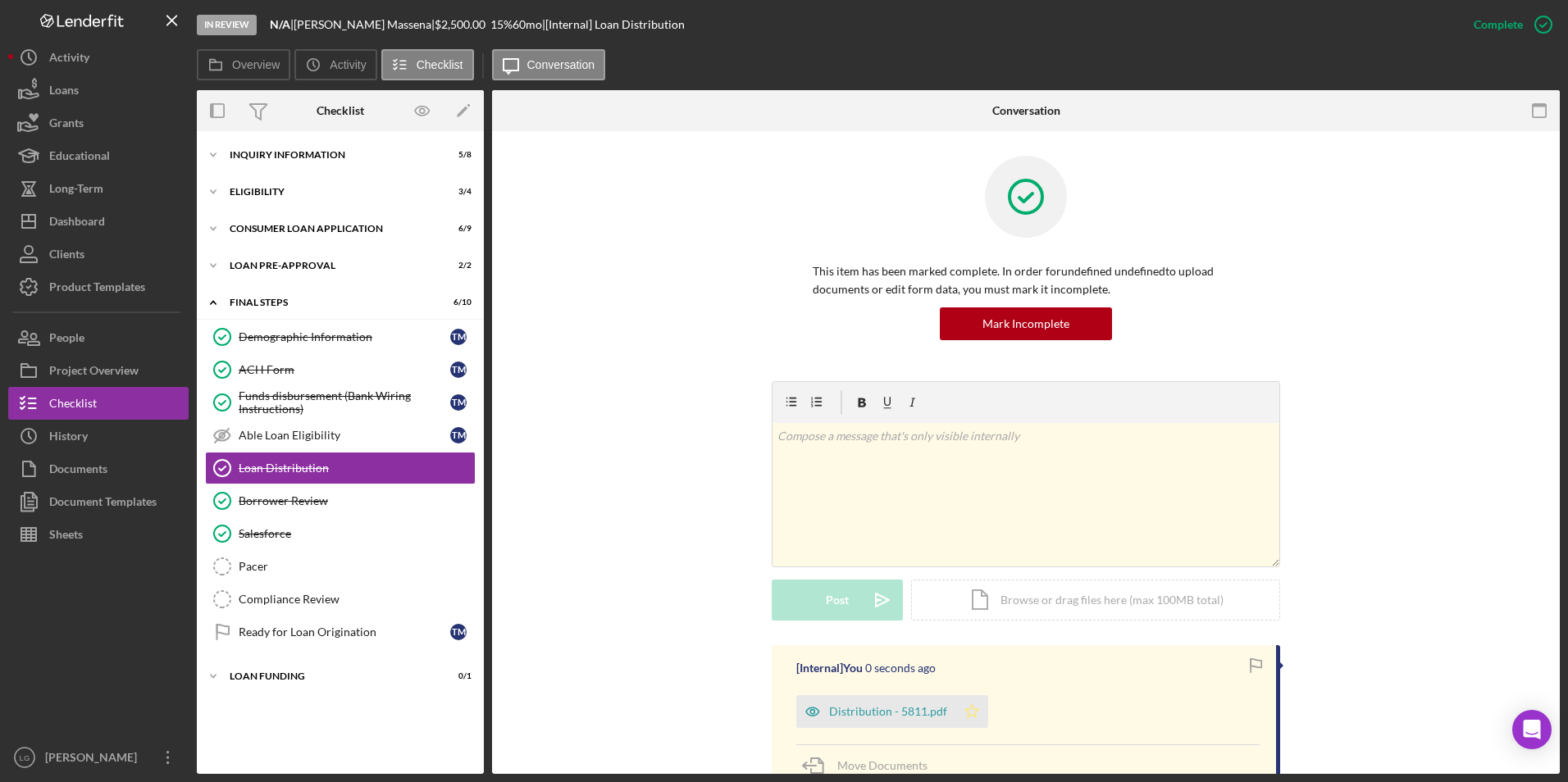
click at [968, 705] on icon "Icon/Star" at bounding box center [971, 711] width 33 height 33
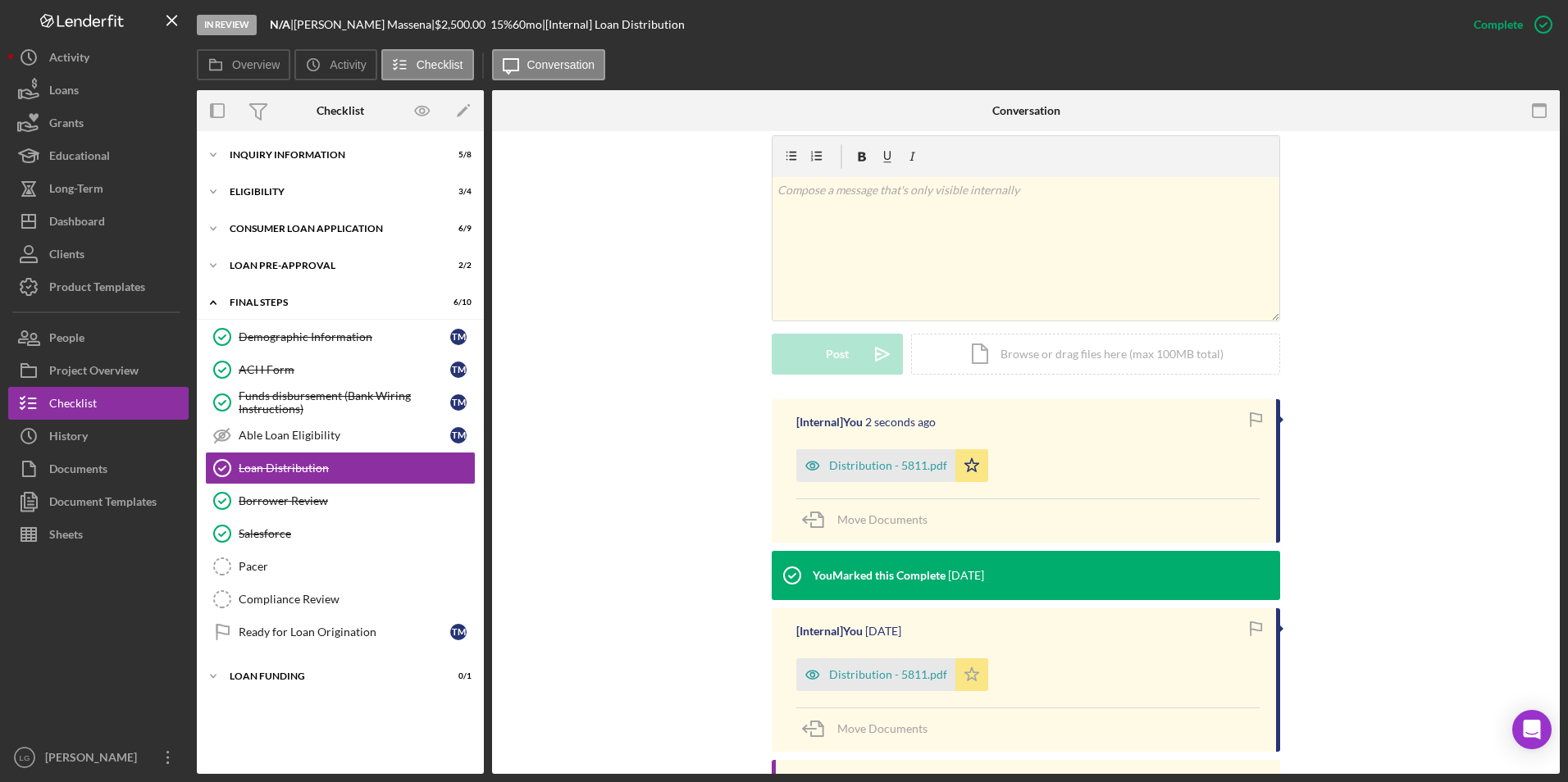
click at [957, 687] on icon "Icon/Star" at bounding box center [971, 675] width 33 height 33
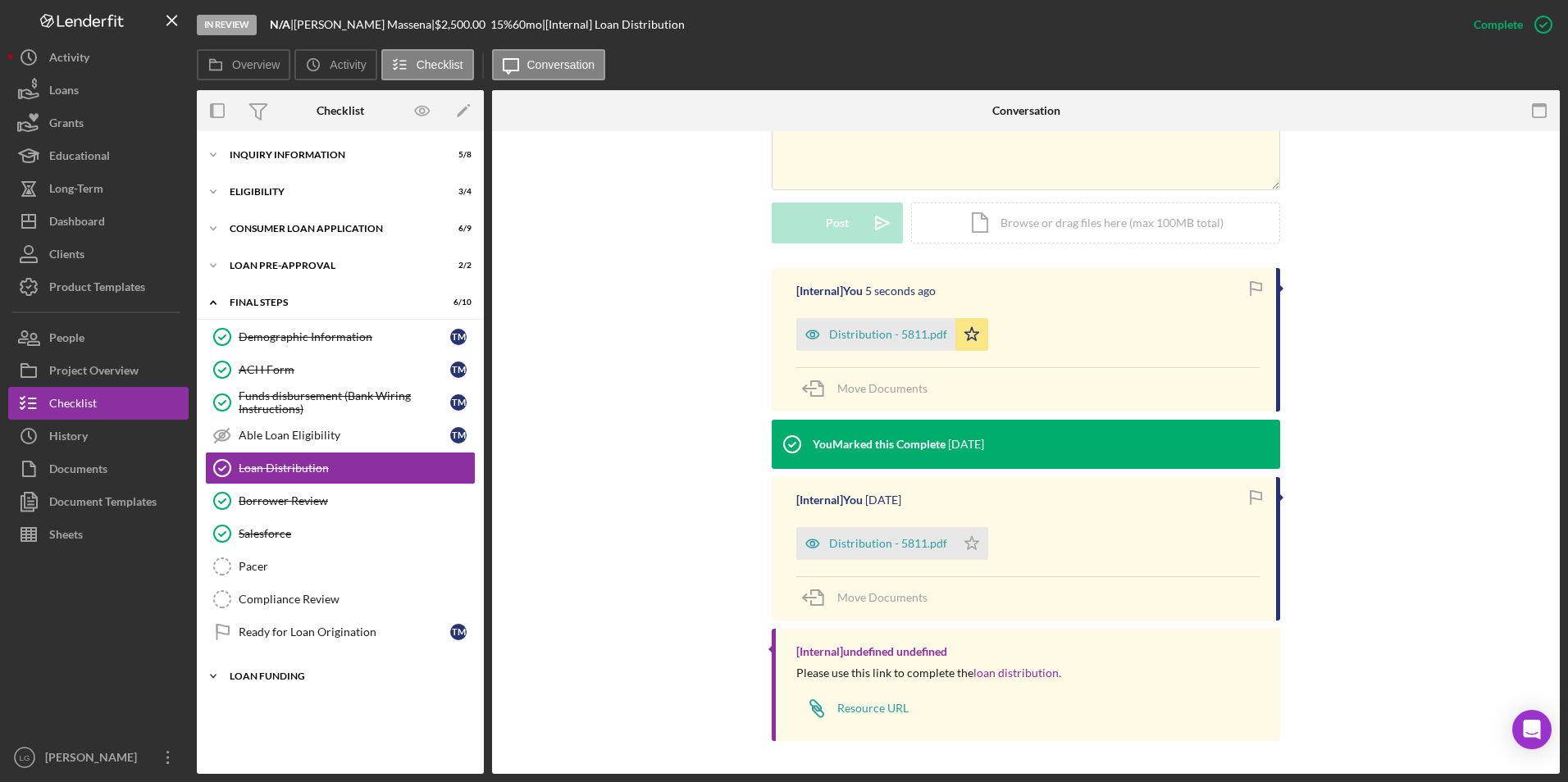
click at [301, 672] on div "Loan Funding" at bounding box center [346, 677] width 233 height 10
click at [288, 268] on div "Loan Pre-Approval" at bounding box center [346, 265] width 233 height 10
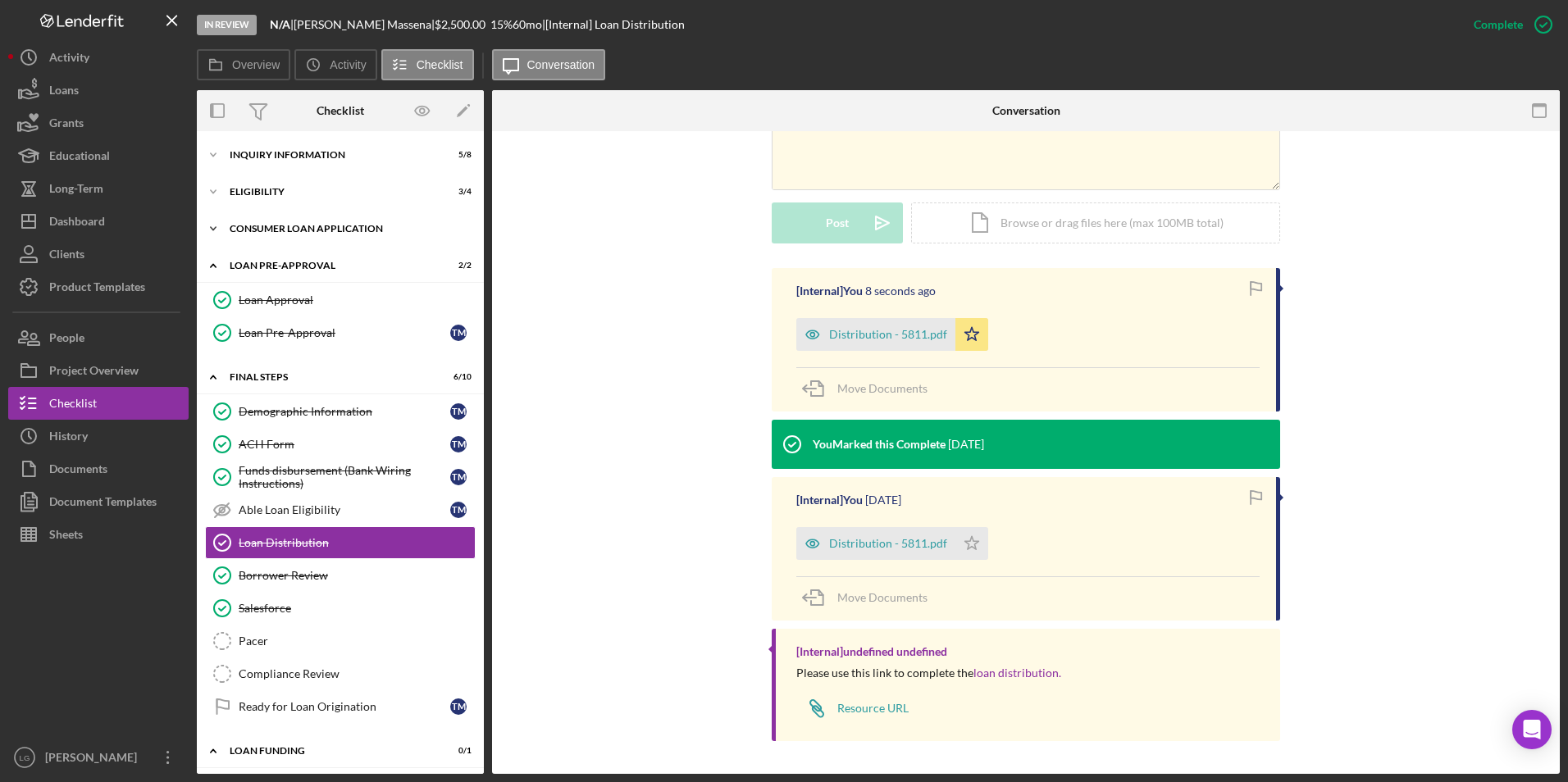
click at [305, 221] on div "Icon/Expander Consumer Loan Application 6 / 9" at bounding box center [340, 228] width 287 height 33
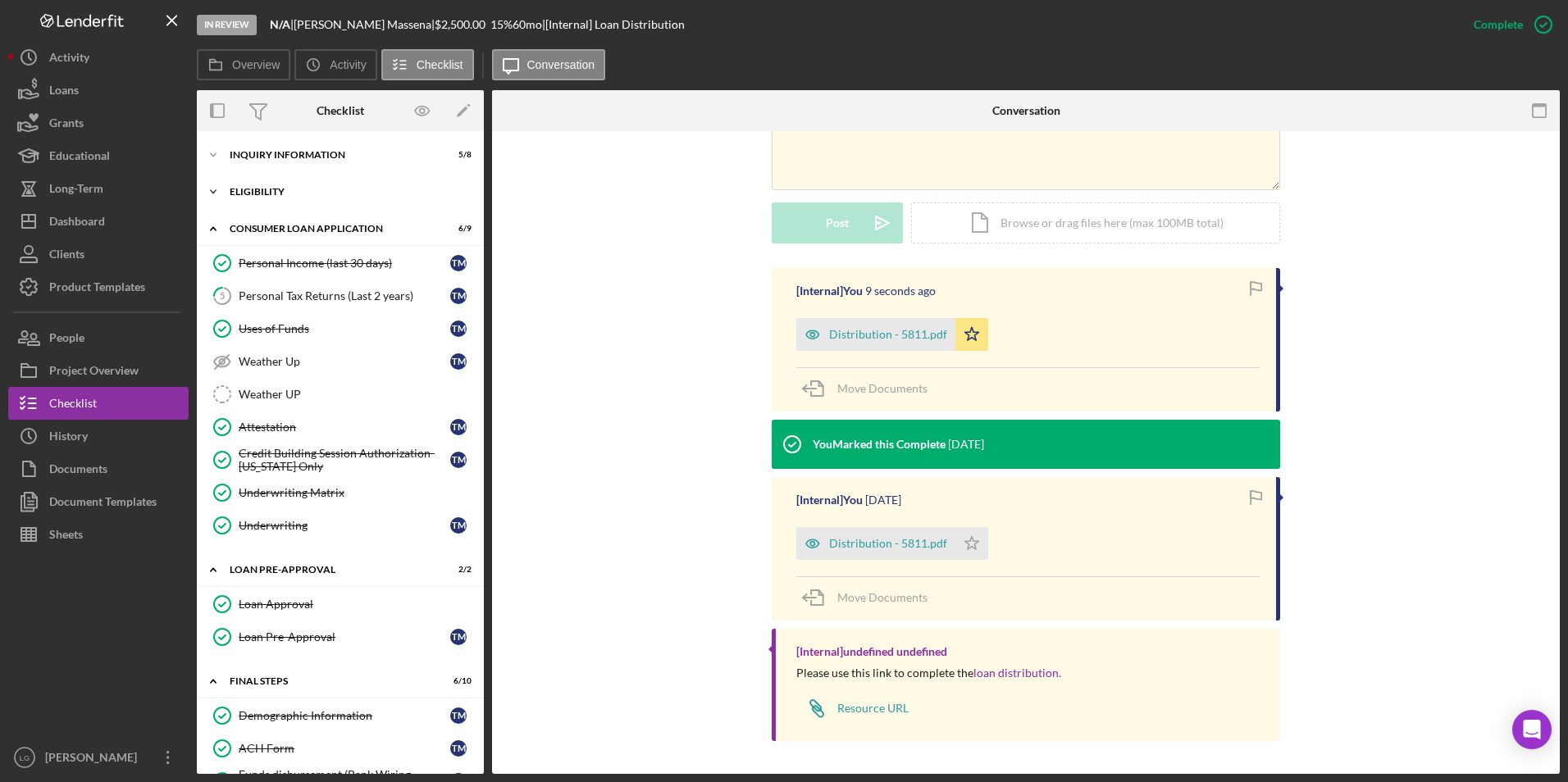
click at [241, 199] on div "Icon/Expander Eligibility 3 / 4" at bounding box center [340, 191] width 287 height 33
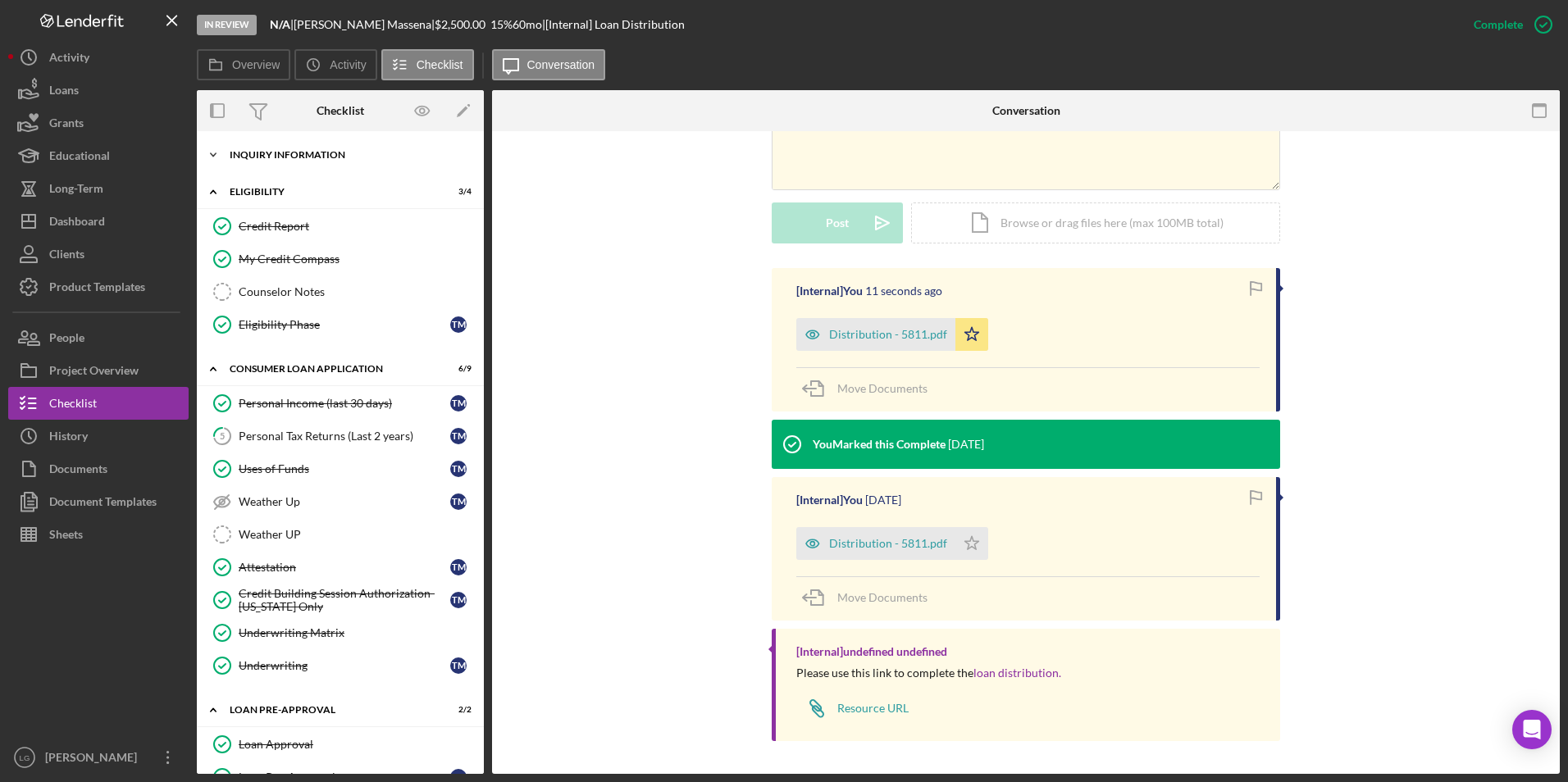
click at [272, 162] on div "Icon/Expander Inquiry Information 5 / 8" at bounding box center [340, 154] width 287 height 33
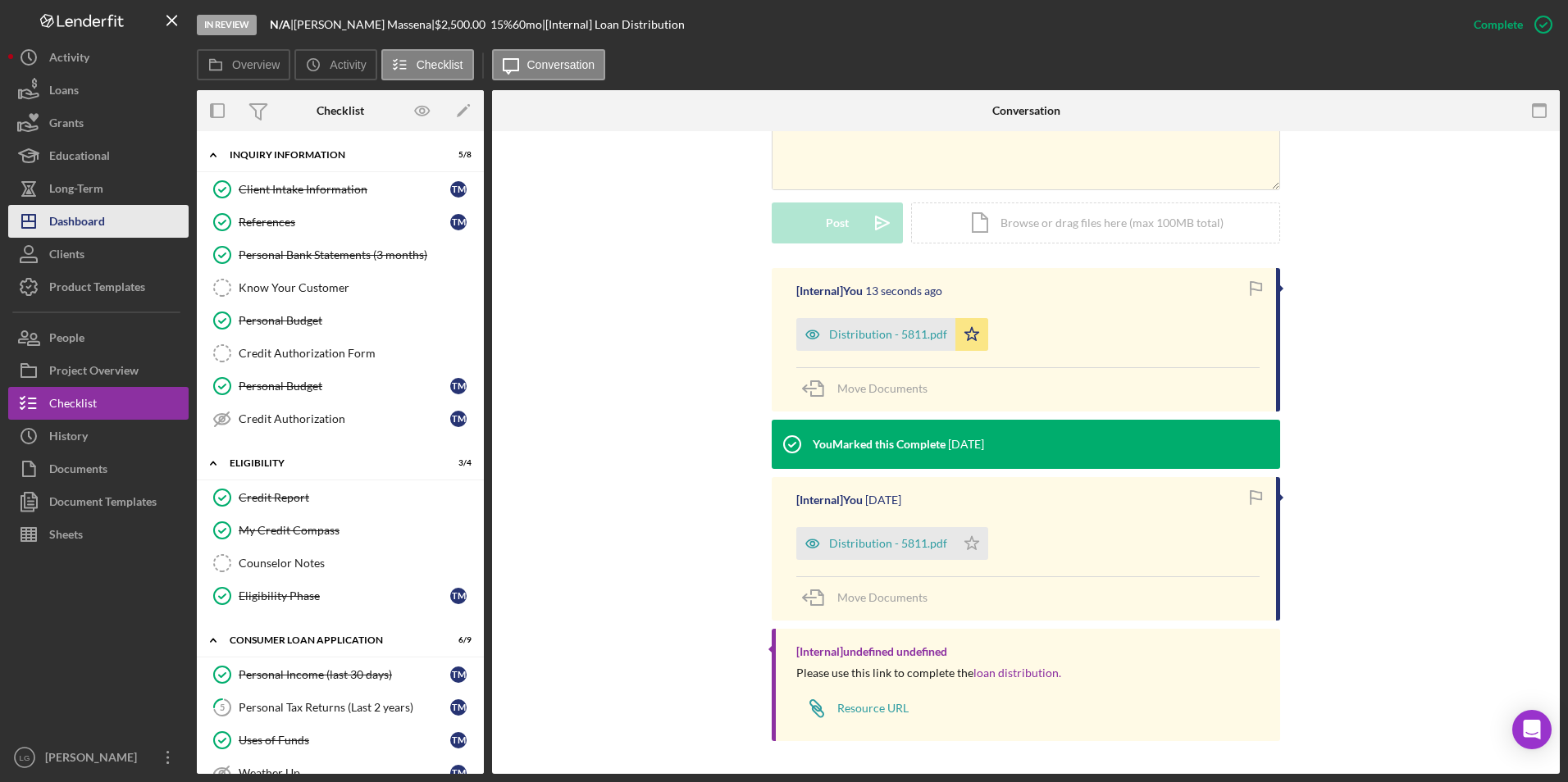
click at [65, 218] on div "Dashboard" at bounding box center [77, 223] width 56 height 37
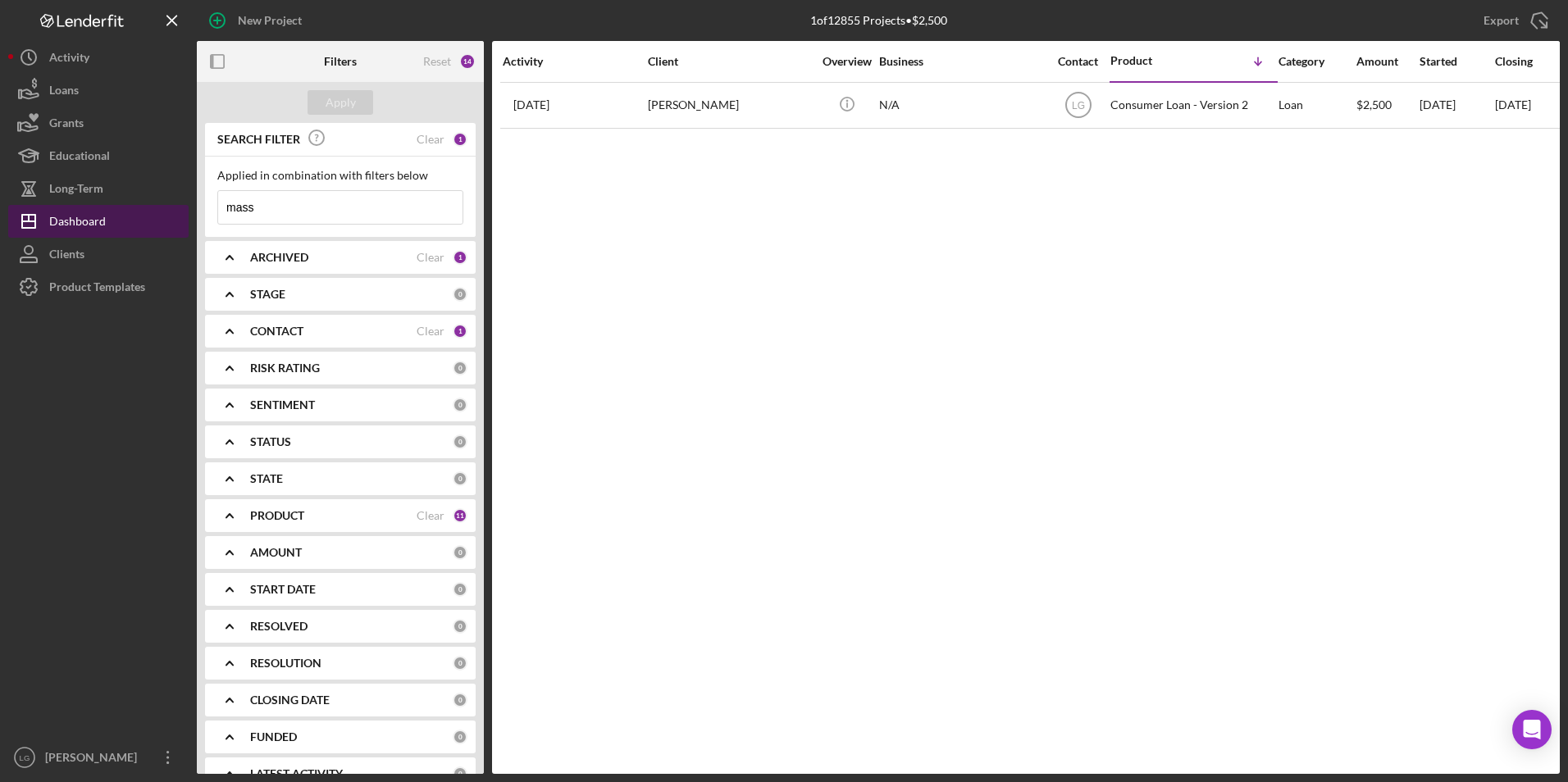
click at [54, 219] on div "Dashboard" at bounding box center [77, 223] width 56 height 37
click at [99, 230] on div "Dashboard" at bounding box center [77, 223] width 56 height 37
drag, startPoint x: 300, startPoint y: 214, endPoint x: 177, endPoint y: 213, distance: 123.0
click at [179, 213] on div "New Project 1 of 12855 Projects • $2,500 mass Export Icon/Export Filters Reset …" at bounding box center [784, 387] width 1551 height 774
type input "mcdonald"
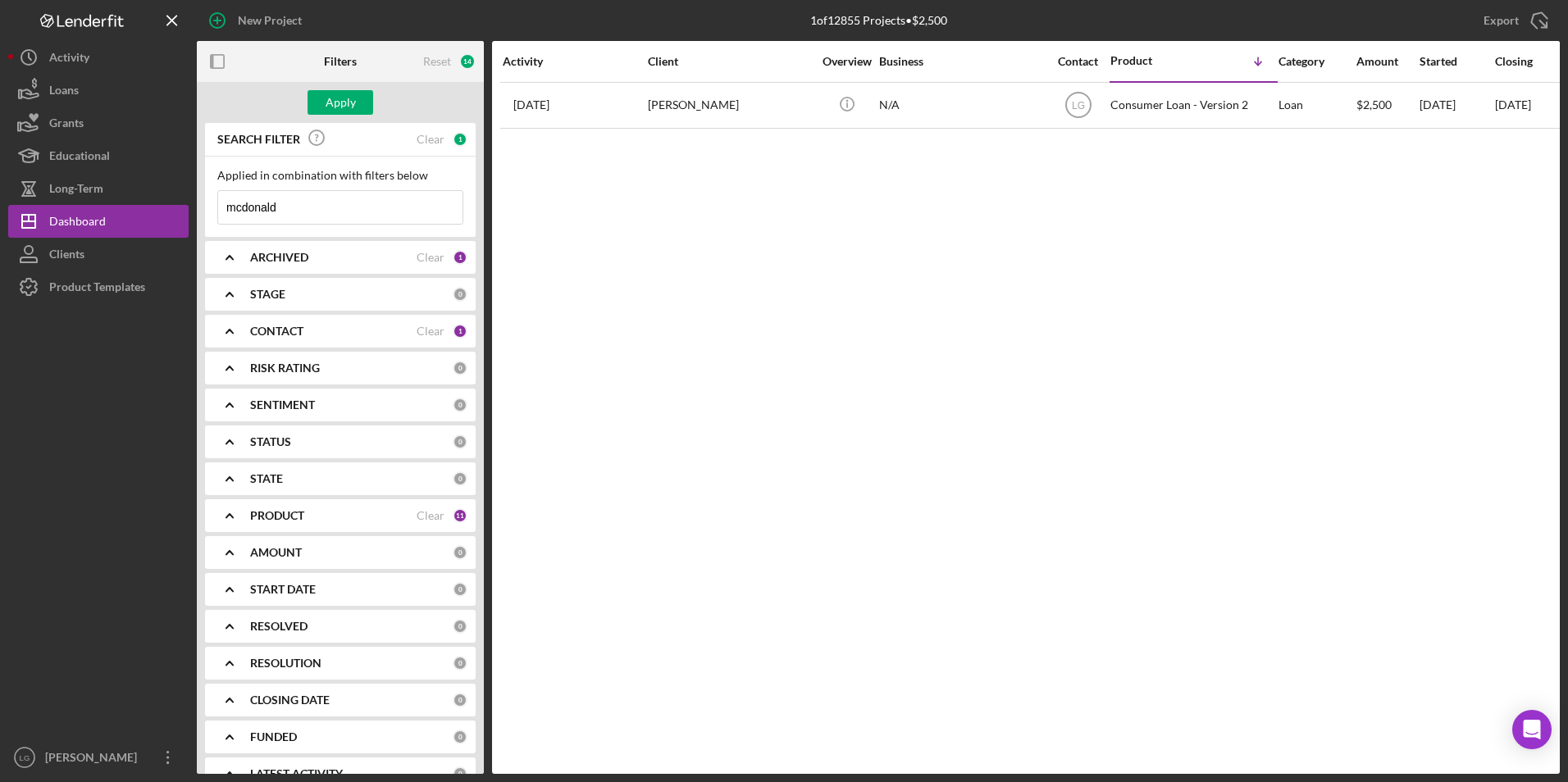
click at [336, 83] on div "Apply" at bounding box center [340, 102] width 287 height 41
click at [334, 109] on div "Apply" at bounding box center [340, 102] width 30 height 24
click at [895, 136] on div "Activity Client Overview Business Contact Product Icon/Table Sort Arrow Categor…" at bounding box center [1025, 408] width 1068 height 733
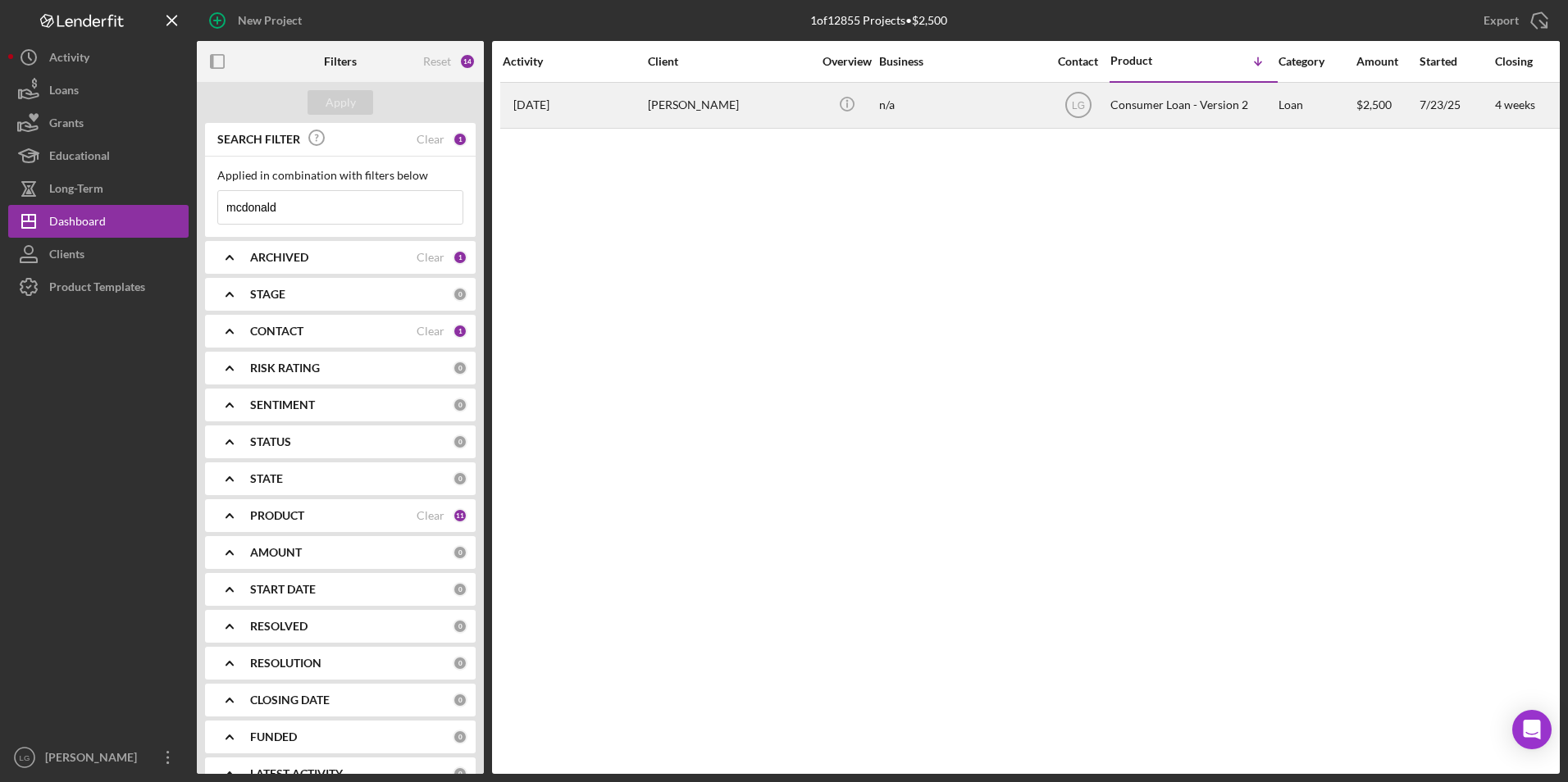
click at [919, 124] on div "n/a" at bounding box center [961, 105] width 164 height 44
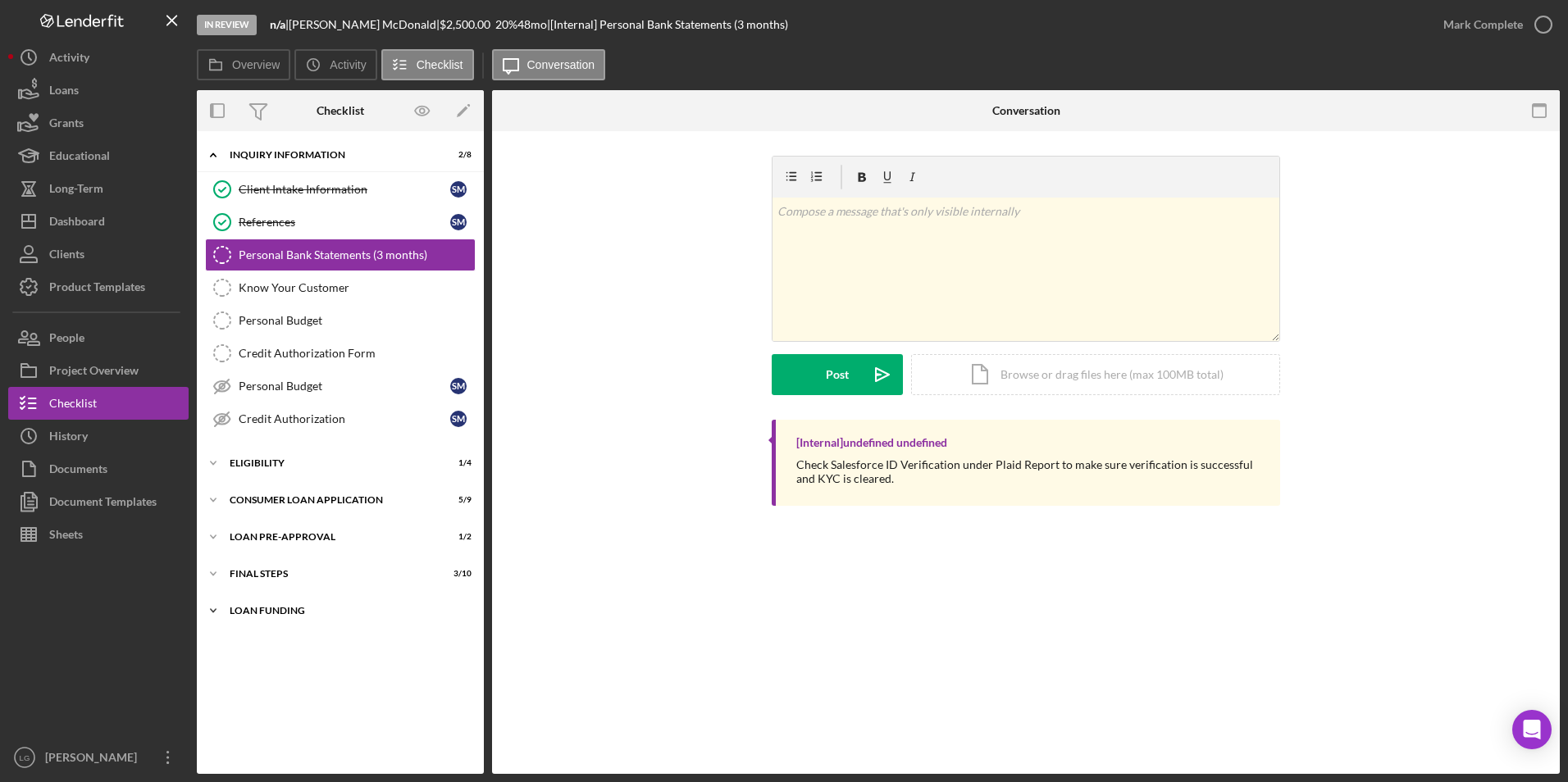
click at [259, 597] on div "Icon/Expander Loan Funding 0 / 1" at bounding box center [340, 611] width 287 height 33
click at [265, 573] on div "FINAL STEPS" at bounding box center [346, 574] width 233 height 10
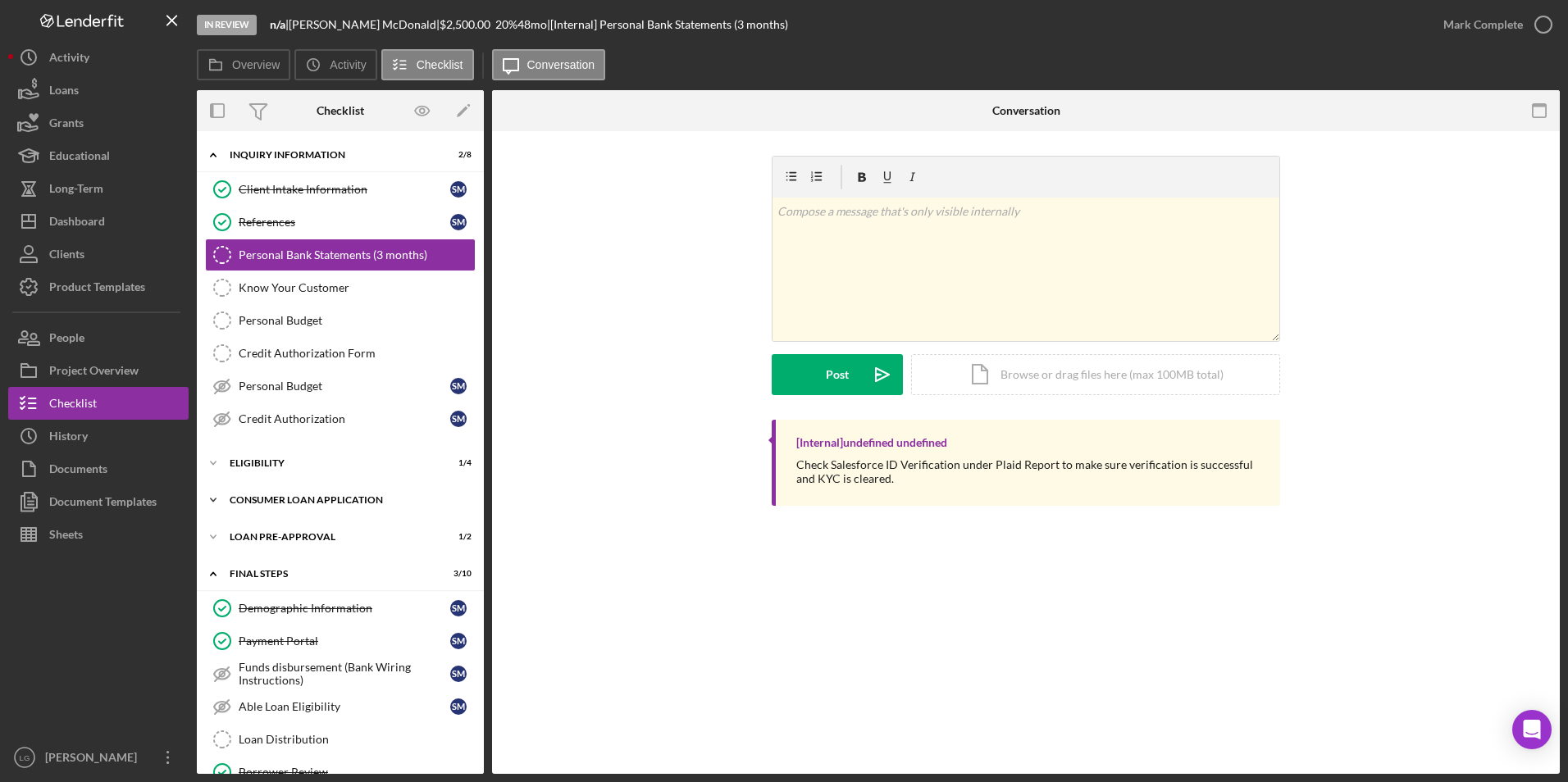
drag, startPoint x: 267, startPoint y: 545, endPoint x: 271, endPoint y: 516, distance: 29.3
click at [270, 544] on div "Icon/Expander Loan Pre-Approval 1 / 2" at bounding box center [340, 537] width 287 height 33
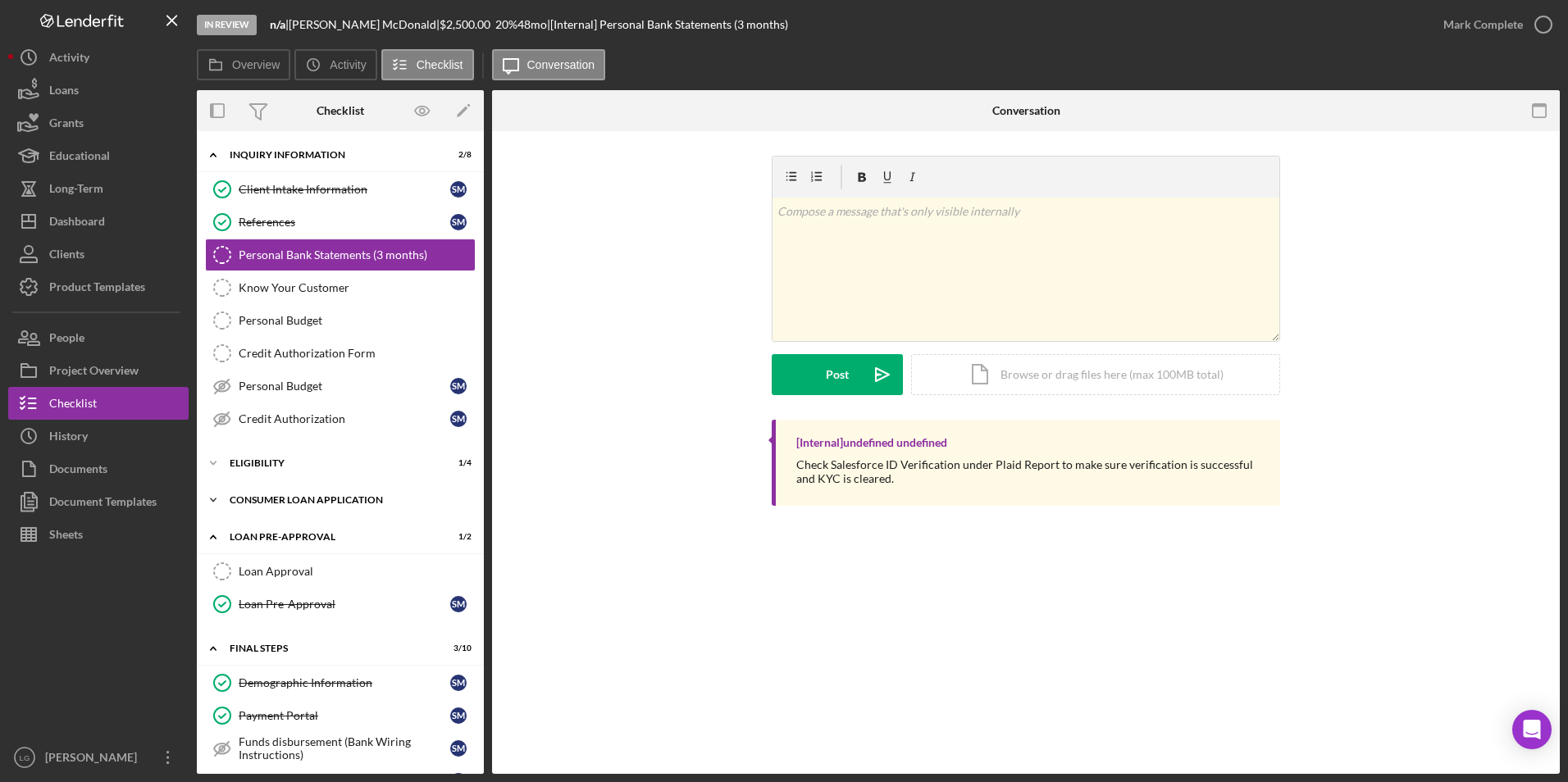
click at [270, 501] on div "Consumer Loan Application" at bounding box center [346, 501] width 233 height 10
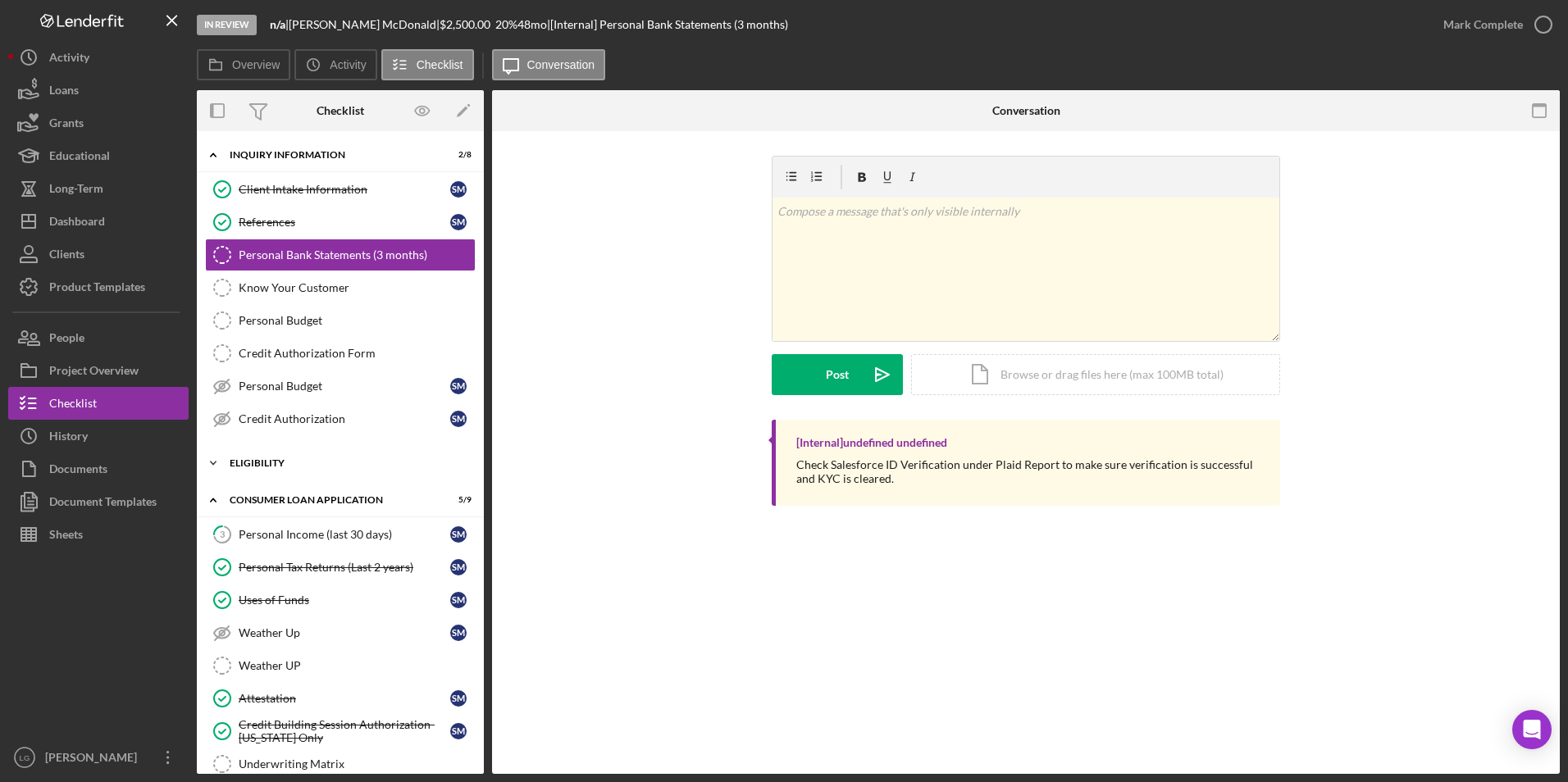
click at [265, 474] on div "Icon/Expander Eligibility 1 / 4" at bounding box center [340, 463] width 287 height 33
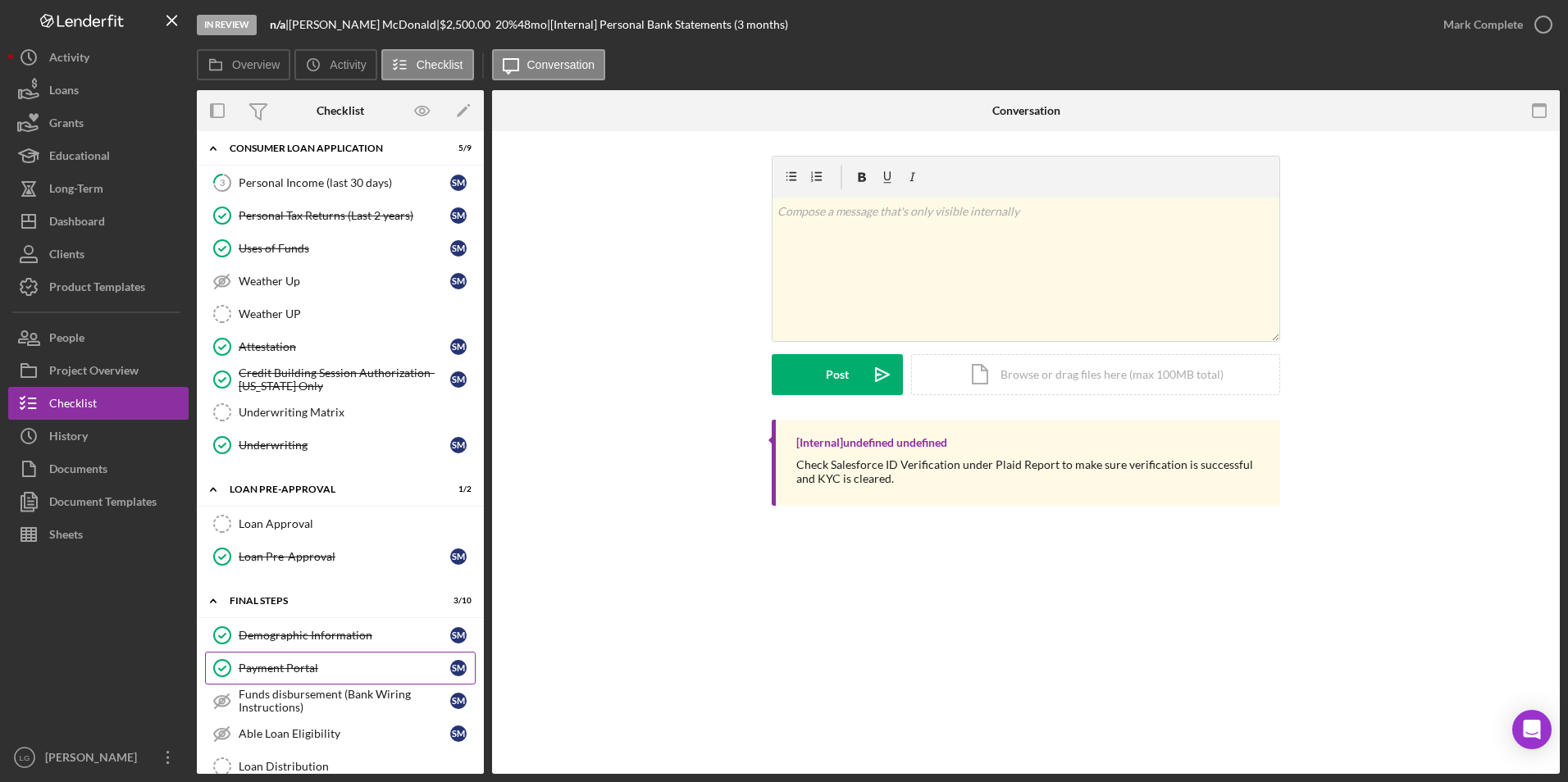
scroll to position [738, 0]
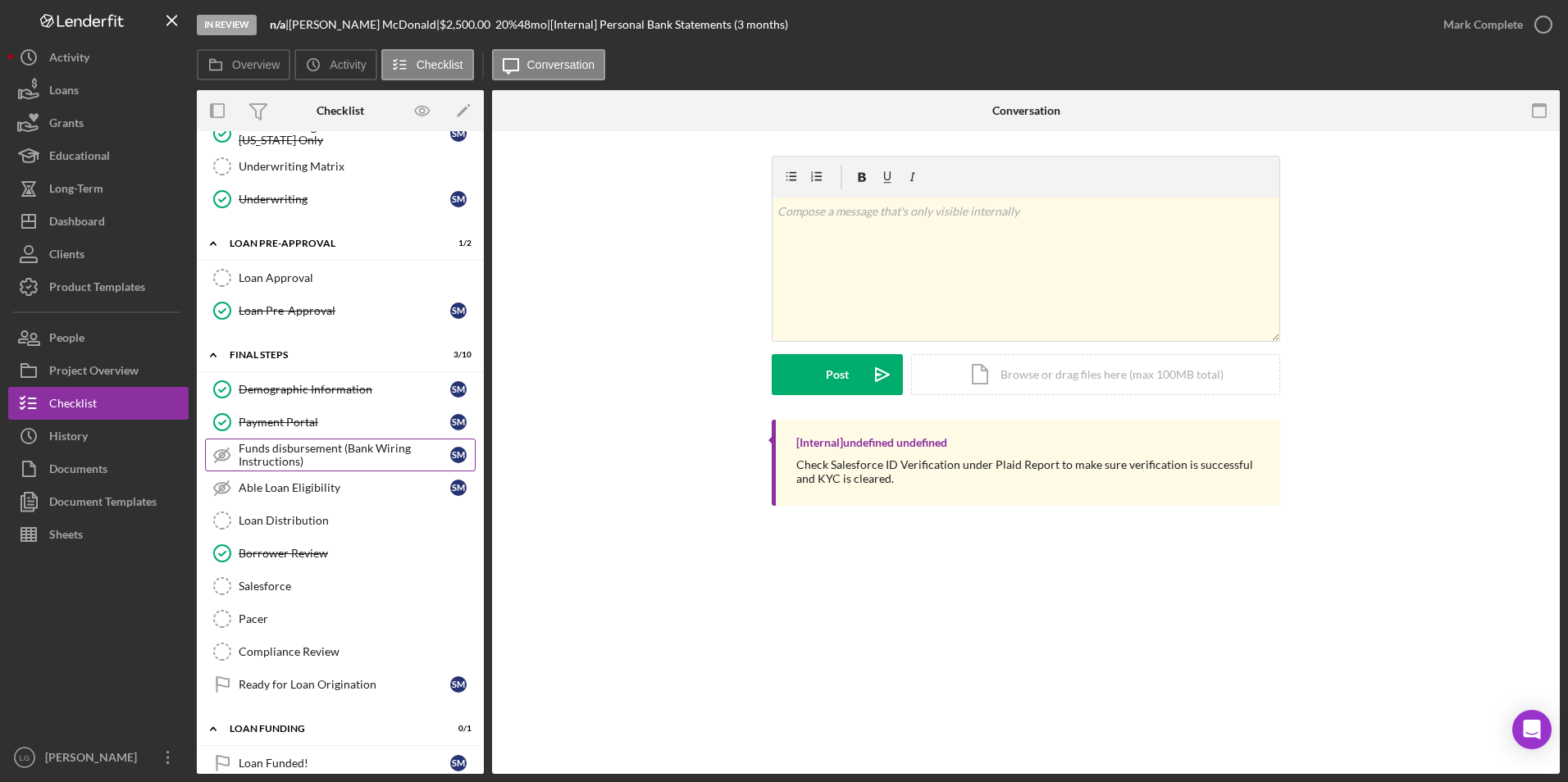
click at [264, 447] on div "Funds disbursement (Bank Wiring Instructions)" at bounding box center [344, 455] width 211 height 26
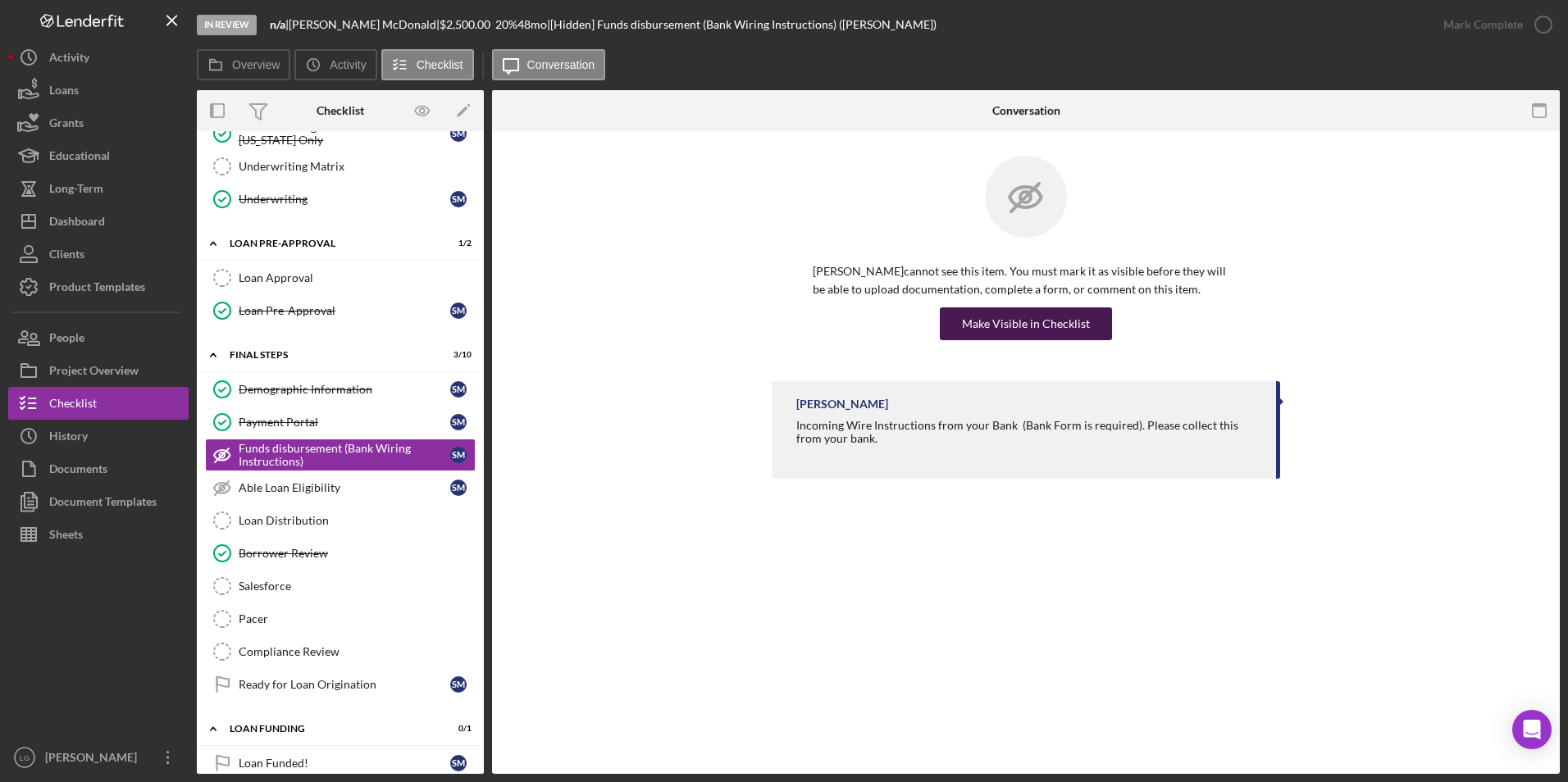
click at [970, 323] on div "Make Visible in Checklist" at bounding box center [1026, 324] width 128 height 33
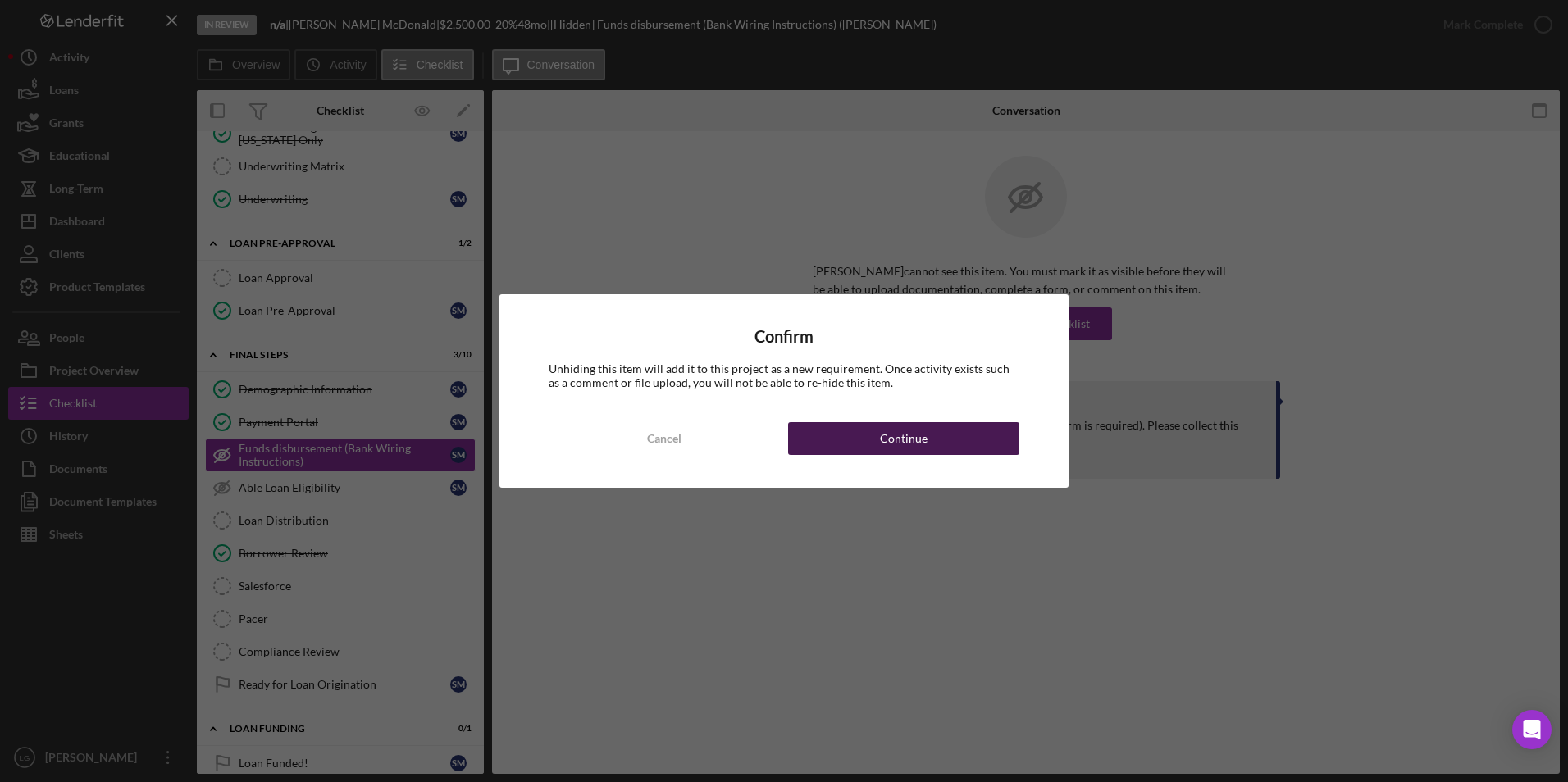
click at [940, 446] on button "Continue" at bounding box center [903, 438] width 231 height 33
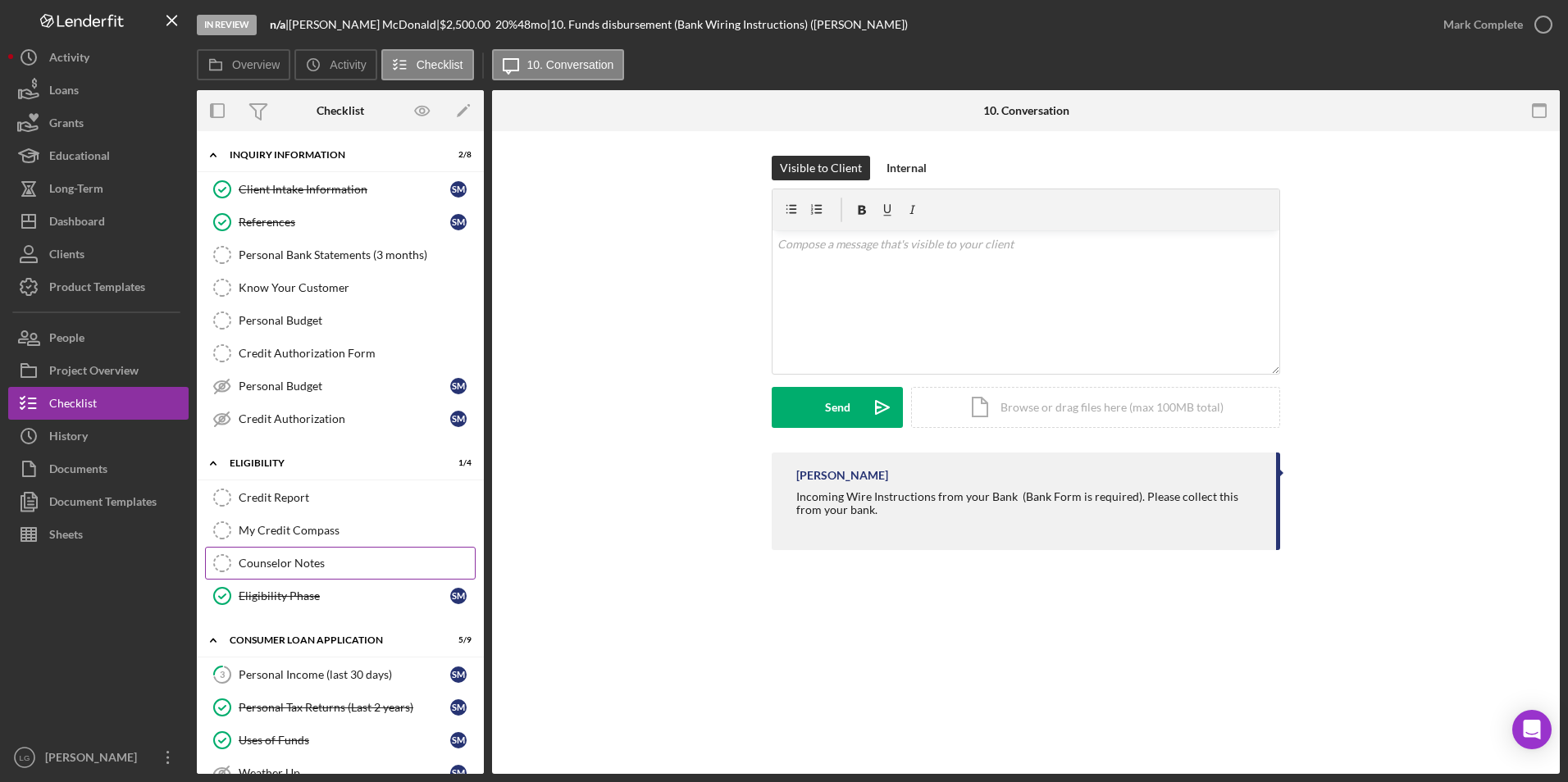
scroll to position [246, 0]
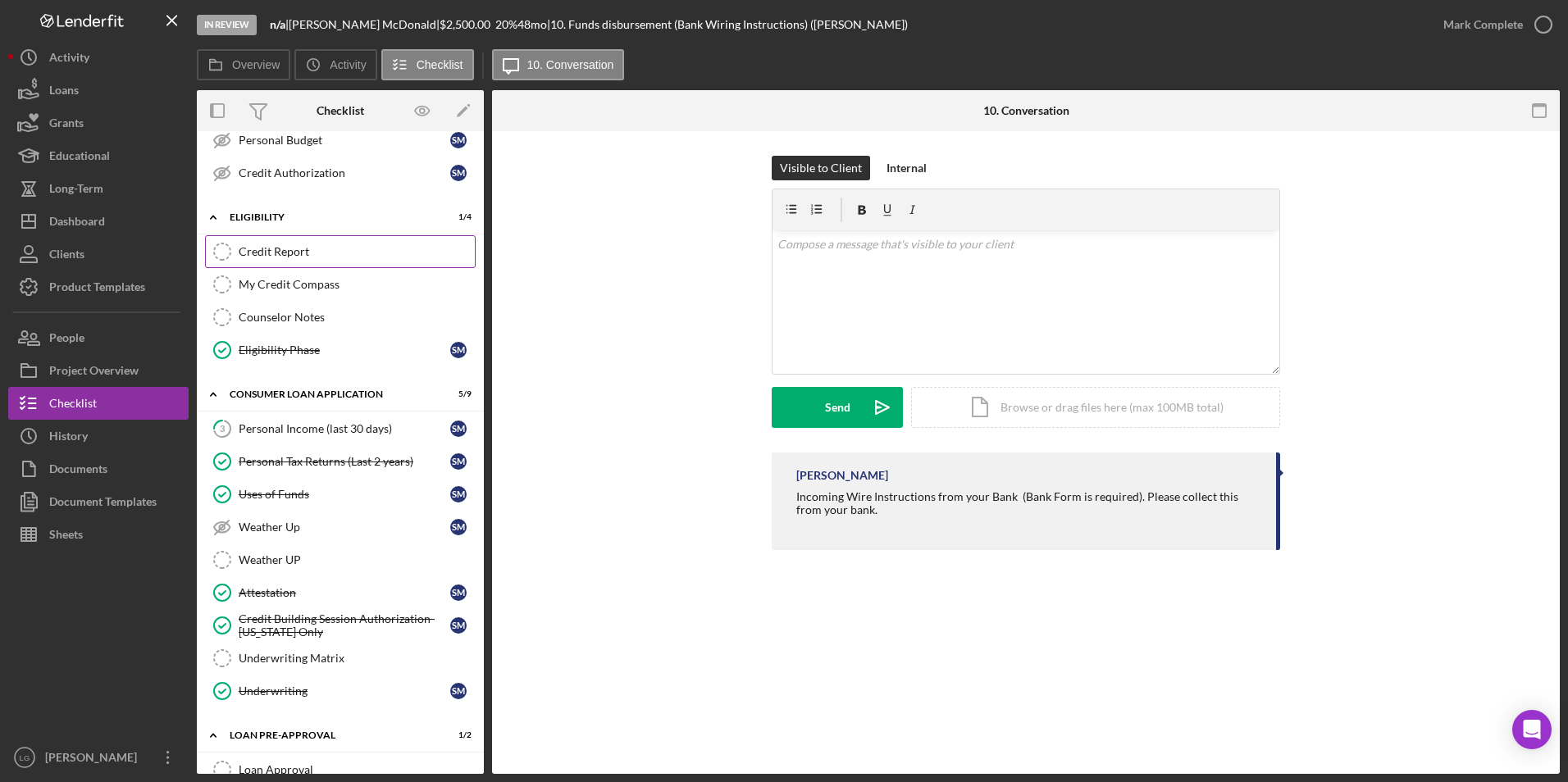
click at [292, 248] on div "Credit Report" at bounding box center [356, 252] width 236 height 13
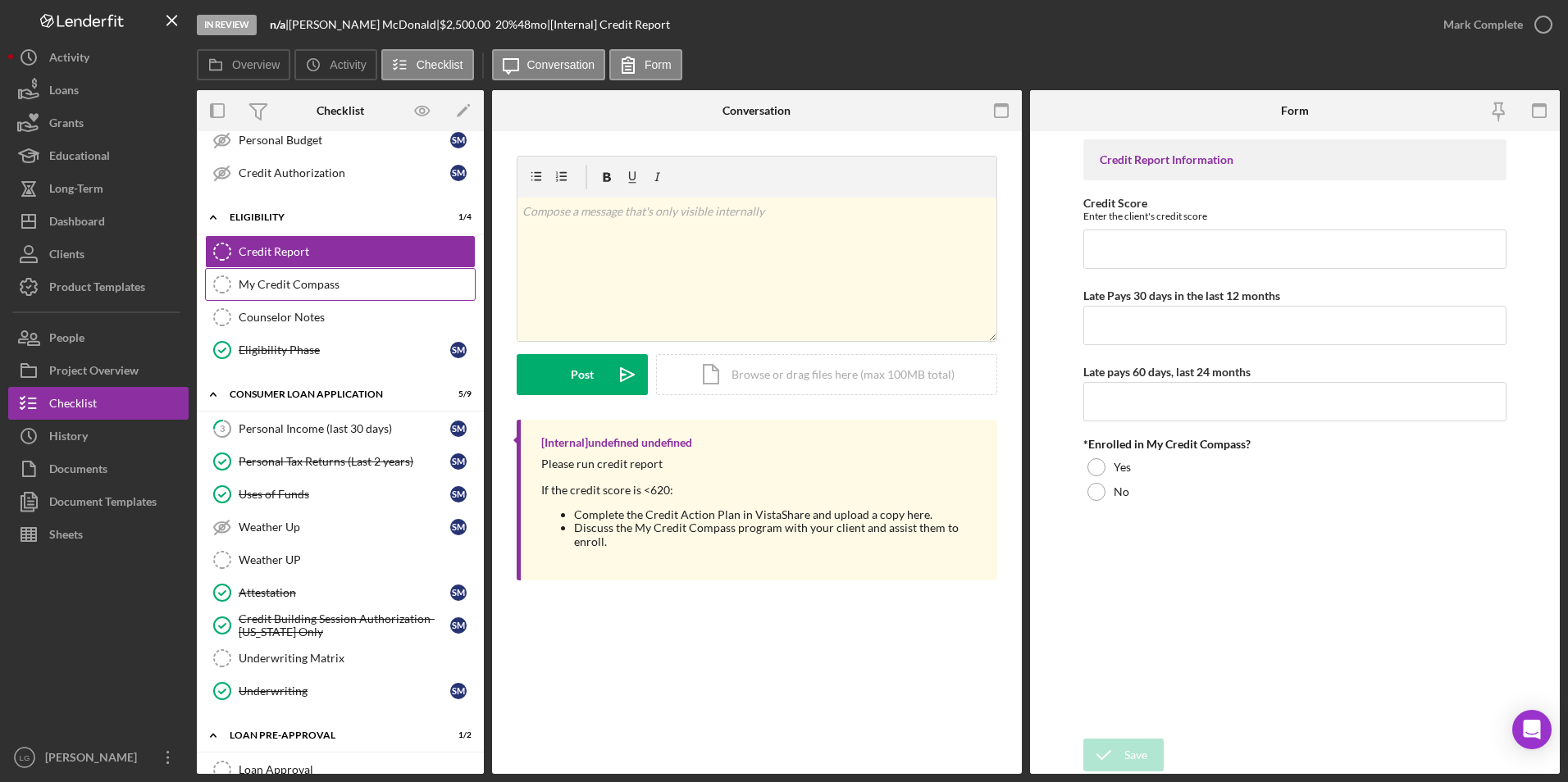
click at [288, 284] on div "My Credit Compass" at bounding box center [356, 285] width 236 height 13
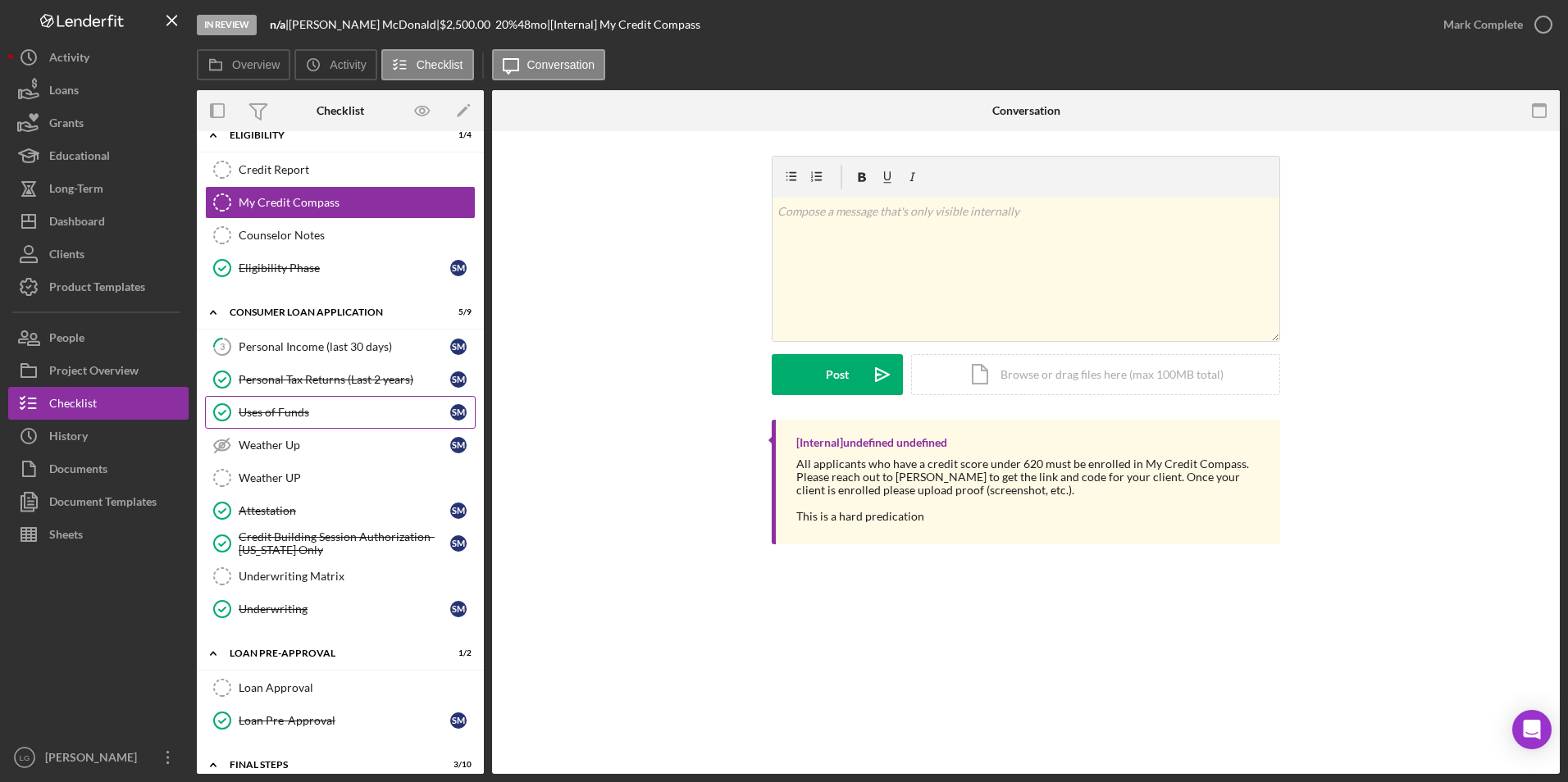
scroll to position [410, 0]
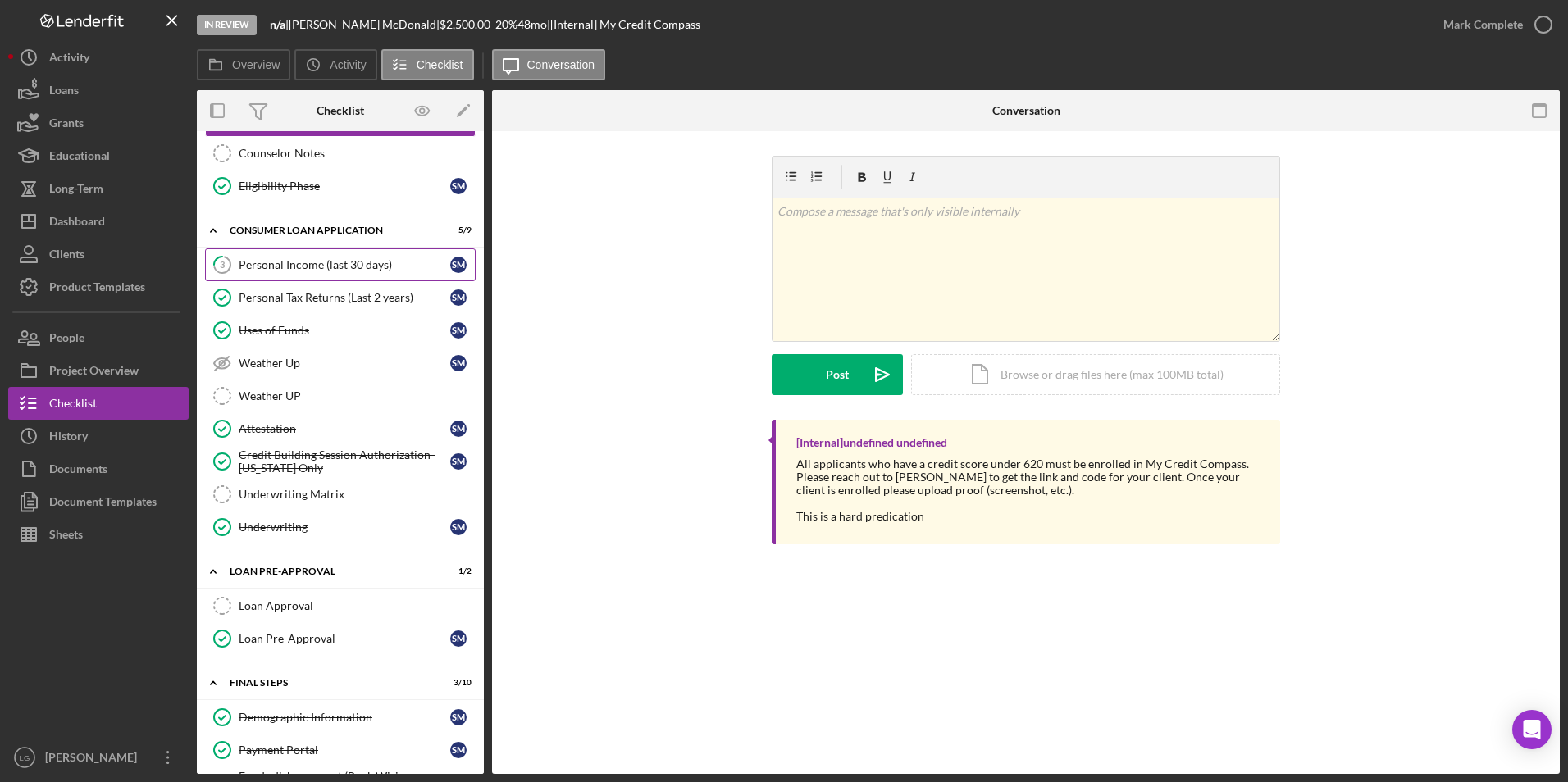
click at [325, 269] on div "Personal Income (last 30 days)" at bounding box center [344, 265] width 211 height 13
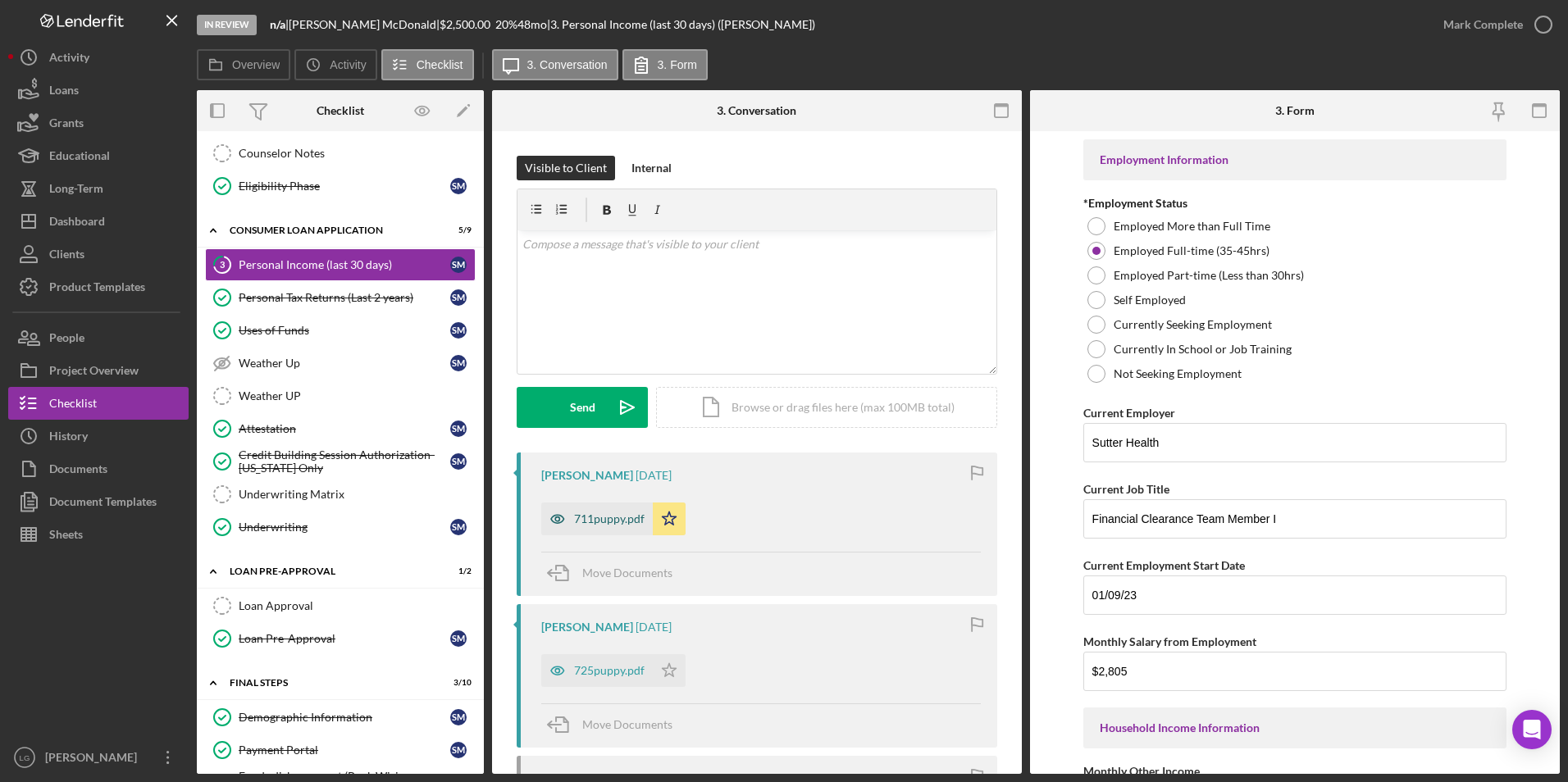
click at [621, 525] on div "711puppy.pdf" at bounding box center [609, 519] width 71 height 13
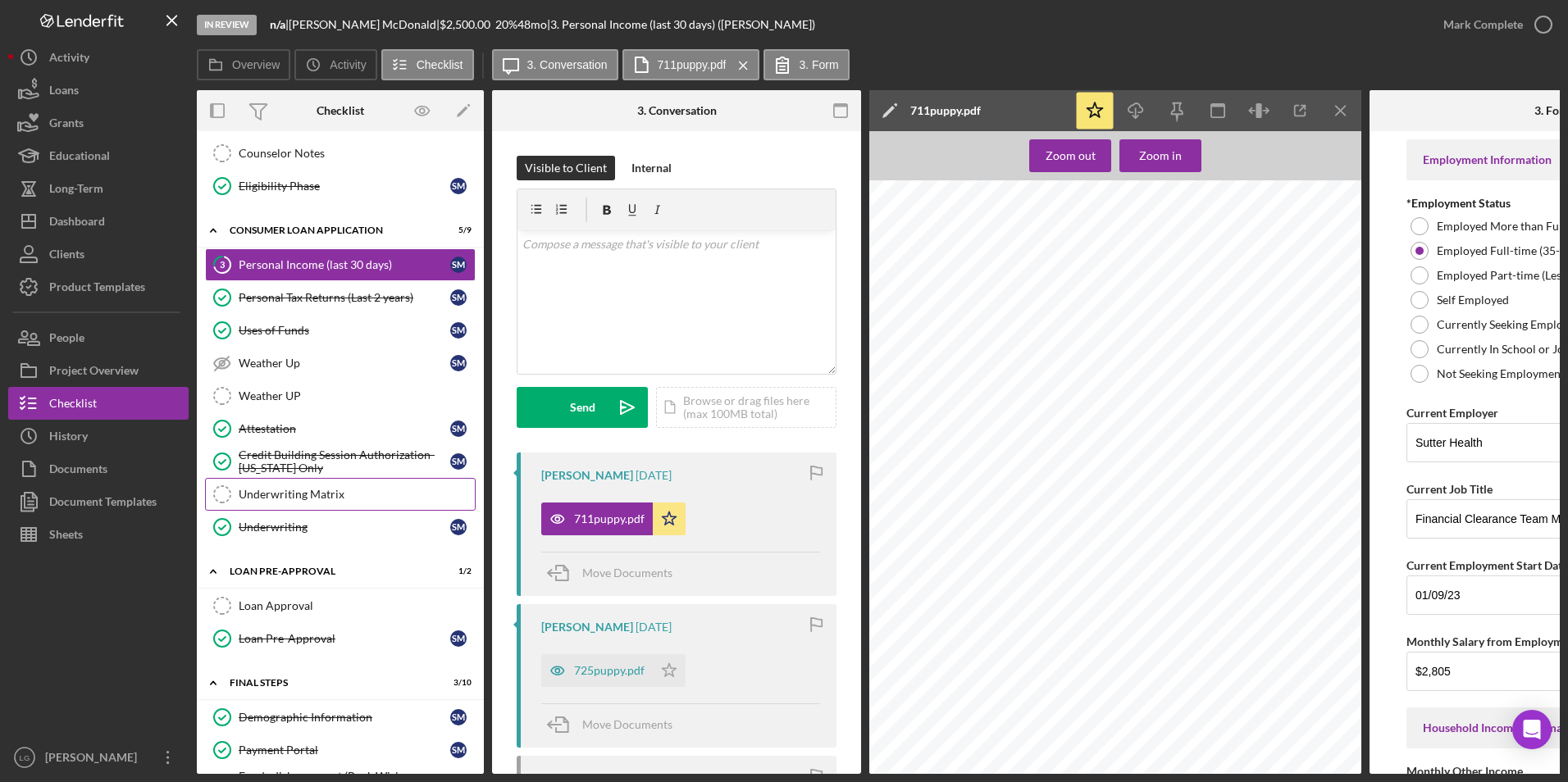
click at [332, 506] on link "Underwriting Matrix Underwriting Matrix" at bounding box center [340, 494] width 270 height 33
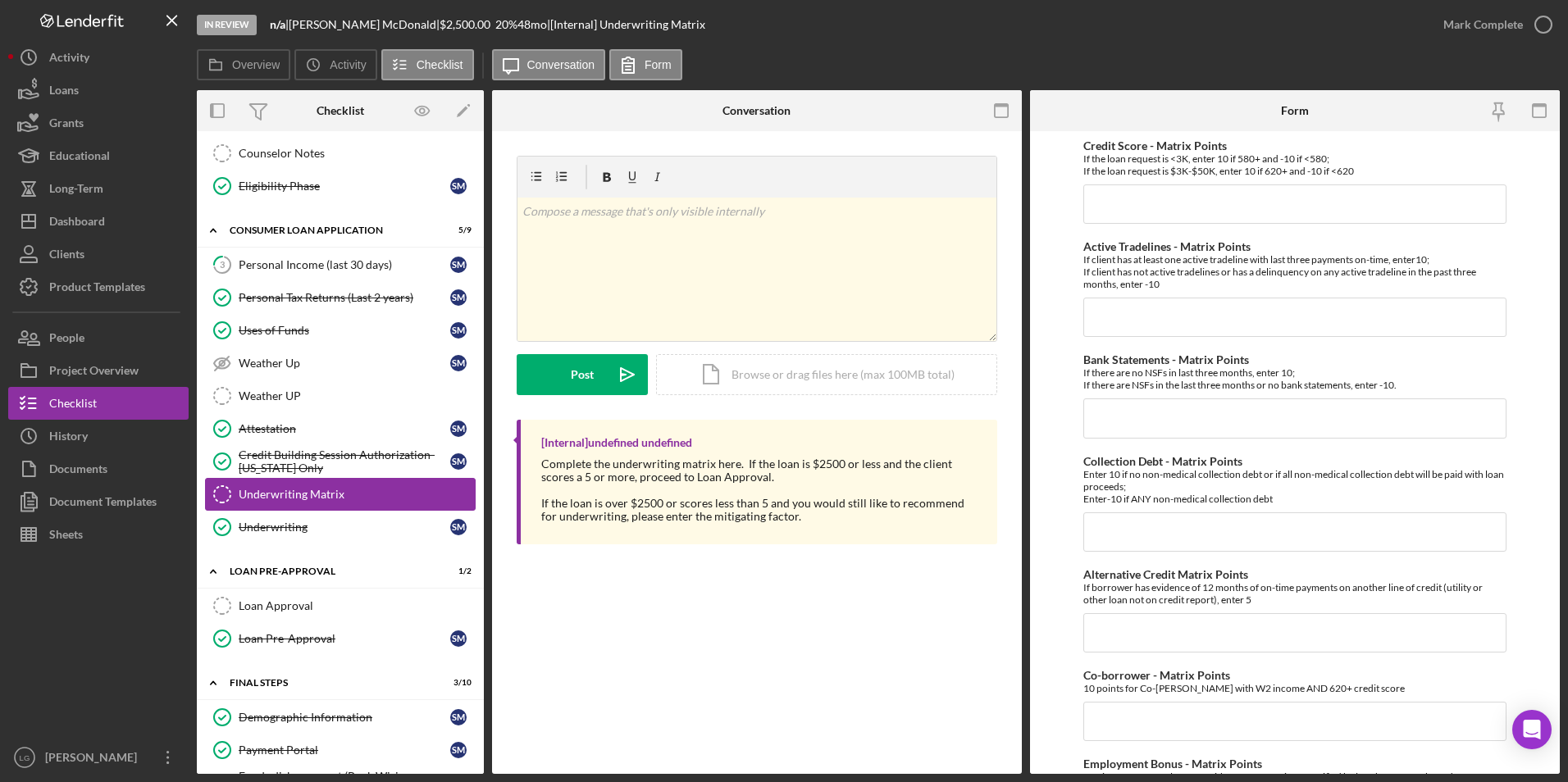
scroll to position [656, 0]
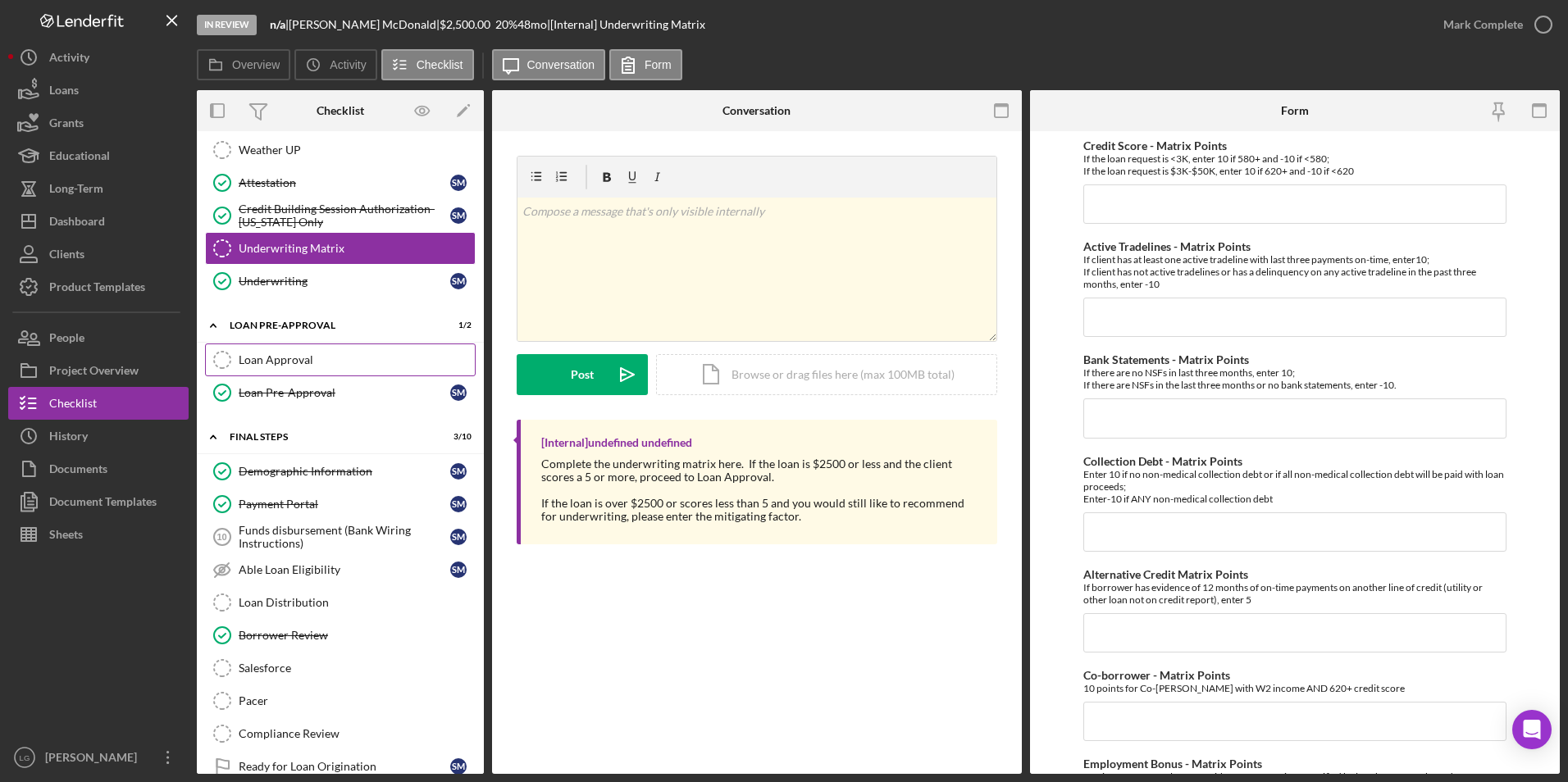
click at [314, 368] on link "Loan Approval Loan Approval" at bounding box center [340, 360] width 270 height 33
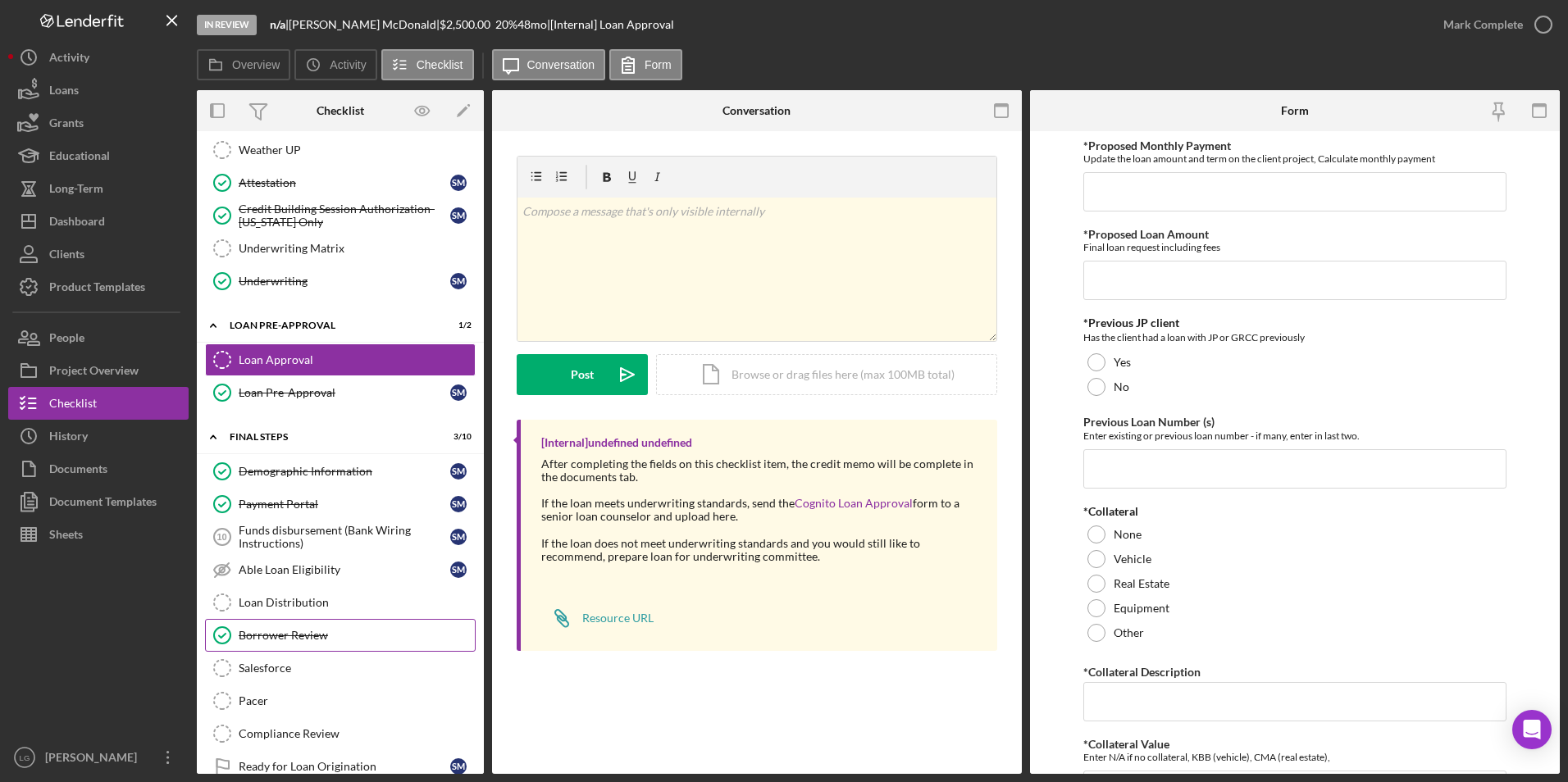
scroll to position [760, 0]
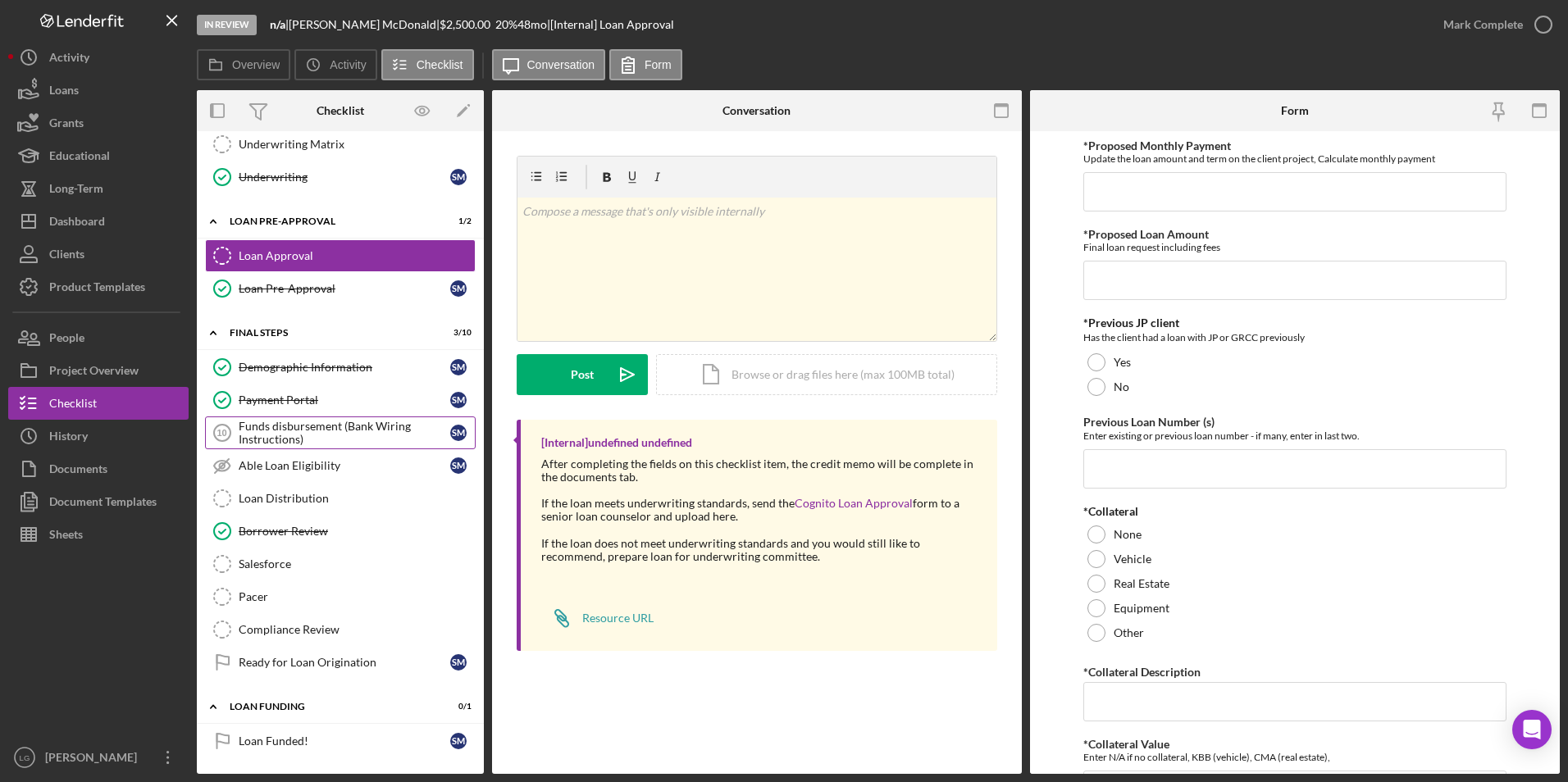
click at [316, 438] on div "Funds disbursement (Bank Wiring Instructions)" at bounding box center [344, 432] width 211 height 26
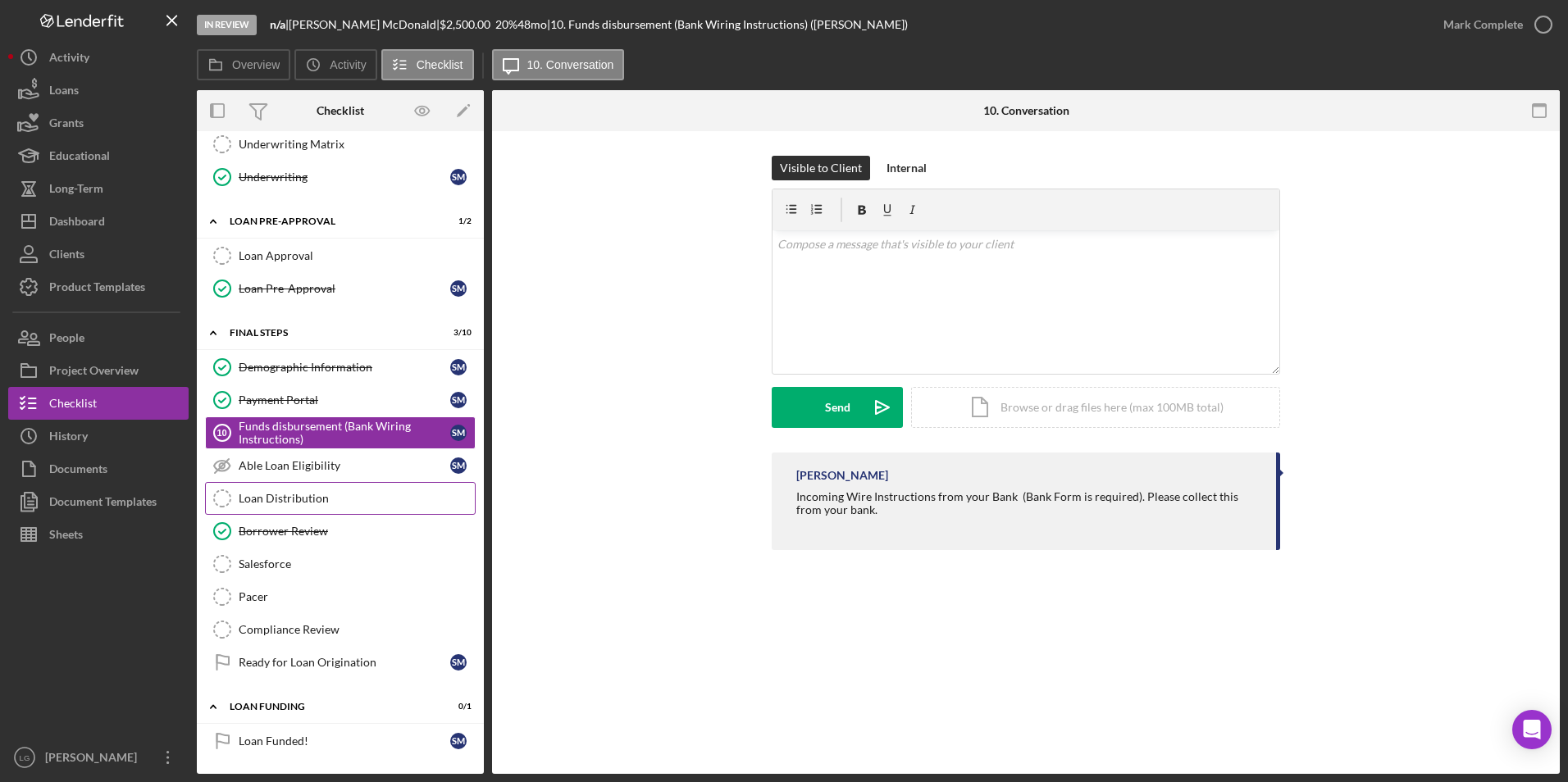
click at [322, 489] on link "Loan Distribution Loan Distribution" at bounding box center [340, 498] width 270 height 33
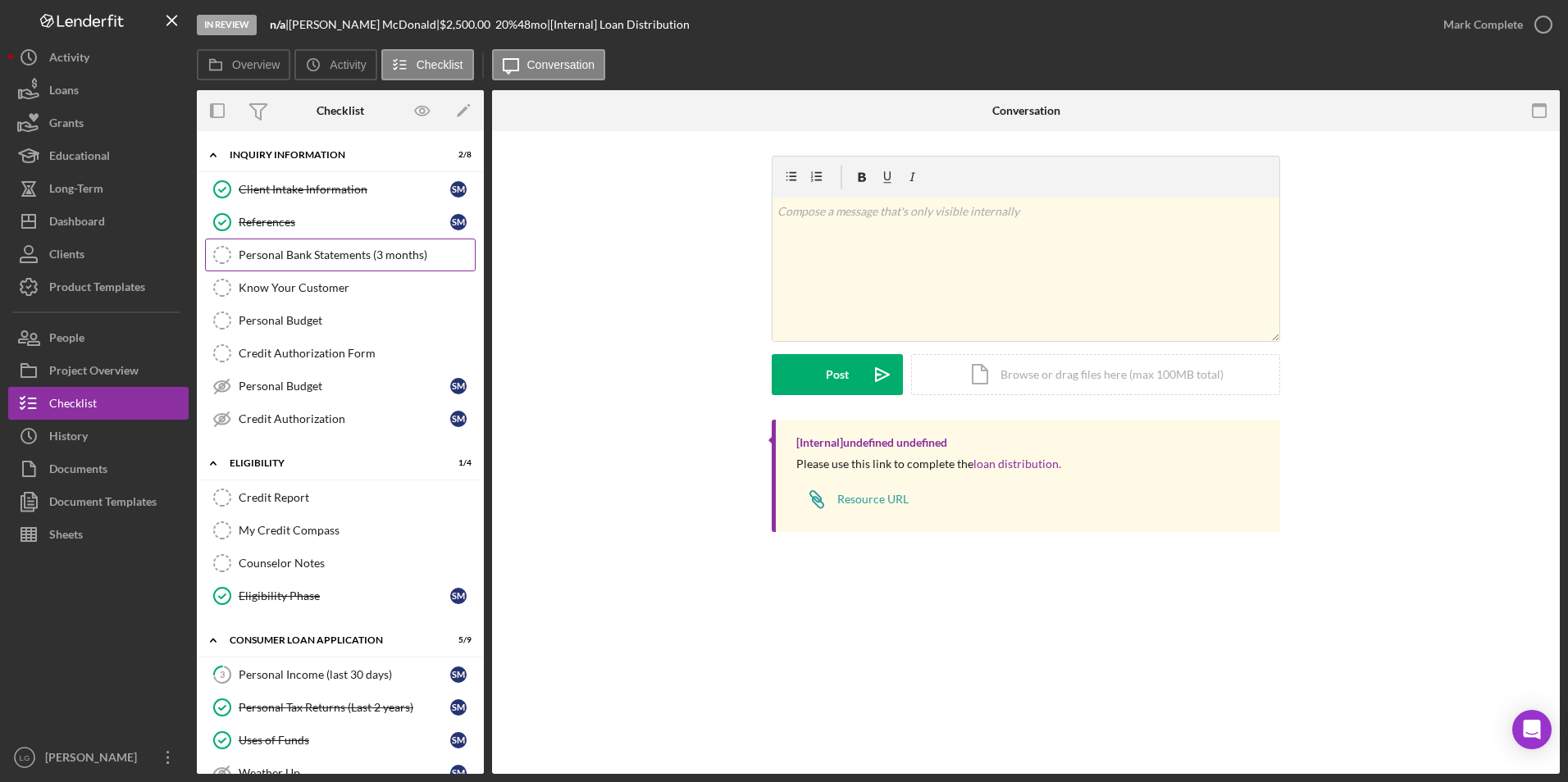
scroll to position [82, 0]
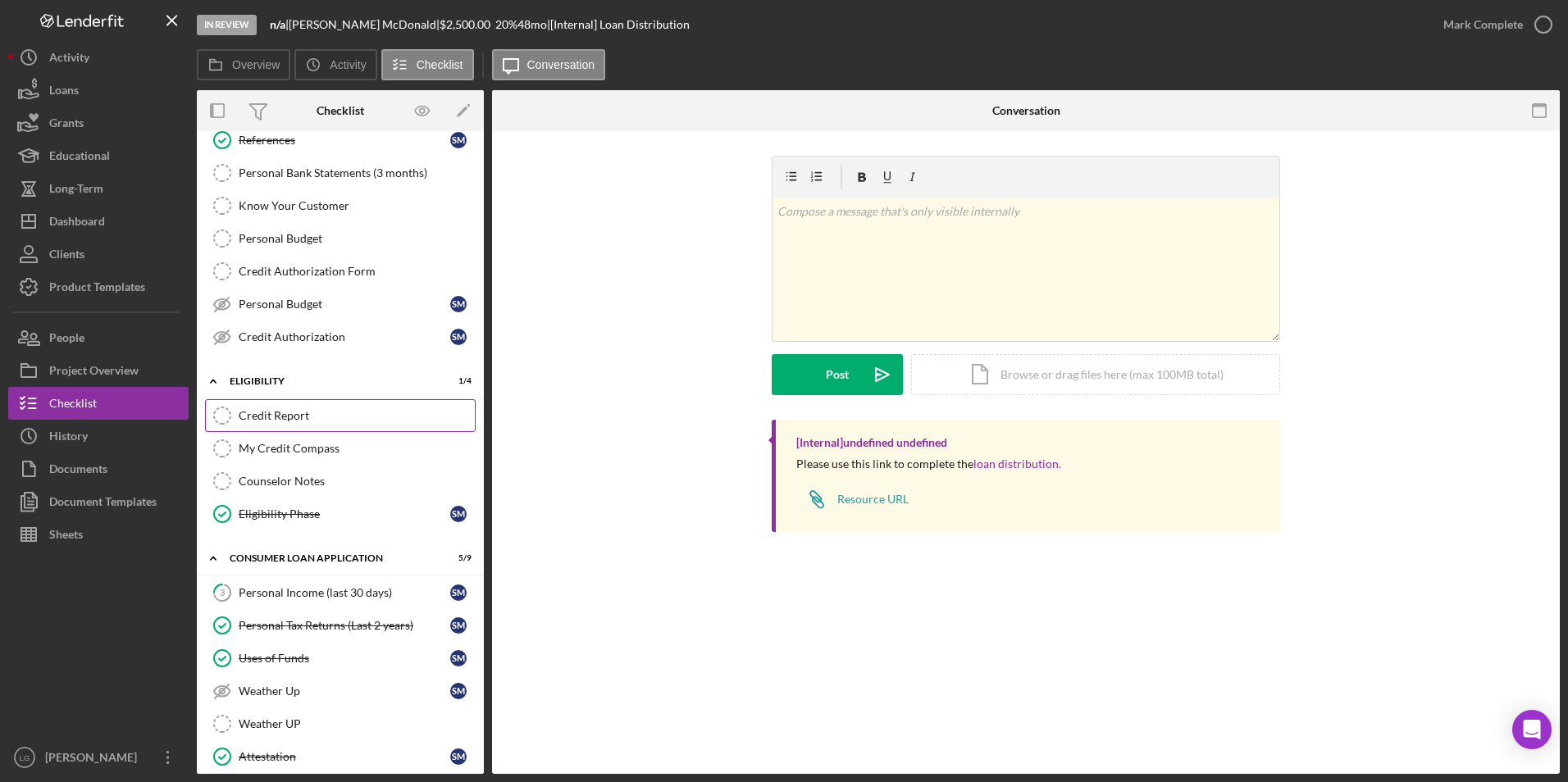
click at [322, 426] on link "Credit Report Credit Report" at bounding box center [340, 415] width 270 height 33
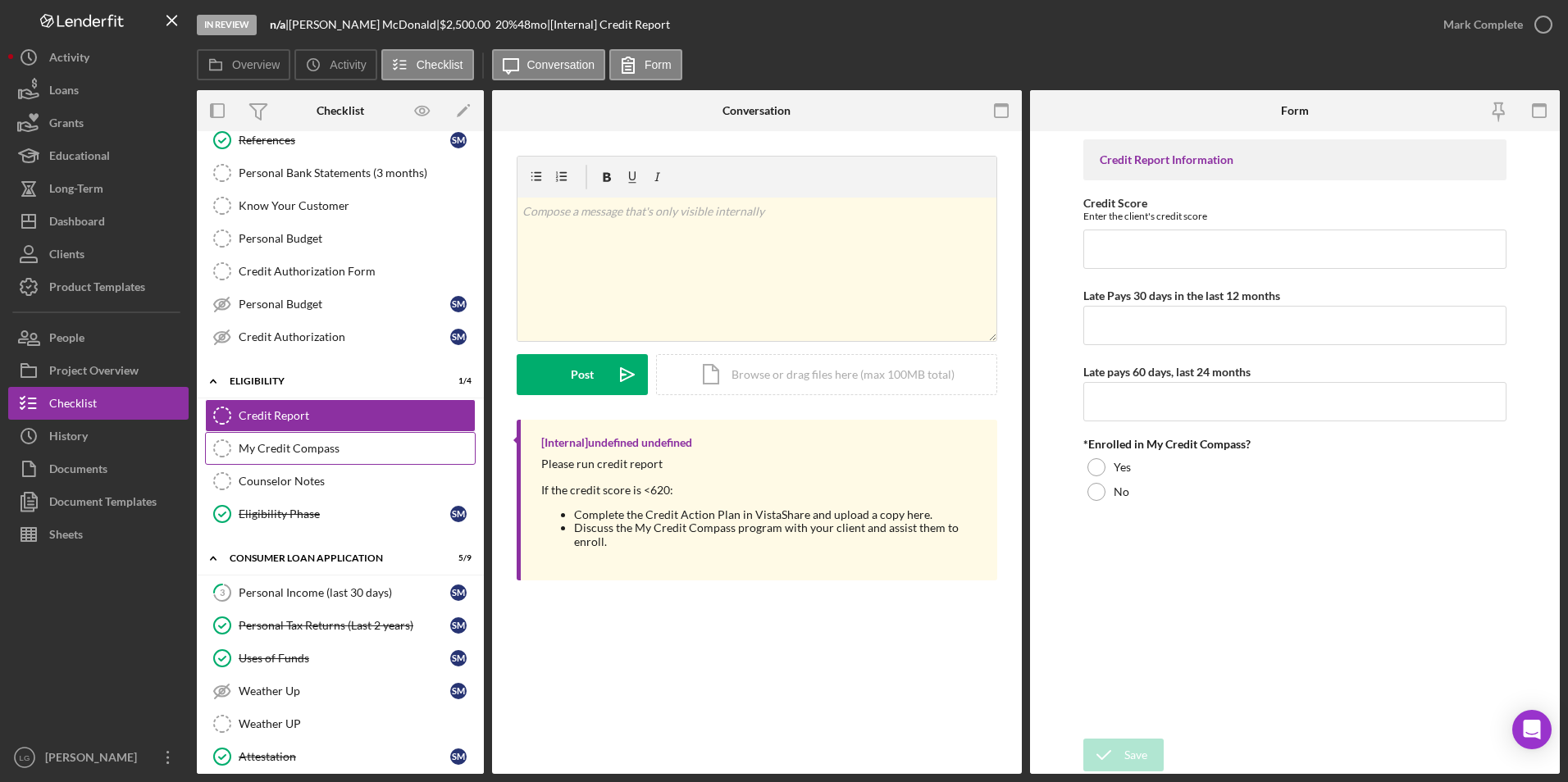
click at [324, 450] on div "My Credit Compass" at bounding box center [356, 449] width 236 height 13
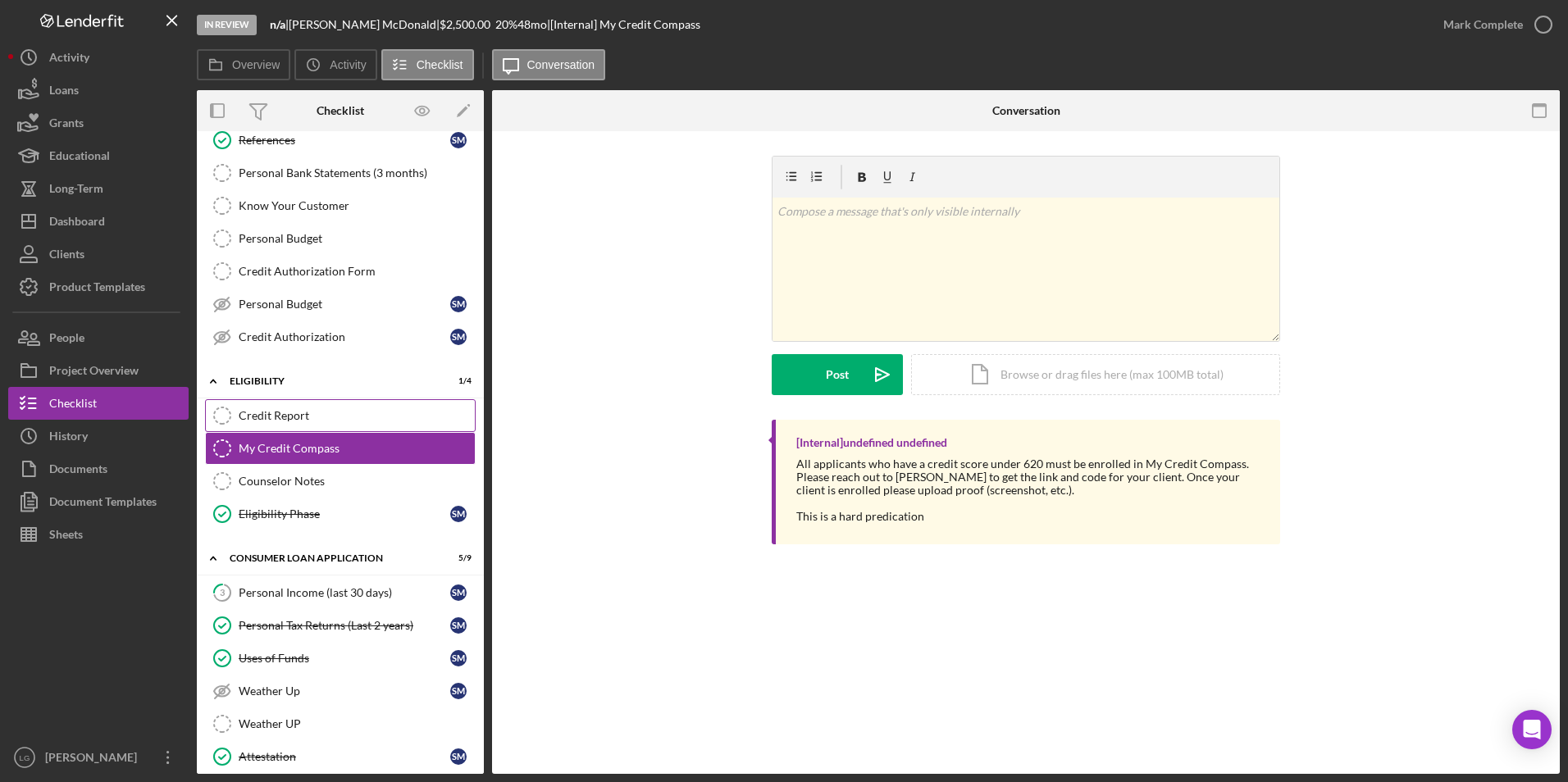
click at [360, 420] on div "Credit Report" at bounding box center [356, 416] width 236 height 13
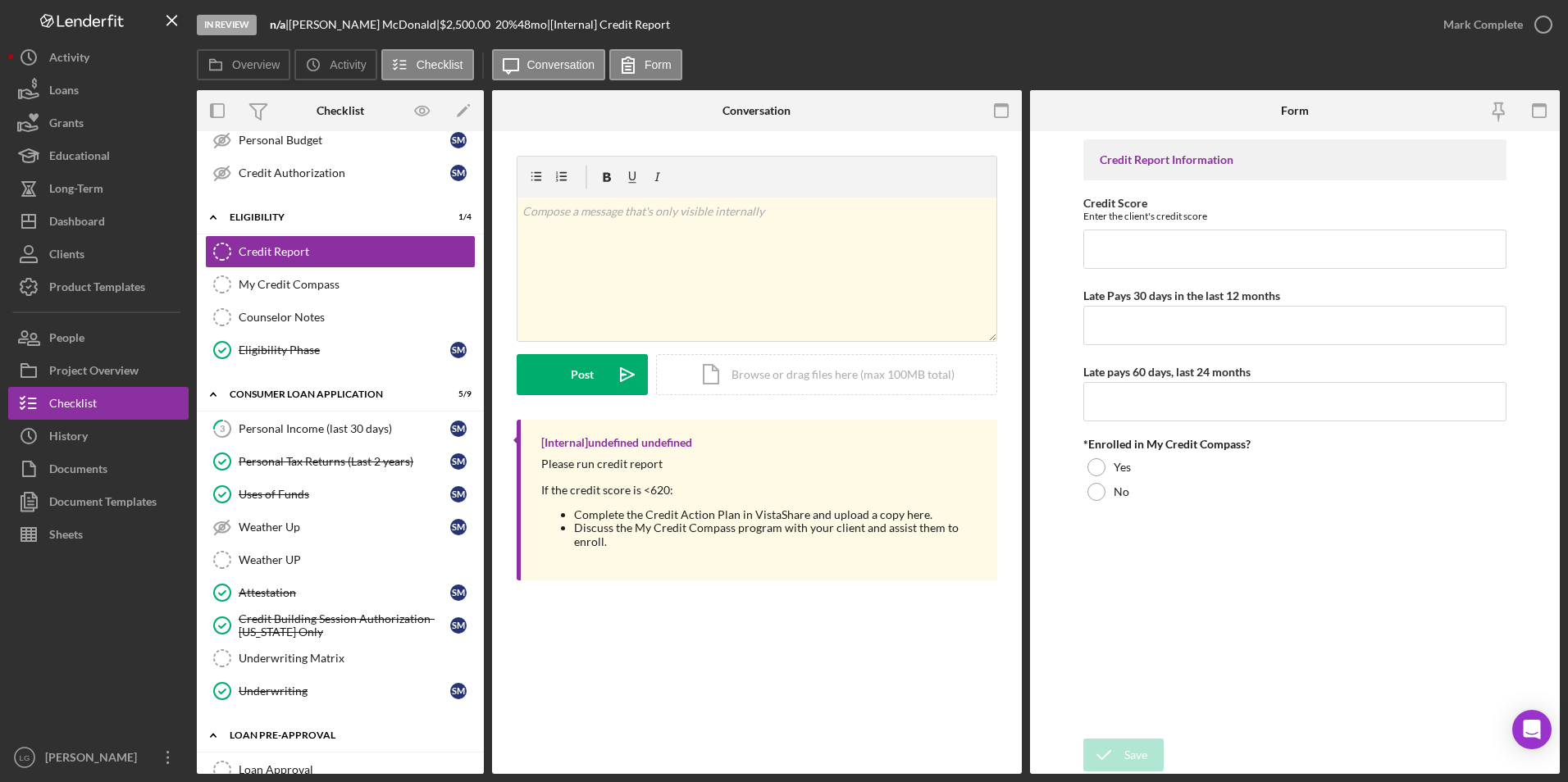
scroll to position [410, 0]
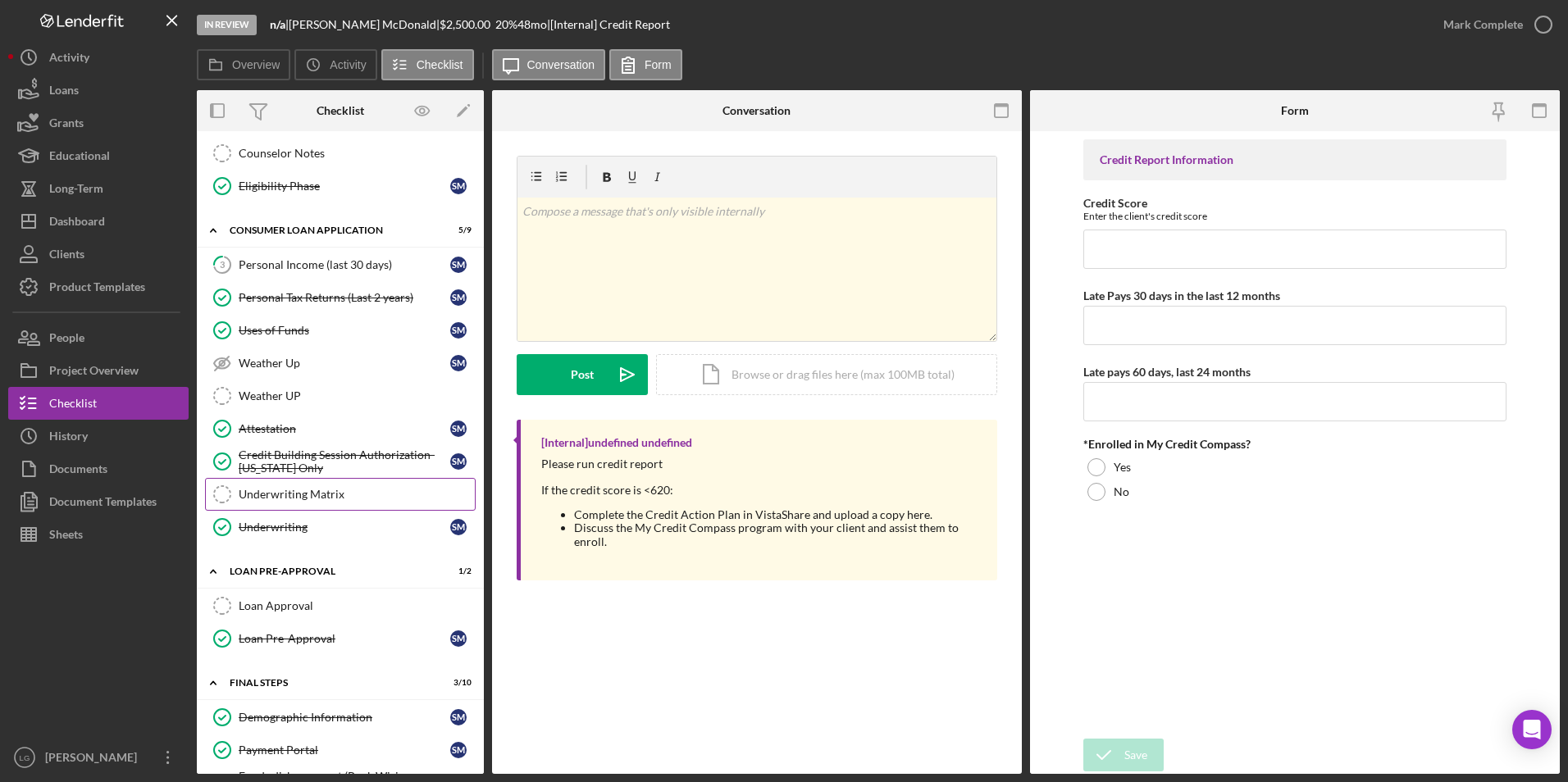
click at [330, 488] on div "Underwriting Matrix" at bounding box center [356, 495] width 236 height 13
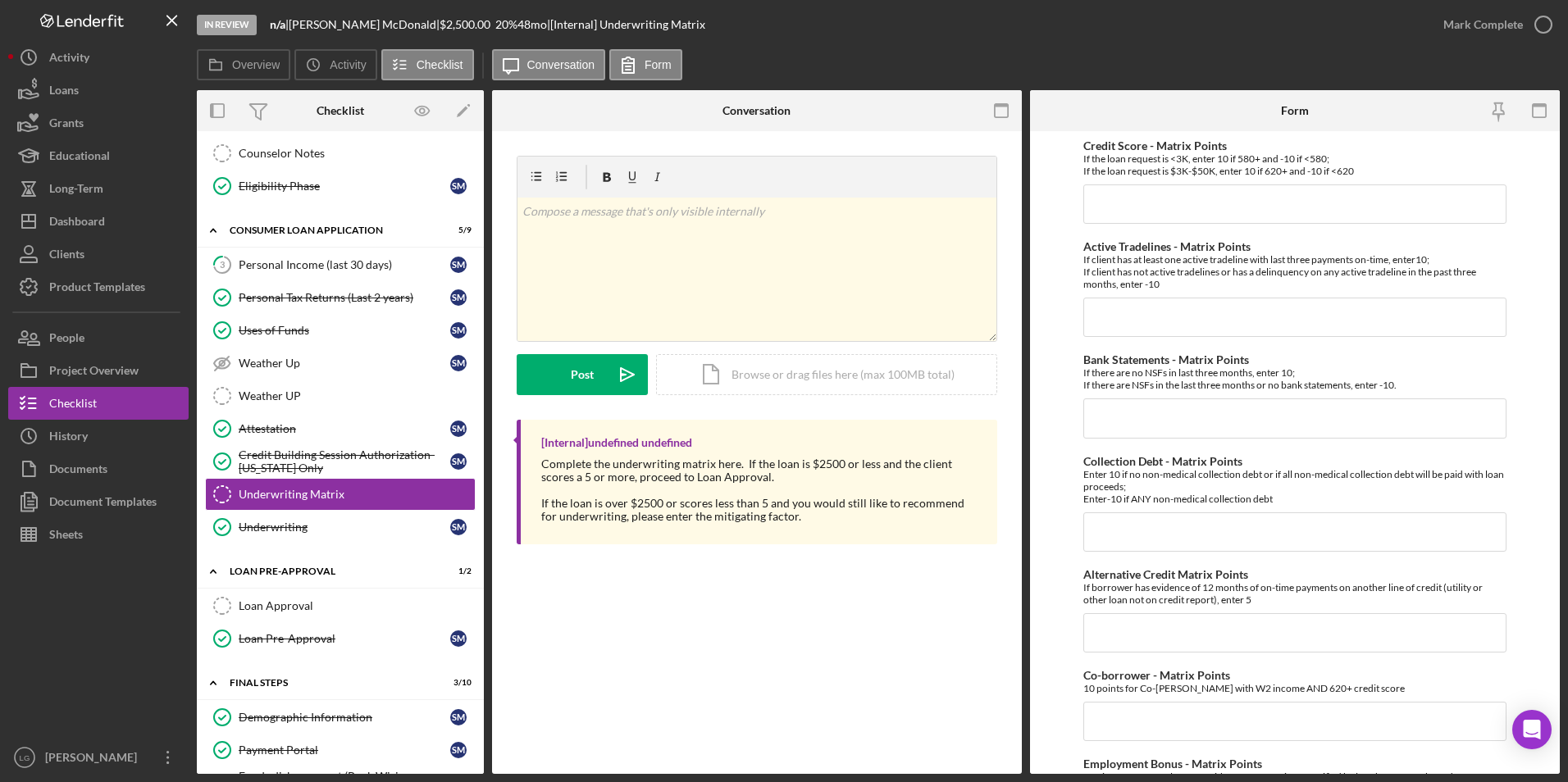
scroll to position [574, 0]
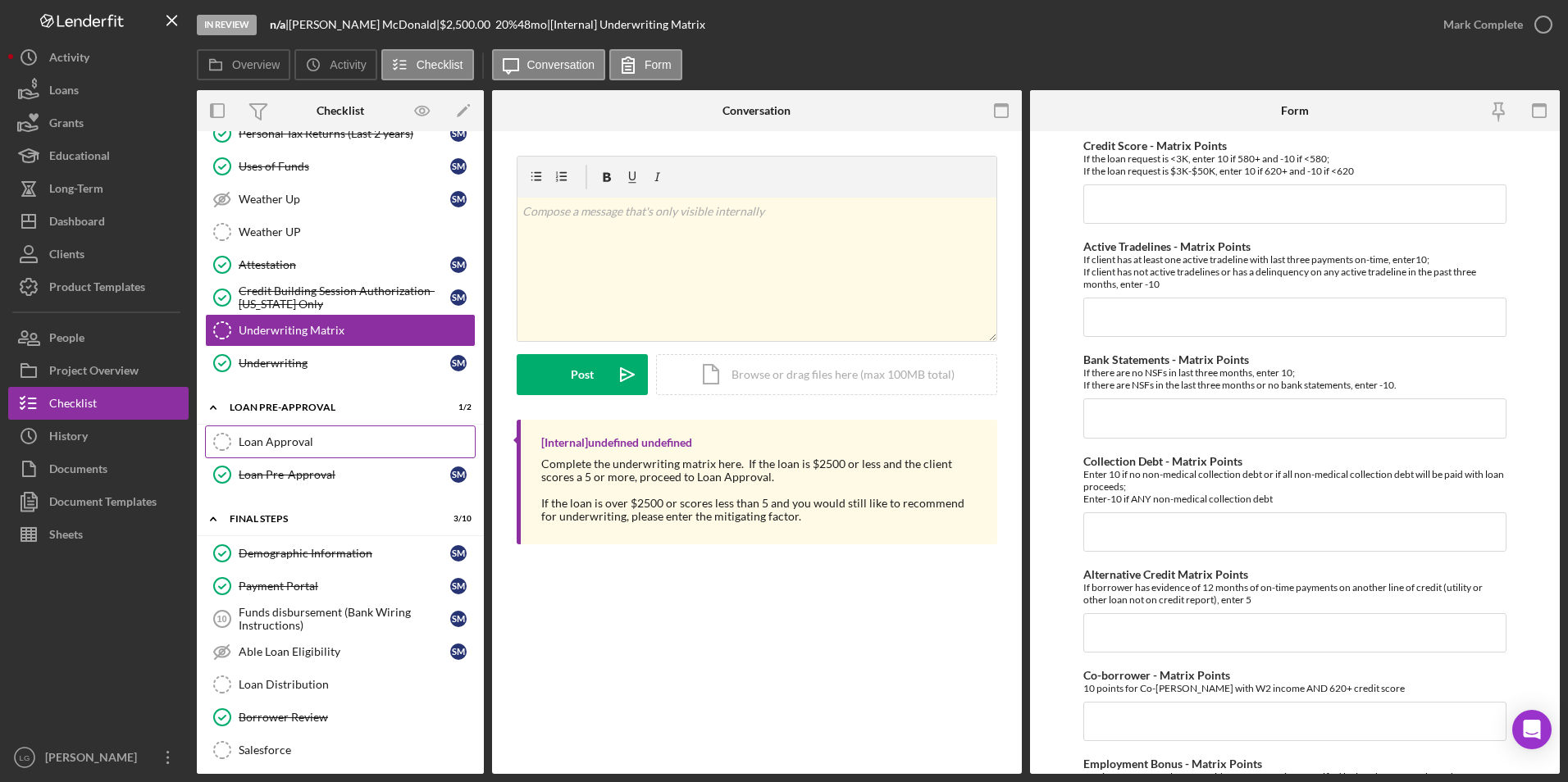
click at [346, 431] on link "Loan Approval Loan Approval" at bounding box center [340, 442] width 270 height 33
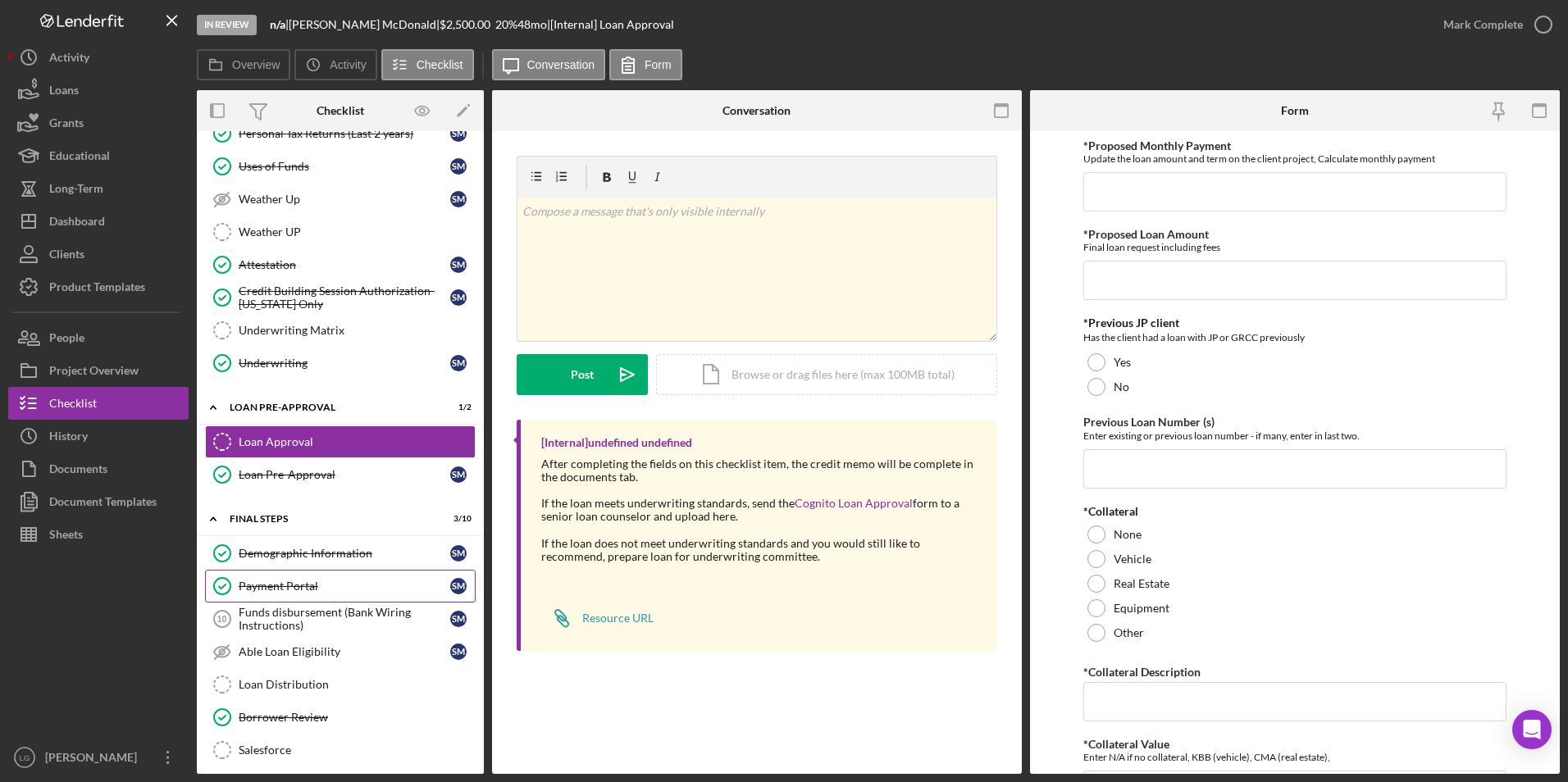
scroll to position [410, 0]
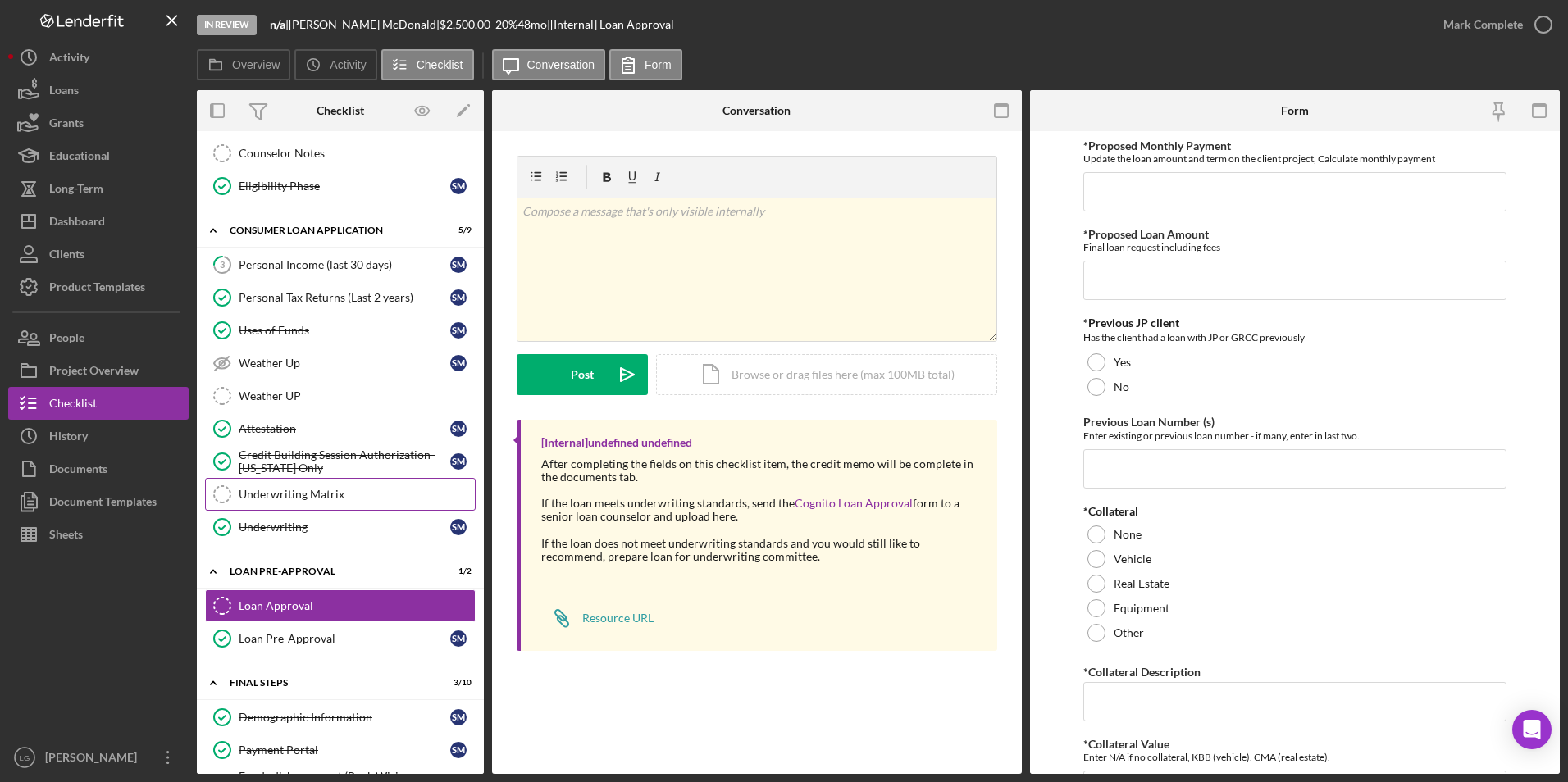
click at [334, 502] on link "Underwriting Matrix Underwriting Matrix" at bounding box center [340, 494] width 270 height 33
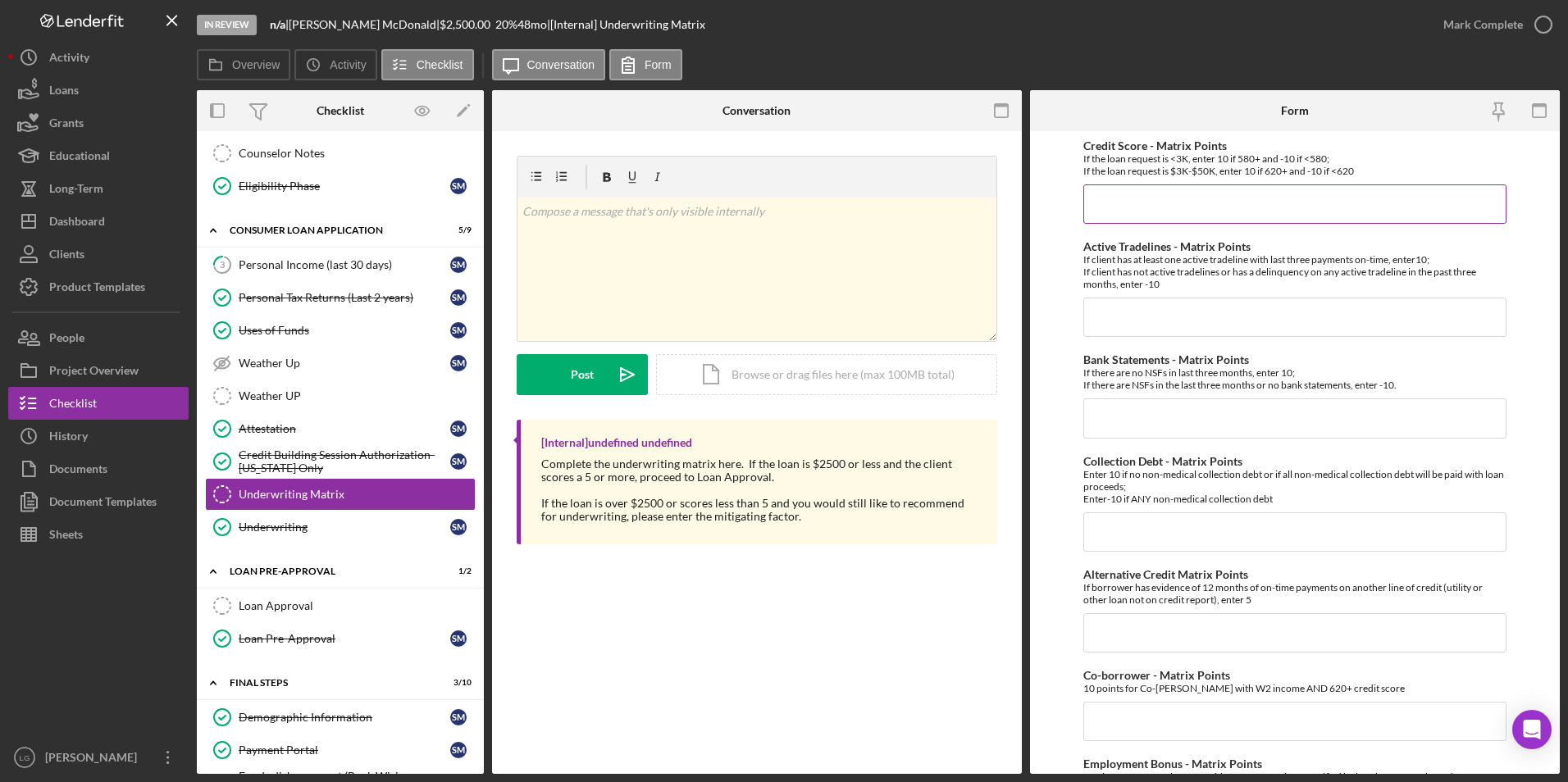
click at [1221, 215] on input "Credit Score - Matrix Points" at bounding box center [1295, 204] width 424 height 40
type input "10"
click at [1157, 423] on input "Bank Statements - Matrix Points" at bounding box center [1295, 418] width 424 height 40
type input "10"
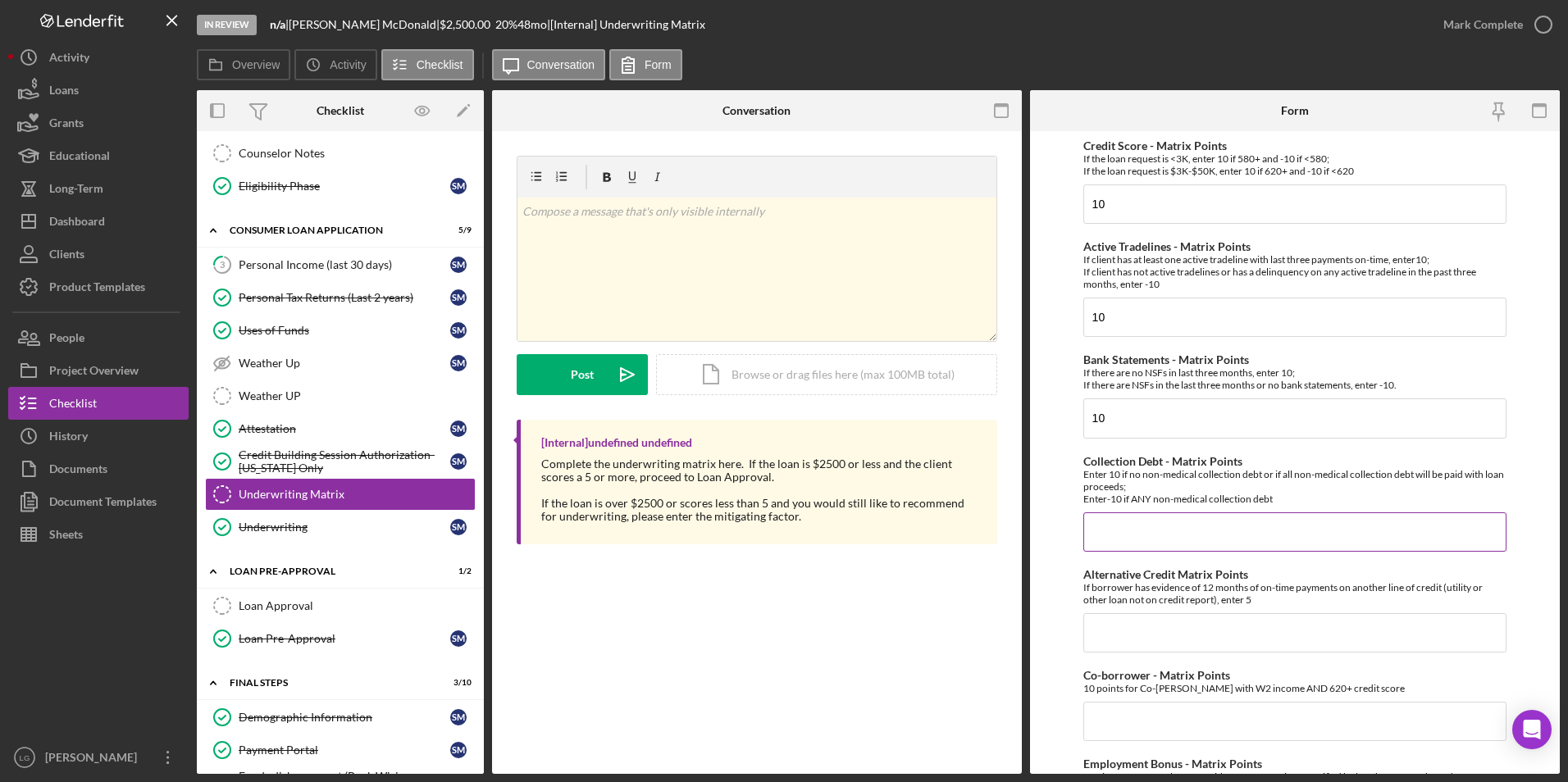
click at [1148, 517] on input "Collection Debt - Matrix Points" at bounding box center [1295, 532] width 424 height 40
type input "-10"
click at [1167, 629] on input "Alternative Credit Matrix Points" at bounding box center [1295, 633] width 424 height 40
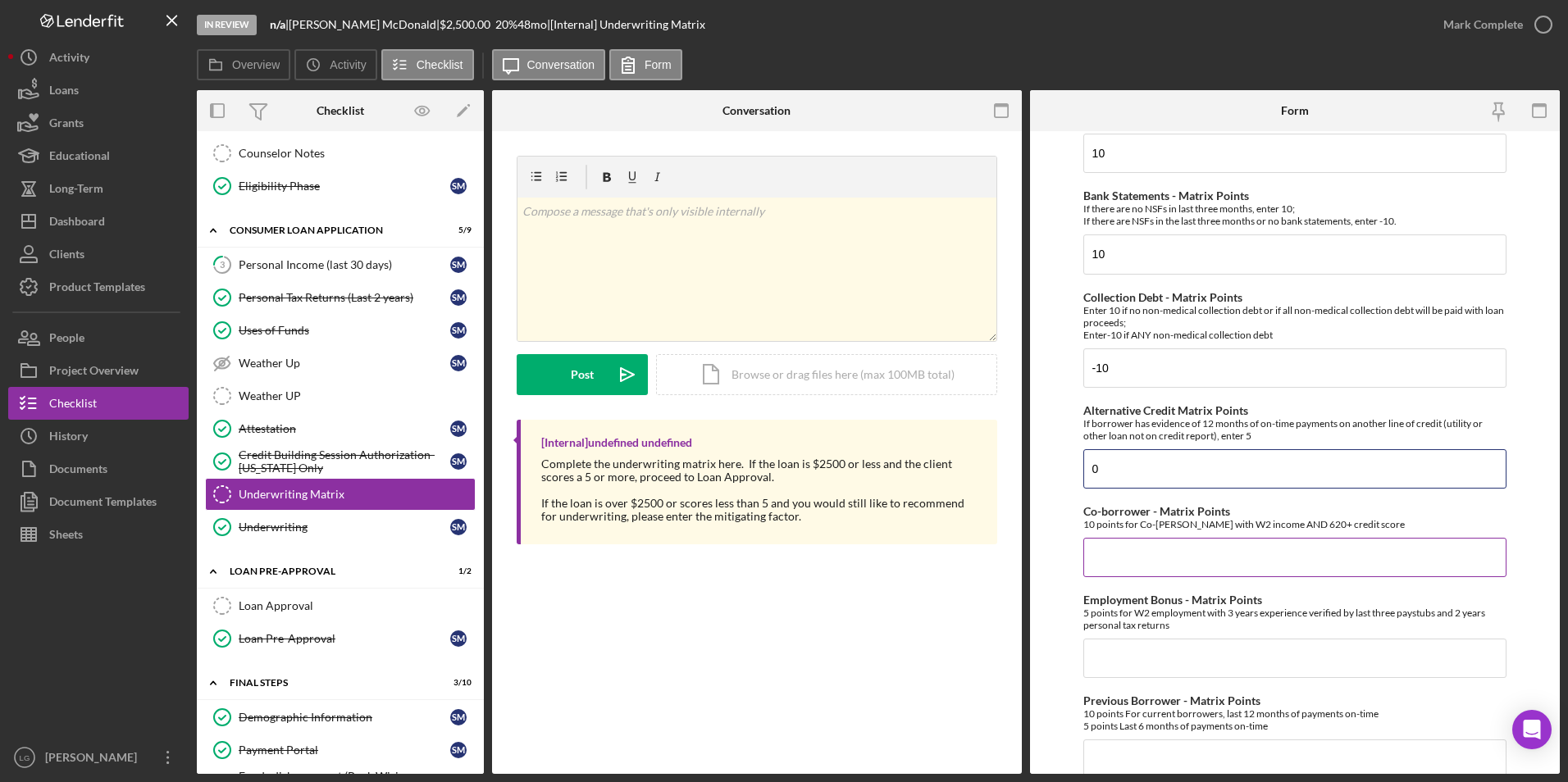
type input "0"
click at [1134, 560] on input "Co-borrower - Matrix Points" at bounding box center [1295, 557] width 424 height 40
type input "0"
click at [1125, 669] on input "Employment Bonus - Matrix Points" at bounding box center [1295, 658] width 424 height 40
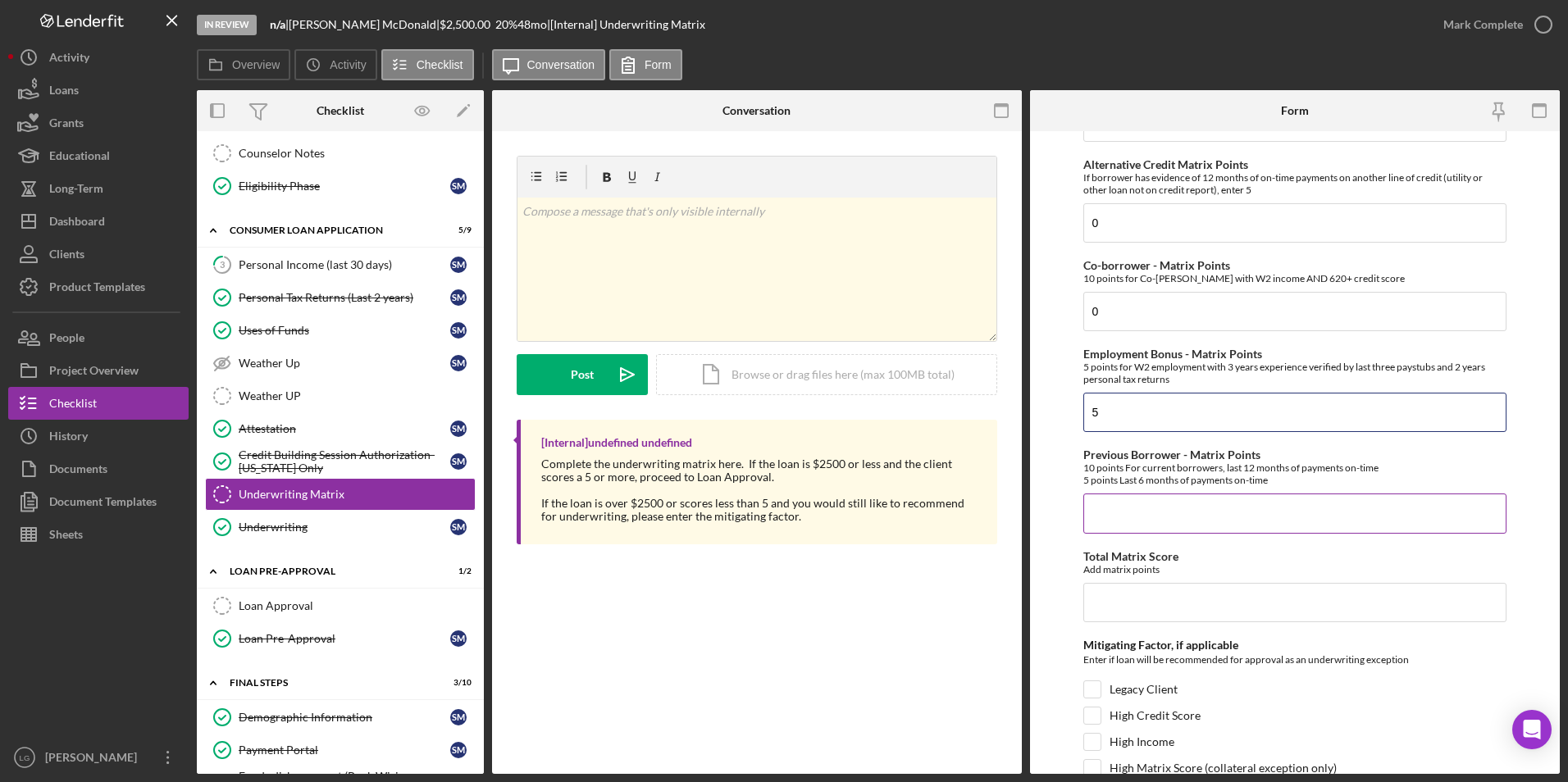
type input "5"
click at [1110, 507] on input "Previous Borrower - Matrix Points" at bounding box center [1295, 513] width 424 height 40
type input "0"
click at [1129, 620] on input "Total Matrix Score" at bounding box center [1295, 603] width 424 height 40
drag, startPoint x: 1128, startPoint y: 415, endPoint x: 1085, endPoint y: 420, distance: 43.3
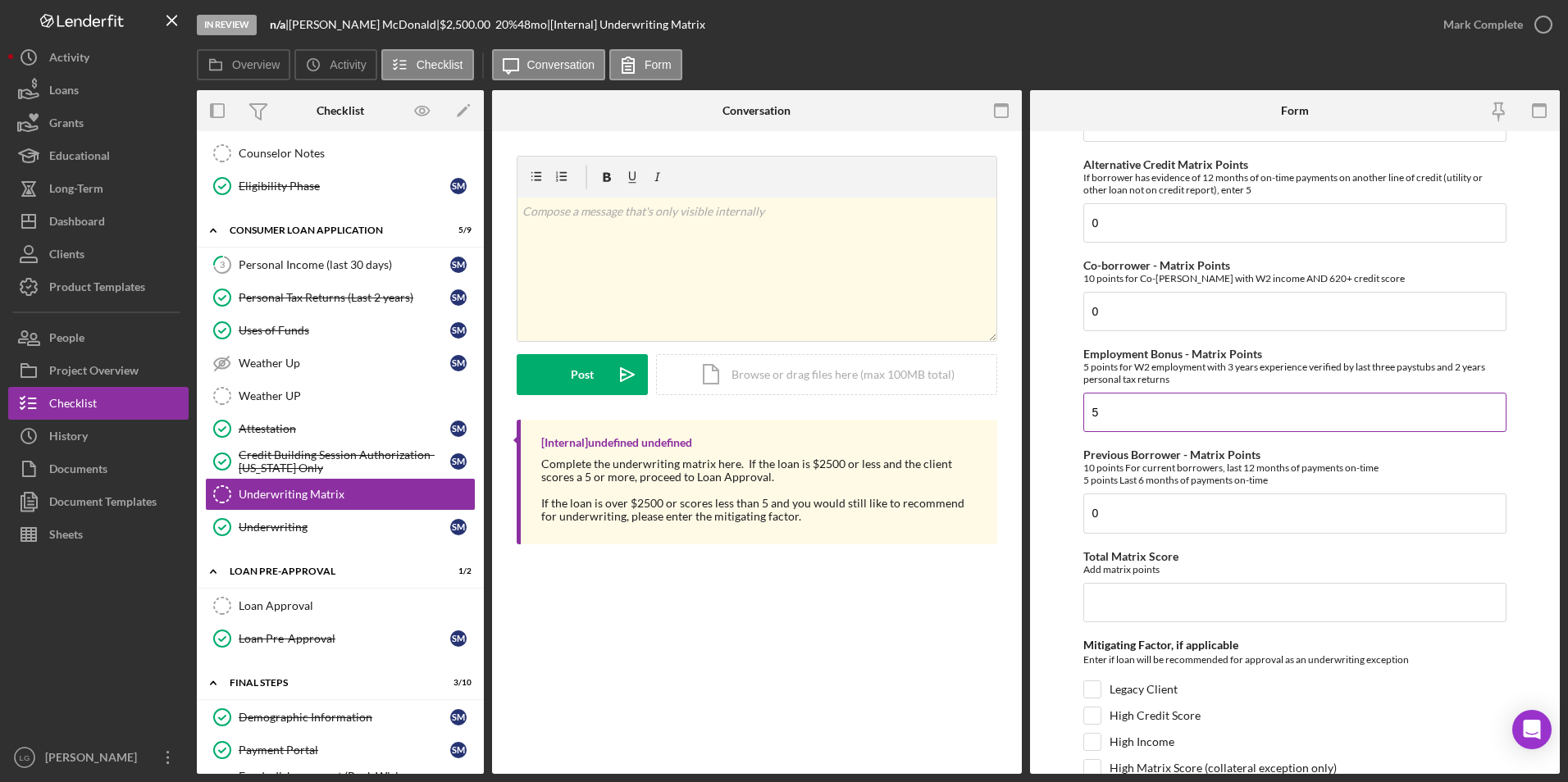
click at [1085, 420] on input "5" at bounding box center [1295, 412] width 424 height 40
type input "0"
click at [1207, 608] on input "Total Matrix Score" at bounding box center [1295, 603] width 424 height 40
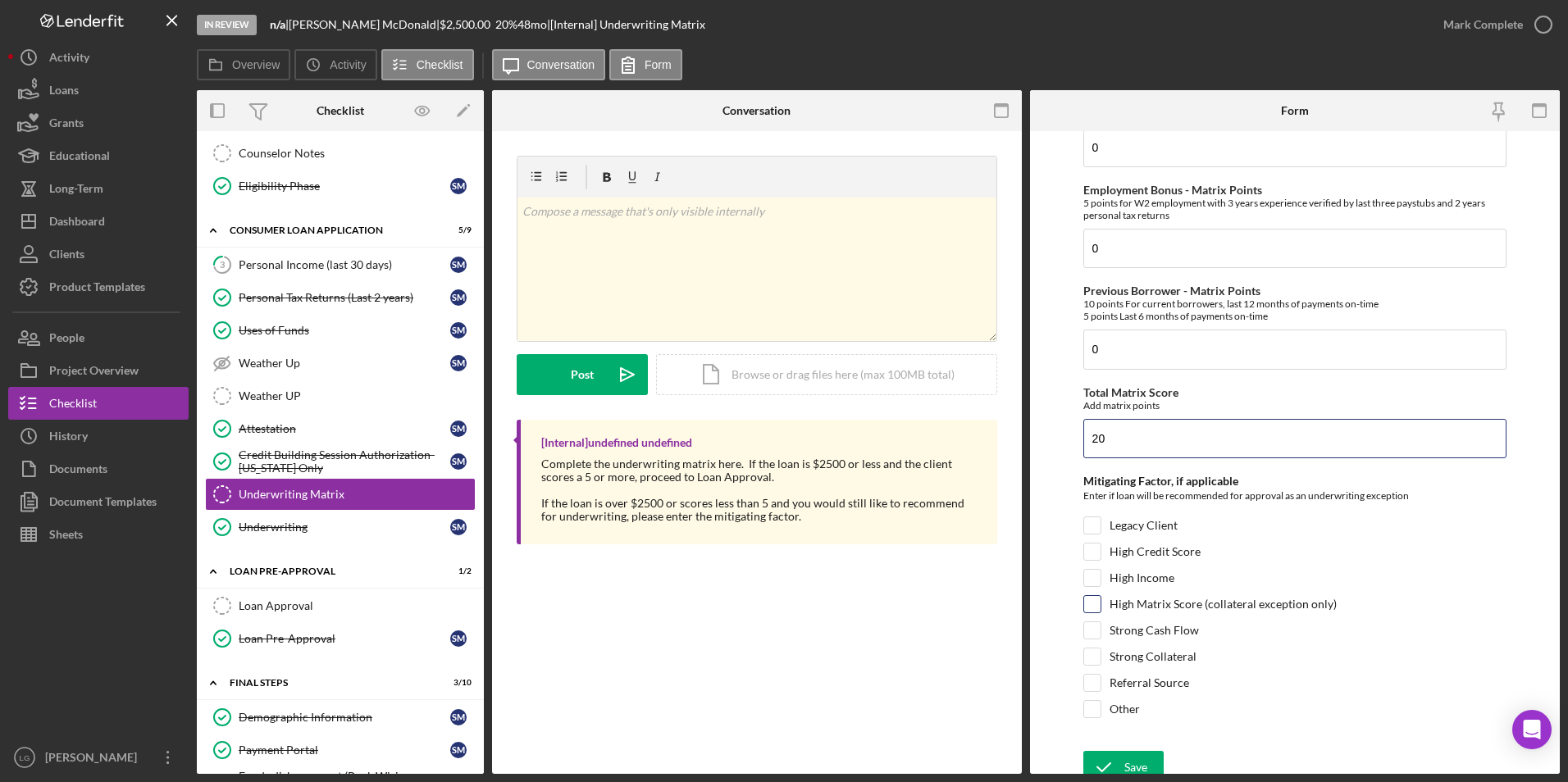
type input "20"
click at [1093, 601] on input "High Matrix Score (collateral exception only)" at bounding box center [1092, 604] width 16 height 16
checkbox input "true"
click at [1118, 761] on icon "submit" at bounding box center [1104, 768] width 41 height 41
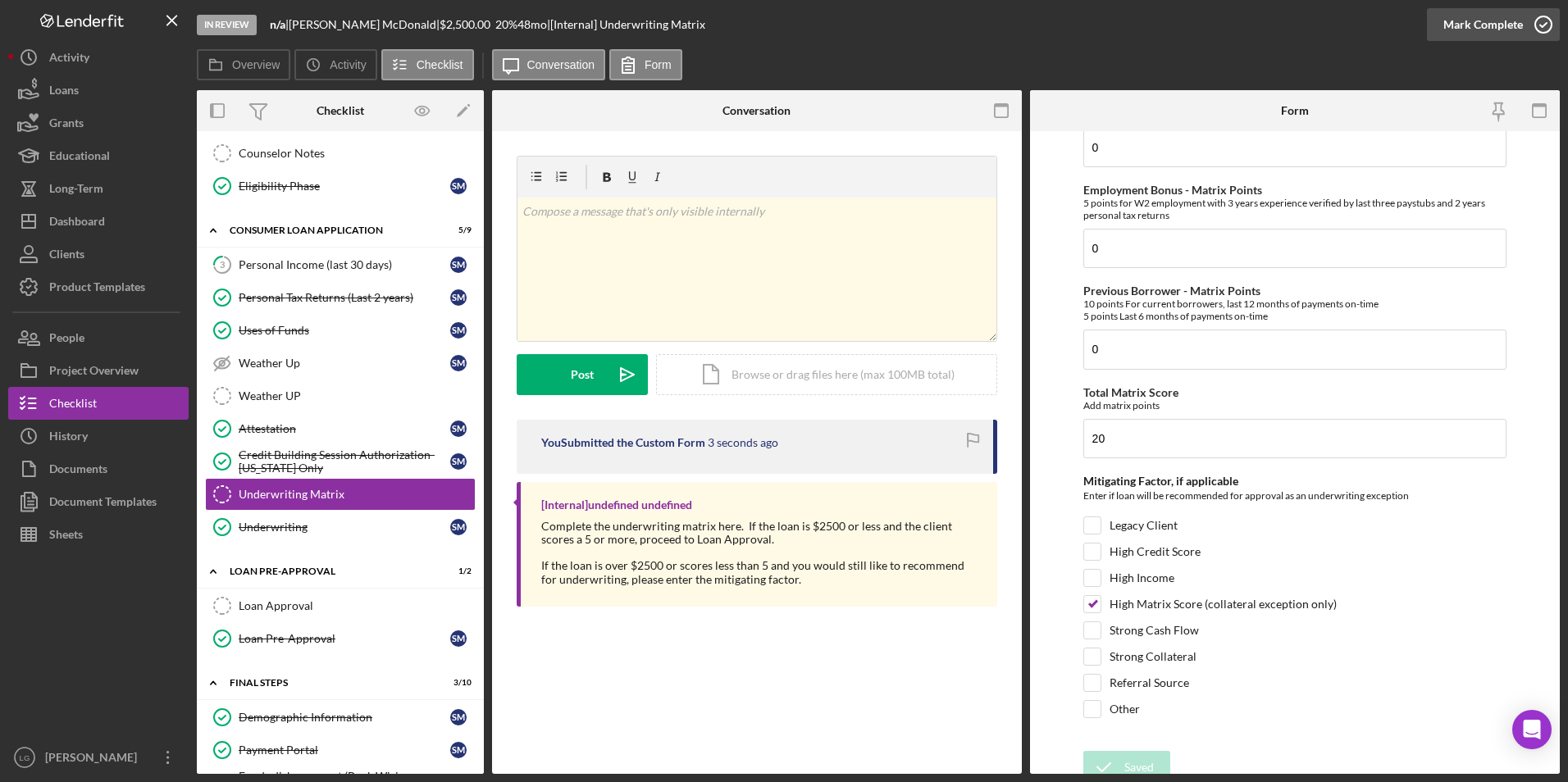
click at [1452, 29] on div "Mark Complete" at bounding box center [1483, 24] width 79 height 33
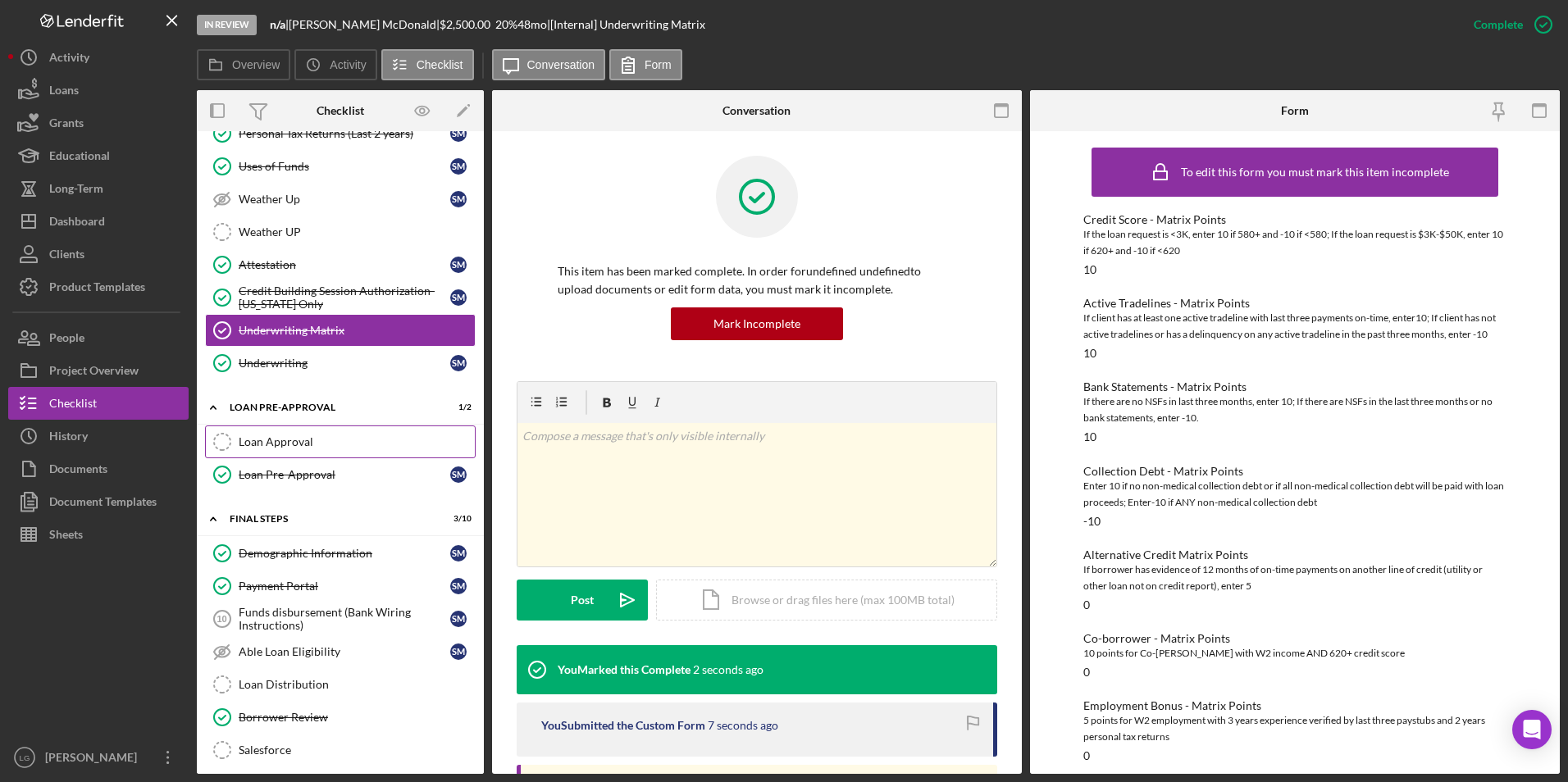
click at [357, 437] on div "Loan Approval" at bounding box center [356, 442] width 236 height 13
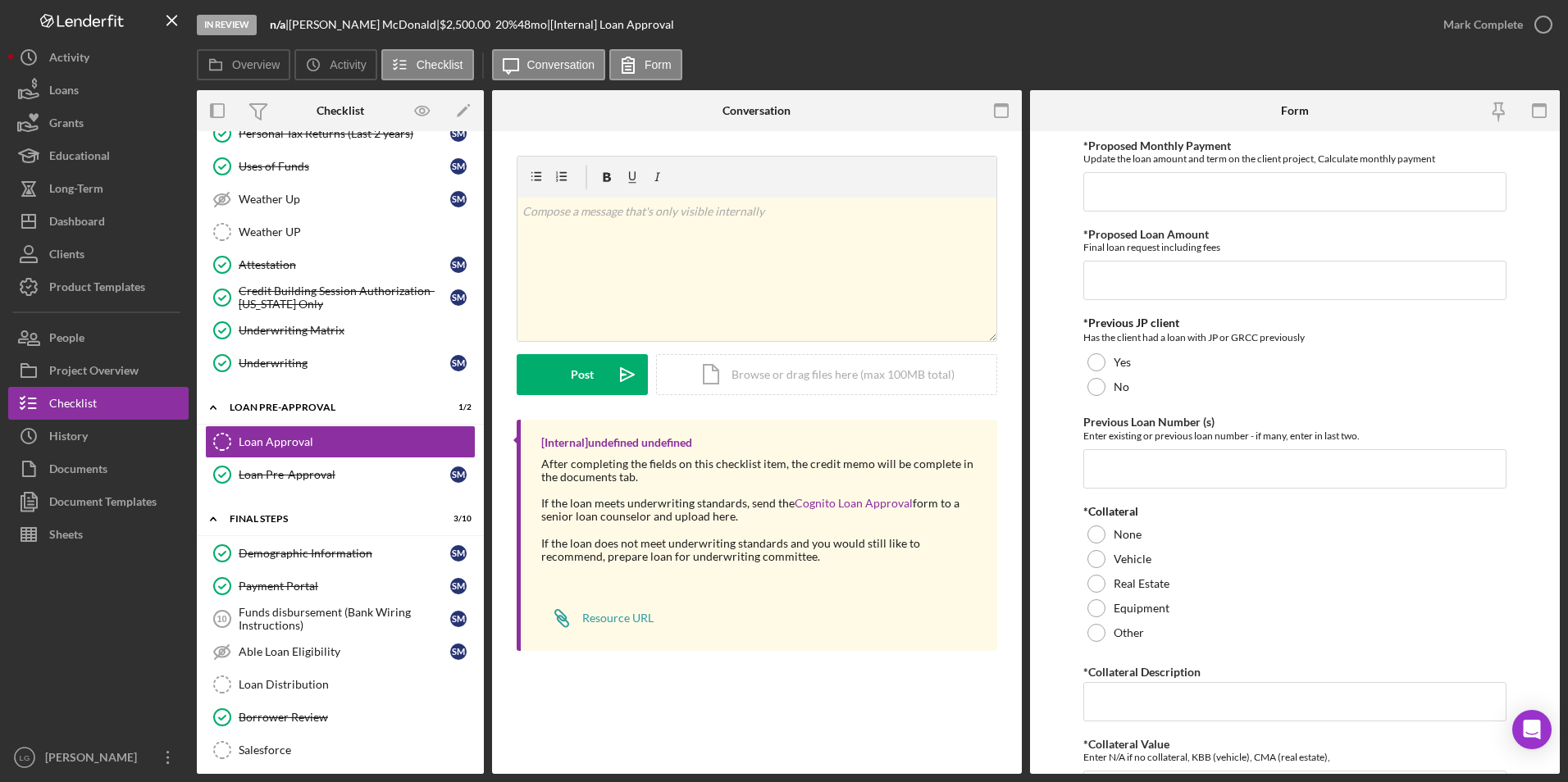
drag, startPoint x: 383, startPoint y: 21, endPoint x: 297, endPoint y: 18, distance: 86.1
click at [297, 18] on div "n/a | Sylvia McDonald | $2,500.00 20 % 48 mo | [Internal] Loan Approval" at bounding box center [472, 24] width 404 height 13
copy div "Sylvia McDonald"
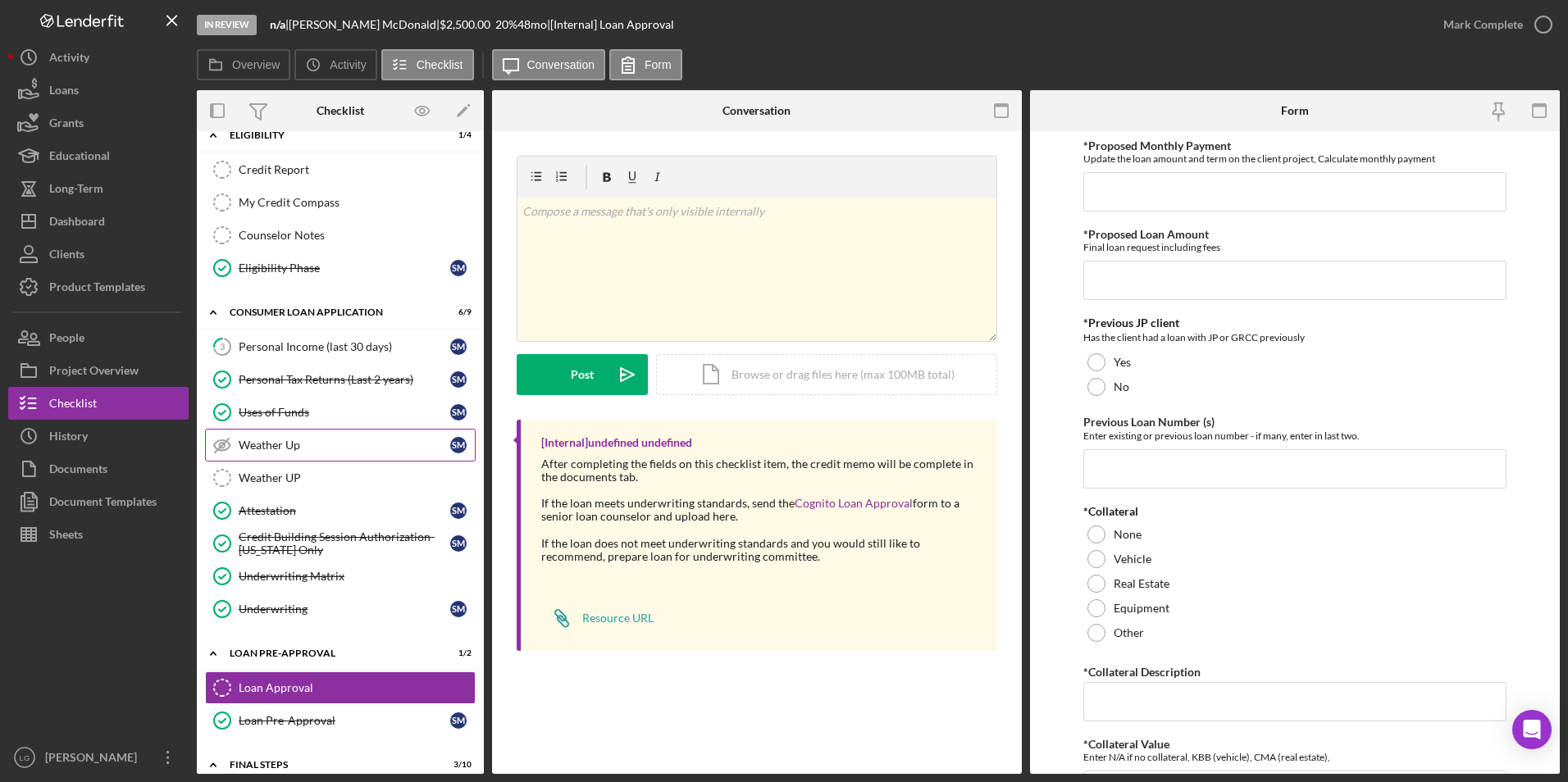
scroll to position [164, 0]
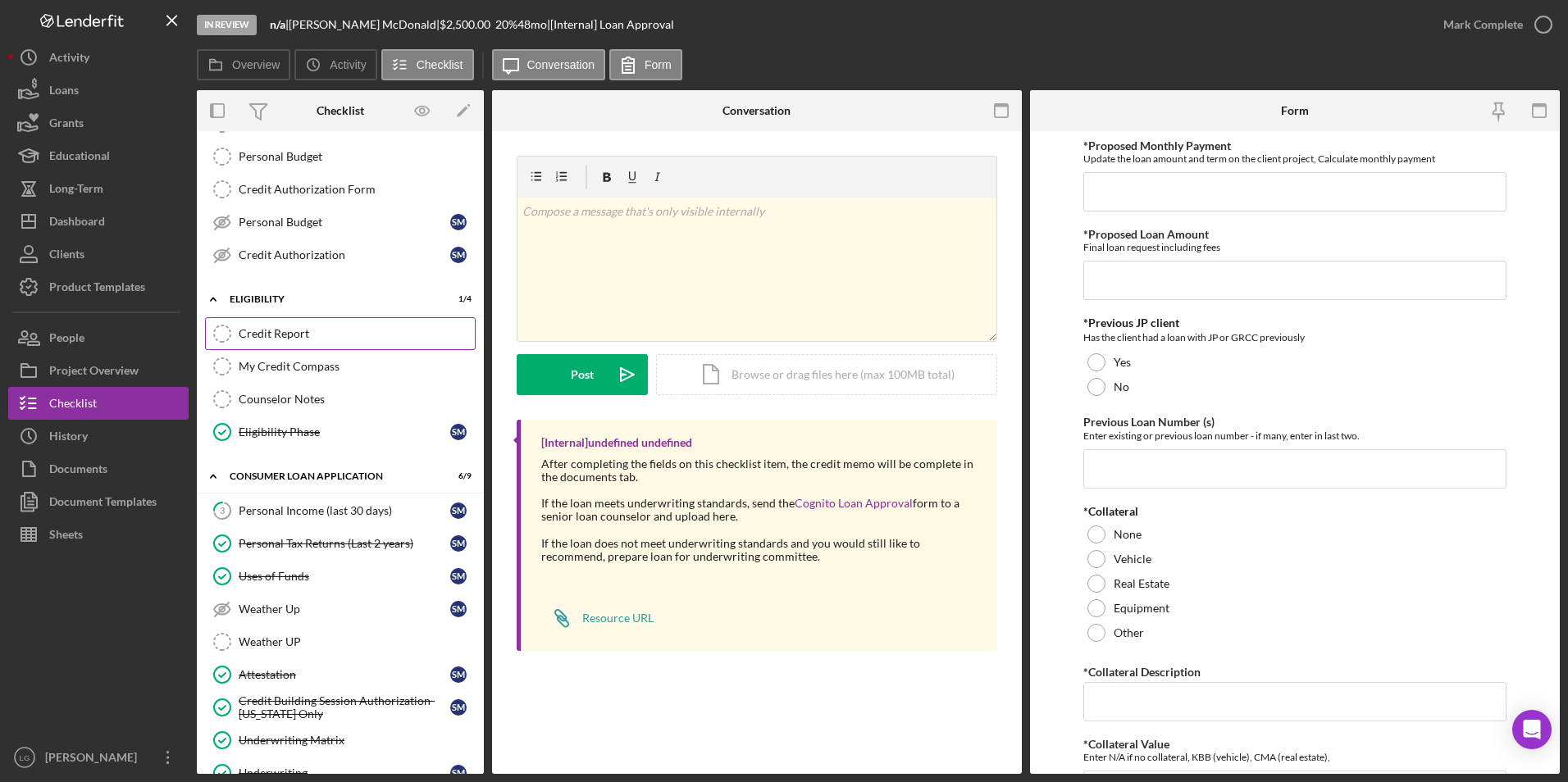
click at [345, 322] on link "Credit Report Credit Report" at bounding box center [340, 334] width 270 height 33
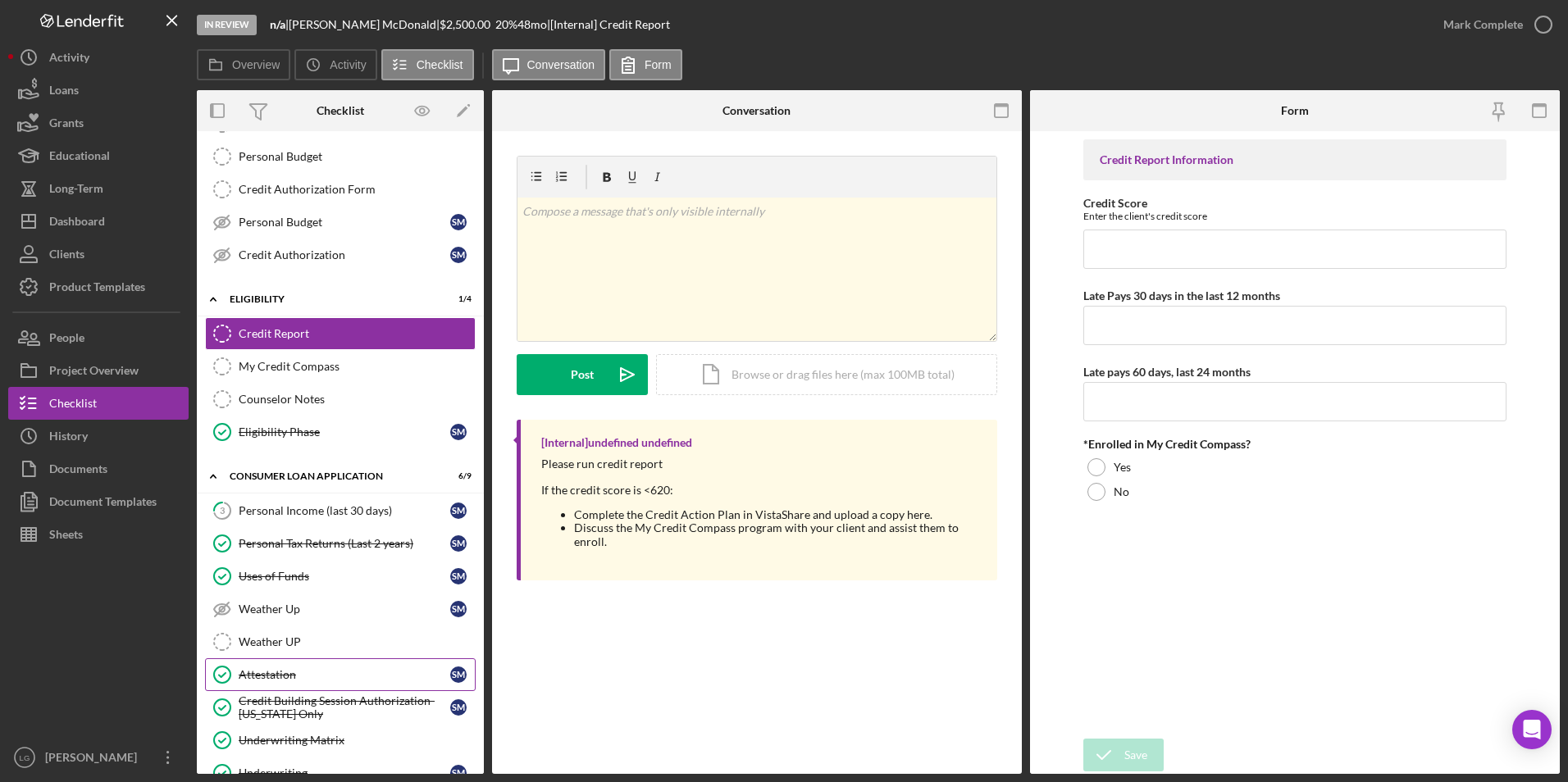
scroll to position [328, 0]
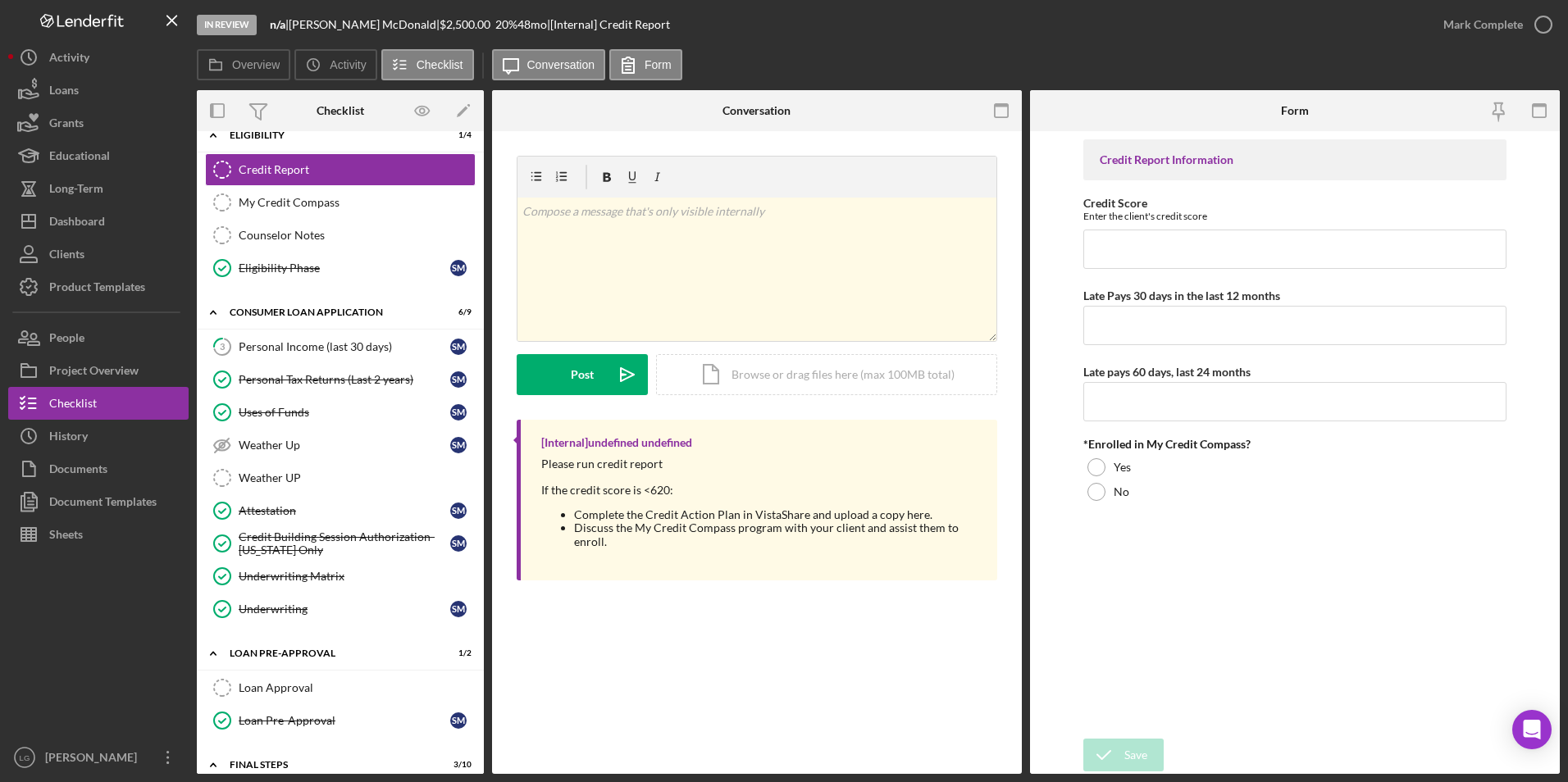
drag, startPoint x: 263, startPoint y: 680, endPoint x: 511, endPoint y: 566, distance: 272.9
click at [263, 681] on link "Loan Approval Loan Approval" at bounding box center [340, 688] width 270 height 33
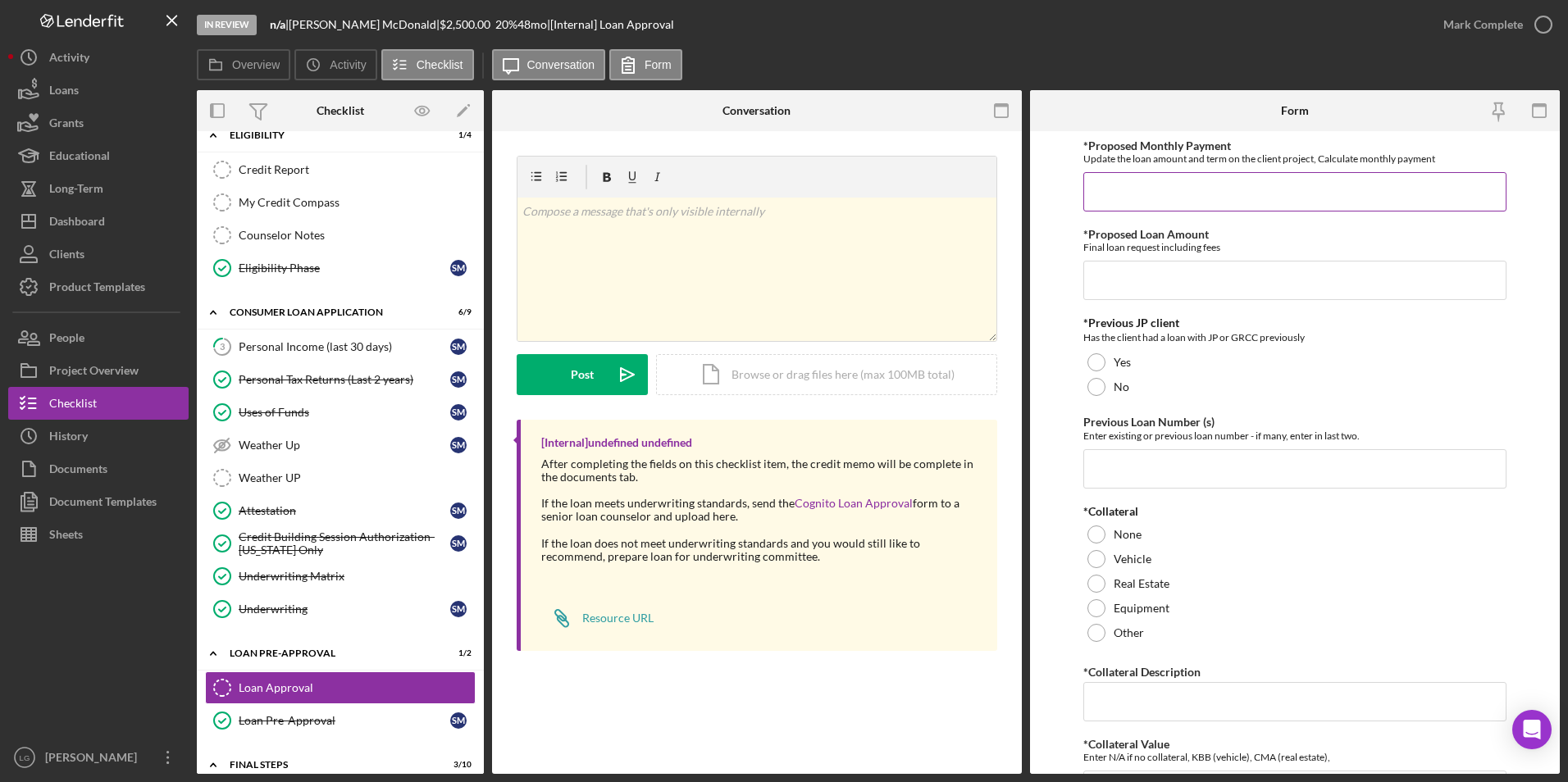
click at [1185, 198] on input "*Proposed Monthly Payment" at bounding box center [1295, 191] width 424 height 40
type input "$85"
click at [1181, 276] on input "*Proposed Loan Amount" at bounding box center [1295, 280] width 424 height 40
type input "$2,250.00"
click at [1099, 386] on div at bounding box center [1096, 387] width 18 height 18
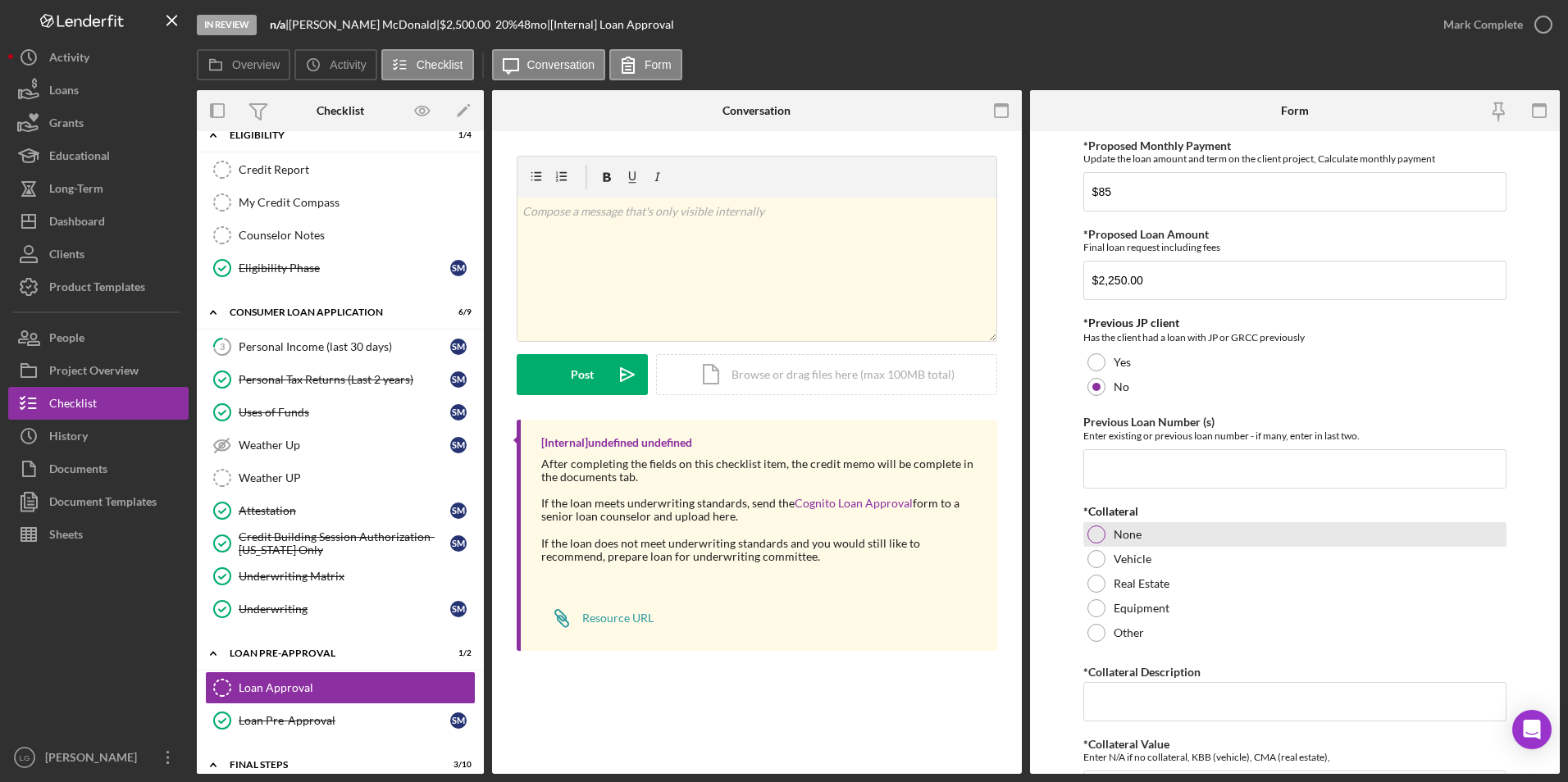
click at [1097, 530] on div at bounding box center [1096, 534] width 18 height 18
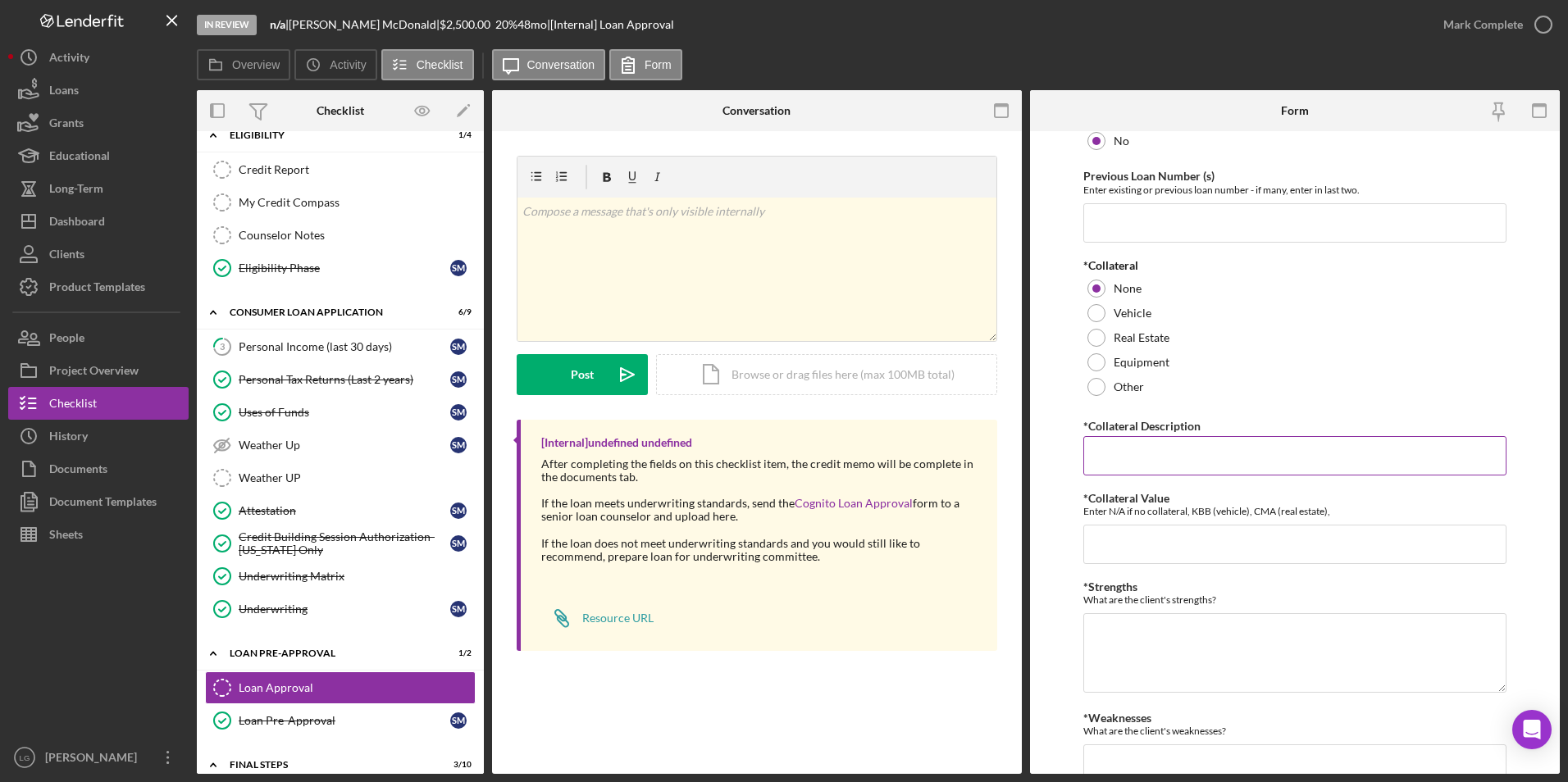
click at [1115, 450] on input "*Collateral Description" at bounding box center [1295, 456] width 424 height 40
type input "n/a"
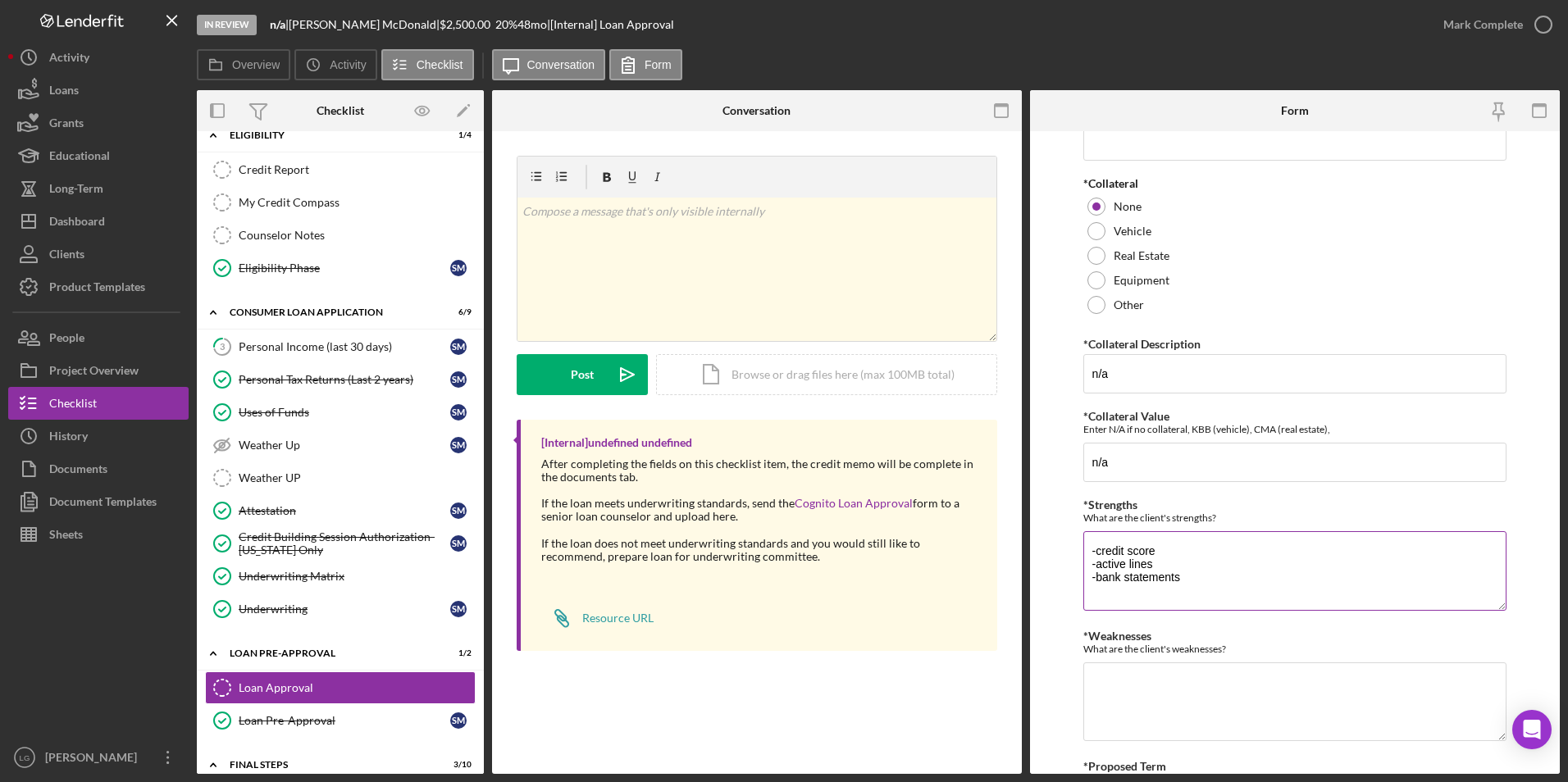
scroll to position [26, 0]
type textarea "-credit score -active lines -bank statements"
click at [1110, 678] on textarea "*Weaknesses" at bounding box center [1295, 701] width 424 height 78
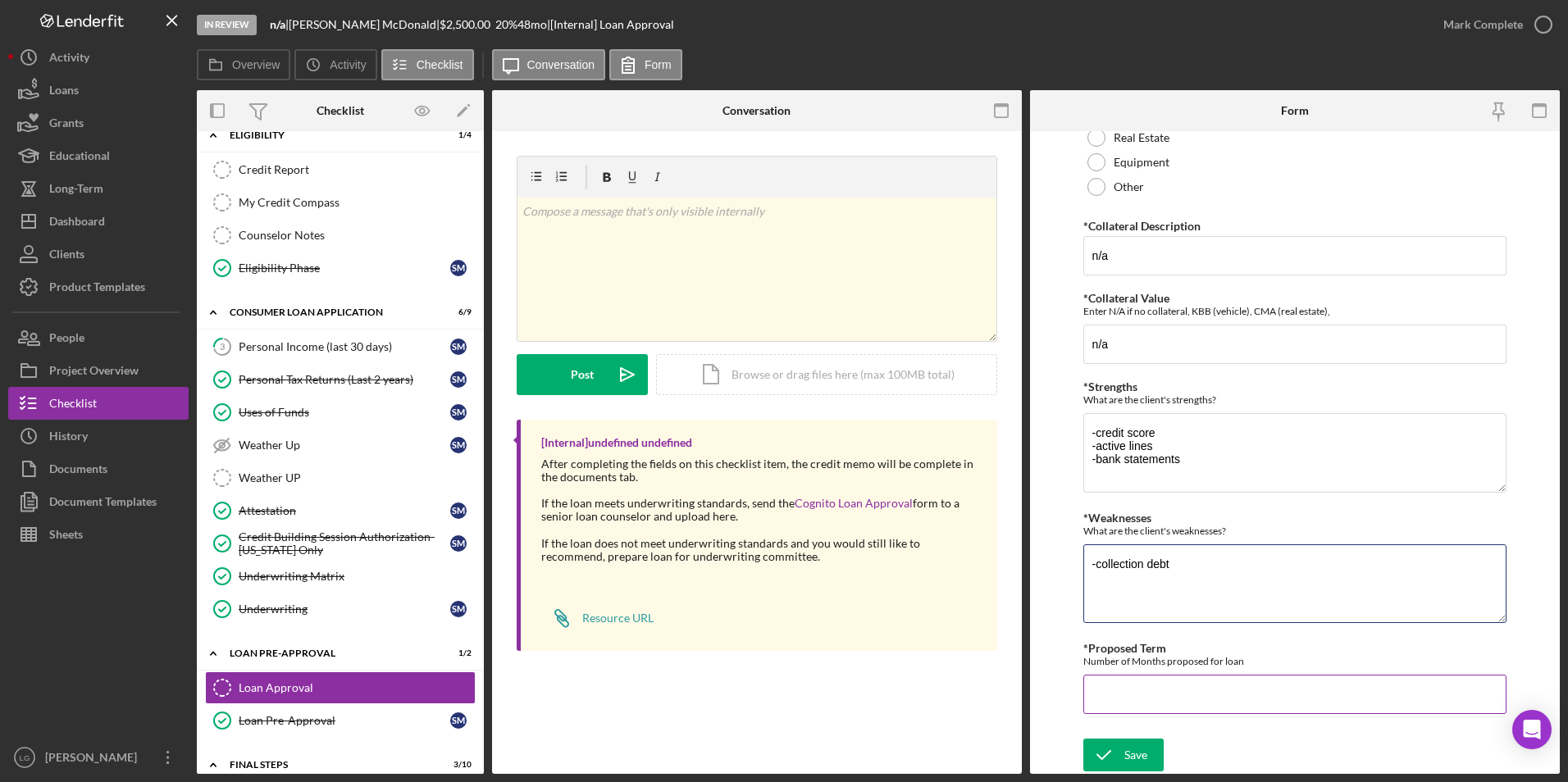
type textarea "-collection debt"
click at [1113, 687] on input "*Proposed Term" at bounding box center [1295, 694] width 424 height 40
type input "36"
click at [1100, 760] on icon "submit" at bounding box center [1104, 755] width 41 height 41
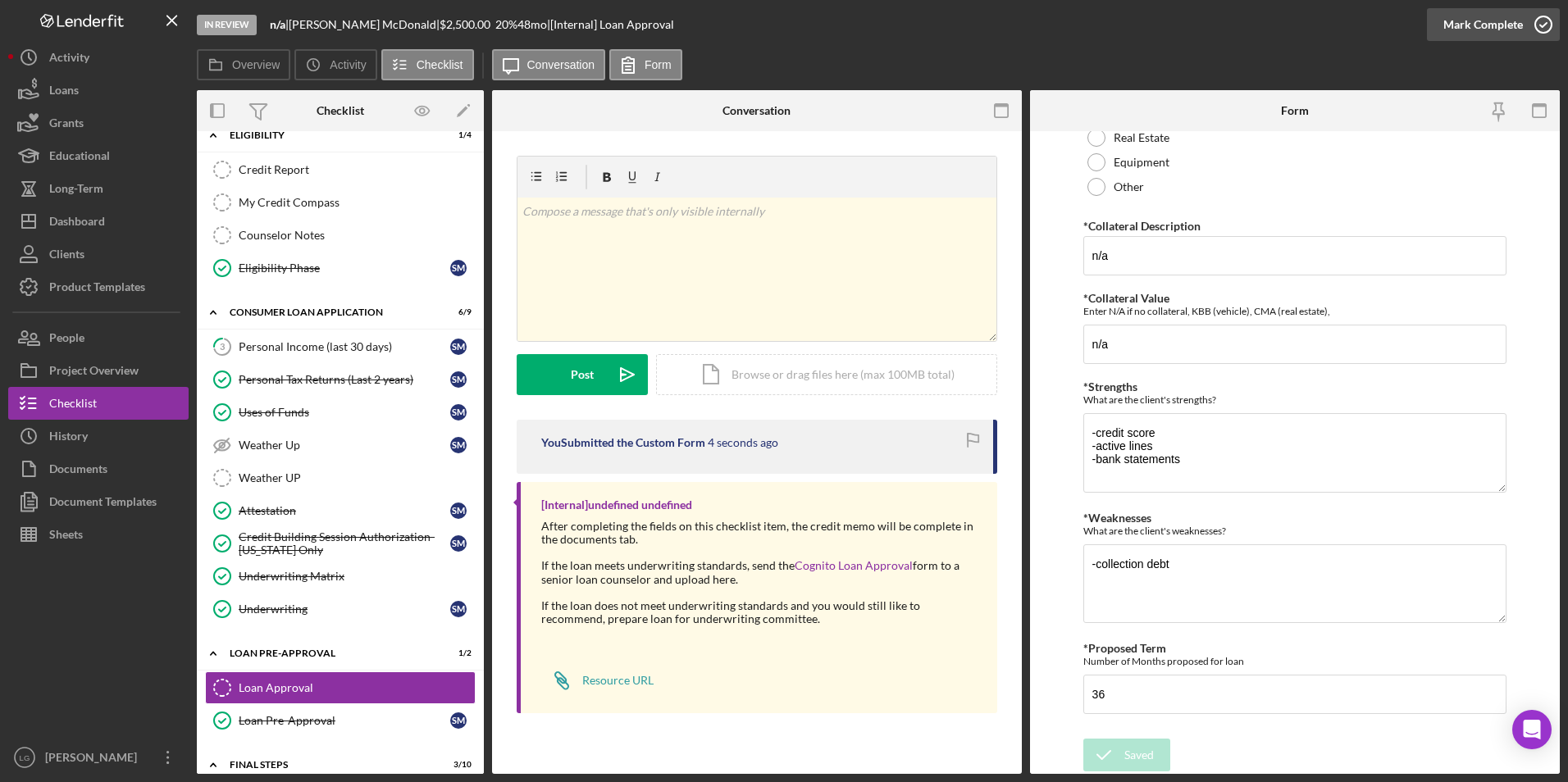
click at [1478, 33] on div "Mark Complete" at bounding box center [1483, 24] width 79 height 33
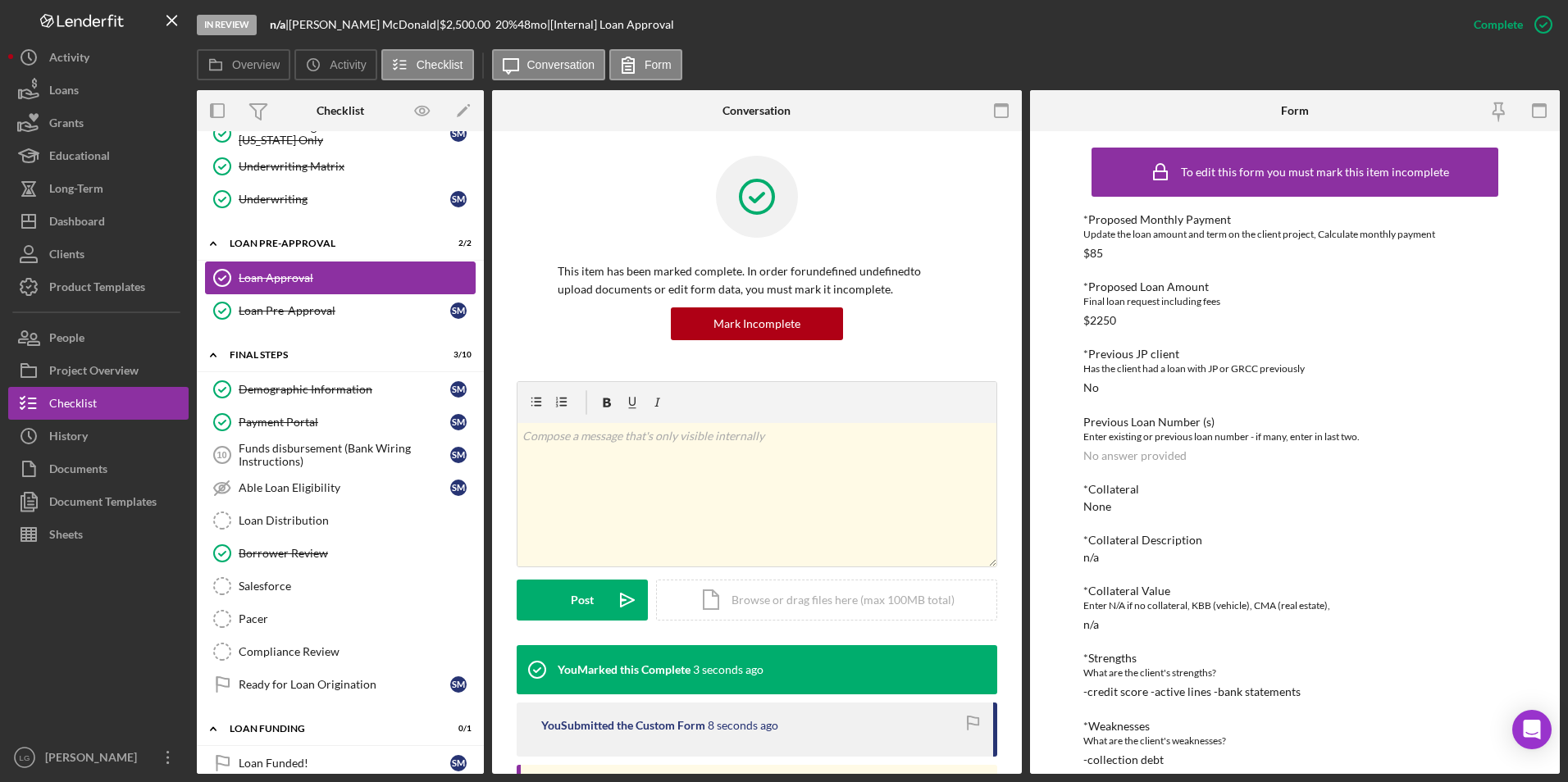
scroll to position [760, 0]
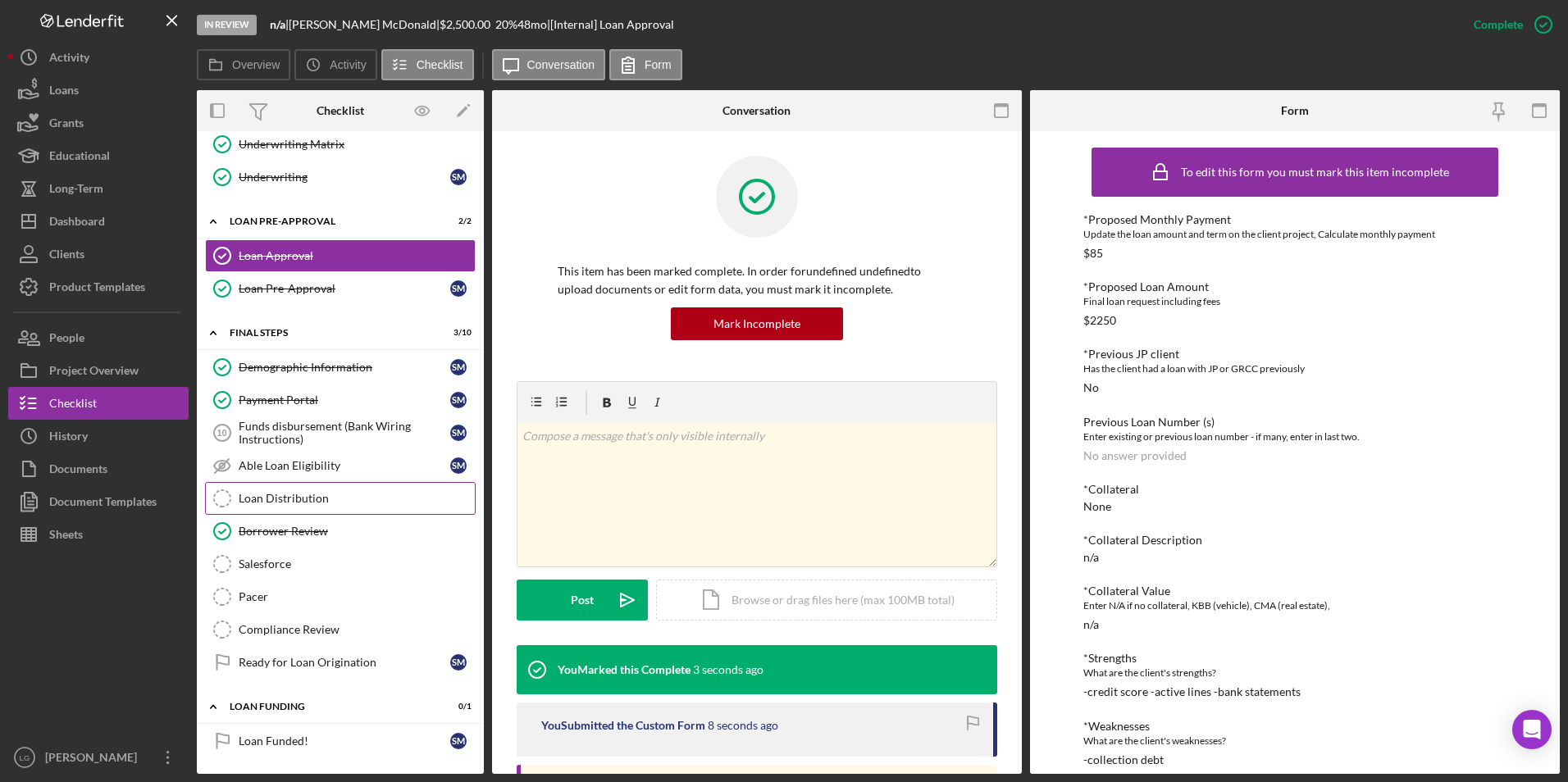
click at [293, 498] on div "Loan Distribution" at bounding box center [356, 499] width 236 height 13
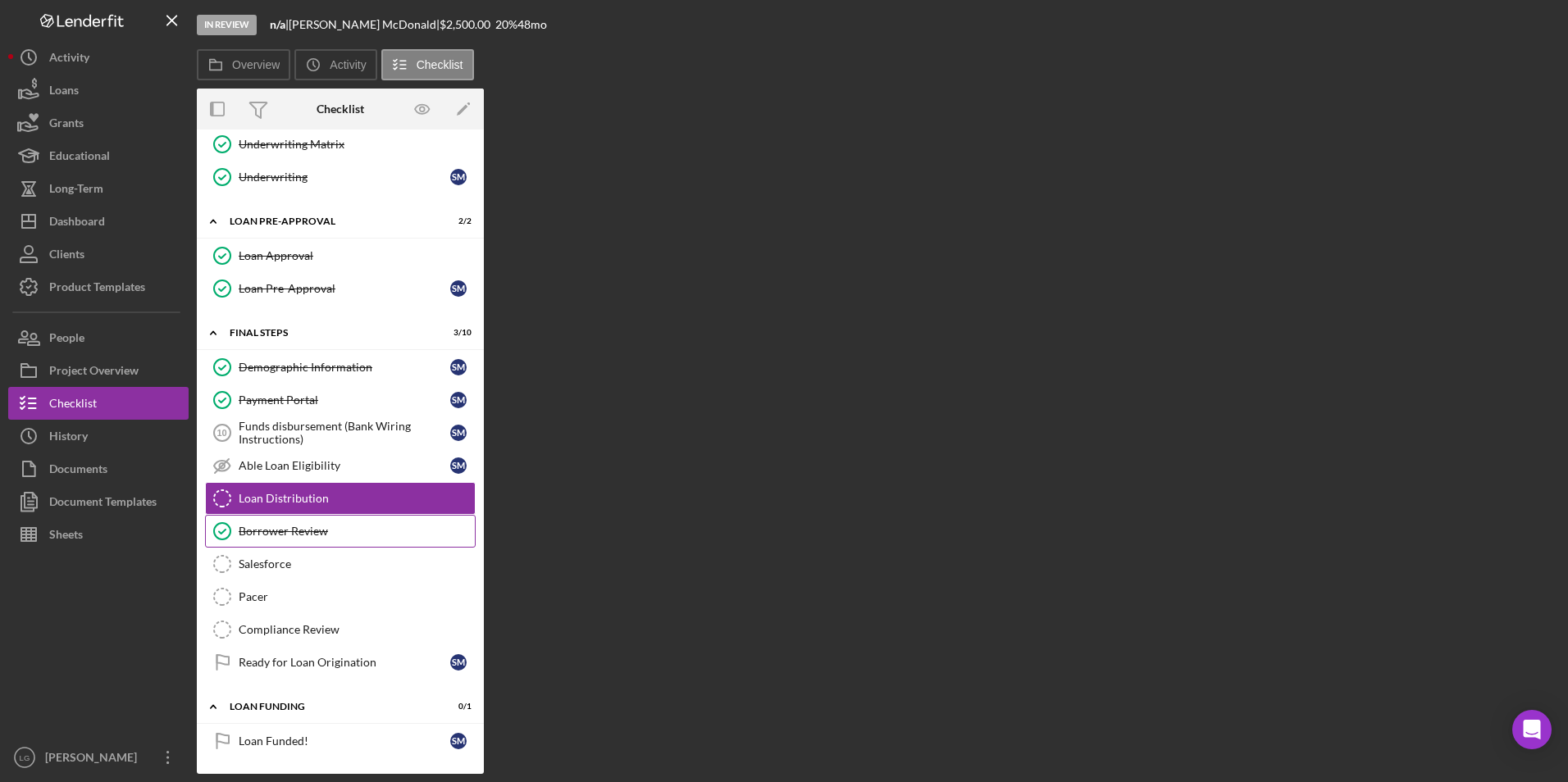
scroll to position [760, 0]
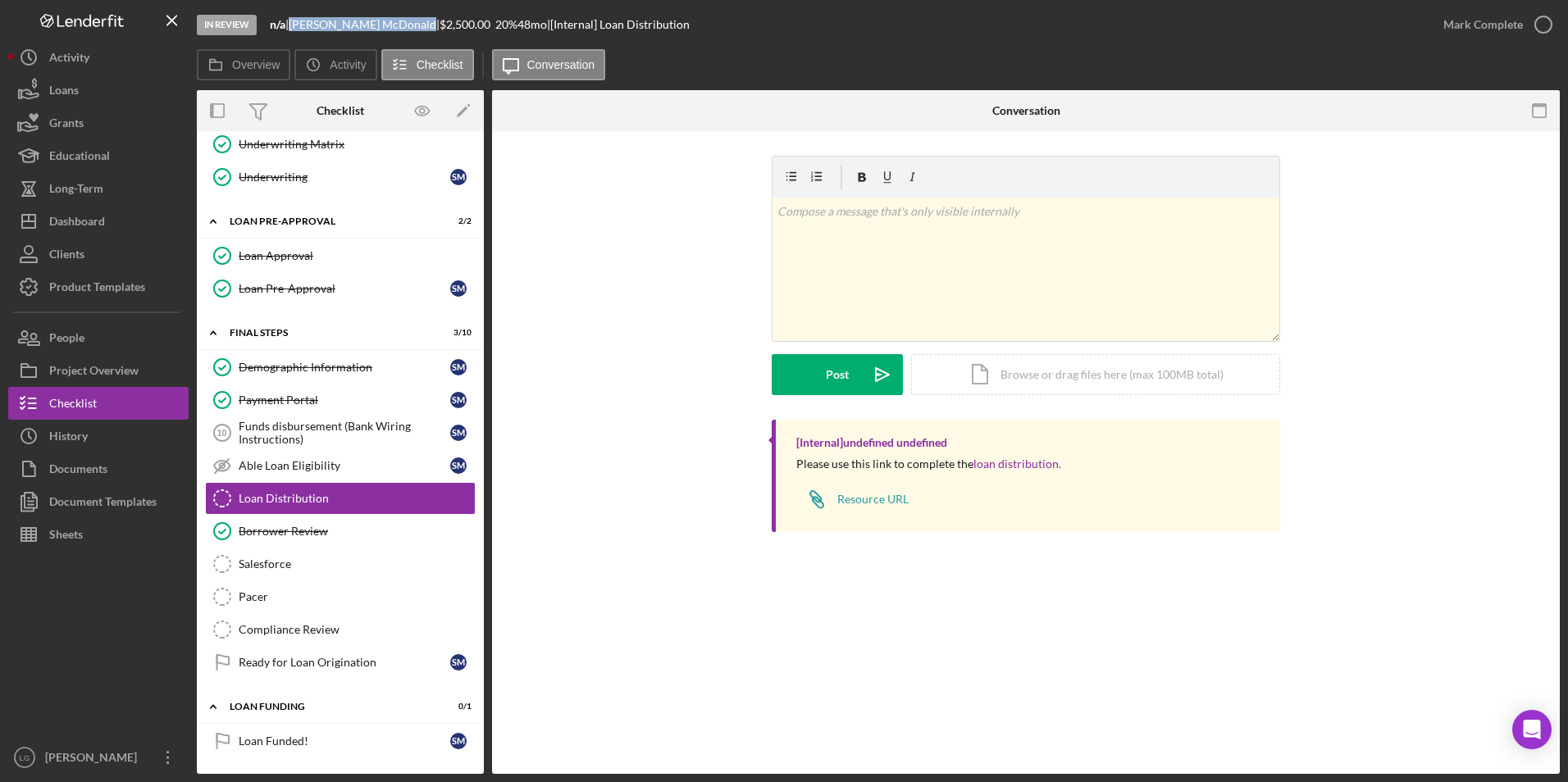
drag, startPoint x: 384, startPoint y: 27, endPoint x: 301, endPoint y: 26, distance: 83.0
click at [301, 26] on div "Sylvia McDonald |" at bounding box center [364, 24] width 151 height 13
drag, startPoint x: 321, startPoint y: 435, endPoint x: 354, endPoint y: 433, distance: 33.1
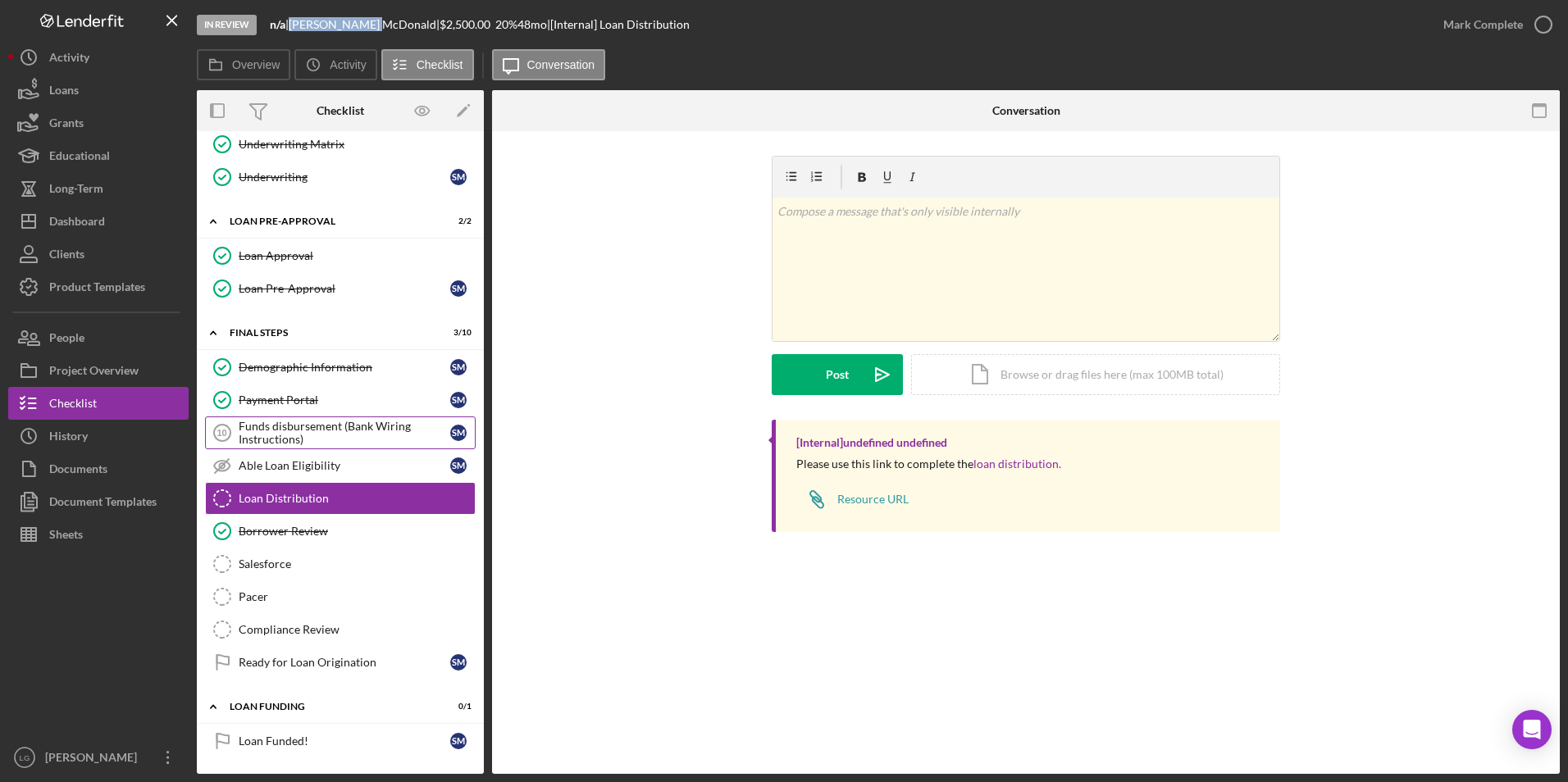
click at [321, 435] on div "Funds disbursement (Bank Wiring Instructions)" at bounding box center [344, 432] width 211 height 26
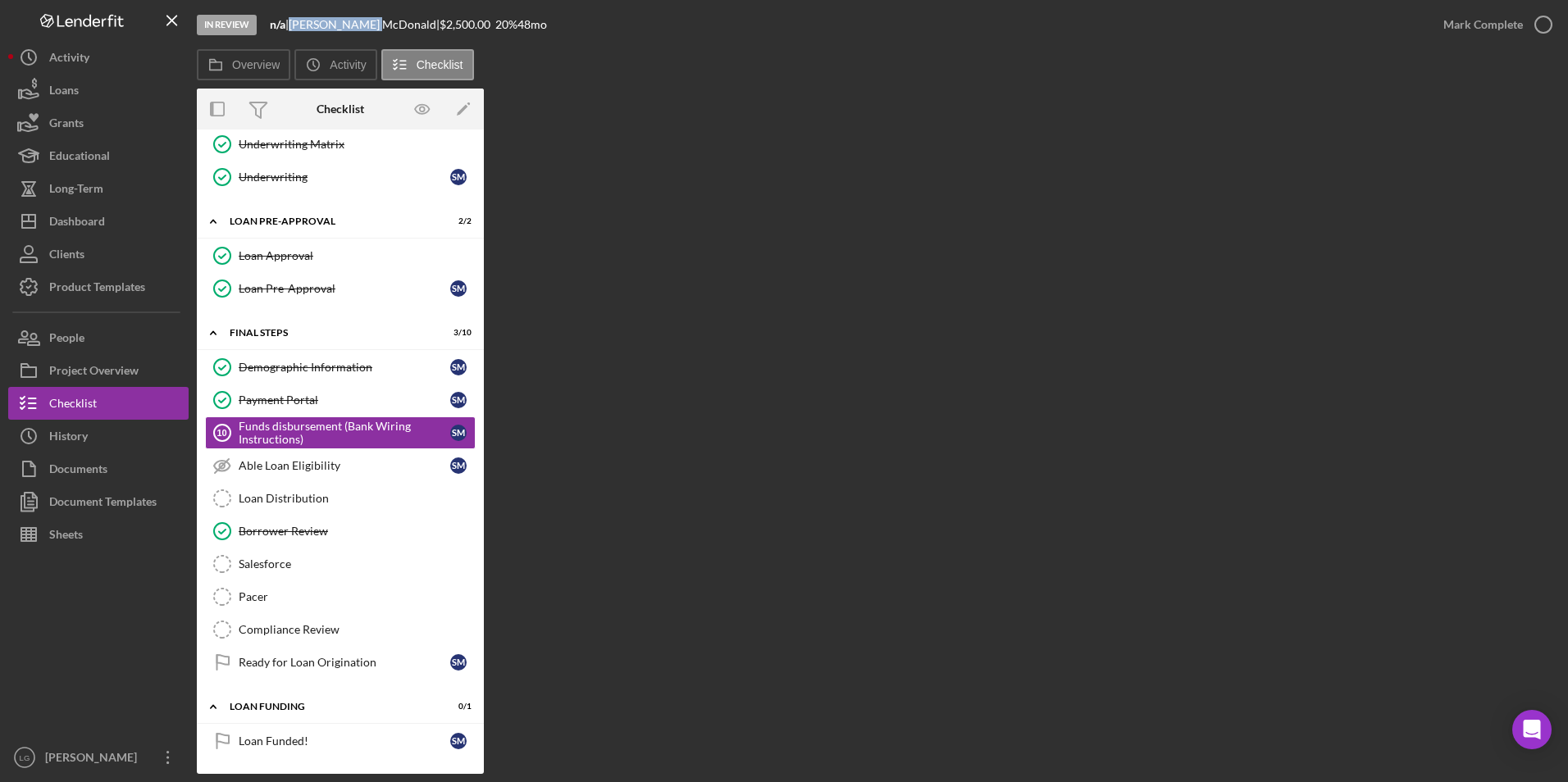
scroll to position [758, 0]
click at [323, 434] on div "Funds disbursement (Bank Wiring Instructions)" at bounding box center [344, 432] width 211 height 26
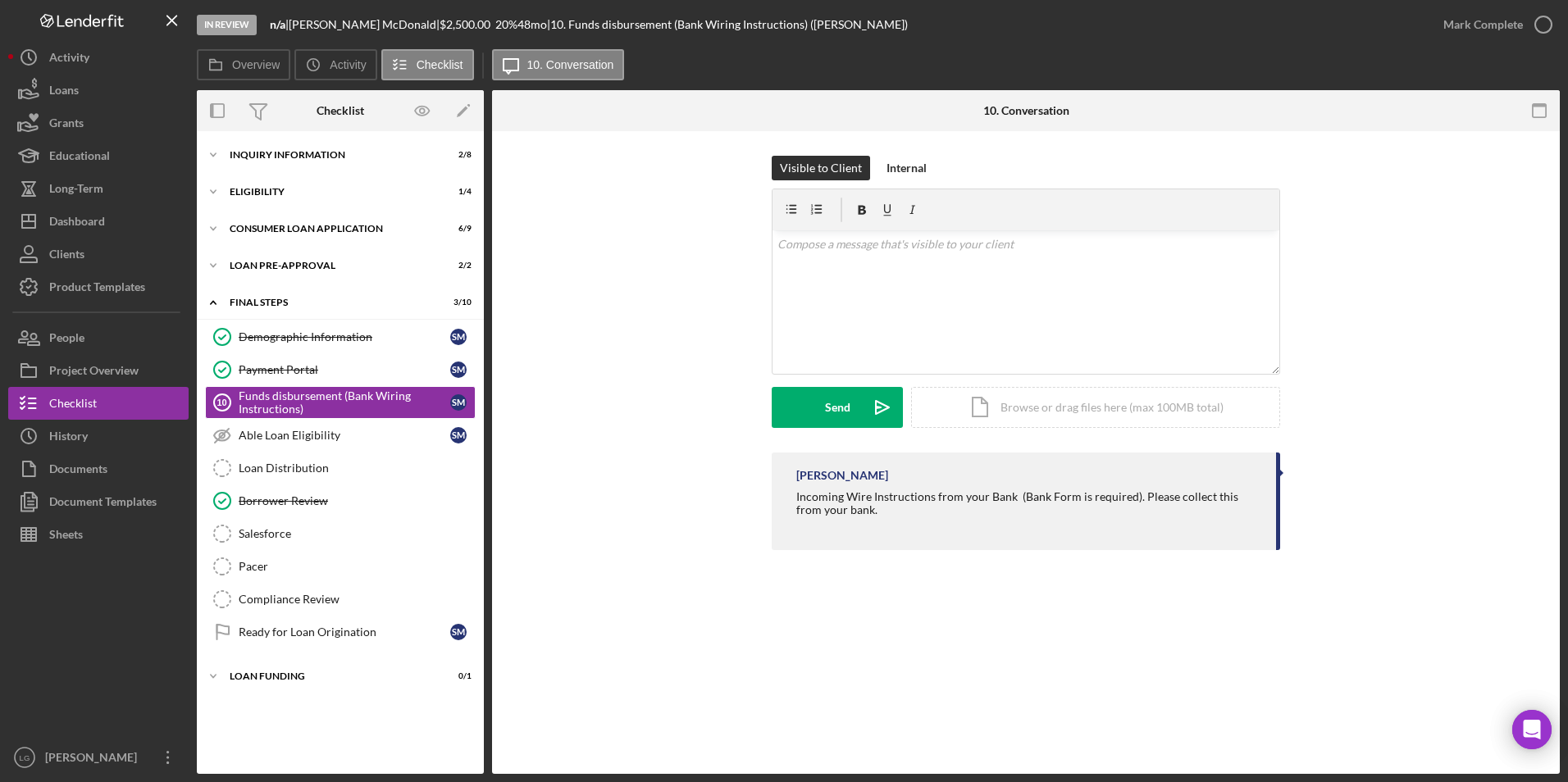
drag, startPoint x: 794, startPoint y: 501, endPoint x: 865, endPoint y: 511, distance: 71.7
click at [865, 511] on div "[PERSON_NAME] Incoming Wire Instructions from your Bank (Bank Form is required)…" at bounding box center [1025, 501] width 508 height 98
drag, startPoint x: 865, startPoint y: 511, endPoint x: 841, endPoint y: 502, distance: 25.6
copy div "Incoming Wire Instructions from your Bank (Bank Form is required). Please colle…"
click at [818, 247] on p at bounding box center [1026, 244] width 498 height 18
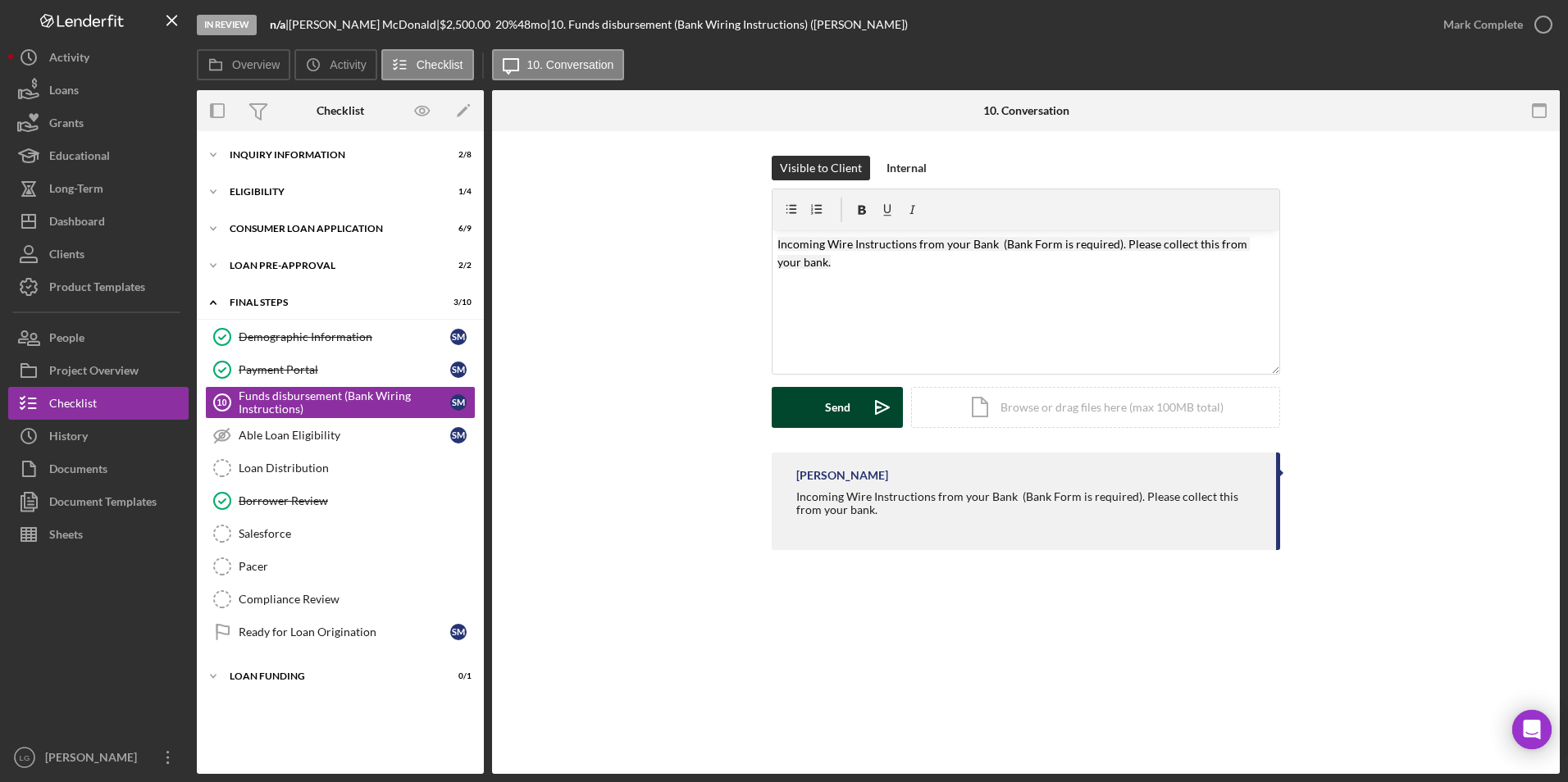
click at [822, 409] on button "Send Icon/icon-invite-send" at bounding box center [838, 407] width 131 height 41
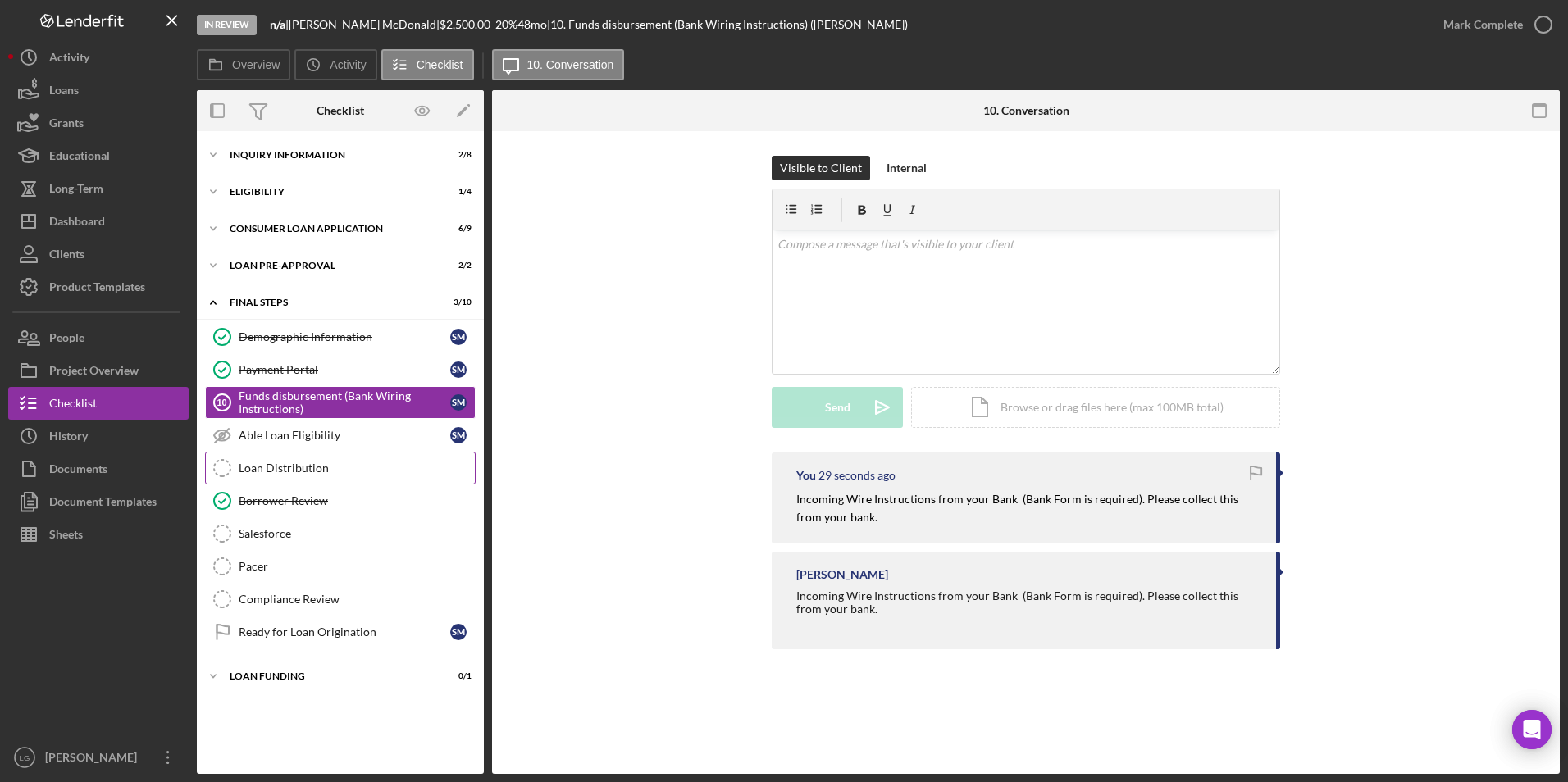
click at [283, 476] on link "Loan Distribution Loan Distribution" at bounding box center [340, 468] width 270 height 33
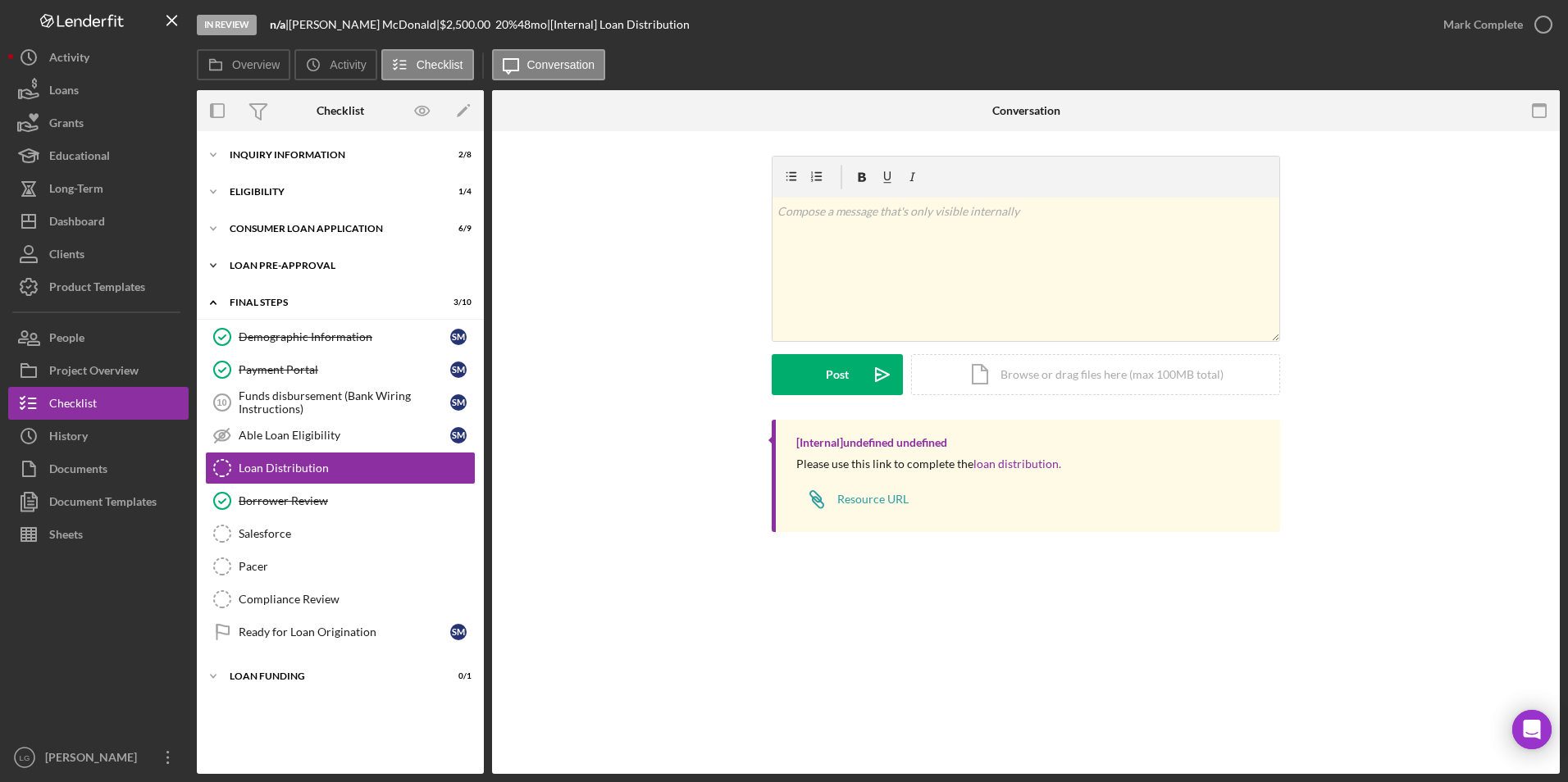
click at [320, 257] on div "Icon/Expander Loan Pre-Approval 2 / 2" at bounding box center [340, 265] width 287 height 33
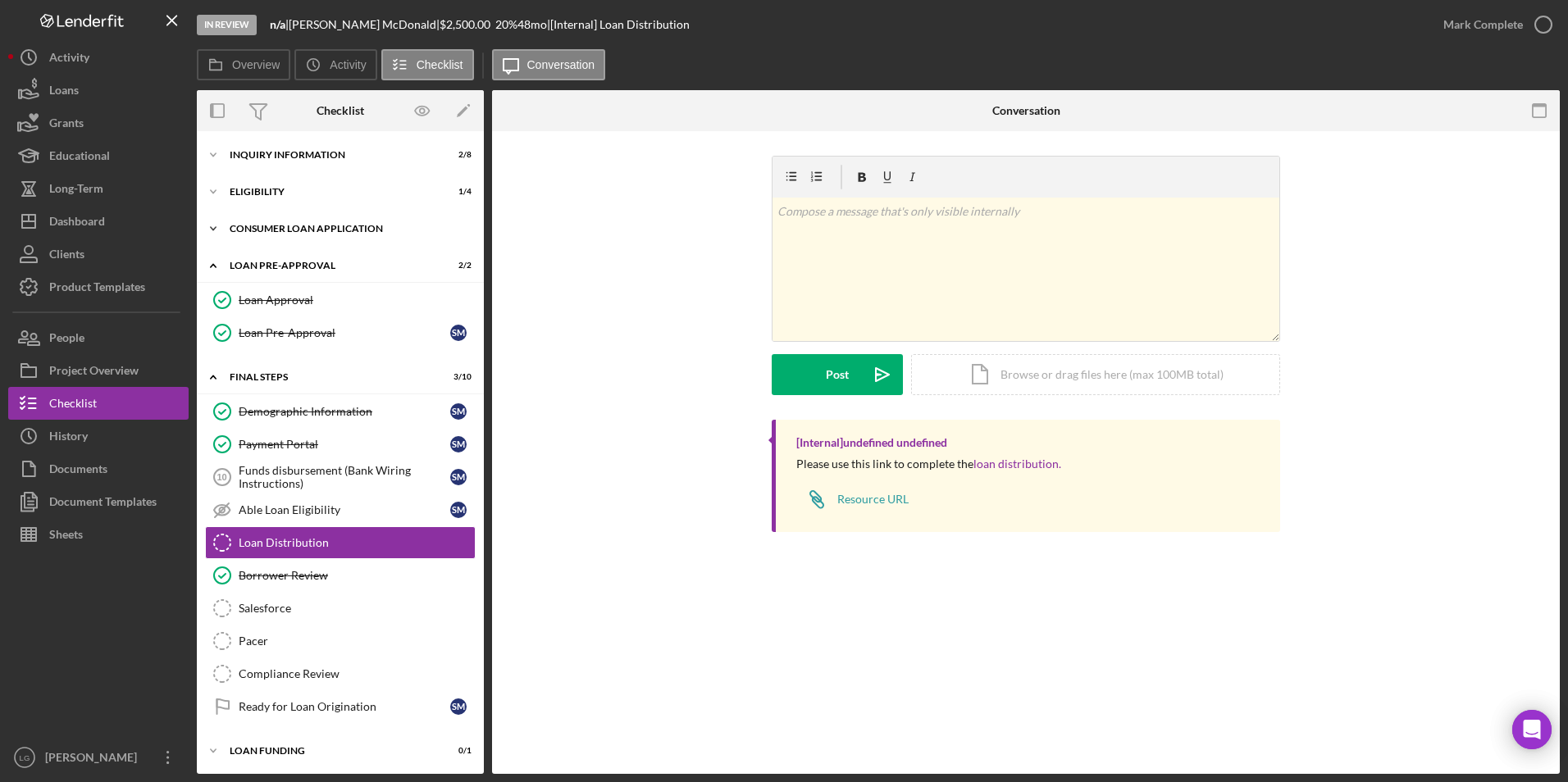
click at [320, 217] on div "Icon/Expander Consumer Loan Application 6 / 9" at bounding box center [340, 228] width 287 height 33
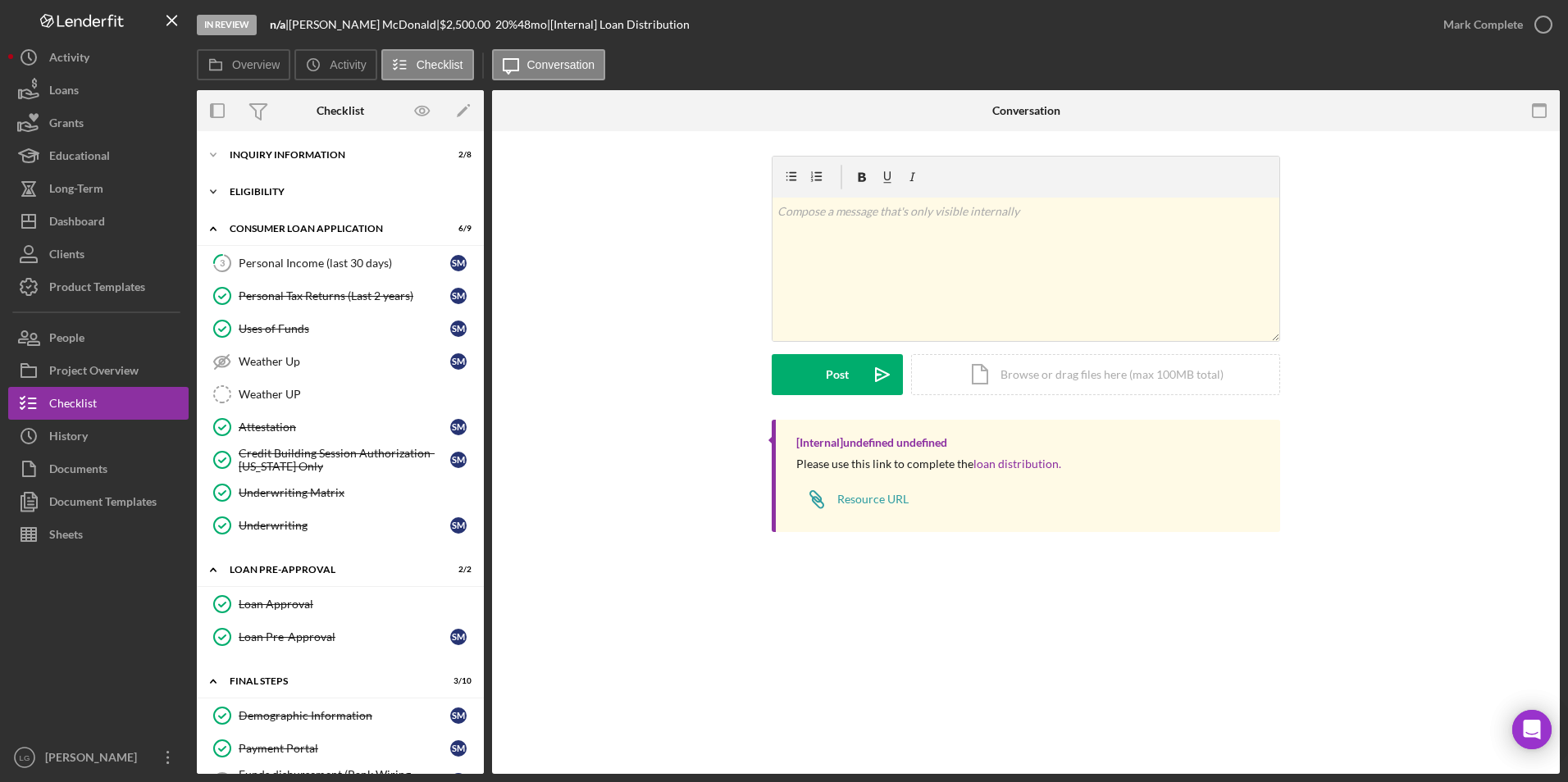
click at [260, 187] on div "Eligibility" at bounding box center [346, 192] width 233 height 10
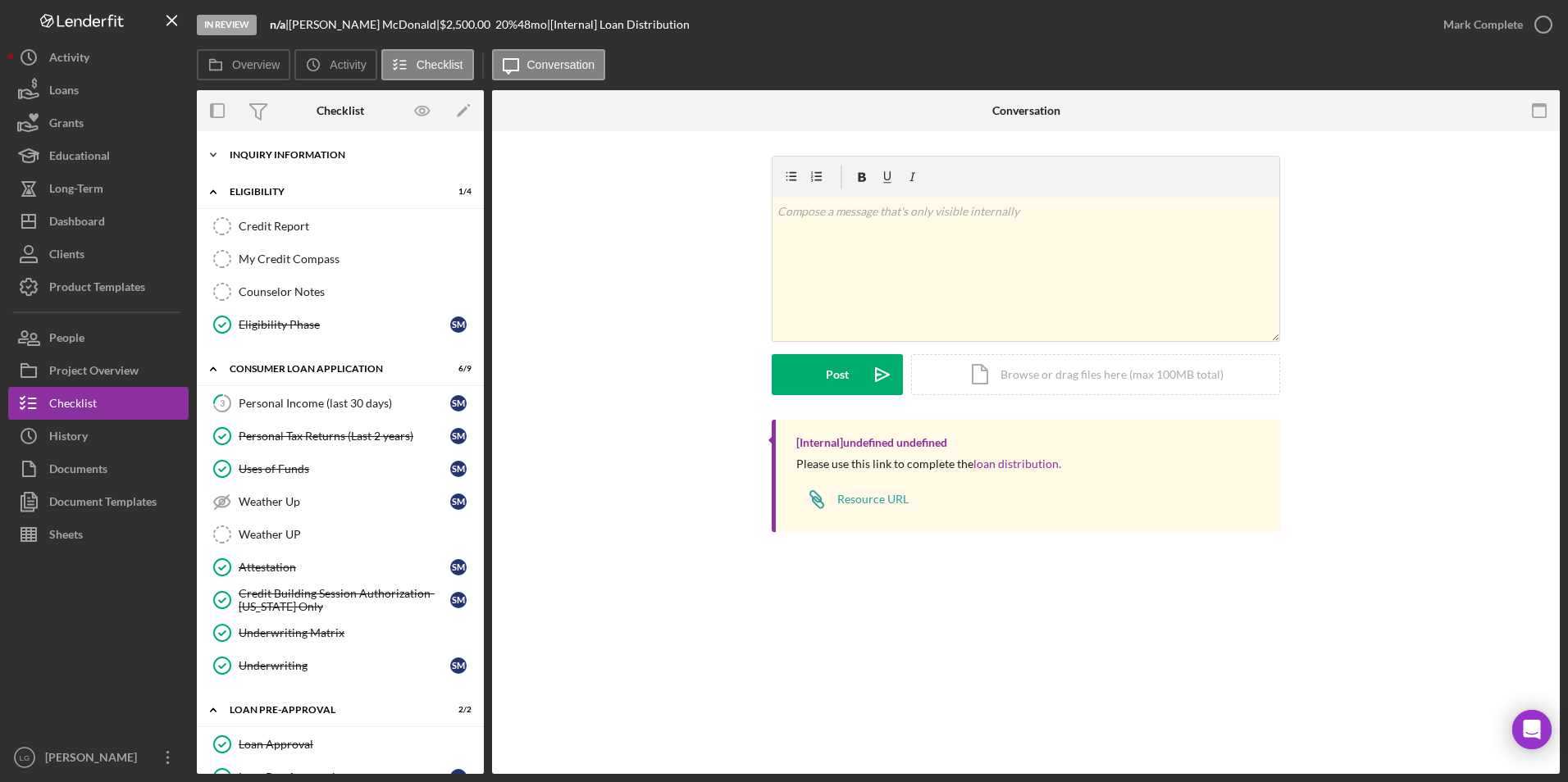
click at [260, 144] on div "Icon/Expander Inquiry Information 2 / 8" at bounding box center [340, 154] width 287 height 33
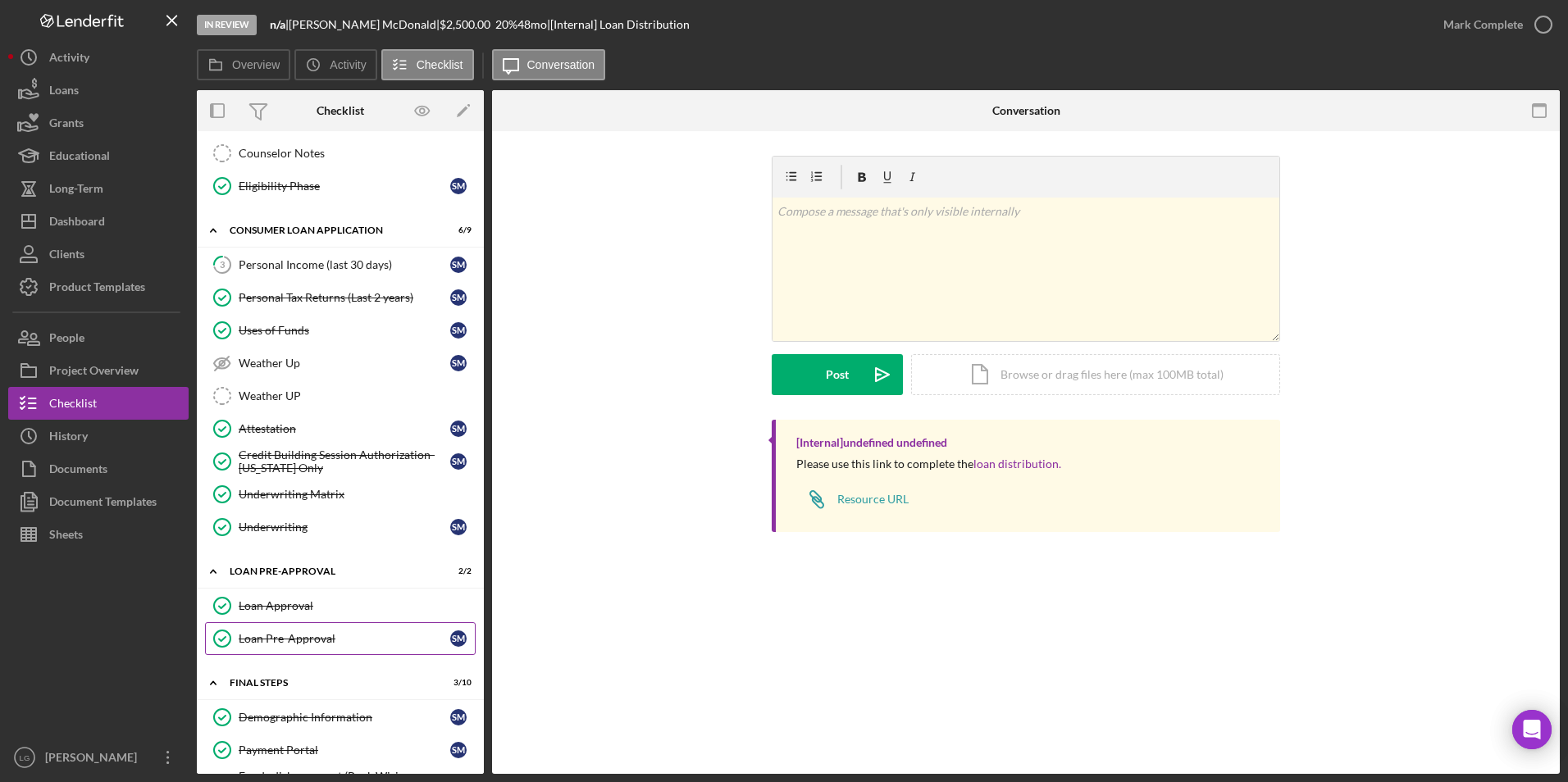
scroll to position [574, 0]
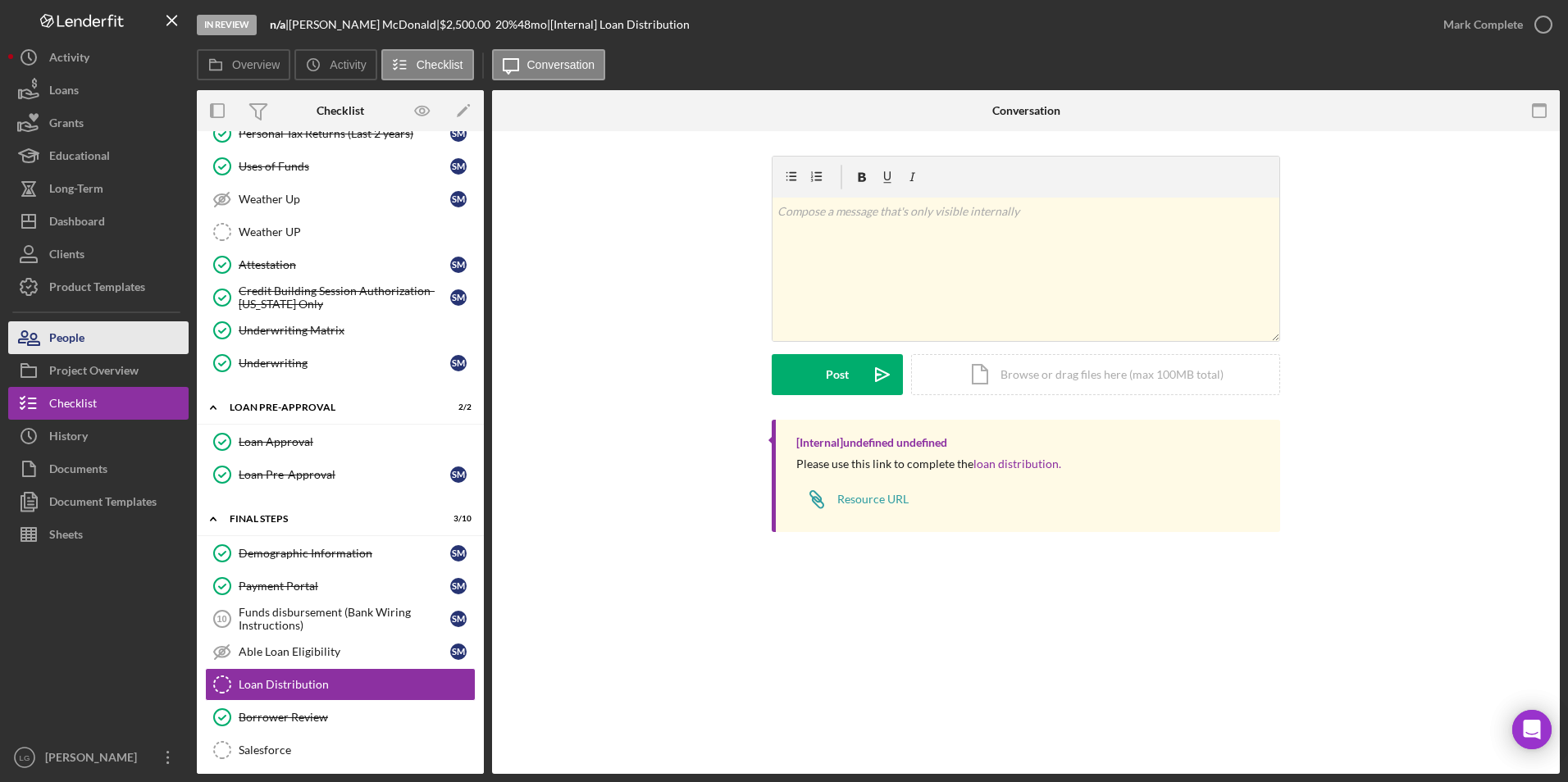
click at [114, 335] on button "People" at bounding box center [99, 338] width 180 height 33
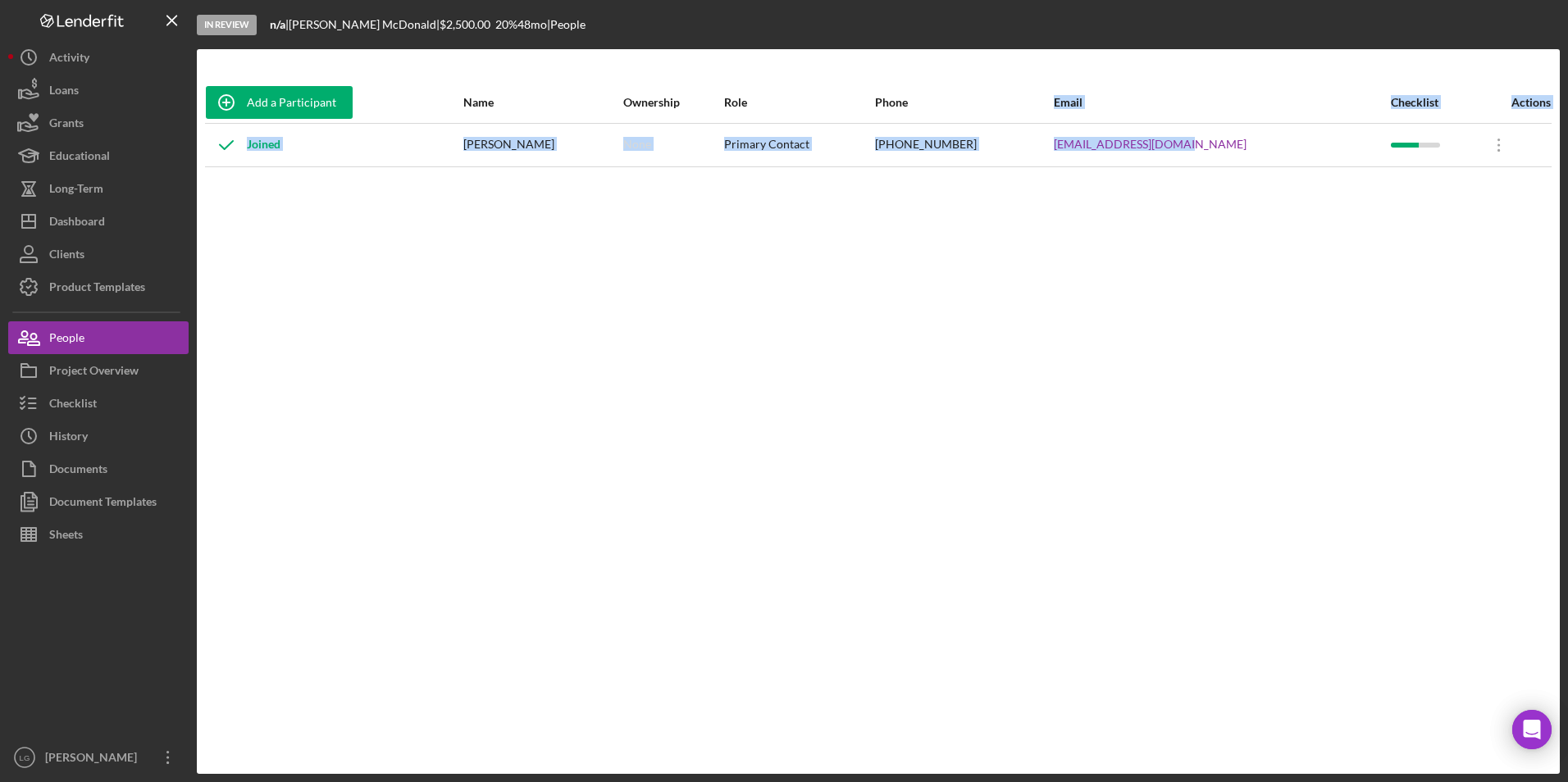
drag, startPoint x: 1260, startPoint y: 146, endPoint x: 1064, endPoint y: 117, distance: 198.1
click at [1064, 117] on table "Add a Participant Name Ownership Role Phone Email Checklist Actions Joined [PER…" at bounding box center [878, 124] width 1346 height 85
click at [1052, 117] on div "Phone" at bounding box center [963, 102] width 177 height 40
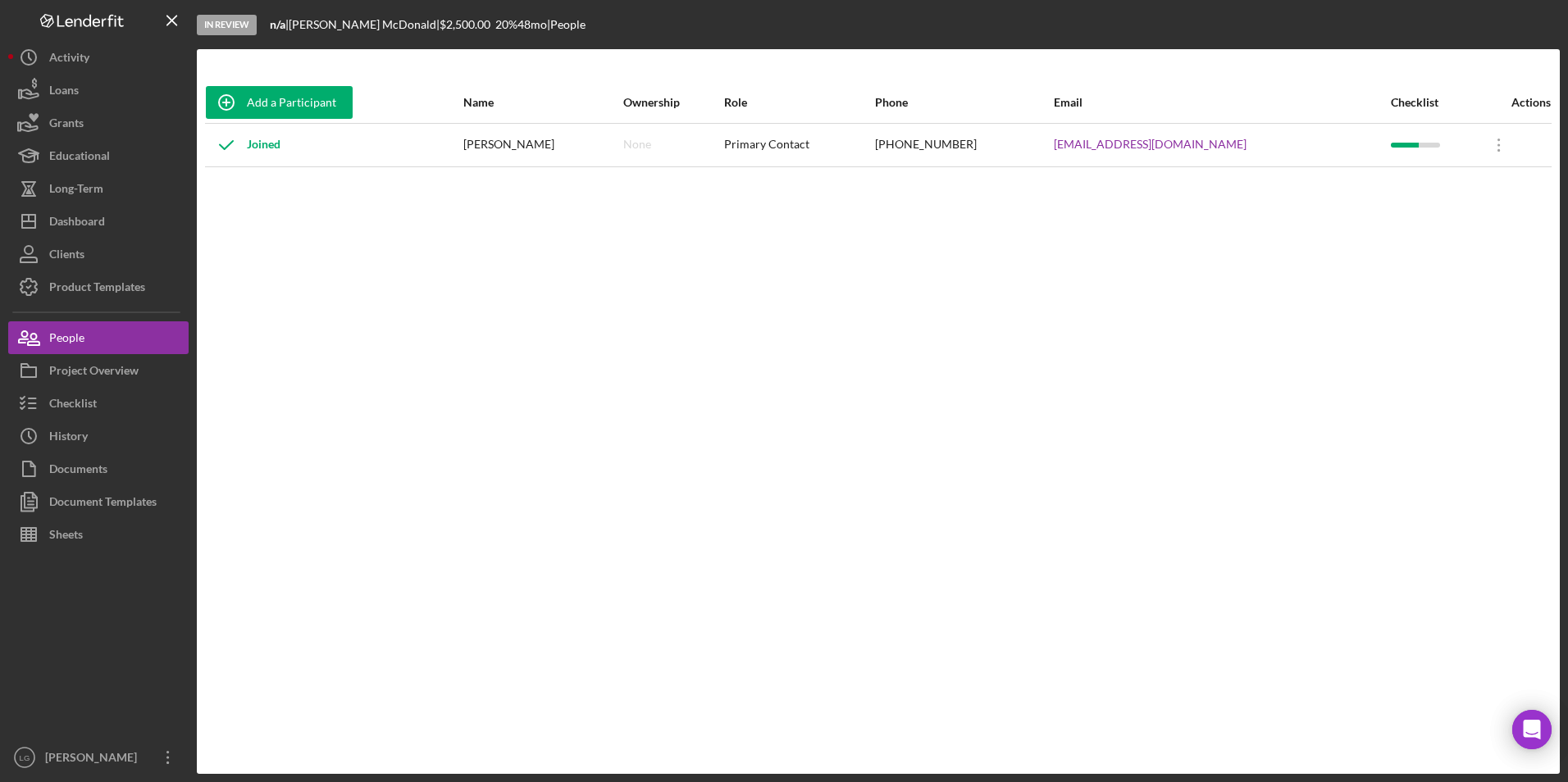
click at [1052, 160] on div "(314) 312-5261" at bounding box center [963, 145] width 177 height 41
drag, startPoint x: 1247, startPoint y: 142, endPoint x: 1100, endPoint y: 127, distance: 147.8
click at [1100, 127] on tr "Joined Sylvia McDonald None Primary Contact (314) 312-5261 sylvi1973@hotmail.co…" at bounding box center [878, 145] width 1346 height 44
drag, startPoint x: 1100, startPoint y: 127, endPoint x: 1130, endPoint y: 144, distance: 34.5
copy tr "sylvi1973@hotmail.com"
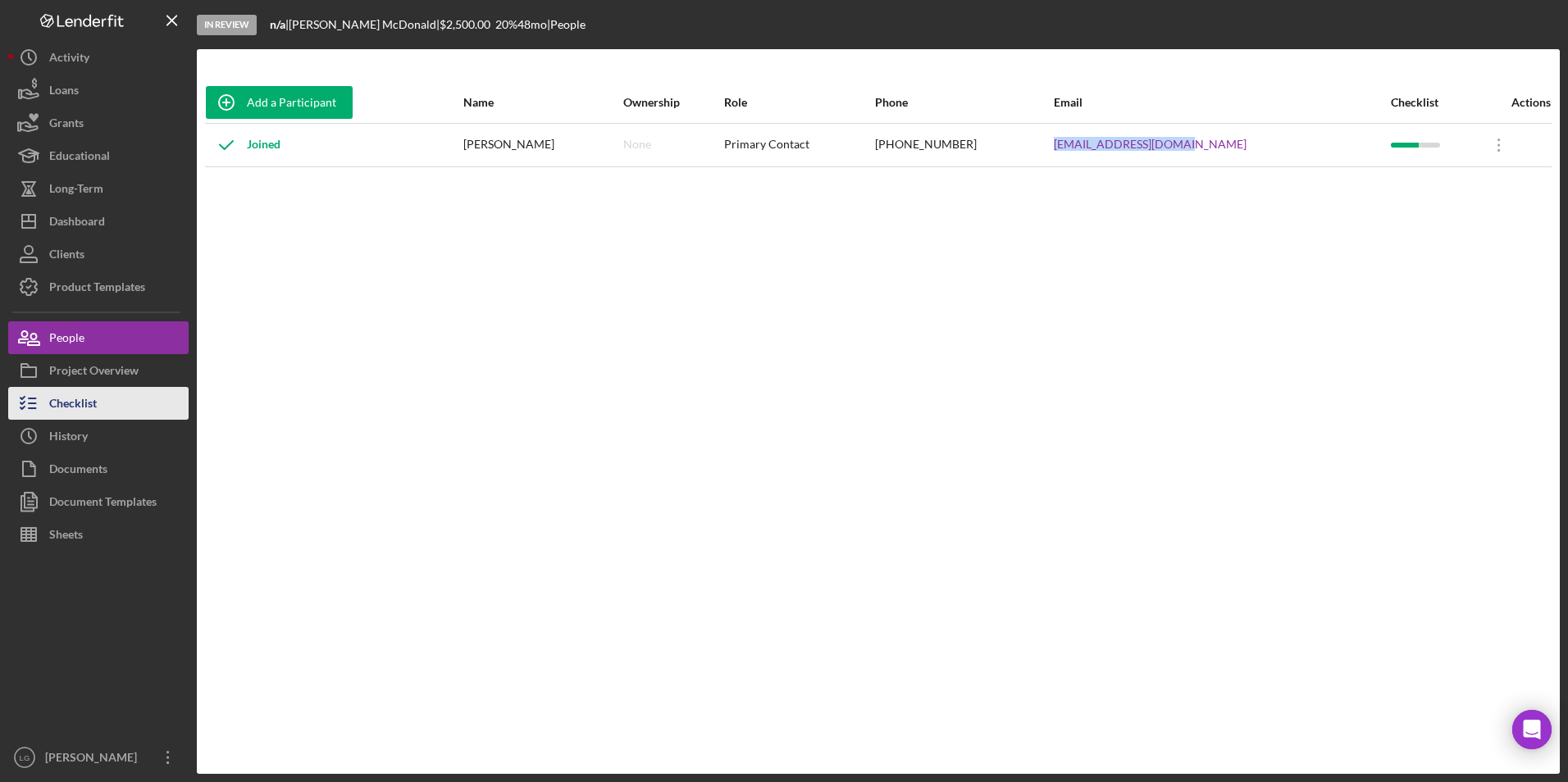
click at [103, 401] on button "Checklist" at bounding box center [99, 403] width 180 height 33
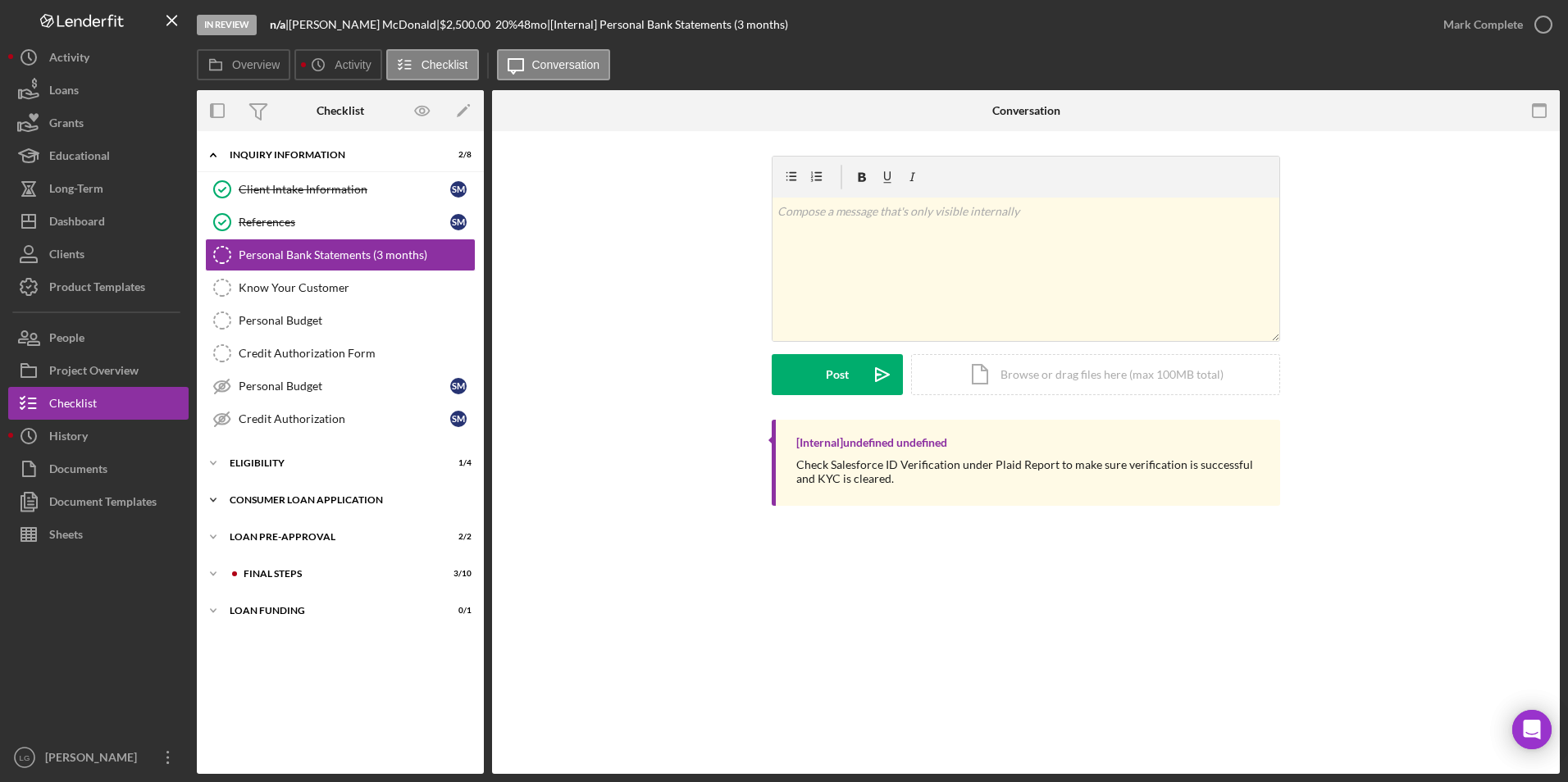
click at [290, 490] on div "Icon/Expander Consumer Loan Application 6 / 9" at bounding box center [340, 500] width 287 height 33
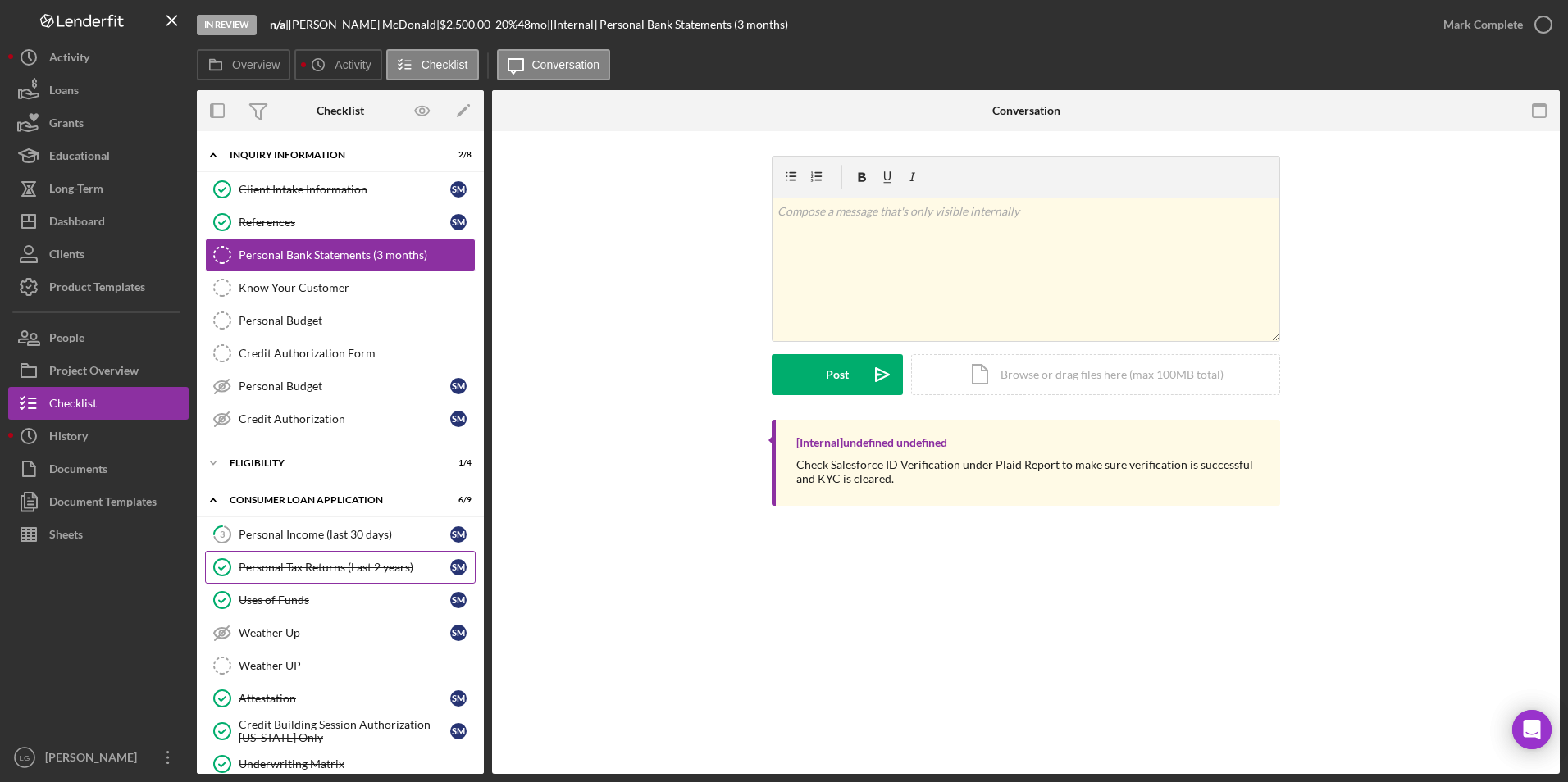
scroll to position [167, 0]
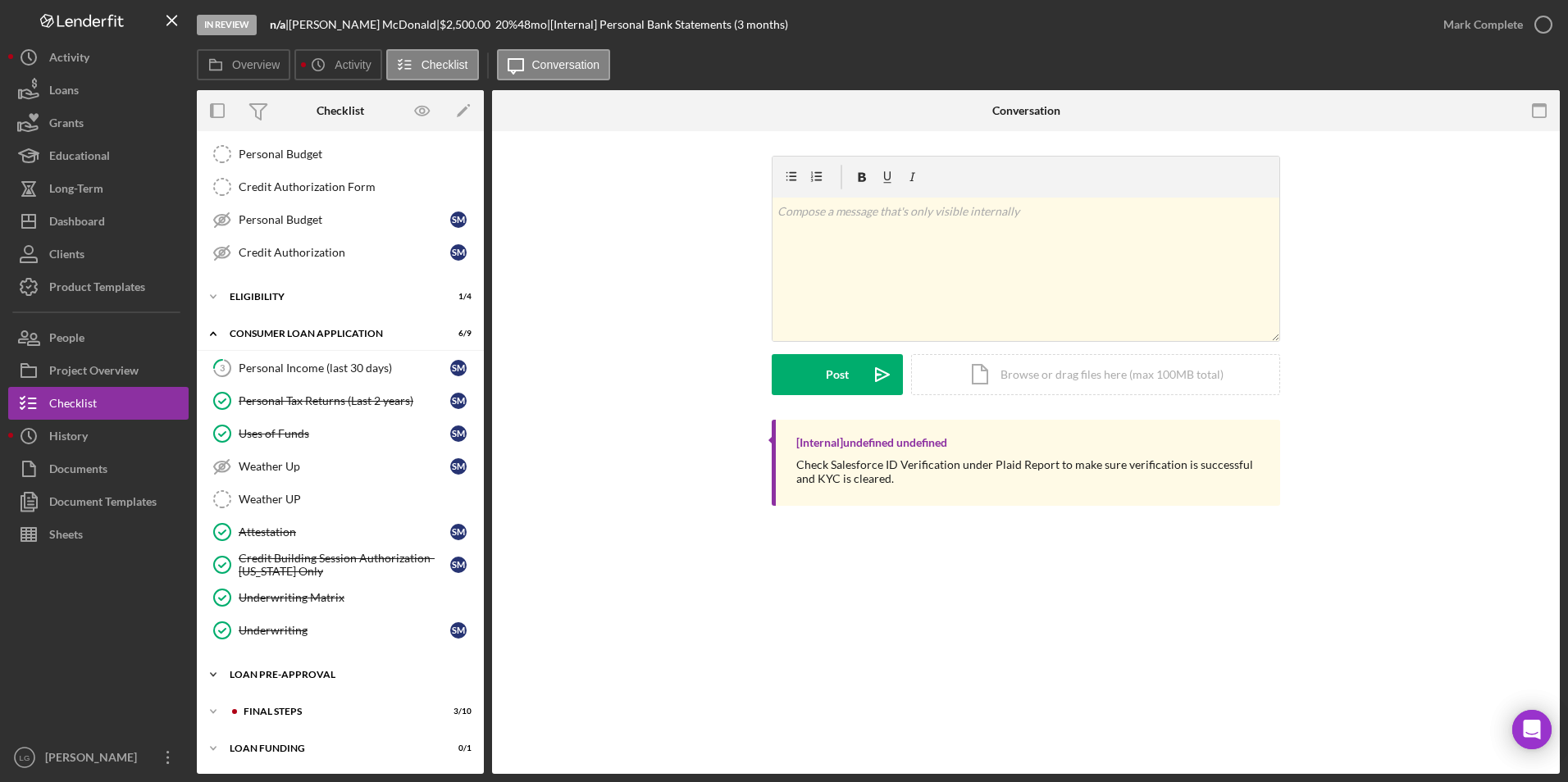
drag, startPoint x: 286, startPoint y: 675, endPoint x: 297, endPoint y: 677, distance: 11.2
click at [285, 676] on div "Loan Pre-Approval" at bounding box center [346, 675] width 233 height 10
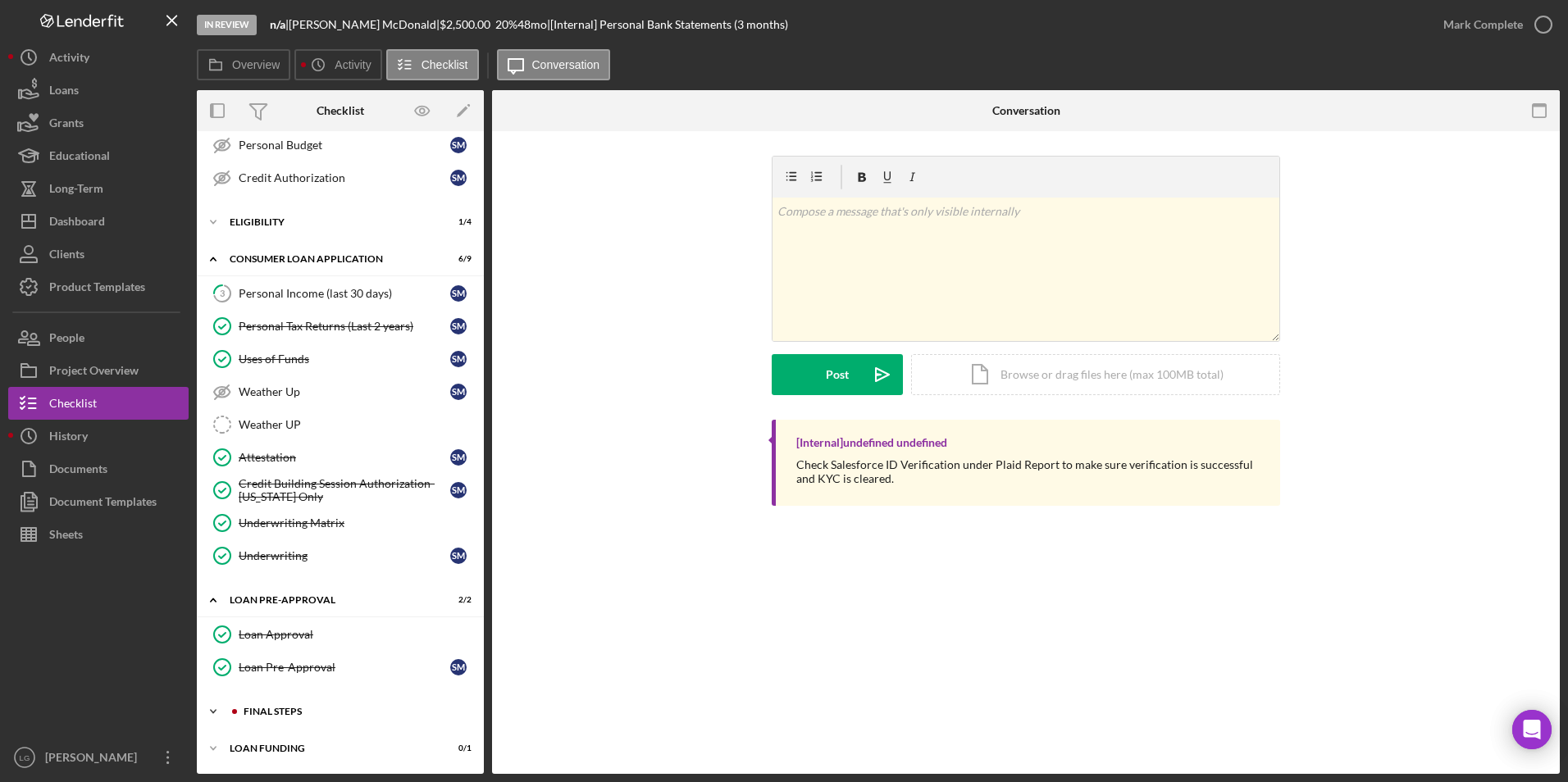
click at [280, 710] on div "FINAL STEPS" at bounding box center [353, 712] width 220 height 10
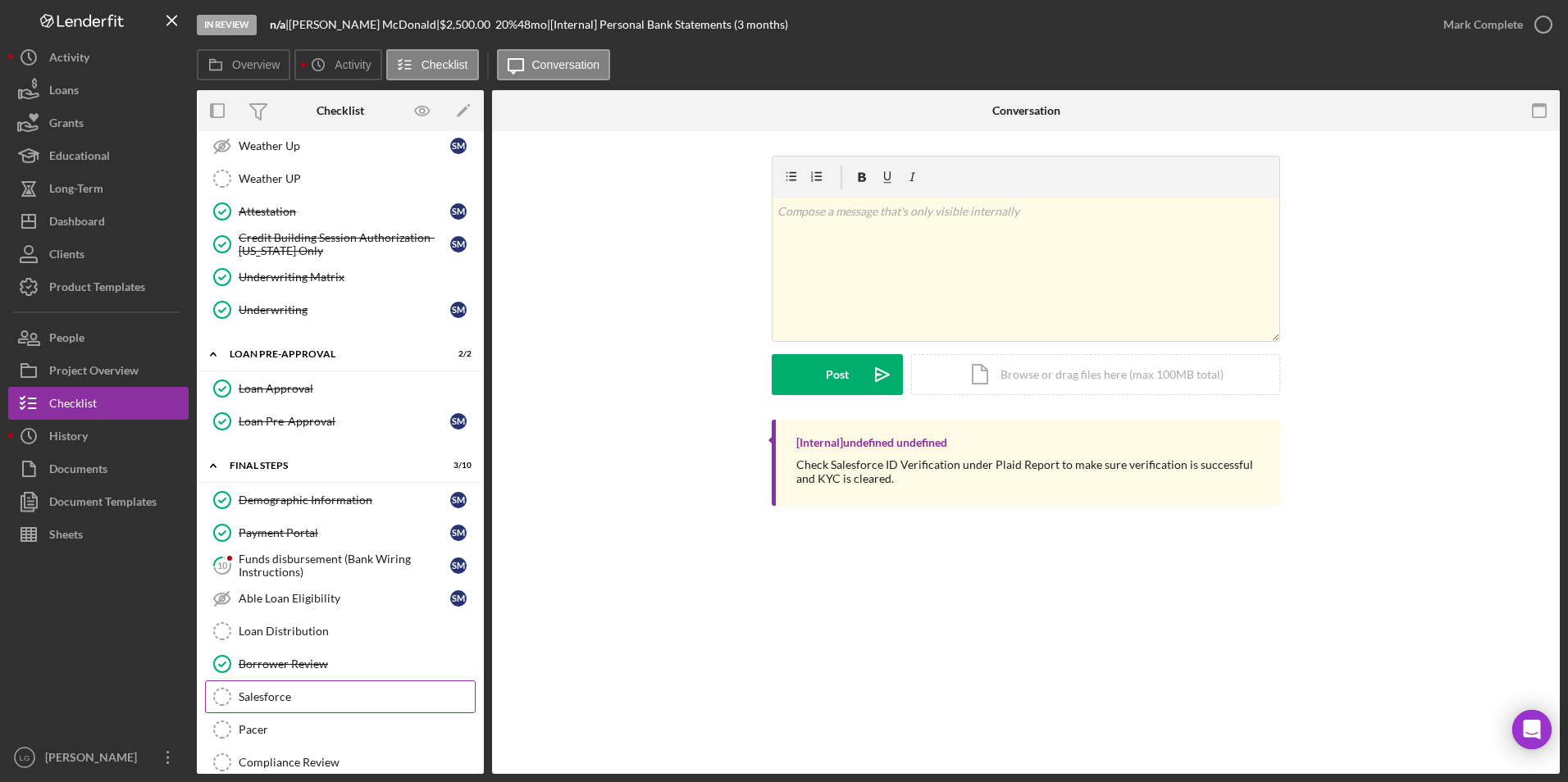
scroll to position [578, 0]
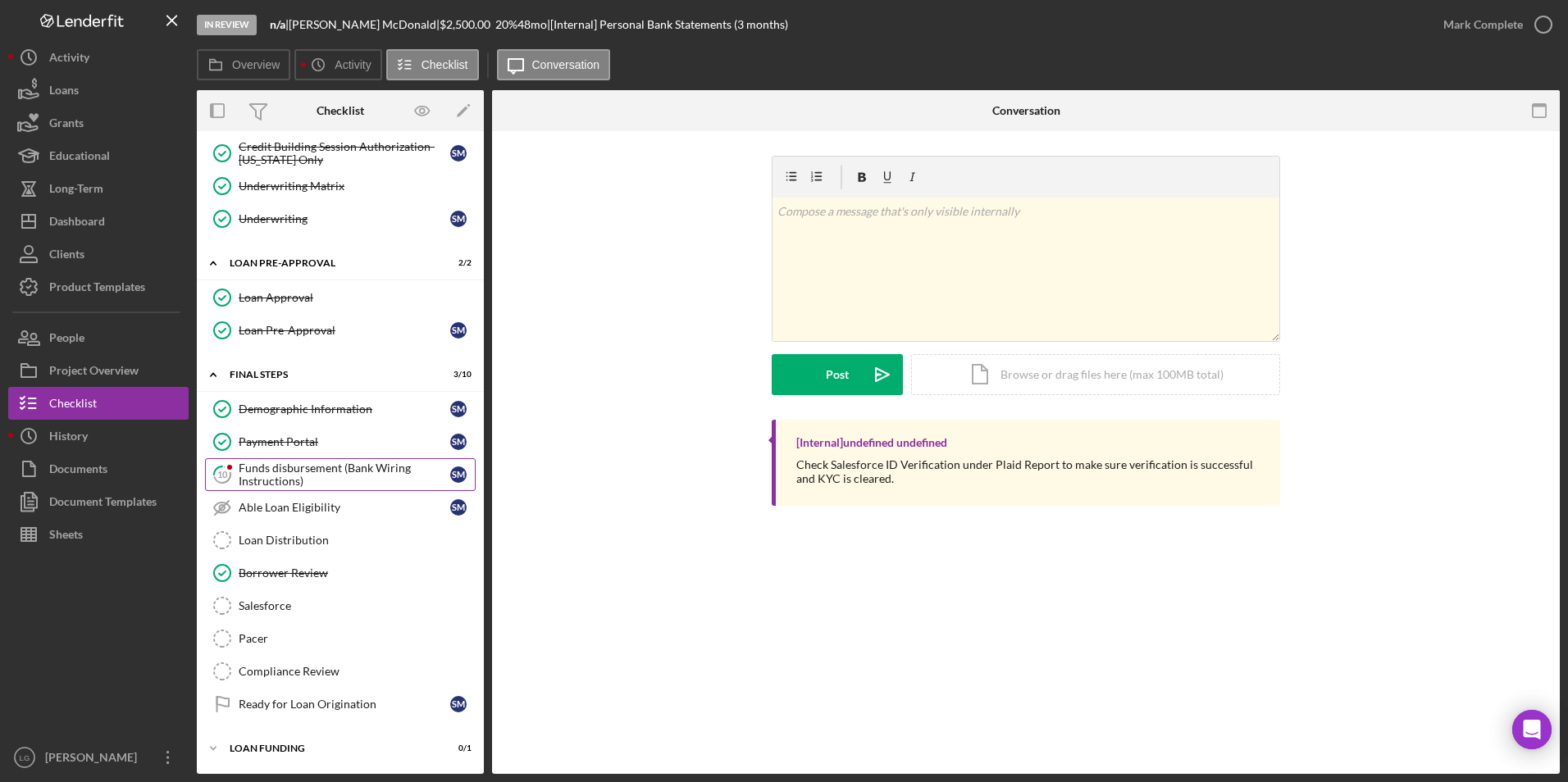
click at [300, 478] on div "Funds disbursement (Bank Wiring Instructions)" at bounding box center [344, 474] width 211 height 26
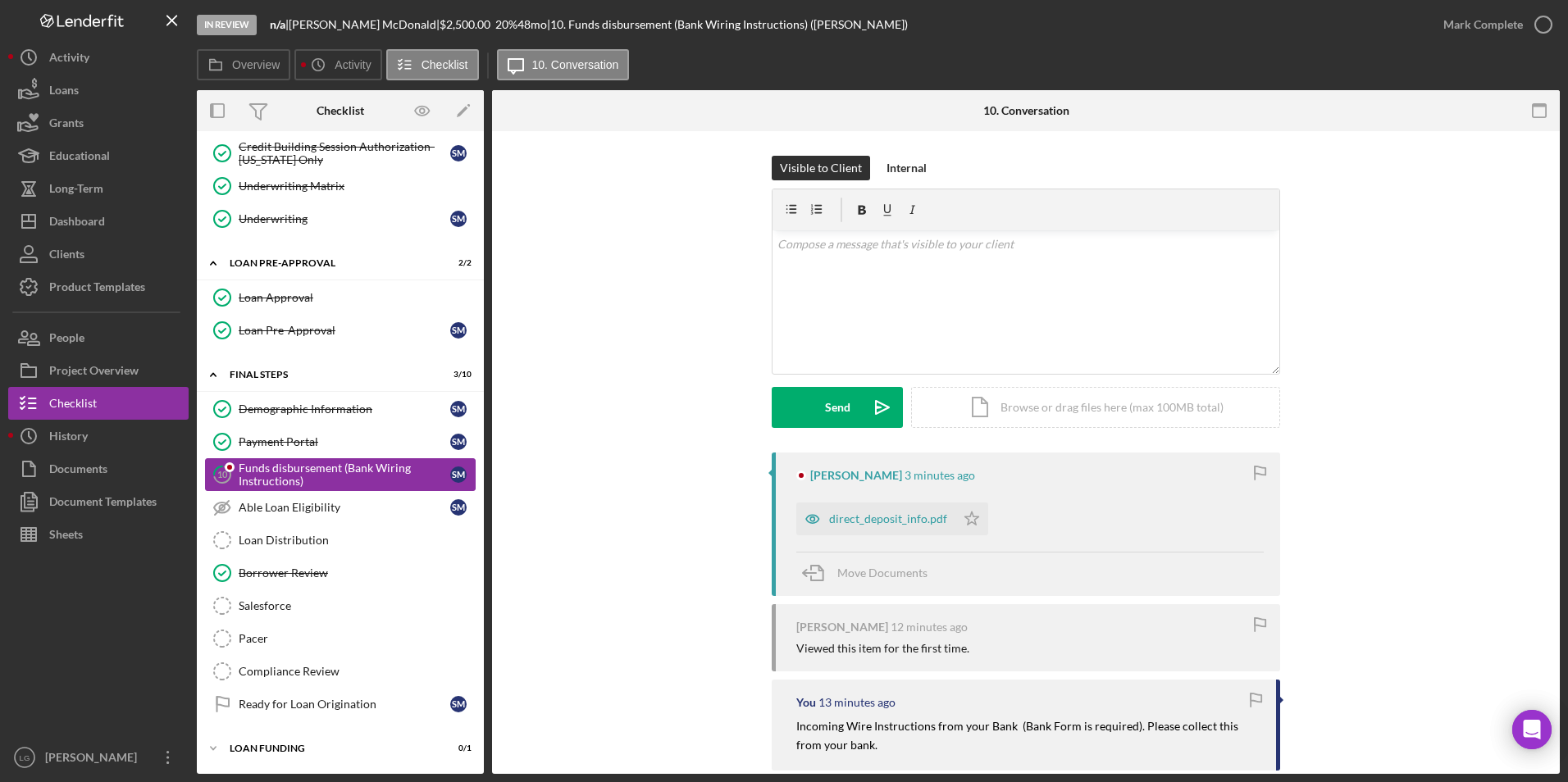
scroll to position [578, 0]
click at [866, 517] on div "direct_deposit_info.pdf" at bounding box center [888, 519] width 118 height 13
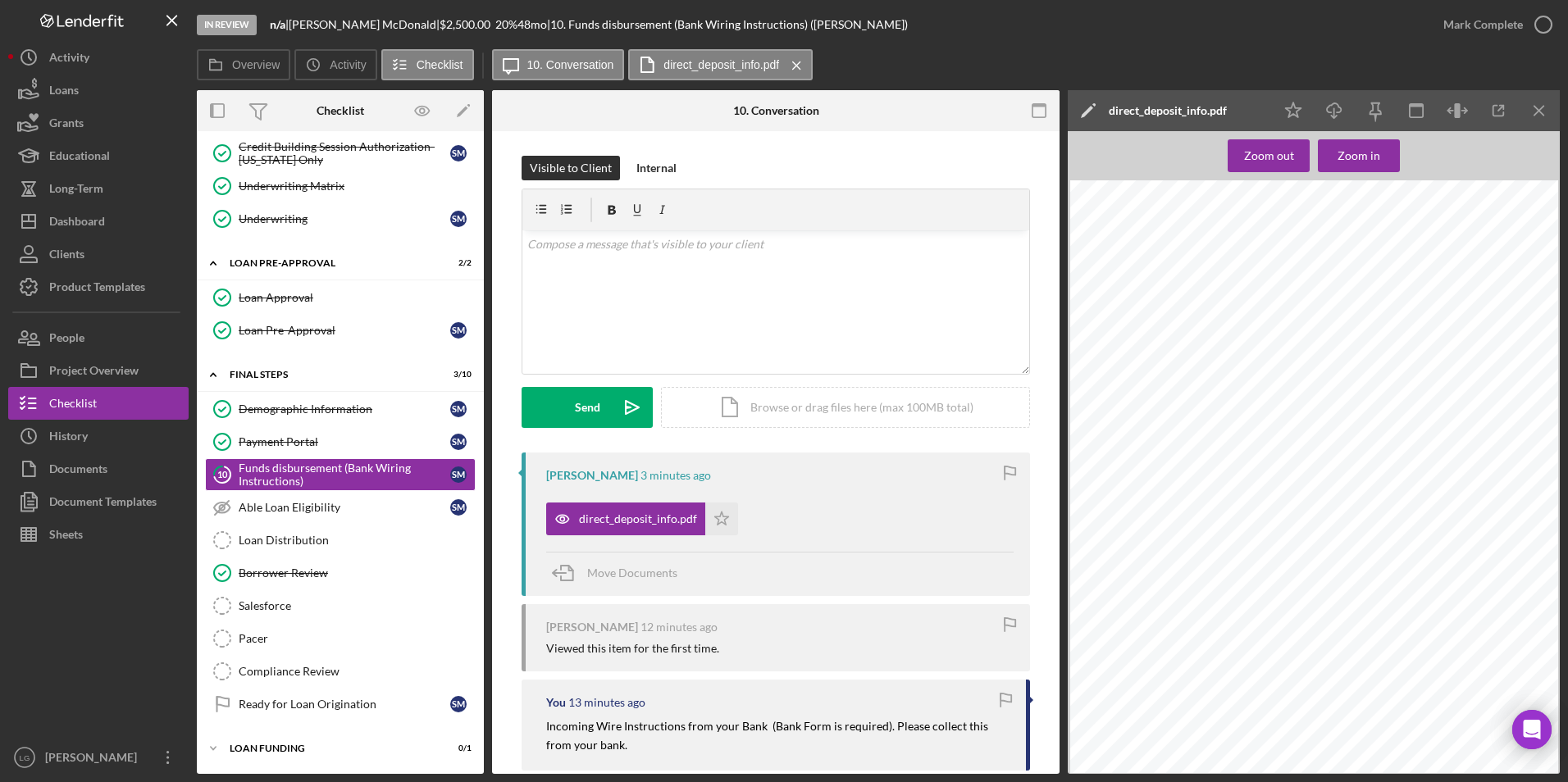
scroll to position [0, 0]
click at [1488, 30] on div "Mark Complete" at bounding box center [1483, 24] width 79 height 33
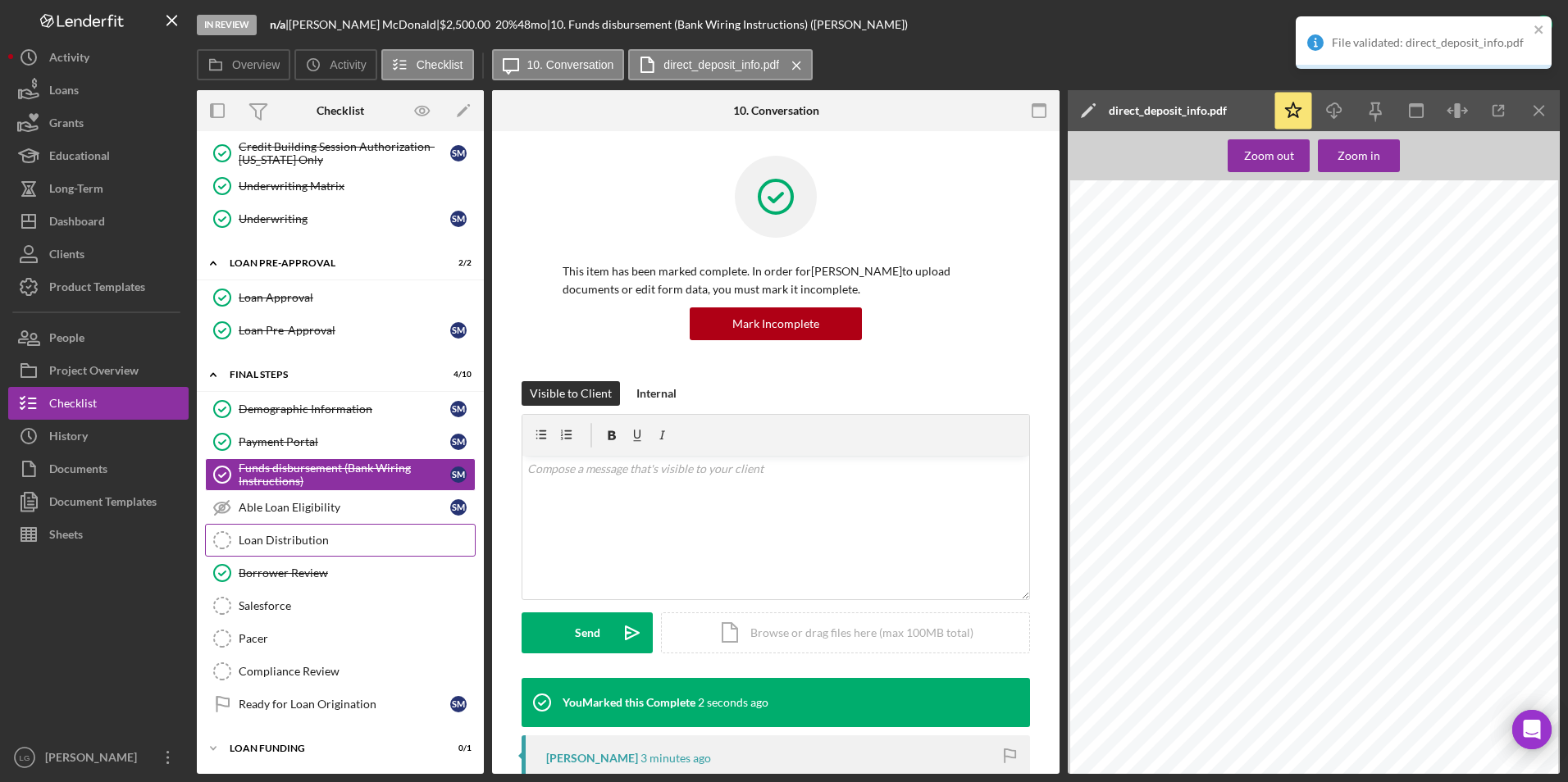
click at [308, 539] on div "Loan Distribution" at bounding box center [356, 541] width 236 height 13
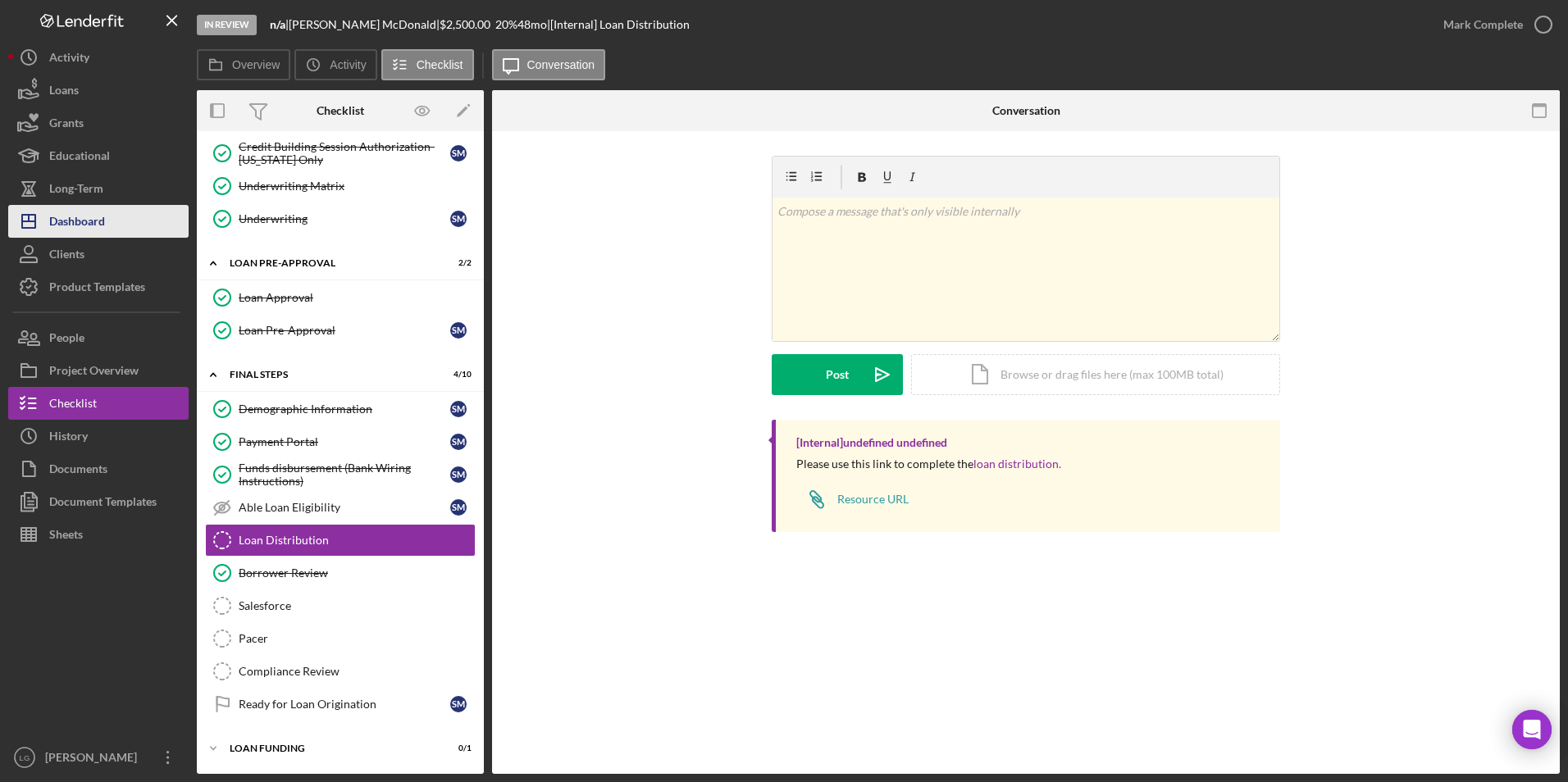
click at [117, 221] on button "Icon/Dashboard Dashboard" at bounding box center [99, 221] width 180 height 33
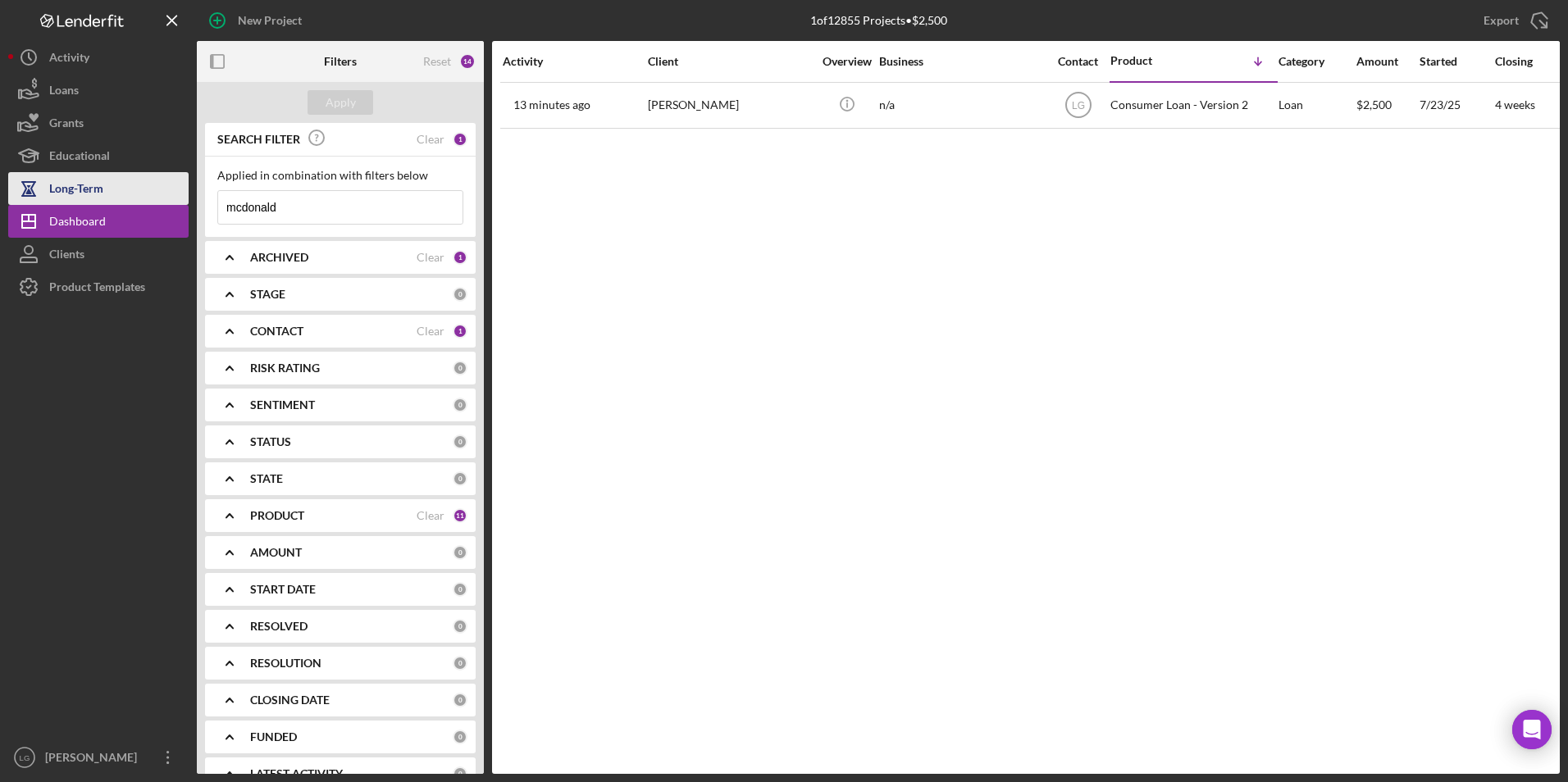
drag, startPoint x: 302, startPoint y: 205, endPoint x: 221, endPoint y: 196, distance: 81.5
click at [173, 202] on div "New Project 1 of 12855 Projects • $2,500 mcdonald Export Icon/Export Filters Re…" at bounding box center [784, 387] width 1551 height 774
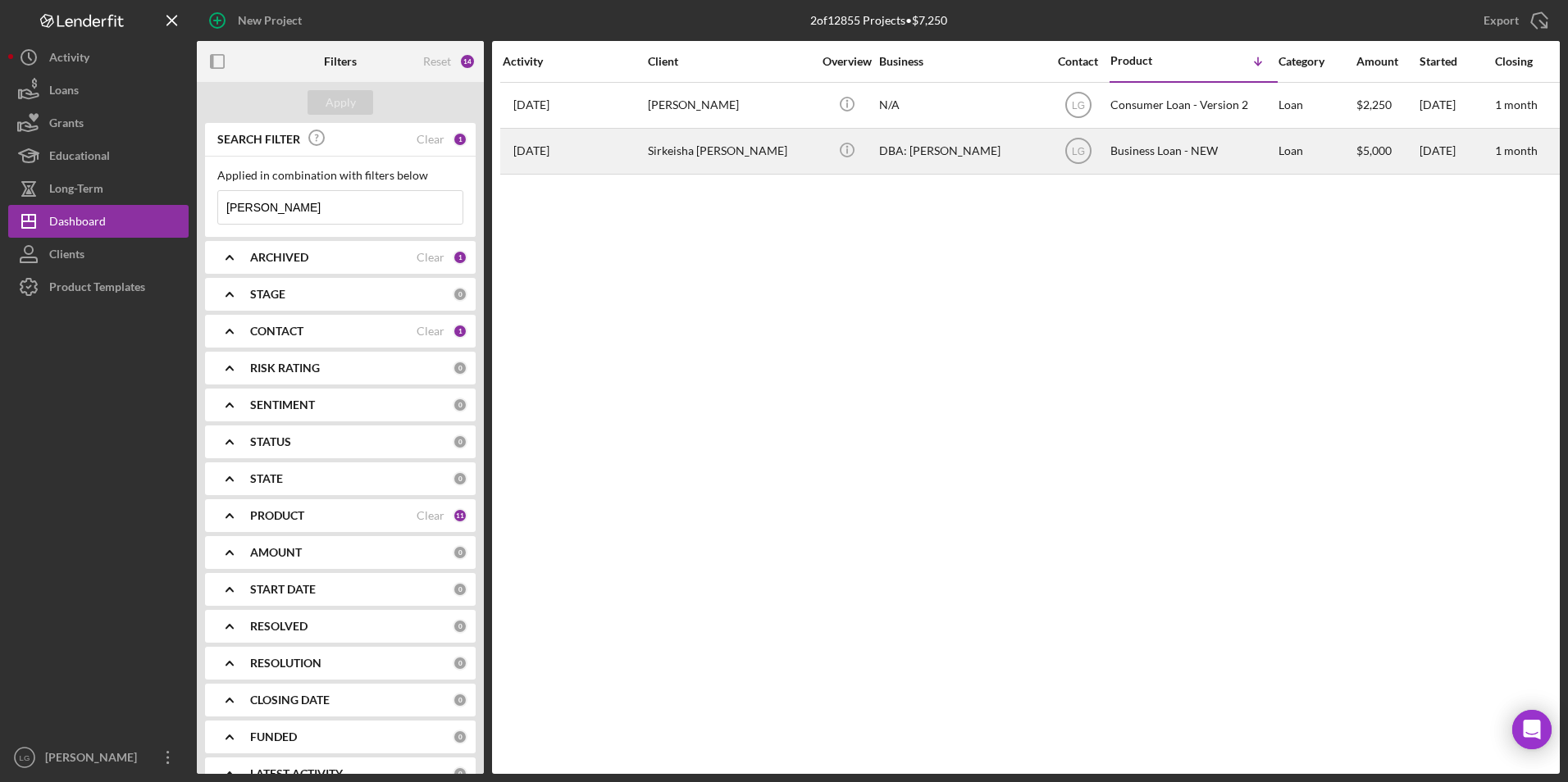
type input "[PERSON_NAME]"
click at [689, 147] on div "Sirkeisha [PERSON_NAME]" at bounding box center [730, 152] width 164 height 44
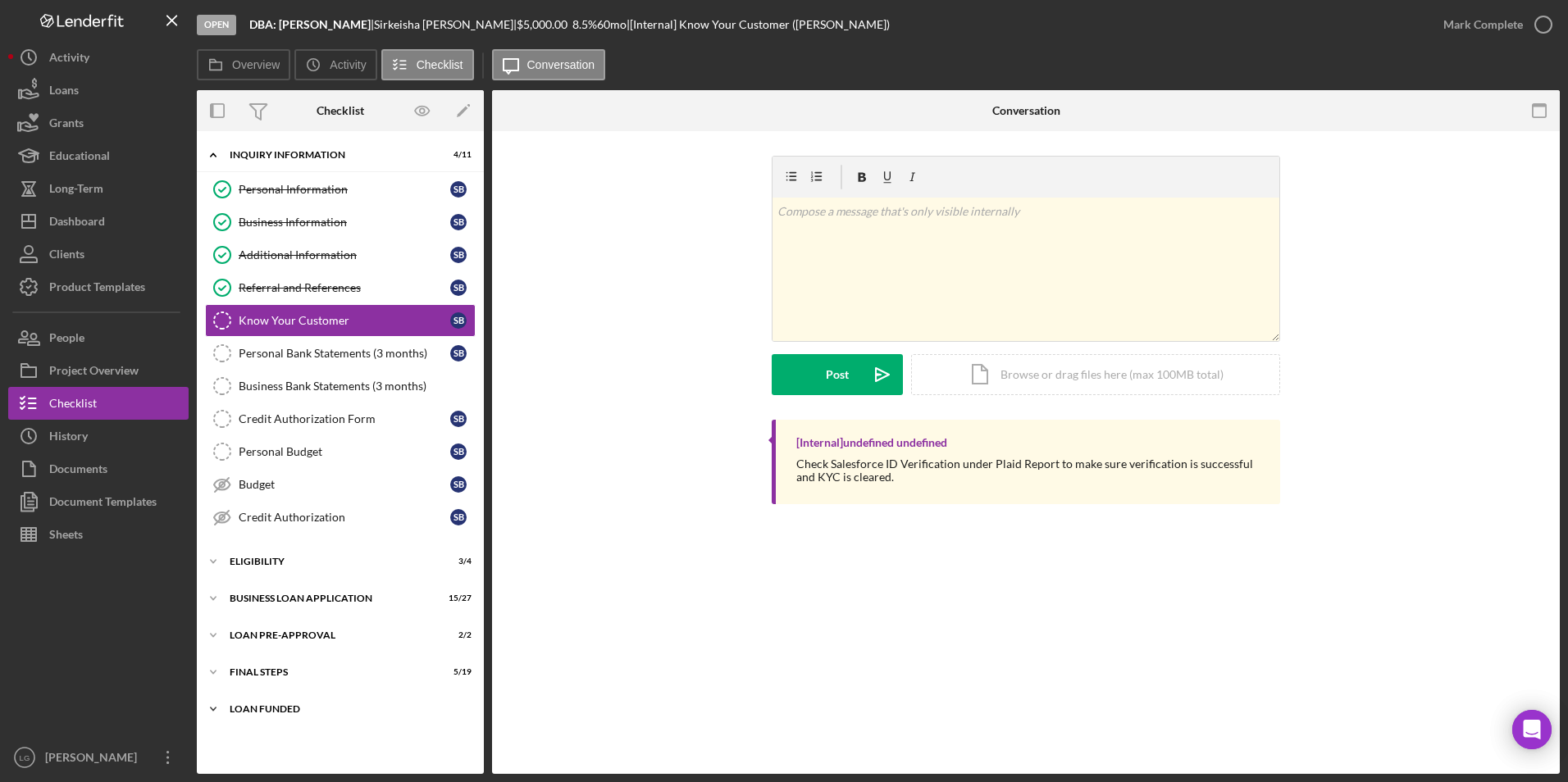
click at [247, 699] on div "Icon/Expander LOAN FUNDED 0 / 1" at bounding box center [340, 709] width 287 height 33
click at [253, 665] on div "Icon/Expander FINAL STEPS 5 / 19" at bounding box center [340, 672] width 287 height 33
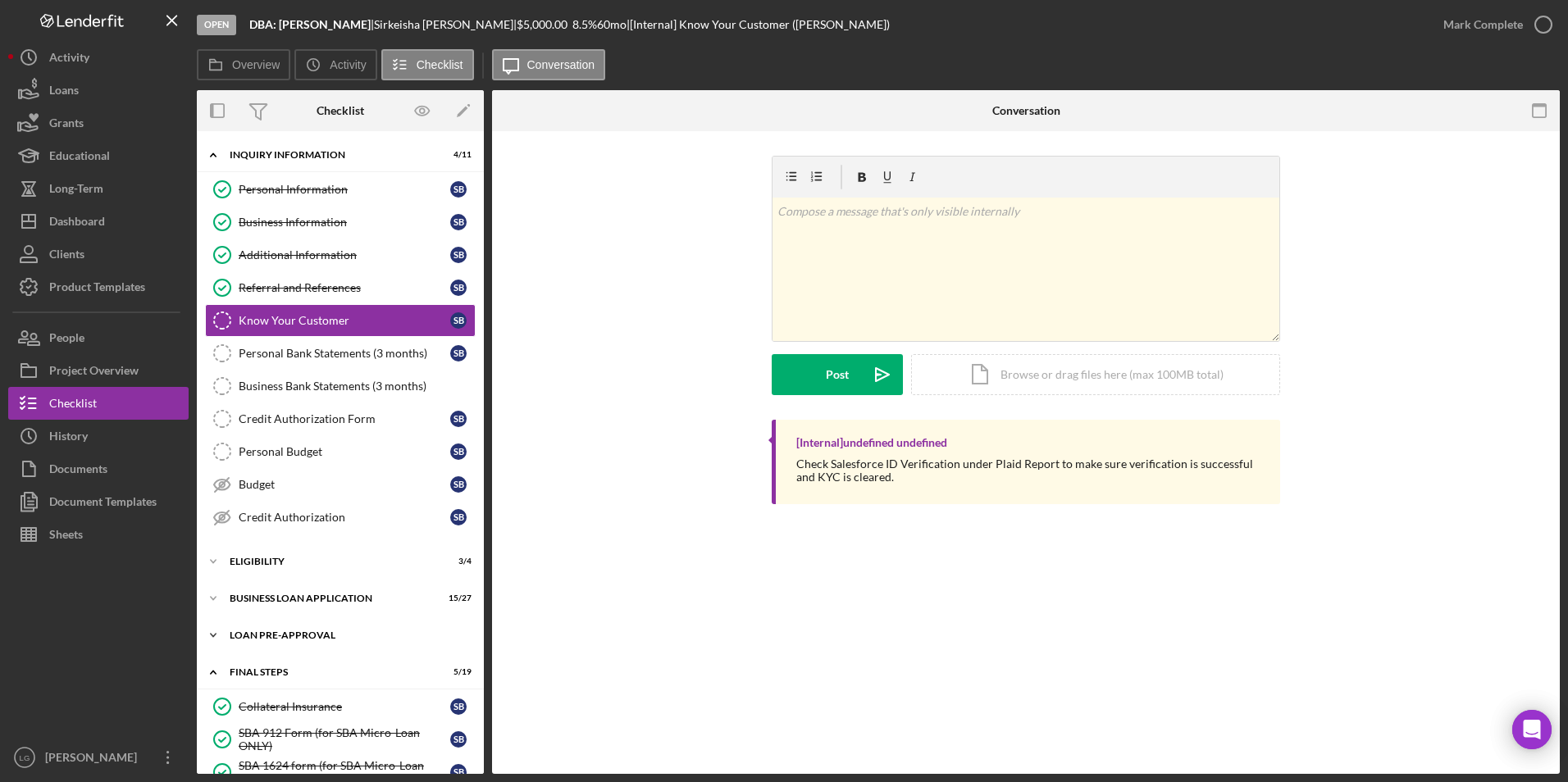
click at [269, 632] on div "LOAN PRE-APPROVAL" at bounding box center [346, 635] width 233 height 10
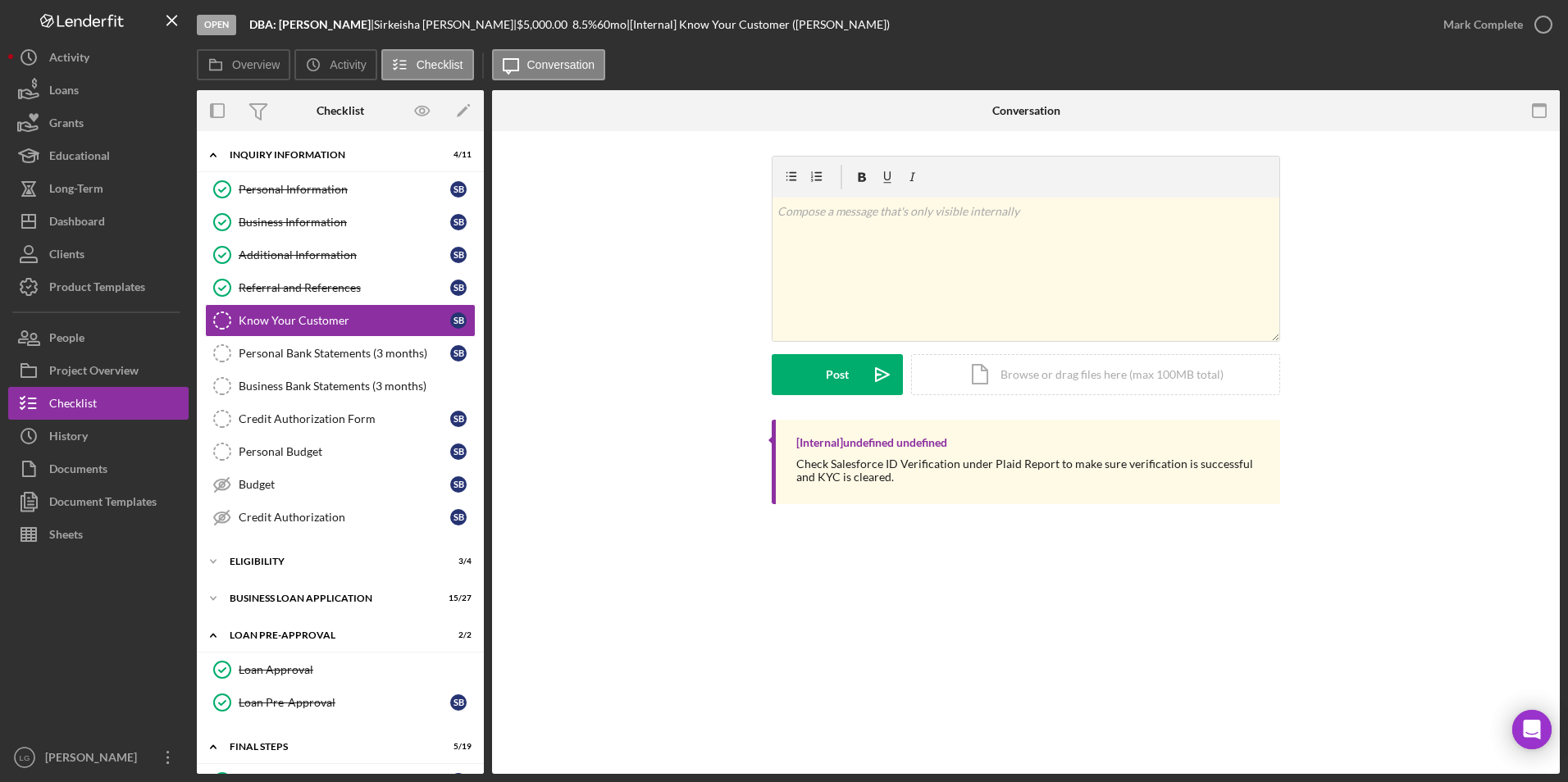
click at [270, 560] on div "ELIGIBILITY" at bounding box center [346, 562] width 233 height 10
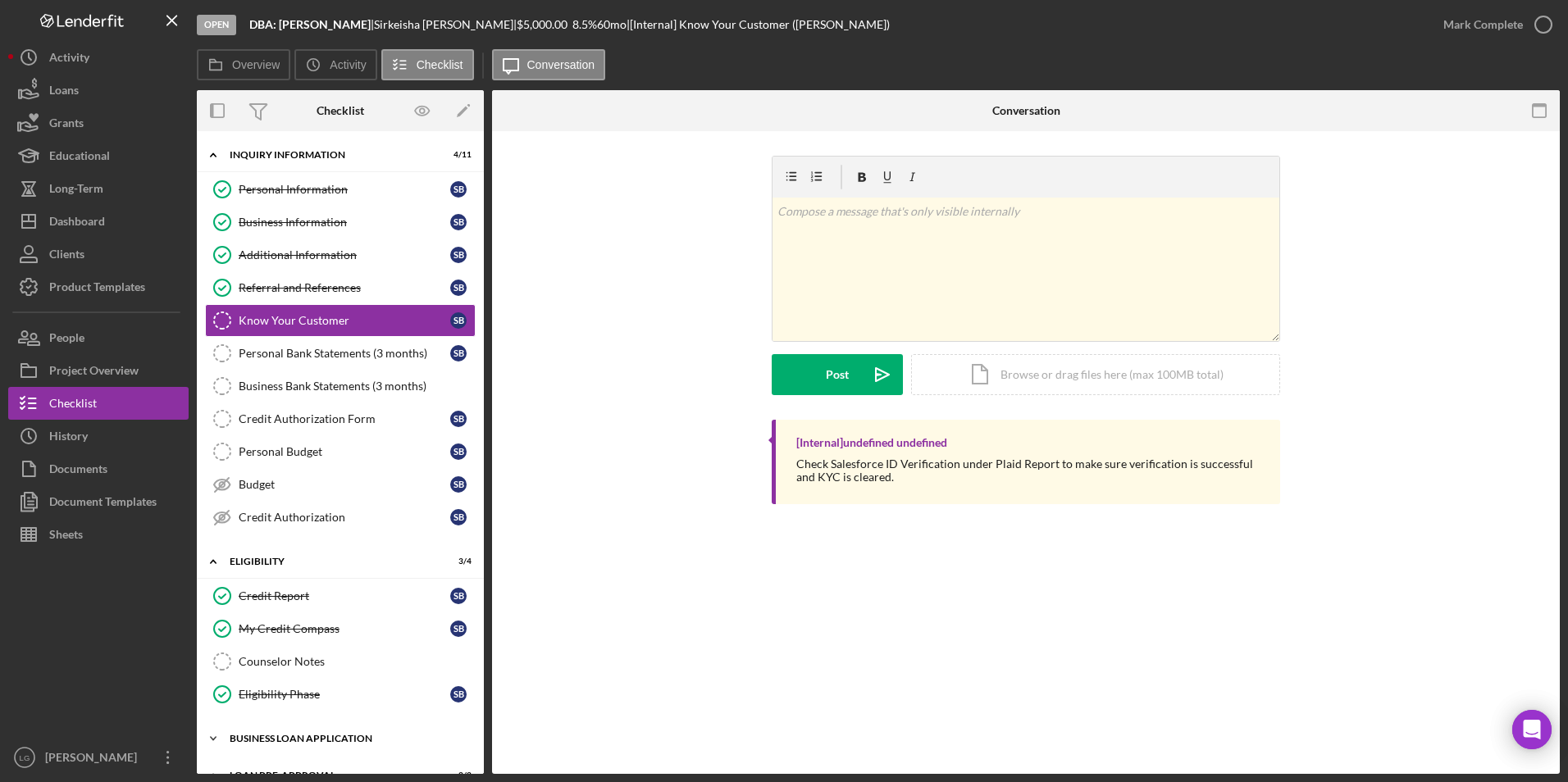
click at [246, 734] on div "BUSINESS LOAN APPLICATION" at bounding box center [346, 739] width 233 height 10
click at [134, 352] on button "People" at bounding box center [99, 338] width 180 height 33
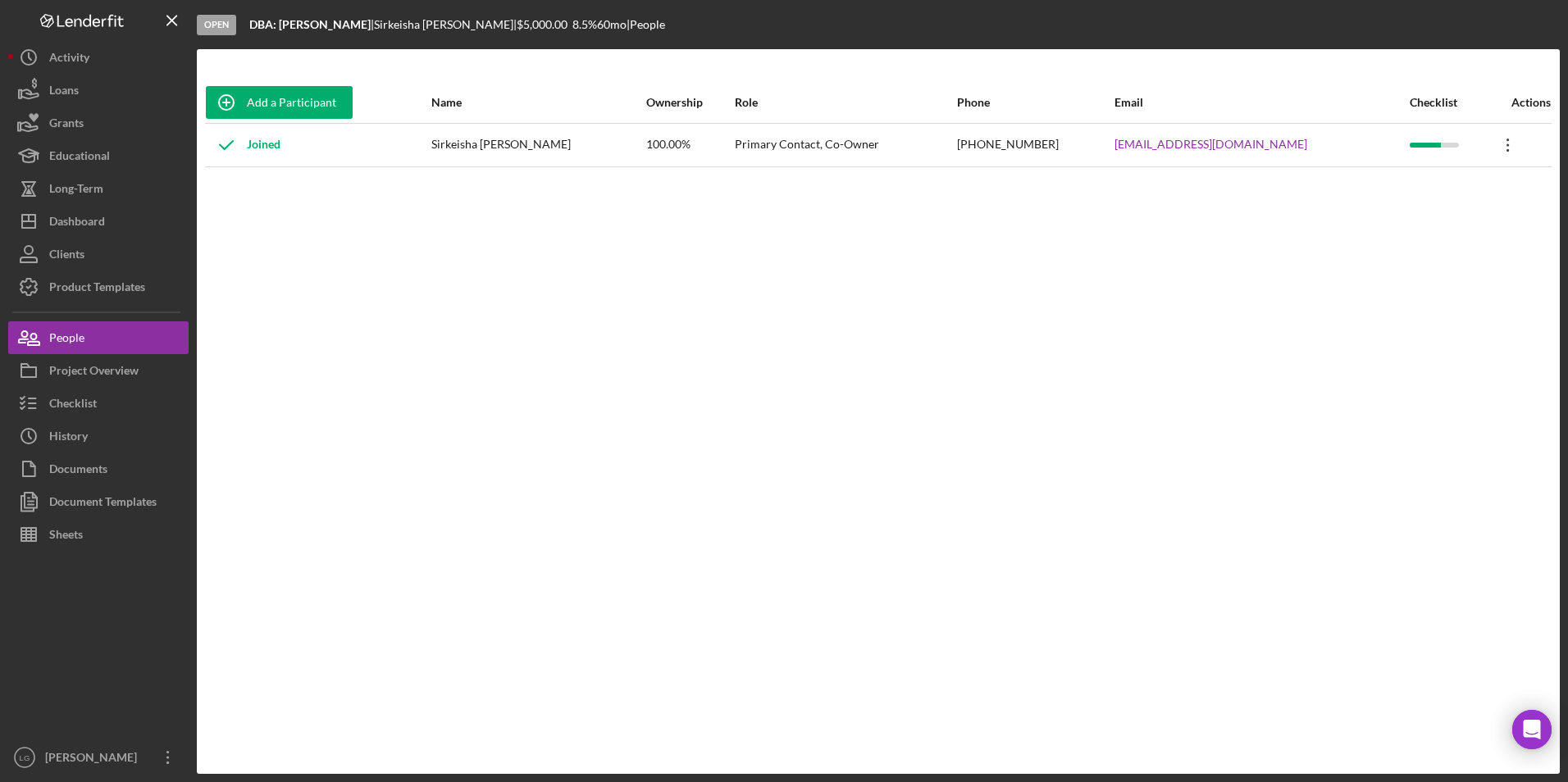
click at [1487, 142] on icon "Icon/Overflow" at bounding box center [1507, 145] width 41 height 41
click at [1383, 199] on div "Icon/Edit Edit" at bounding box center [1423, 188] width 180 height 34
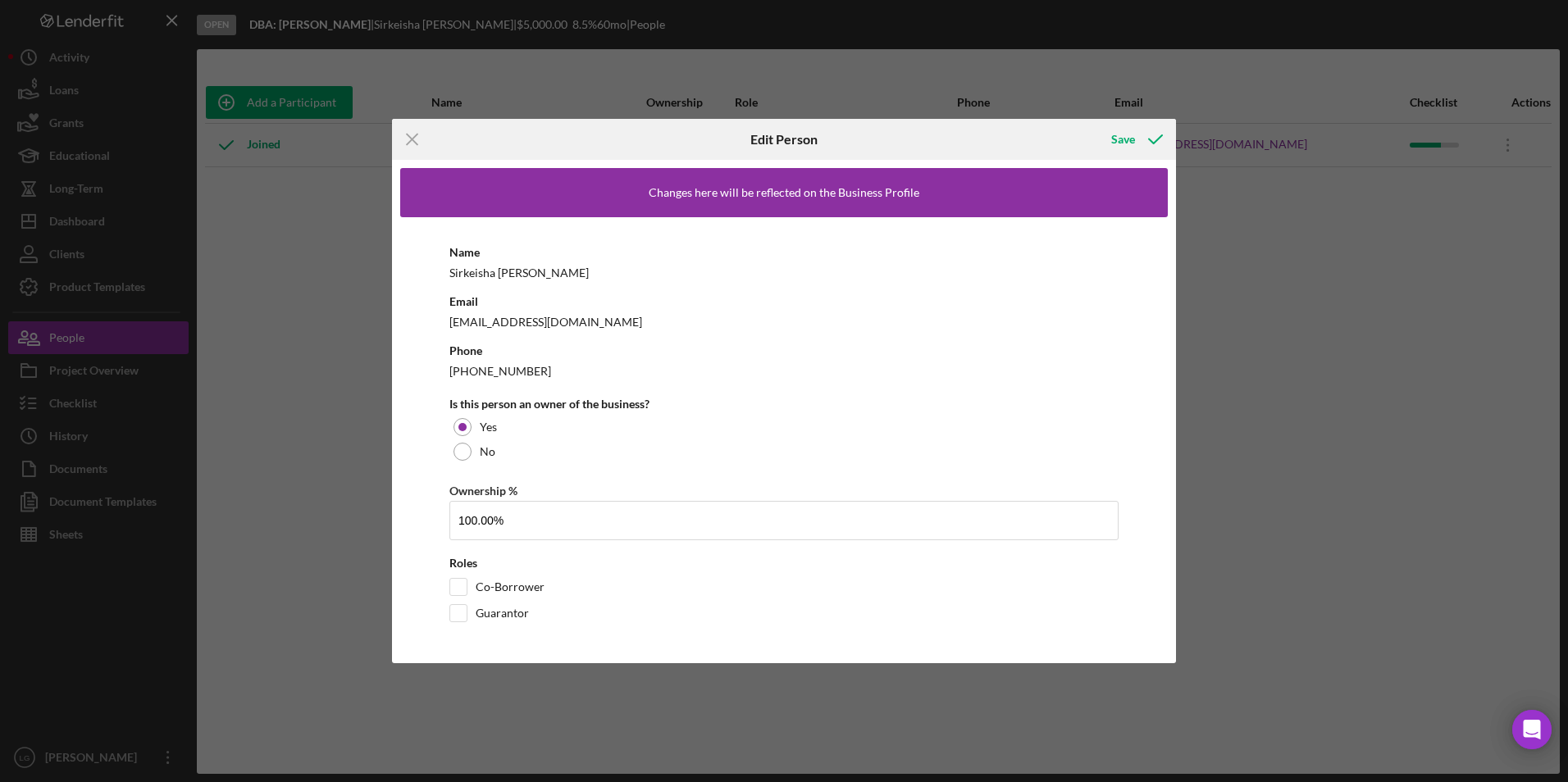
click at [567, 297] on div "Email shakeishabostic@yahoo.com" at bounding box center [784, 312] width 669 height 41
click at [506, 271] on div "Sirkeisha Bostic" at bounding box center [784, 272] width 669 height 20
drag, startPoint x: 506, startPoint y: 271, endPoint x: 272, endPoint y: 256, distance: 234.5
click at [272, 256] on div "Icon/Menu Close Edit Person Save Changes here will be reflected on the Business…" at bounding box center [784, 391] width 1568 height 782
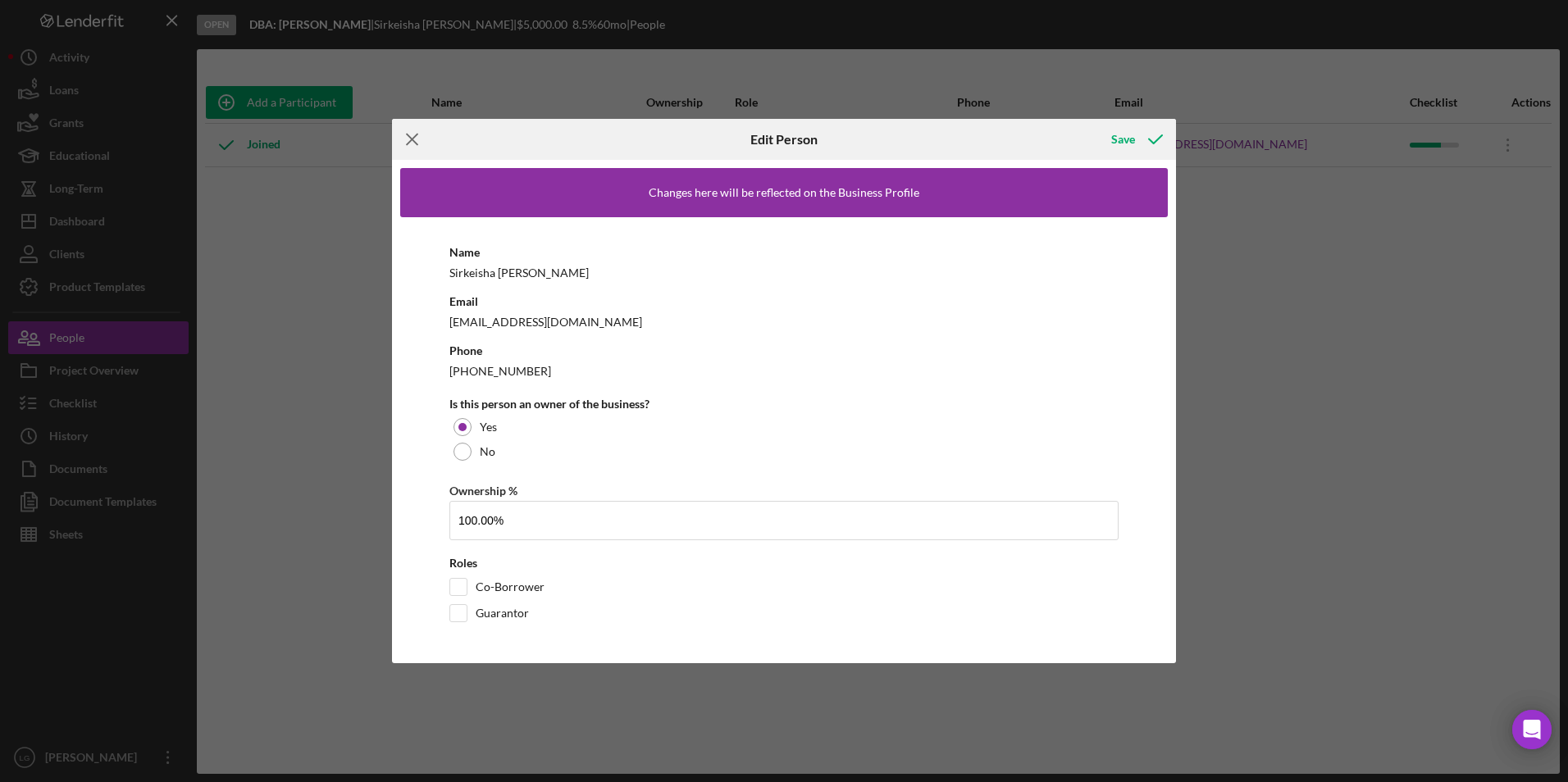
click at [409, 134] on icon "Icon/Menu Close" at bounding box center [412, 139] width 41 height 41
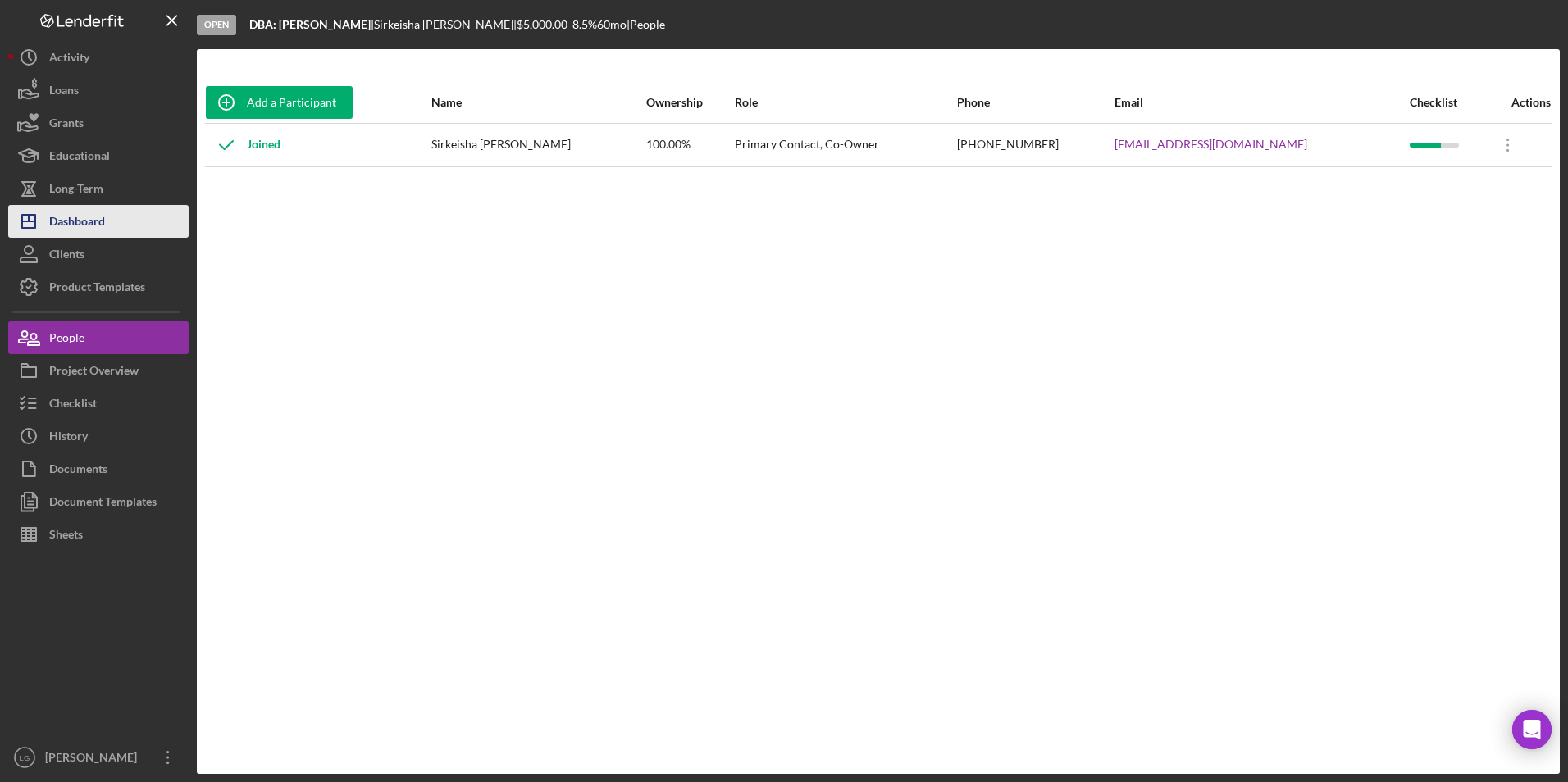
click at [115, 228] on button "Icon/Dashboard Dashboard" at bounding box center [99, 221] width 180 height 33
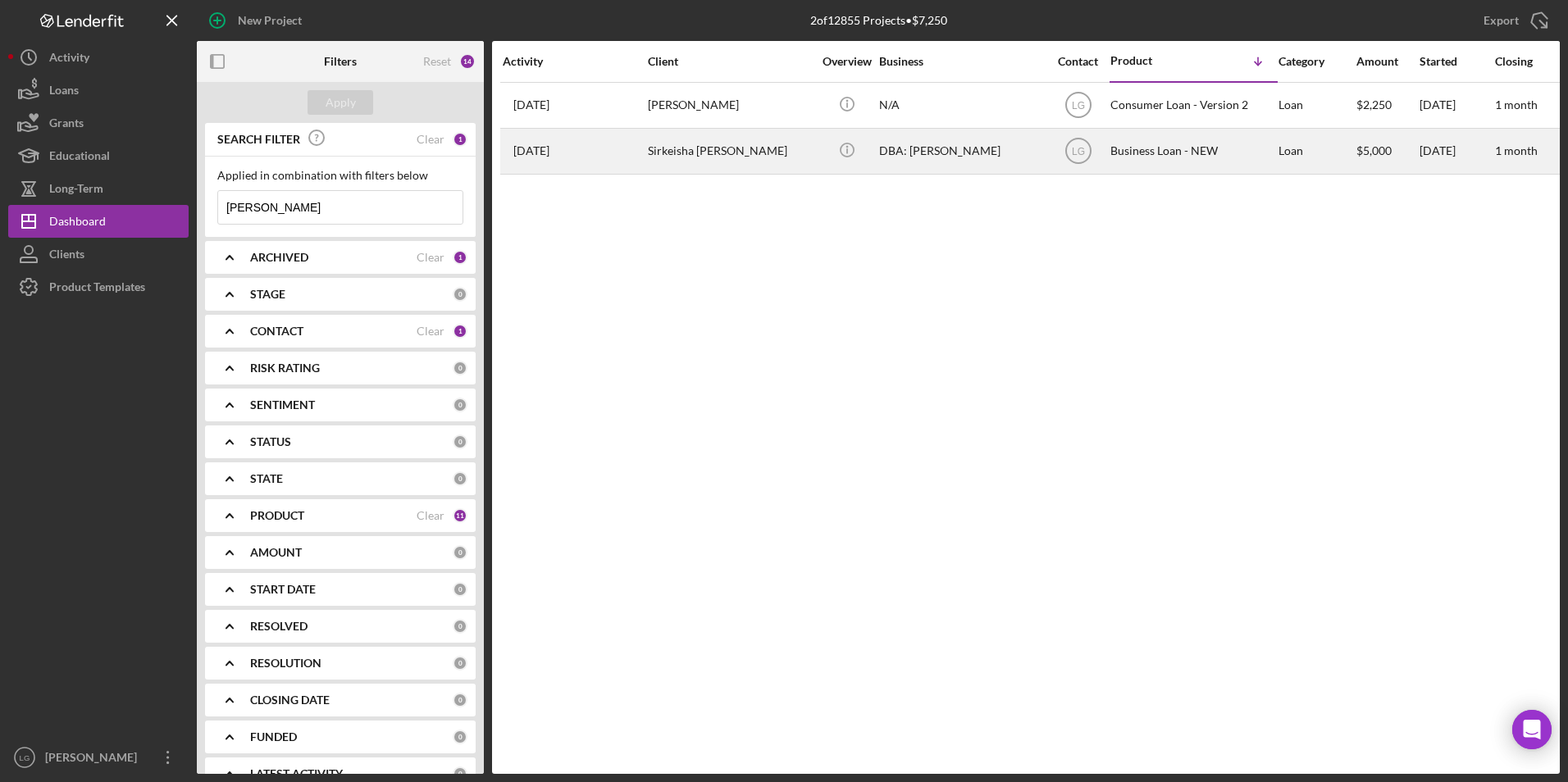
click at [703, 144] on div "Sirkeisha [PERSON_NAME]" at bounding box center [730, 152] width 164 height 44
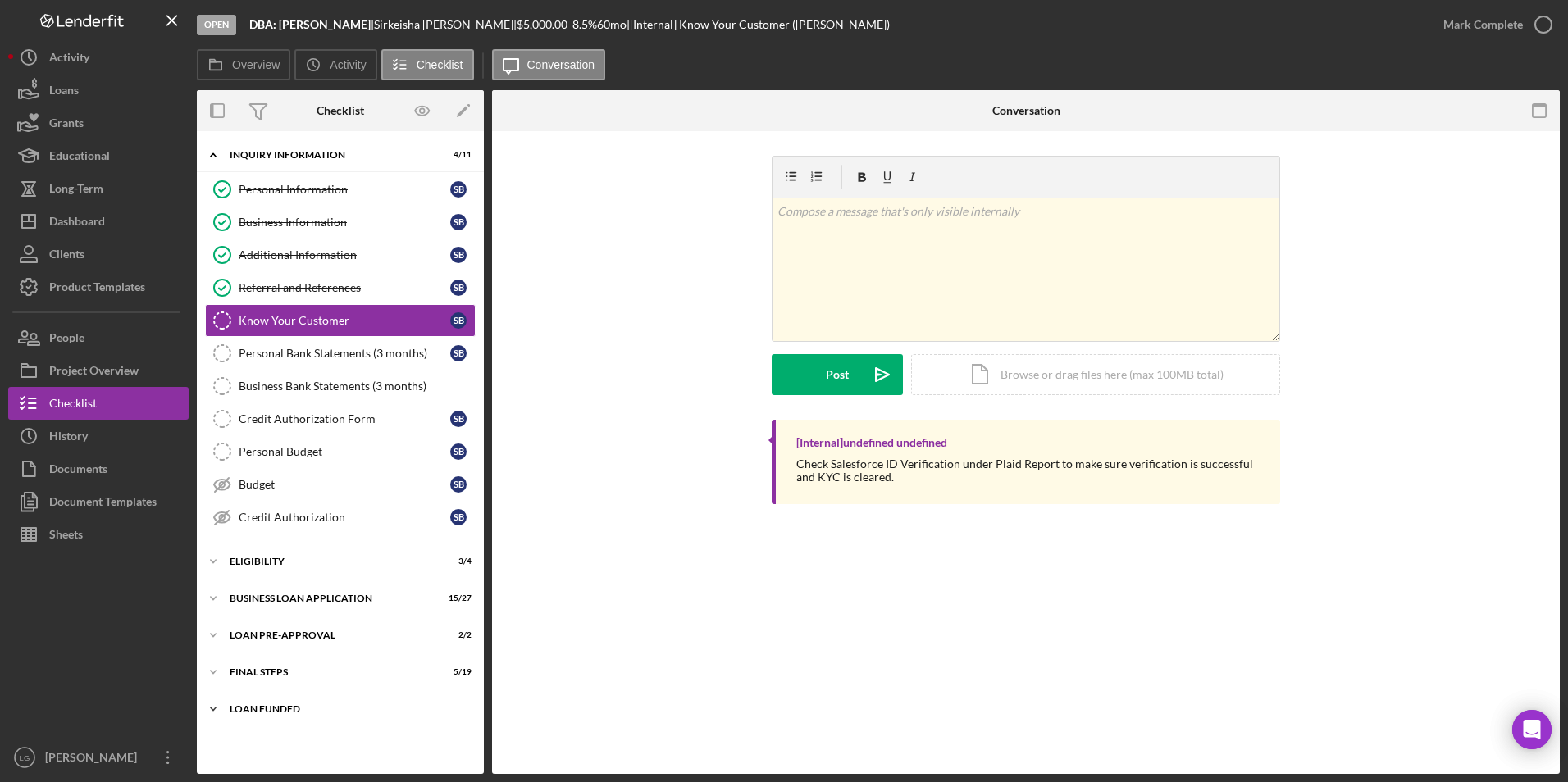
click at [263, 708] on div "LOAN FUNDED" at bounding box center [346, 710] width 233 height 10
click at [268, 682] on div "Icon/Expander FINAL STEPS 5 / 19" at bounding box center [340, 672] width 287 height 33
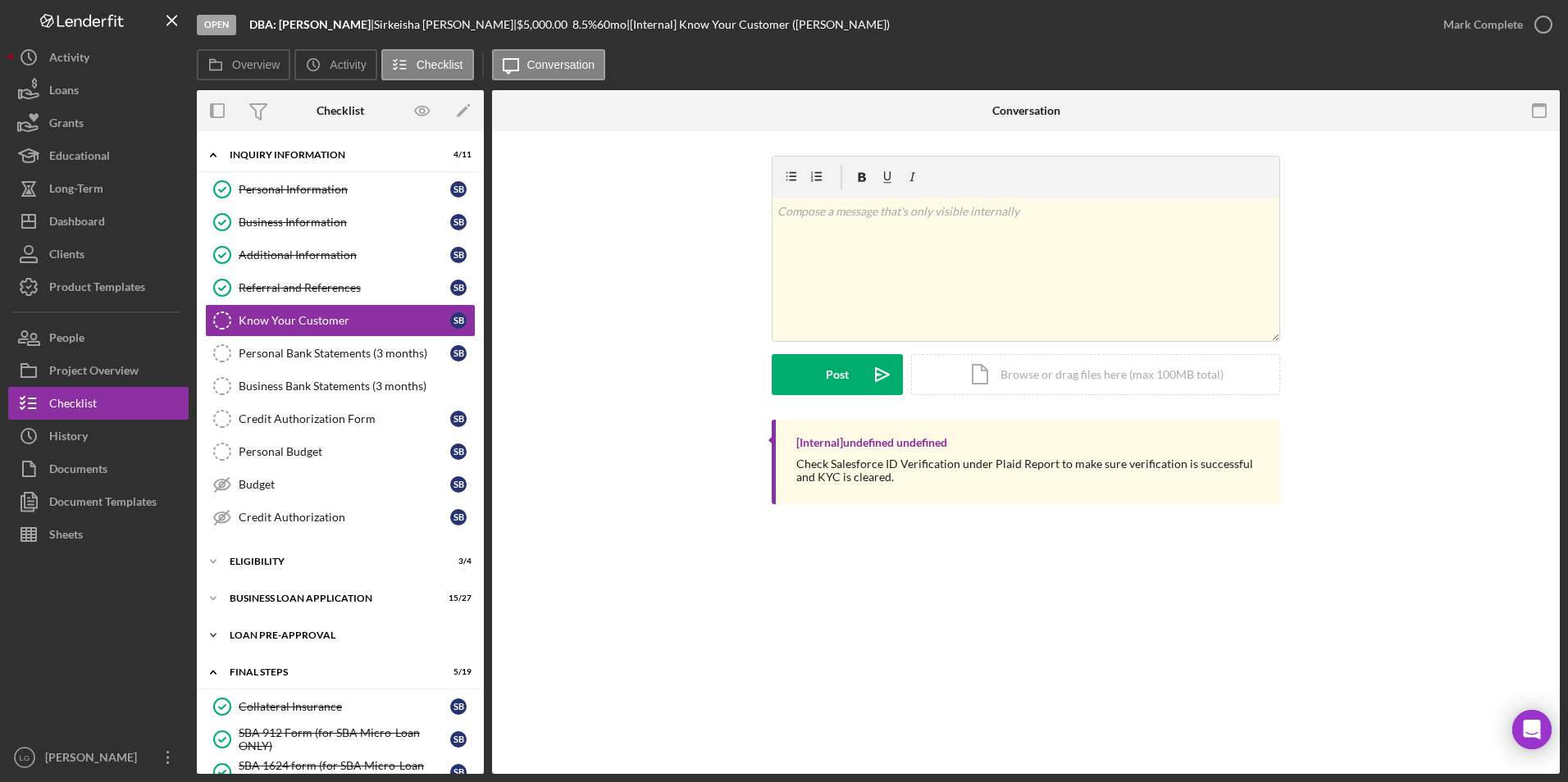
click at [268, 640] on div "LOAN PRE-APPROVAL" at bounding box center [346, 635] width 233 height 10
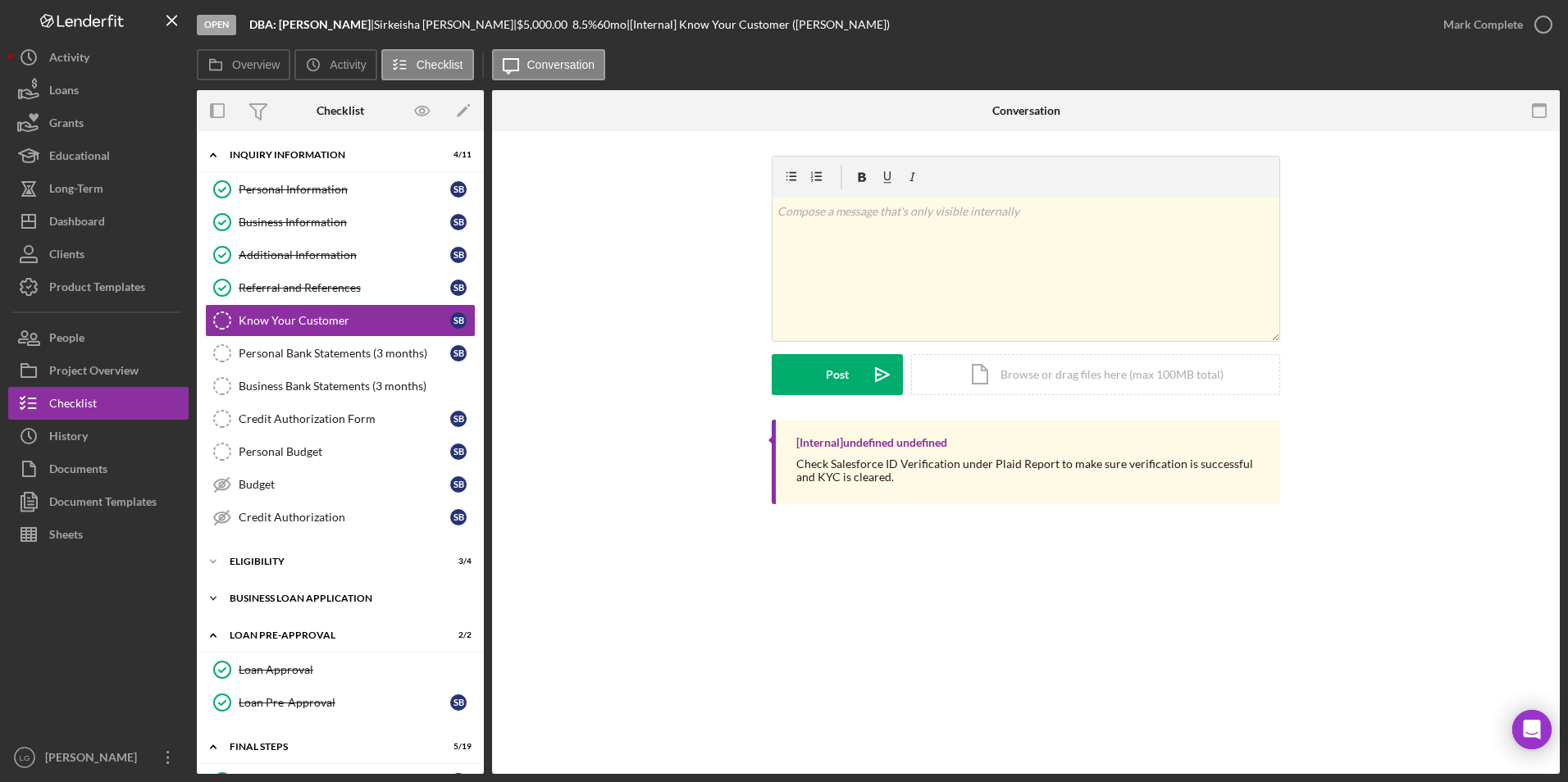
click at [268, 598] on div "BUSINESS LOAN APPLICATION" at bounding box center [346, 599] width 233 height 10
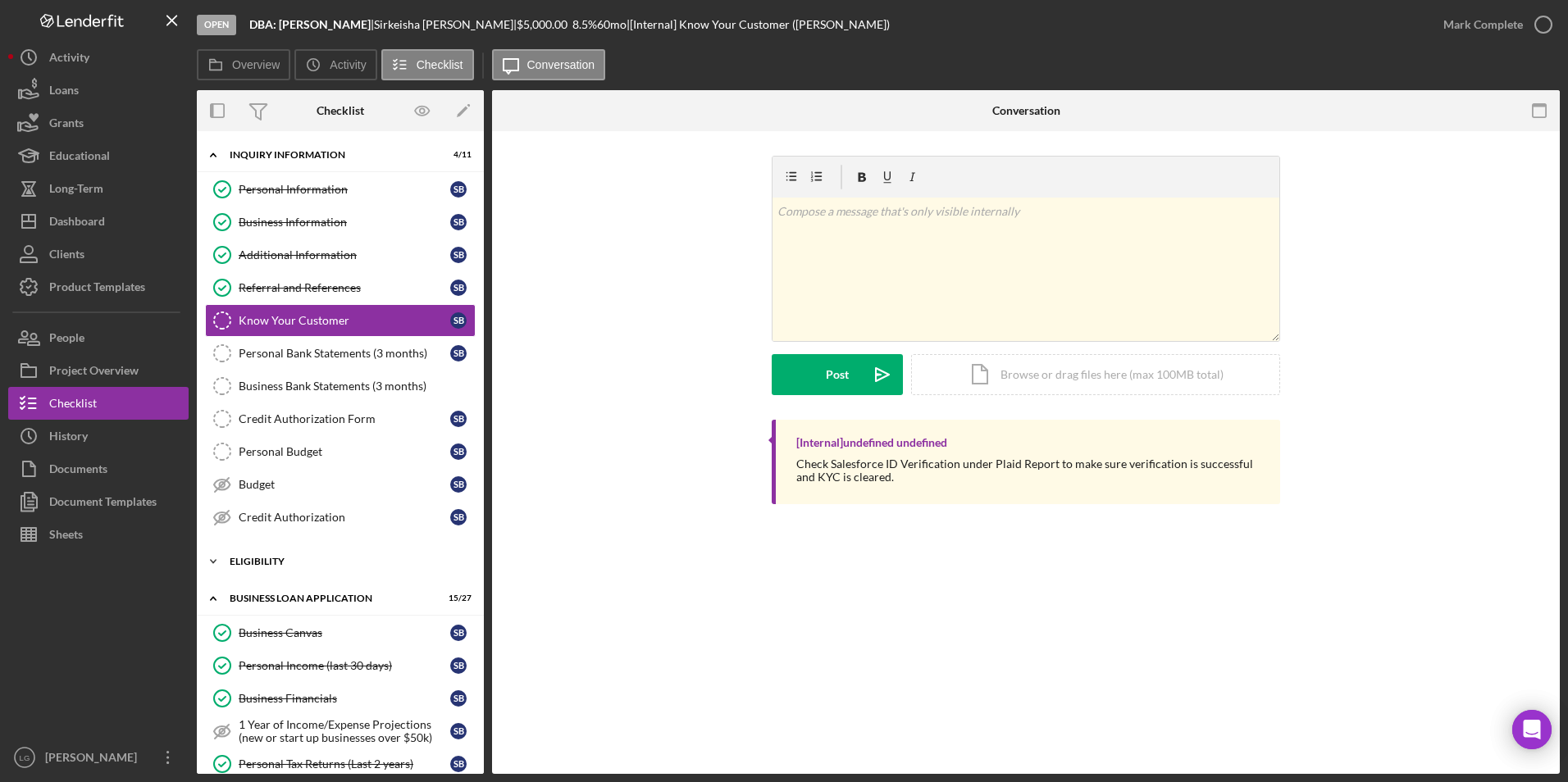
click at [256, 550] on div "Icon/Expander ELIGIBILITY 3 / 4" at bounding box center [340, 561] width 287 height 33
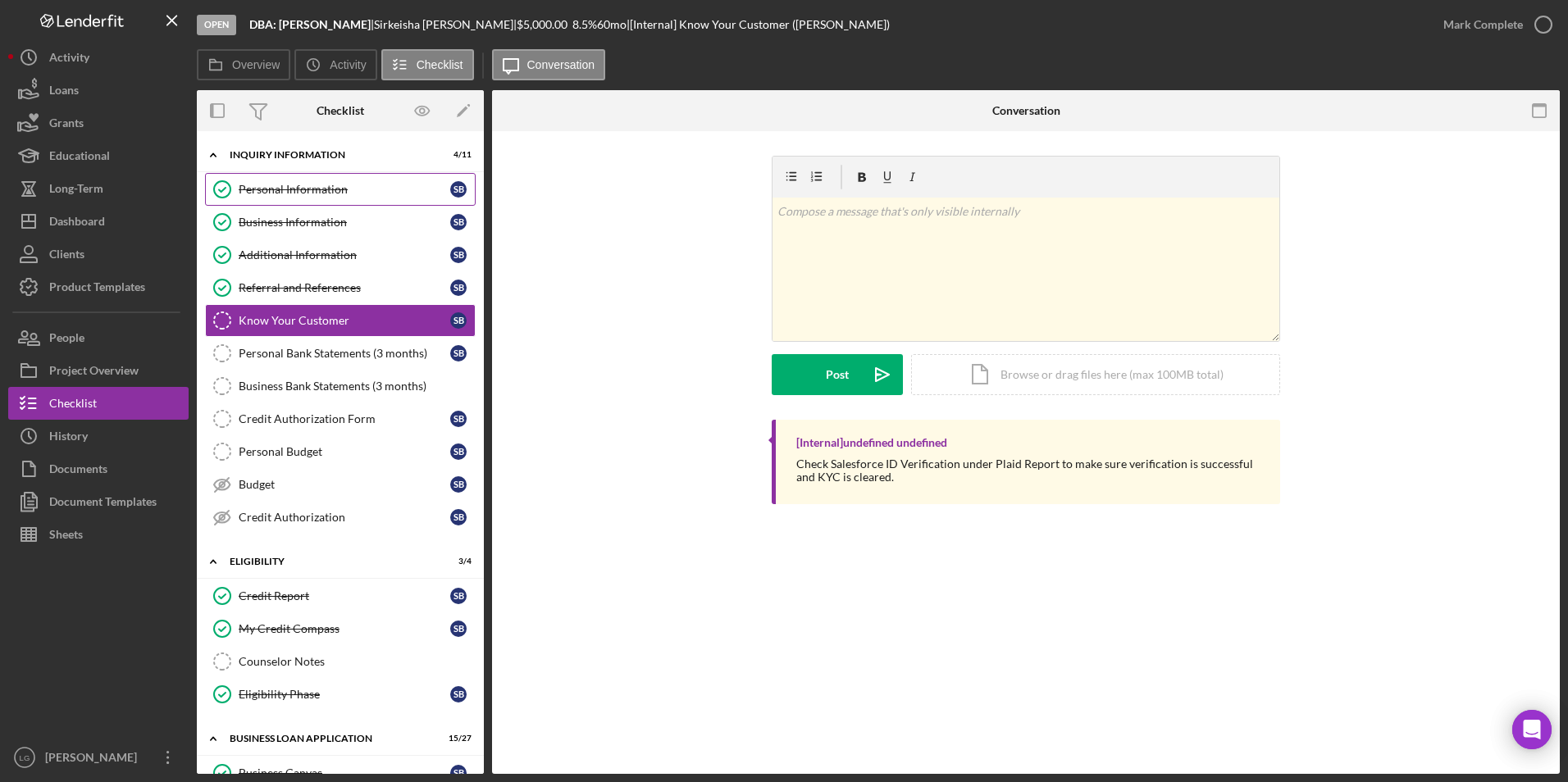
click at [351, 205] on link "Personal Information Personal Information S B" at bounding box center [340, 189] width 270 height 33
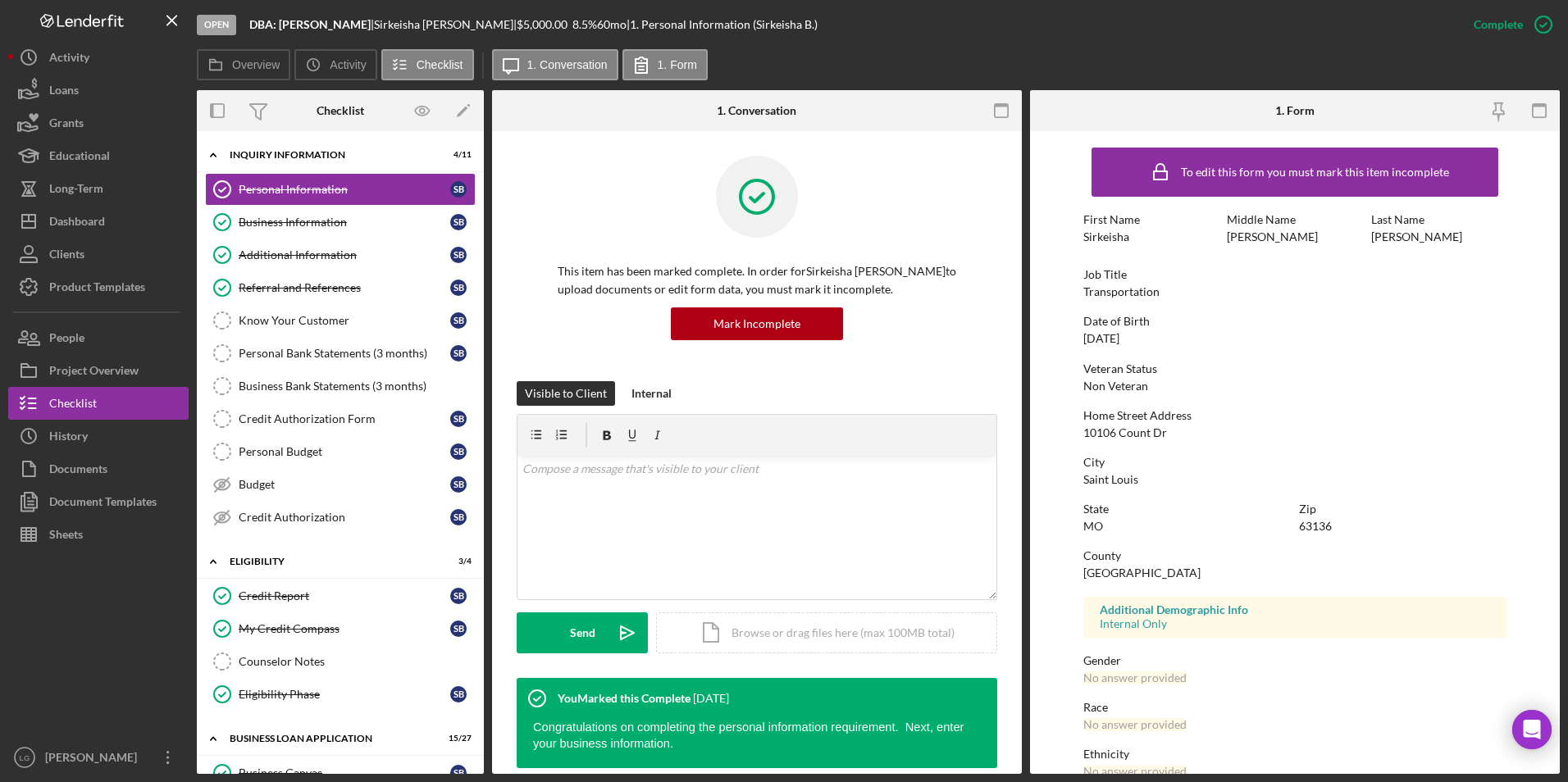
click at [1173, 435] on div "To edit this form you must mark this item incomplete First Name Sirkeisha Middl…" at bounding box center [1295, 513] width 424 height 749
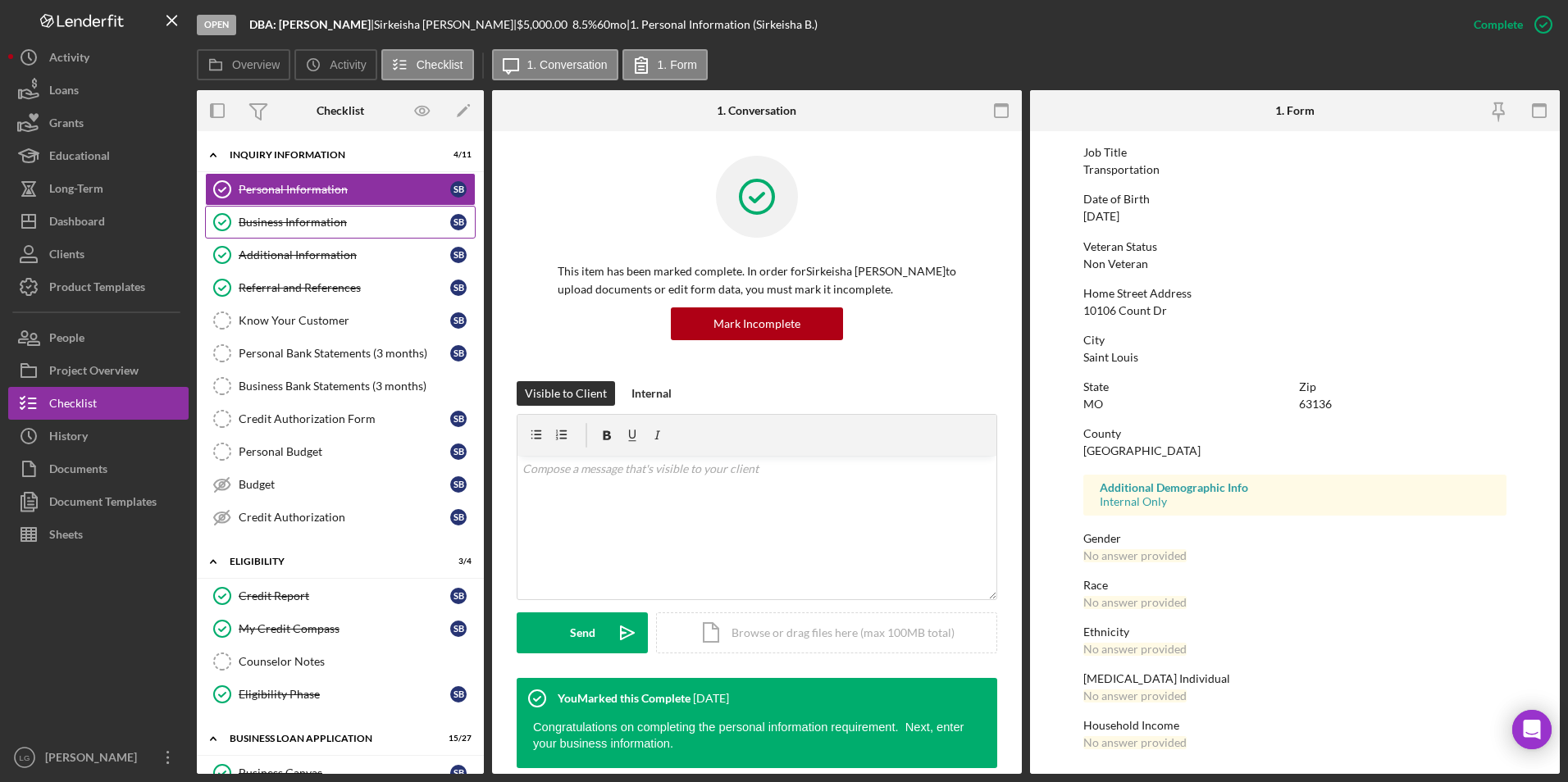
click at [283, 214] on link "Business Information Business Information S B" at bounding box center [340, 222] width 270 height 33
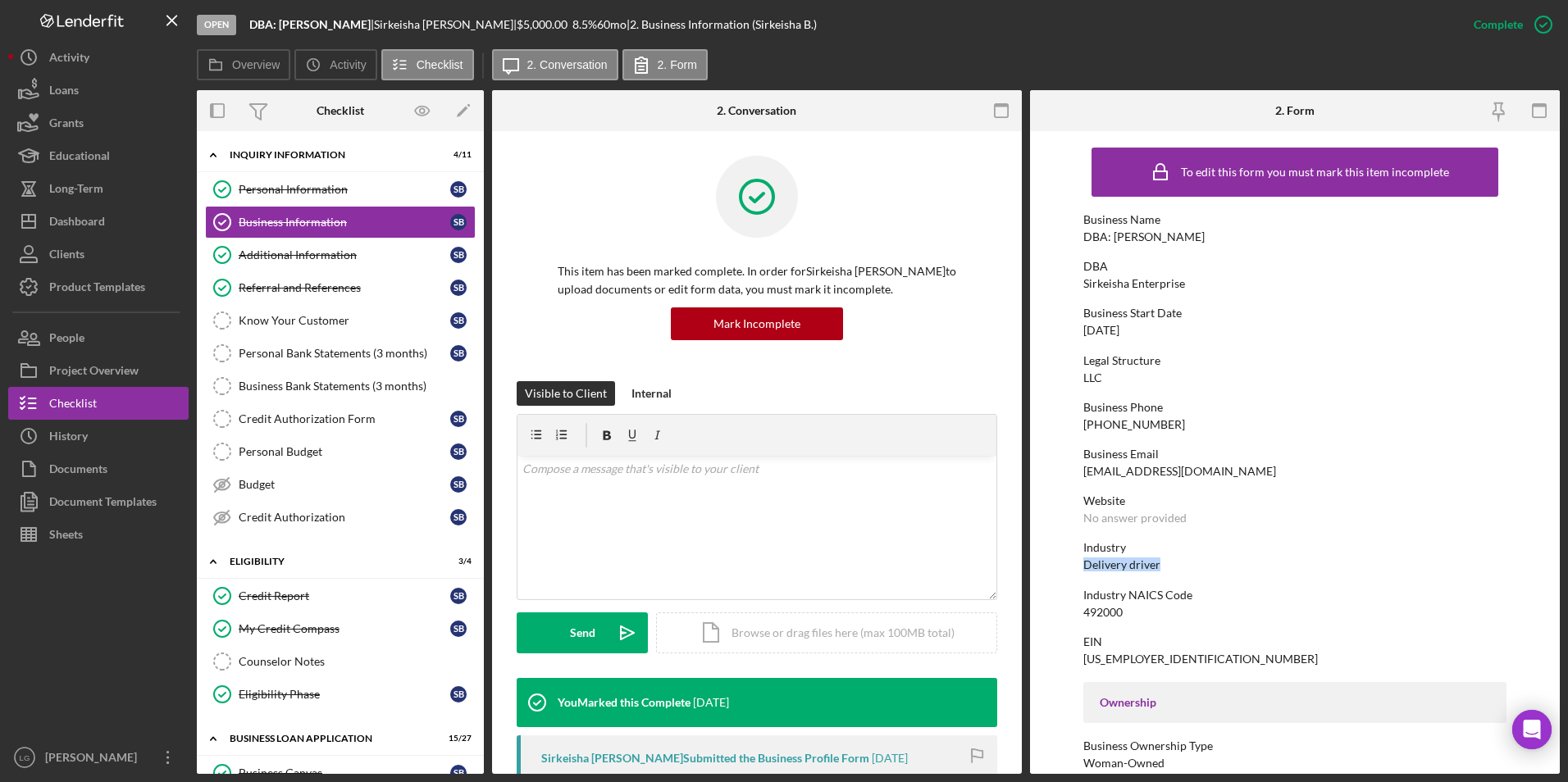
drag, startPoint x: 1175, startPoint y: 568, endPoint x: 1074, endPoint y: 564, distance: 101.1
click at [1074, 564] on form "To edit this form you must mark this item incomplete Business Name DBA: Shakeis…" at bounding box center [1294, 453] width 530 height 643
drag, startPoint x: 1074, startPoint y: 564, endPoint x: 1088, endPoint y: 559, distance: 14.9
drag, startPoint x: 367, startPoint y: 15, endPoint x: 251, endPoint y: 28, distance: 116.7
click at [251, 28] on div "Open DBA: Shakeisha Bostic | Sirkeisha Bostic | $5,000.00 8.5 % 60 mo | 2. Busi…" at bounding box center [827, 24] width 1260 height 49
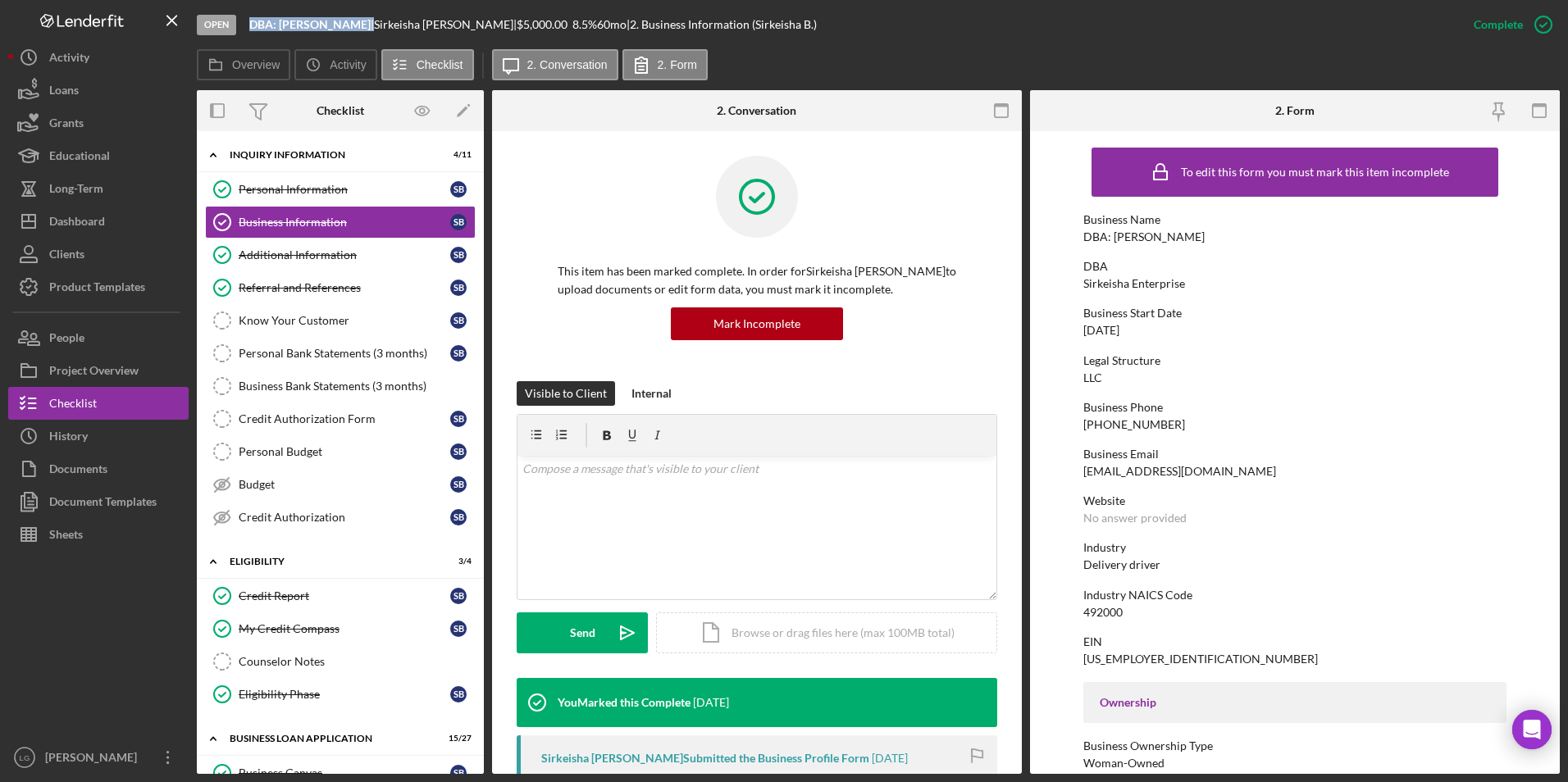
click at [251, 28] on b "DBA: [PERSON_NAME]" at bounding box center [310, 24] width 121 height 14
drag, startPoint x: 251, startPoint y: 28, endPoint x: 284, endPoint y: 26, distance: 33.1
click at [284, 26] on b "DBA: [PERSON_NAME]" at bounding box center [310, 24] width 121 height 14
click at [885, 29] on div "Open DBA: Shakeisha Bostic | Sirkeisha Bostic | $5,000.00 8.5 % 60 mo | 2. Busi…" at bounding box center [827, 24] width 1260 height 49
drag, startPoint x: 366, startPoint y: 22, endPoint x: 279, endPoint y: 26, distance: 87.1
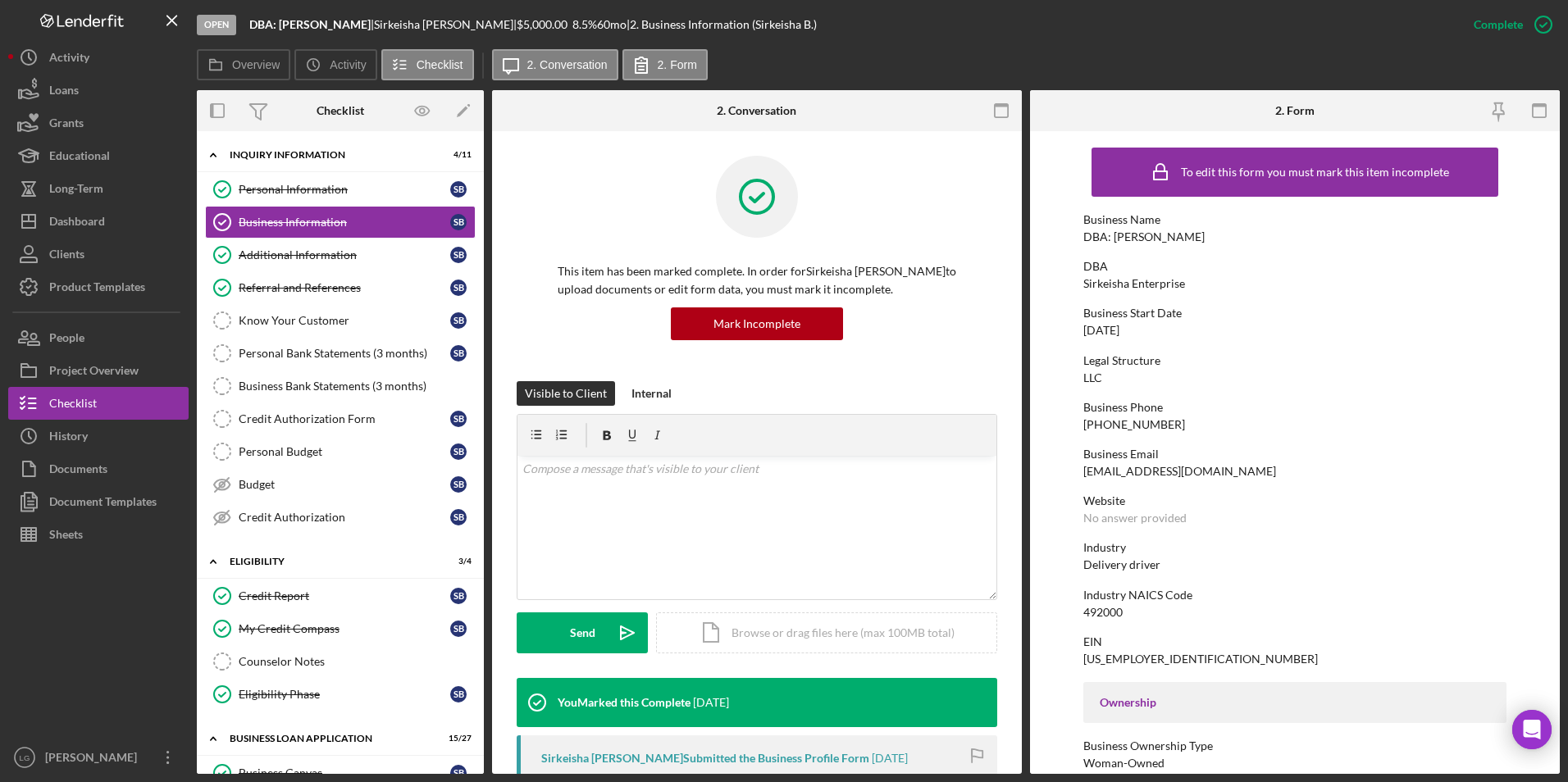
click at [279, 26] on div "DBA: Shakeisha Bostic |" at bounding box center [312, 24] width 125 height 13
copy b "[PERSON_NAME]"
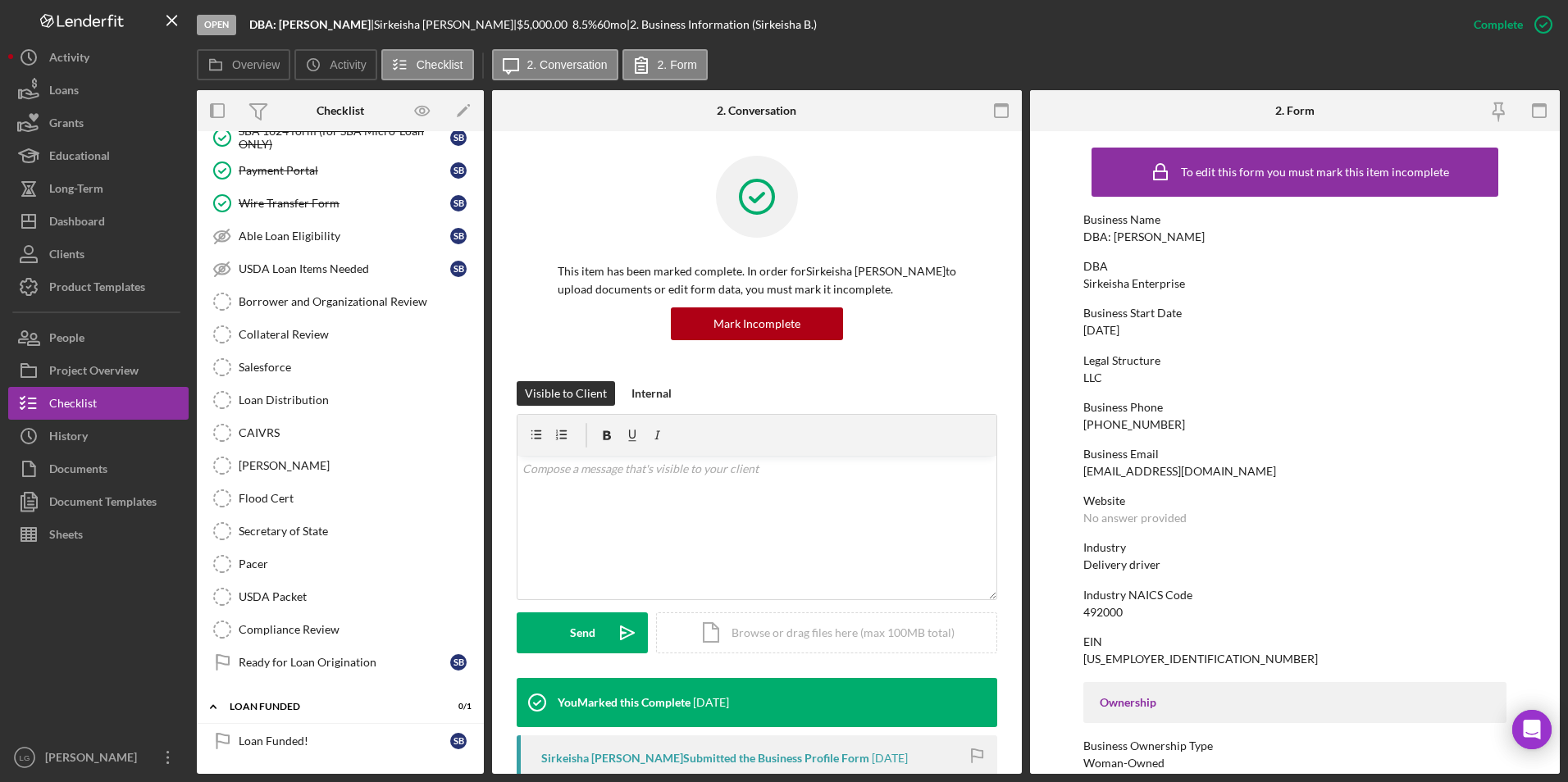
scroll to position [1498, 0]
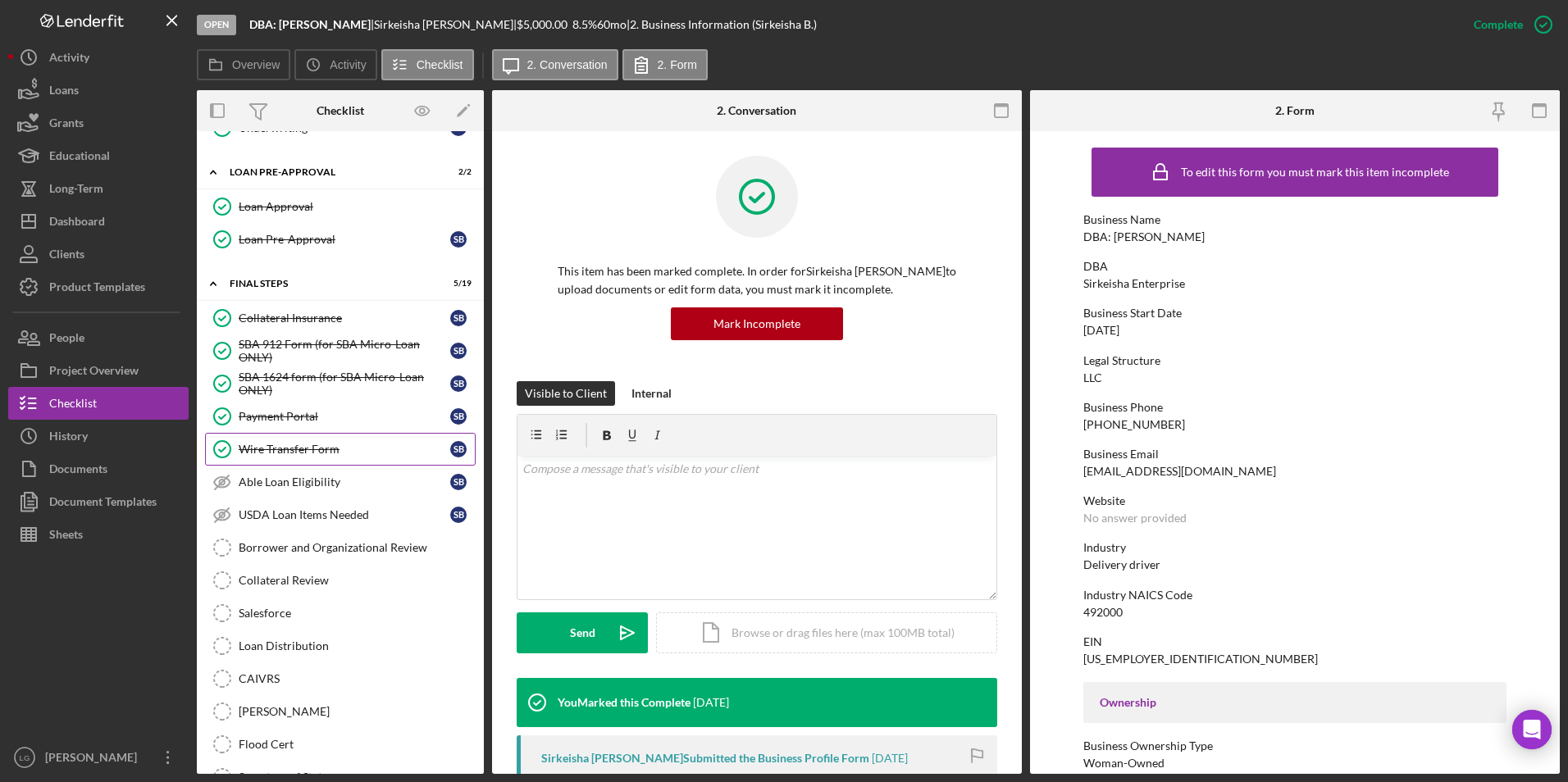
click at [311, 451] on div "Wire Transfer Form" at bounding box center [344, 450] width 211 height 13
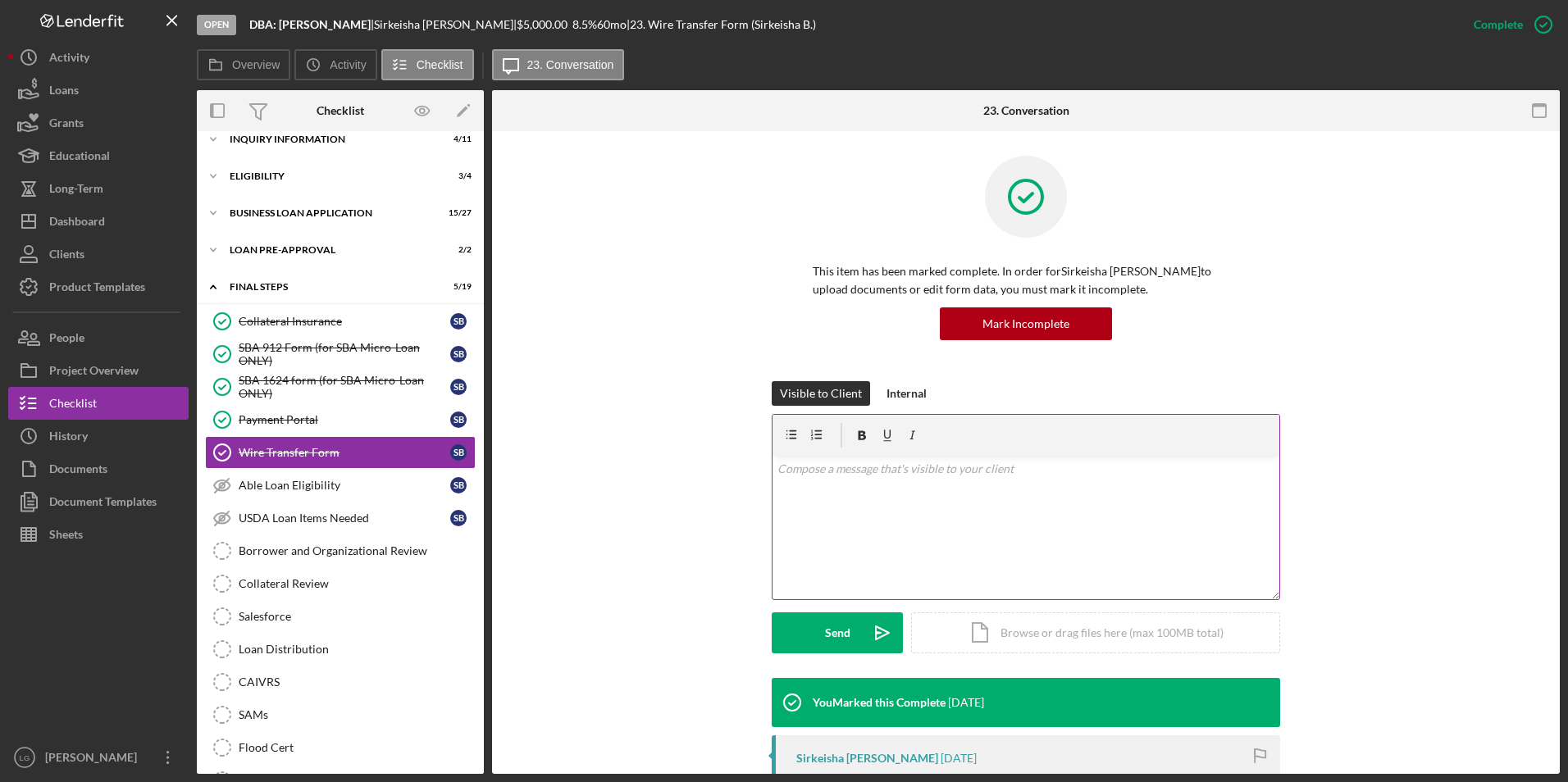
scroll to position [246, 0]
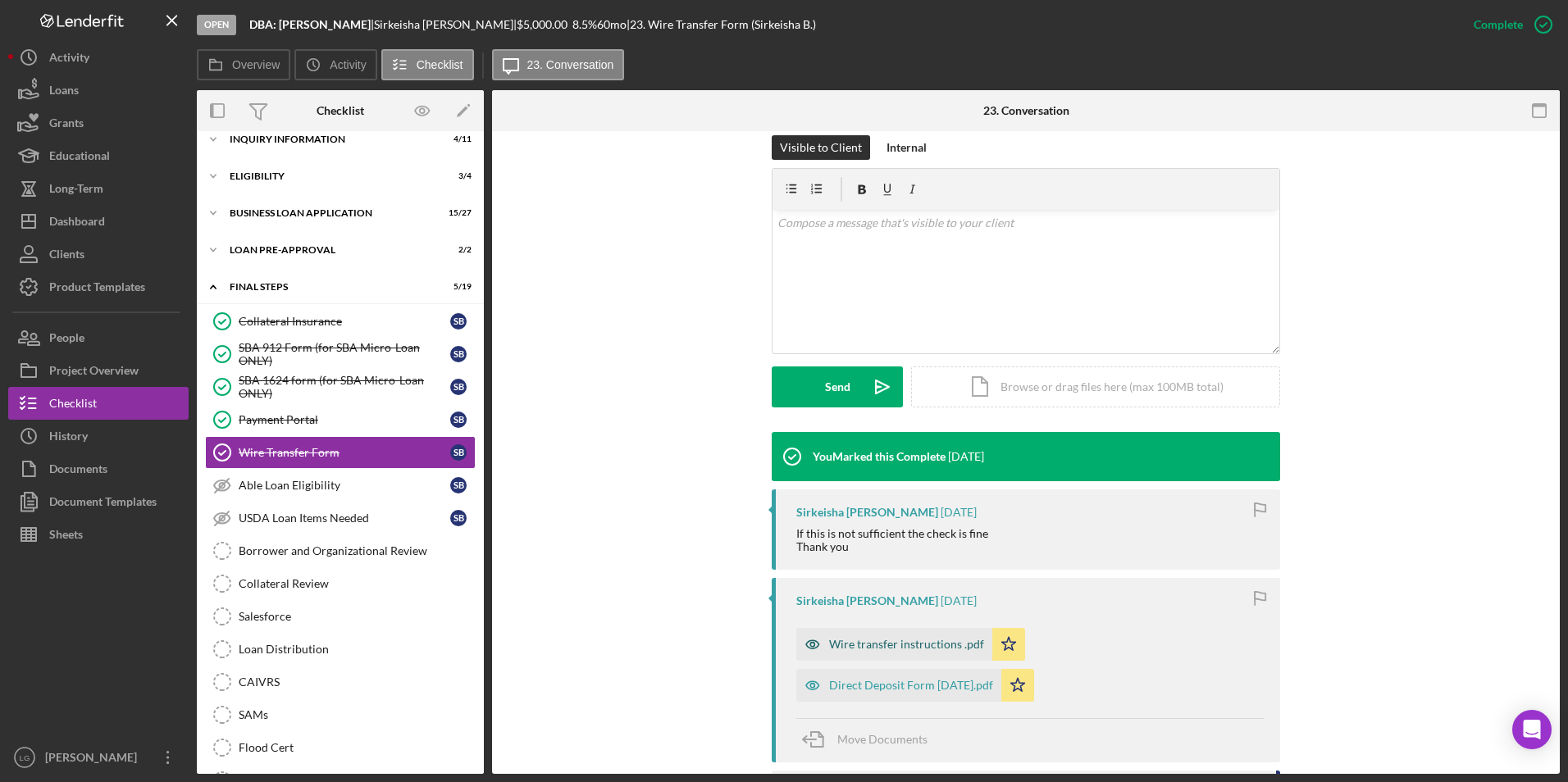
click at [871, 645] on div "Wire transfer instructions .pdf" at bounding box center [907, 645] width 155 height 13
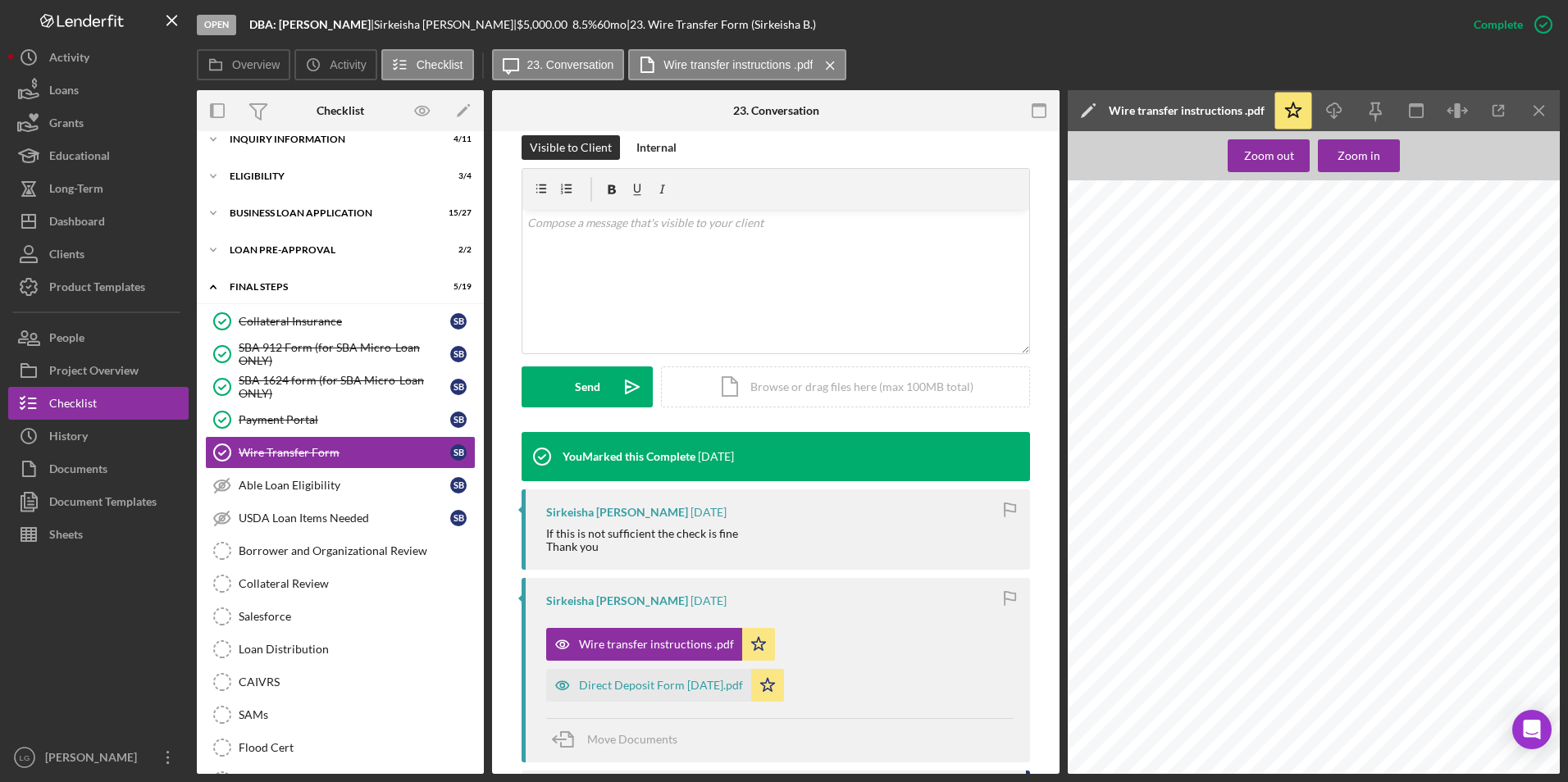
scroll to position [1367, 0]
click at [670, 684] on div "Direct Deposit Form [DATE].pdf" at bounding box center [661, 686] width 164 height 13
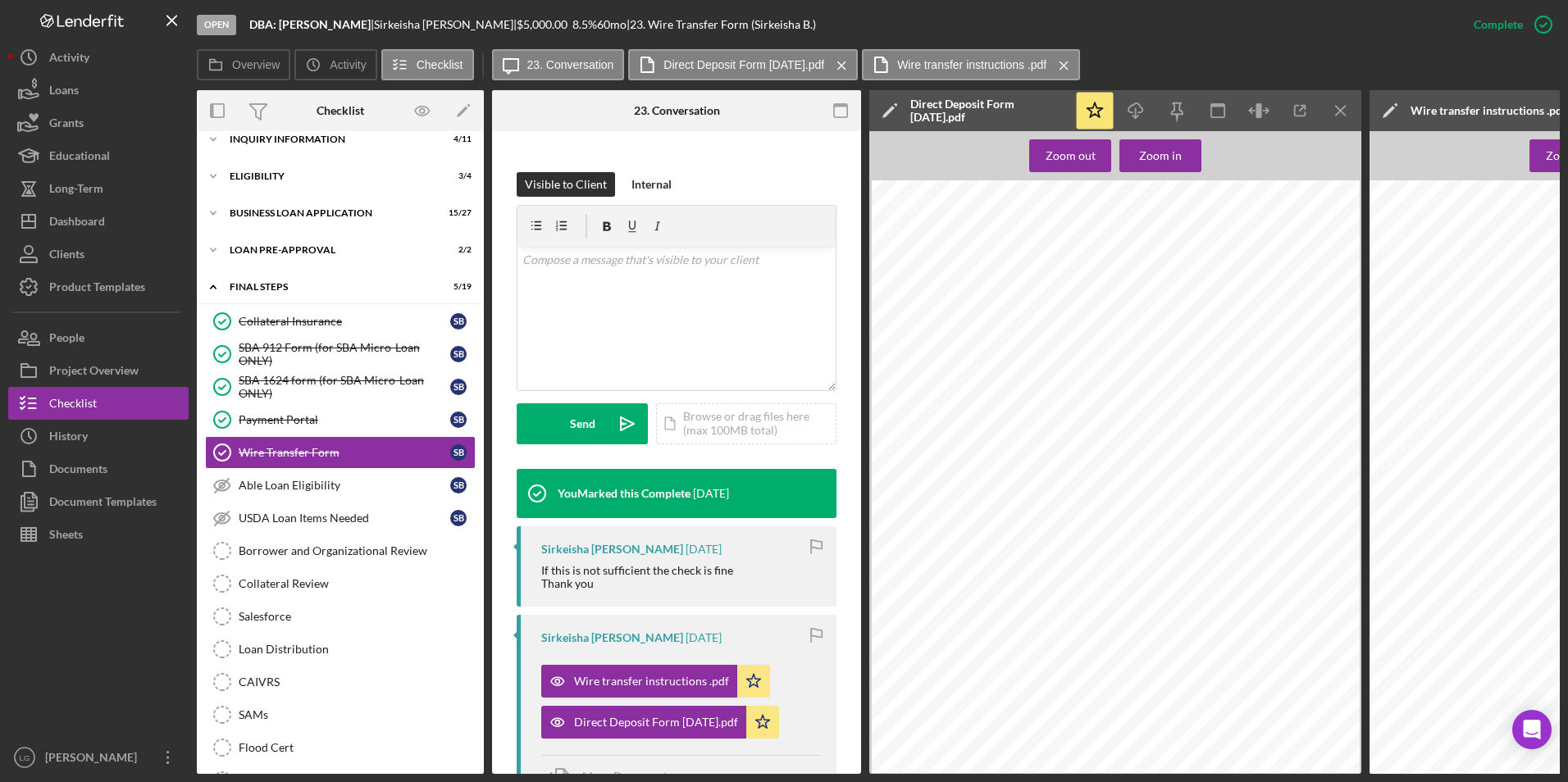
scroll to position [0, 0]
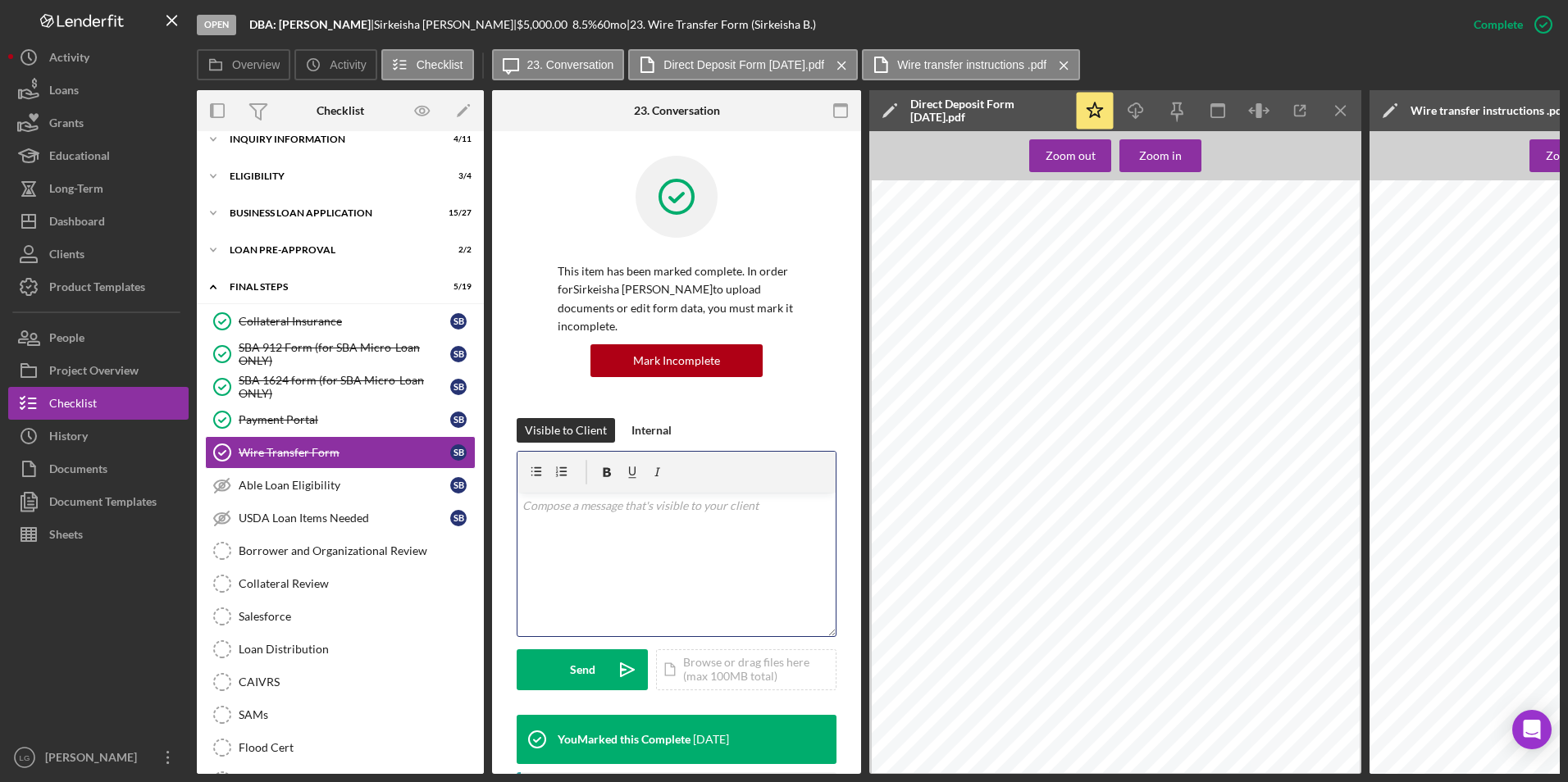
click at [659, 493] on div "v Color teal Color pink Remove color Add row above Add row below Add column bef…" at bounding box center [677, 565] width 318 height 143
click at [613, 497] on p "Thank You, Your lan has been aprroved" at bounding box center [677, 506] width 309 height 18
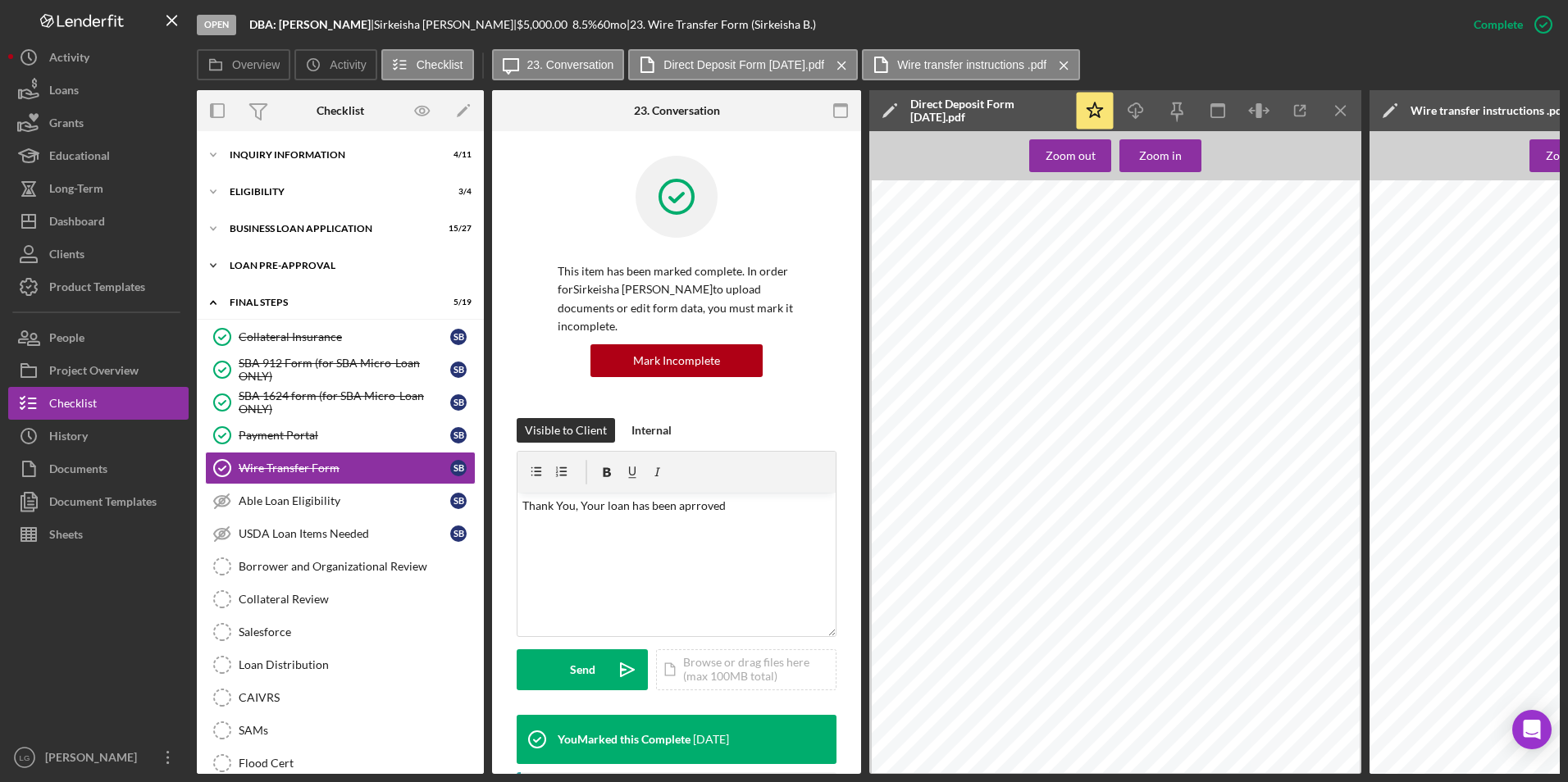
click at [294, 274] on div "Icon/Expander LOAN PRE-APPROVAL 2 / 2" at bounding box center [340, 265] width 287 height 33
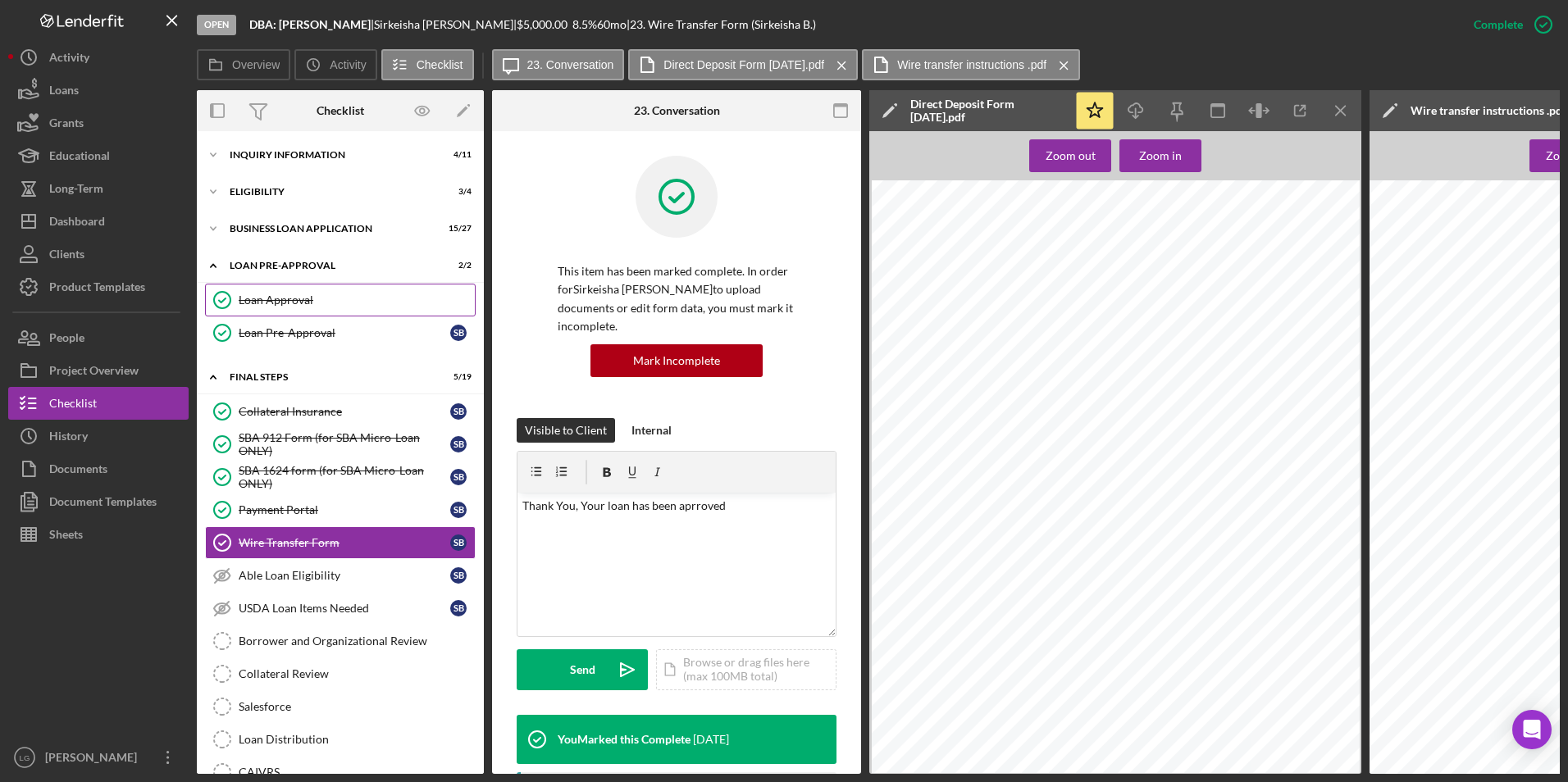
drag, startPoint x: 294, startPoint y: 305, endPoint x: 313, endPoint y: 293, distance: 22.5
click at [296, 303] on div "Loan Approval" at bounding box center [356, 300] width 236 height 13
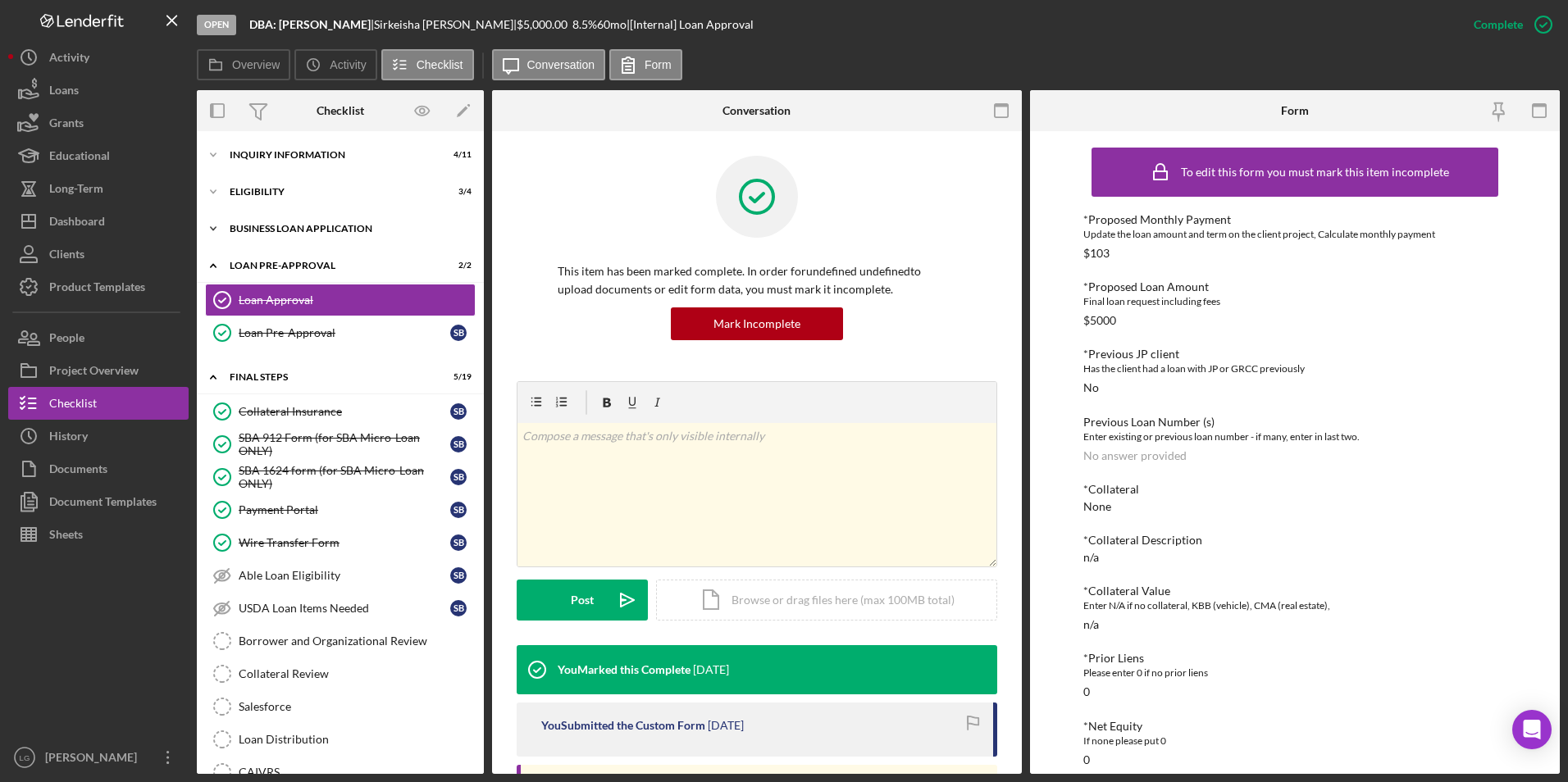
drag, startPoint x: 271, startPoint y: 230, endPoint x: 253, endPoint y: 216, distance: 22.8
click at [271, 230] on div "BUSINESS LOAN APPLICATION" at bounding box center [346, 229] width 233 height 10
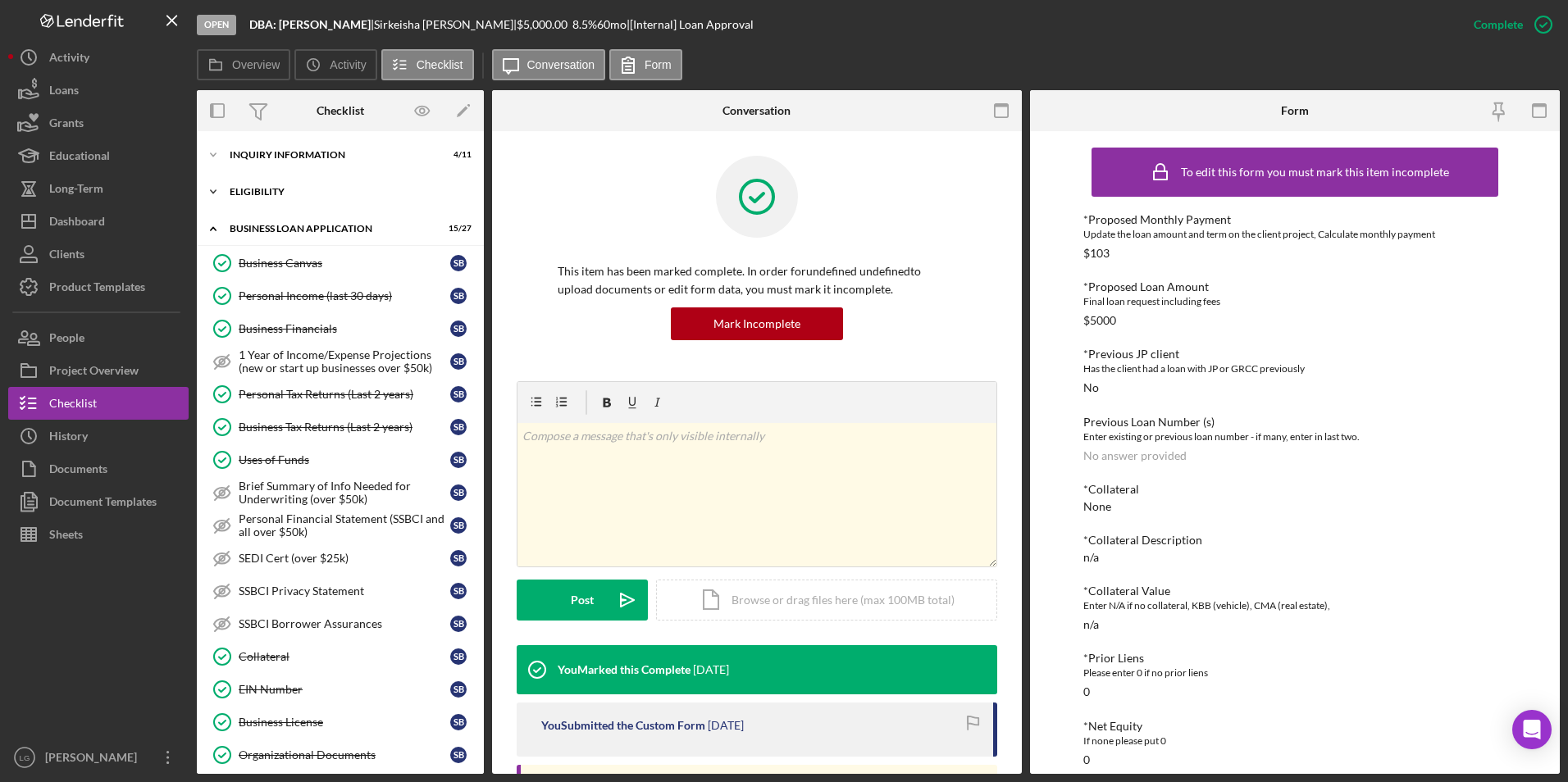
click at [231, 198] on div "Icon/Expander ELIGIBILITY 3 / 4" at bounding box center [340, 191] width 287 height 33
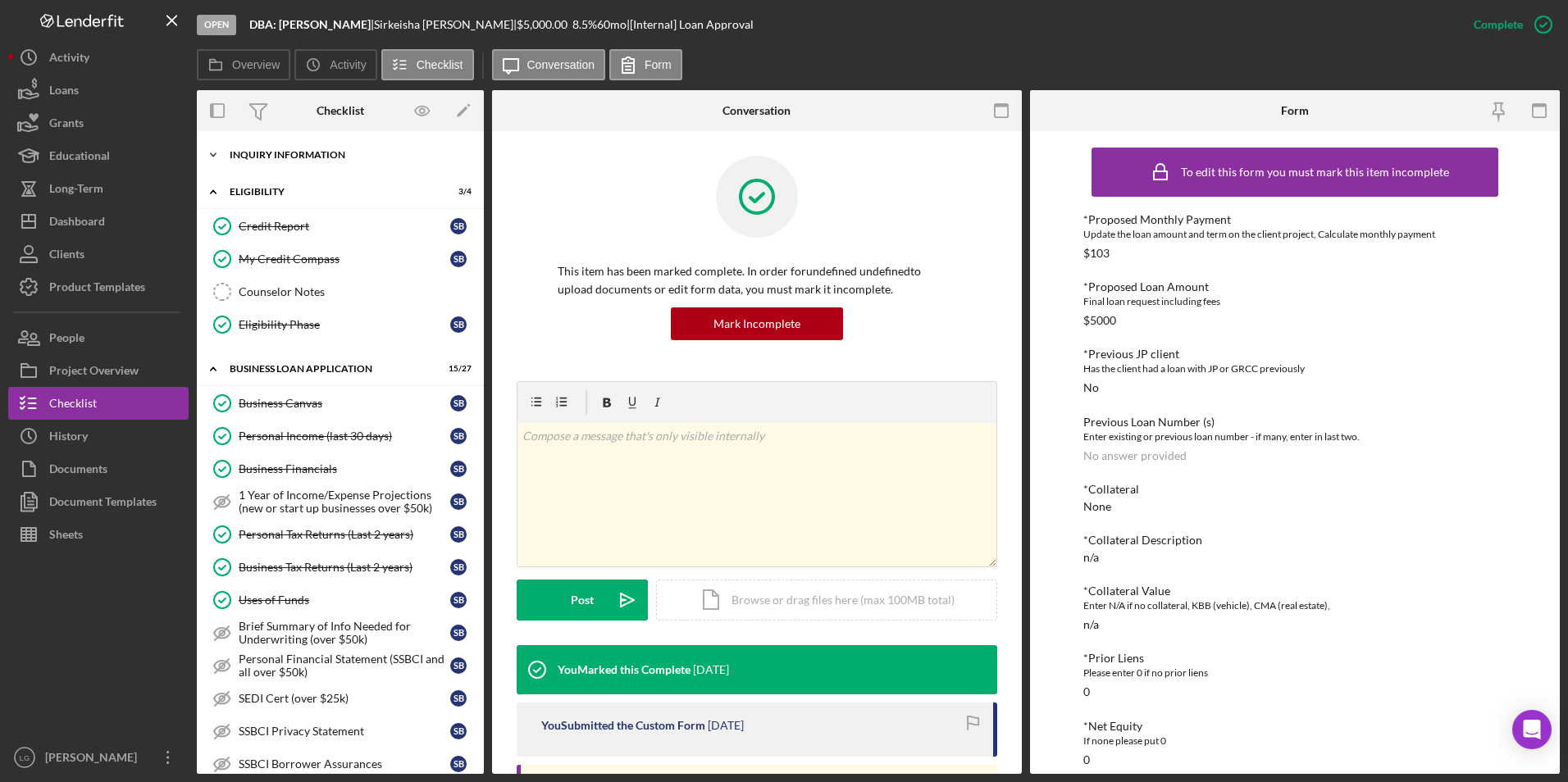
click at [251, 147] on div "Icon/Expander INQUIRY INFORMATION 4 / 11" at bounding box center [340, 154] width 287 height 33
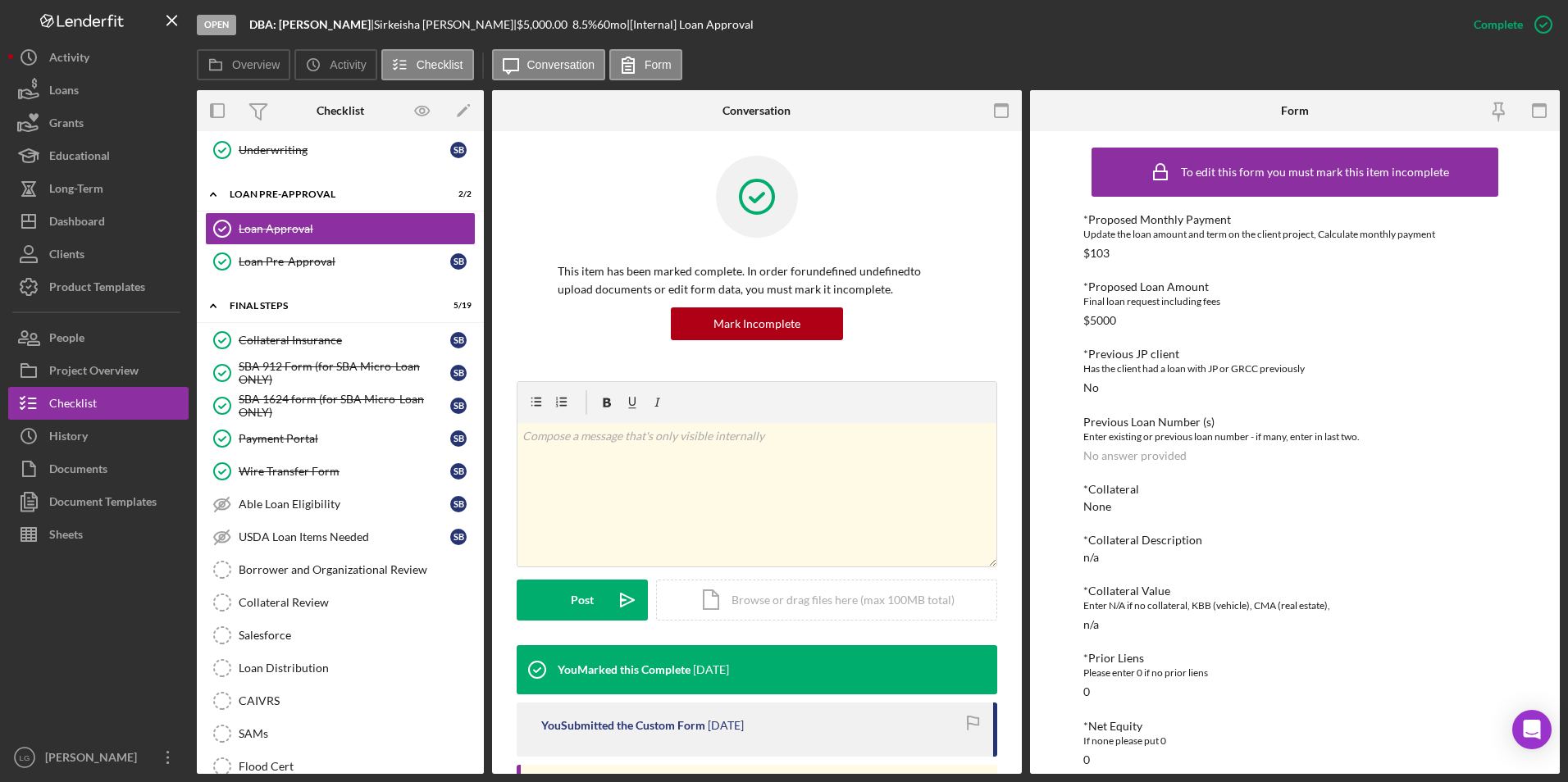
scroll to position [1640, 0]
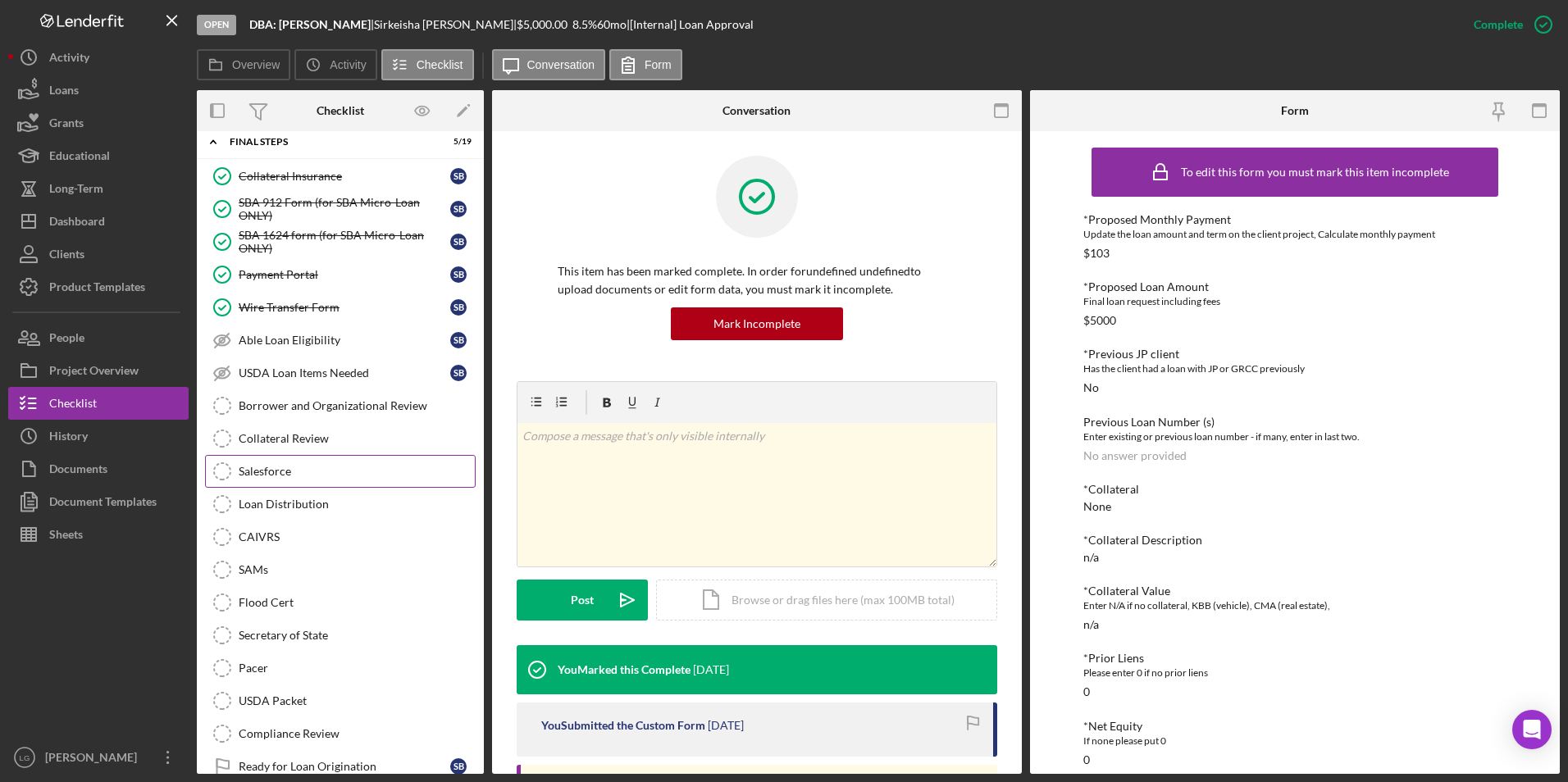
click at [292, 475] on div "Salesforce" at bounding box center [356, 472] width 236 height 13
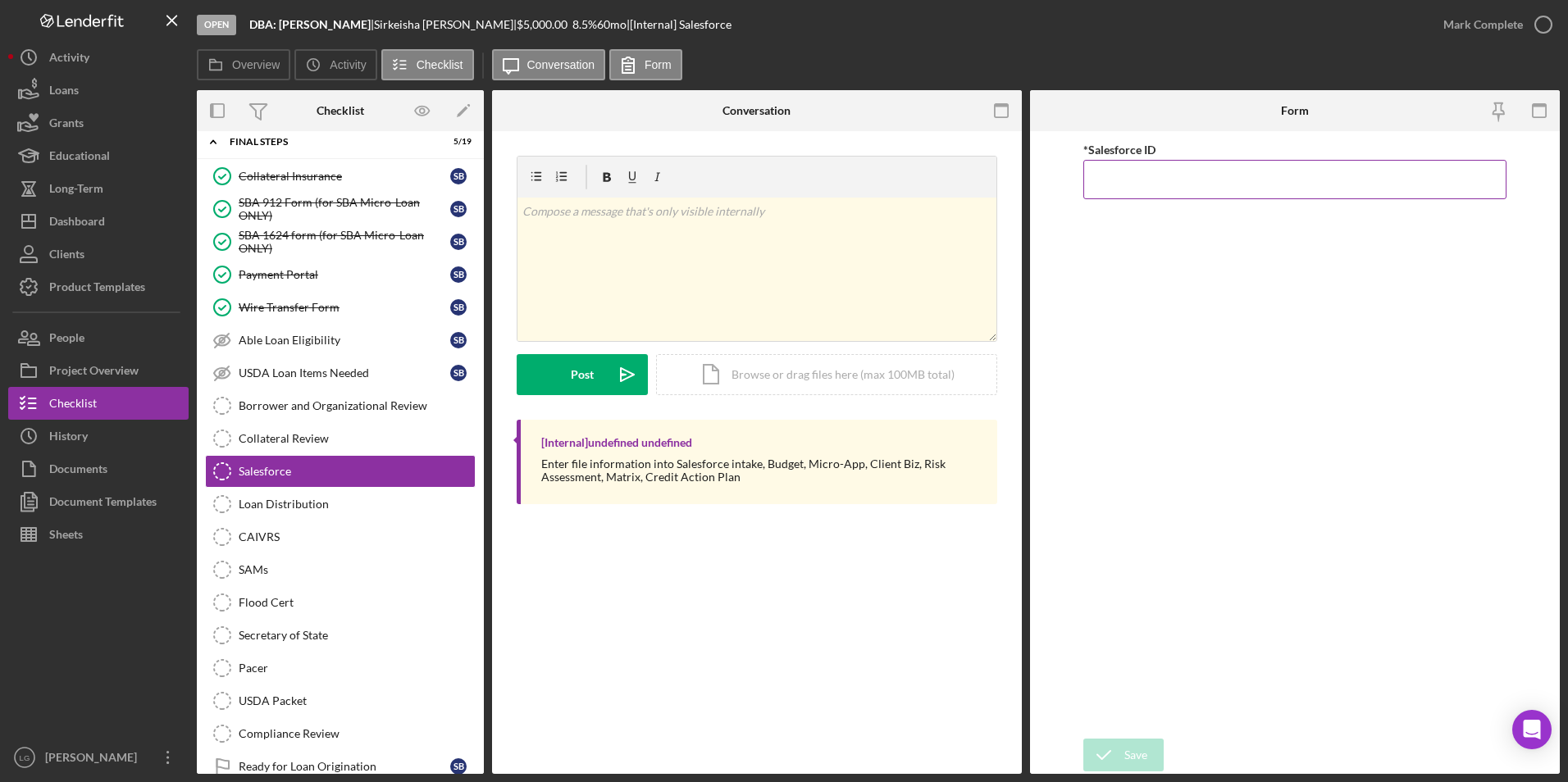
click at [1123, 172] on input "*Salesforce ID" at bounding box center [1295, 179] width 424 height 40
paste input "a0wPC0000029HRtYAM"
type input "a0wPC0000029HRtYAM"
drag, startPoint x: 1136, startPoint y: 740, endPoint x: 1212, endPoint y: 668, distance: 104.7
click at [1136, 741] on div "Save" at bounding box center [1135, 755] width 23 height 33
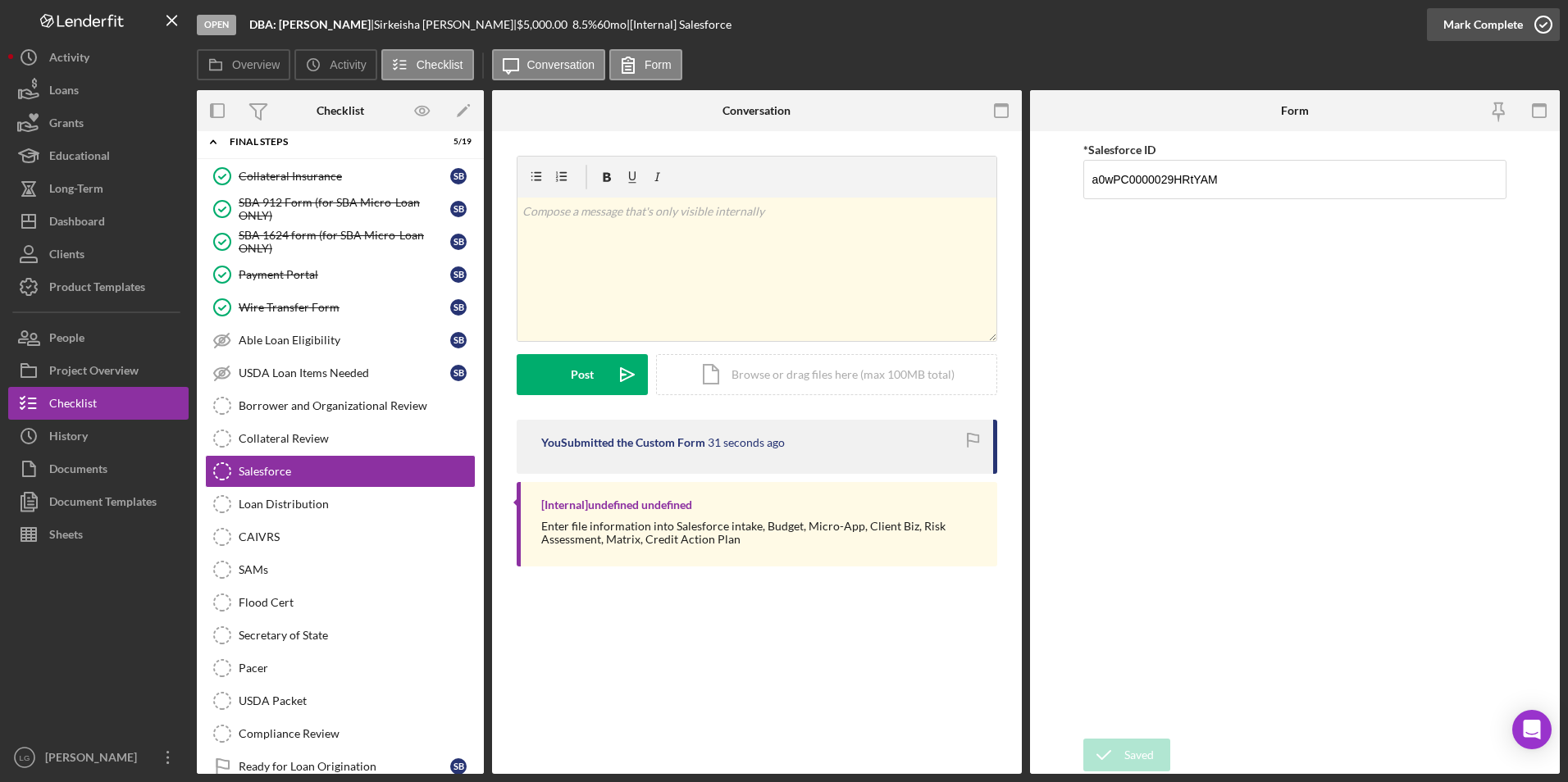
click at [1455, 21] on div "Mark Complete" at bounding box center [1483, 24] width 79 height 33
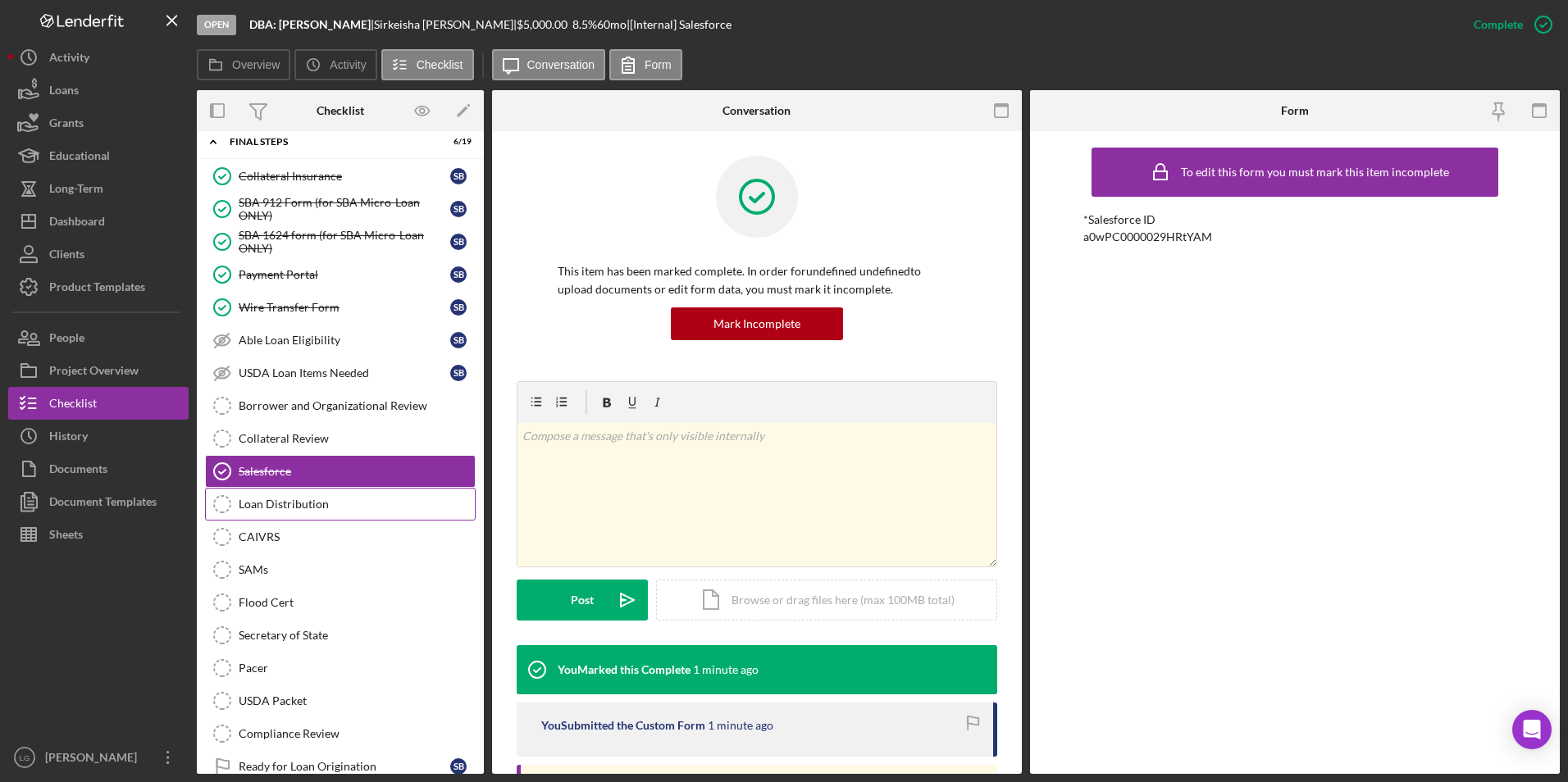
click at [352, 500] on div "Loan Distribution" at bounding box center [356, 505] width 236 height 13
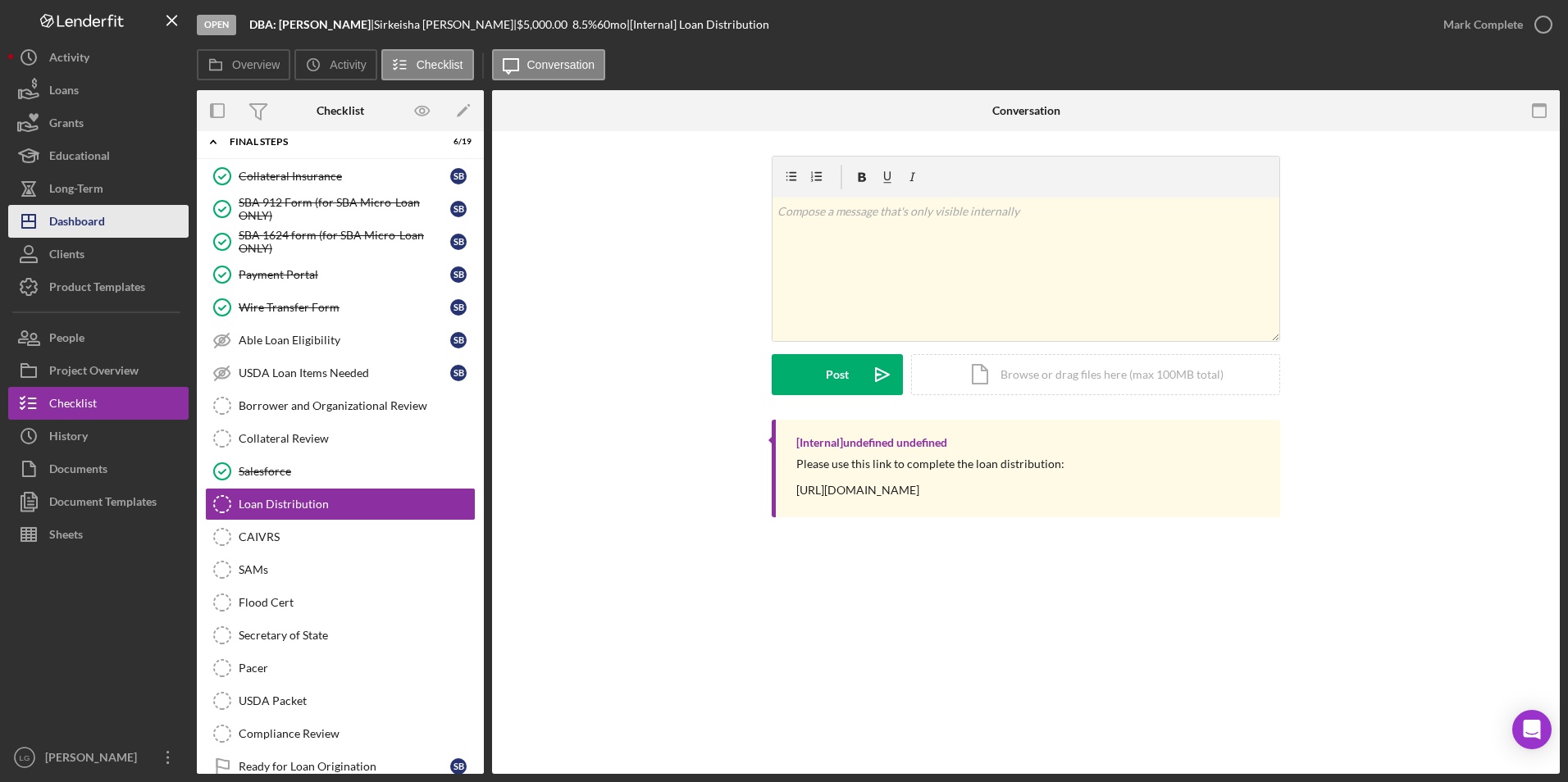
drag, startPoint x: 83, startPoint y: 211, endPoint x: 97, endPoint y: 216, distance: 14.9
click at [83, 211] on div "Dashboard" at bounding box center [77, 223] width 56 height 37
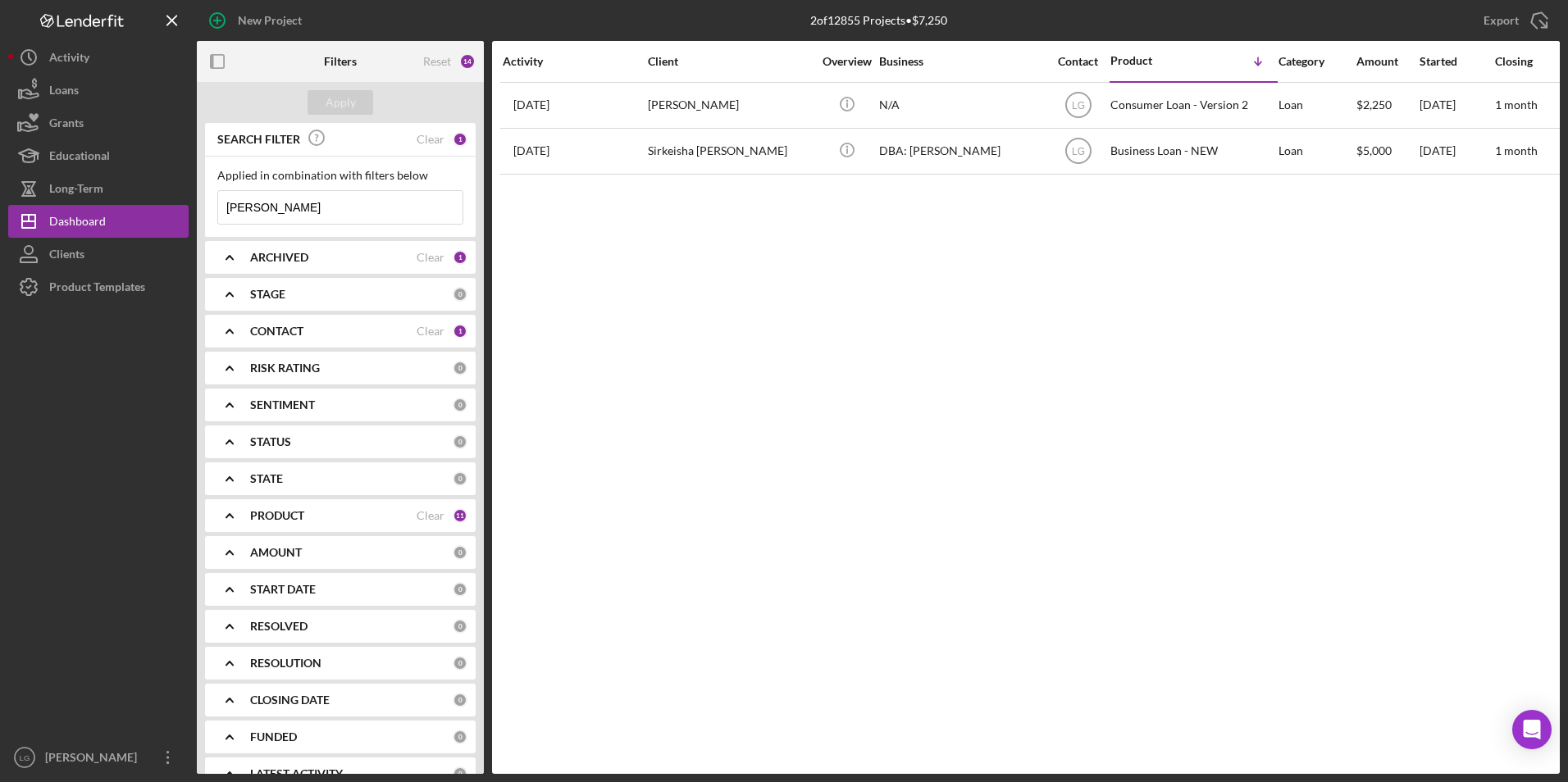
drag, startPoint x: 284, startPoint y: 213, endPoint x: 204, endPoint y: 211, distance: 80.0
click at [204, 211] on div "SEARCH FILTER Clear 1 Applied in combination with filters below [PERSON_NAME] I…" at bounding box center [340, 448] width 287 height 651
drag, startPoint x: 302, startPoint y: 202, endPoint x: 133, endPoint y: 207, distance: 169.1
click at [133, 207] on div "New Project 2 of 12855 Projects • $7,250 [PERSON_NAME] Export Icon/Export Filte…" at bounding box center [784, 387] width 1551 height 774
type input "[US_STATE]"
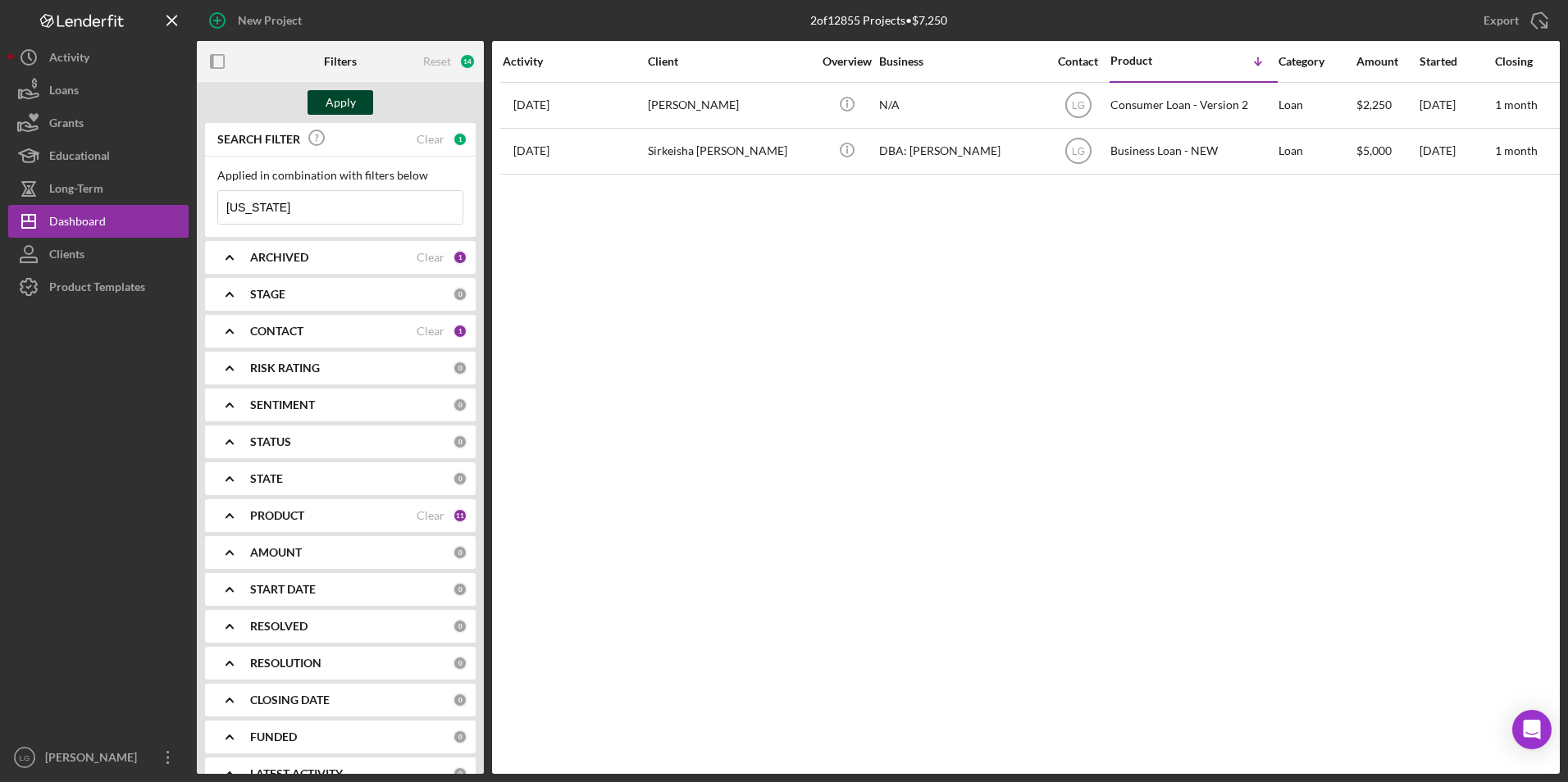
click at [346, 104] on div "Apply" at bounding box center [340, 102] width 30 height 24
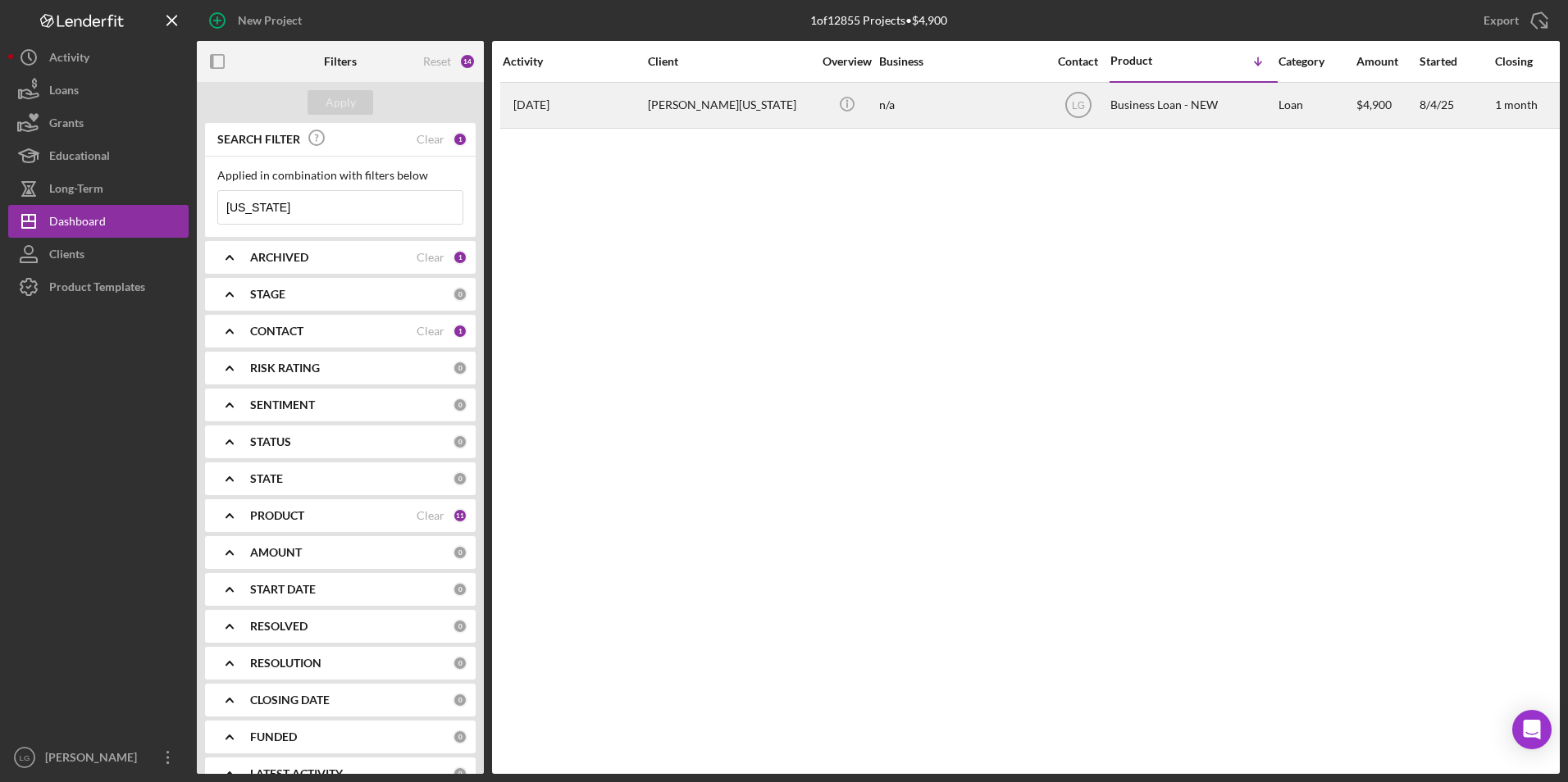
click at [754, 107] on div "[PERSON_NAME][US_STATE]" at bounding box center [730, 105] width 164 height 44
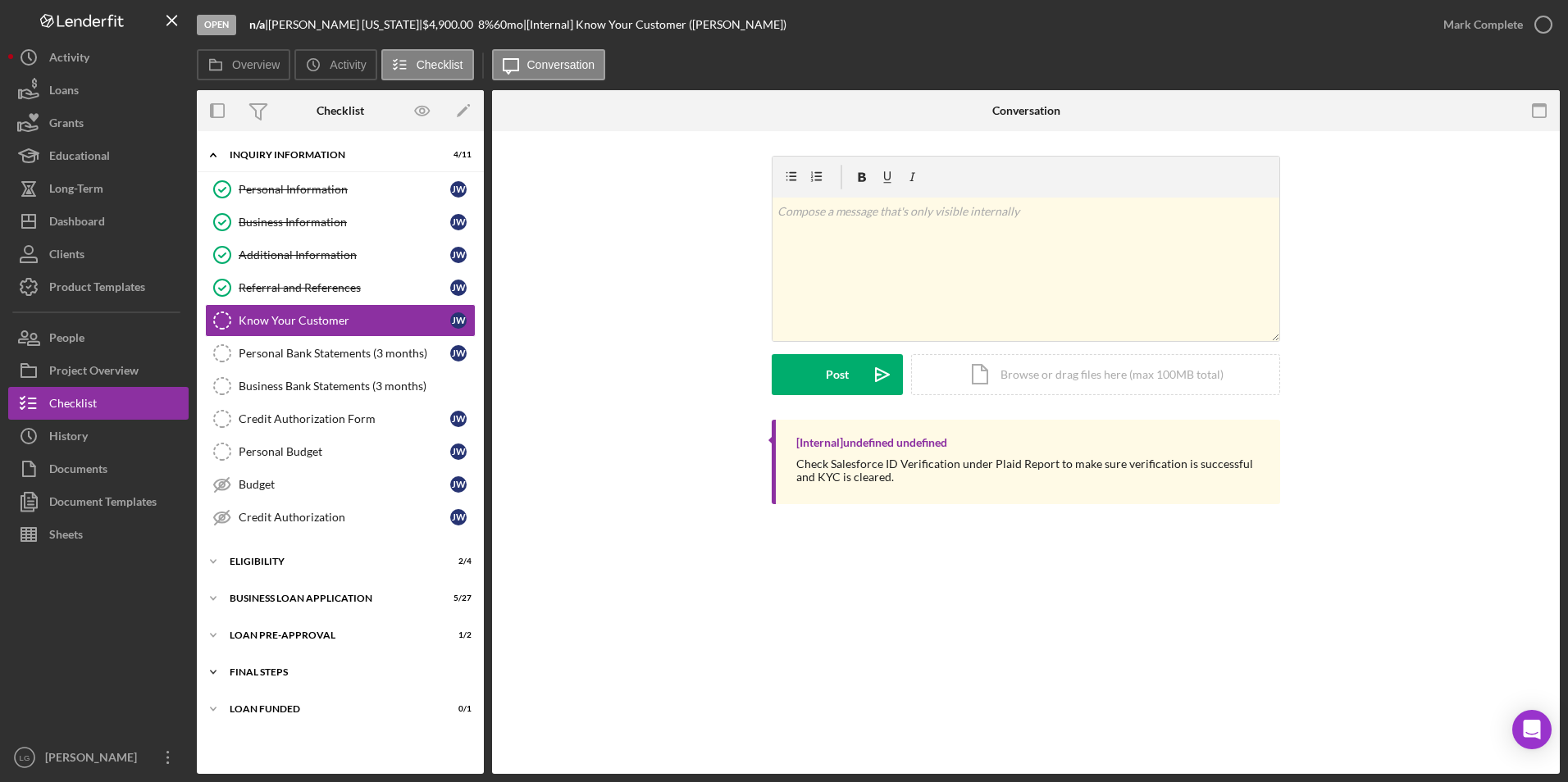
drag, startPoint x: 268, startPoint y: 704, endPoint x: 268, endPoint y: 688, distance: 16.0
click at [268, 704] on div "LOAN FUNDED" at bounding box center [330, 710] width 201 height 10
click at [257, 648] on div "Icon/Expander LOAN PRE-APPROVAL 1 / 2" at bounding box center [340, 635] width 287 height 33
click at [257, 628] on div "Icon/Expander LOAN PRE-APPROVAL 1 / 2" at bounding box center [340, 636] width 287 height 34
click at [238, 602] on div "BUSINESS LOAN APPLICATION" at bounding box center [346, 599] width 233 height 10
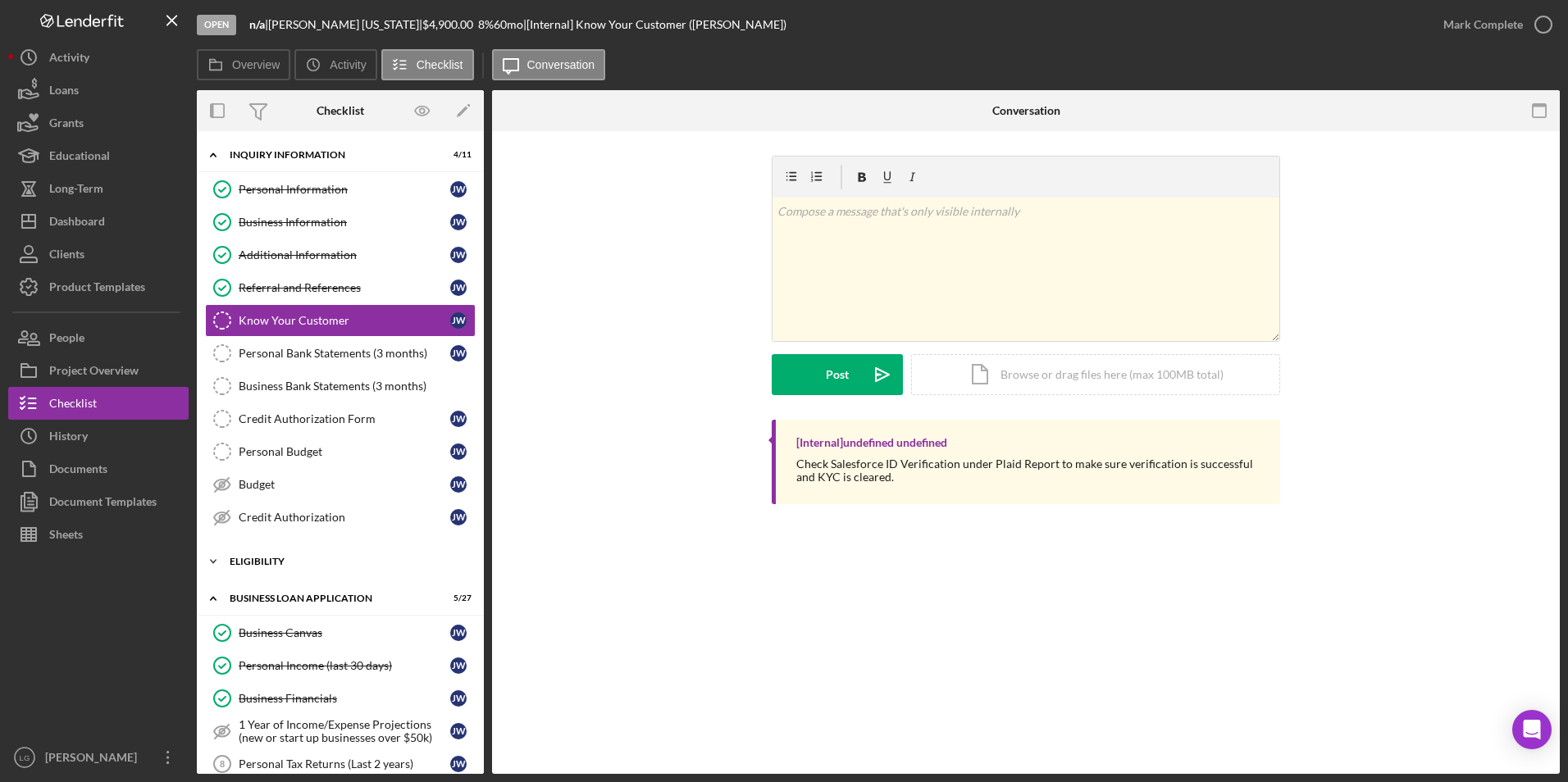
click at [242, 567] on div "Icon/Expander ELIGIBILITY 2 / 4" at bounding box center [340, 561] width 287 height 33
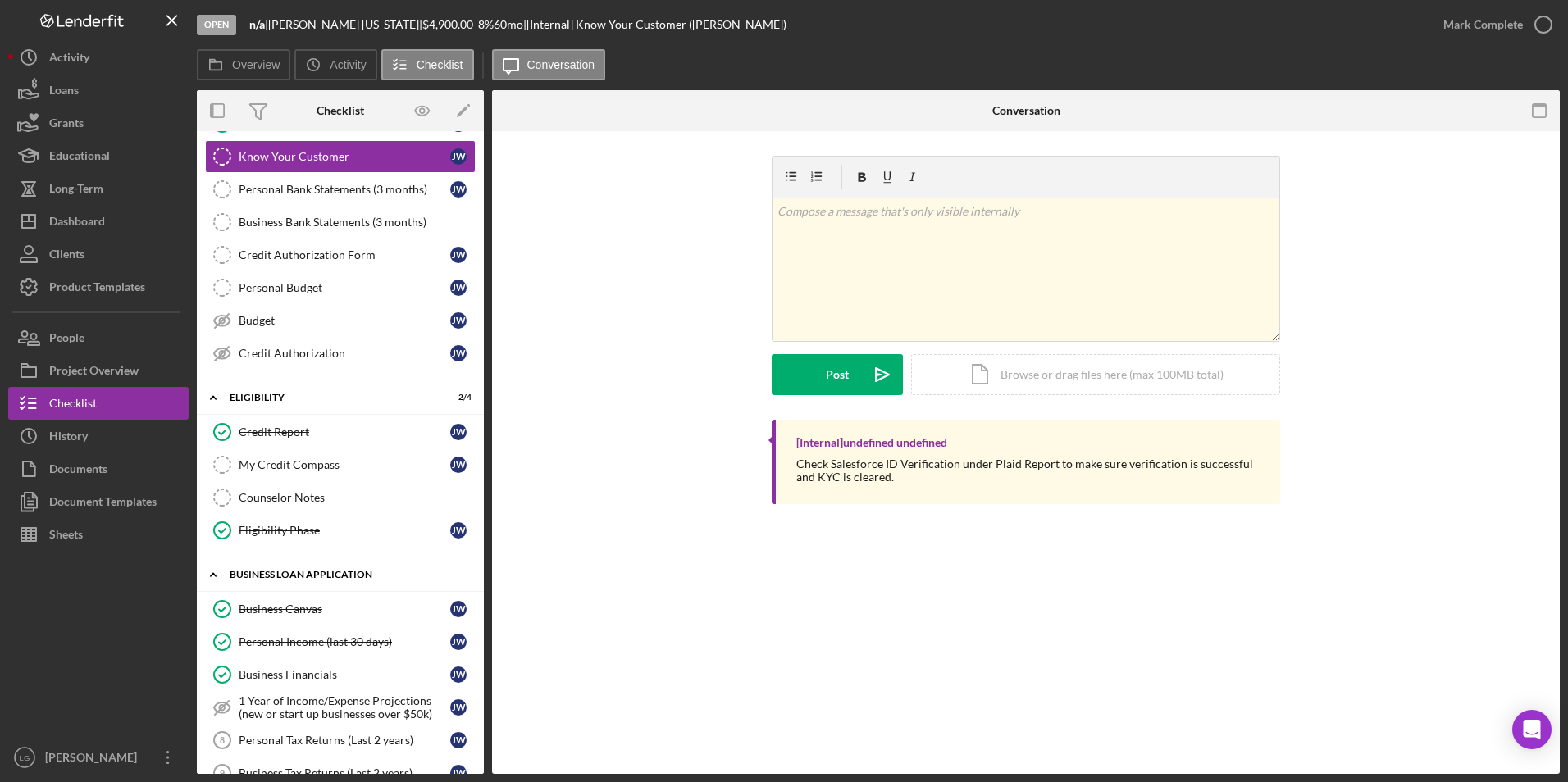
scroll to position [328, 0]
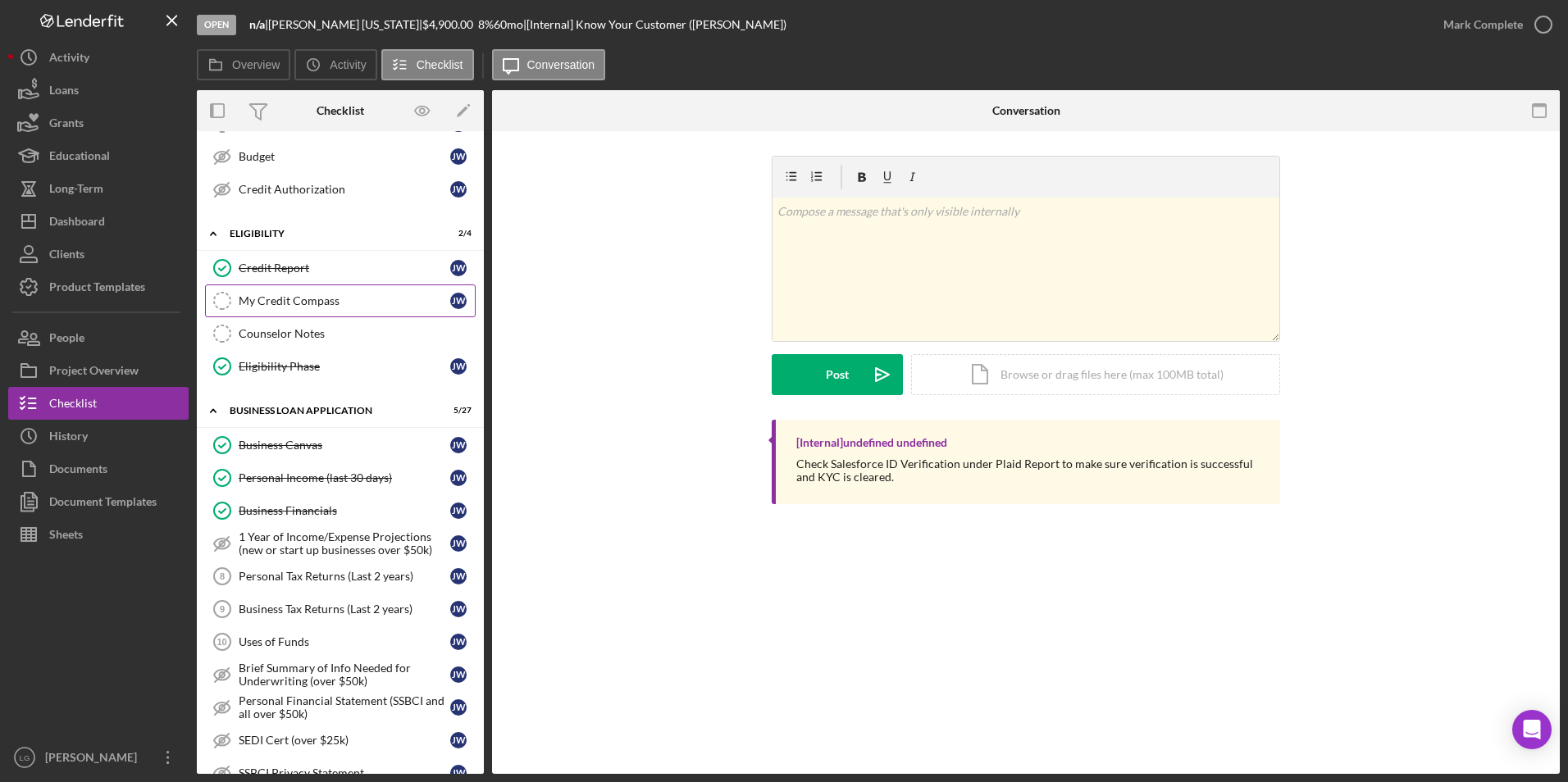
click at [238, 297] on div "My Credit Compass" at bounding box center [344, 301] width 211 height 13
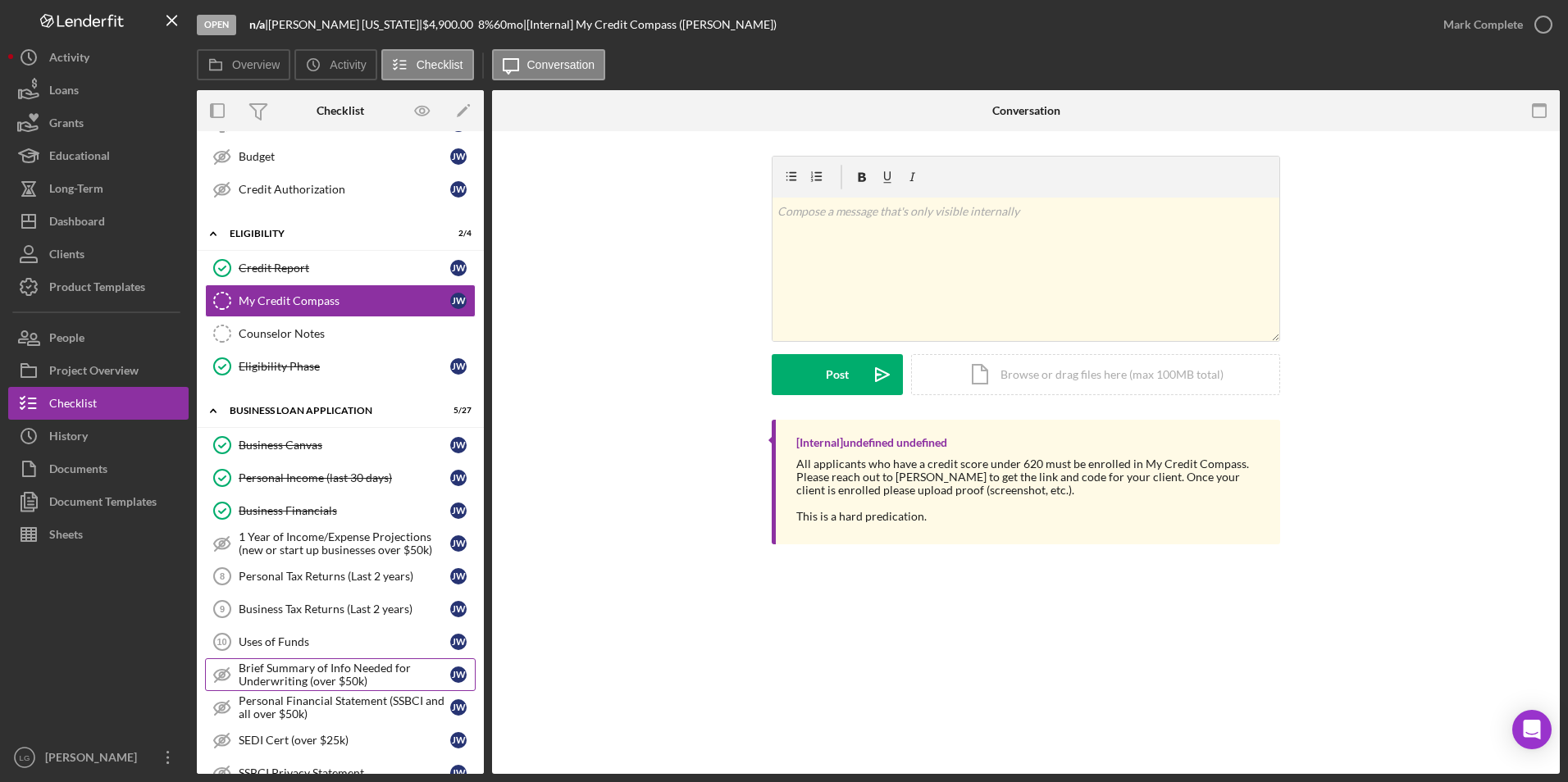
scroll to position [492, 0]
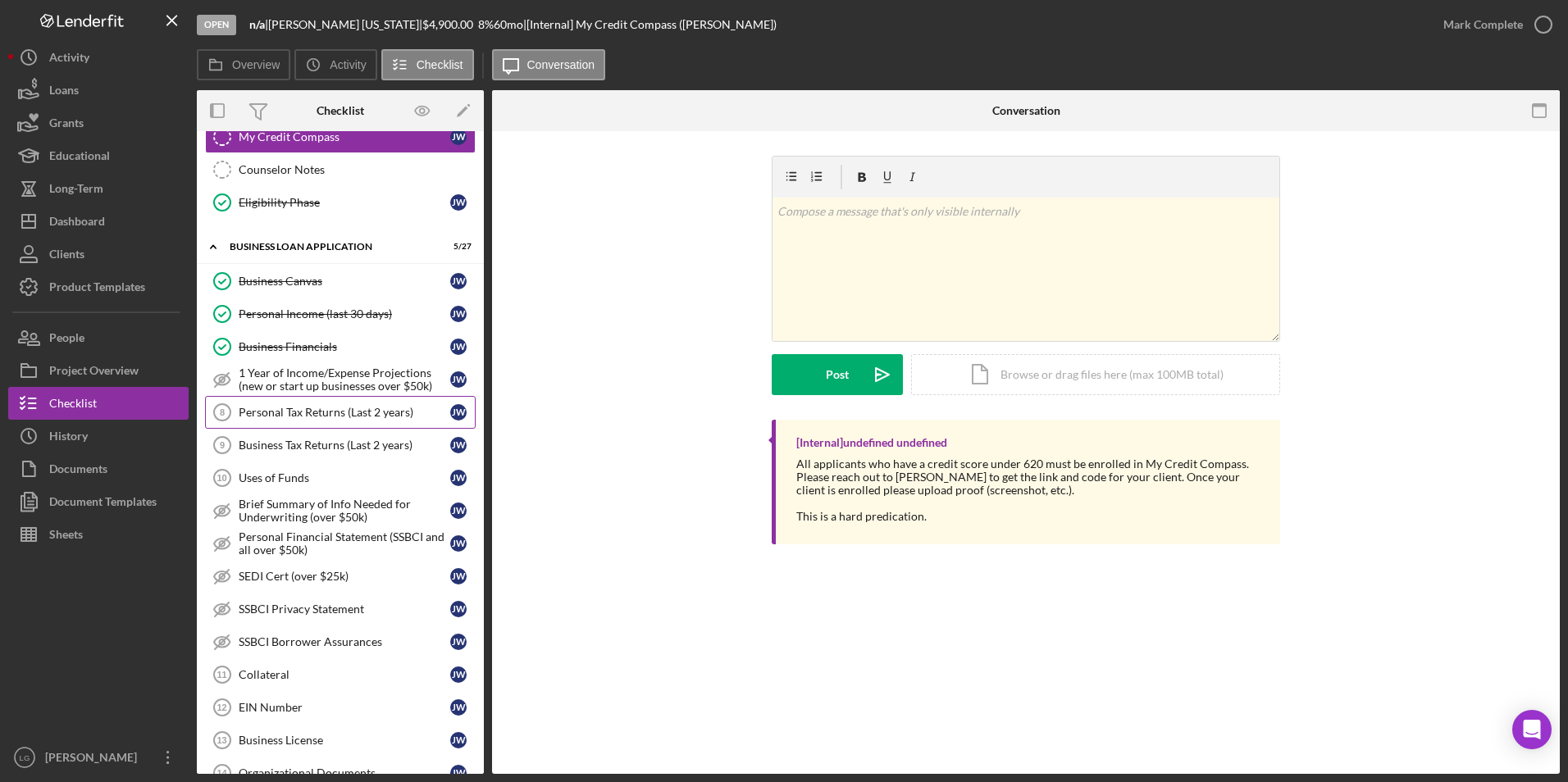
click at [312, 414] on div "Personal Tax Returns (Last 2 years)" at bounding box center [344, 413] width 211 height 13
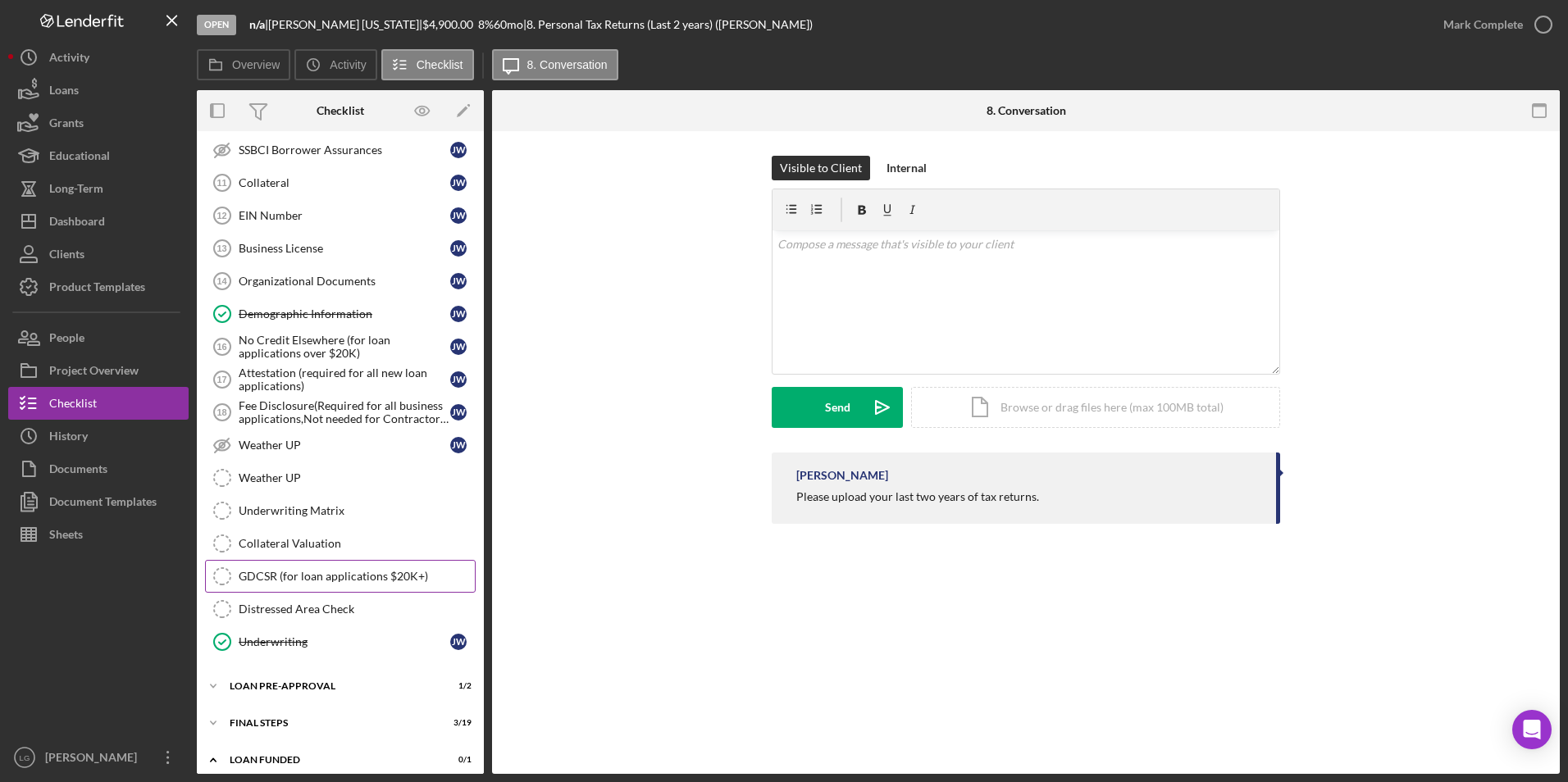
scroll to position [1037, 0]
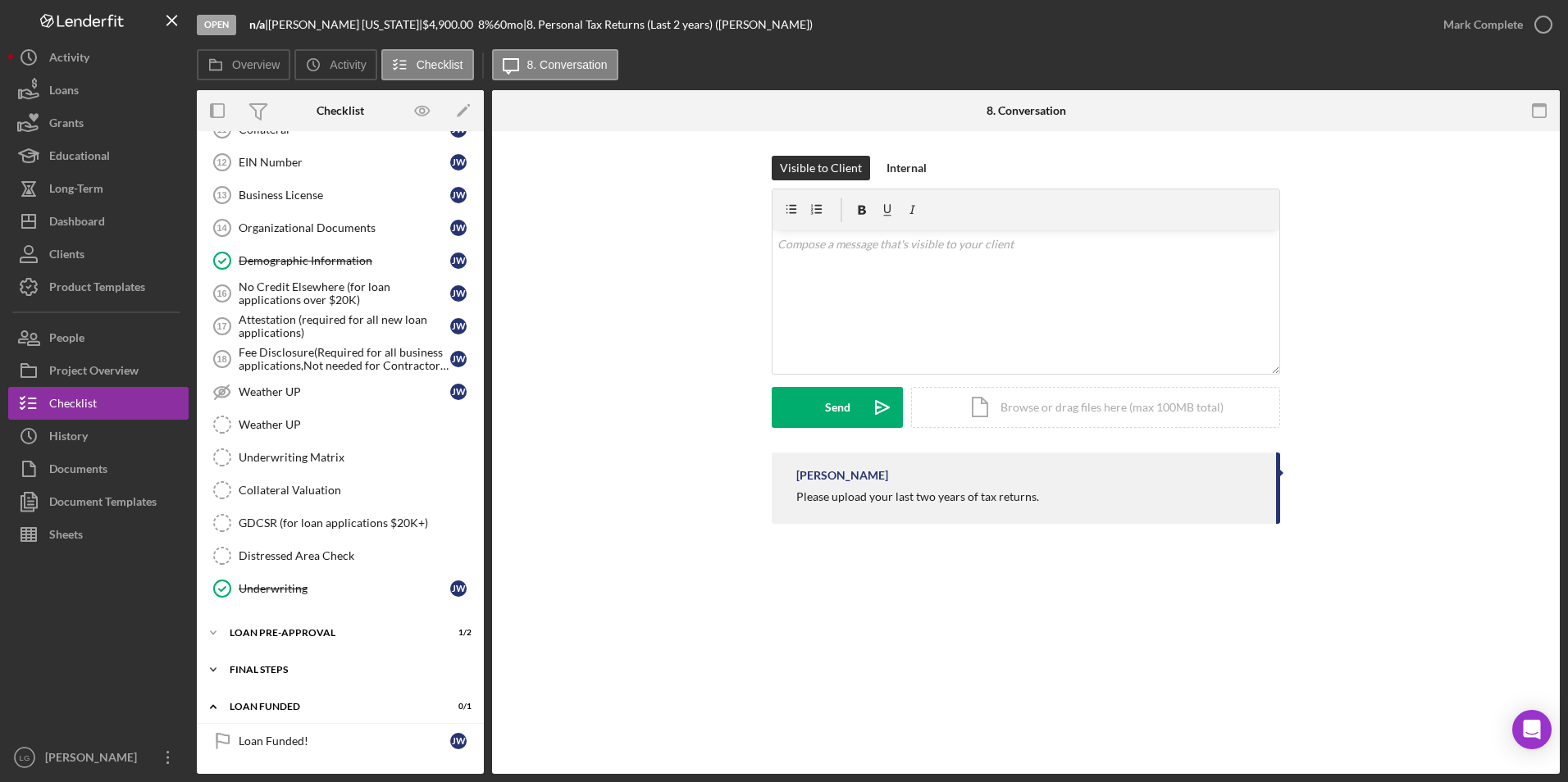
click at [223, 672] on icon "Icon/Expander" at bounding box center [213, 670] width 33 height 33
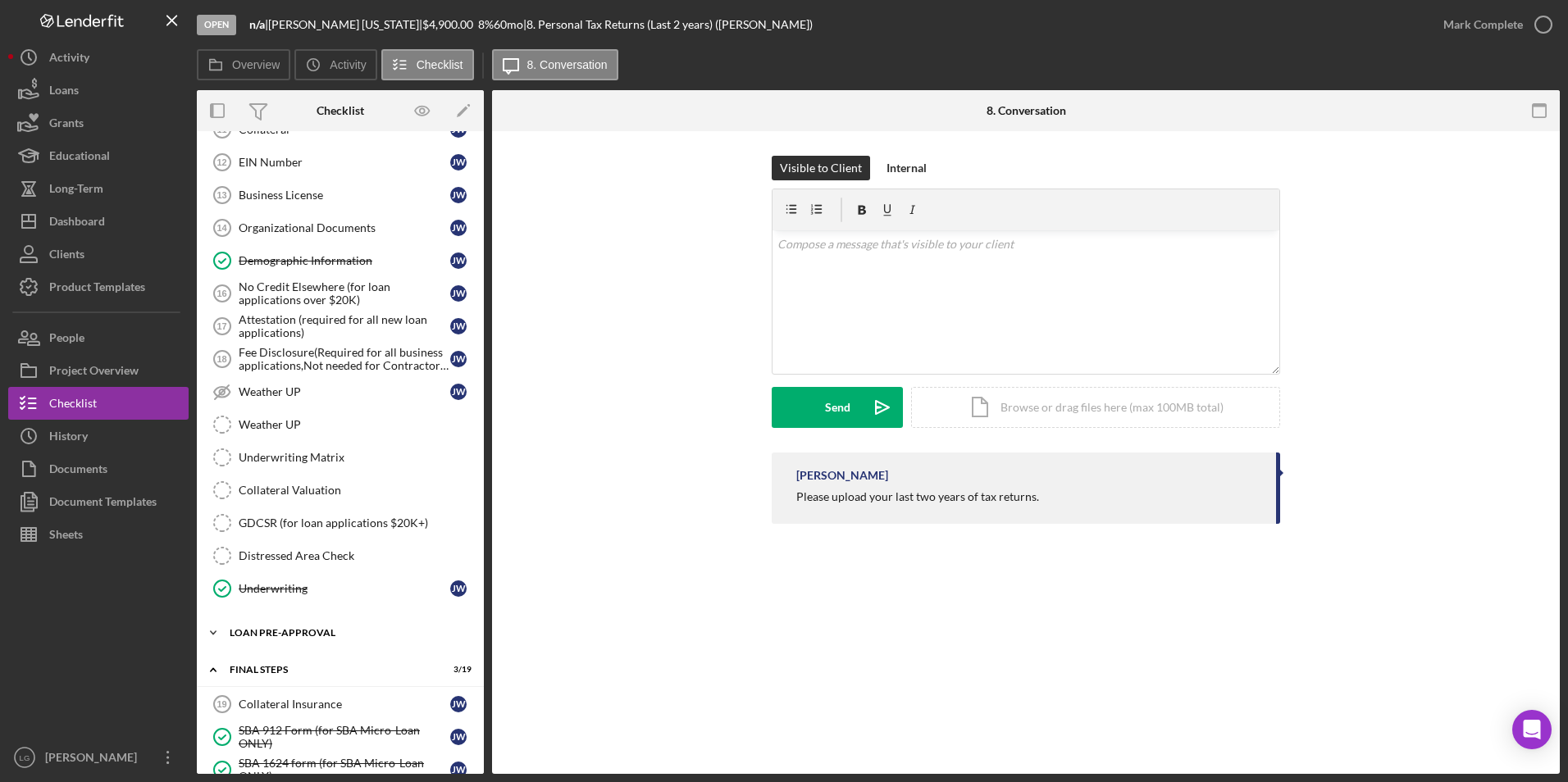
click at [259, 627] on div "Icon/Expander LOAN PRE-APPROVAL 1 / 2" at bounding box center [340, 633] width 287 height 33
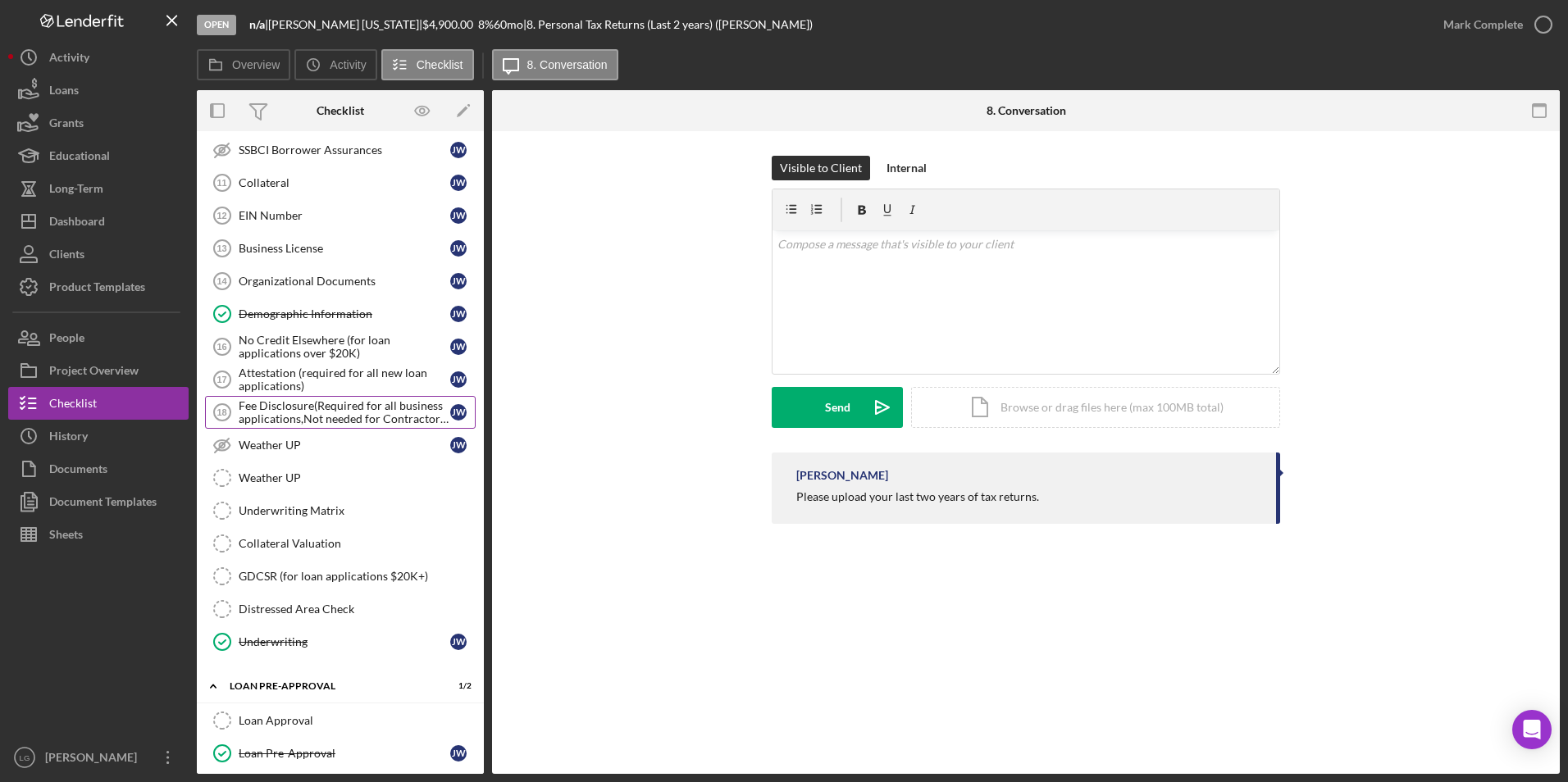
scroll to position [1230, 0]
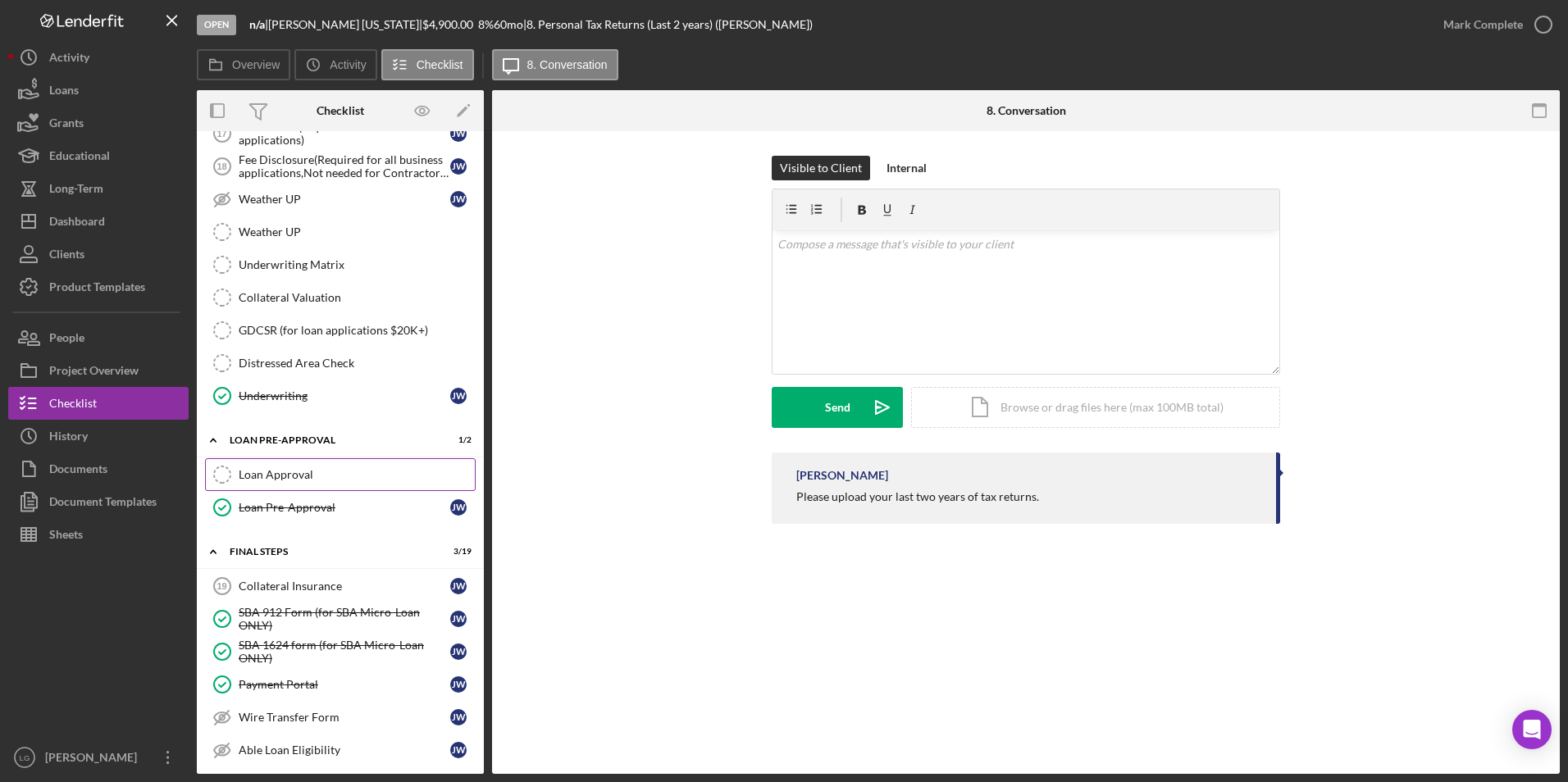
click at [324, 481] on div "Loan Approval" at bounding box center [356, 475] width 236 height 13
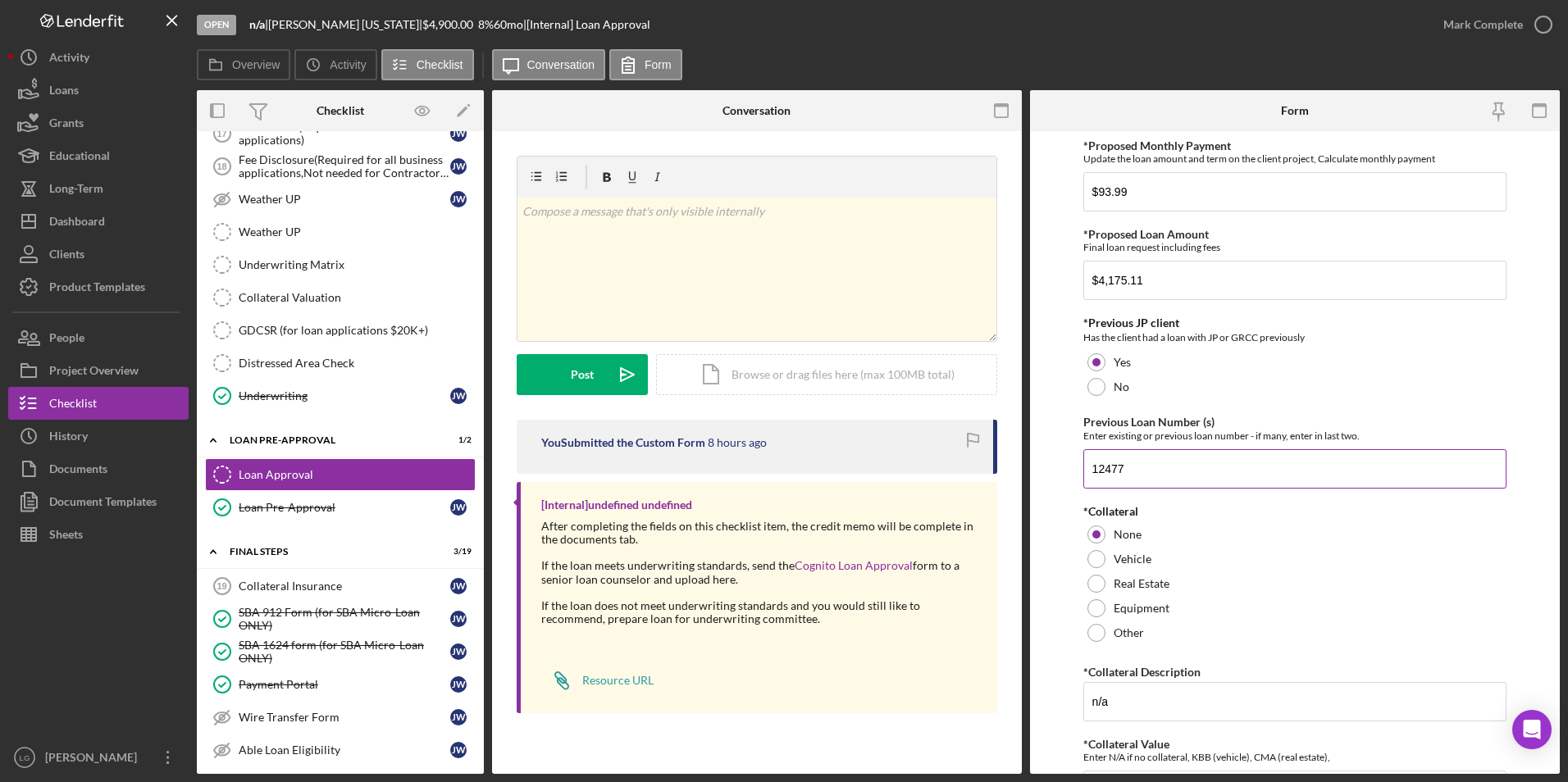
drag, startPoint x: 1159, startPoint y: 475, endPoint x: 1086, endPoint y: 466, distance: 73.6
click at [1080, 466] on form "*Proposed Monthly Payment Update the loan amount and term on the client project…" at bounding box center [1294, 453] width 530 height 643
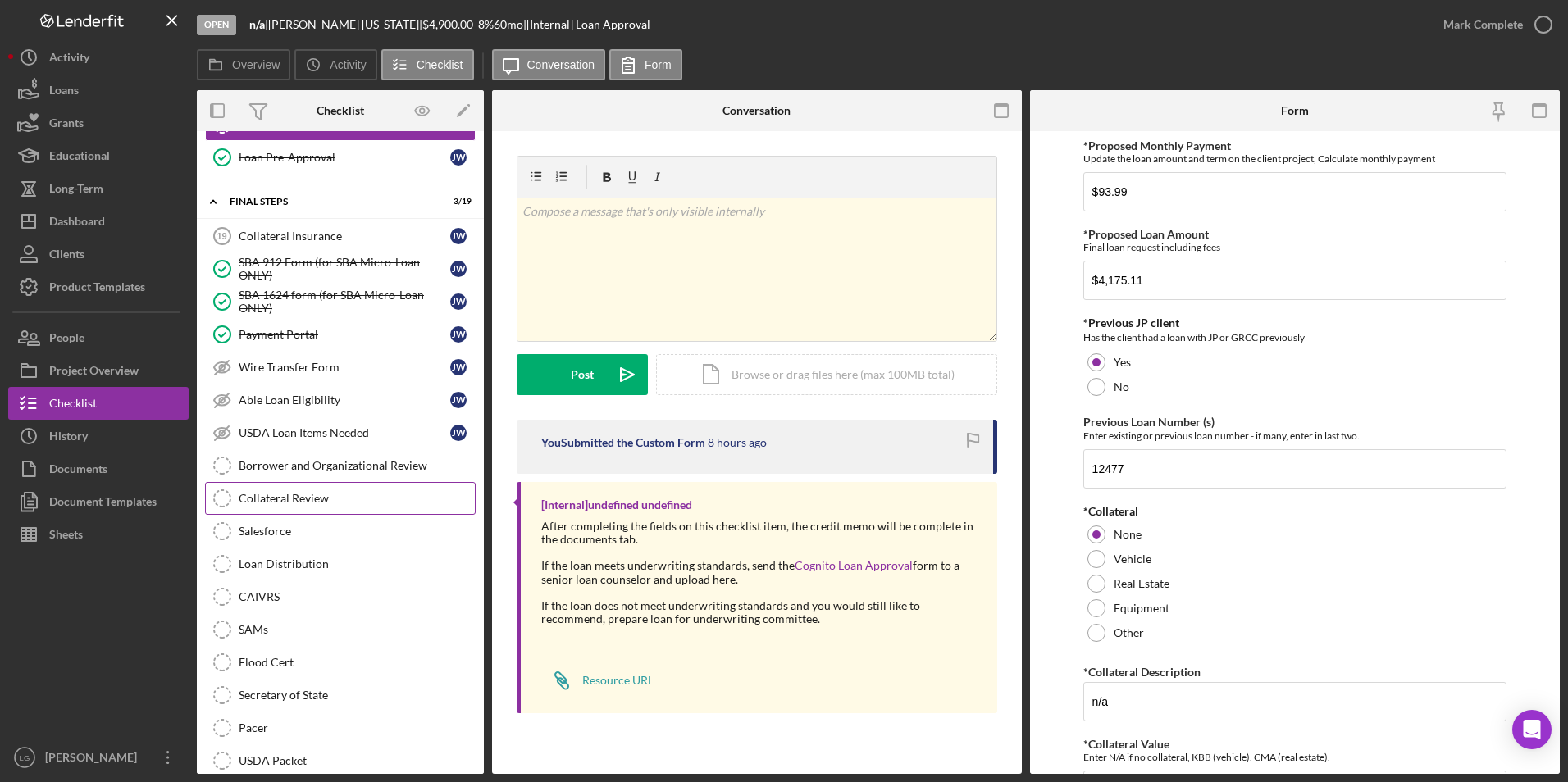
scroll to position [1417, 0]
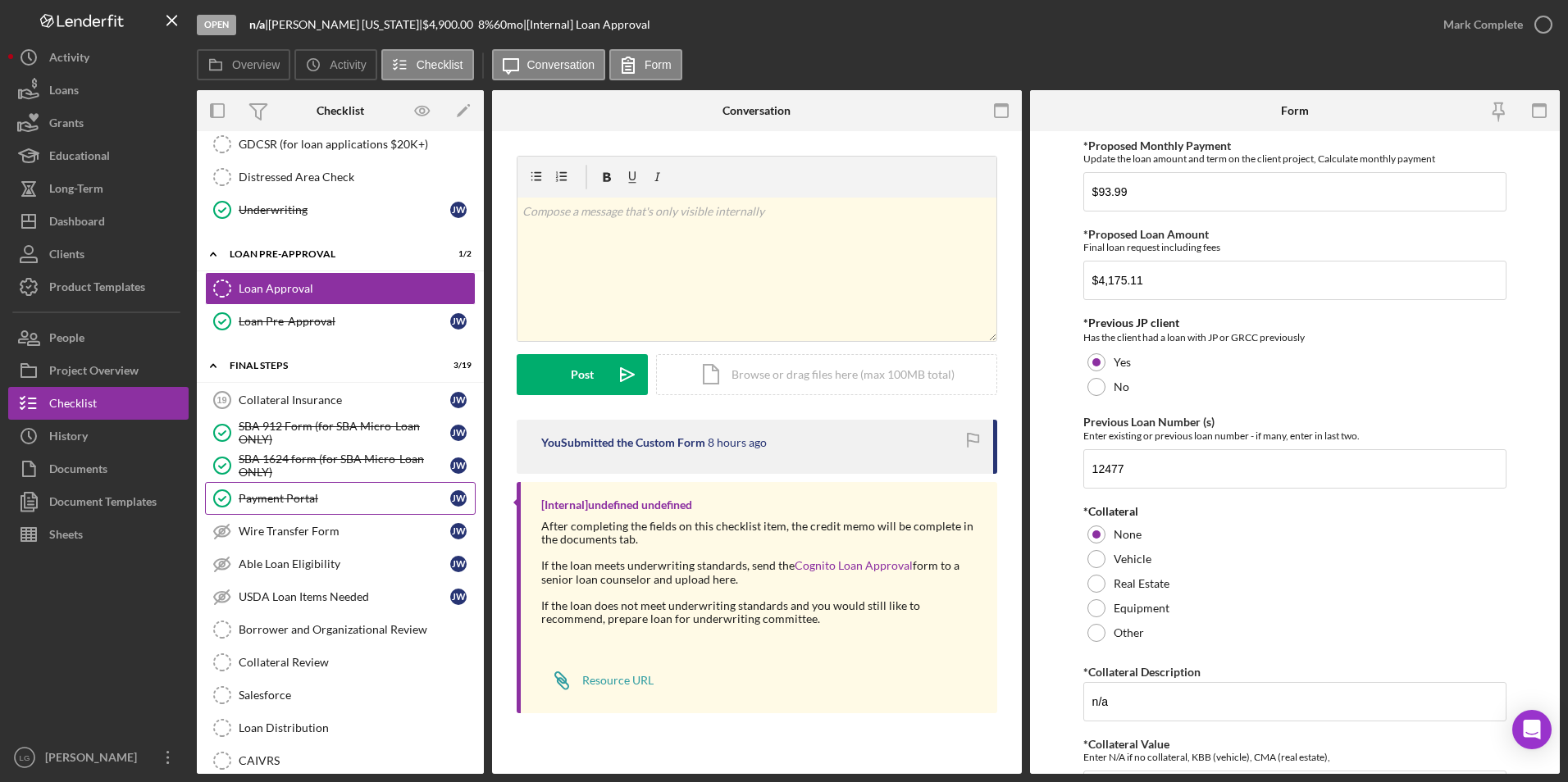
click at [336, 501] on div "Payment Portal" at bounding box center [344, 499] width 211 height 13
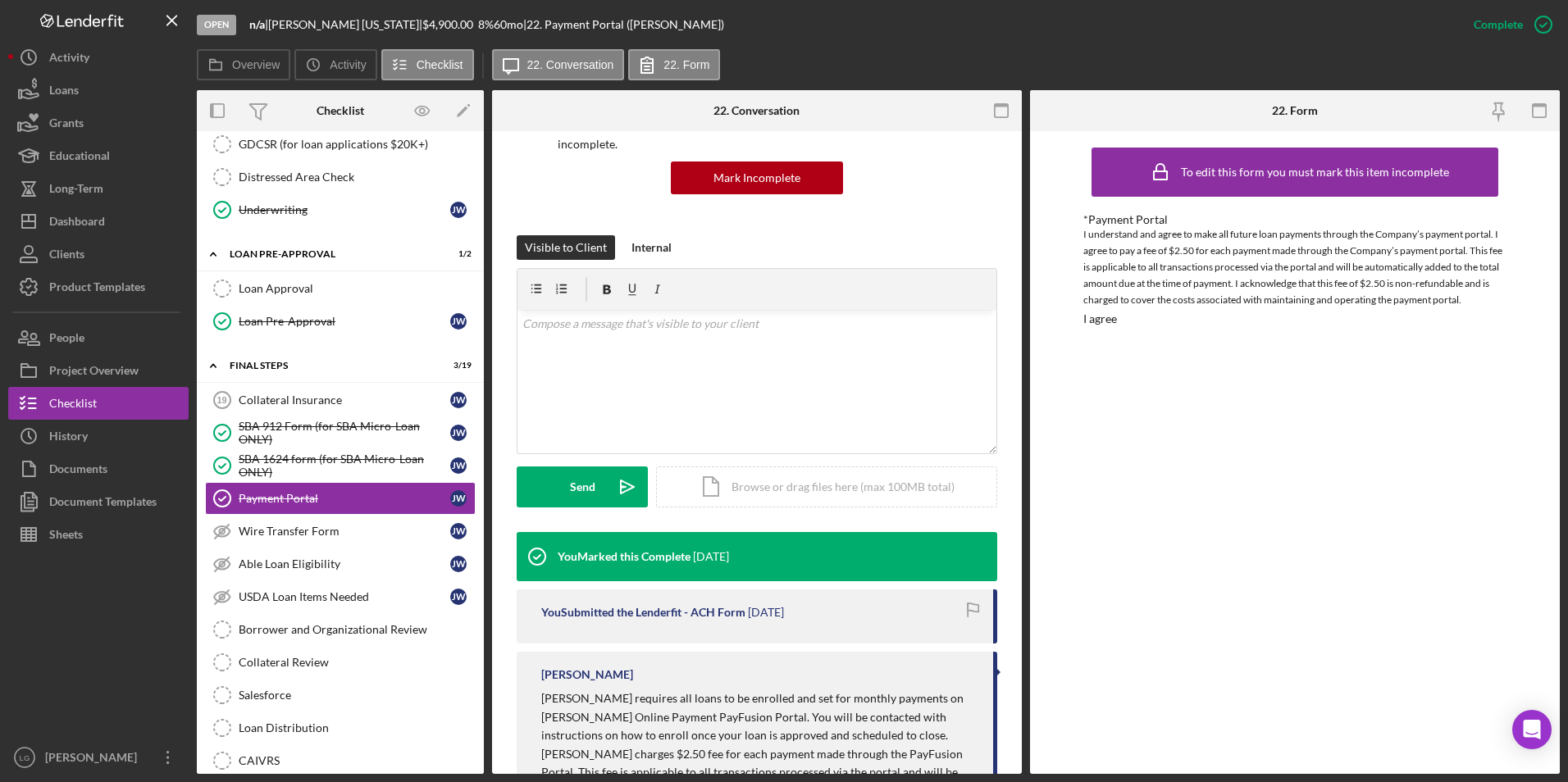
scroll to position [280, 0]
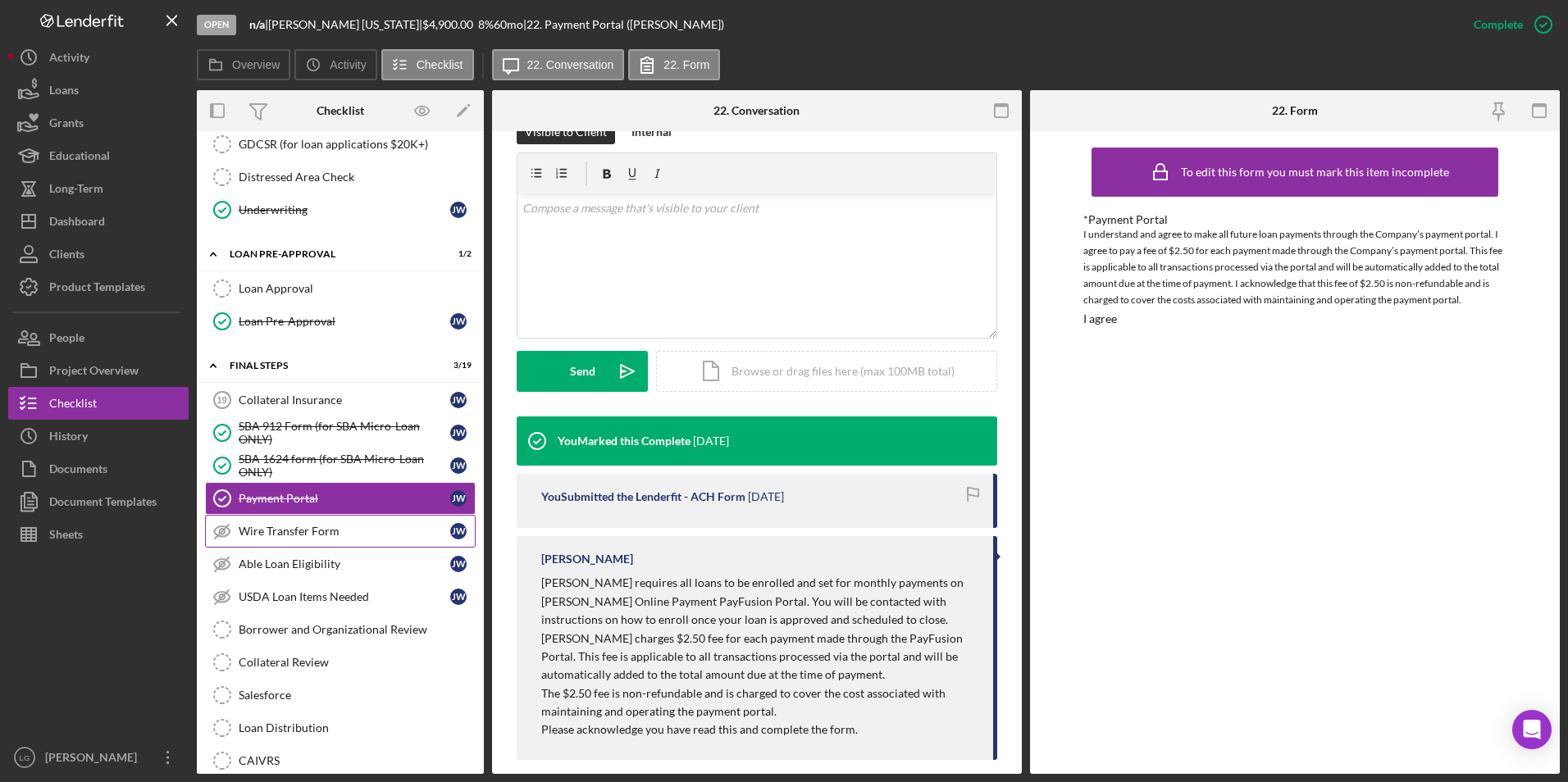
click at [272, 534] on div "Wire Transfer Form" at bounding box center [344, 532] width 211 height 13
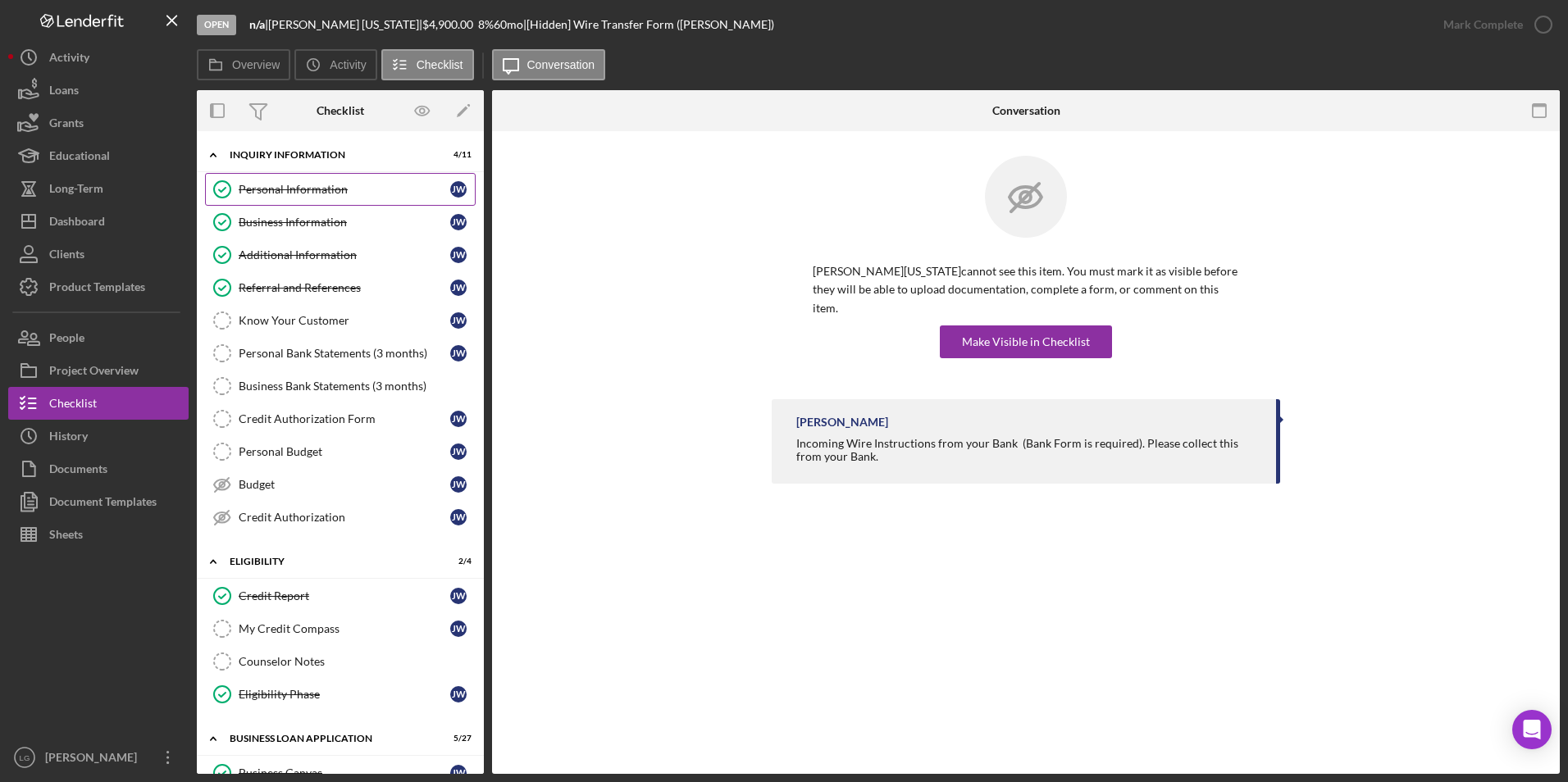
click at [349, 200] on link "Personal Information Personal Information [PERSON_NAME]" at bounding box center [340, 189] width 270 height 33
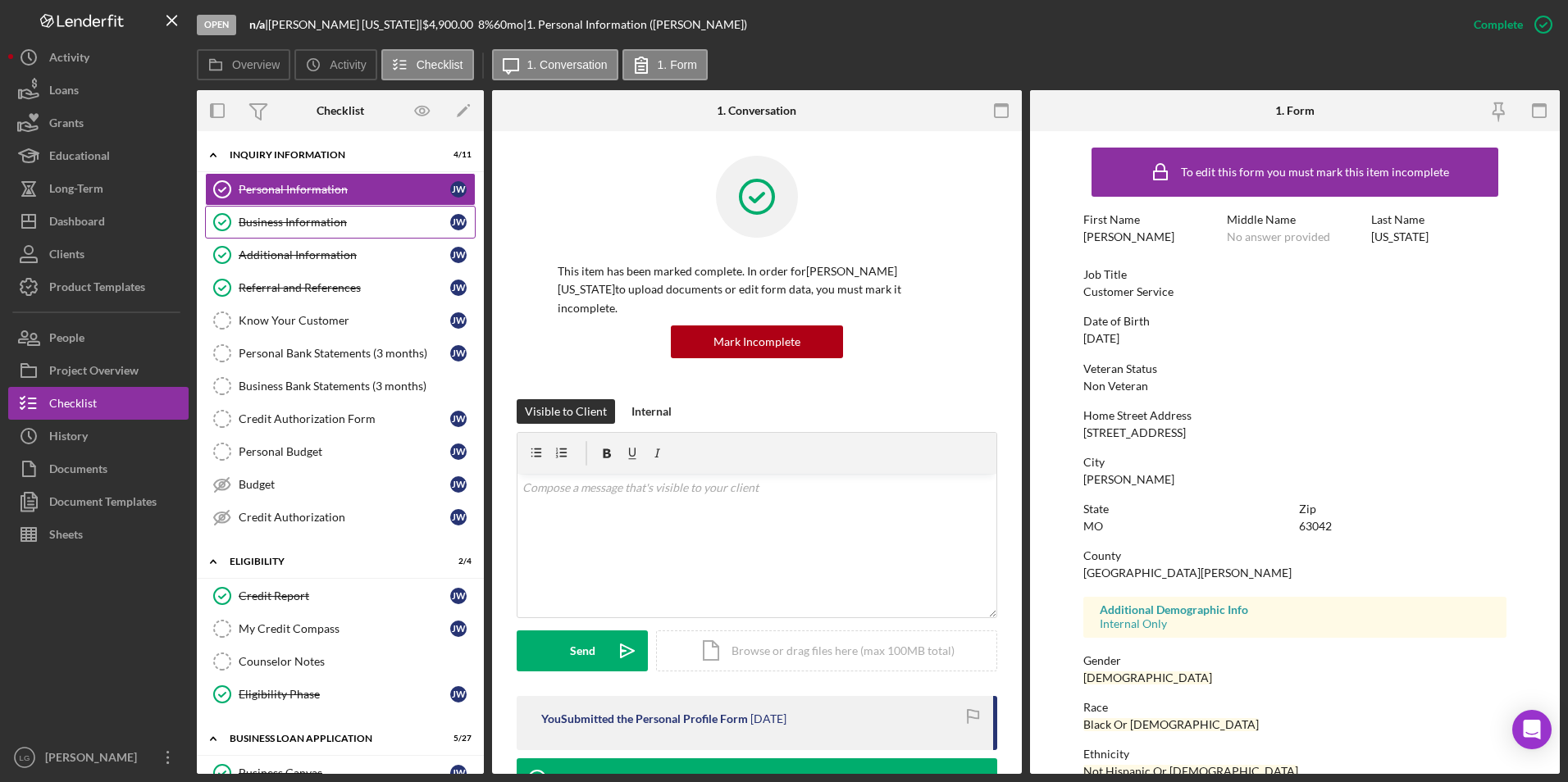
click at [343, 233] on link "Business Information Business Information [PERSON_NAME]" at bounding box center [340, 222] width 270 height 33
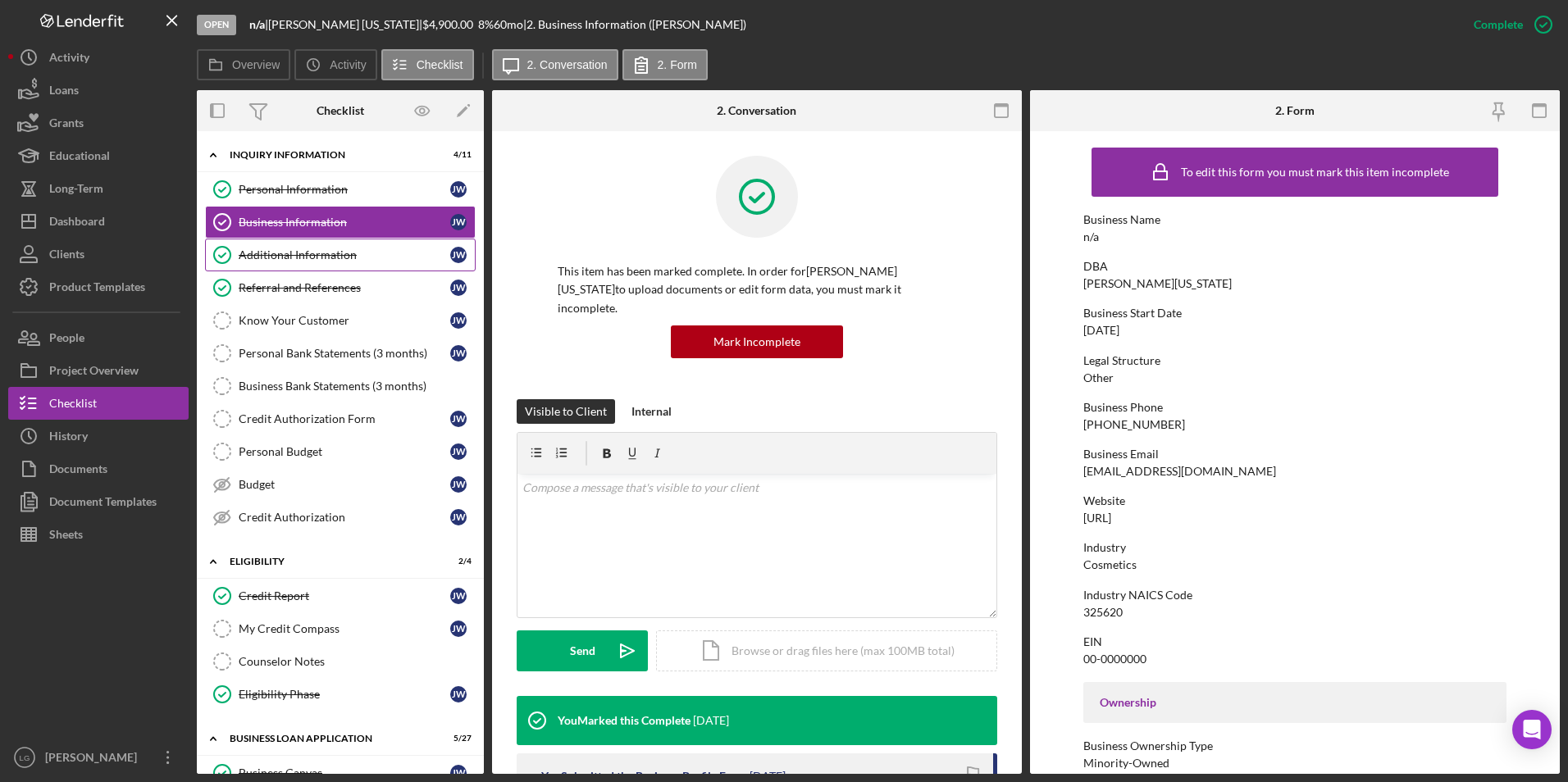
click at [334, 258] on div "Additional Information" at bounding box center [344, 255] width 211 height 13
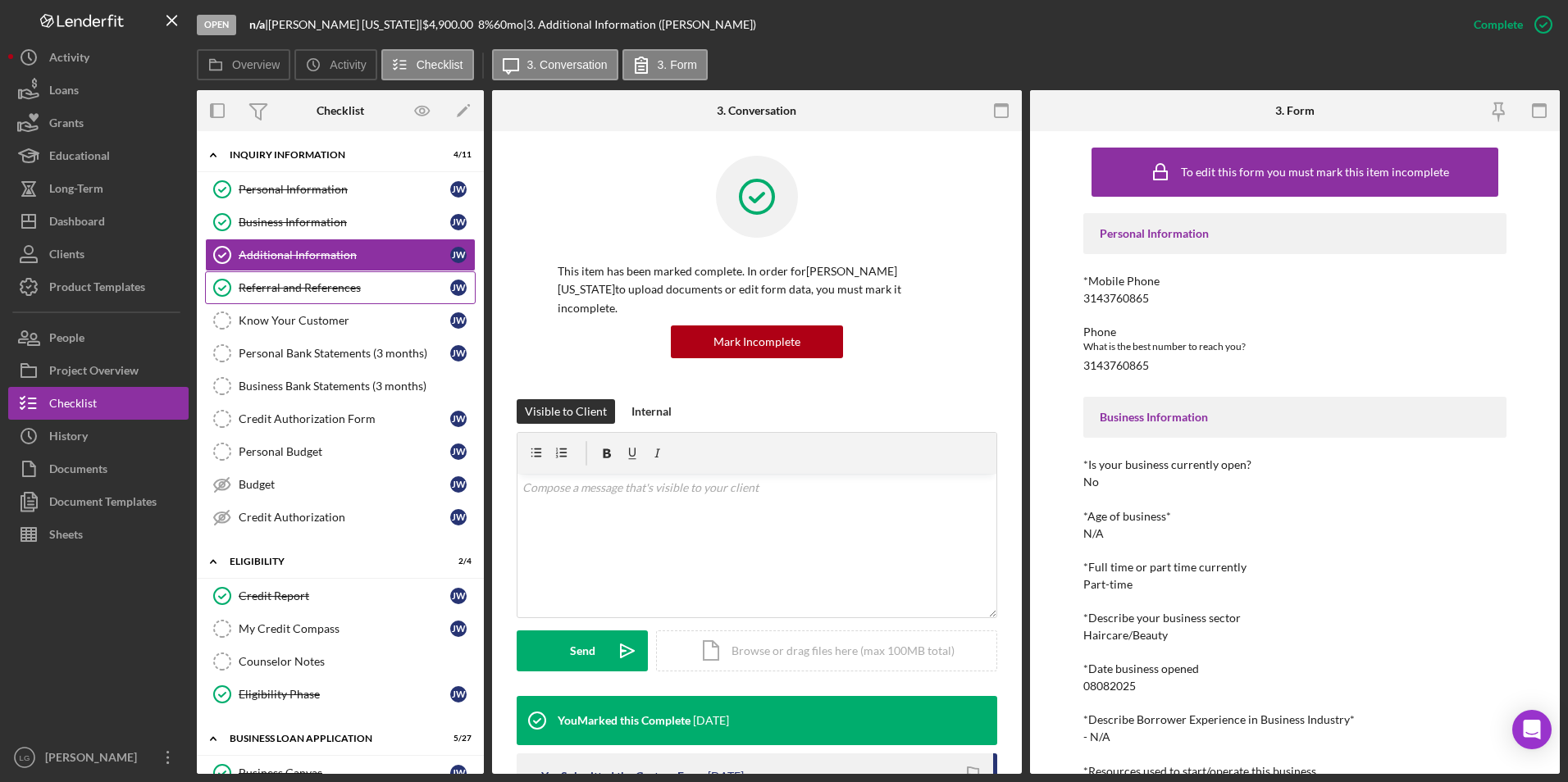
click at [329, 294] on div "Referral and References" at bounding box center [344, 288] width 211 height 13
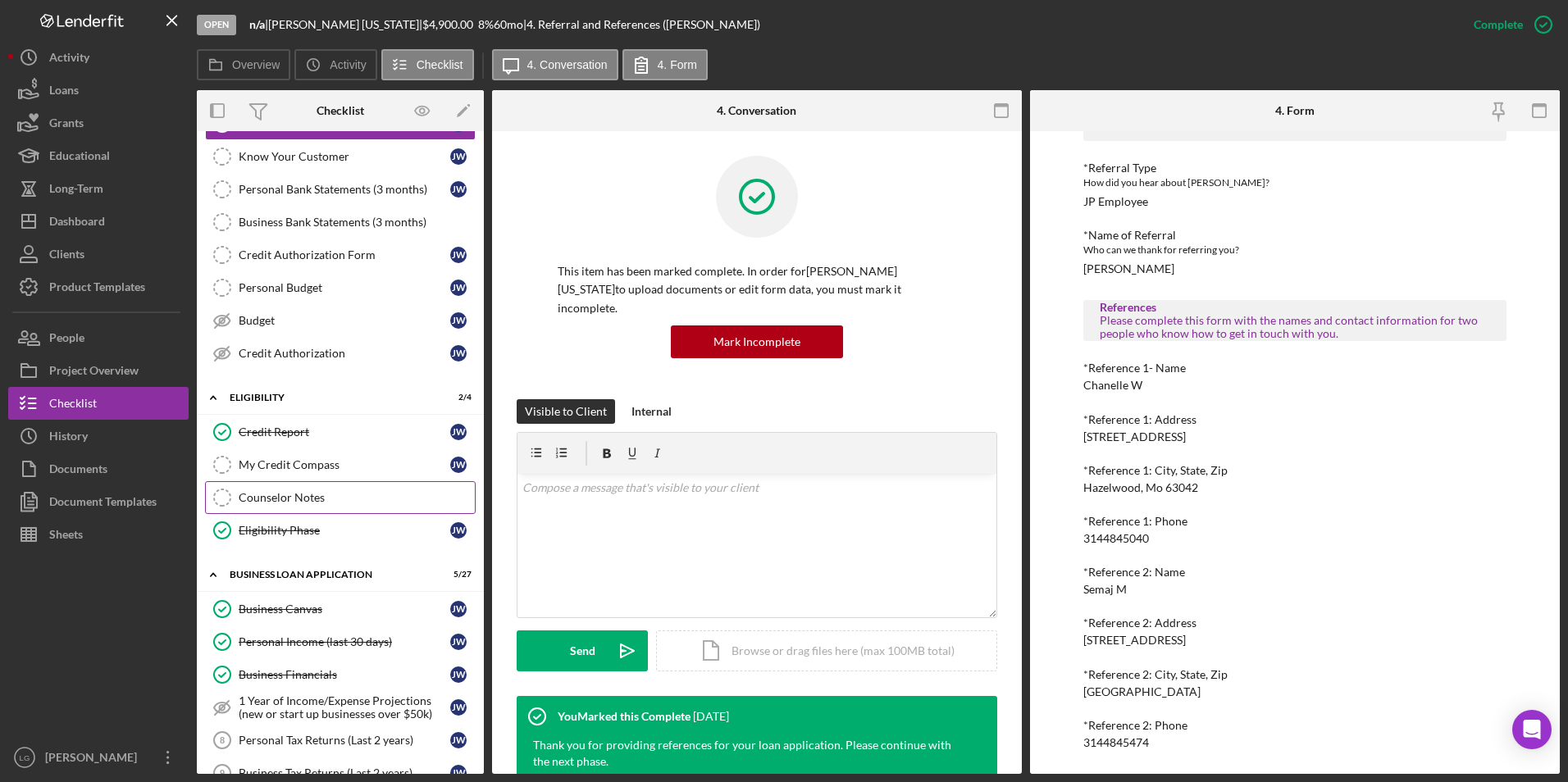
scroll to position [246, 0]
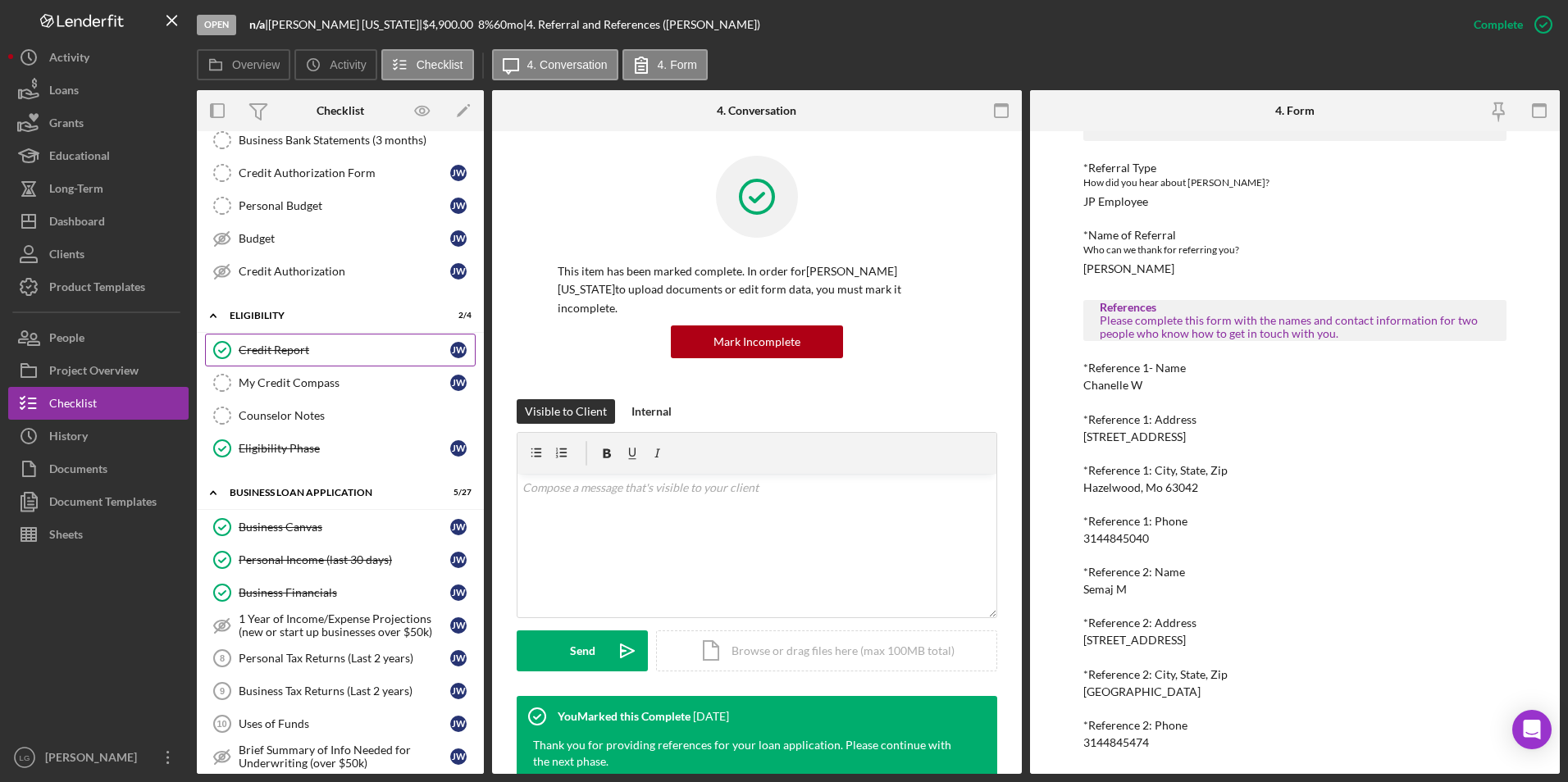
click at [297, 351] on div "Credit Report" at bounding box center [344, 351] width 211 height 13
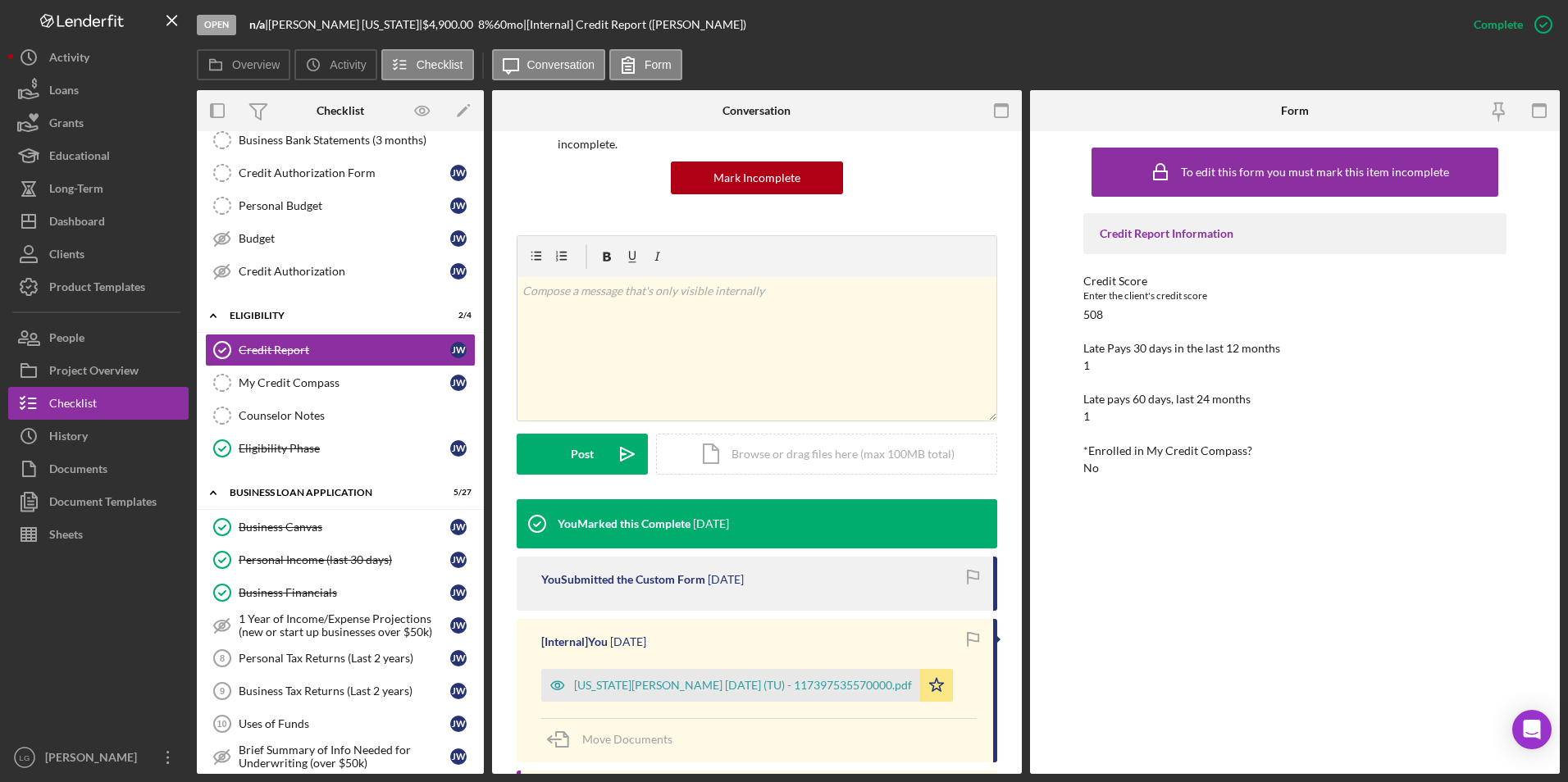
scroll to position [336, 0]
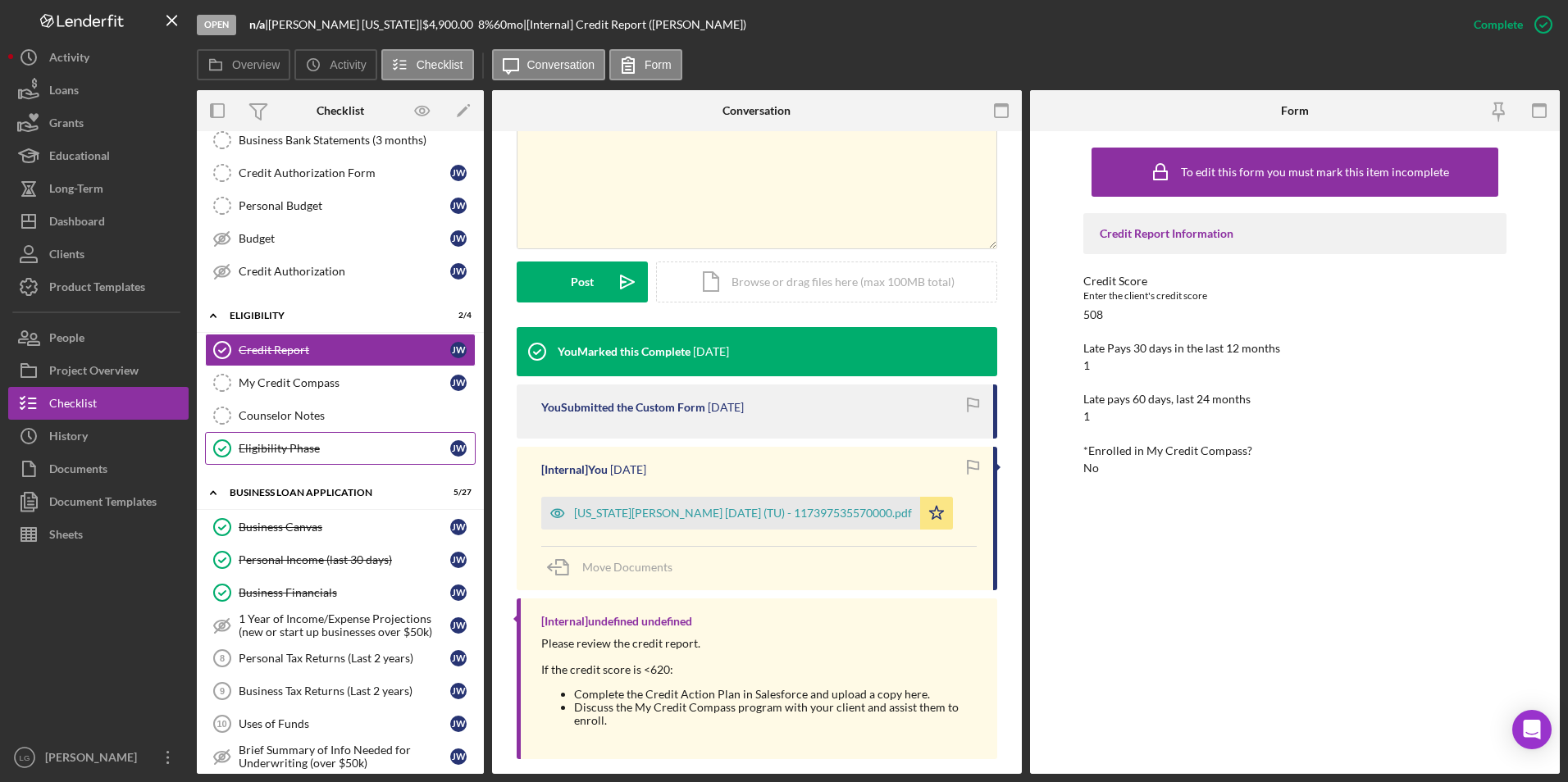
click at [292, 457] on link "Eligibility Phase Eligibility Phase [PERSON_NAME]" at bounding box center [340, 448] width 270 height 33
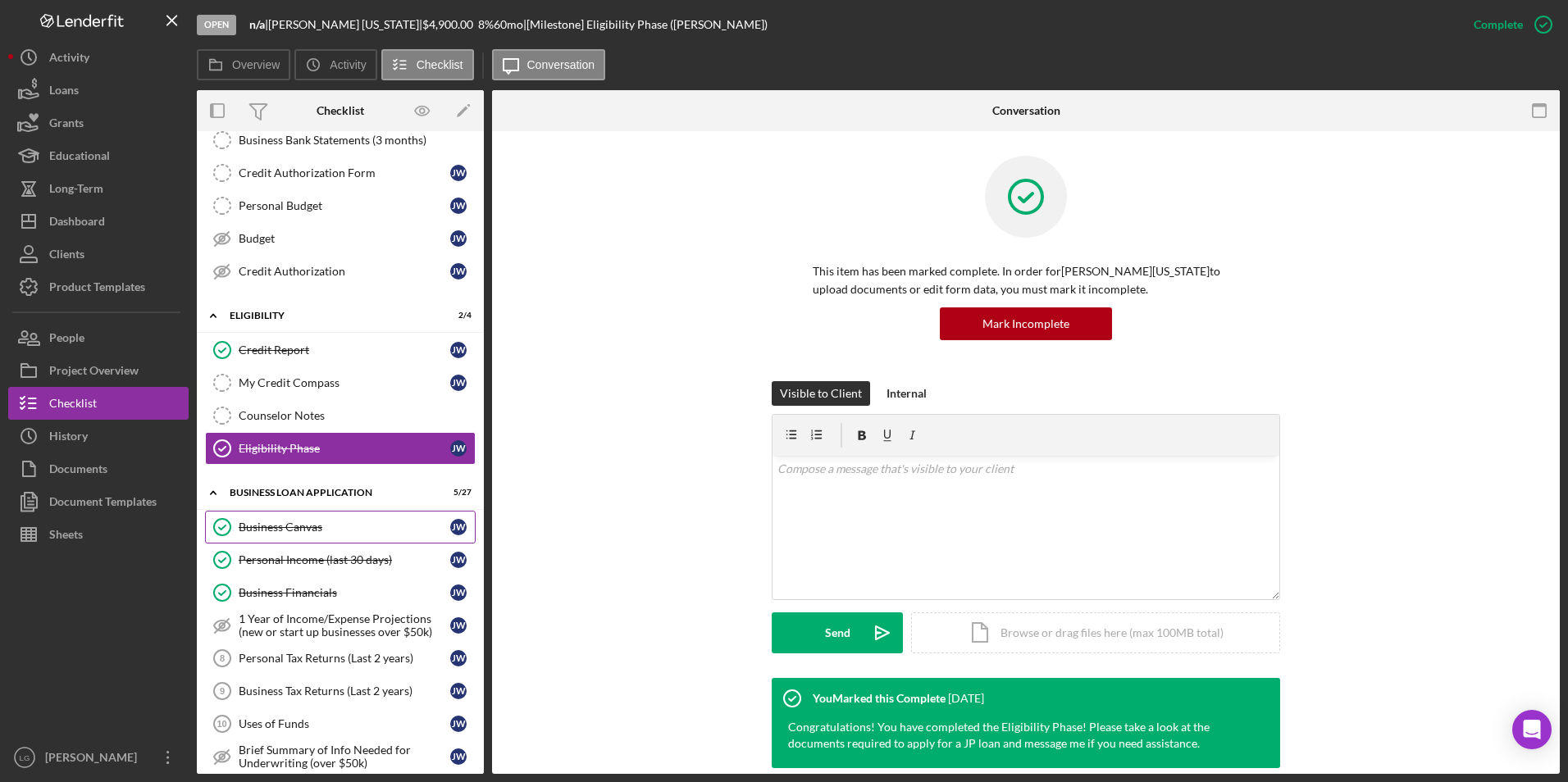
click at [343, 528] on div "Business Canvas" at bounding box center [344, 528] width 211 height 13
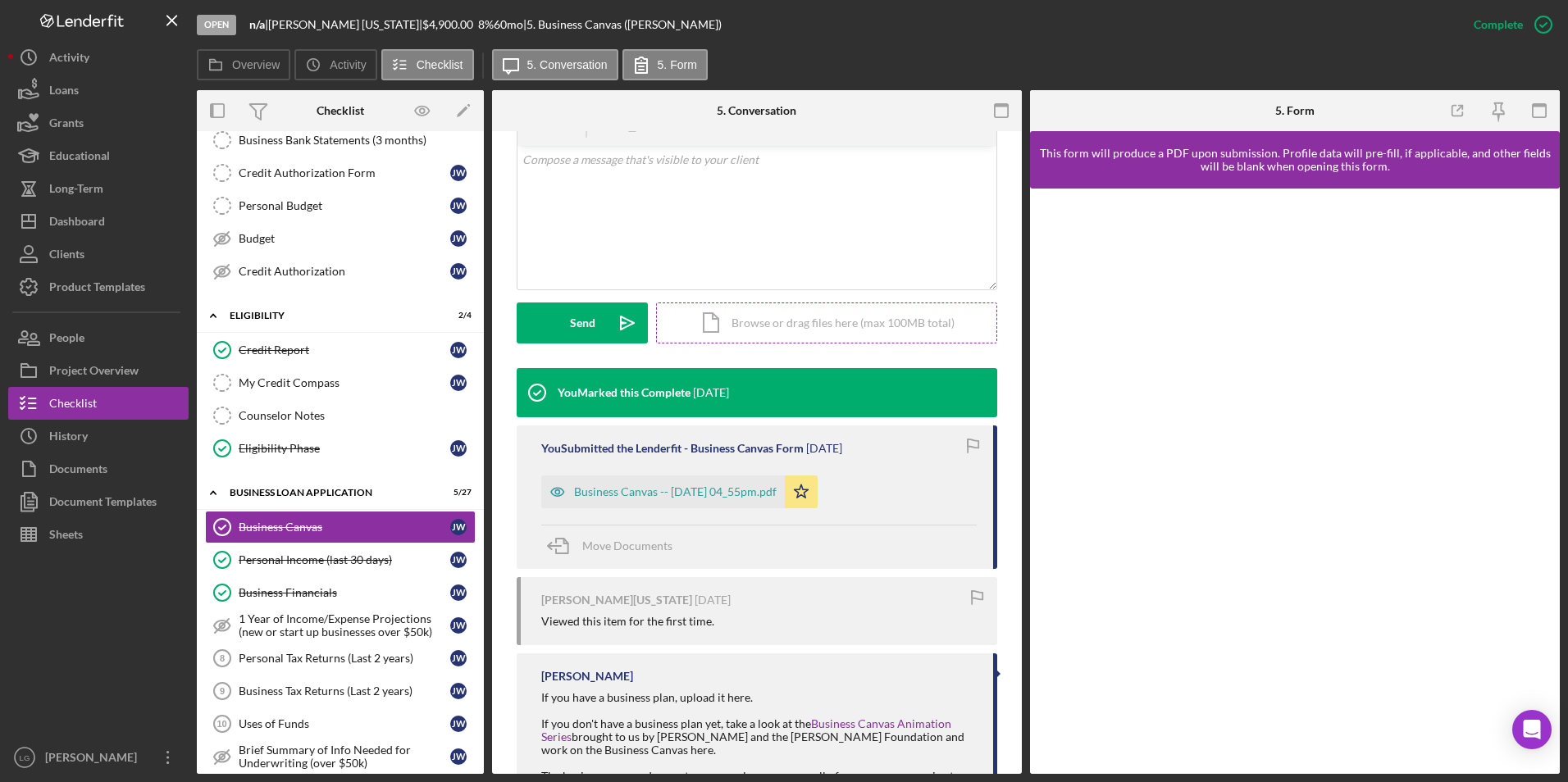
scroll to position [412, 0]
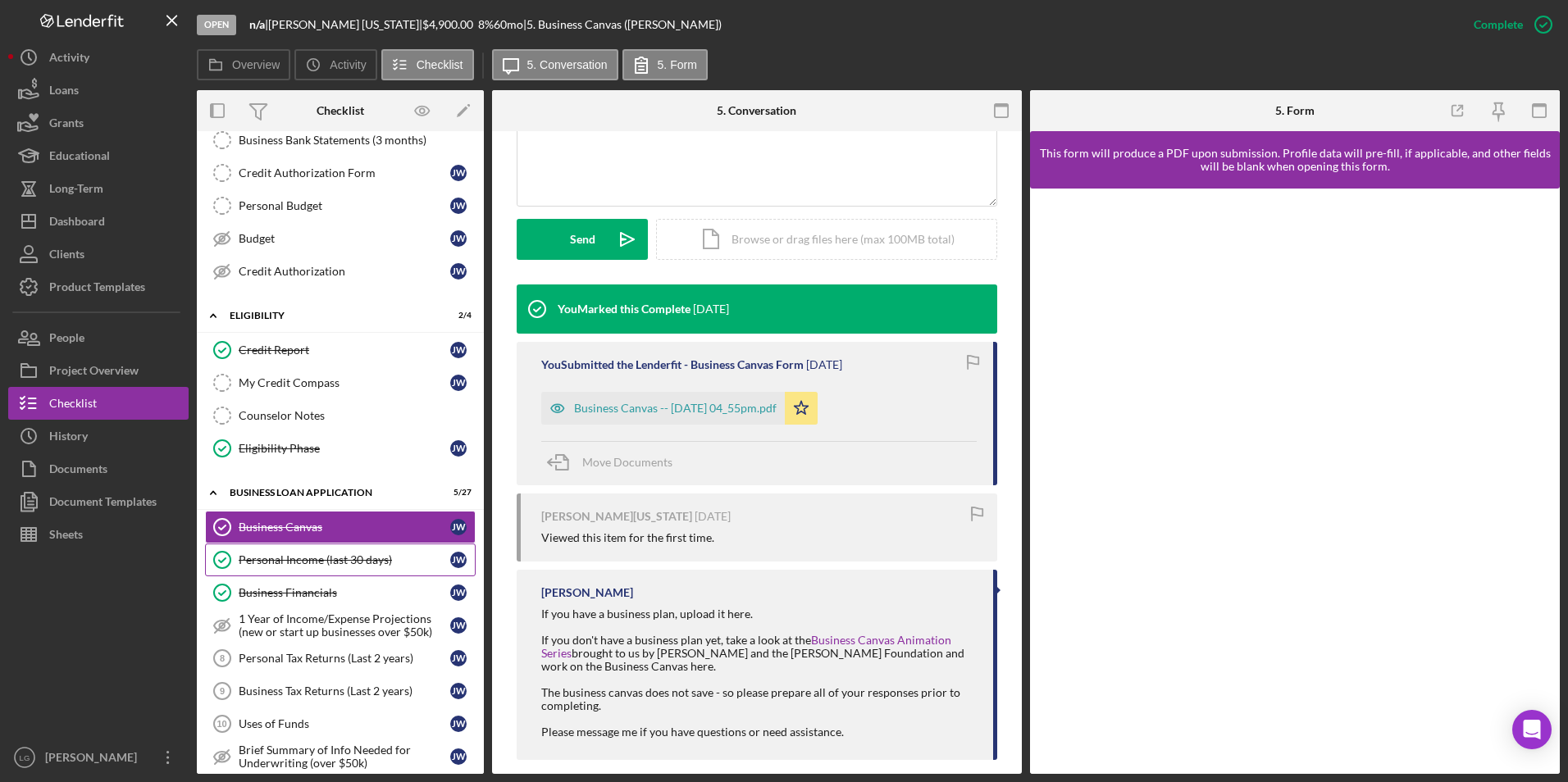
click at [353, 565] on div "Personal Income (last 30 days)" at bounding box center [344, 560] width 211 height 13
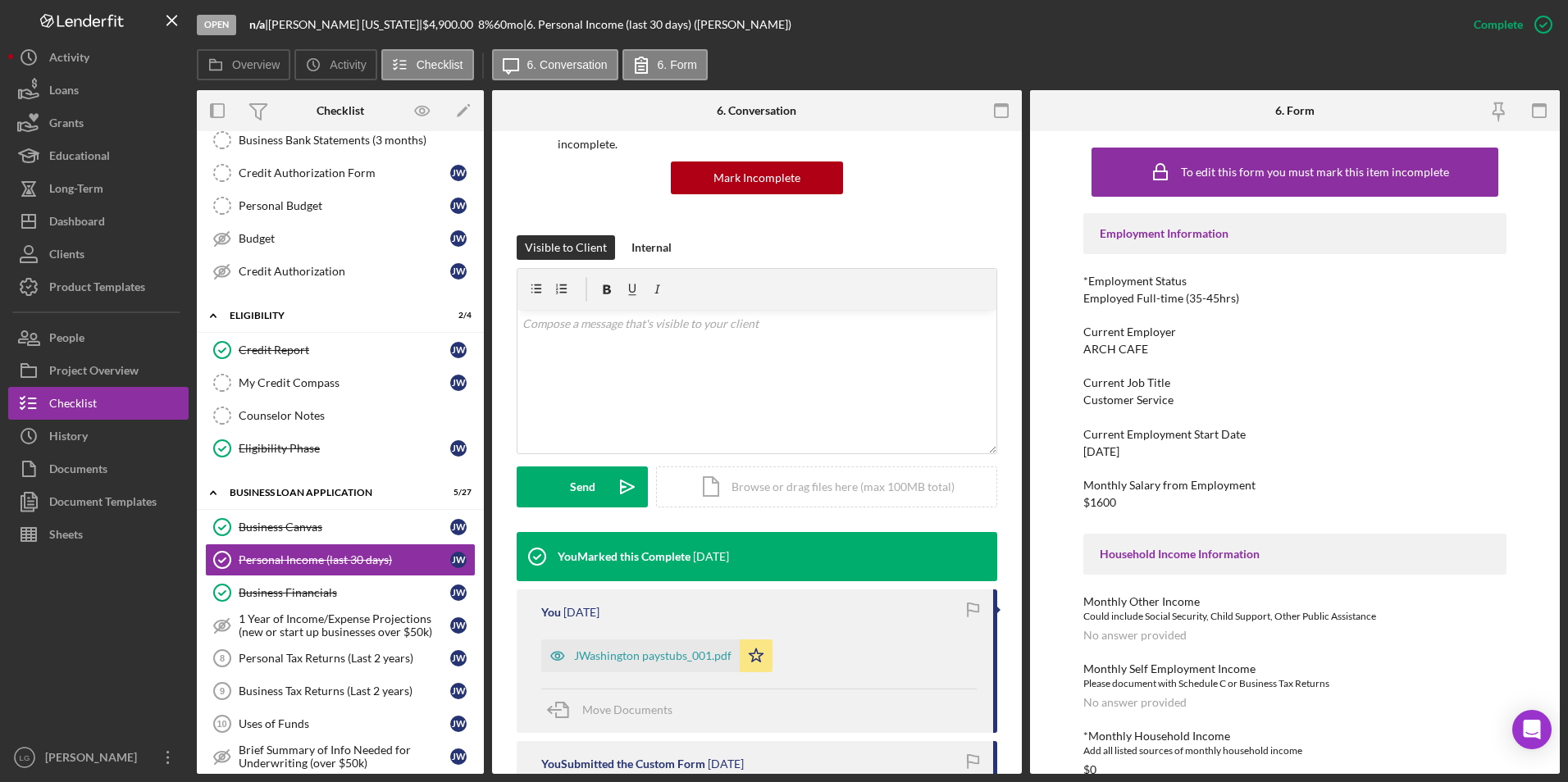
scroll to position [328, 0]
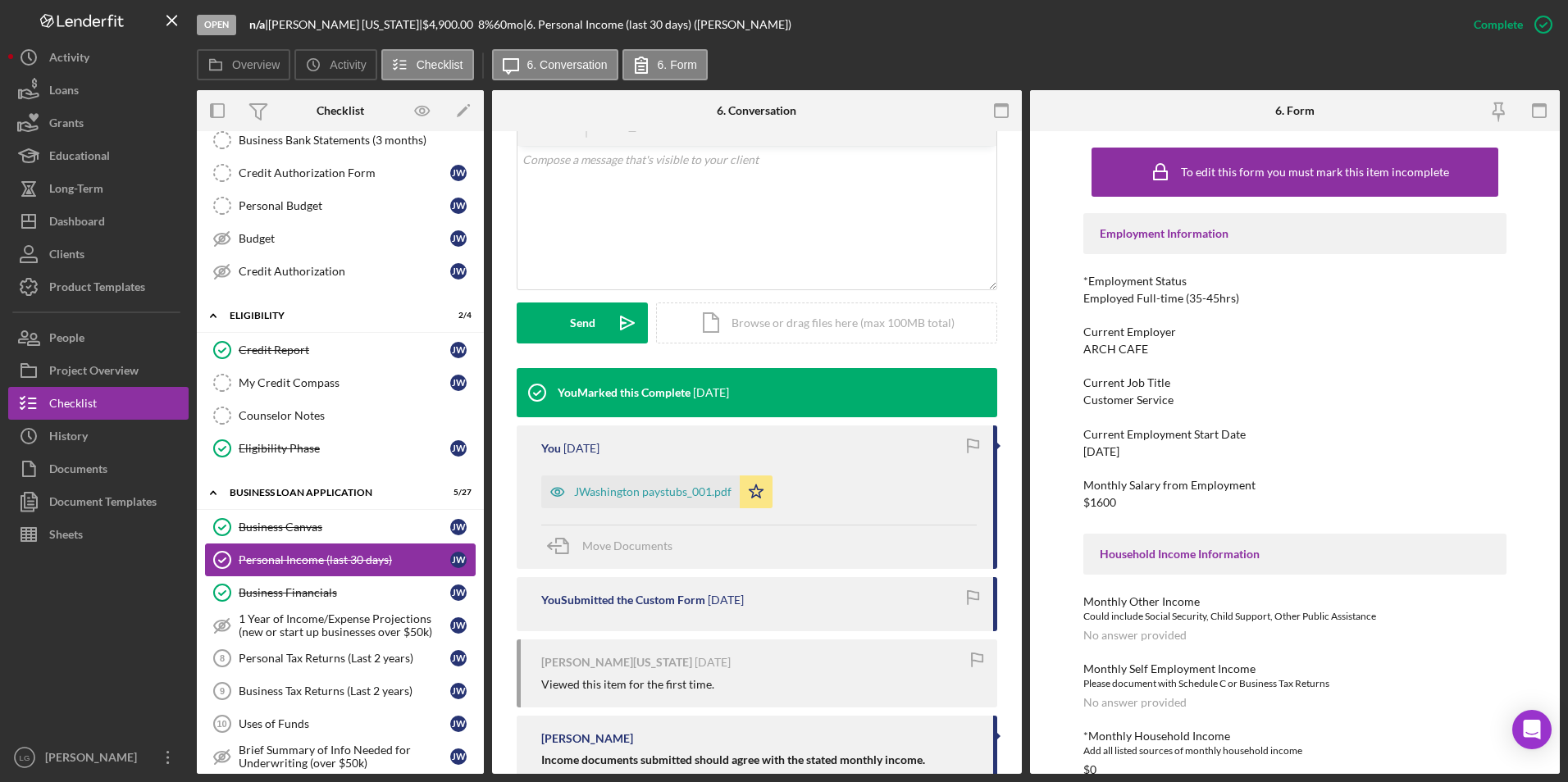
click at [281, 570] on link "Personal Income (last 30 days) Personal Income (last 30 days) [PERSON_NAME]" at bounding box center [340, 560] width 270 height 33
click at [318, 590] on div "Business Financials" at bounding box center [344, 593] width 211 height 13
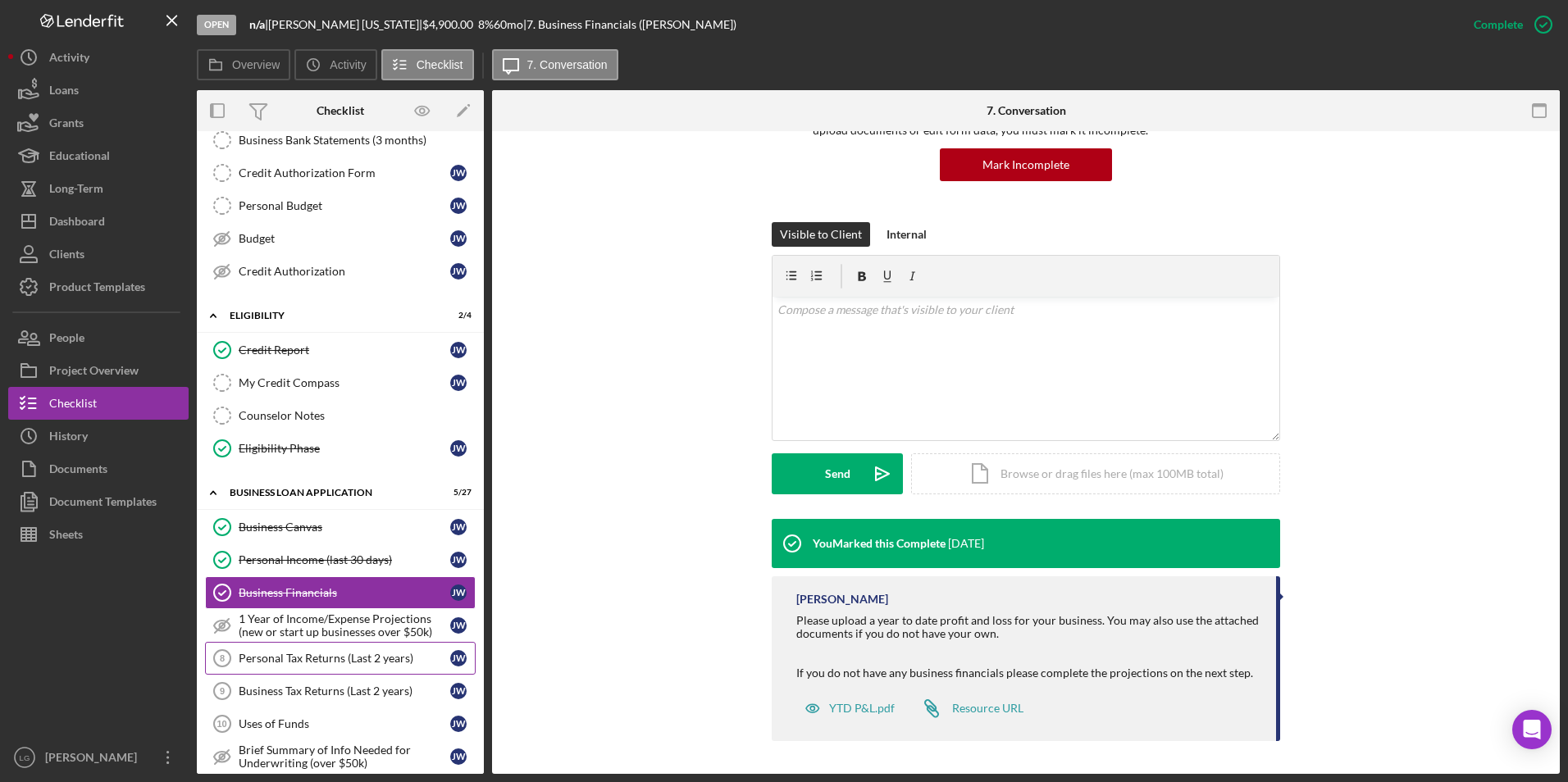
scroll to position [492, 0]
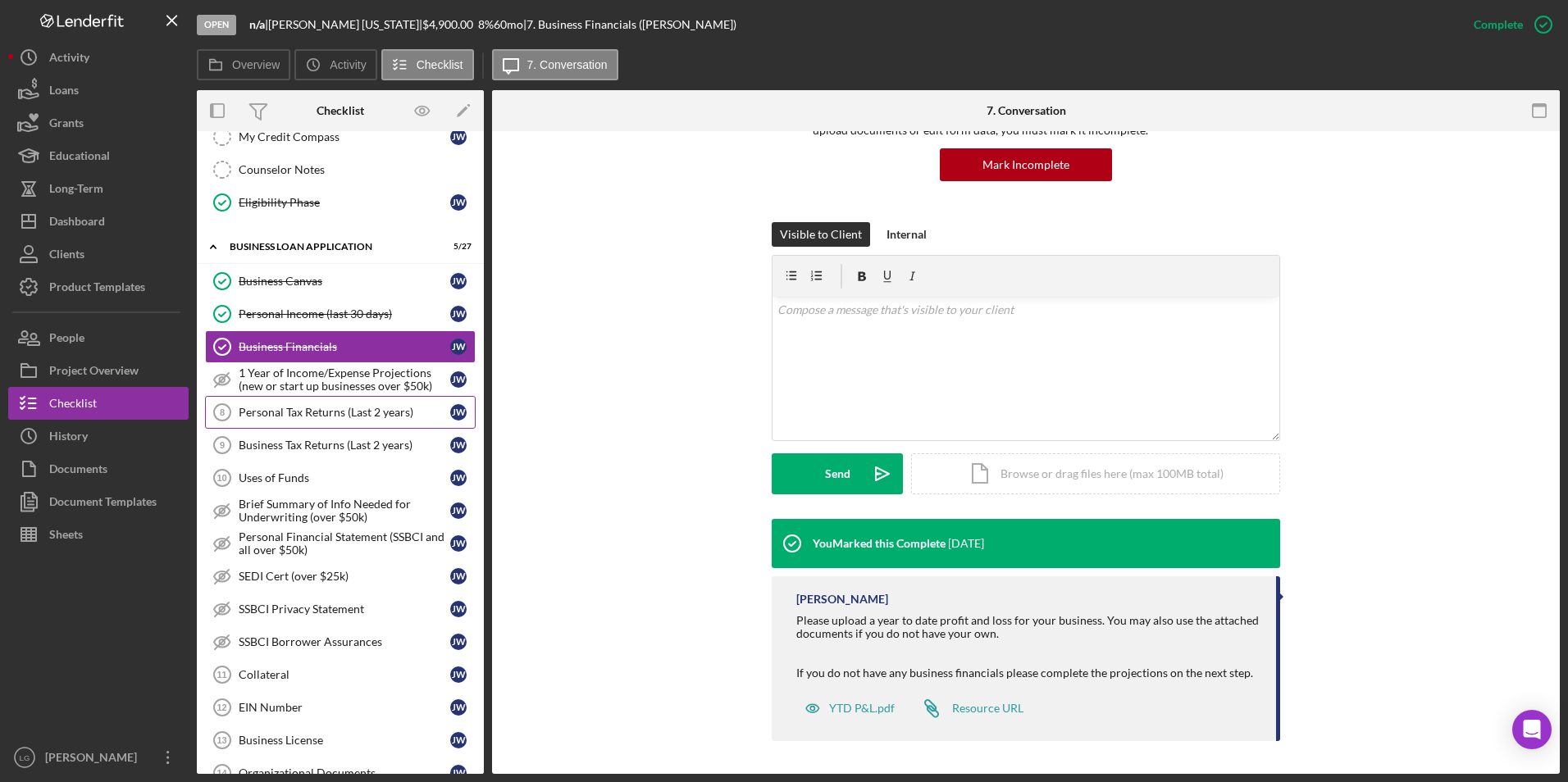
click at [275, 424] on link "Personal Tax Returns (Last 2 years) 8 Personal Tax Returns (Last 2 years) [PERS…" at bounding box center [340, 412] width 270 height 33
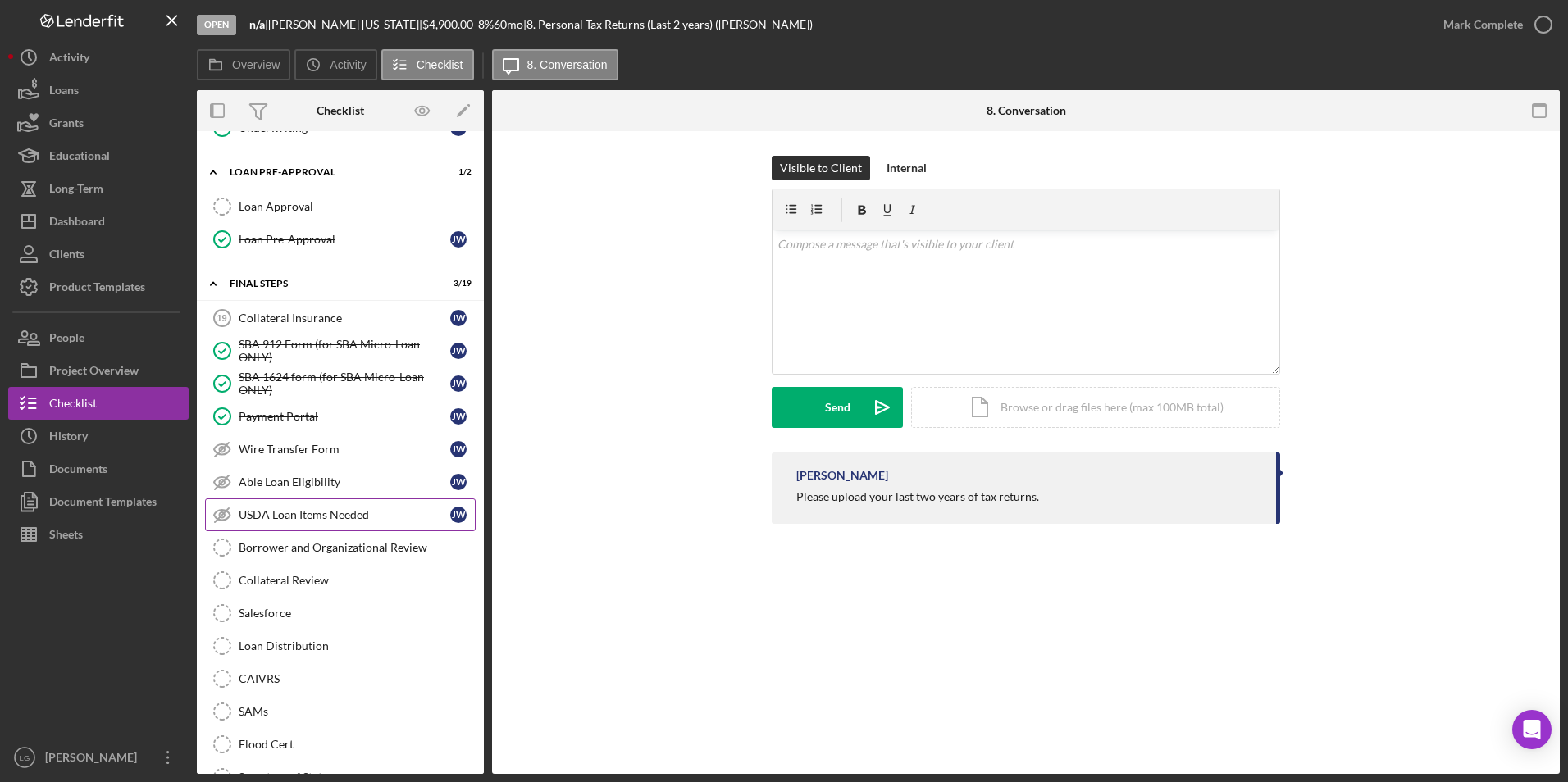
scroll to position [1334, 0]
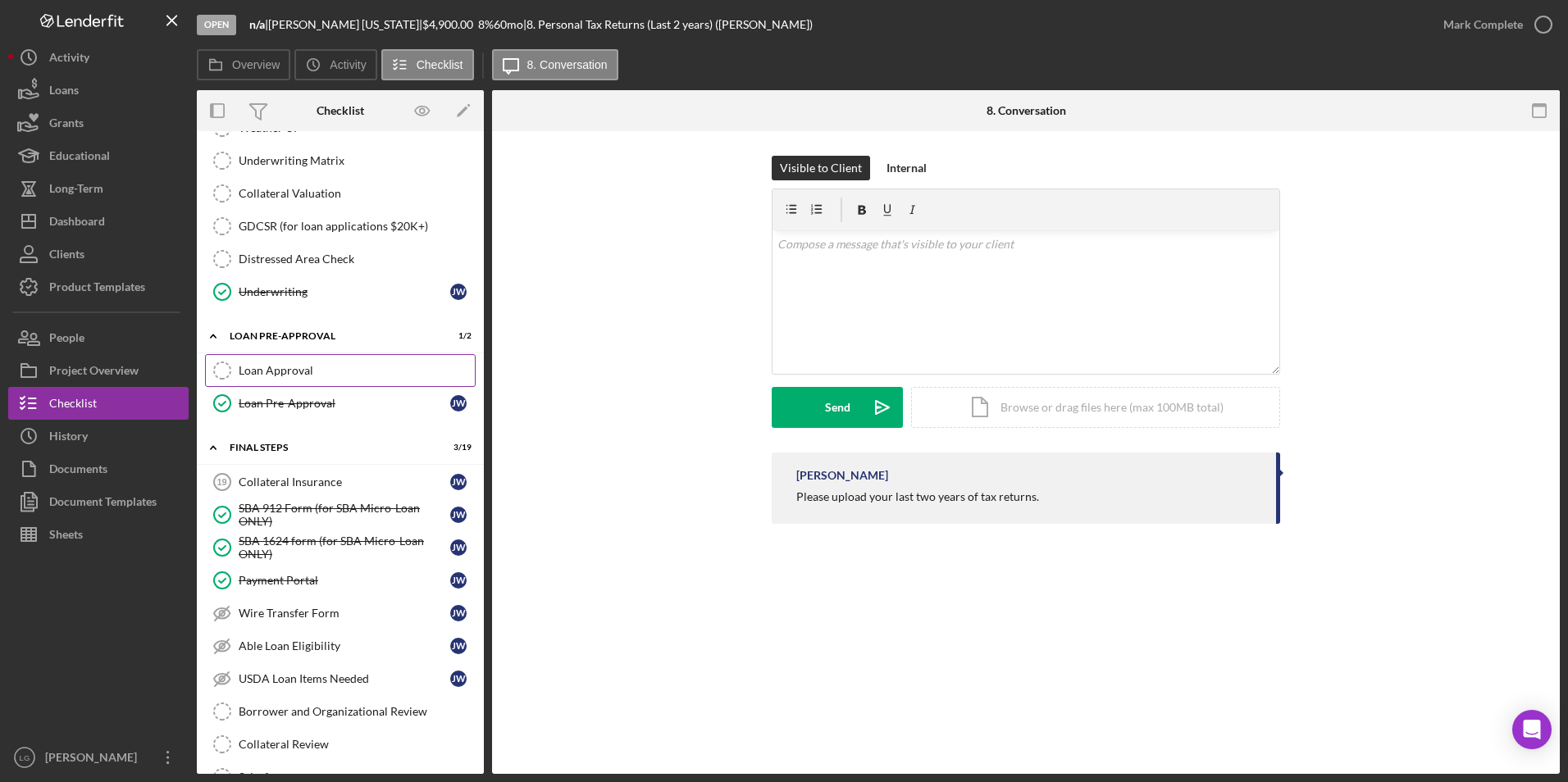
click at [263, 371] on div "Loan Approval" at bounding box center [356, 371] width 236 height 13
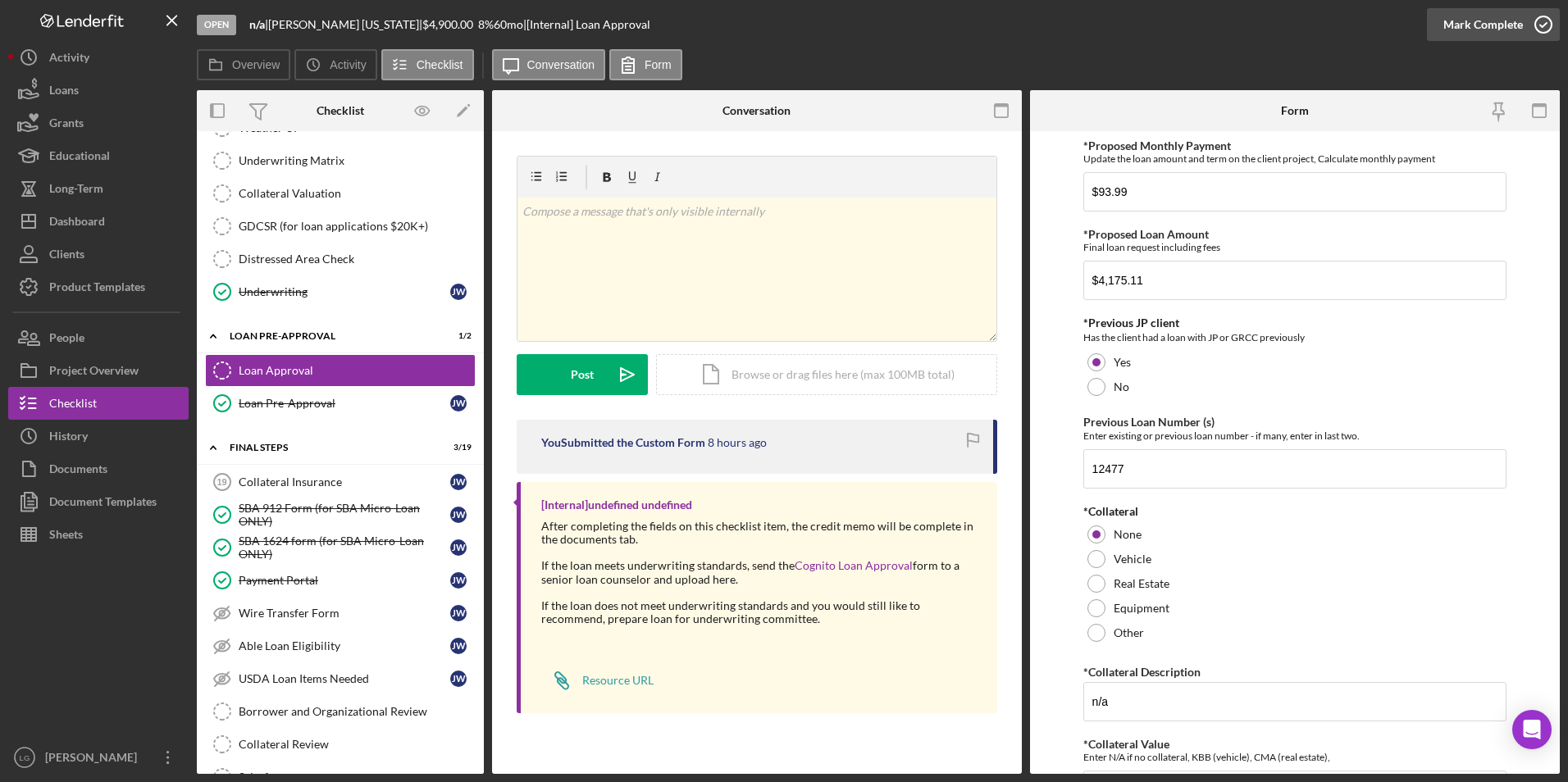
click at [1501, 28] on div "Mark Complete" at bounding box center [1483, 24] width 79 height 33
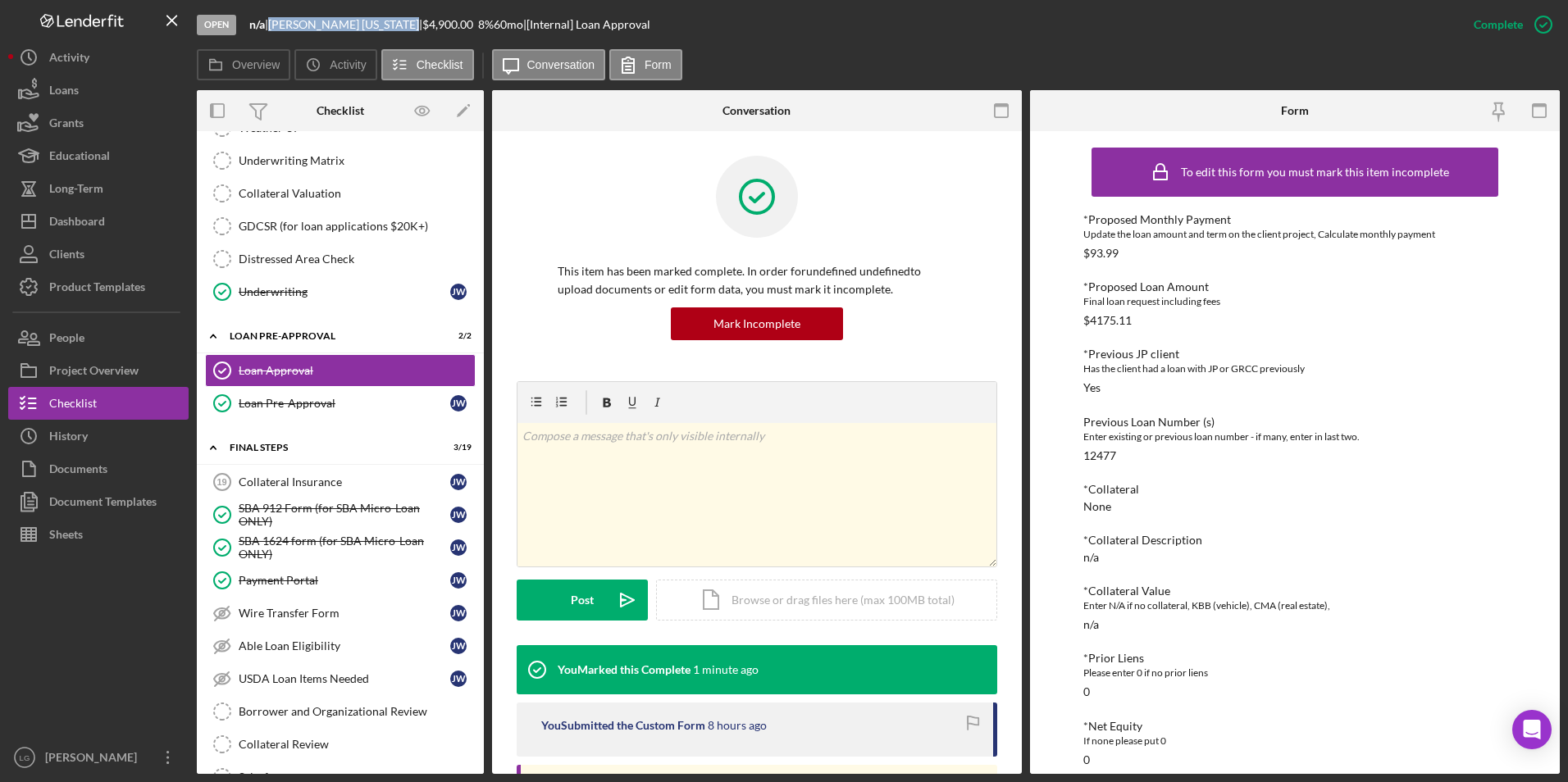
drag, startPoint x: 372, startPoint y: 19, endPoint x: 281, endPoint y: 29, distance: 91.5
click at [281, 29] on div "[PERSON_NAME][US_STATE] |" at bounding box center [345, 24] width 154 height 13
copy div "[PERSON_NAME][US_STATE]"
drag, startPoint x: 1540, startPoint y: 35, endPoint x: 334, endPoint y: 18, distance: 1206.1
drag, startPoint x: 334, startPoint y: 18, endPoint x: 297, endPoint y: 31, distance: 39.2
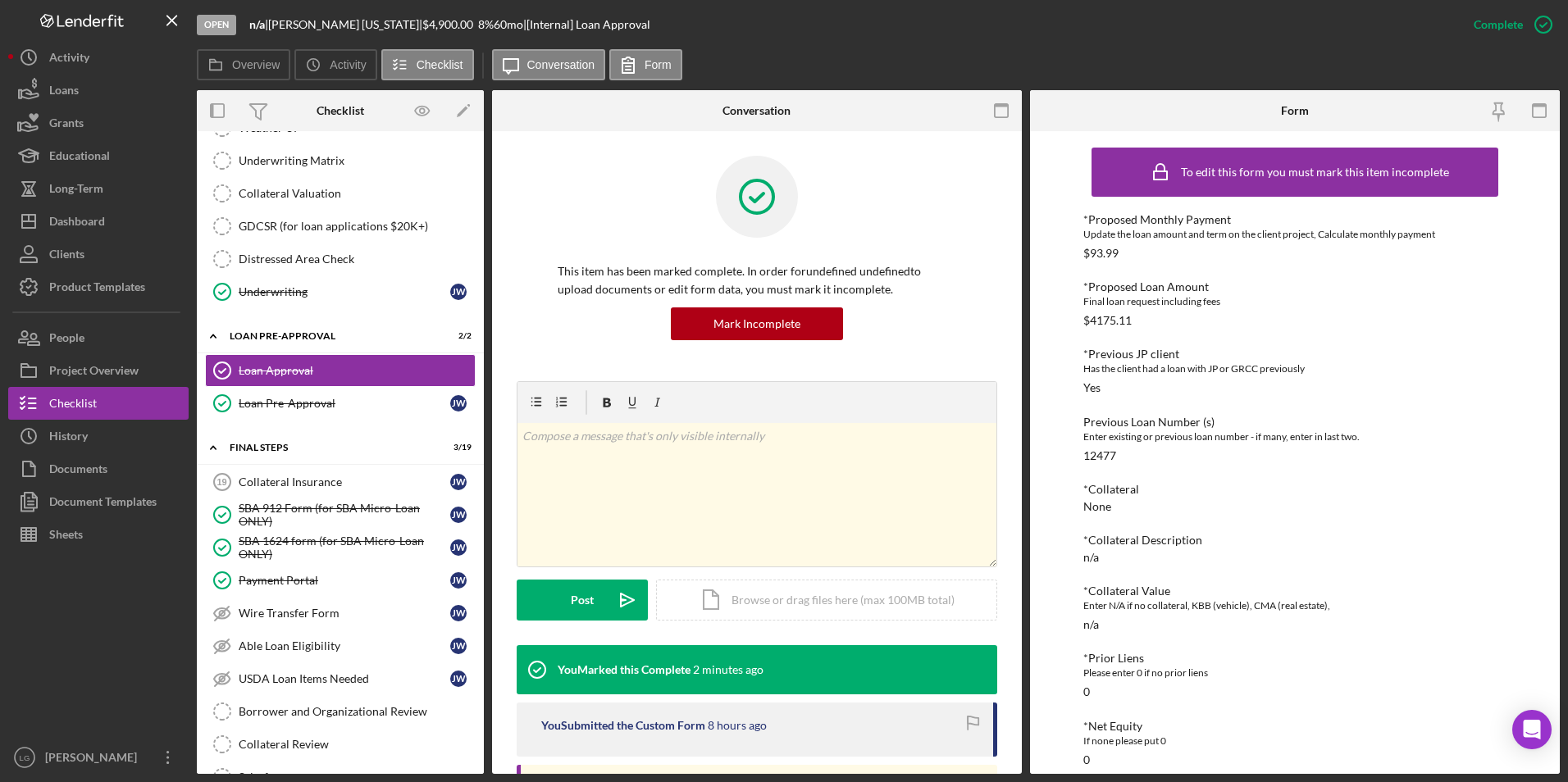
click at [297, 31] on div "[PERSON_NAME][US_STATE] |" at bounding box center [345, 24] width 154 height 13
drag, startPoint x: 370, startPoint y: 24, endPoint x: 276, endPoint y: 27, distance: 94.0
click at [276, 27] on div "n/a | [PERSON_NAME][US_STATE] | $4,900.00 8 % 60 mo | [Internal] Loan Approval" at bounding box center [450, 24] width 401 height 13
copy div "[PERSON_NAME][US_STATE]"
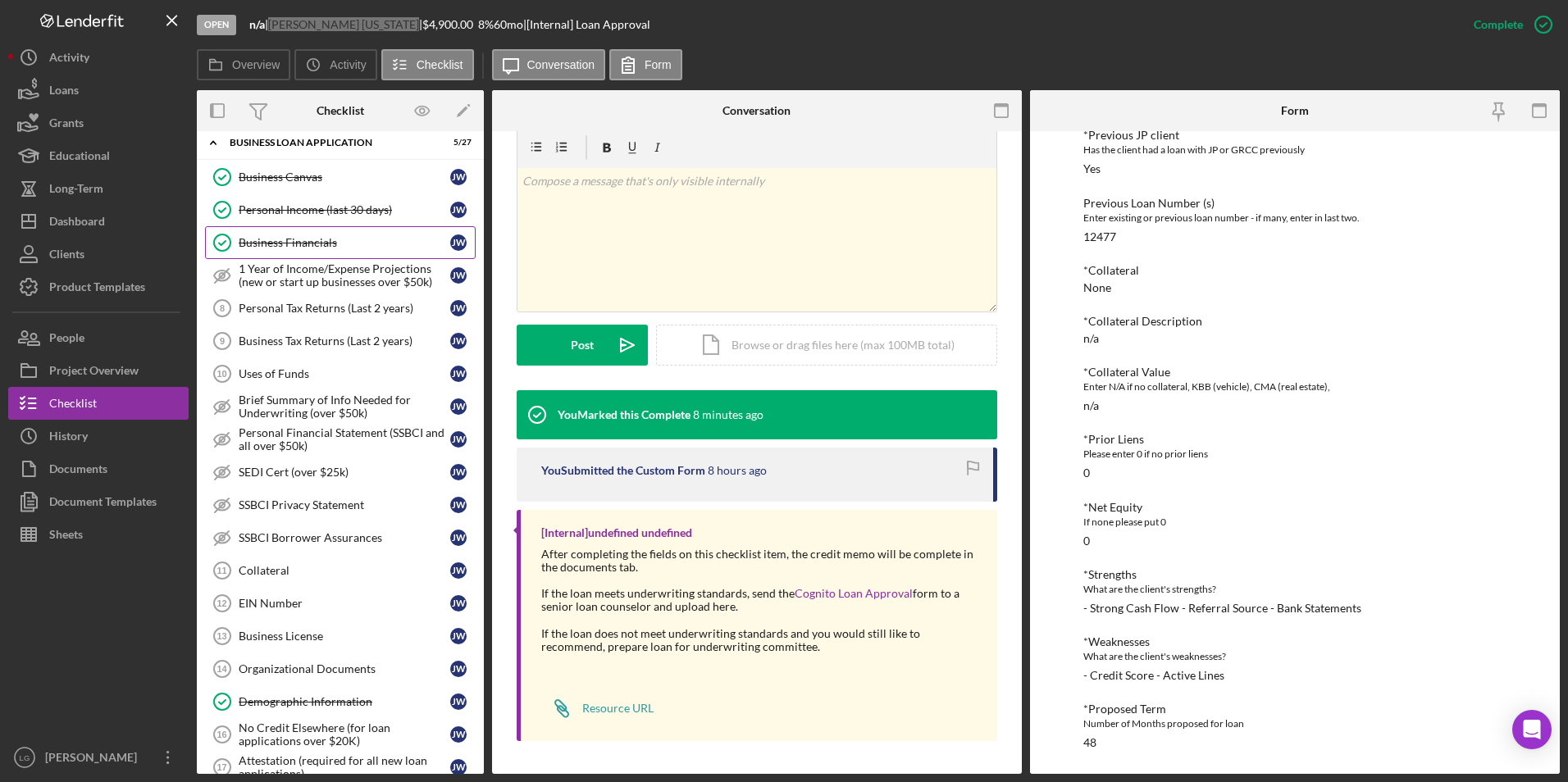
scroll to position [843, 0]
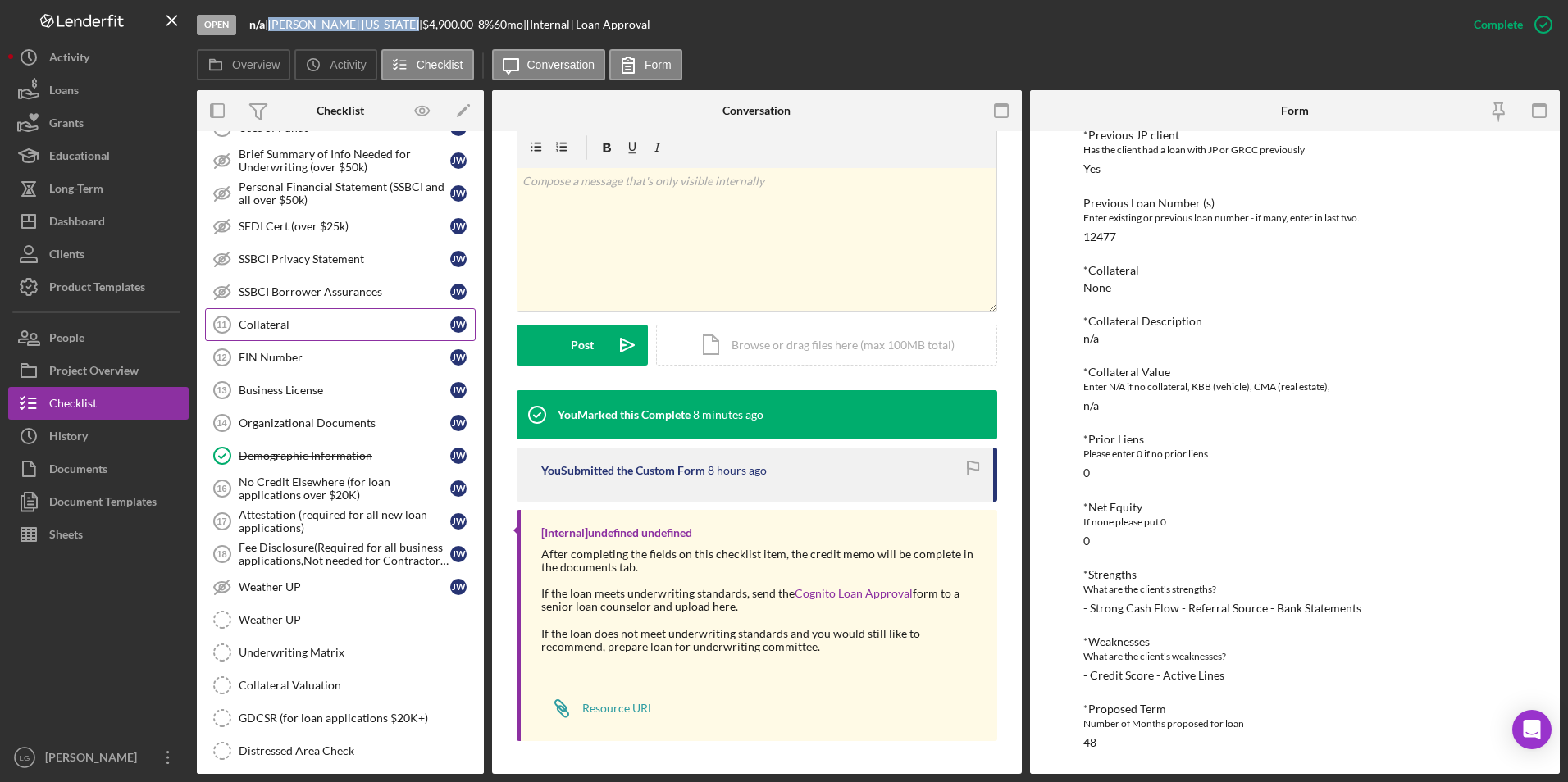
drag, startPoint x: 260, startPoint y: 333, endPoint x: 286, endPoint y: 335, distance: 26.1
click at [260, 333] on link "Collateral 11 Collateral [PERSON_NAME]" at bounding box center [340, 324] width 270 height 33
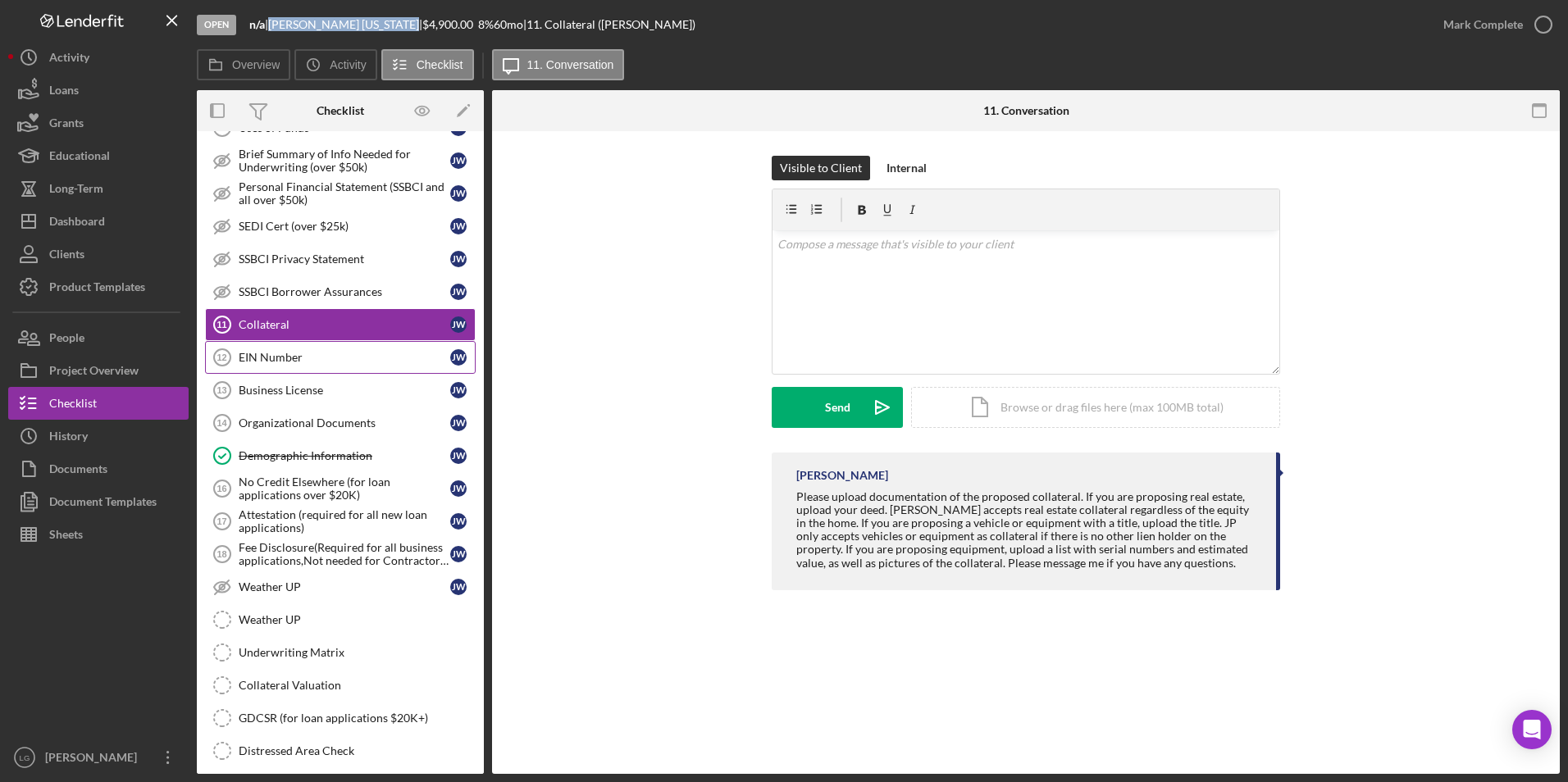
click at [321, 371] on link "EIN Number 12 EIN Number [PERSON_NAME]" at bounding box center [340, 357] width 270 height 33
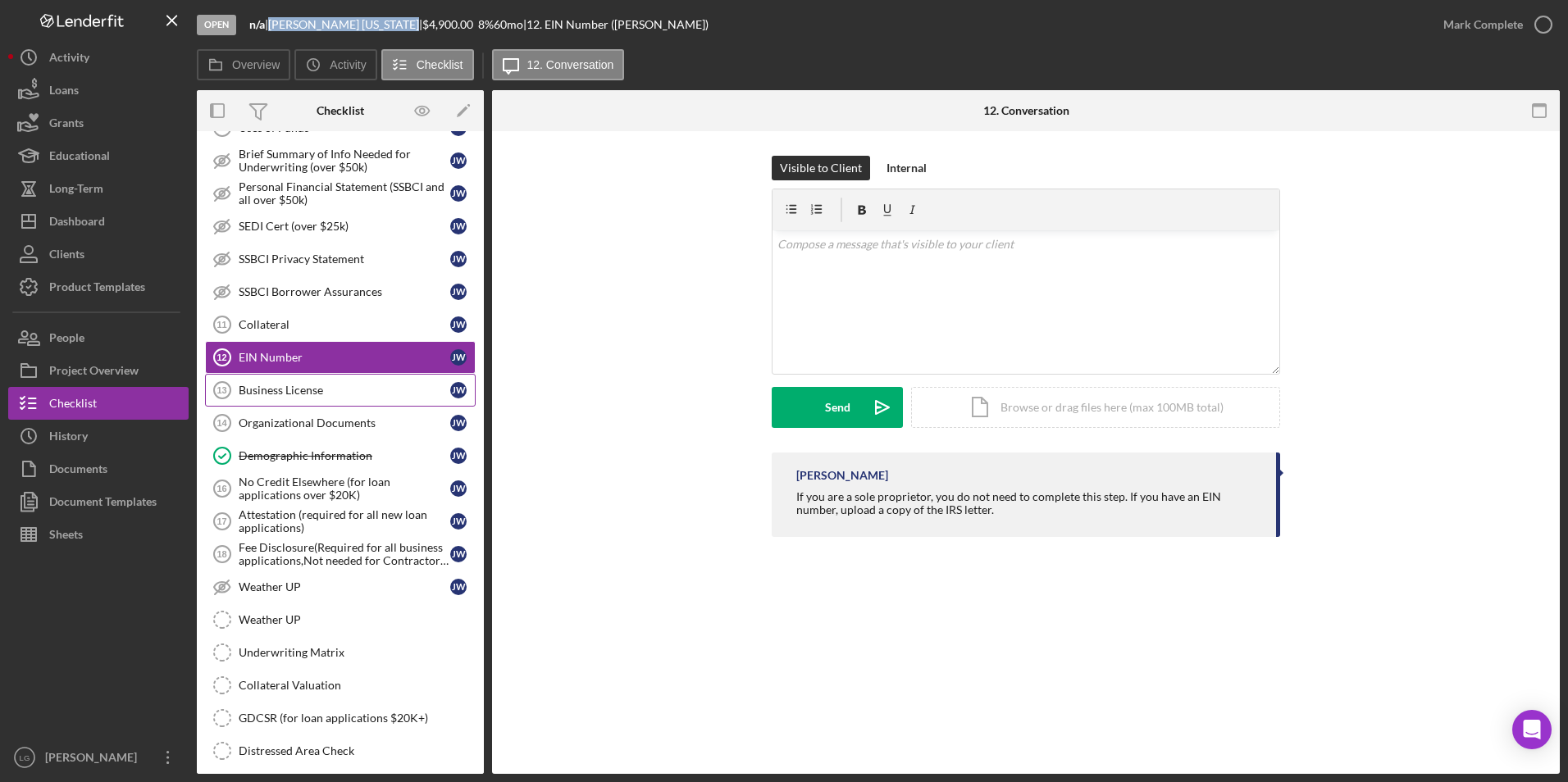
click at [319, 386] on div "Business License" at bounding box center [344, 390] width 211 height 13
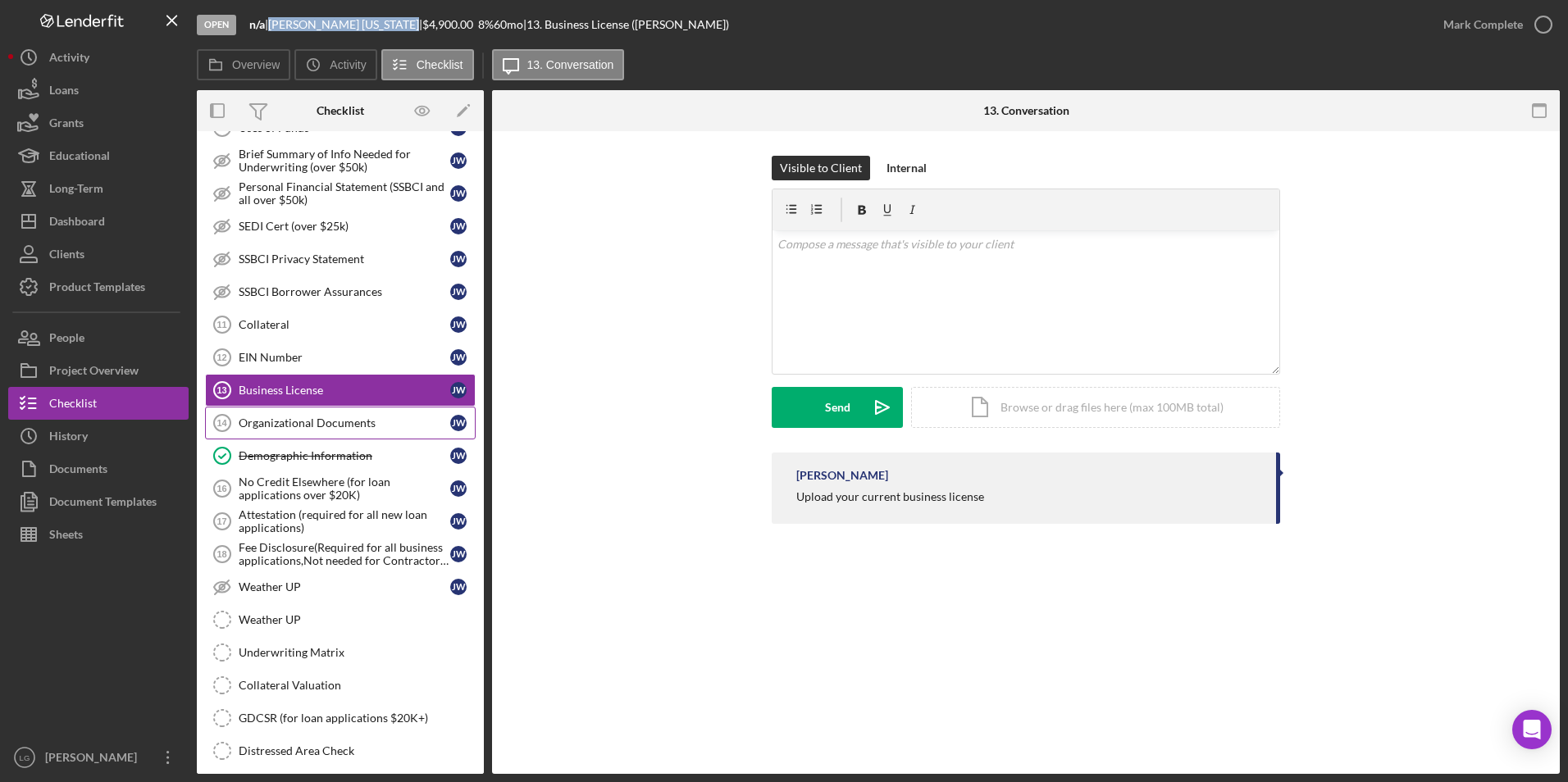
click at [292, 426] on div "Organizational Documents" at bounding box center [344, 423] width 211 height 13
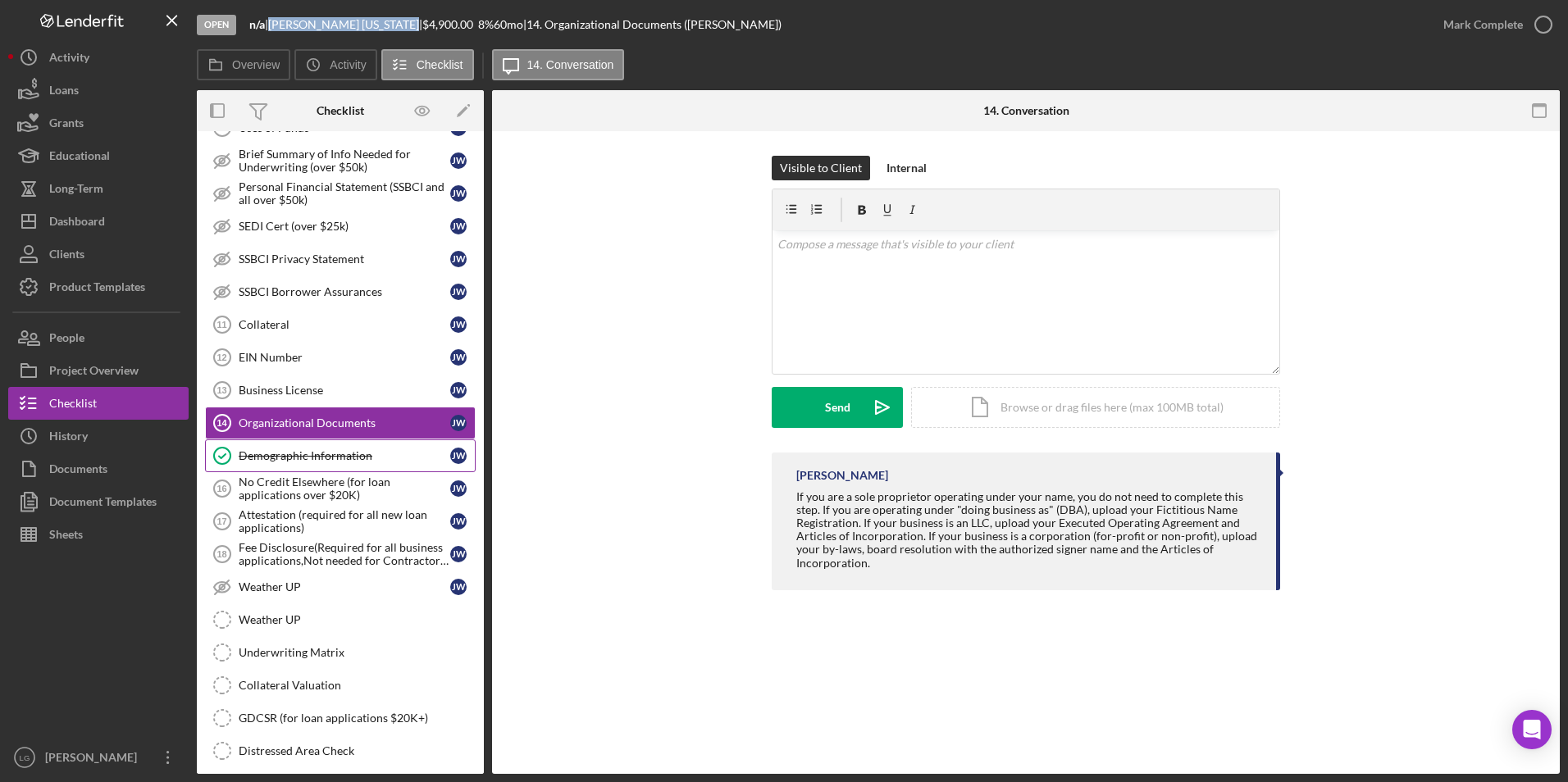
click at [334, 466] on link "Demographic Information Demographic Information [PERSON_NAME]" at bounding box center [340, 456] width 270 height 33
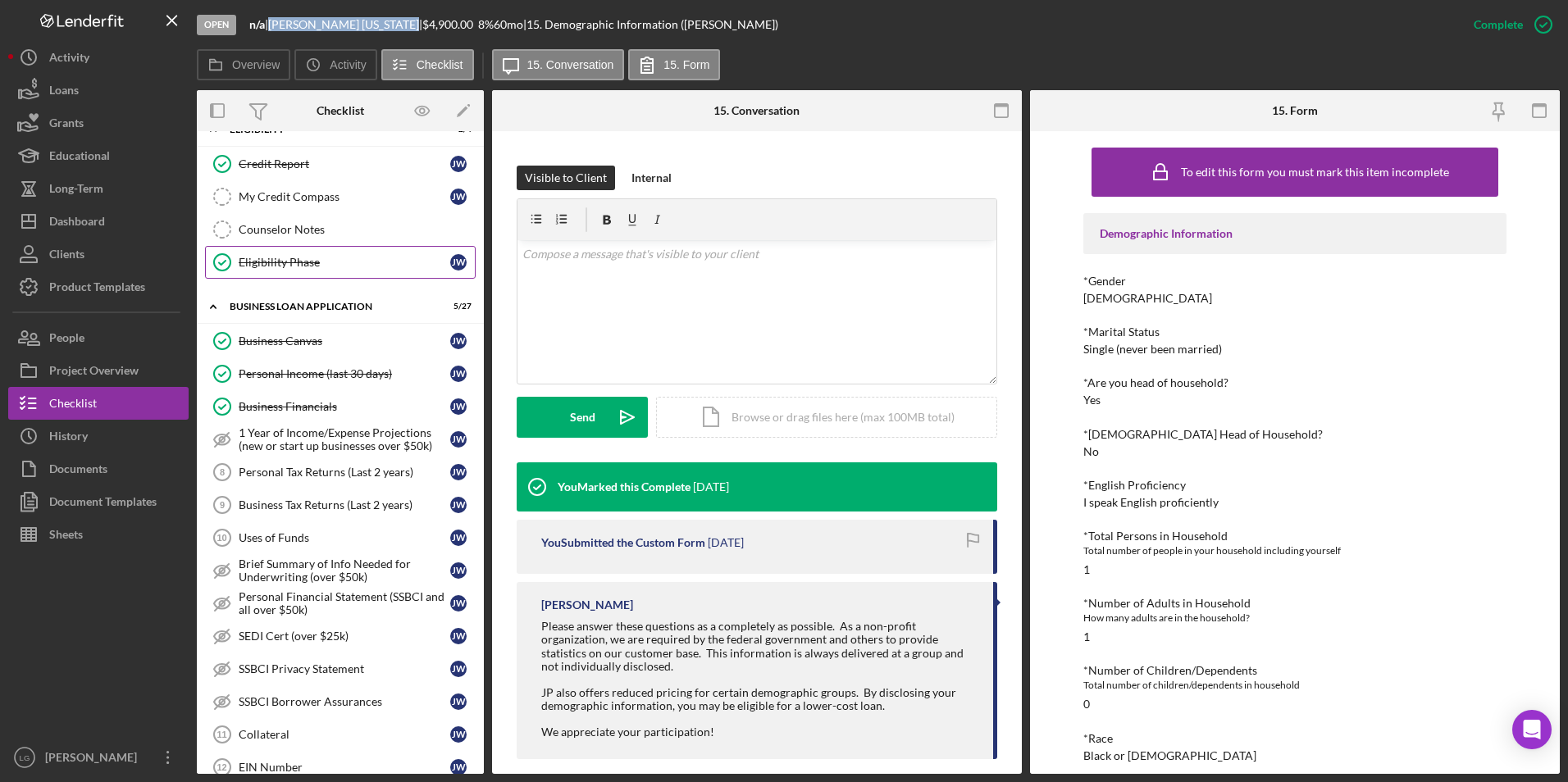
scroll to position [186, 0]
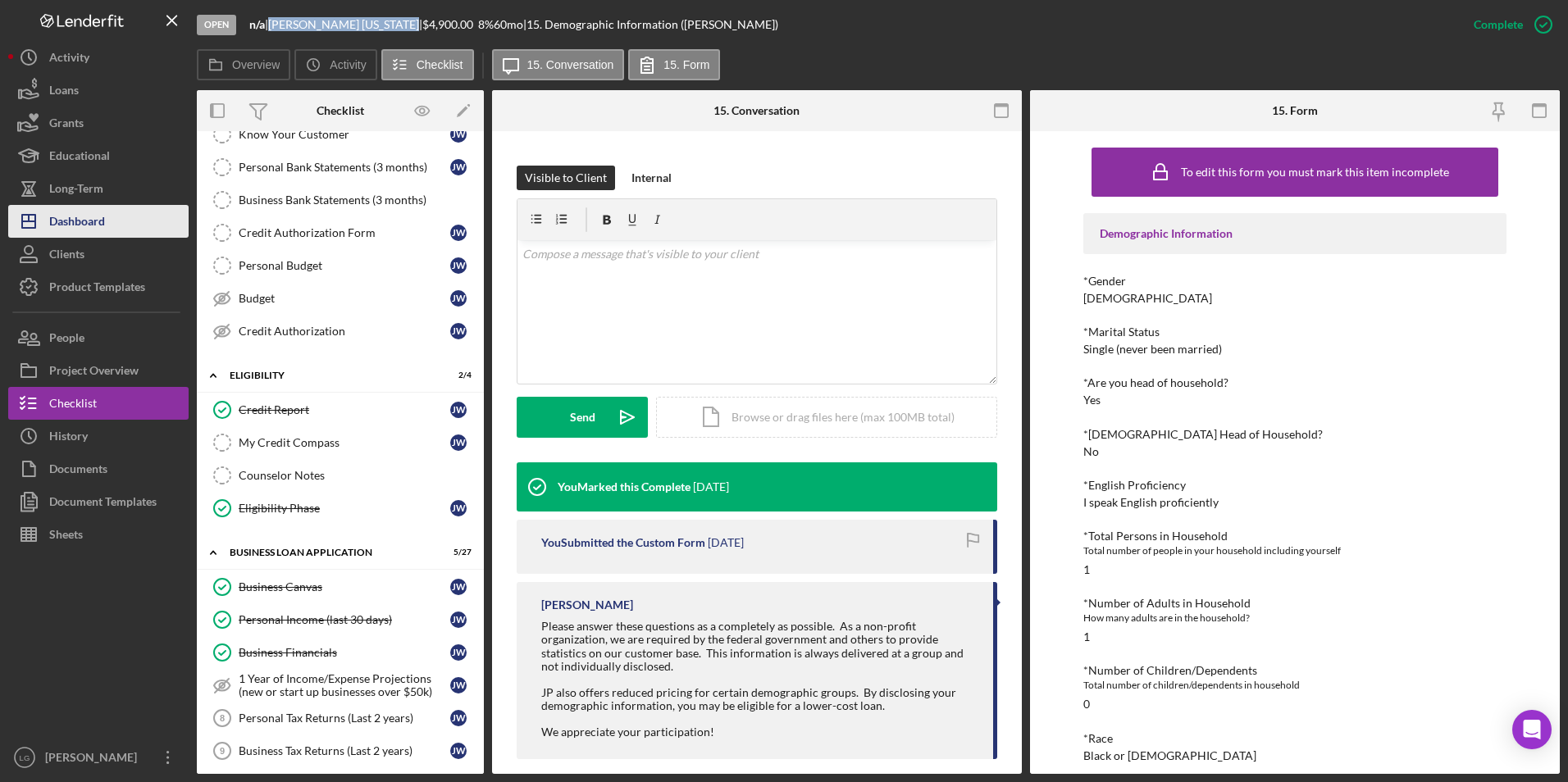
click at [138, 232] on button "Icon/Dashboard Dashboard" at bounding box center [99, 221] width 180 height 33
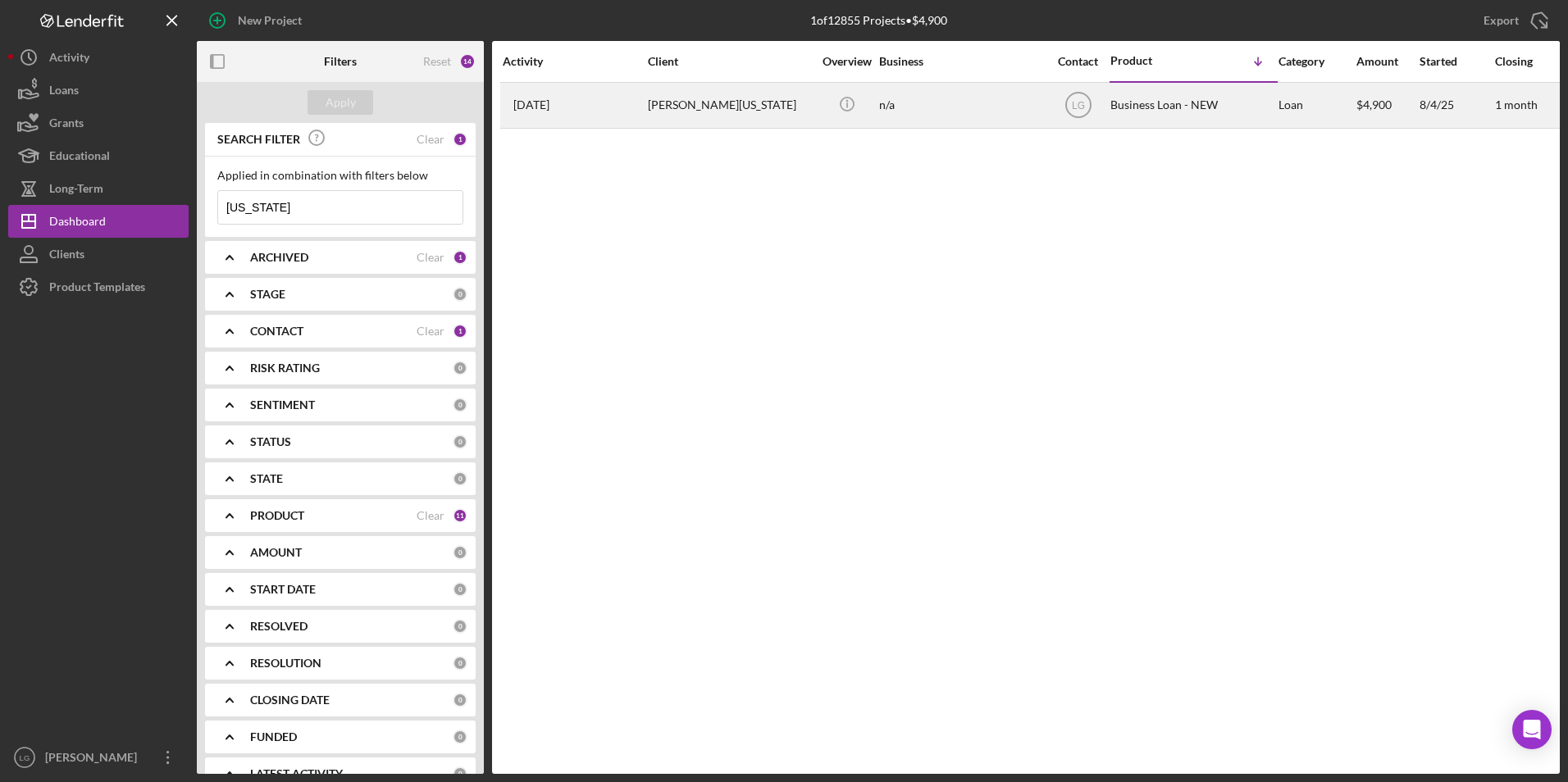
click at [675, 118] on div "[PERSON_NAME][US_STATE]" at bounding box center [730, 105] width 164 height 44
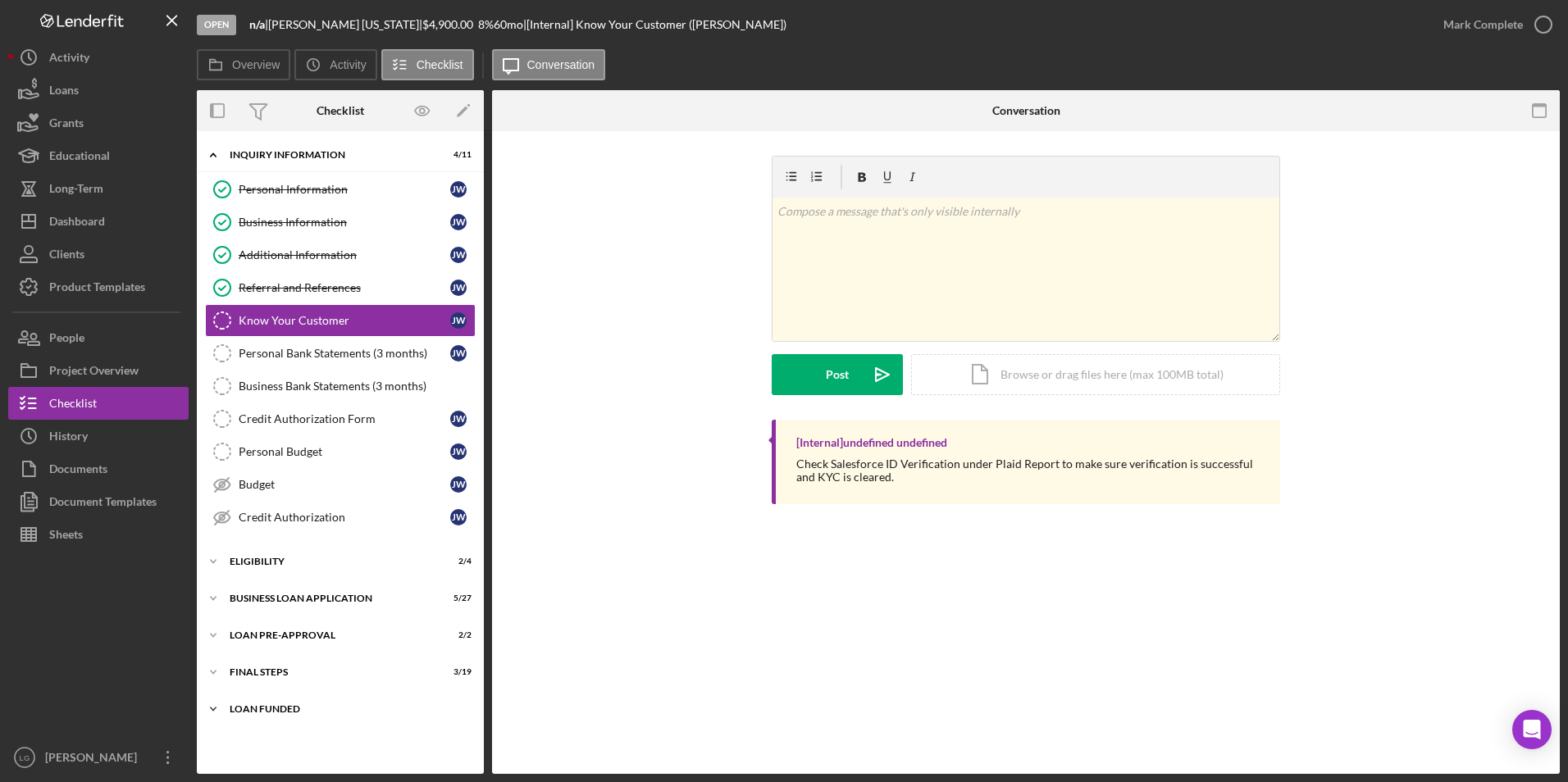
click at [243, 703] on div "Icon/Expander LOAN FUNDED 0 / 1" at bounding box center [340, 709] width 287 height 33
click at [245, 674] on div "FINAL STEPS" at bounding box center [346, 672] width 233 height 10
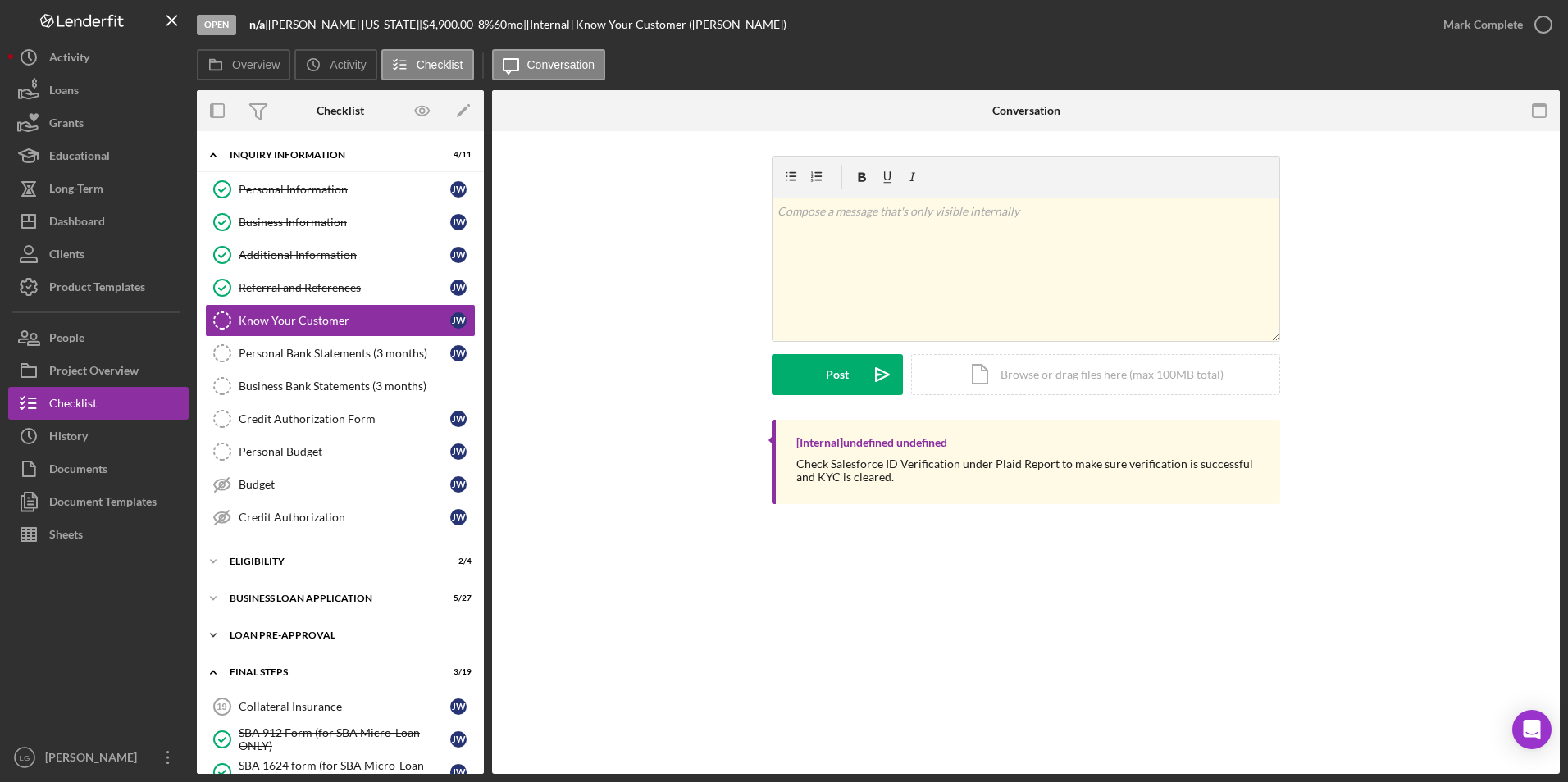
click at [253, 629] on div "Icon/Expander LOAN PRE-APPROVAL 2 / 2" at bounding box center [340, 635] width 287 height 33
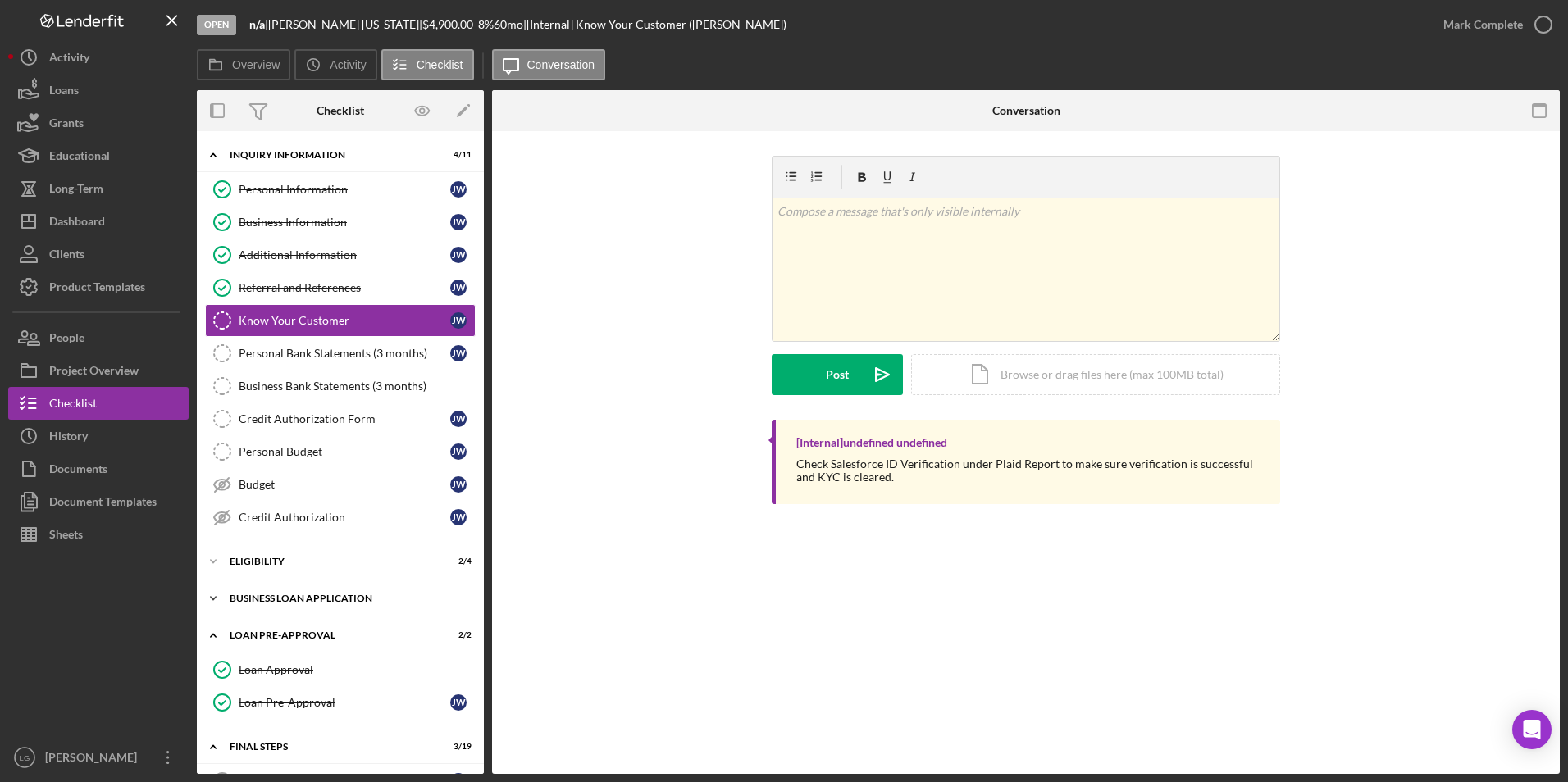
click at [253, 599] on div "BUSINESS LOAN APPLICATION" at bounding box center [346, 599] width 233 height 10
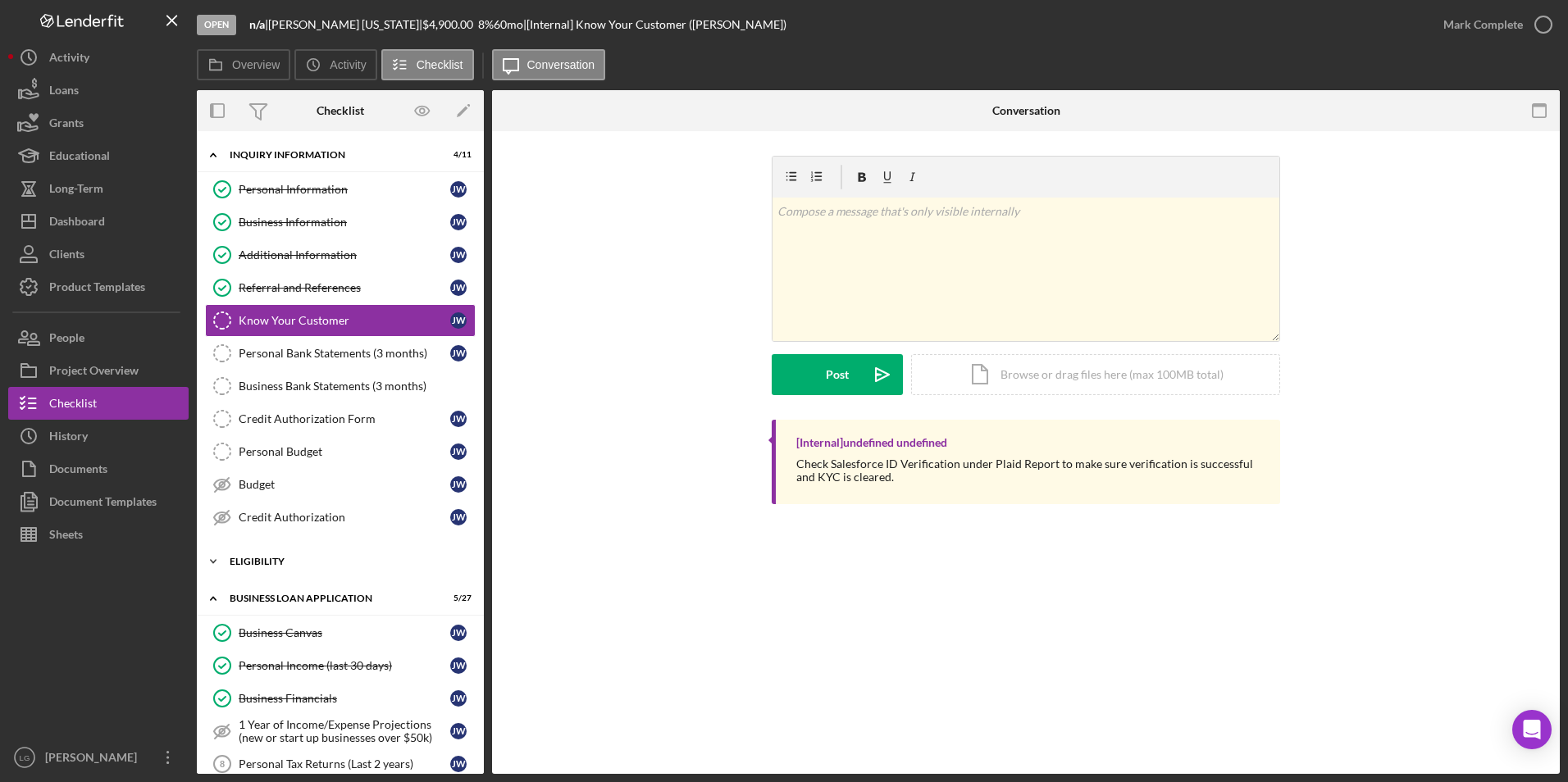
click at [253, 562] on div "ELIGIBILITY" at bounding box center [346, 562] width 233 height 10
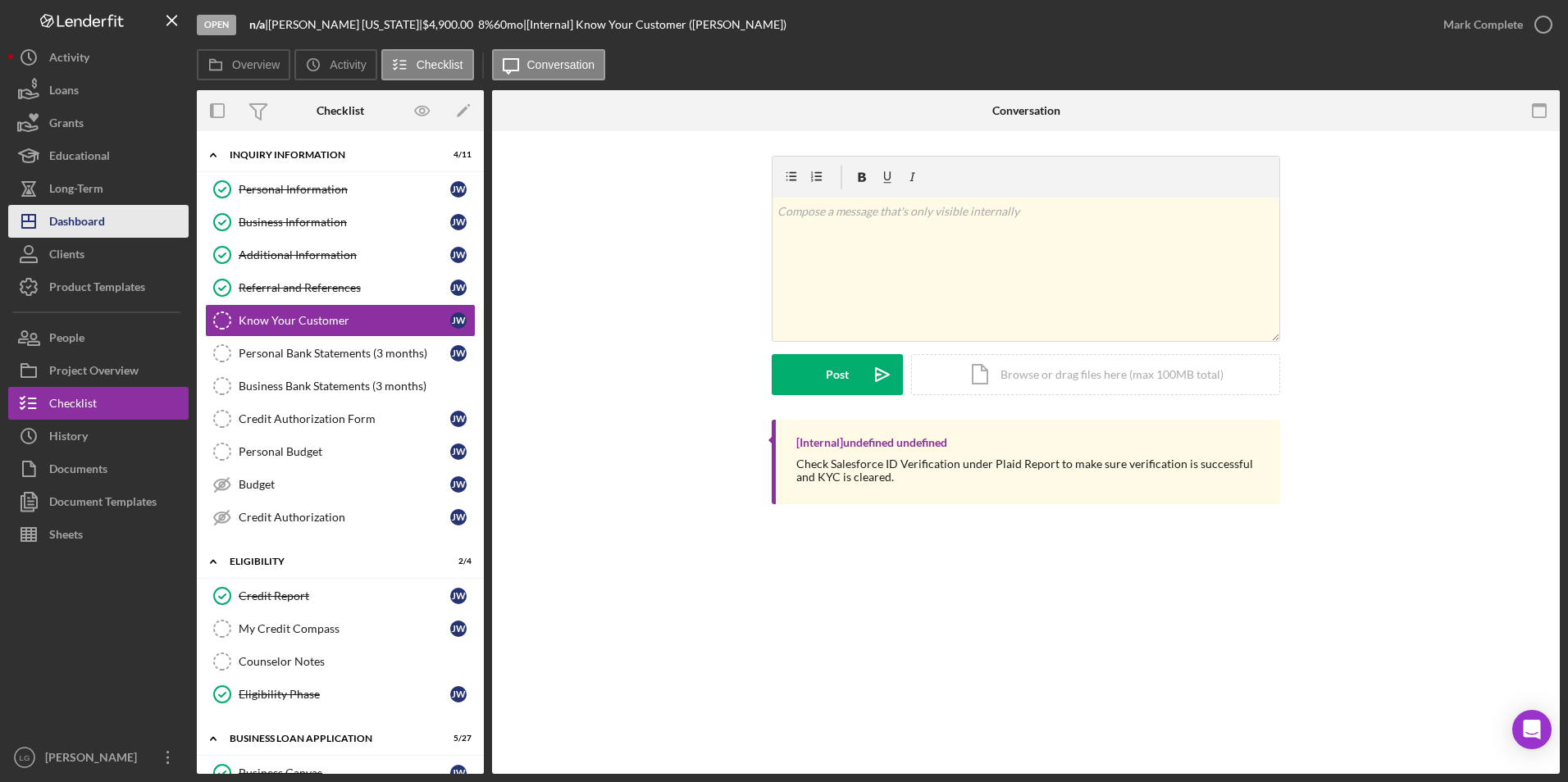
click at [96, 228] on div "Dashboard" at bounding box center [77, 223] width 56 height 37
